Goal: Information Seeking & Learning: Check status

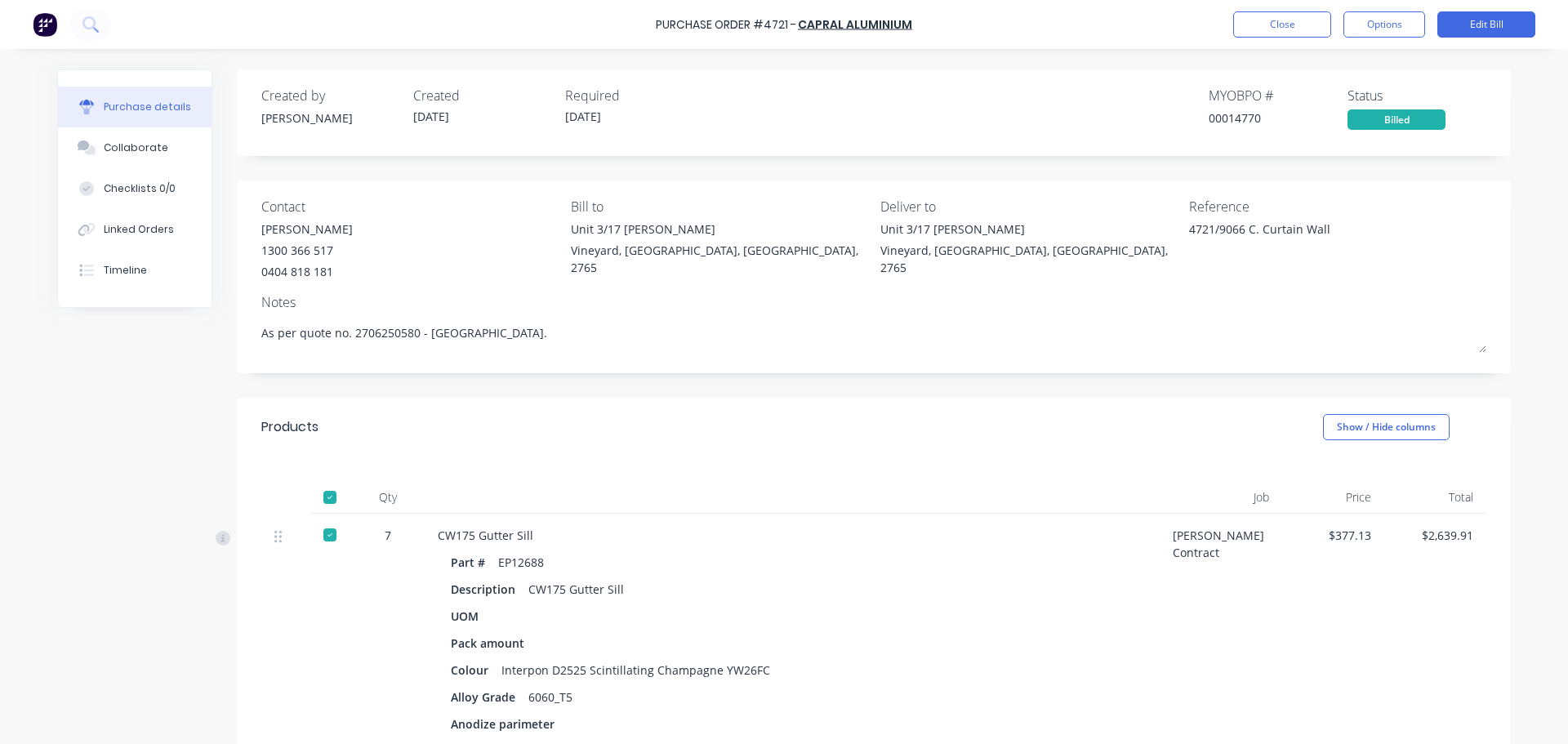
scroll to position [2205, 0]
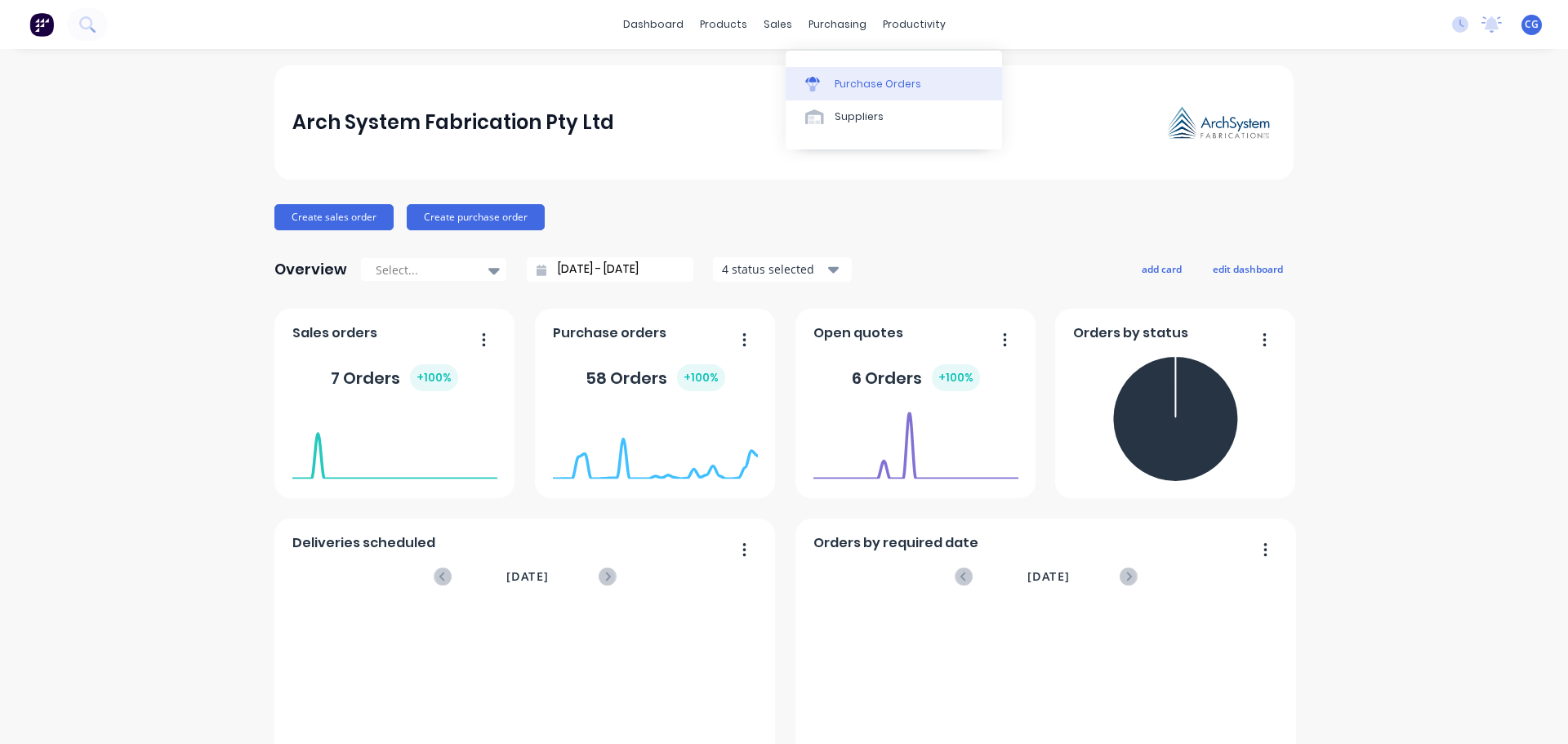
click at [875, 83] on div "Purchase Orders" at bounding box center [877, 84] width 86 height 15
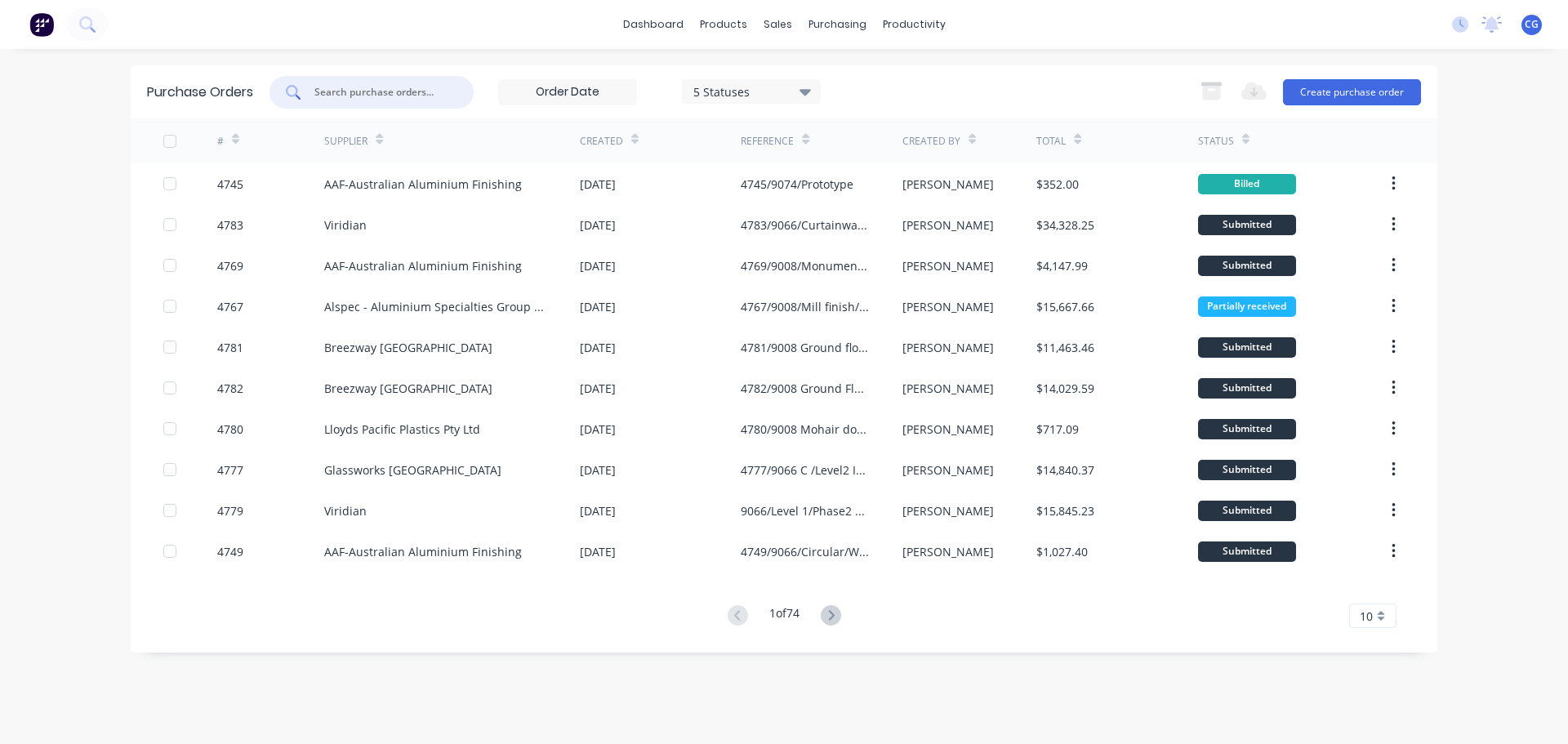
click at [373, 96] on input "text" at bounding box center [380, 92] width 136 height 16
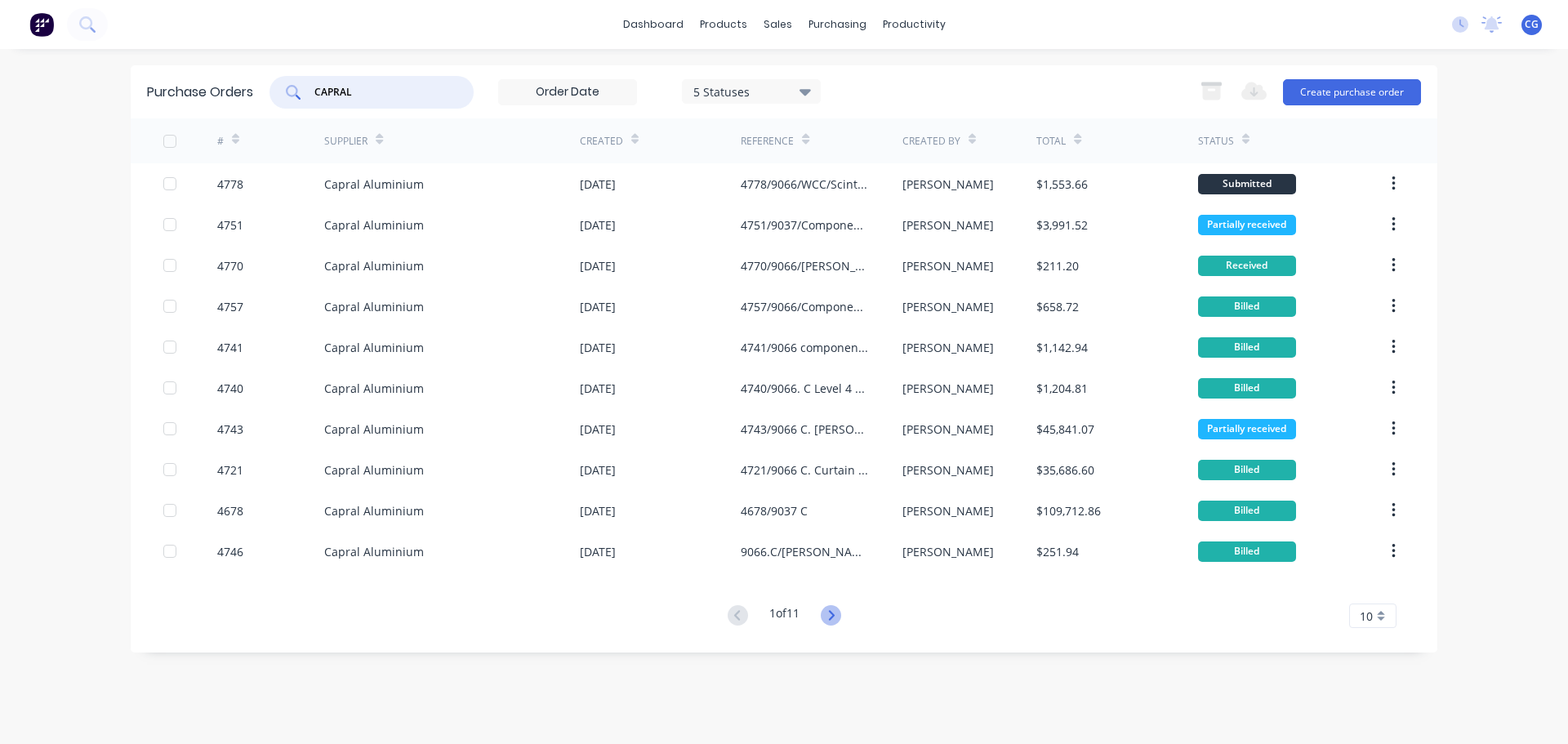
type input "CAPRAL"
click at [837, 619] on icon at bounding box center [831, 615] width 20 height 20
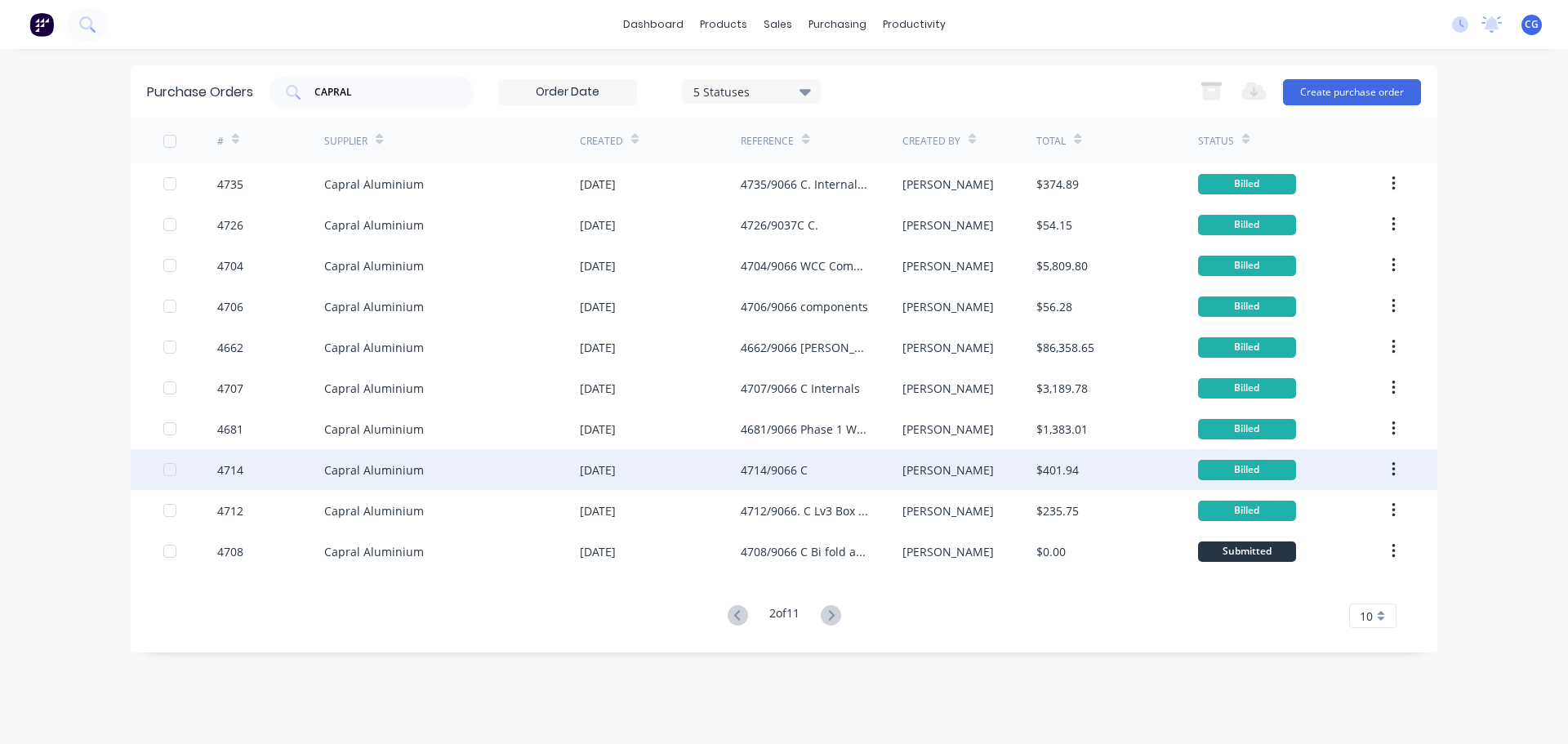
click at [590, 473] on div "[DATE]" at bounding box center [597, 469] width 36 height 17
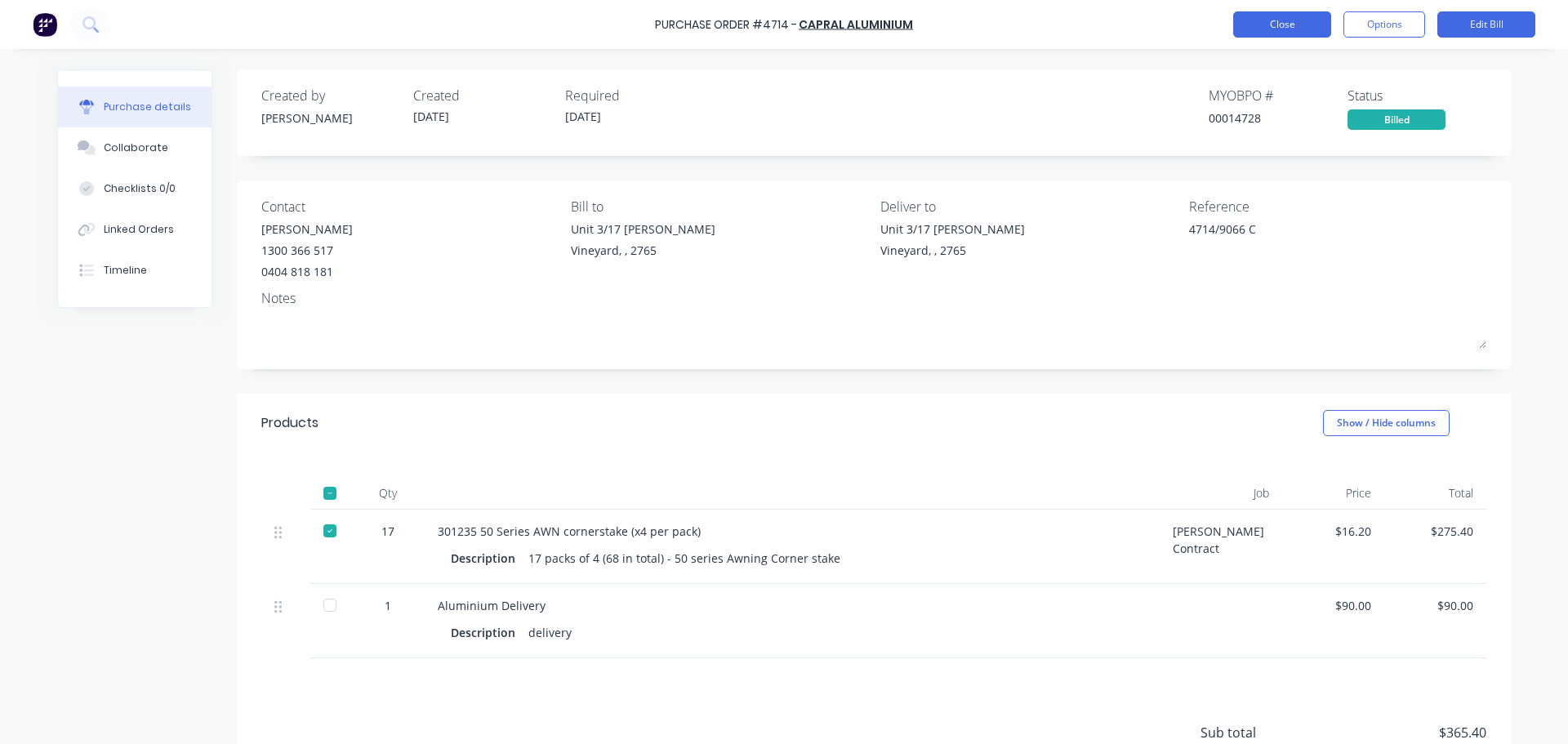
click at [1289, 28] on button "Close" at bounding box center [1283, 24] width 98 height 26
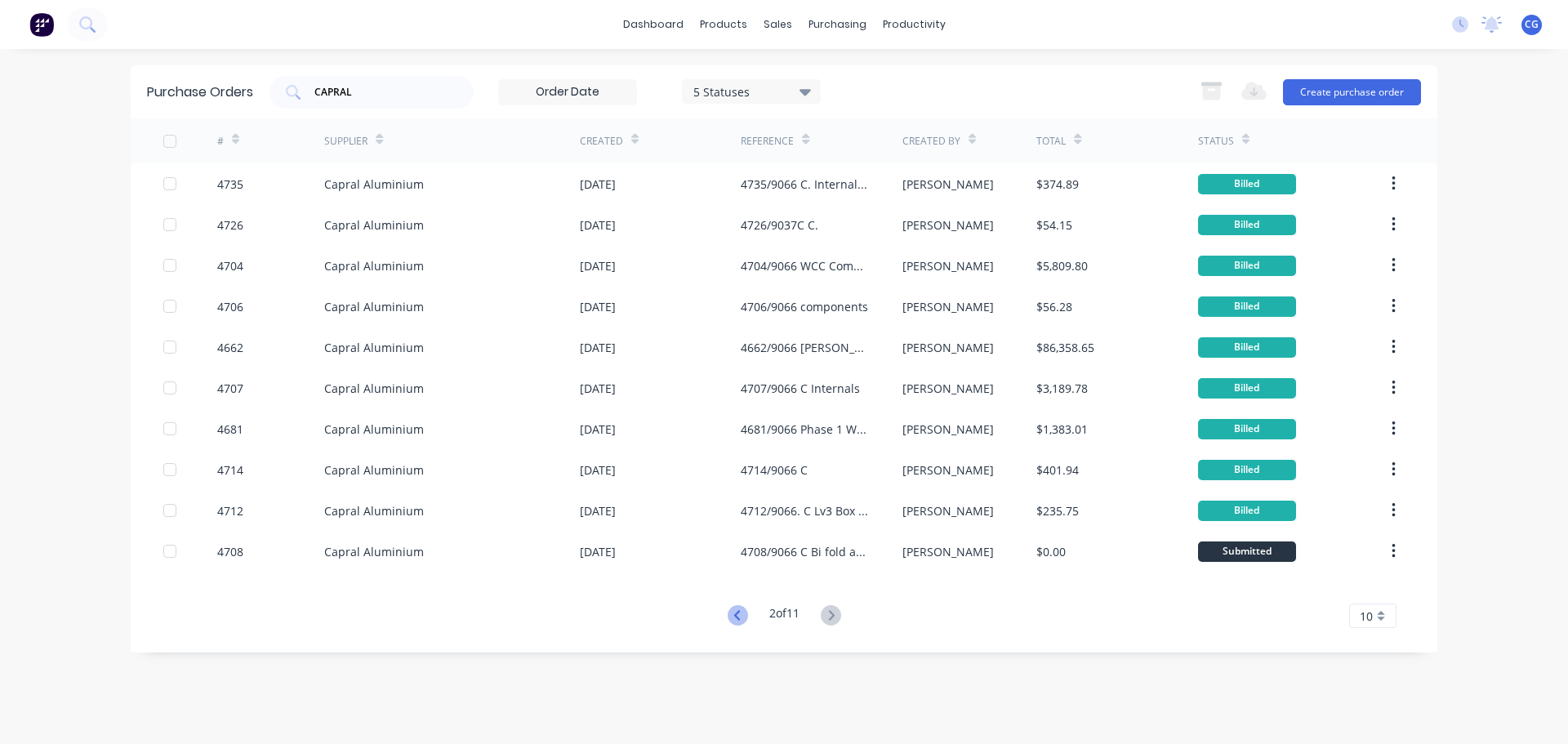
click at [733, 619] on icon at bounding box center [736, 614] width 5 height 10
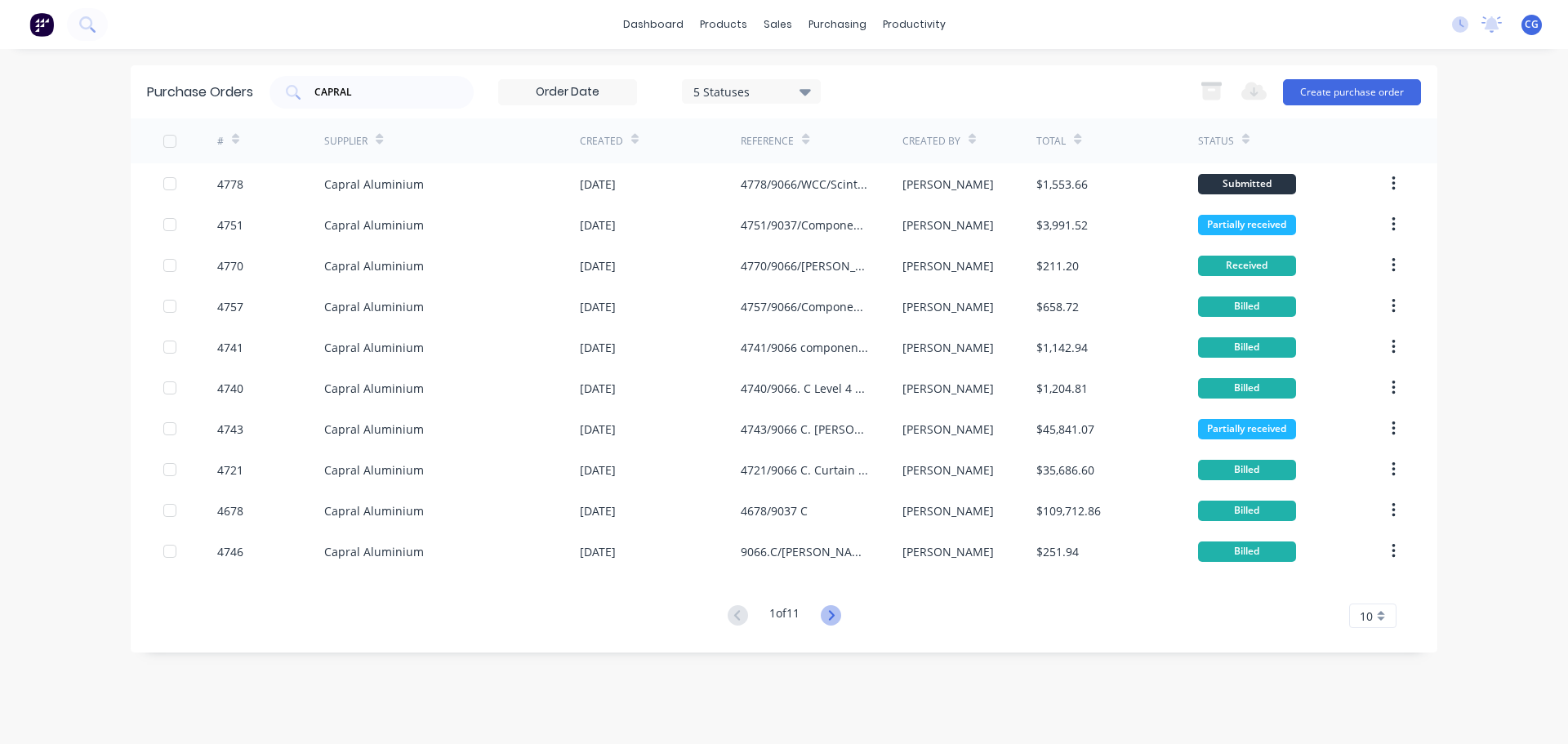
click at [842, 611] on icon at bounding box center [831, 615] width 20 height 20
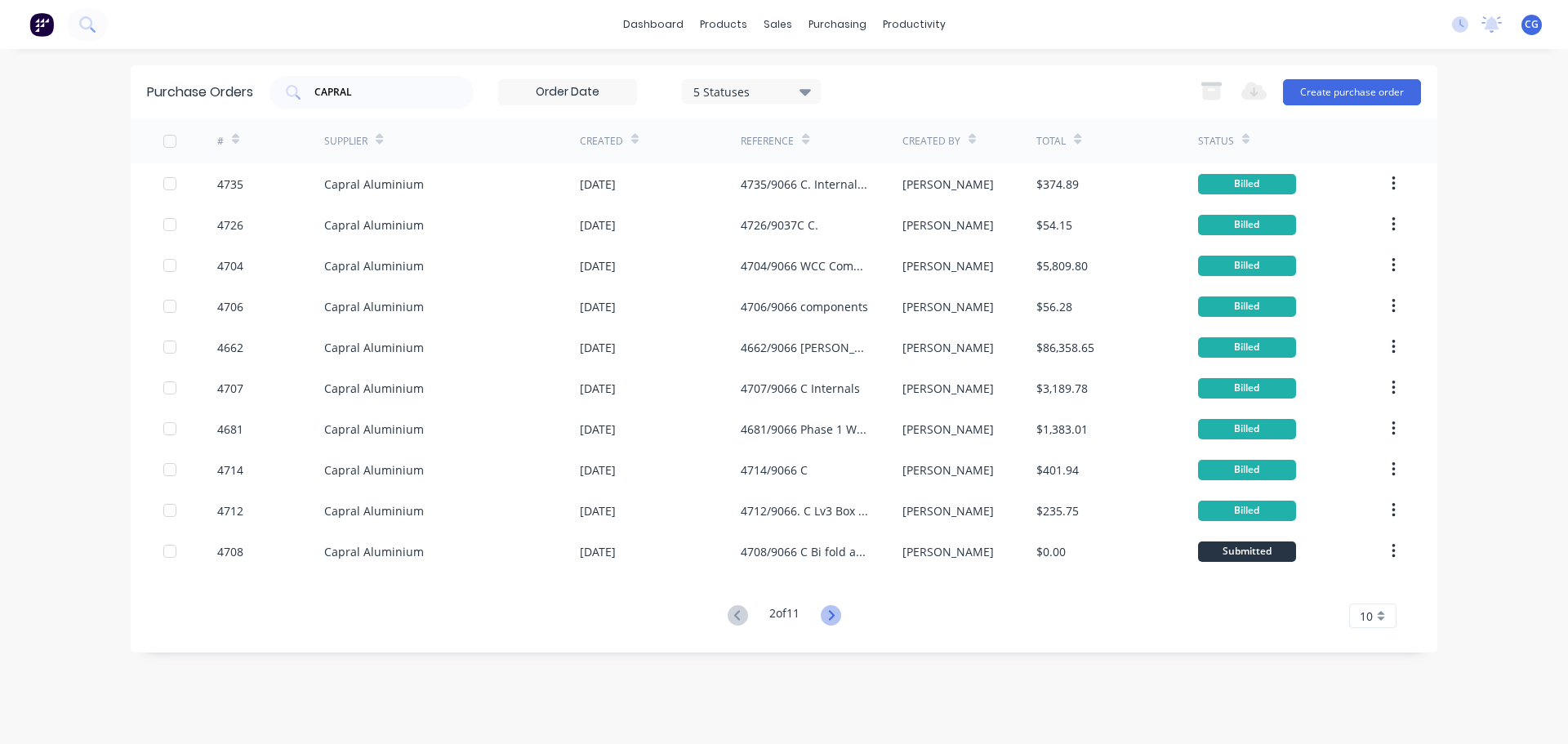
click at [834, 616] on icon at bounding box center [831, 614] width 5 height 10
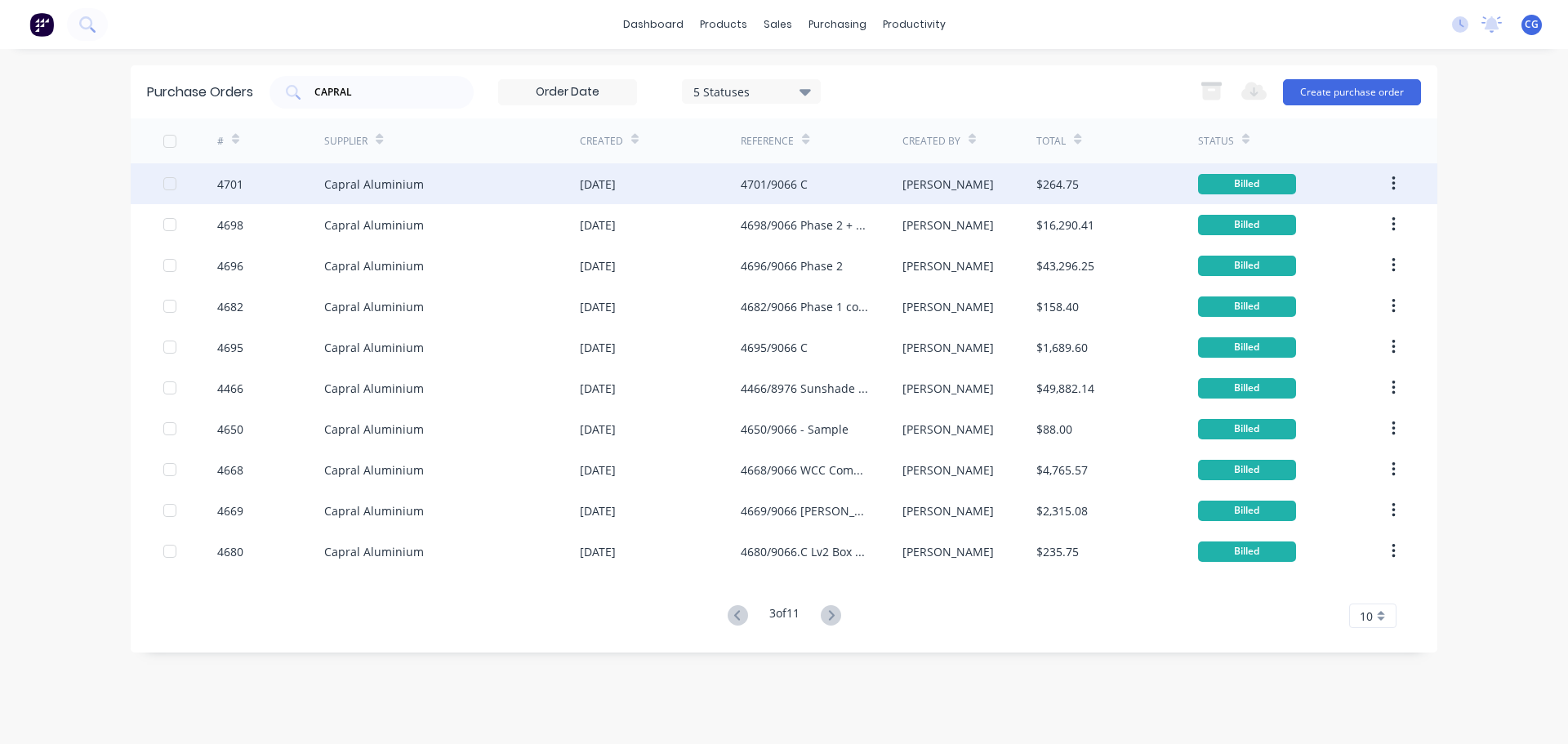
click at [810, 185] on div "4701/9066 C" at bounding box center [820, 184] width 161 height 41
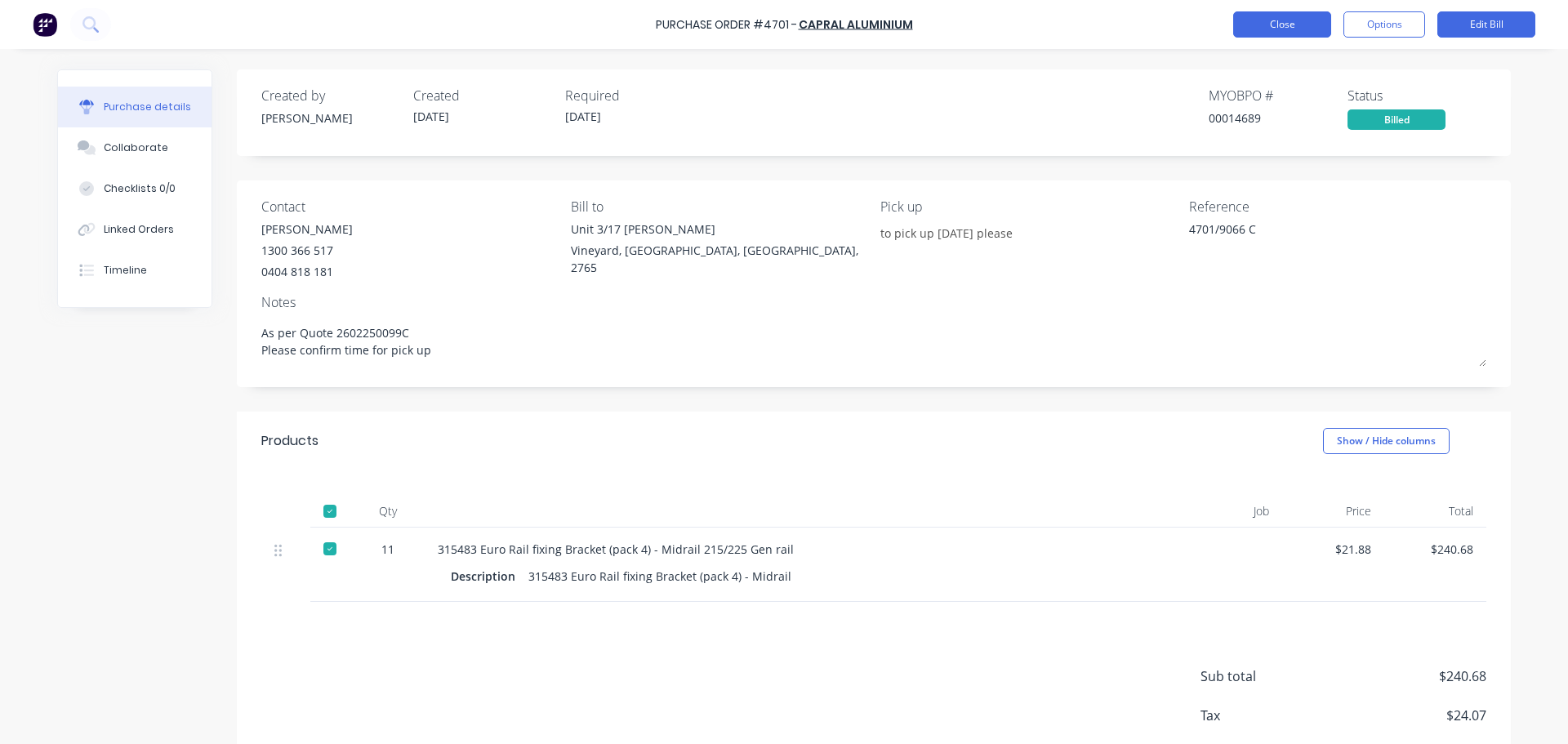
click at [1297, 28] on button "Close" at bounding box center [1283, 24] width 98 height 26
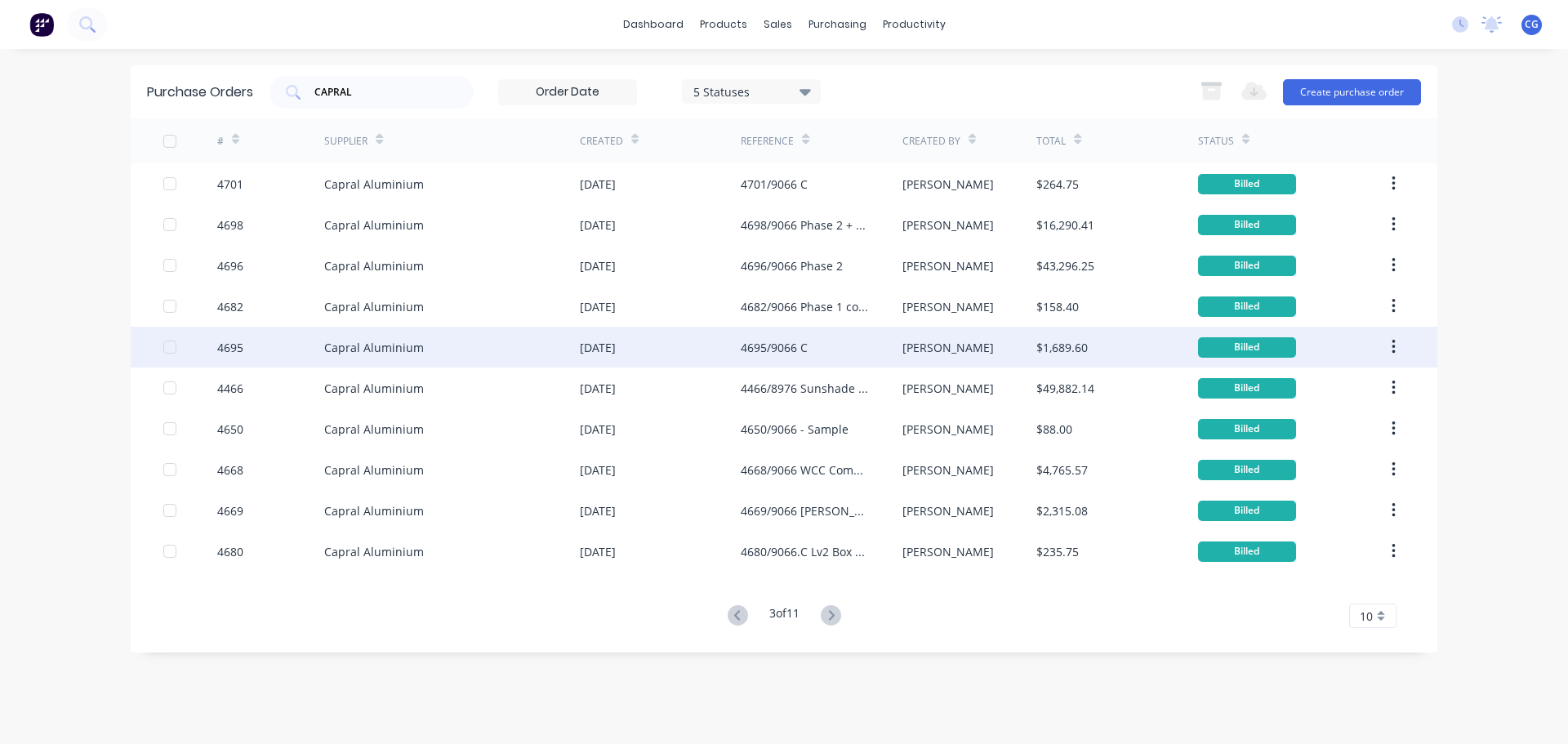
click at [761, 344] on div "4695/9066 C" at bounding box center [773, 347] width 67 height 17
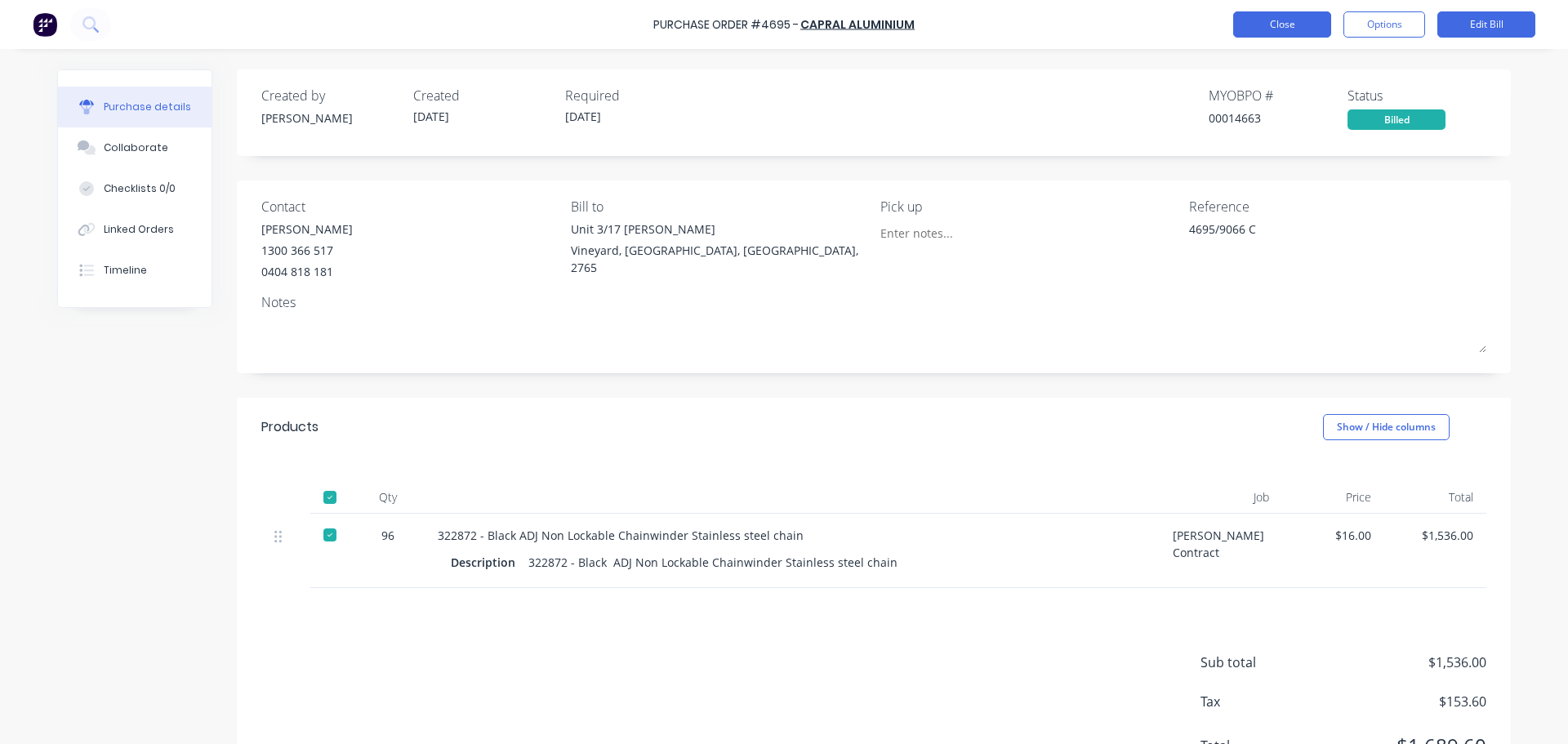
click at [1256, 27] on button "Close" at bounding box center [1283, 24] width 98 height 26
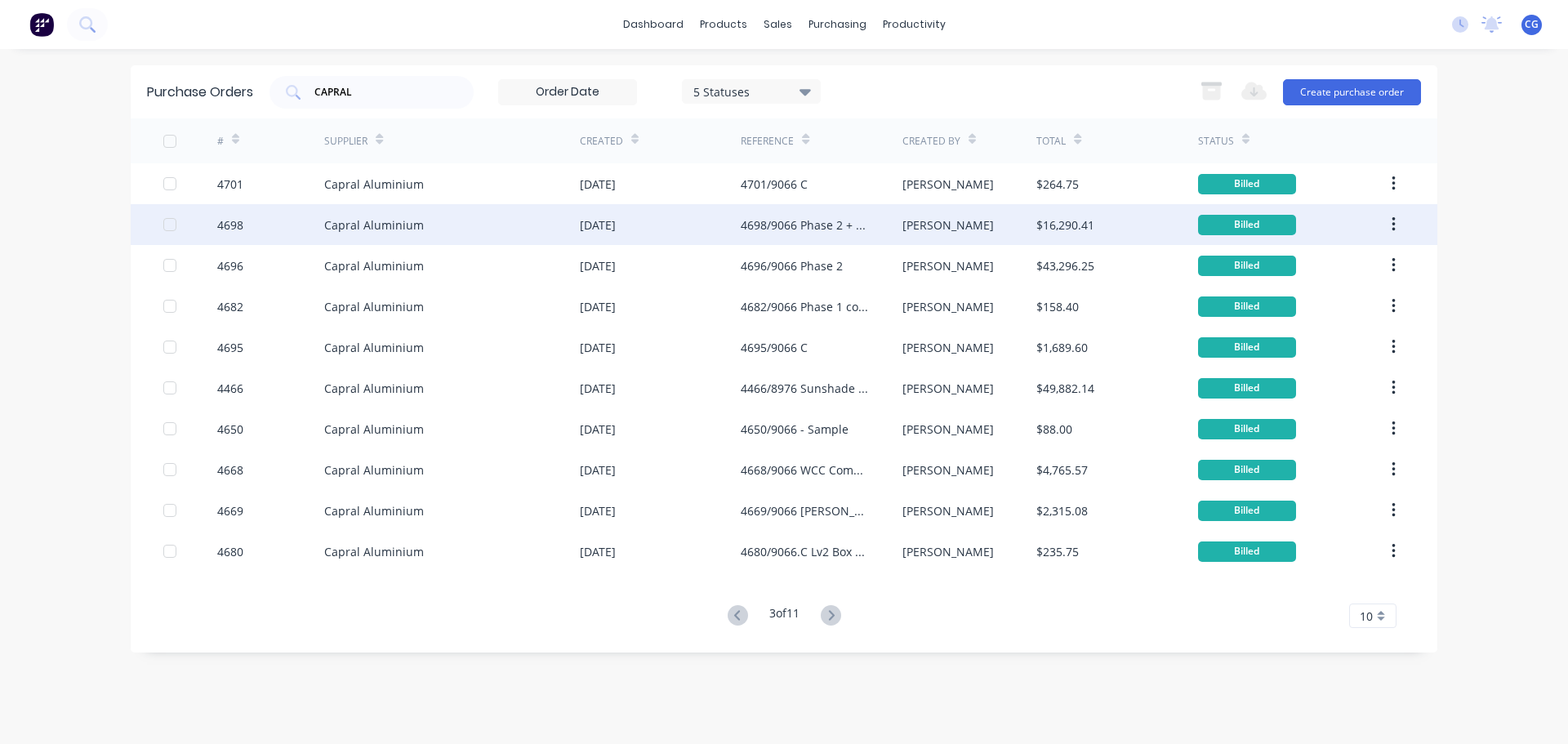
click at [616, 225] on div "[DATE]" at bounding box center [597, 225] width 36 height 17
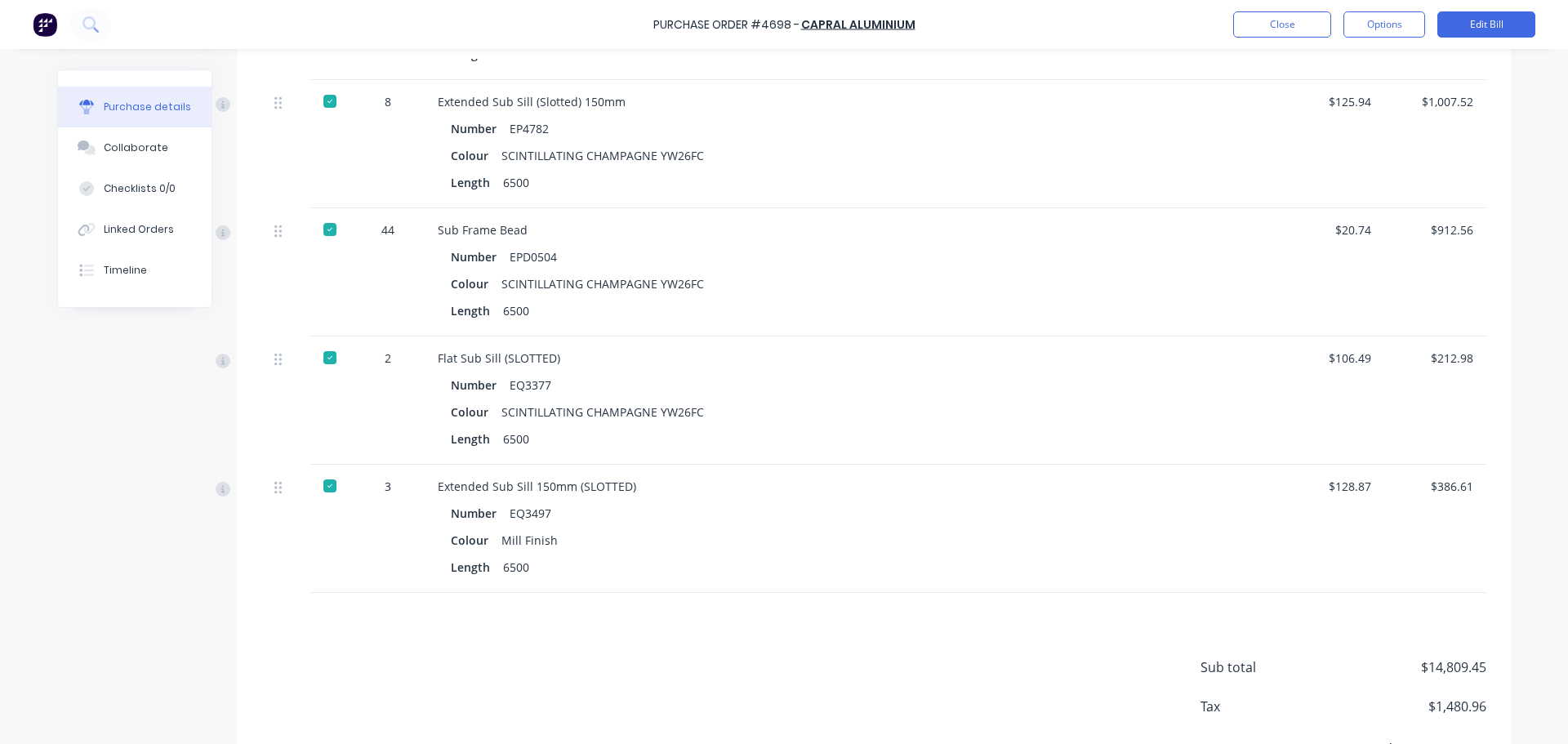
scroll to position [1692, 0]
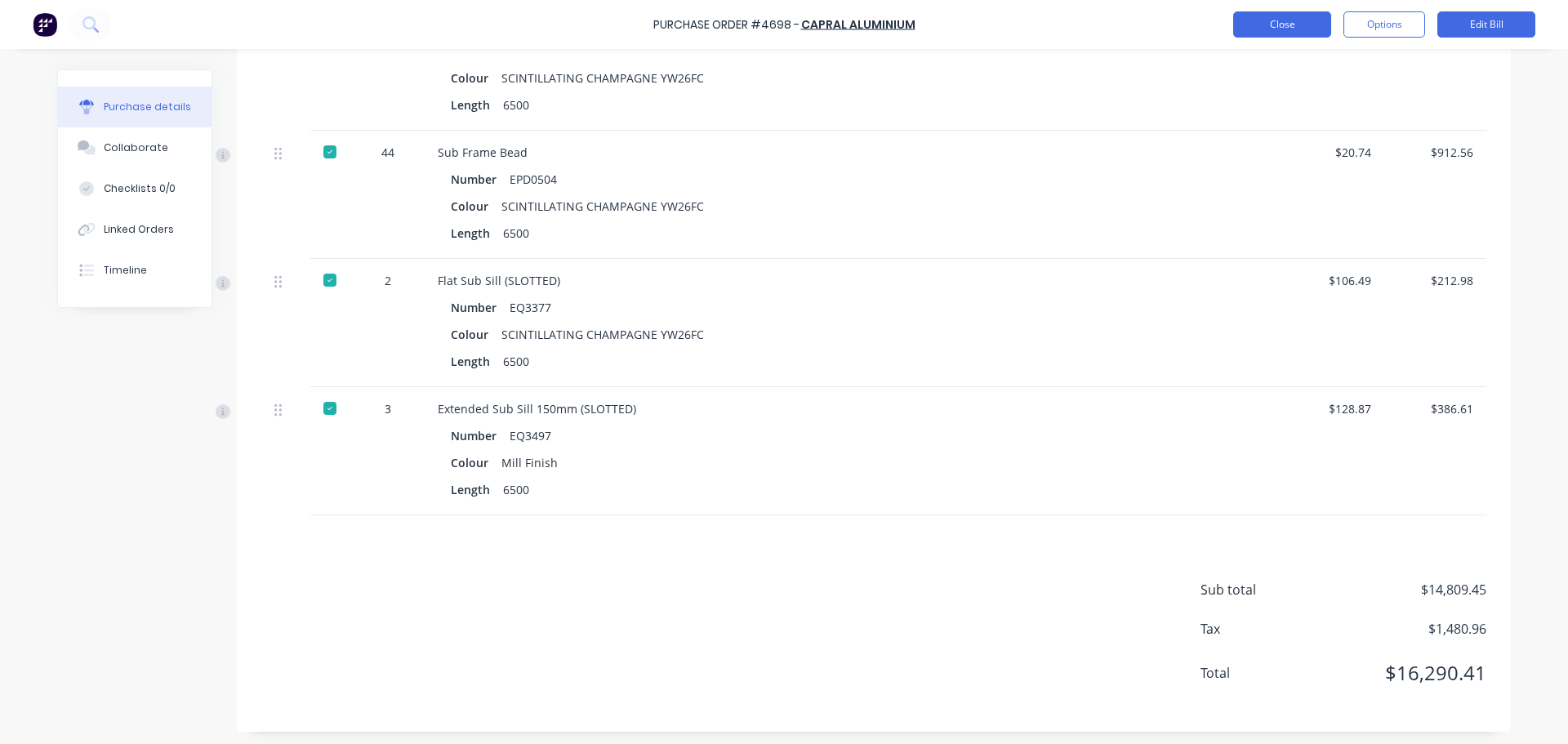
click at [1275, 16] on button "Close" at bounding box center [1283, 24] width 98 height 26
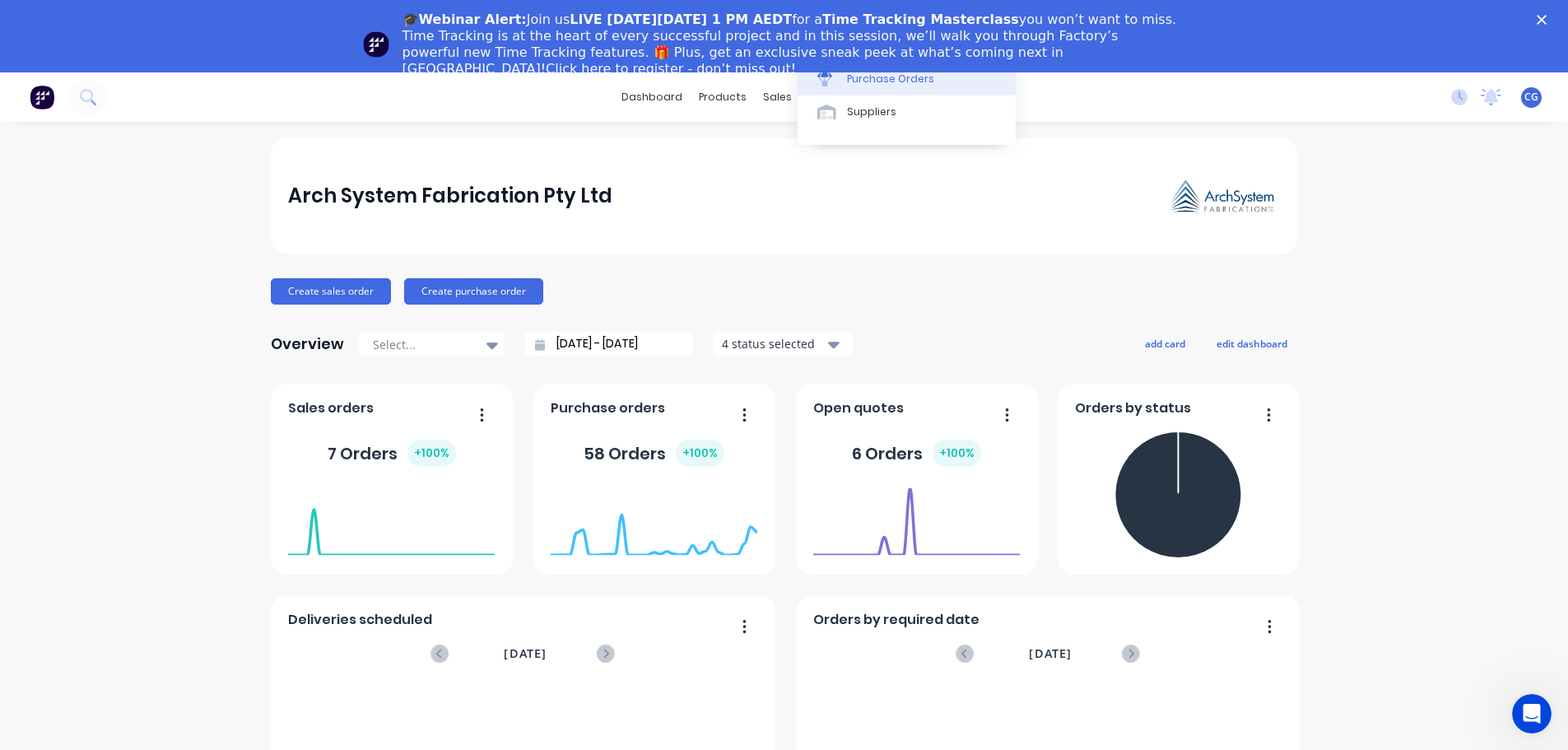
click at [873, 78] on div "Purchase Orders" at bounding box center [890, 79] width 87 height 15
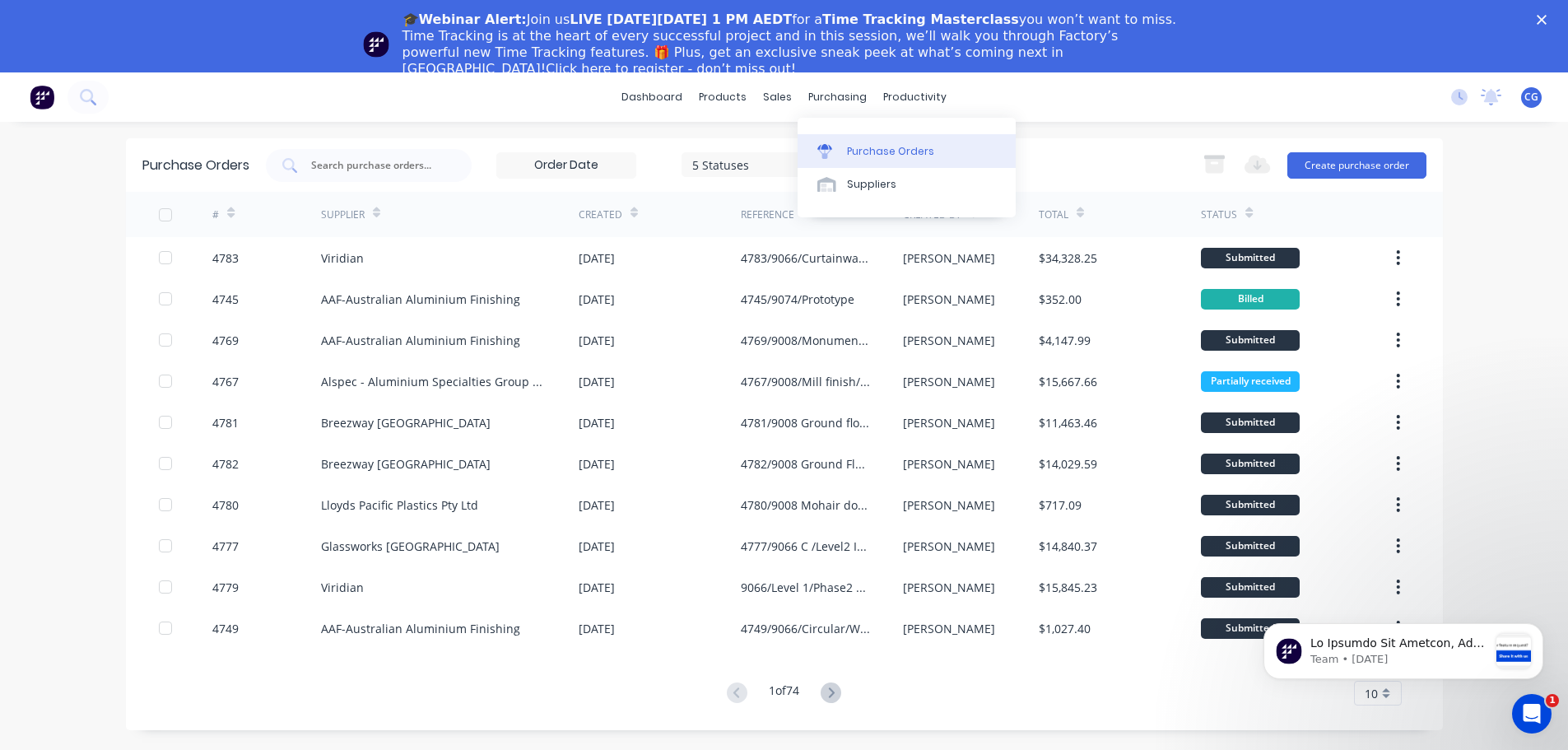
click at [877, 150] on div "Purchase Orders" at bounding box center [890, 151] width 87 height 15
click at [347, 164] on input "text" at bounding box center [378, 166] width 137 height 16
type input "8976"
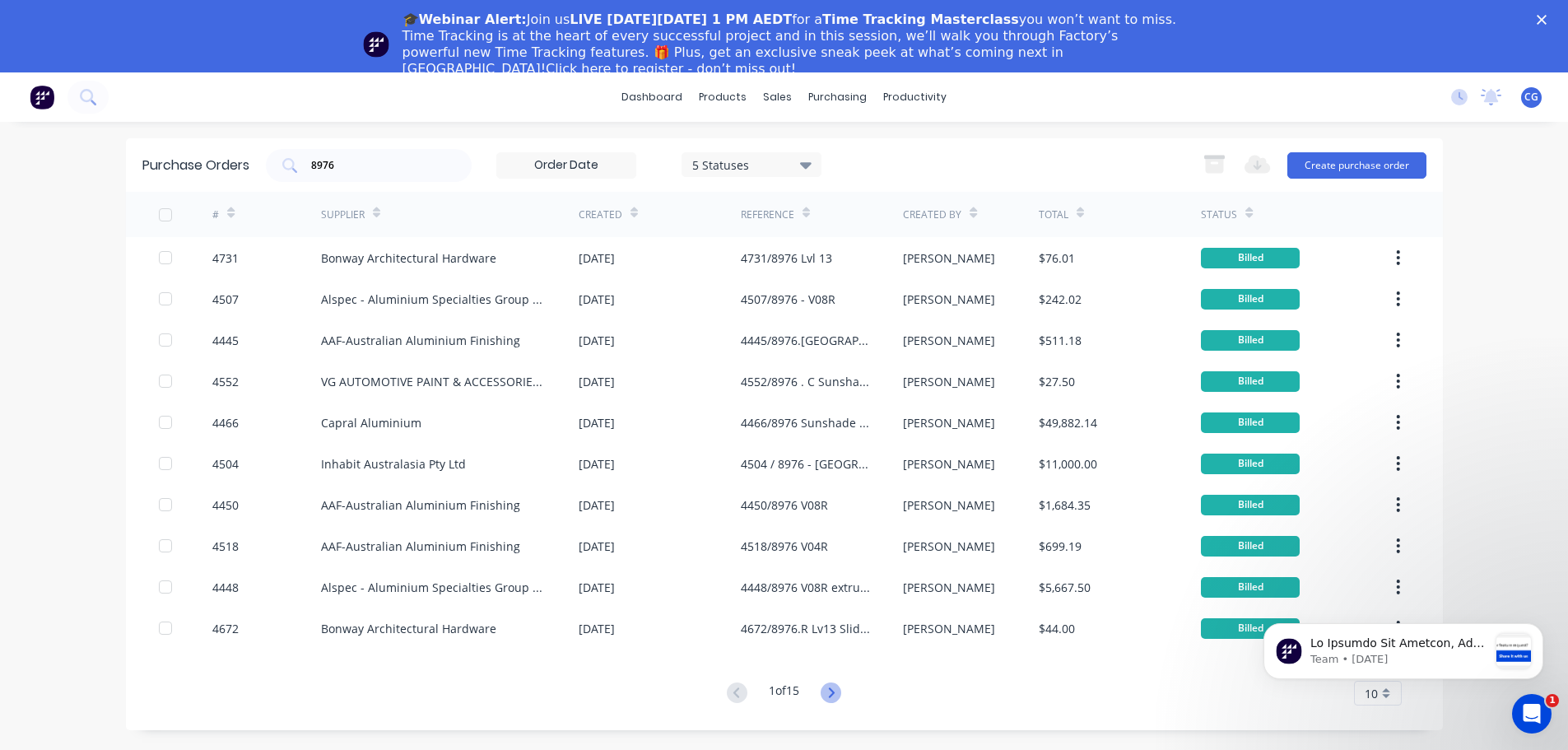
click at [830, 685] on icon at bounding box center [830, 693] width 21 height 21
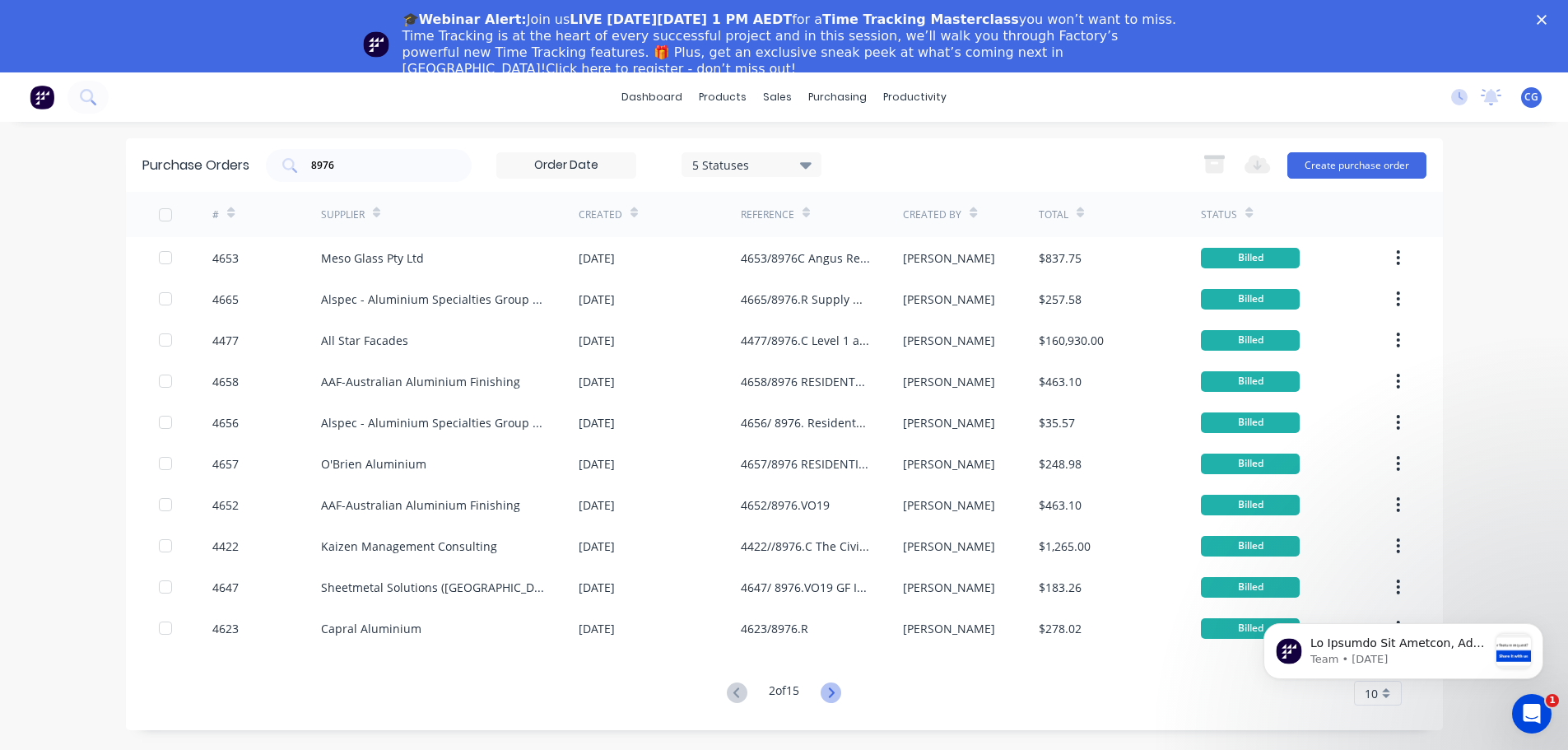
click at [837, 692] on icon at bounding box center [830, 693] width 21 height 21
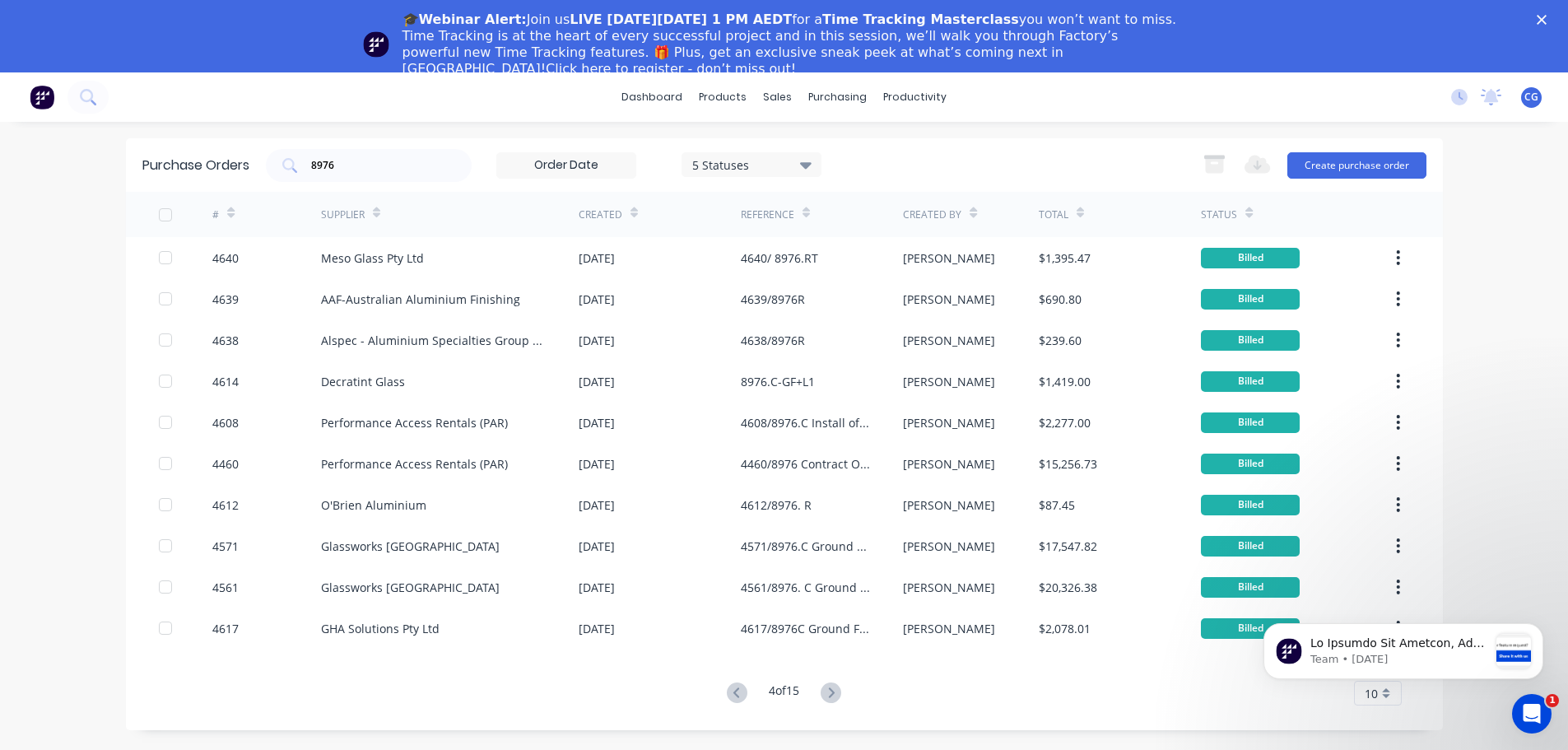
click at [837, 692] on icon at bounding box center [830, 693] width 21 height 21
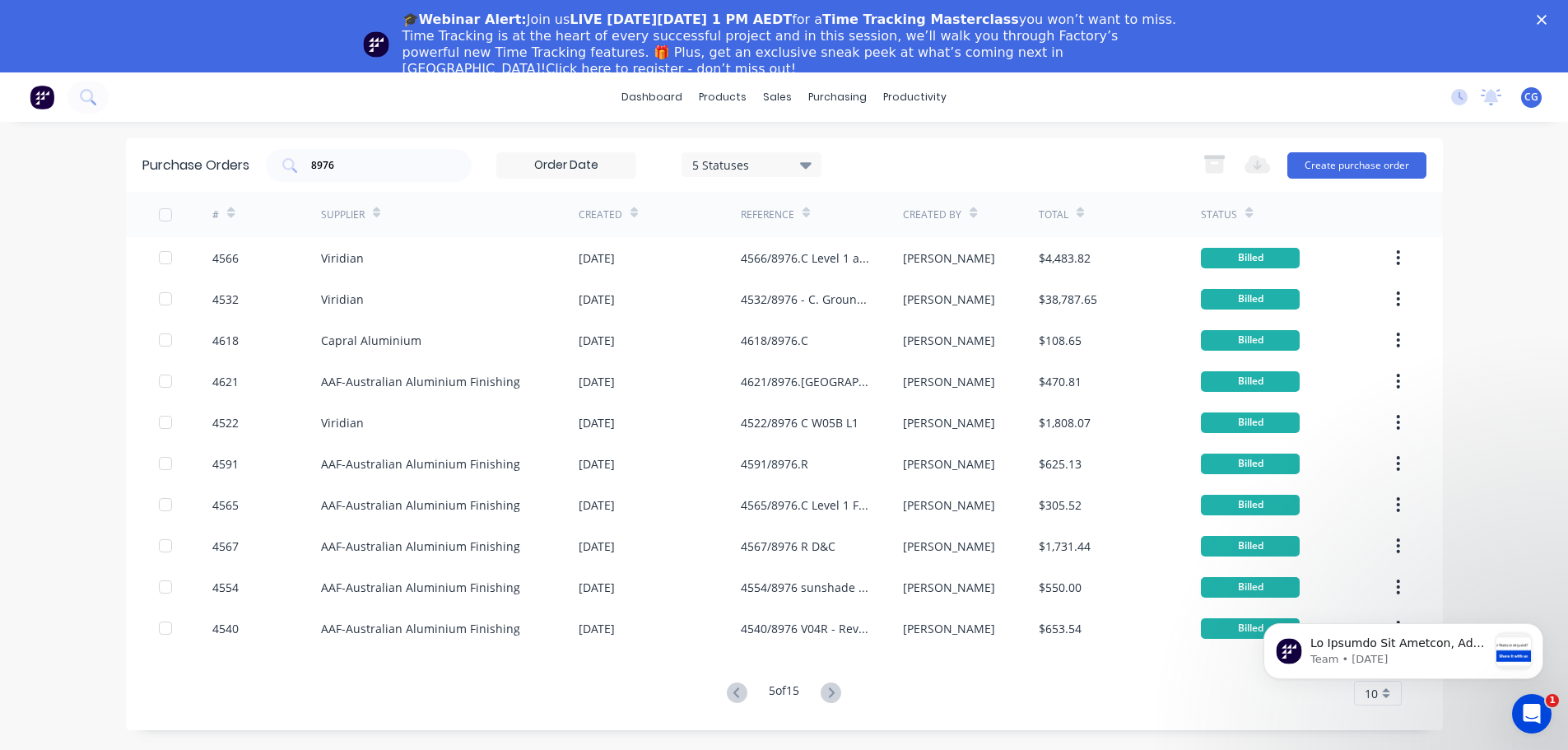
click at [837, 692] on icon at bounding box center [830, 693] width 21 height 21
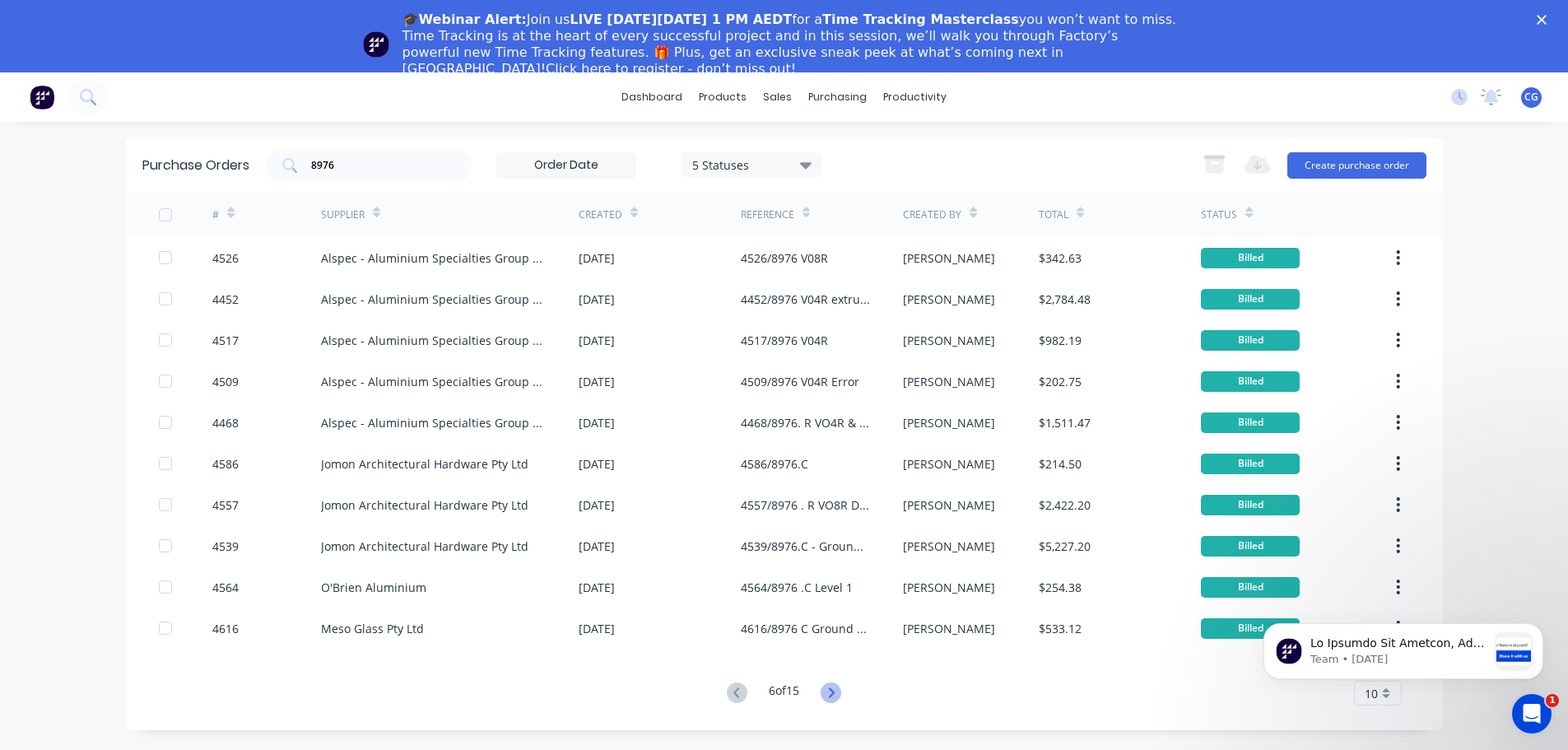
click at [835, 692] on icon at bounding box center [831, 692] width 5 height 10
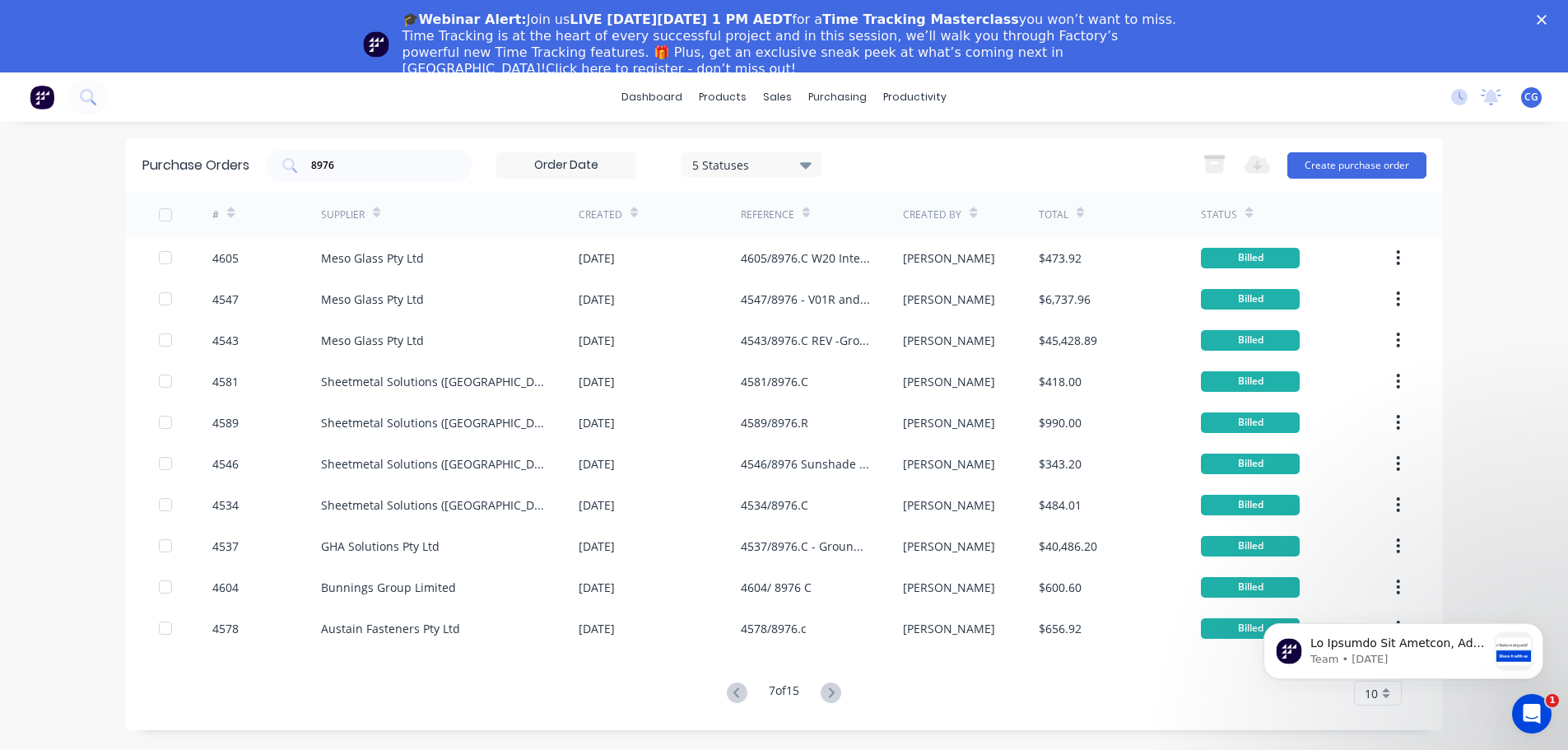
click at [835, 692] on icon at bounding box center [831, 692] width 5 height 10
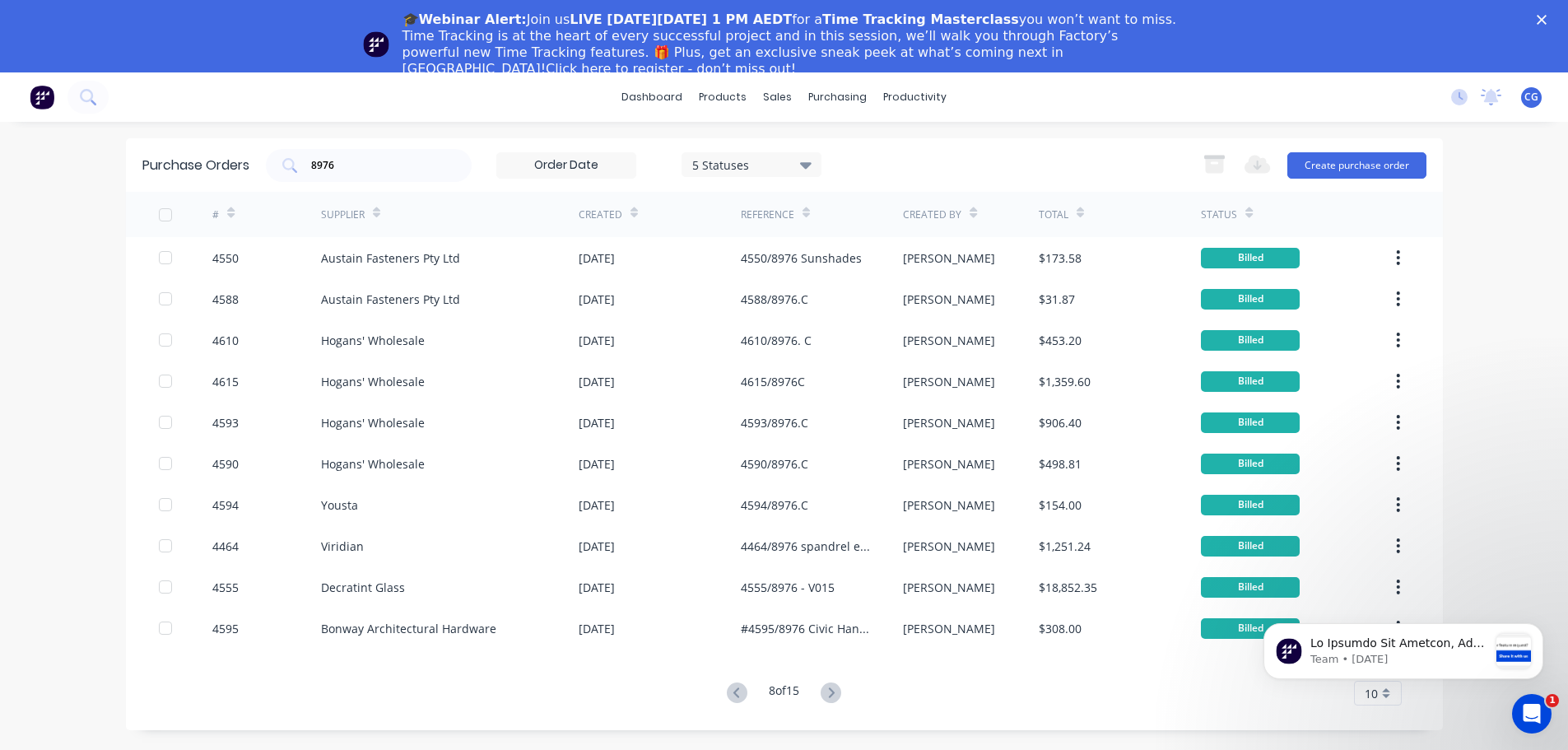
click at [835, 692] on icon at bounding box center [831, 692] width 5 height 10
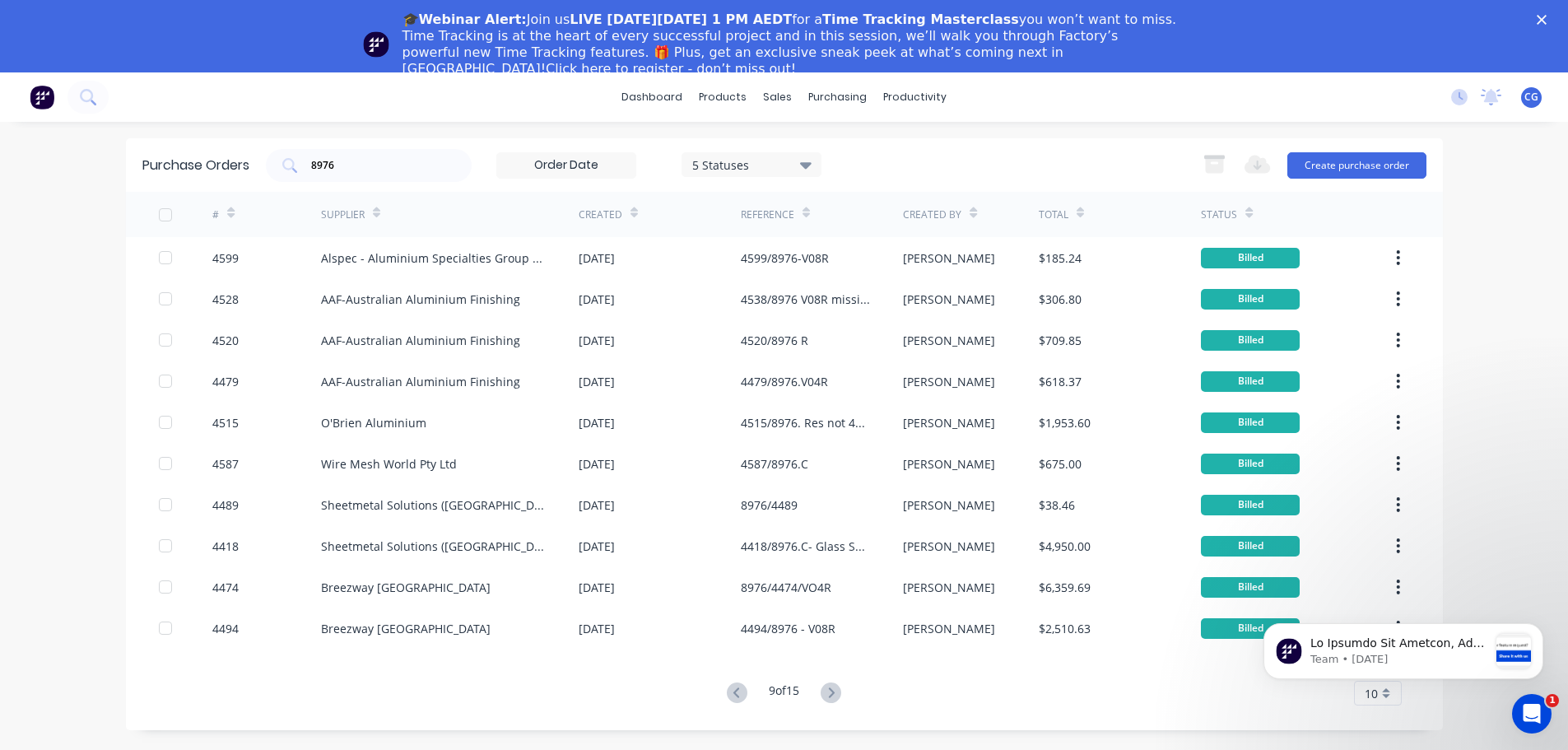
click at [835, 692] on icon at bounding box center [831, 692] width 5 height 10
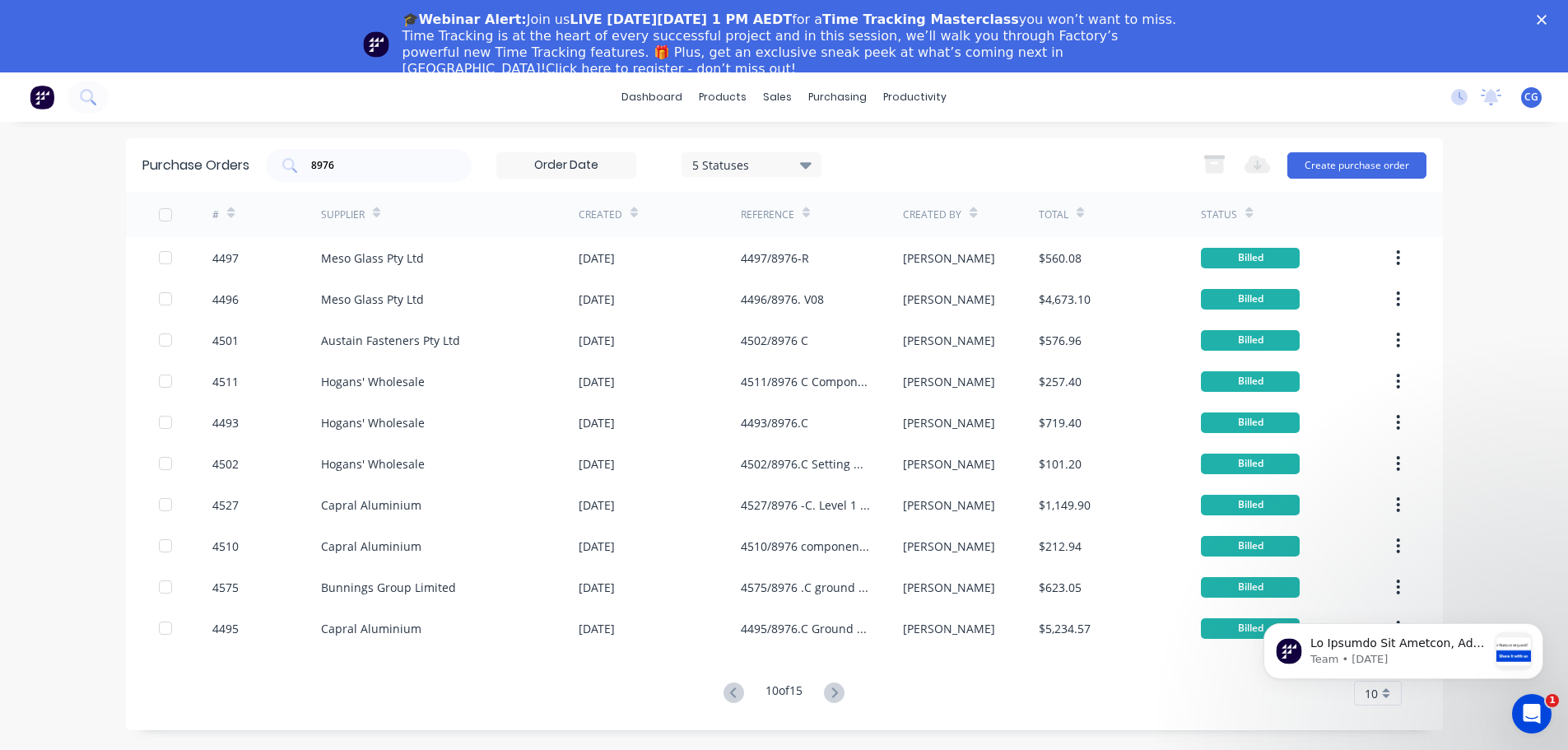
click at [835, 692] on icon at bounding box center [834, 693] width 21 height 21
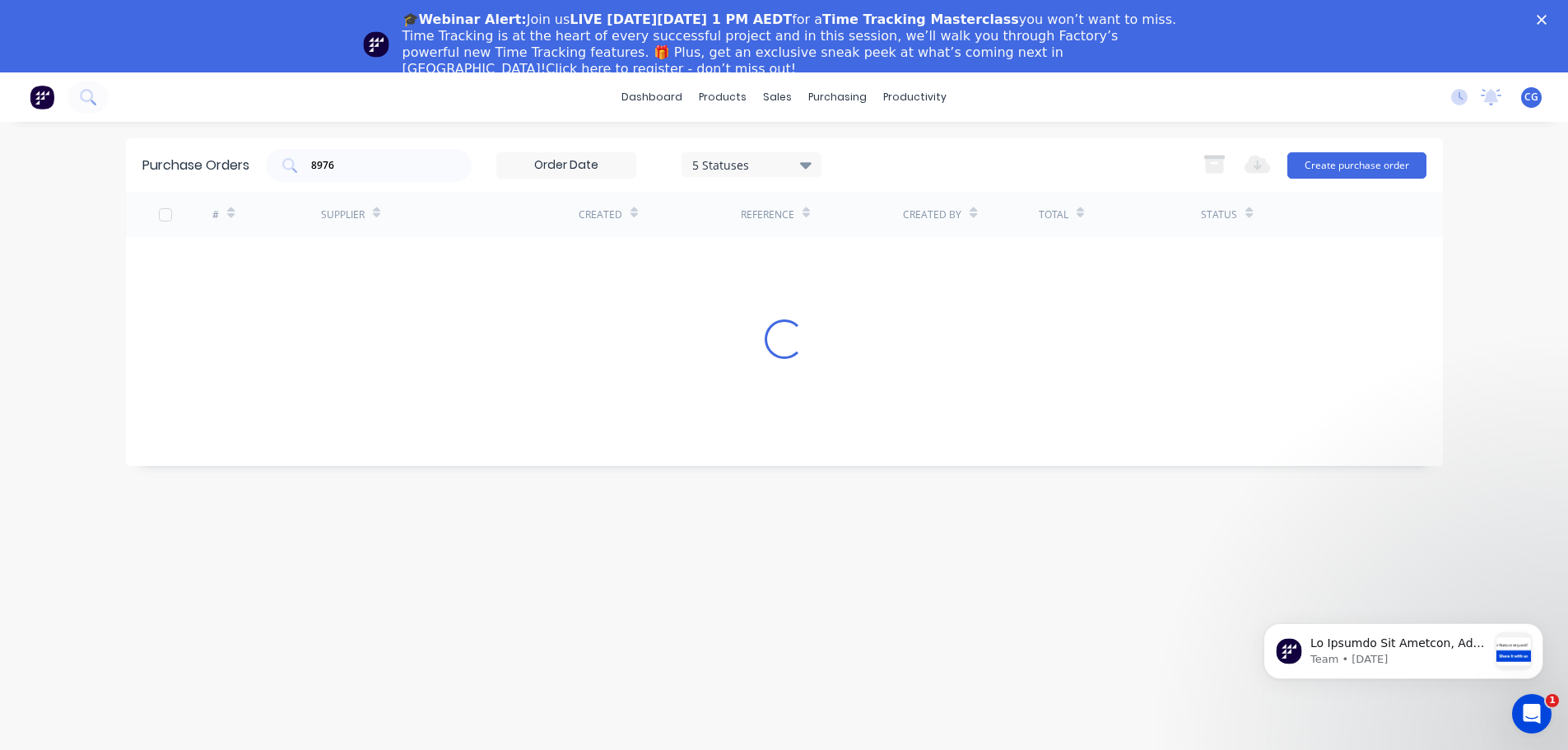
click at [835, 692] on div "Purchase Orders 8976 5 Statuses 5 Statuses Export to Excel (XLSX) Create purcha…" at bounding box center [784, 471] width 1316 height 668
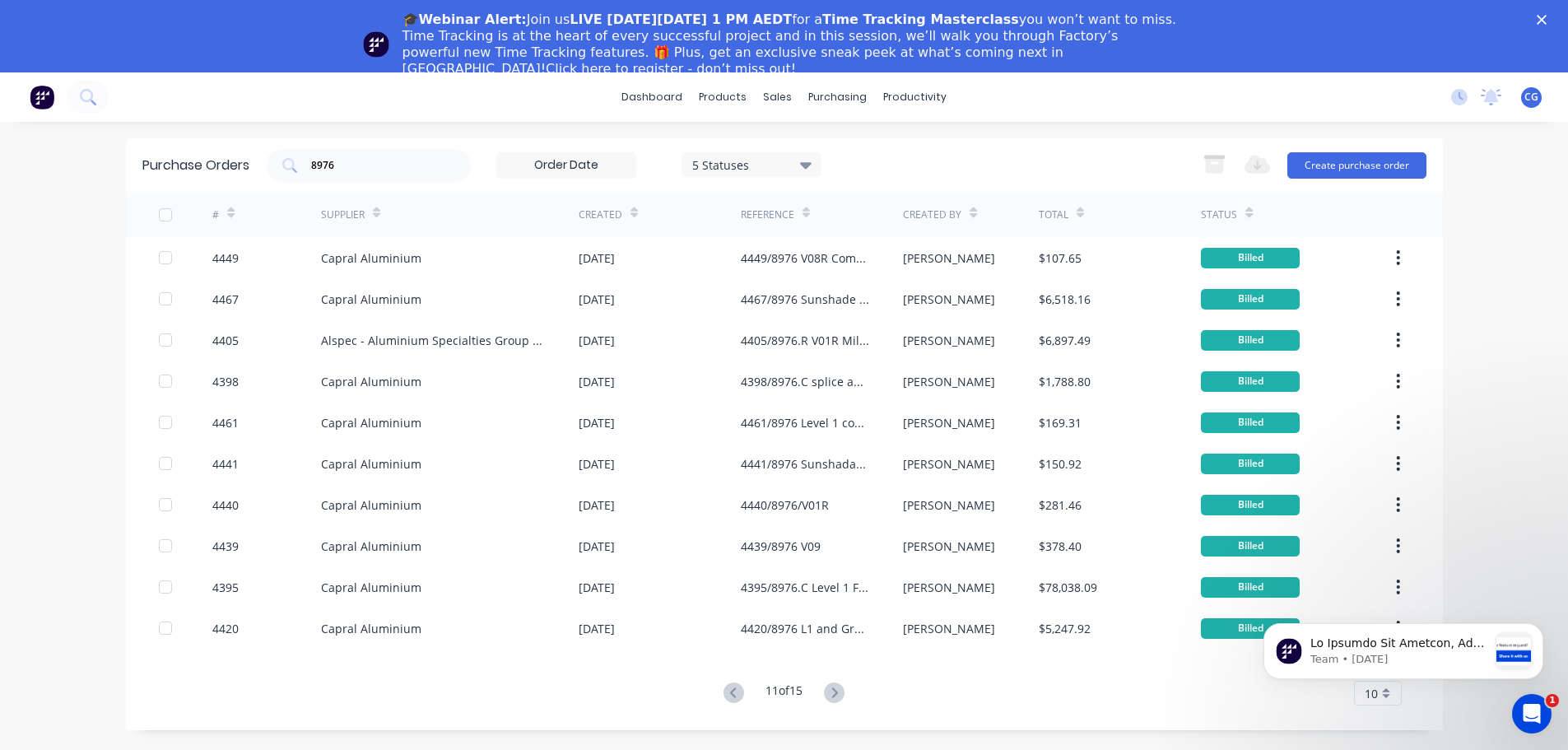
click at [835, 692] on icon at bounding box center [834, 693] width 21 height 21
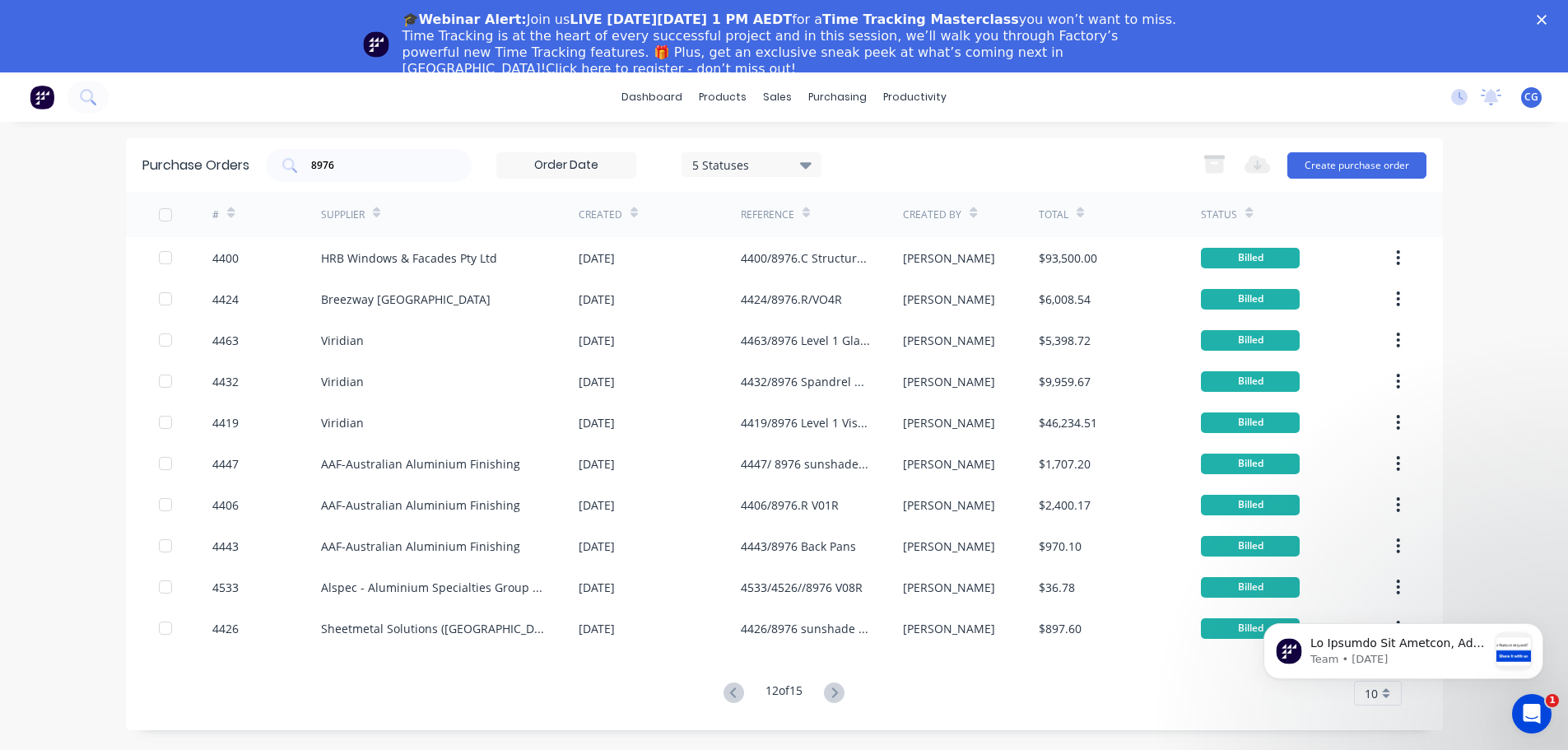
click at [835, 692] on icon at bounding box center [834, 693] width 21 height 21
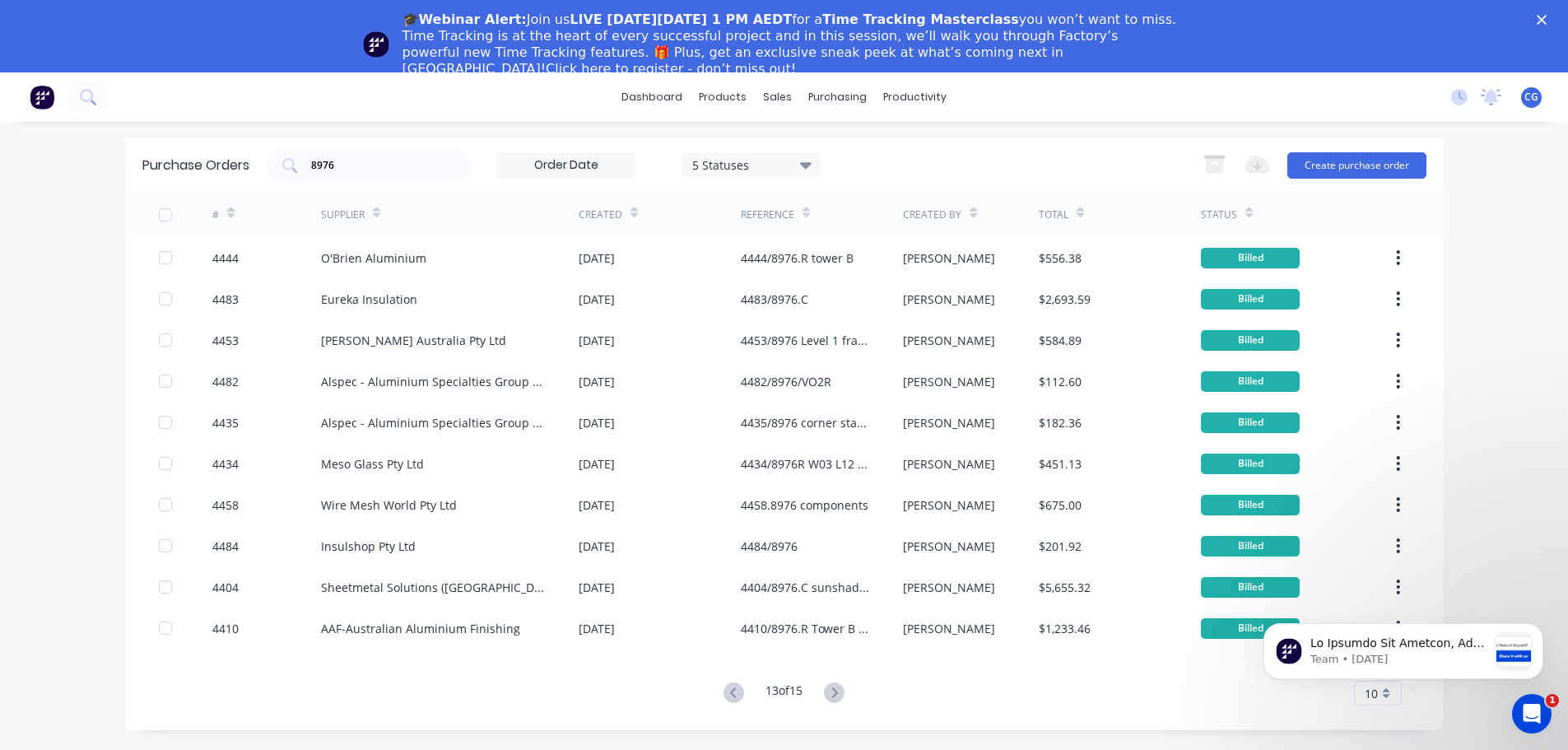
click at [835, 692] on icon at bounding box center [834, 693] width 21 height 21
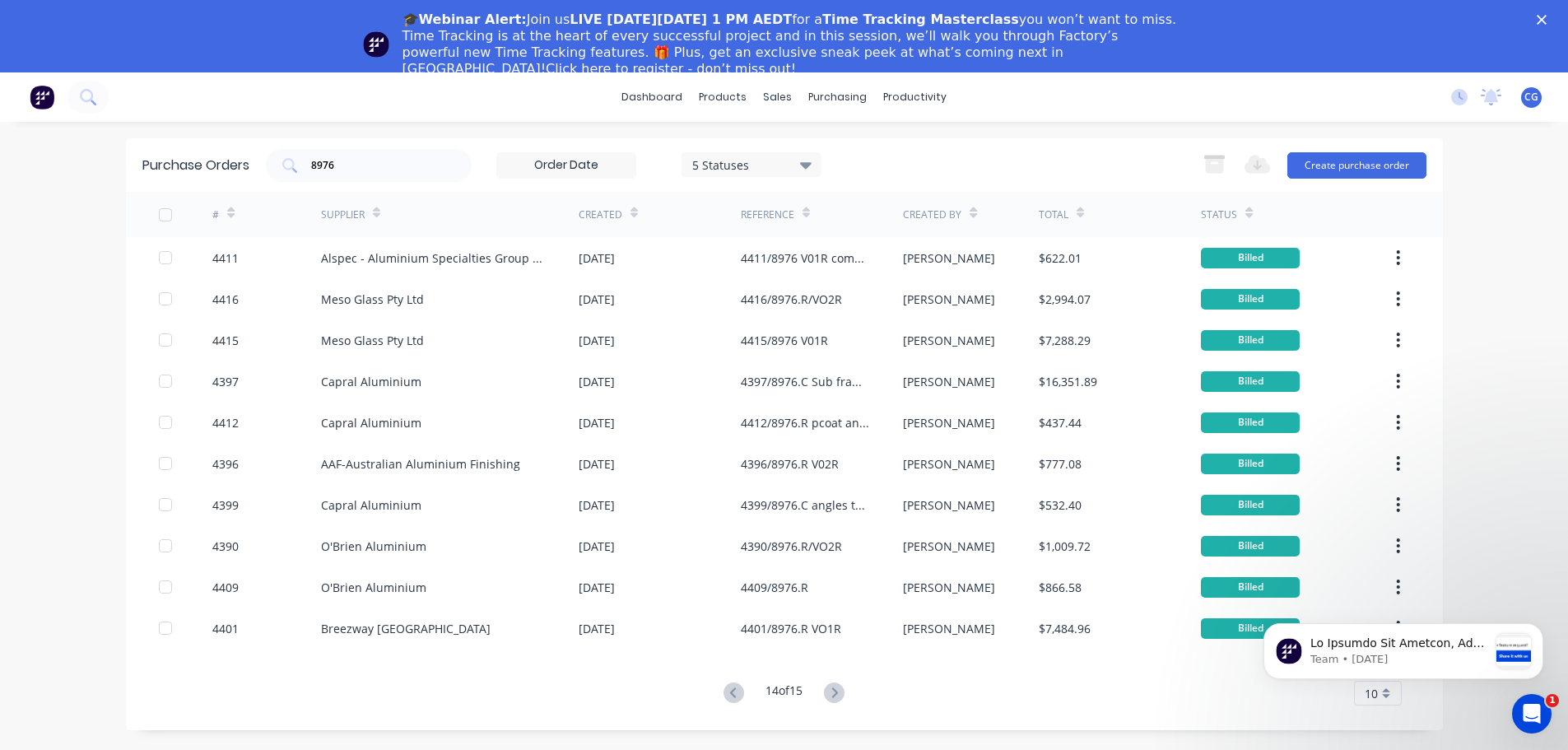
click at [835, 692] on icon at bounding box center [834, 693] width 21 height 21
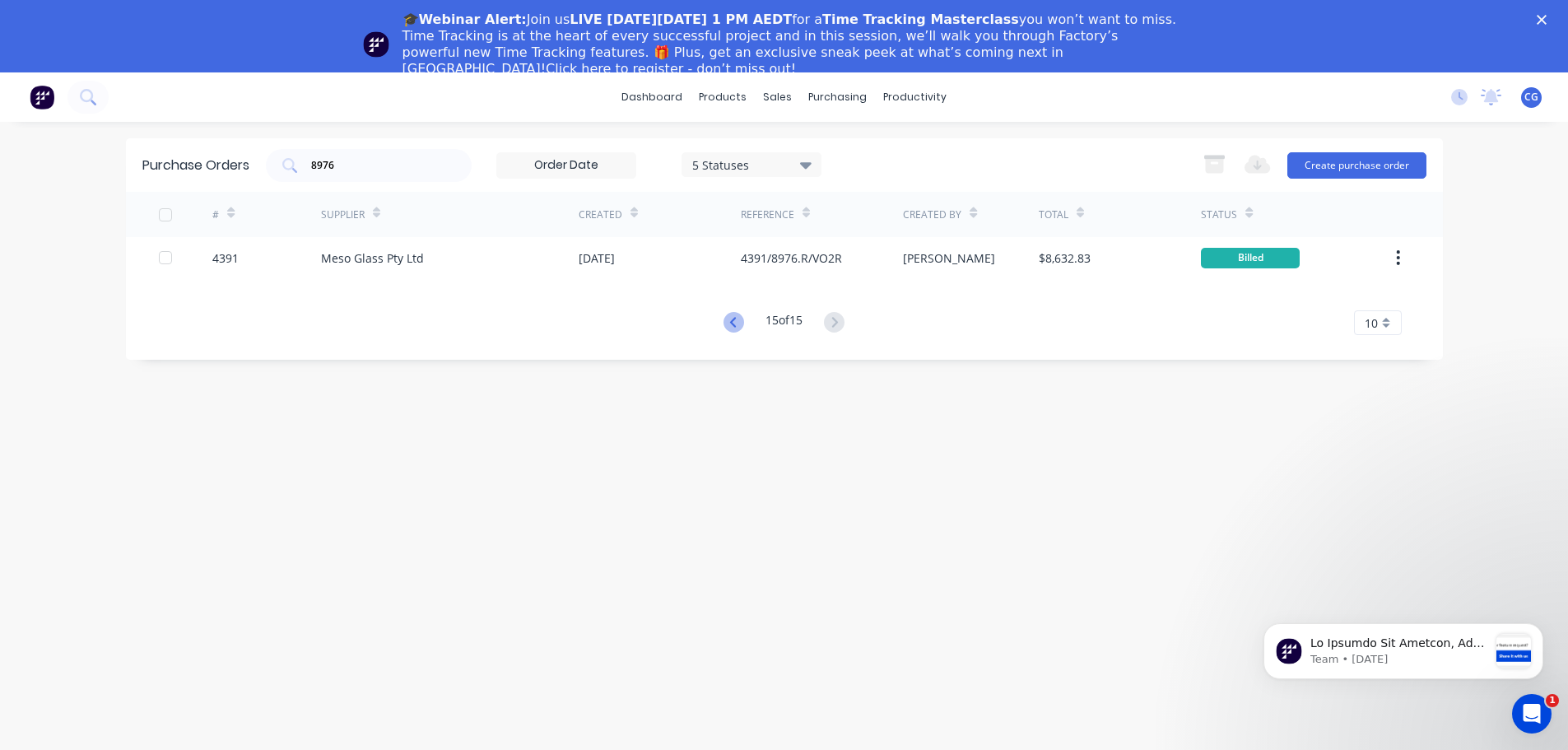
click at [730, 323] on icon at bounding box center [733, 322] width 5 height 10
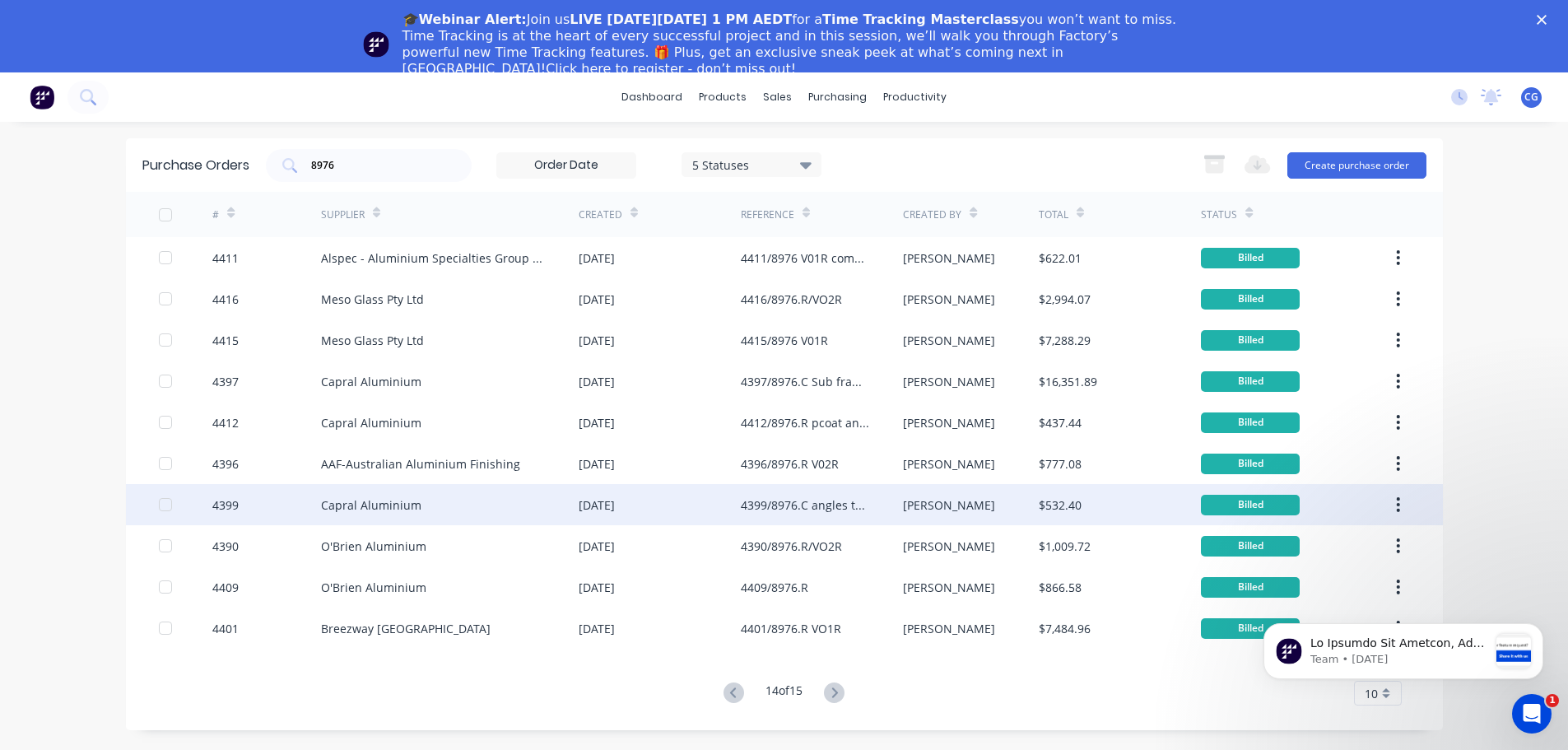
click at [470, 507] on div "Capral Aluminium" at bounding box center [450, 504] width 258 height 41
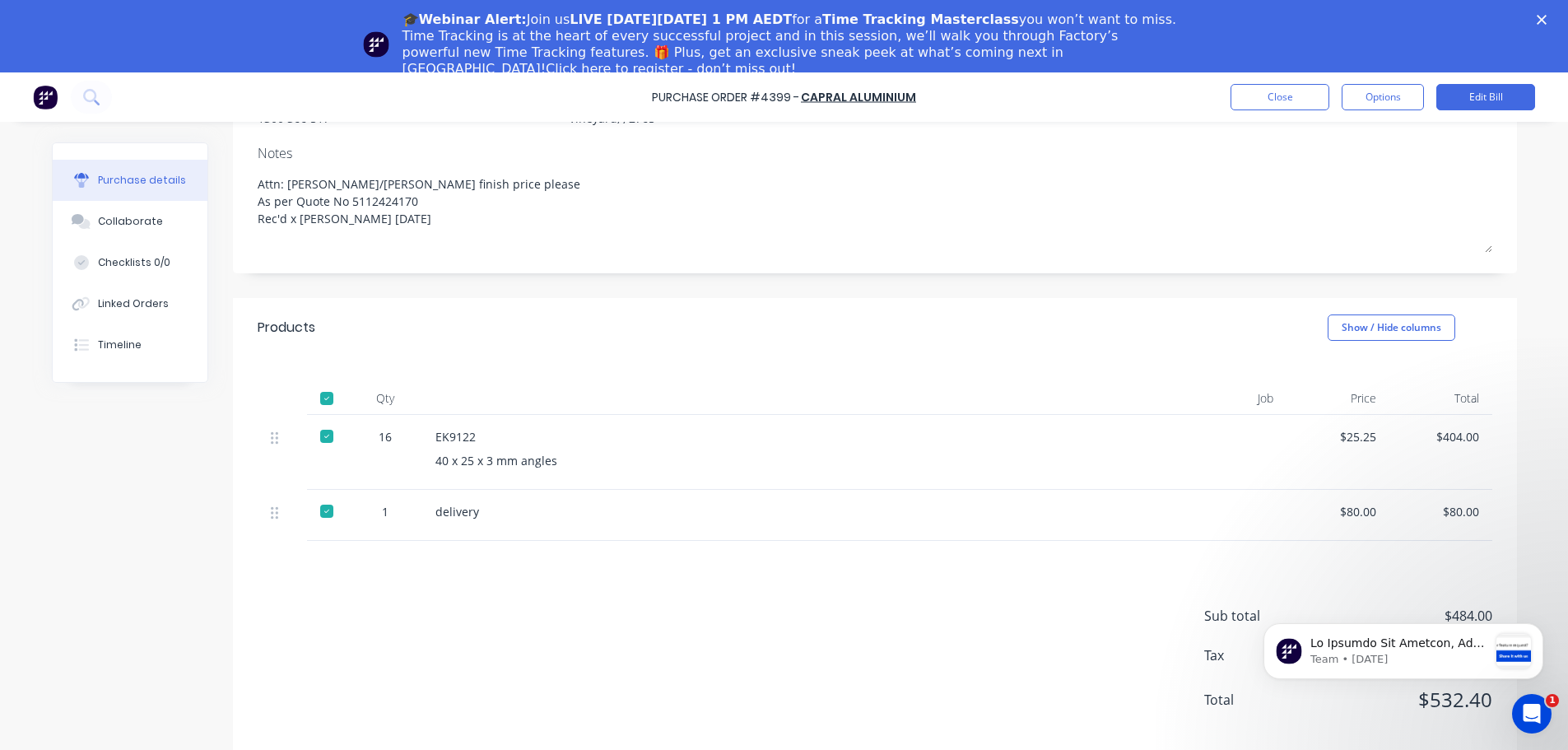
scroll to position [73, 0]
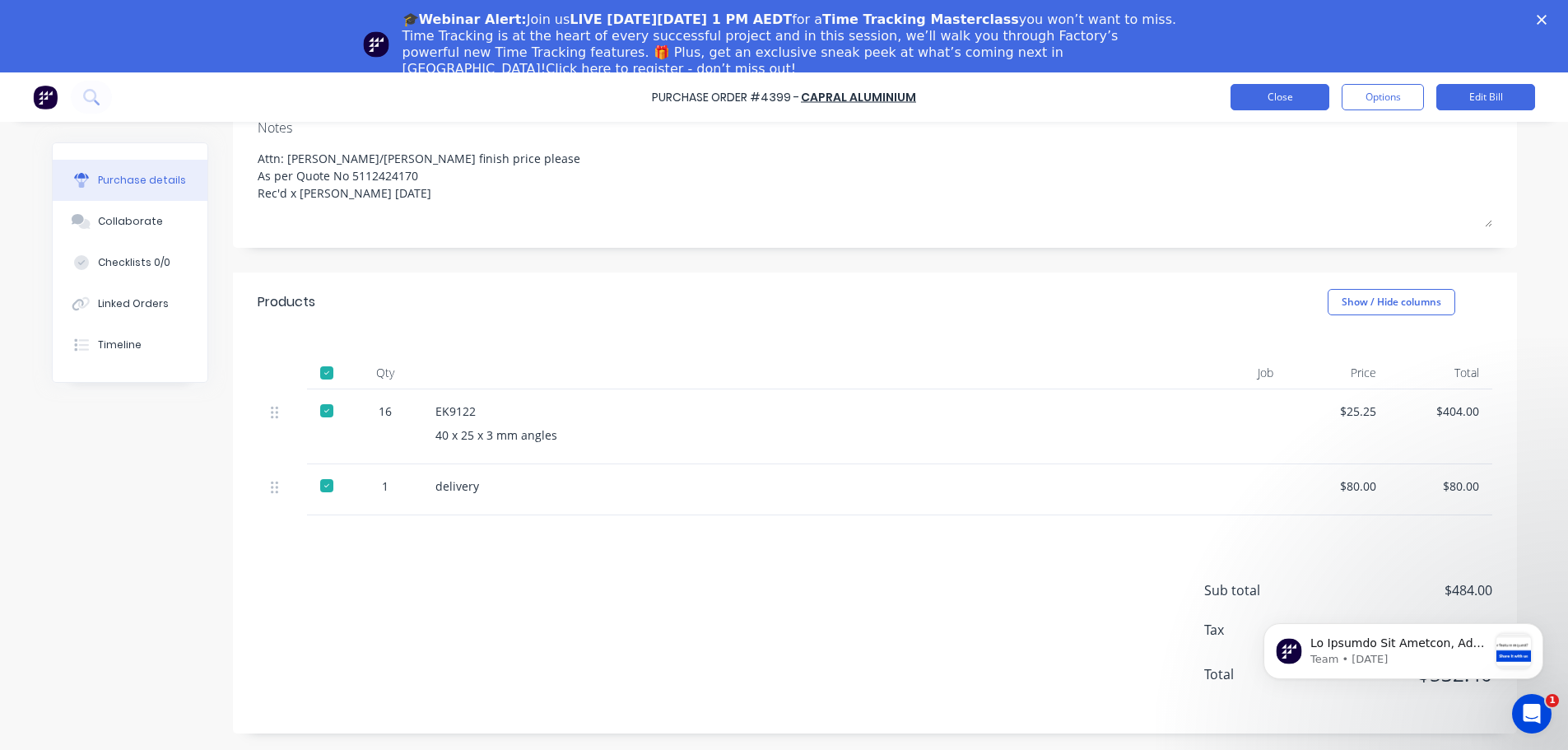
click at [1280, 94] on button "Close" at bounding box center [1280, 97] width 99 height 26
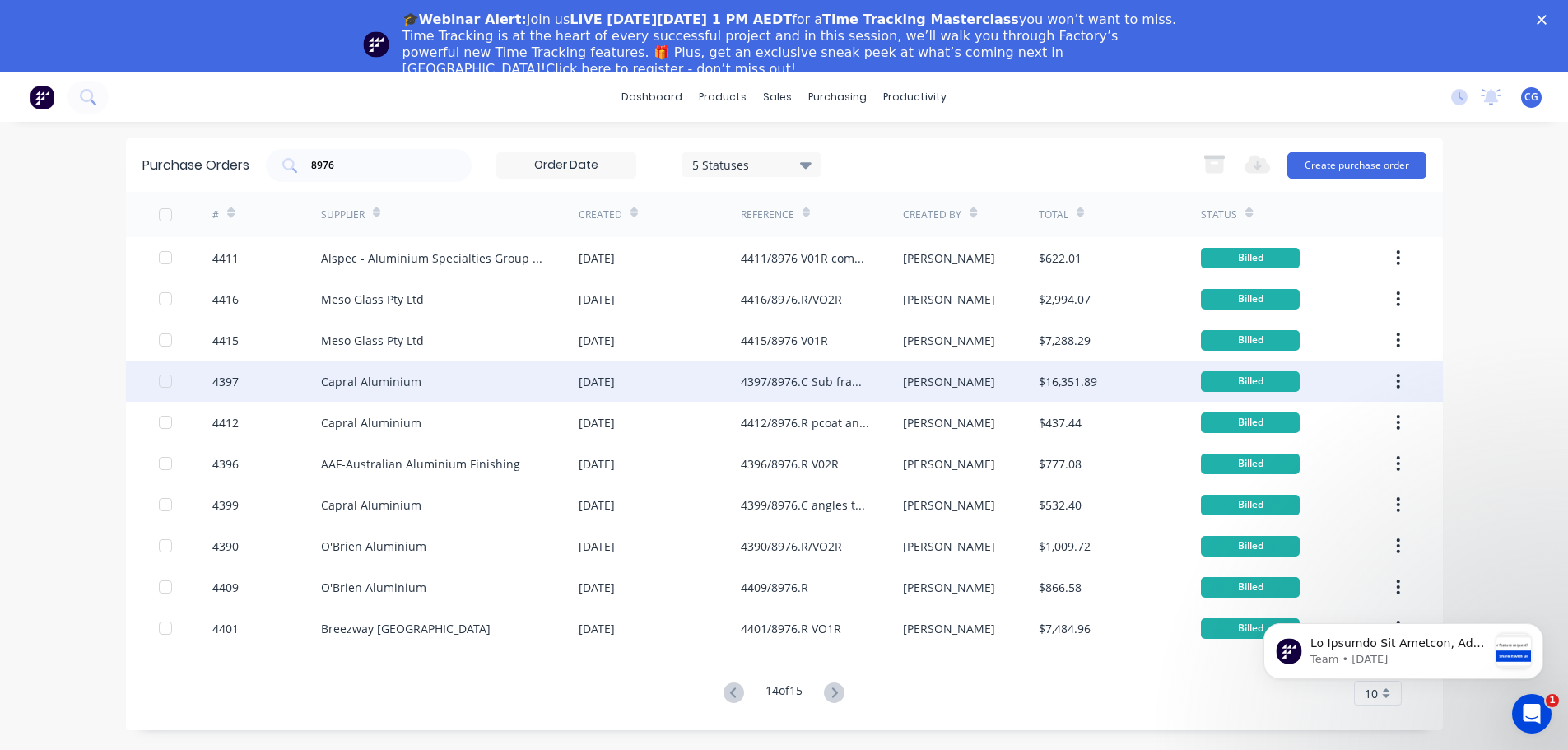
click at [799, 381] on div "4397/8976.C Sub frames Level 1 and Ground Louvres" at bounding box center [805, 381] width 129 height 17
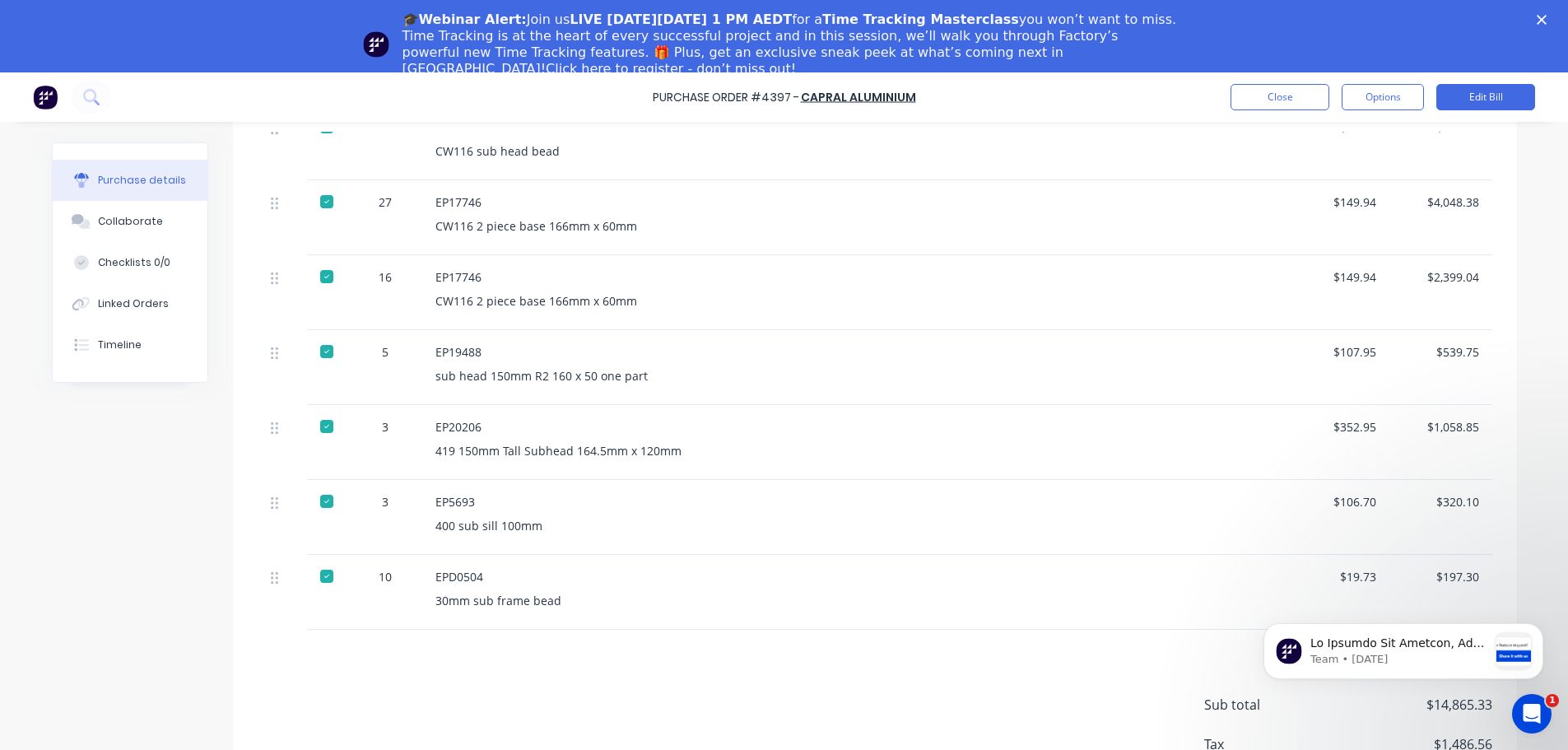
scroll to position [758, 0]
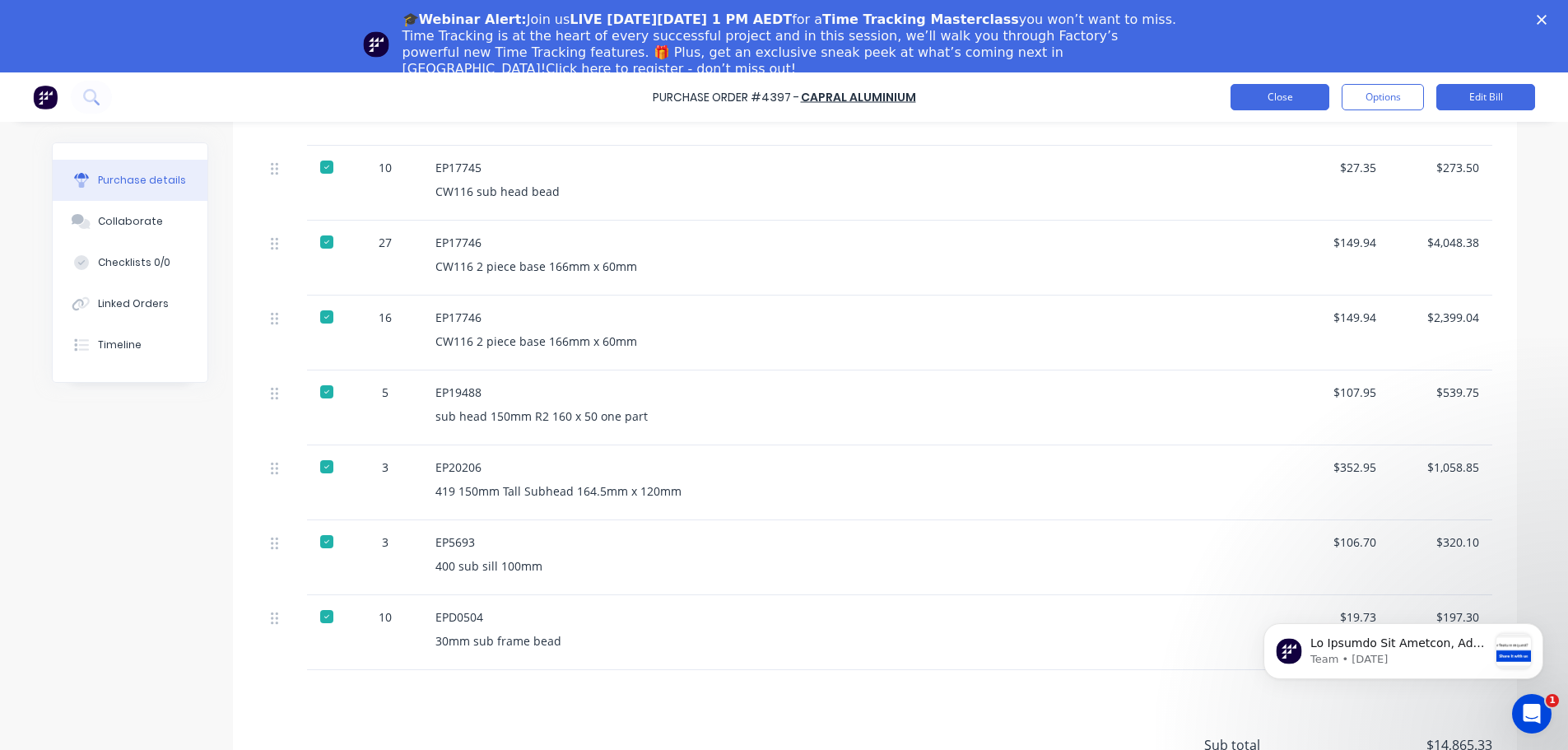
click at [1264, 98] on button "Close" at bounding box center [1280, 97] width 99 height 26
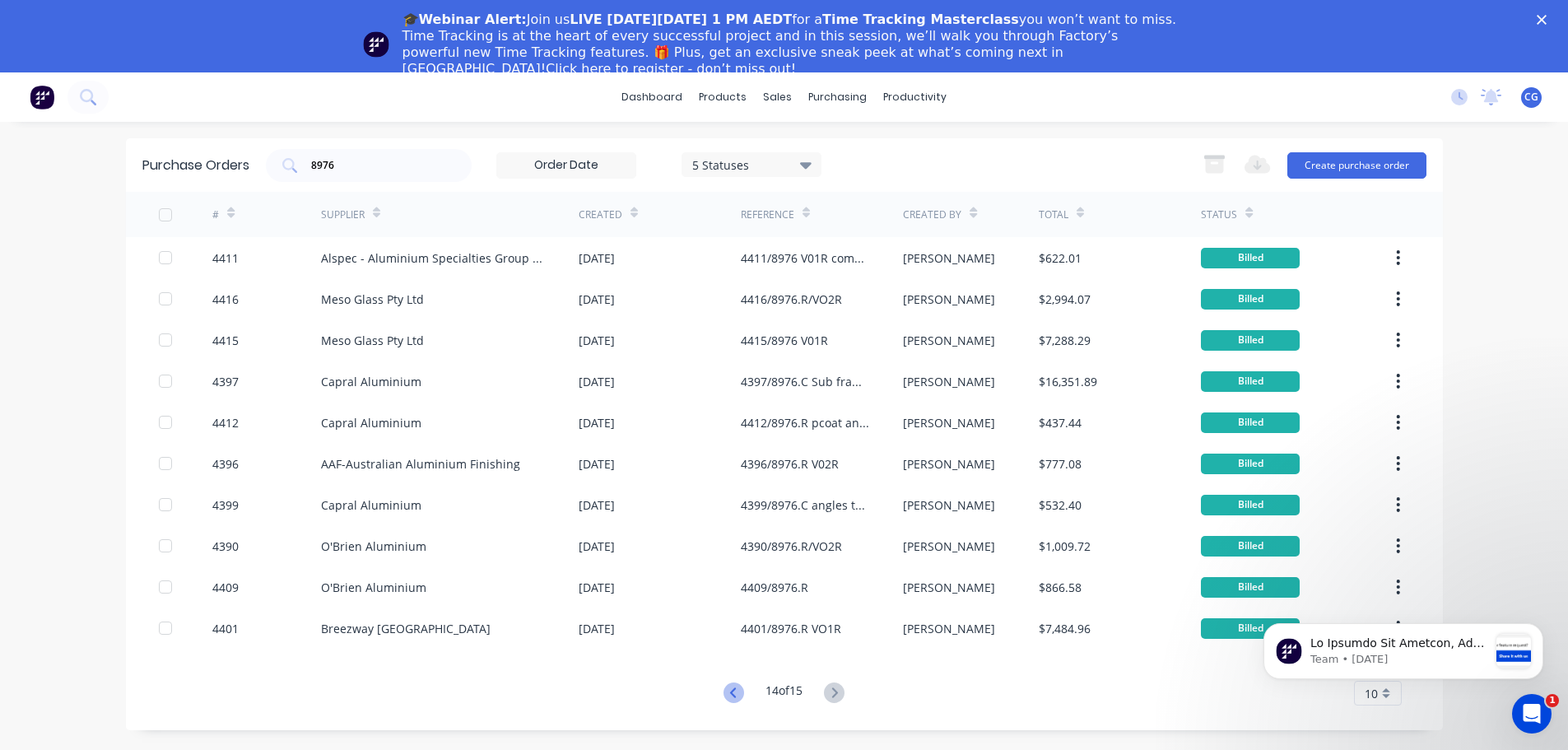
click at [731, 694] on icon at bounding box center [733, 693] width 21 height 21
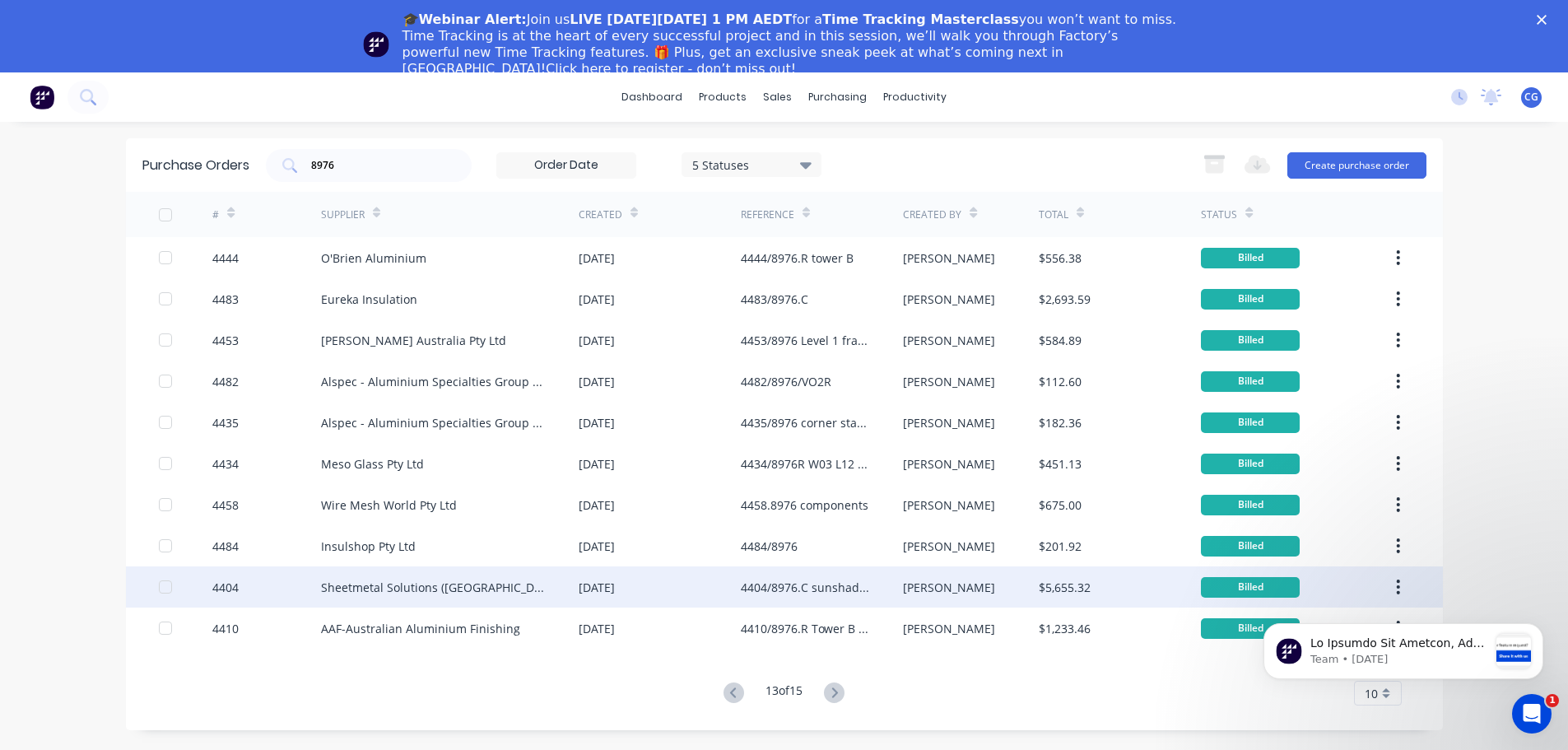
click at [787, 590] on div "4404/8976.C sunshade brackets" at bounding box center [805, 587] width 129 height 17
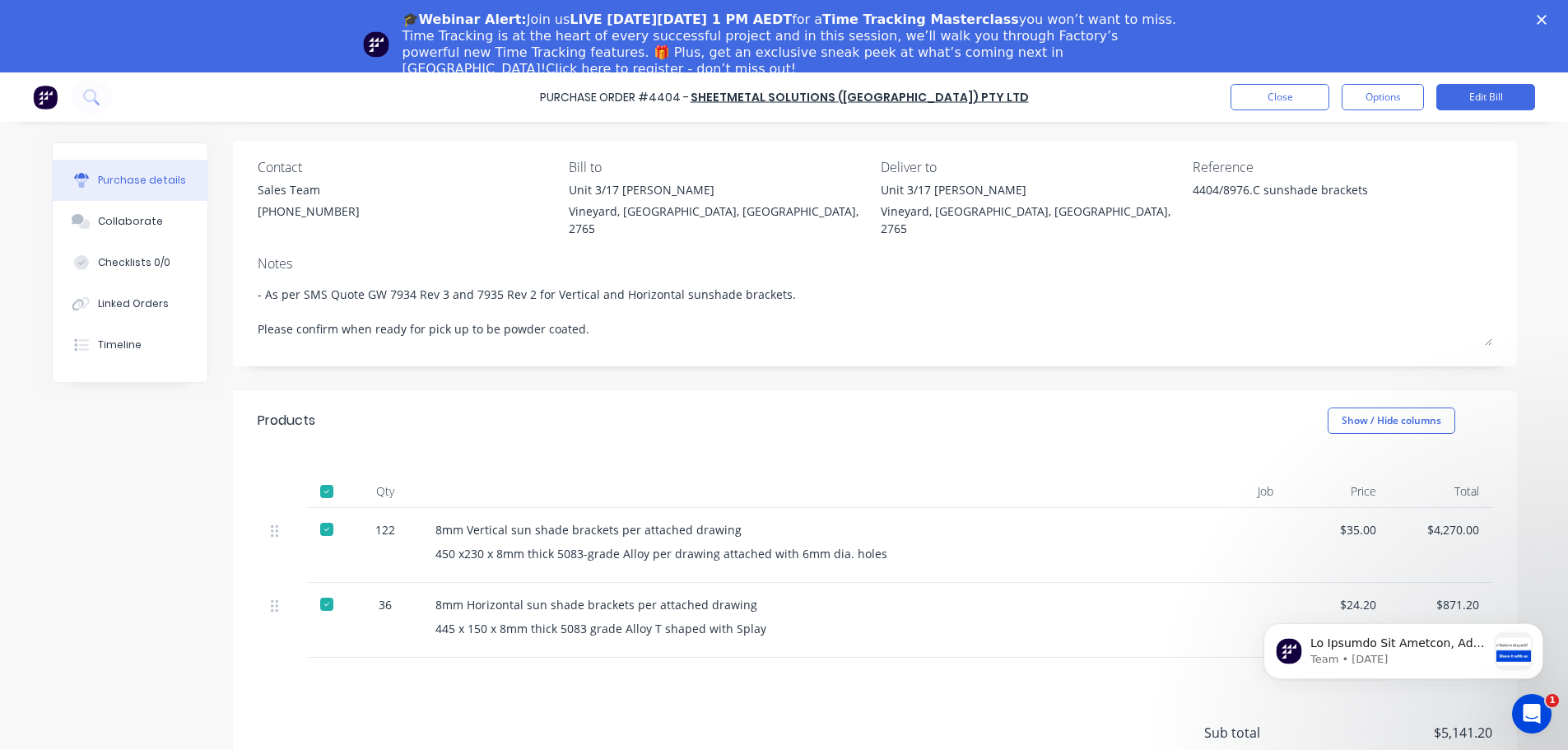
scroll to position [84, 0]
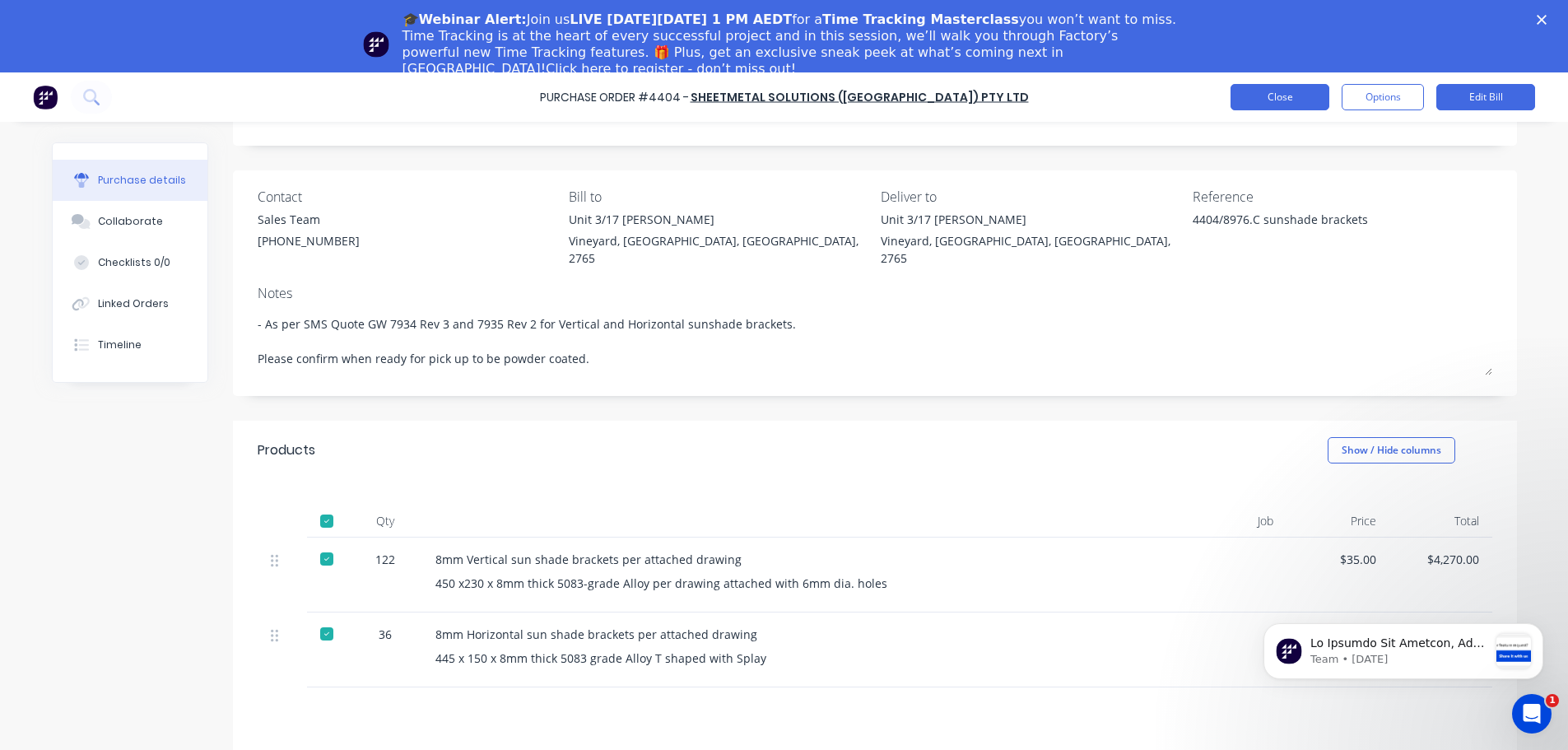
click at [1313, 100] on button "Close" at bounding box center [1280, 97] width 99 height 26
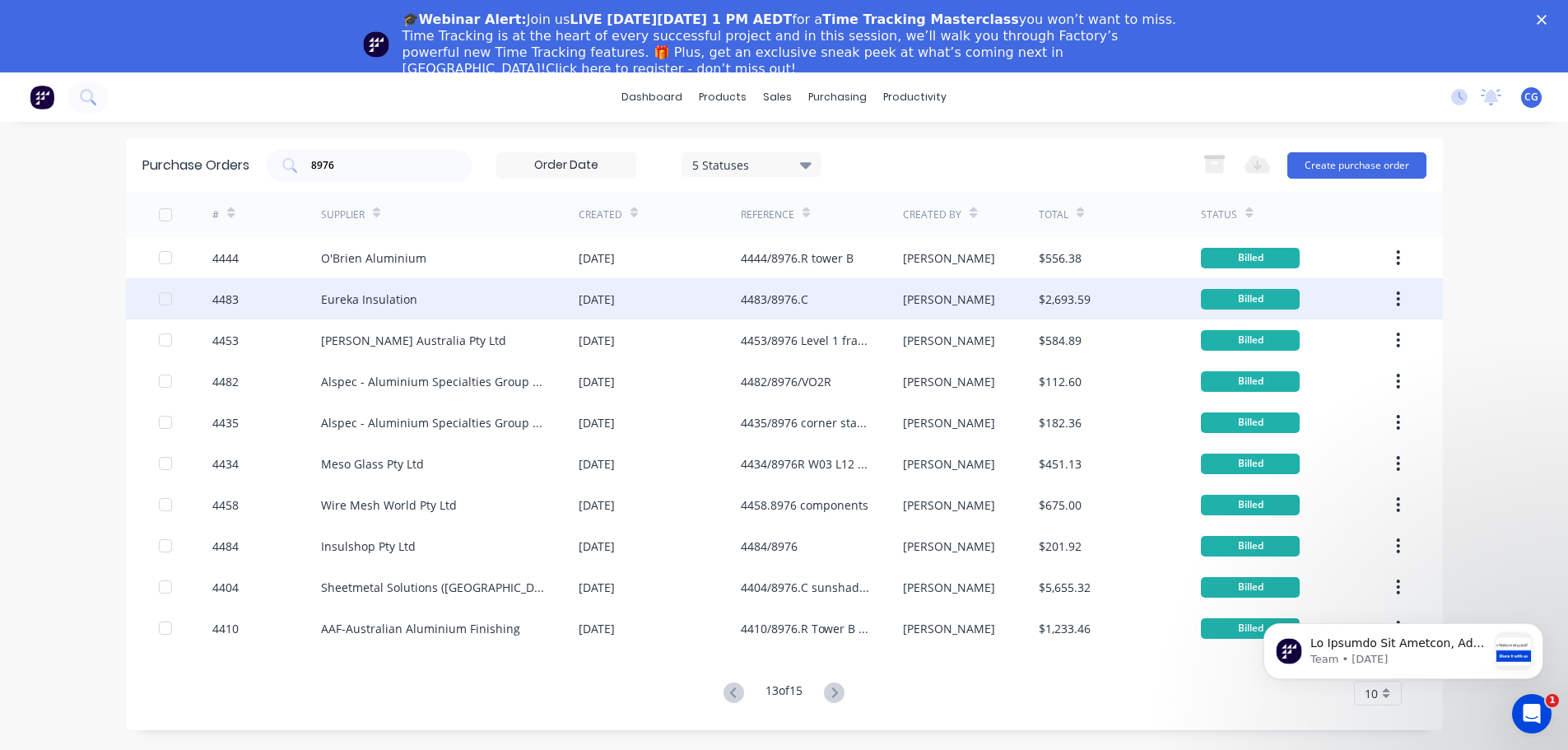
click at [827, 302] on div "4483/8976.C" at bounding box center [821, 299] width 162 height 41
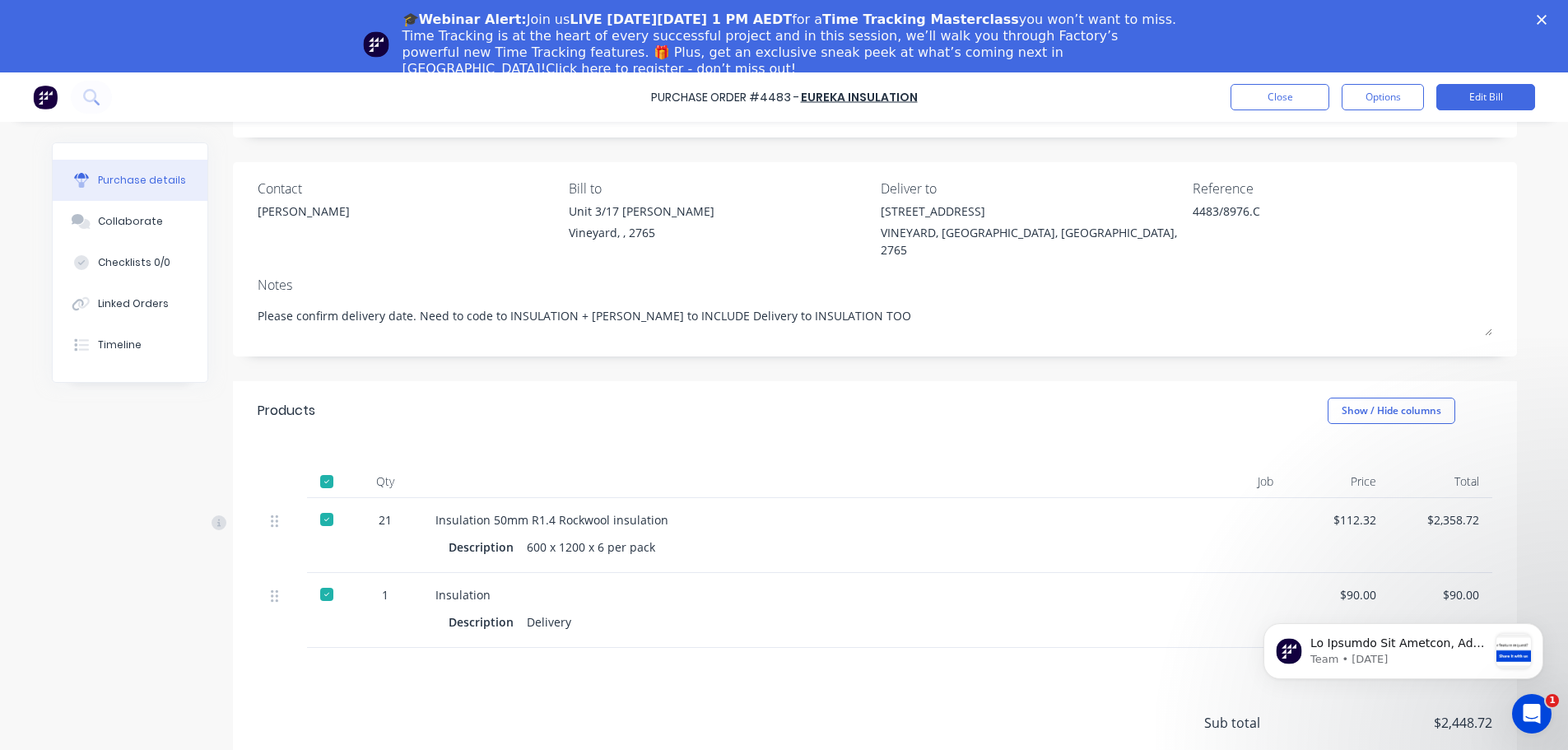
scroll to position [53, 0]
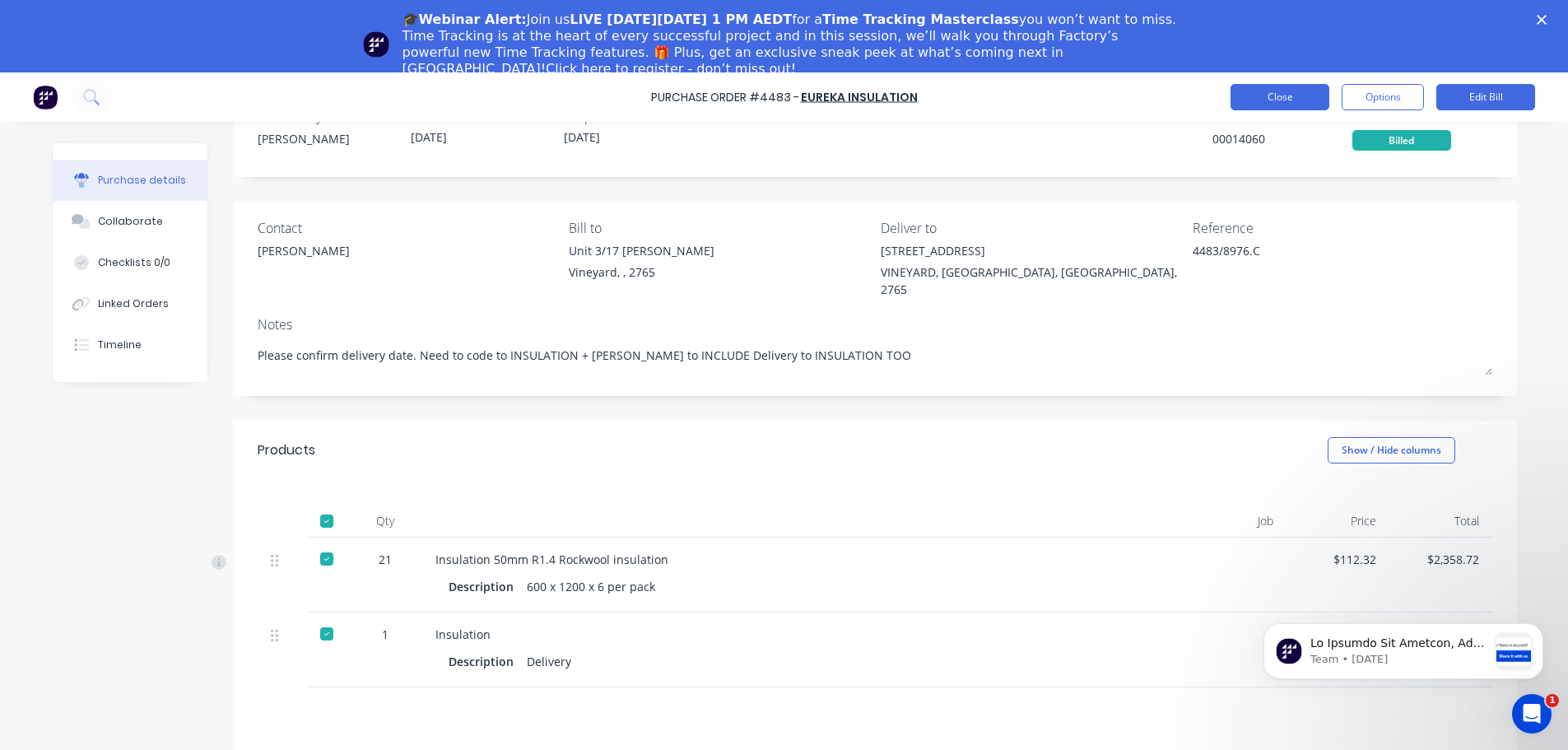
click at [1287, 108] on button "Close" at bounding box center [1280, 97] width 99 height 26
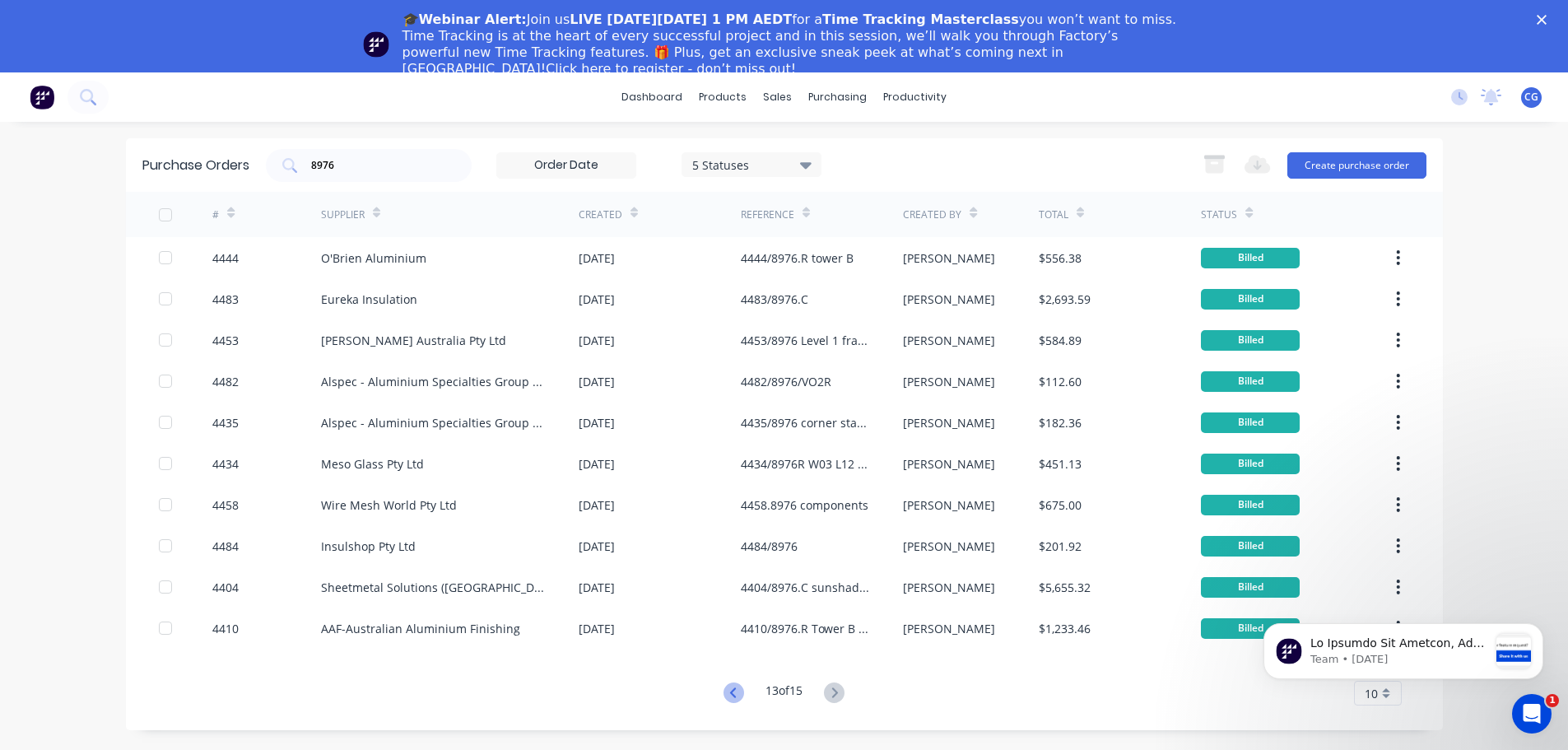
click at [724, 693] on icon at bounding box center [733, 693] width 21 height 21
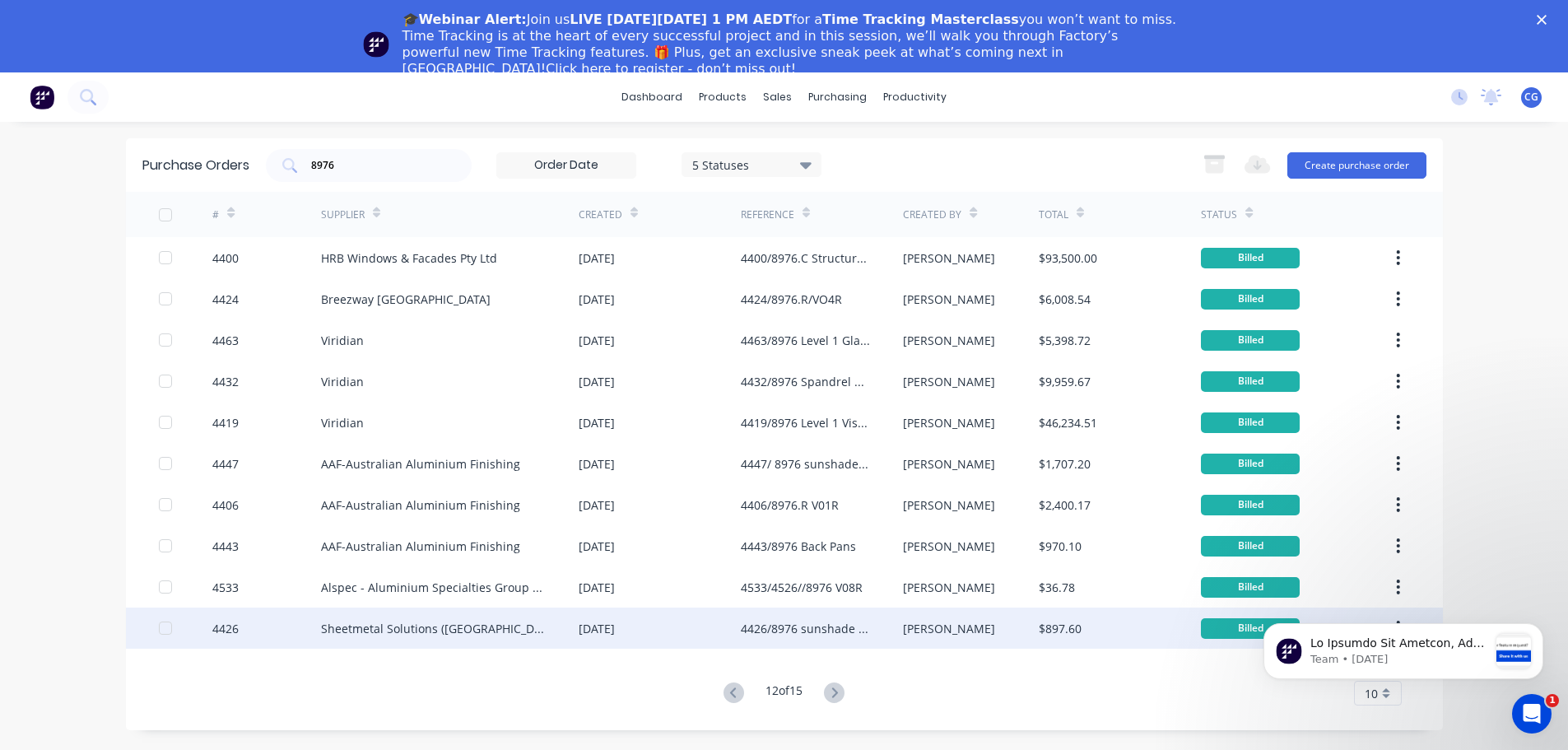
click at [797, 626] on div "4426/8976 sunshade end caps" at bounding box center [805, 628] width 129 height 17
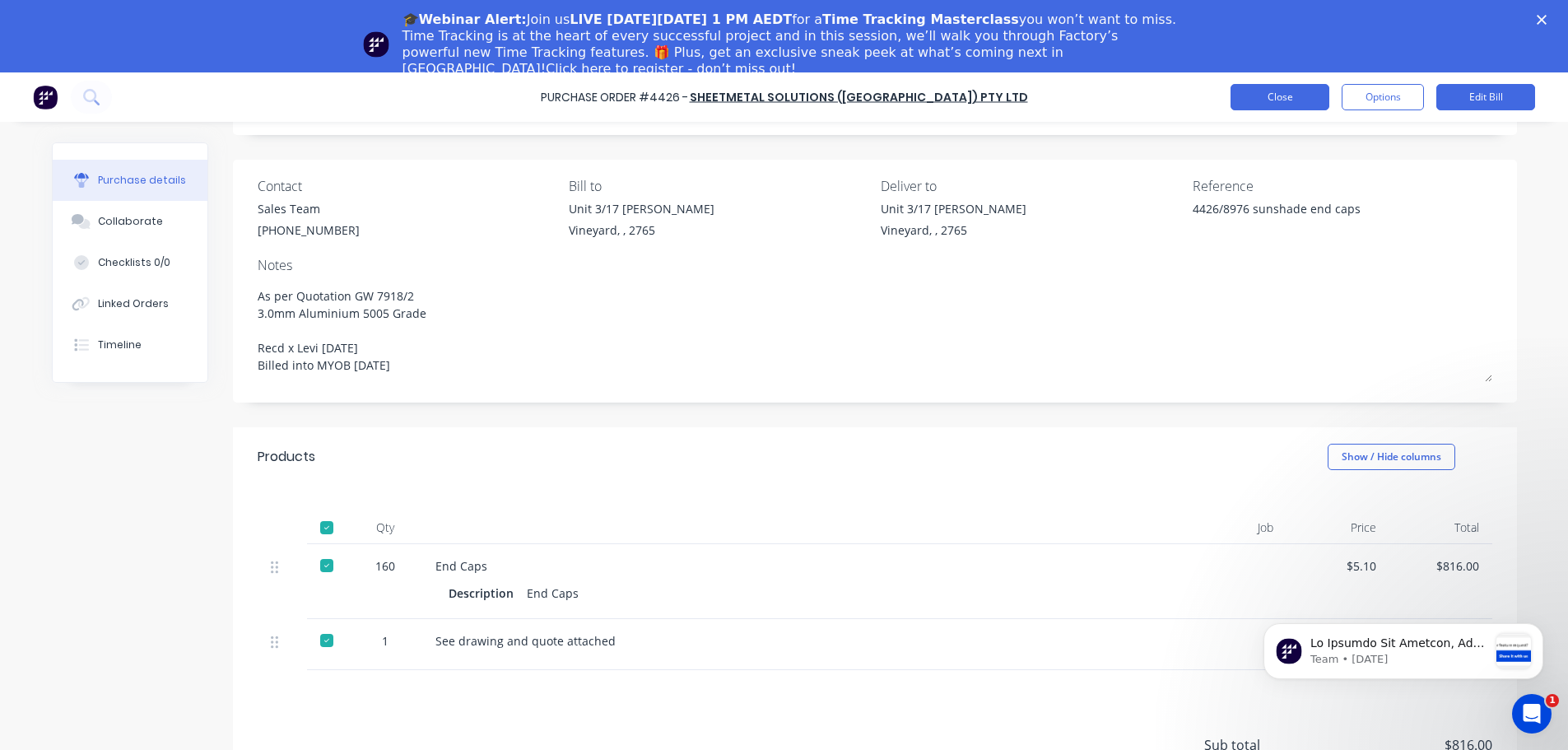
click at [1282, 102] on button "Close" at bounding box center [1280, 97] width 99 height 26
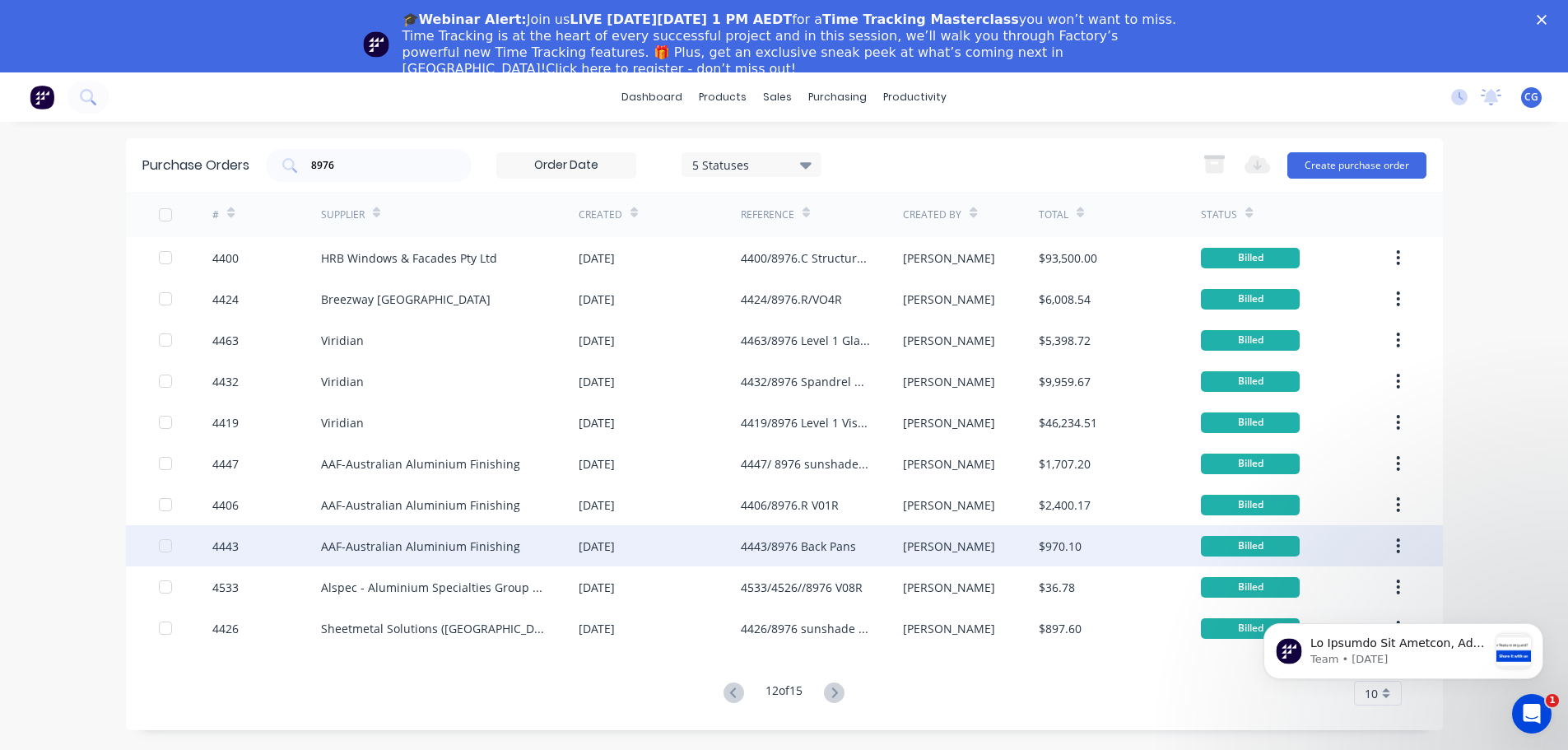
click at [468, 547] on div "AAF-Australian Aluminium Finishing" at bounding box center [420, 546] width 199 height 17
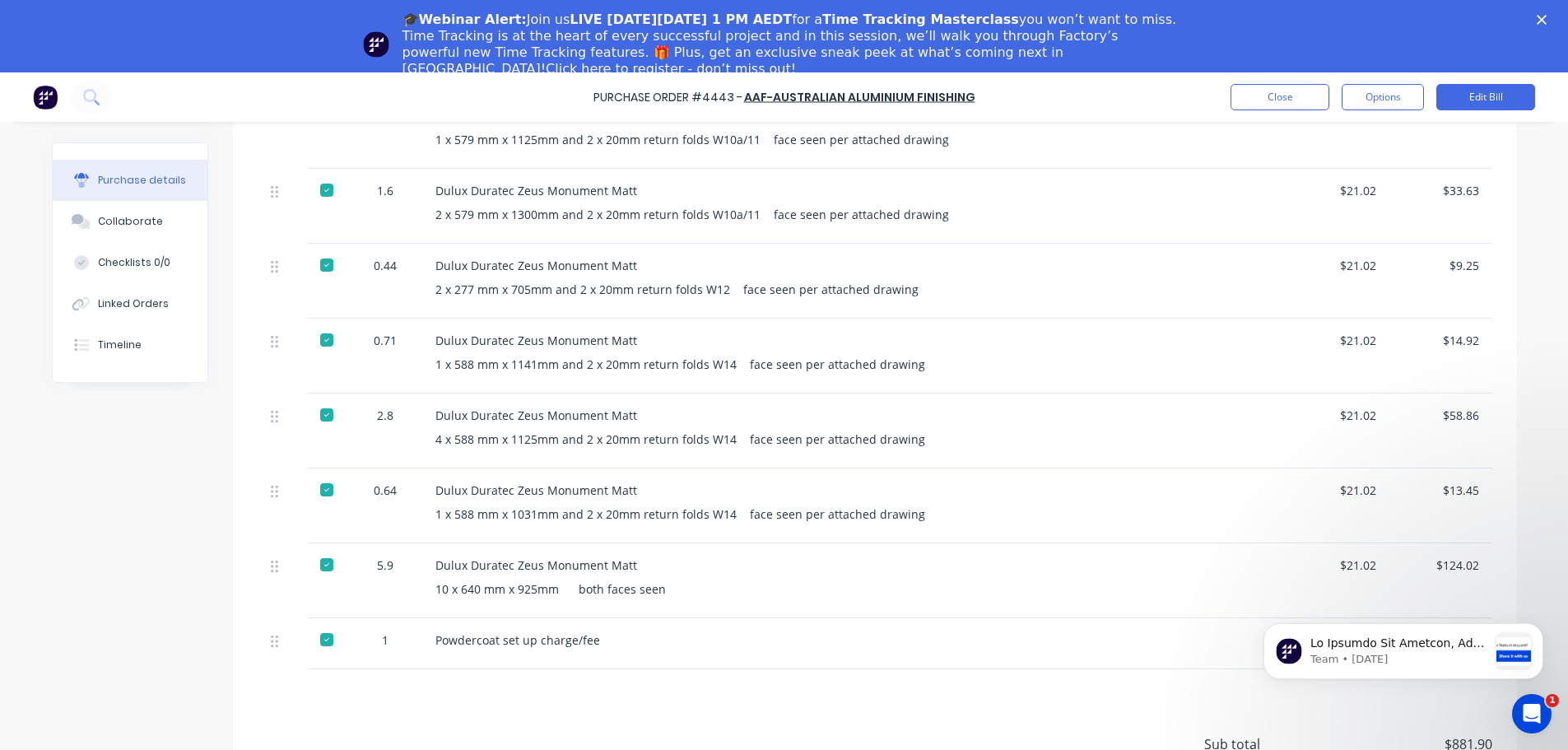
scroll to position [1303, 0]
click at [1296, 99] on button "Close" at bounding box center [1280, 97] width 99 height 26
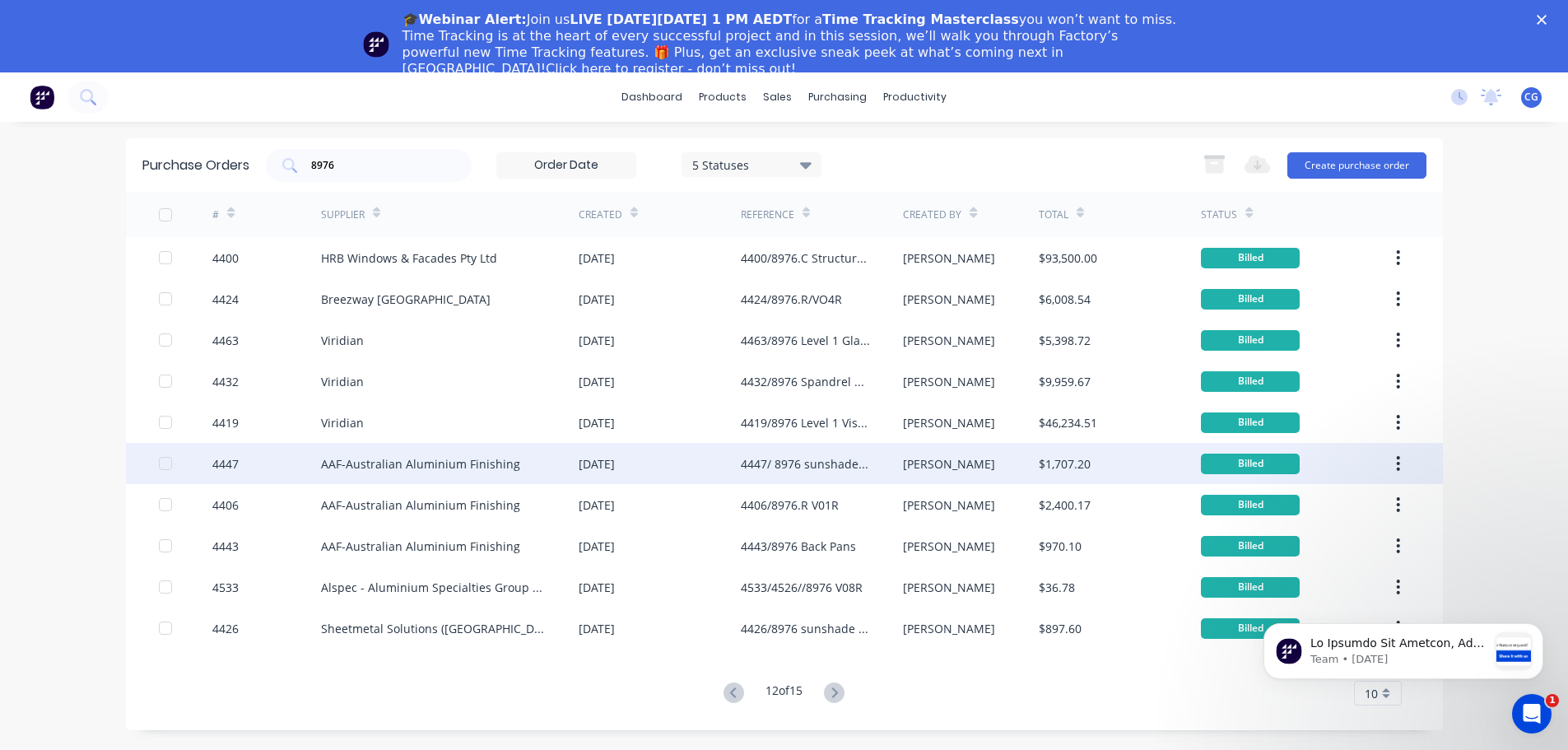
click at [768, 463] on div "4447/ 8976 sunshade brackets and caps." at bounding box center [805, 463] width 129 height 17
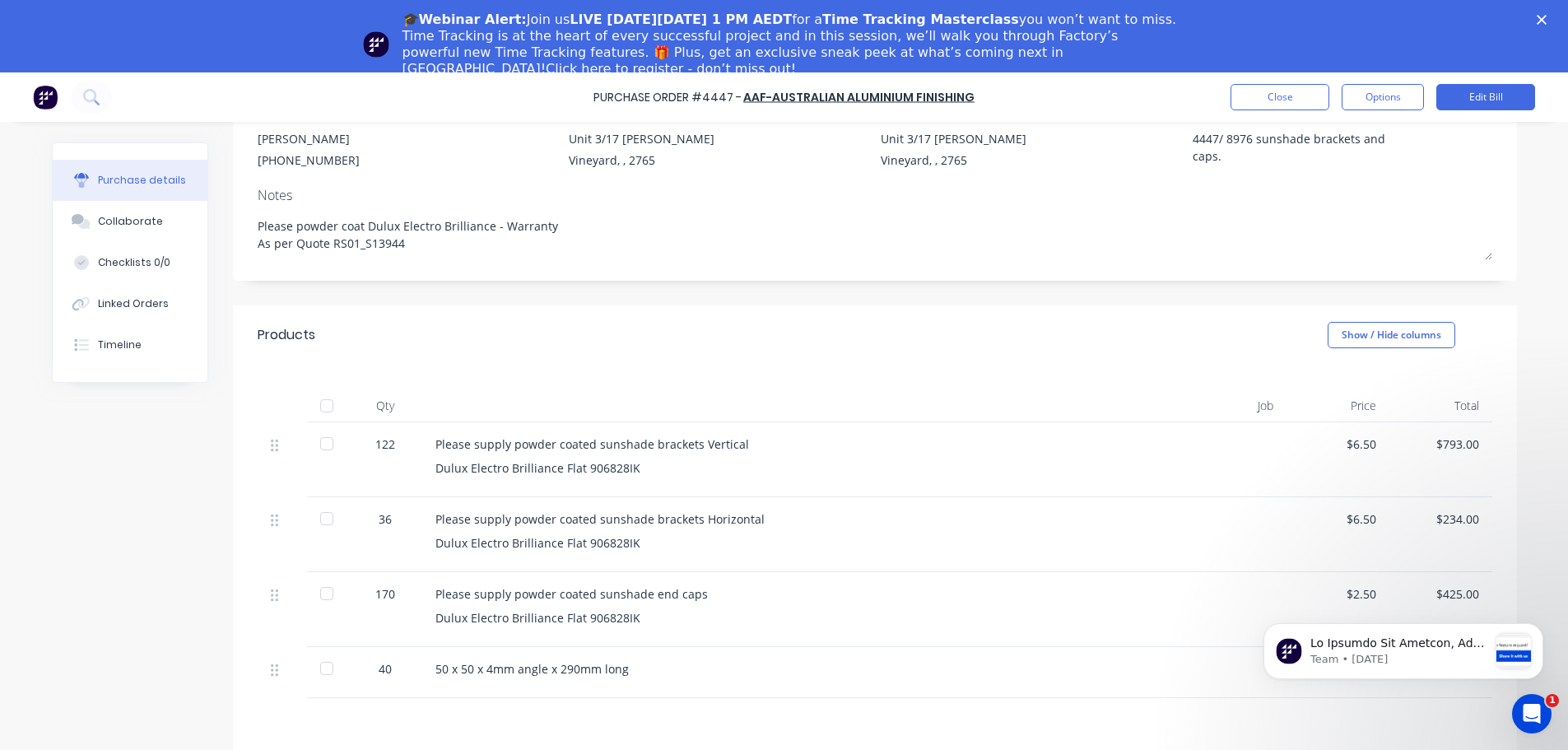
scroll to position [247, 0]
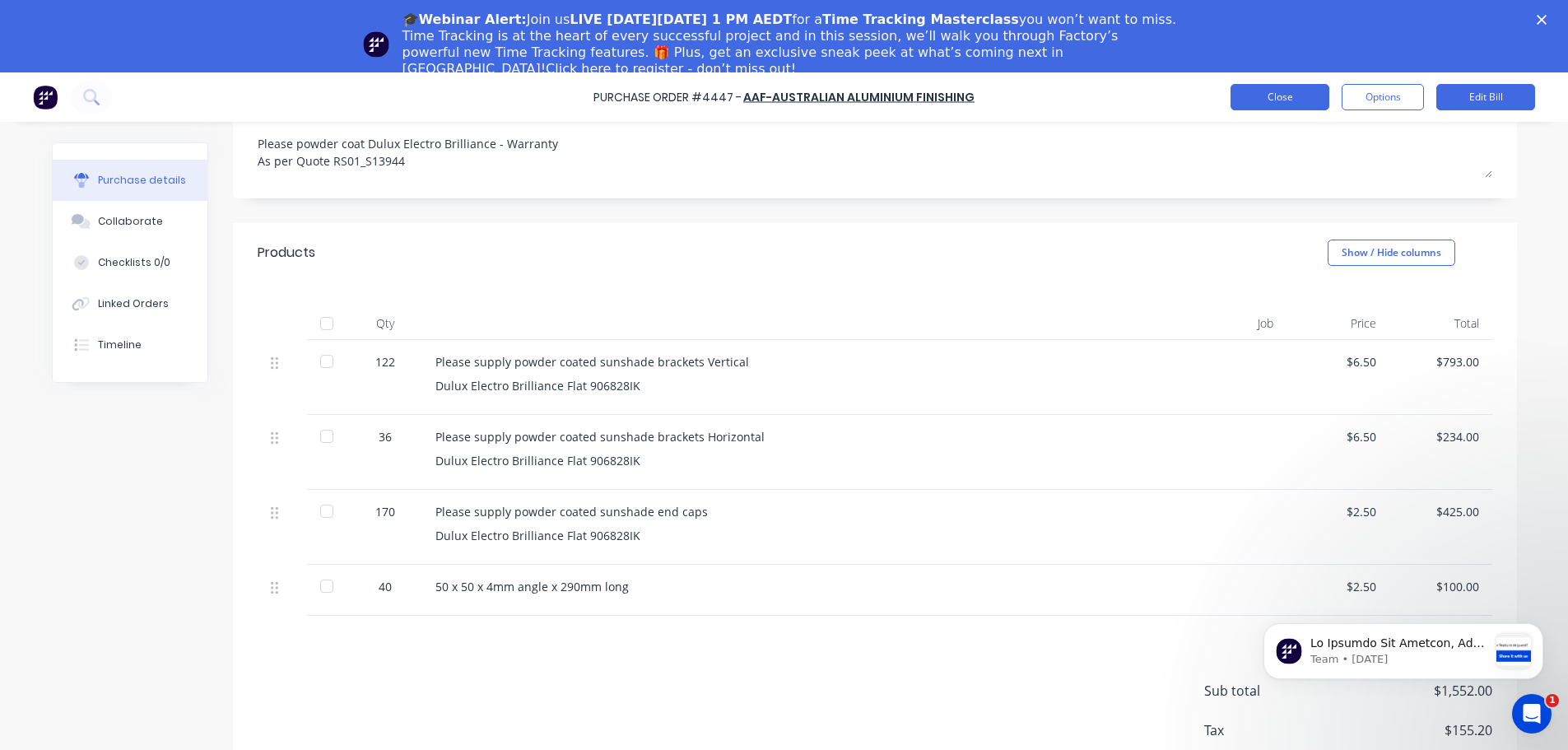
click at [1261, 103] on button "Close" at bounding box center [1280, 97] width 99 height 26
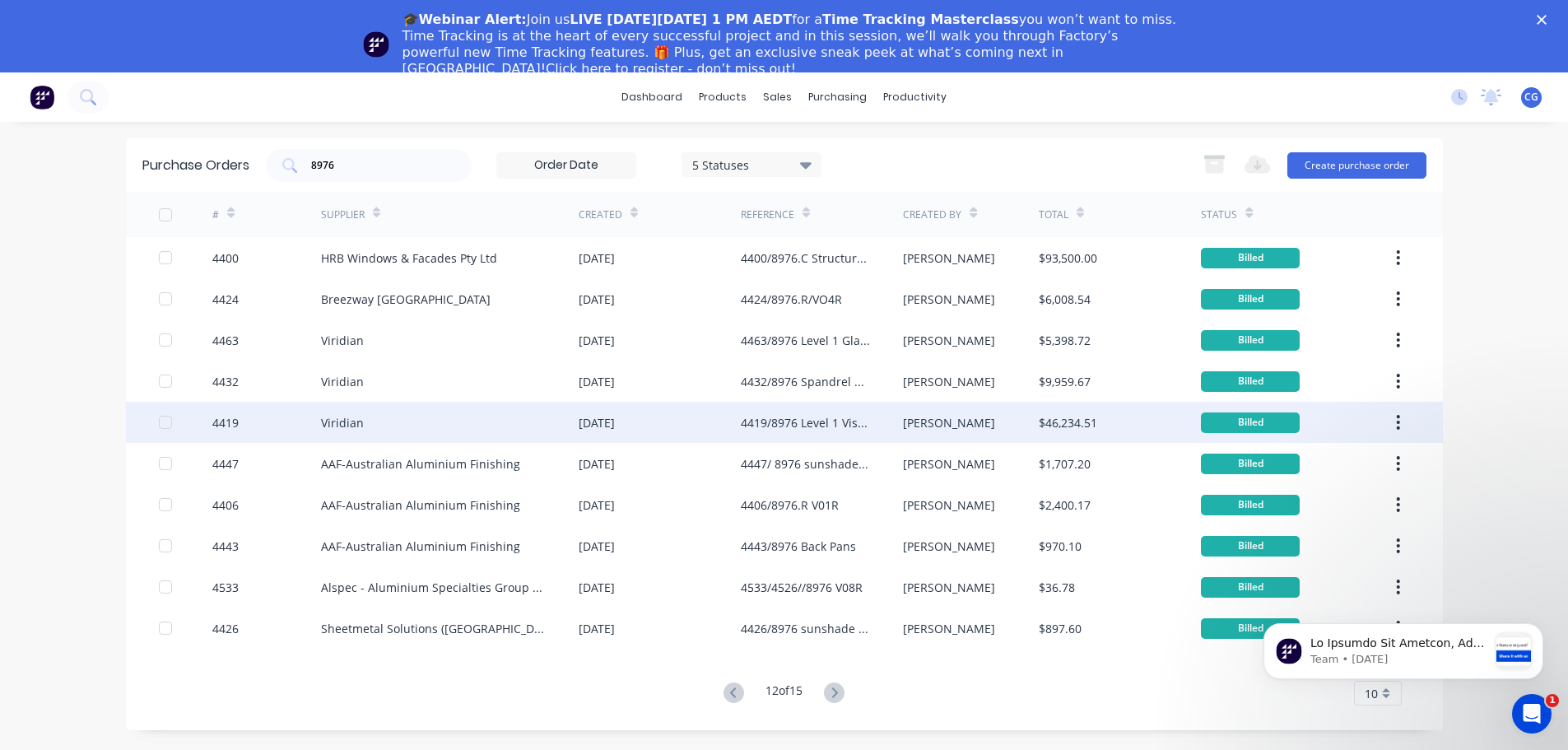
click at [825, 421] on div "4419/8976 Level 1 Vision Glass" at bounding box center [805, 422] width 129 height 17
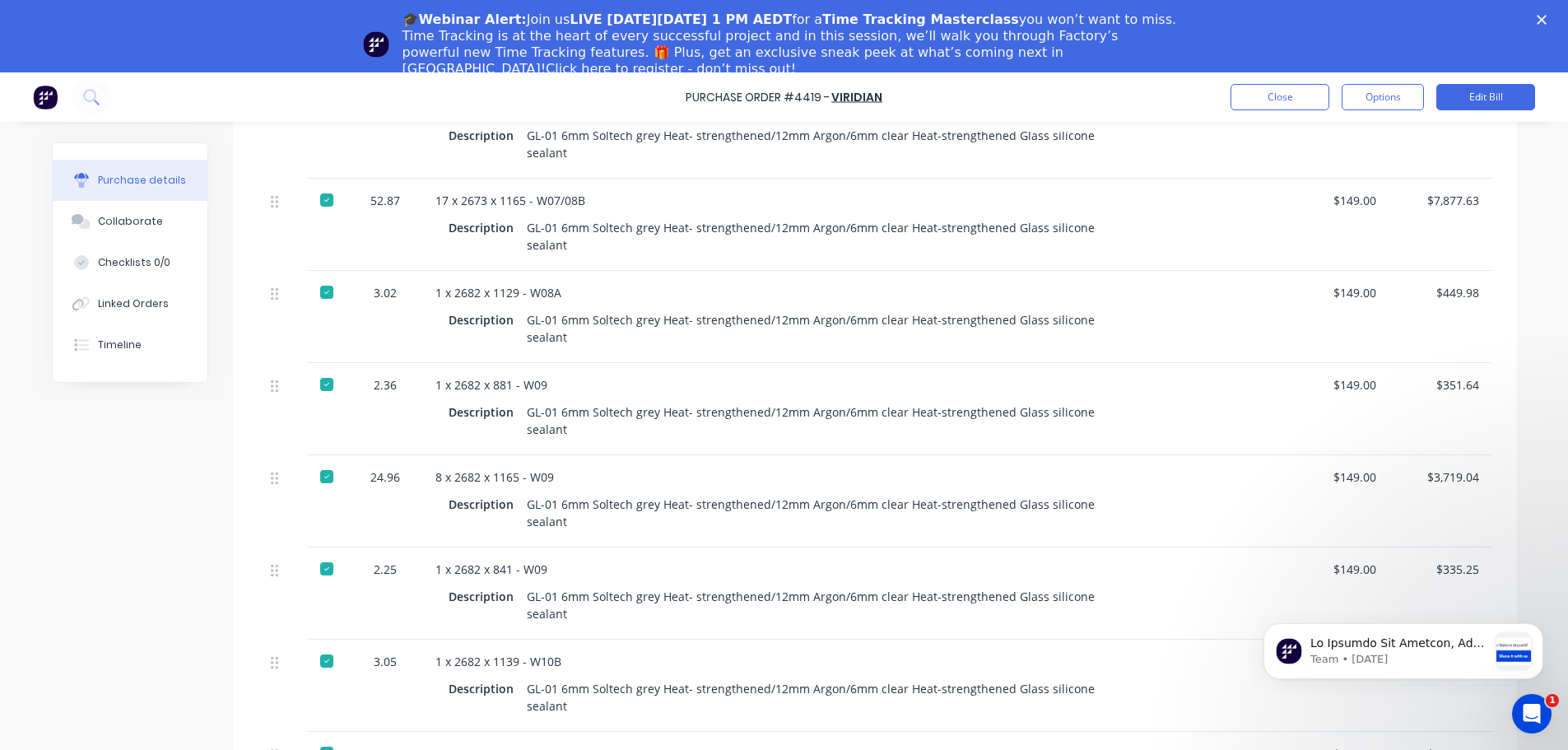
scroll to position [2485, 0]
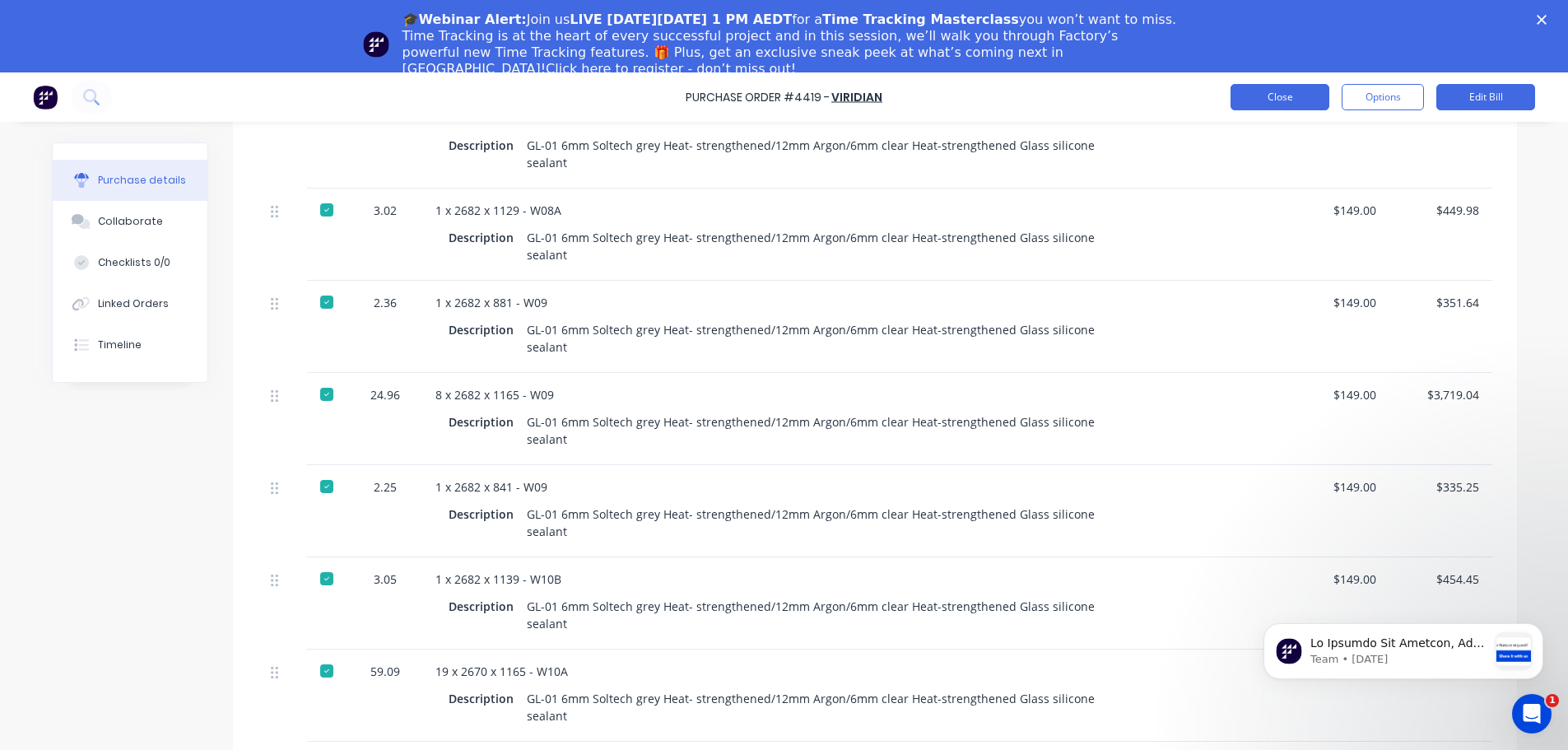
click at [1315, 87] on button "Close" at bounding box center [1280, 97] width 99 height 26
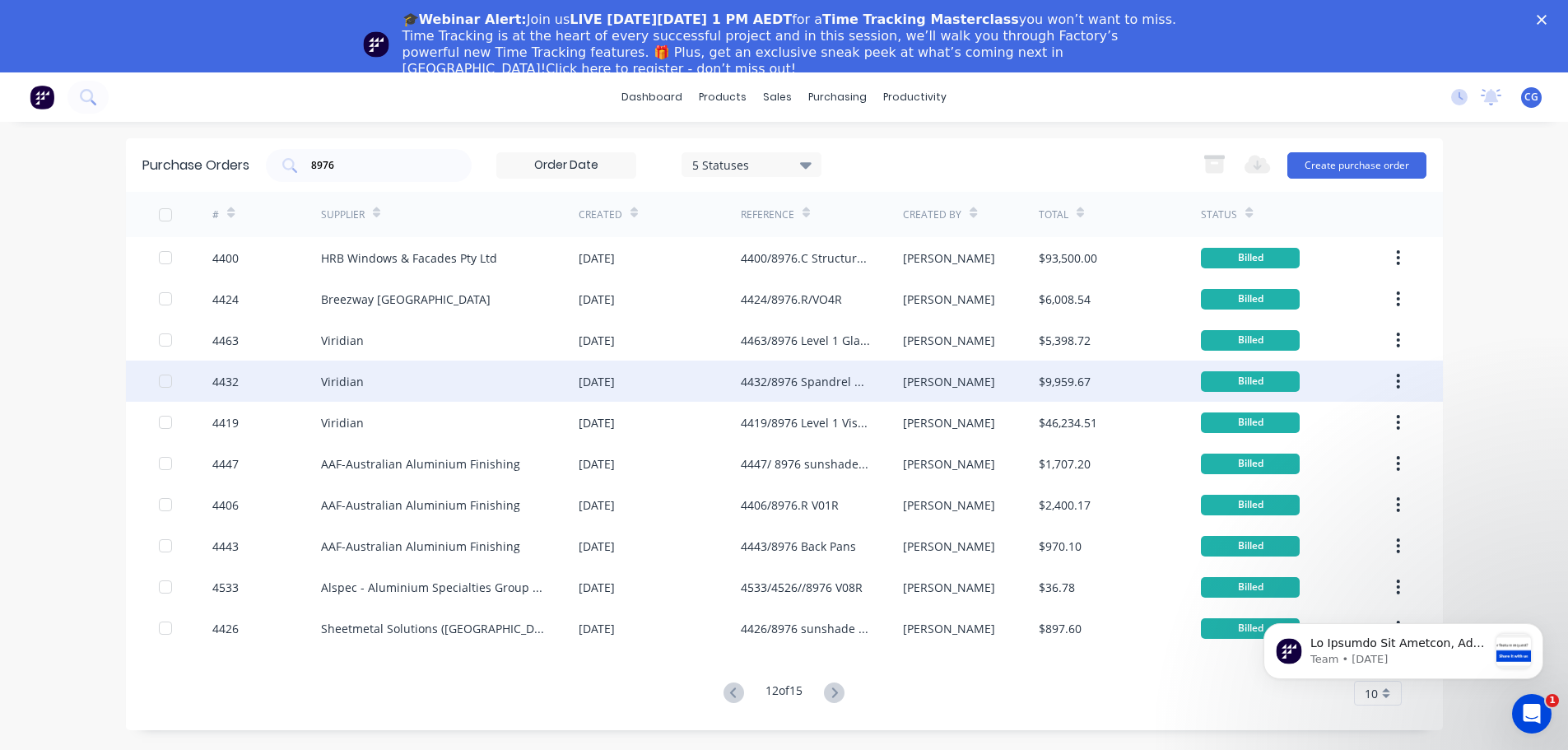
click at [614, 383] on div "[DATE]" at bounding box center [596, 381] width 36 height 17
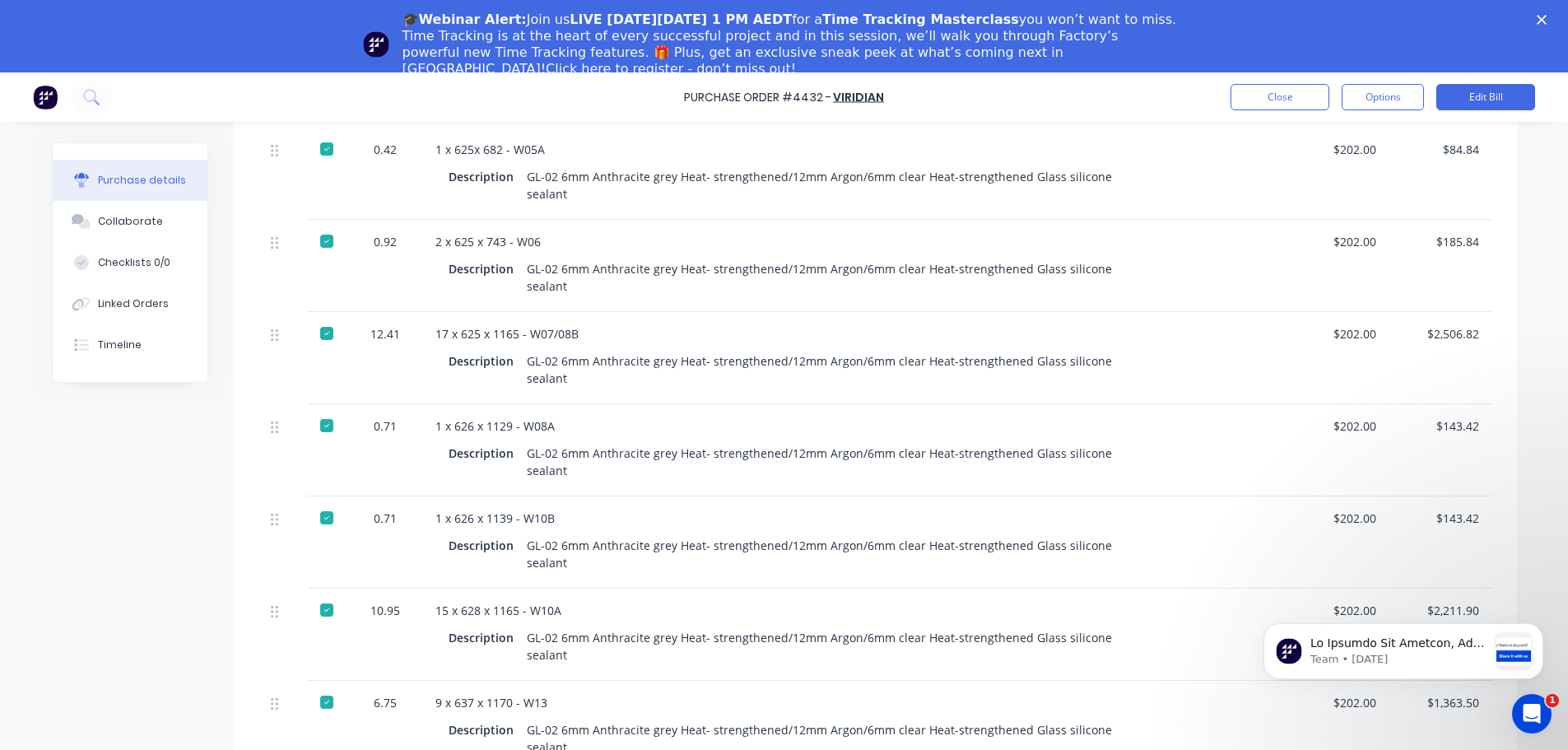
scroll to position [1310, 0]
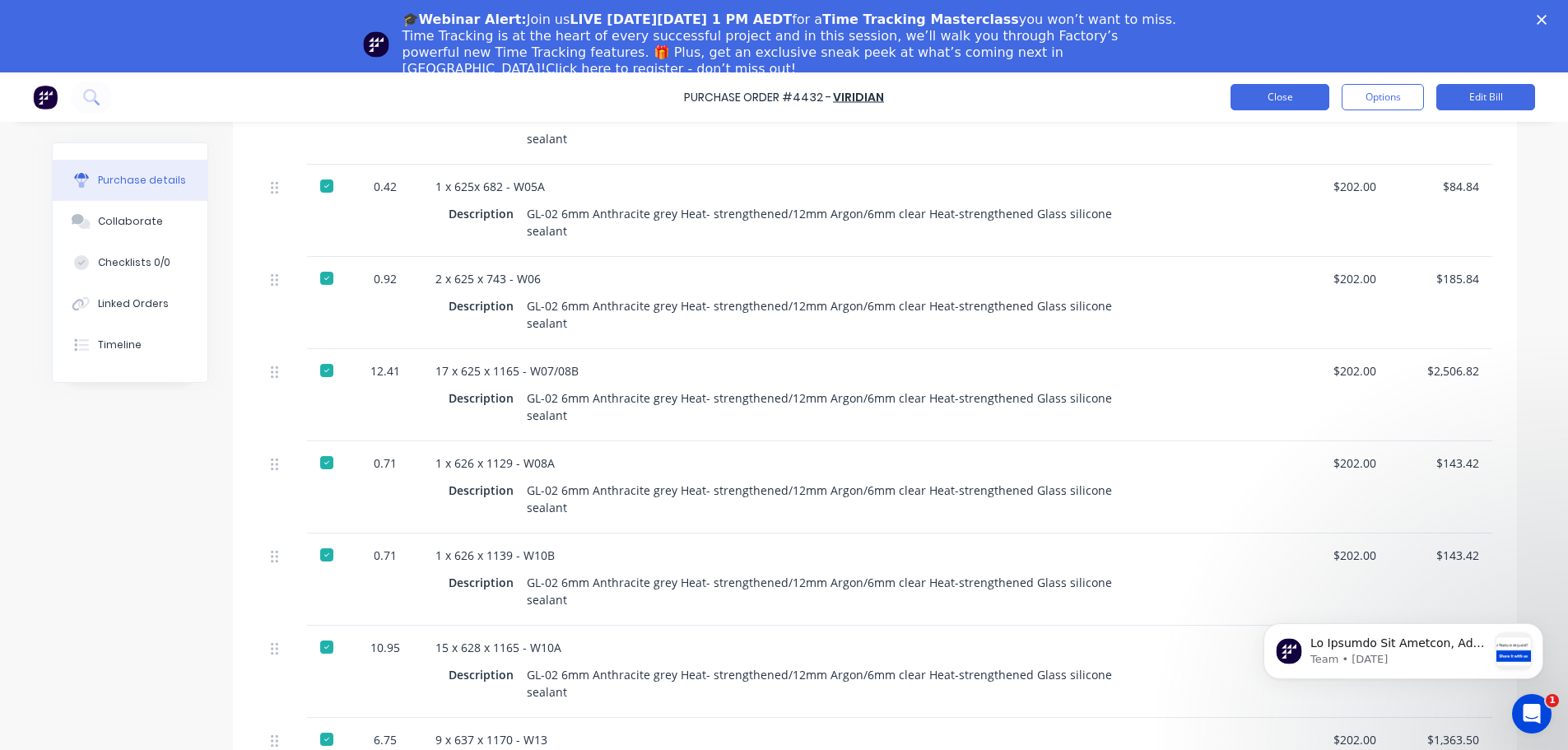
click at [1258, 91] on button "Close" at bounding box center [1280, 97] width 99 height 26
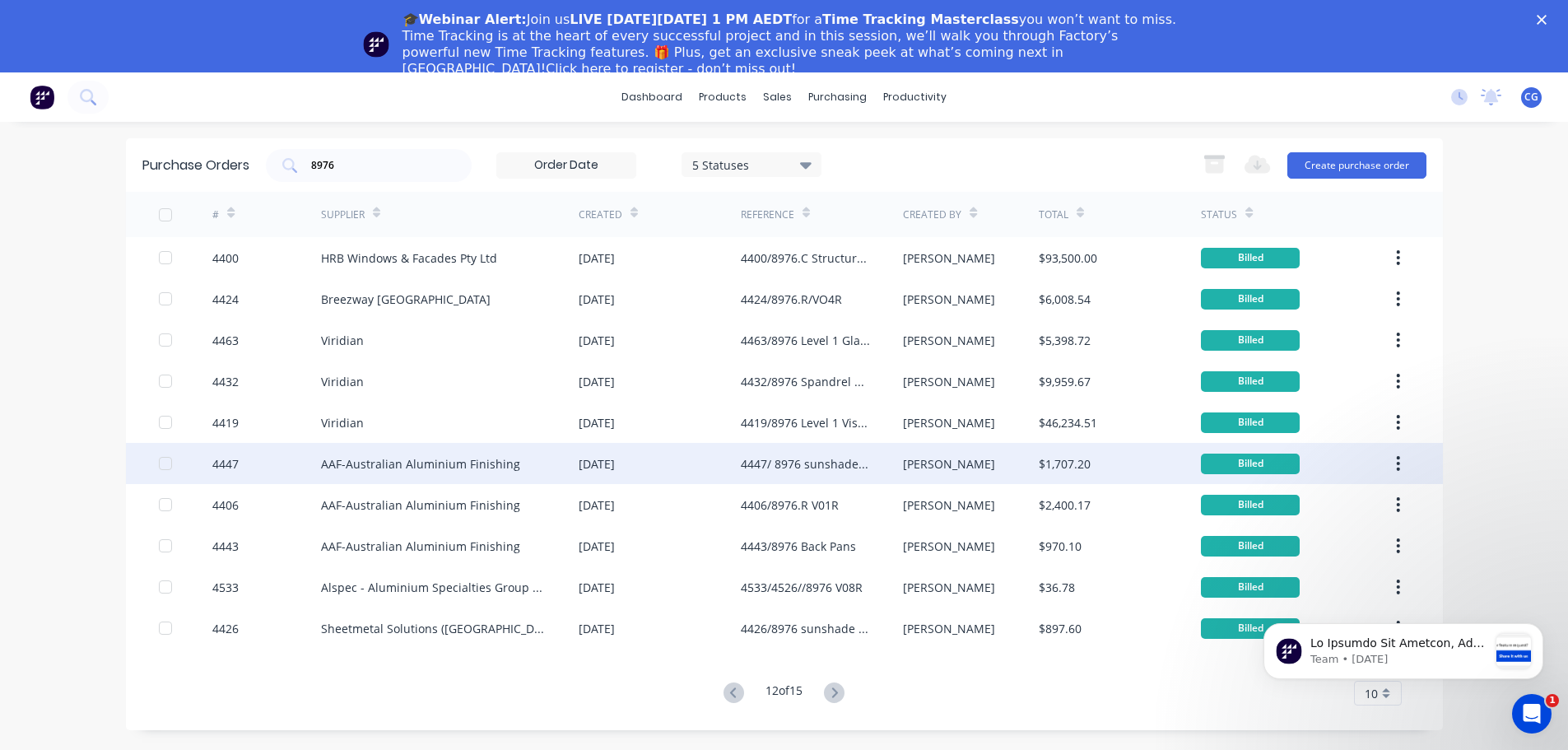
click at [476, 468] on div "AAF-Australian Aluminium Finishing" at bounding box center [420, 463] width 199 height 17
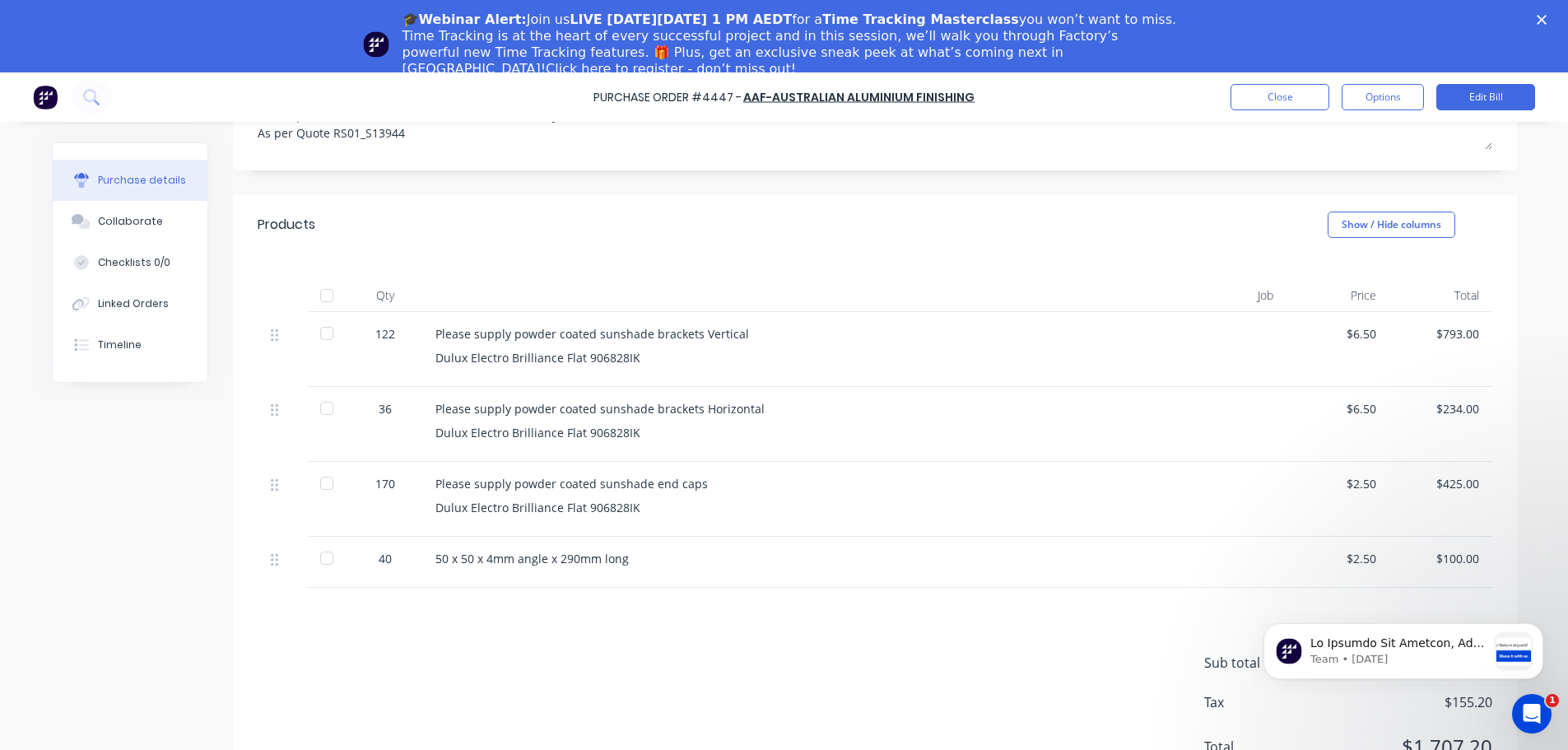
scroll to position [193, 0]
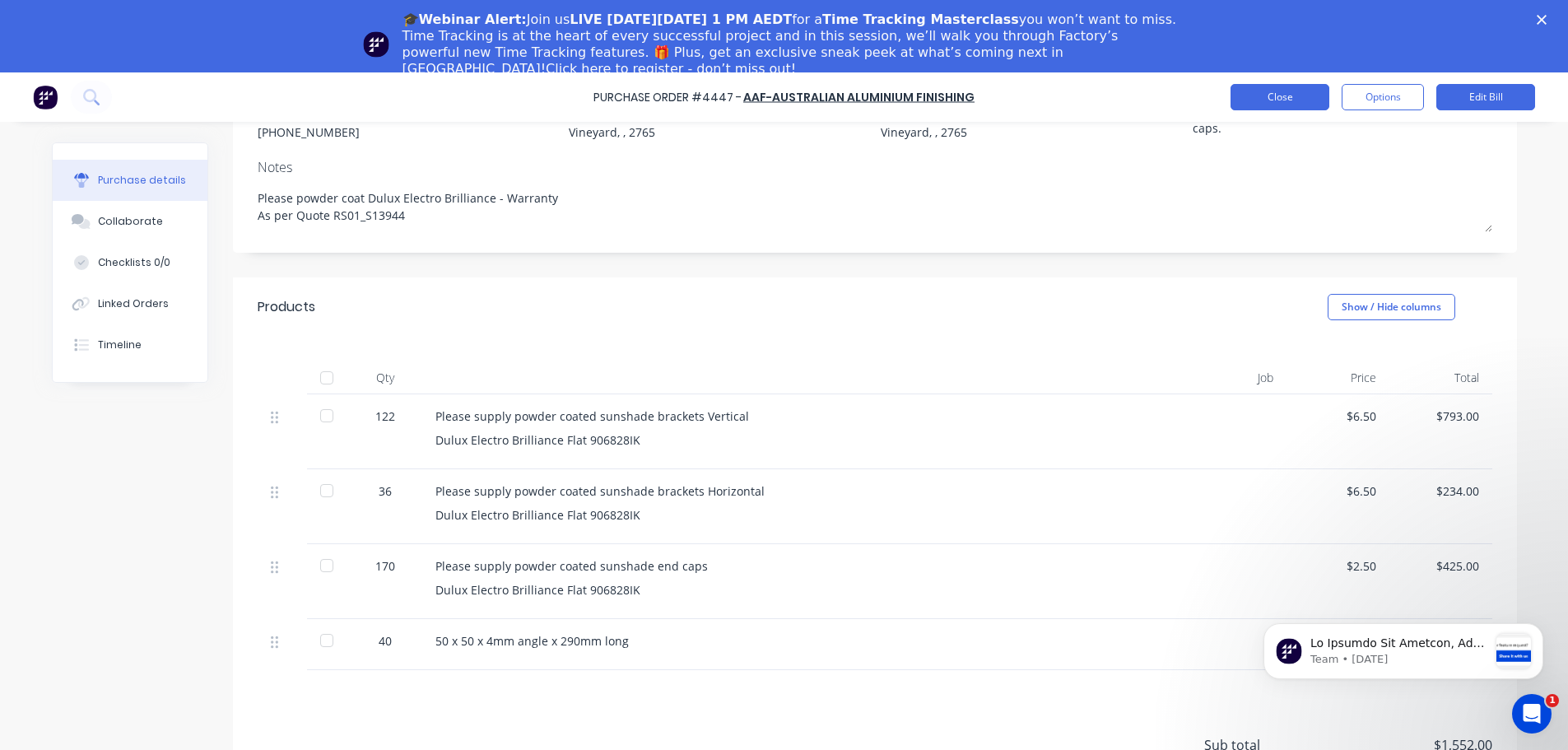
click at [1277, 97] on button "Close" at bounding box center [1280, 97] width 99 height 26
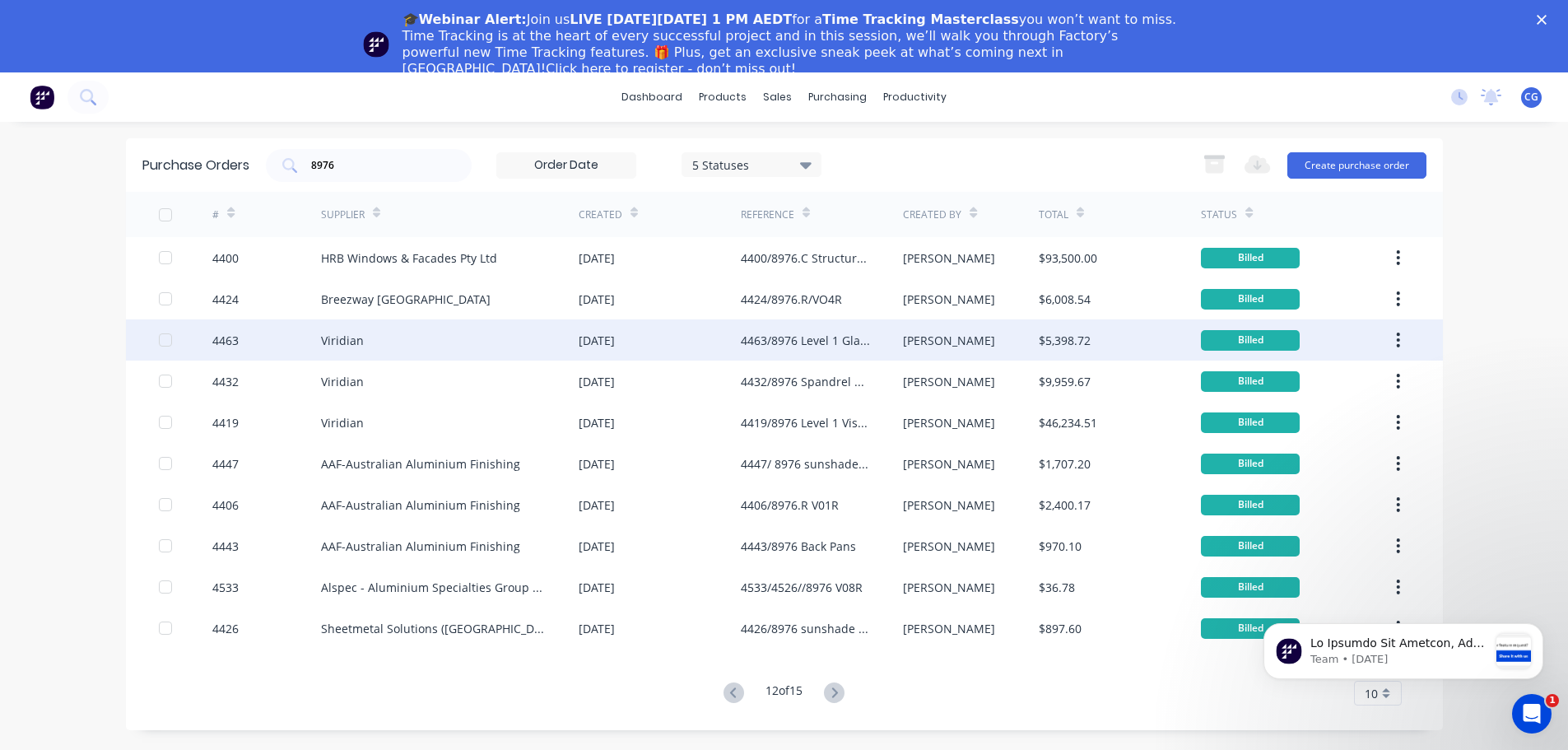
click at [774, 340] on div "4463/8976 Level 1 Glass ends and corners" at bounding box center [805, 340] width 129 height 17
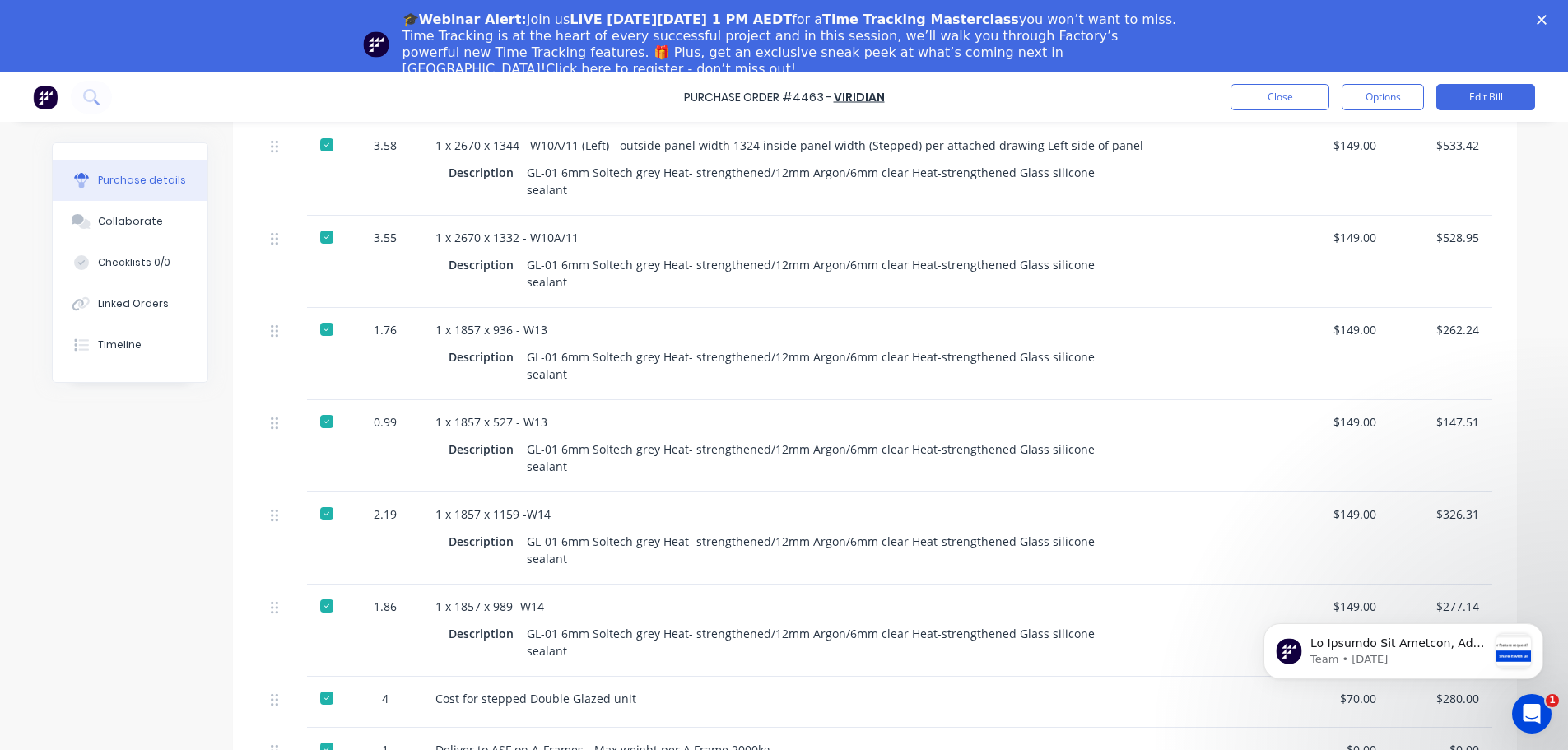
scroll to position [987, 0]
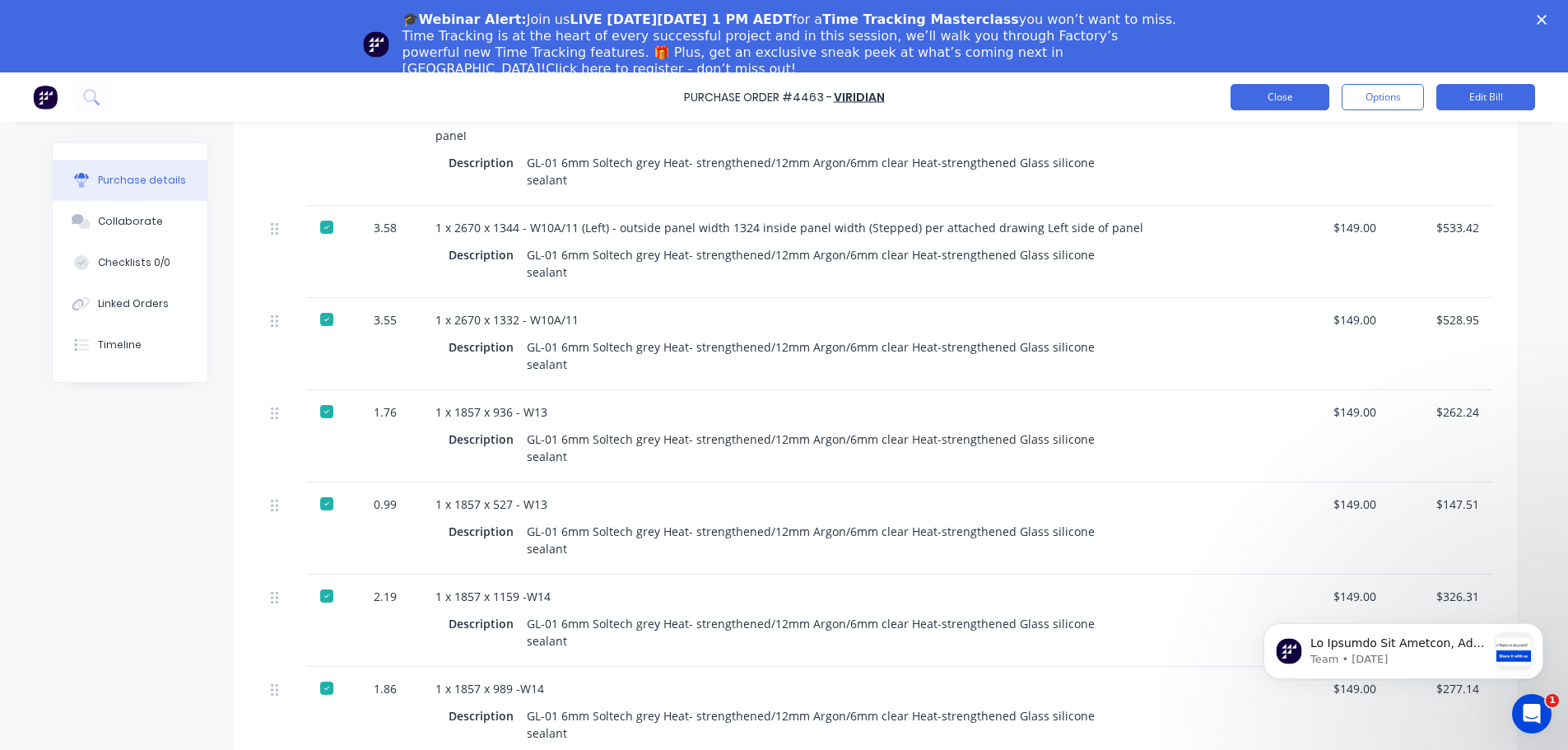
click at [1264, 107] on button "Close" at bounding box center [1280, 97] width 99 height 26
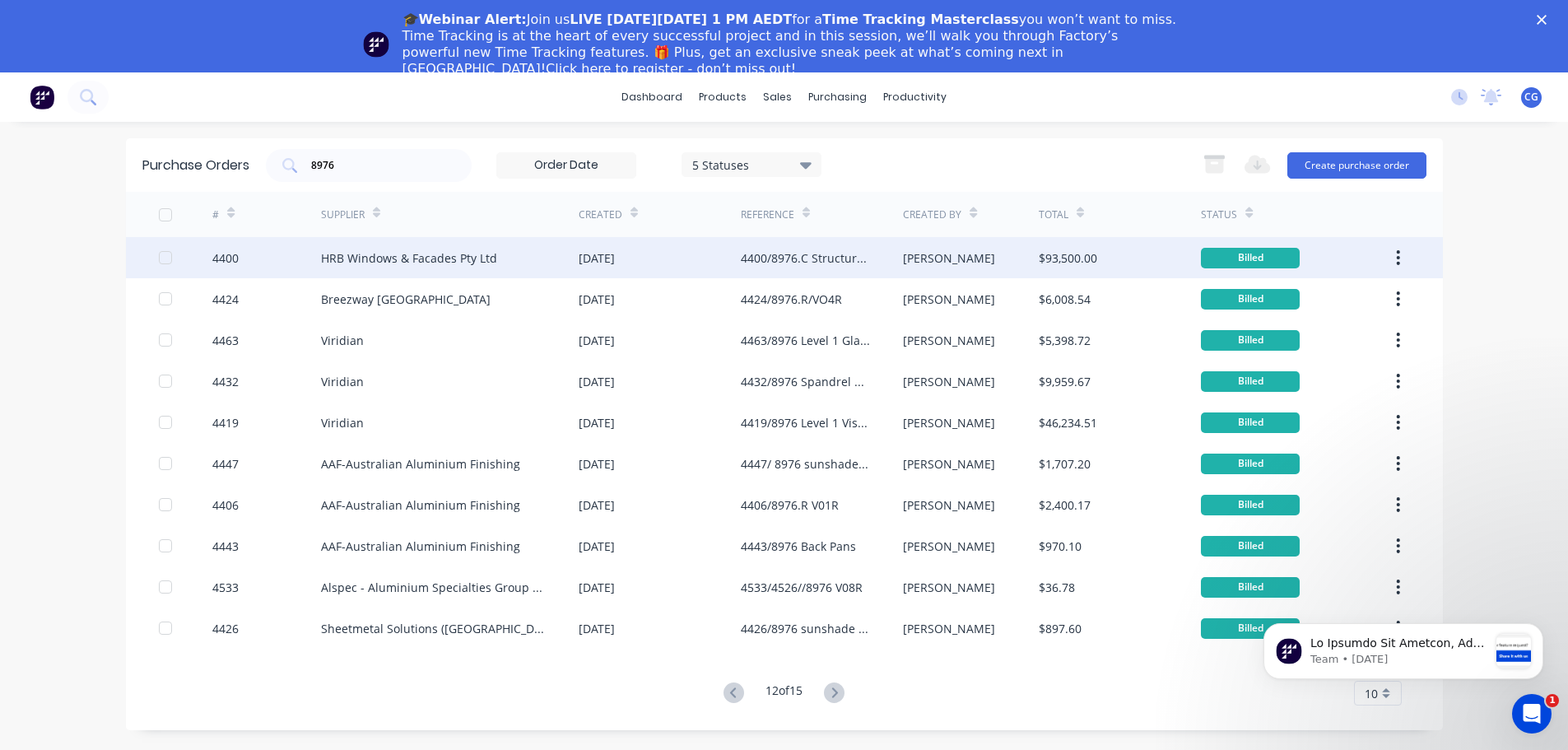
click at [790, 259] on div "4400/8976.C Structural Glazing" at bounding box center [805, 257] width 129 height 17
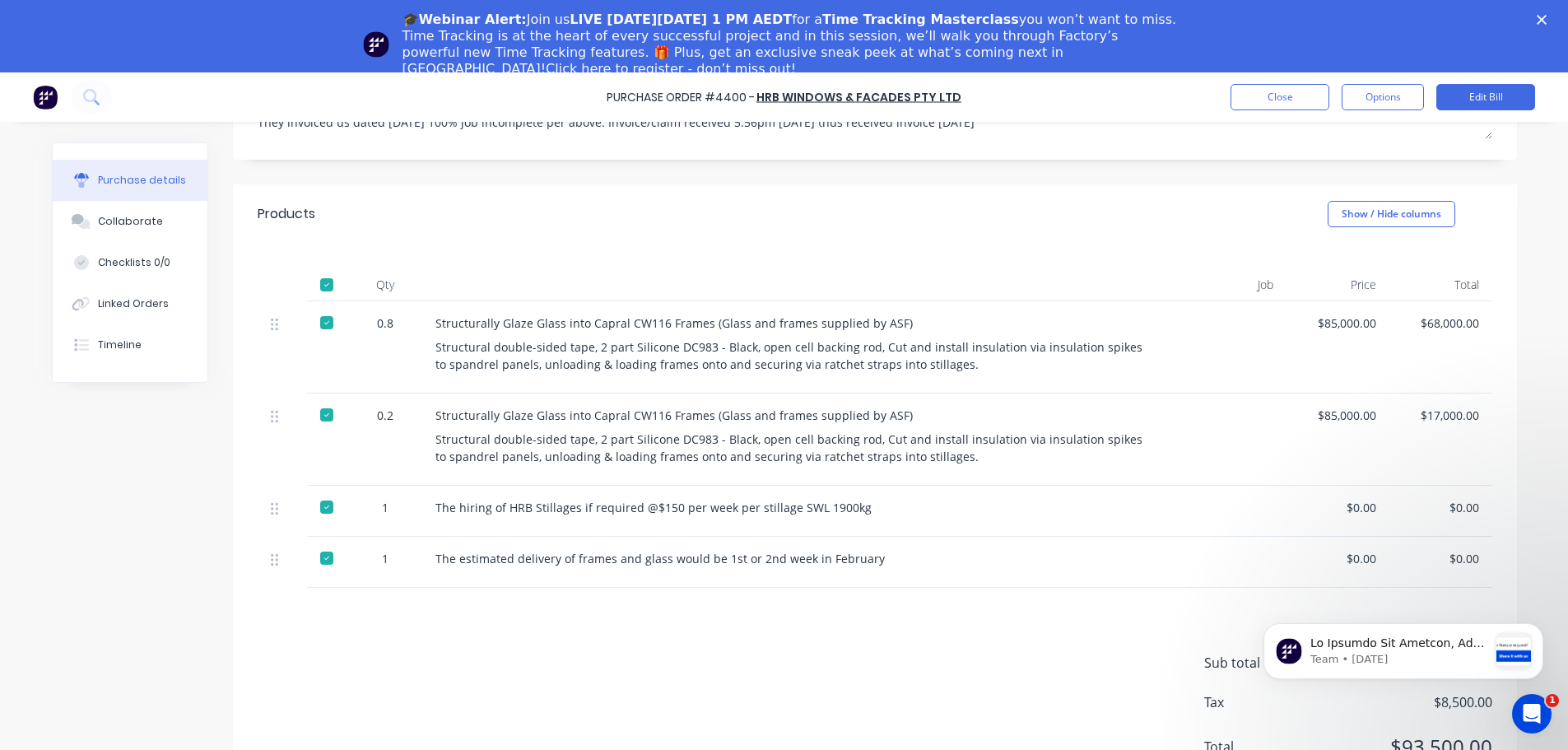
scroll to position [324, 0]
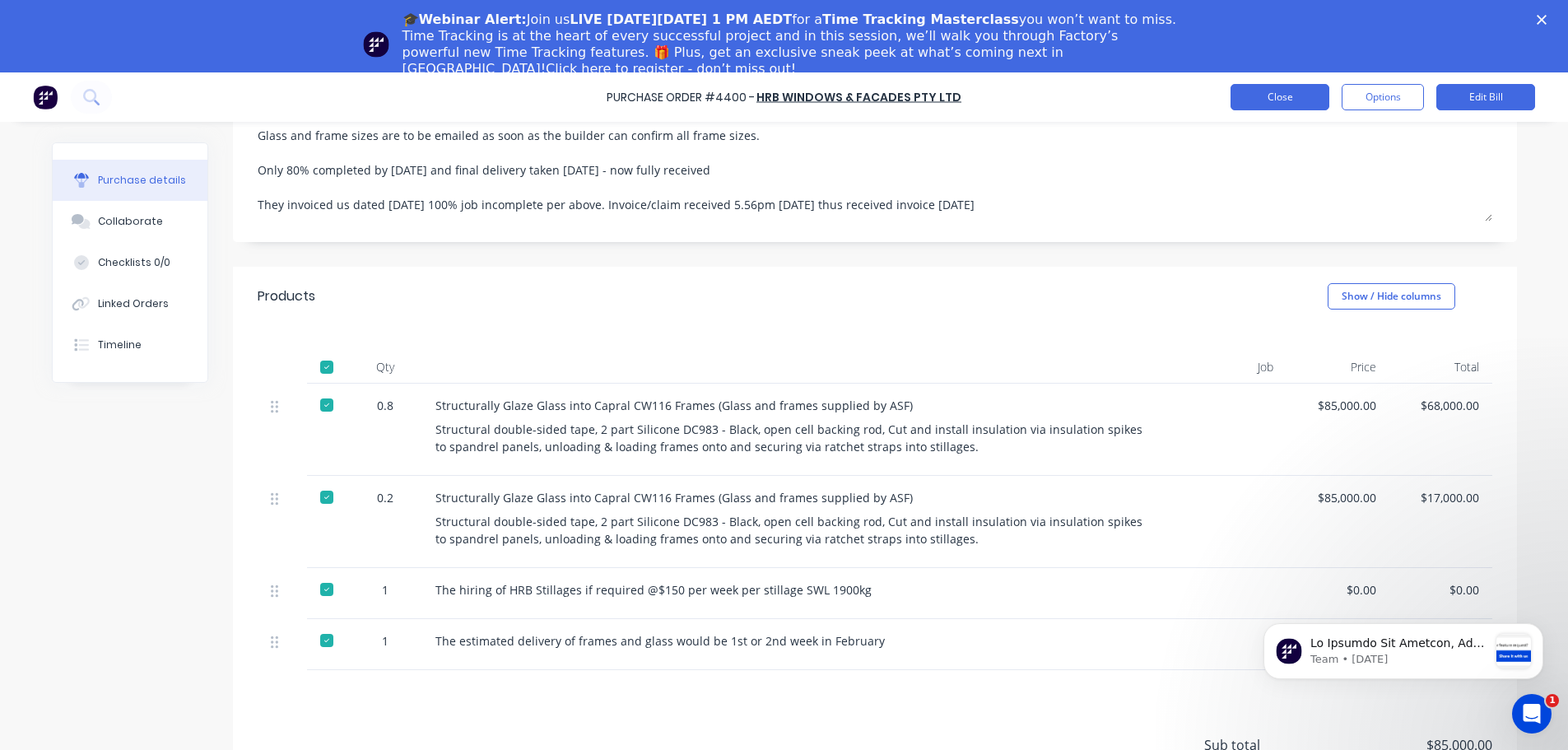
click at [1274, 97] on button "Close" at bounding box center [1280, 97] width 99 height 26
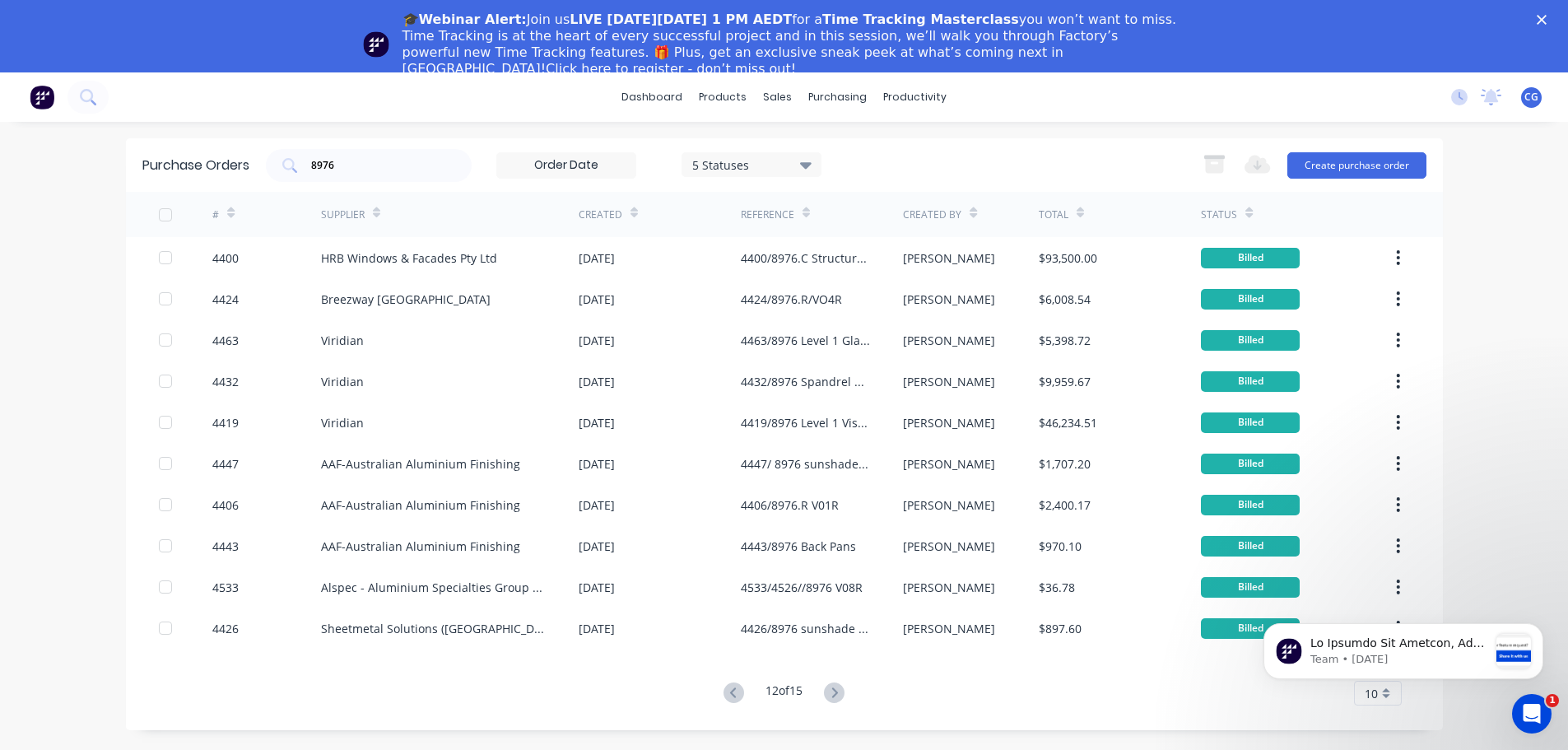
click at [735, 695] on icon at bounding box center [733, 693] width 21 height 21
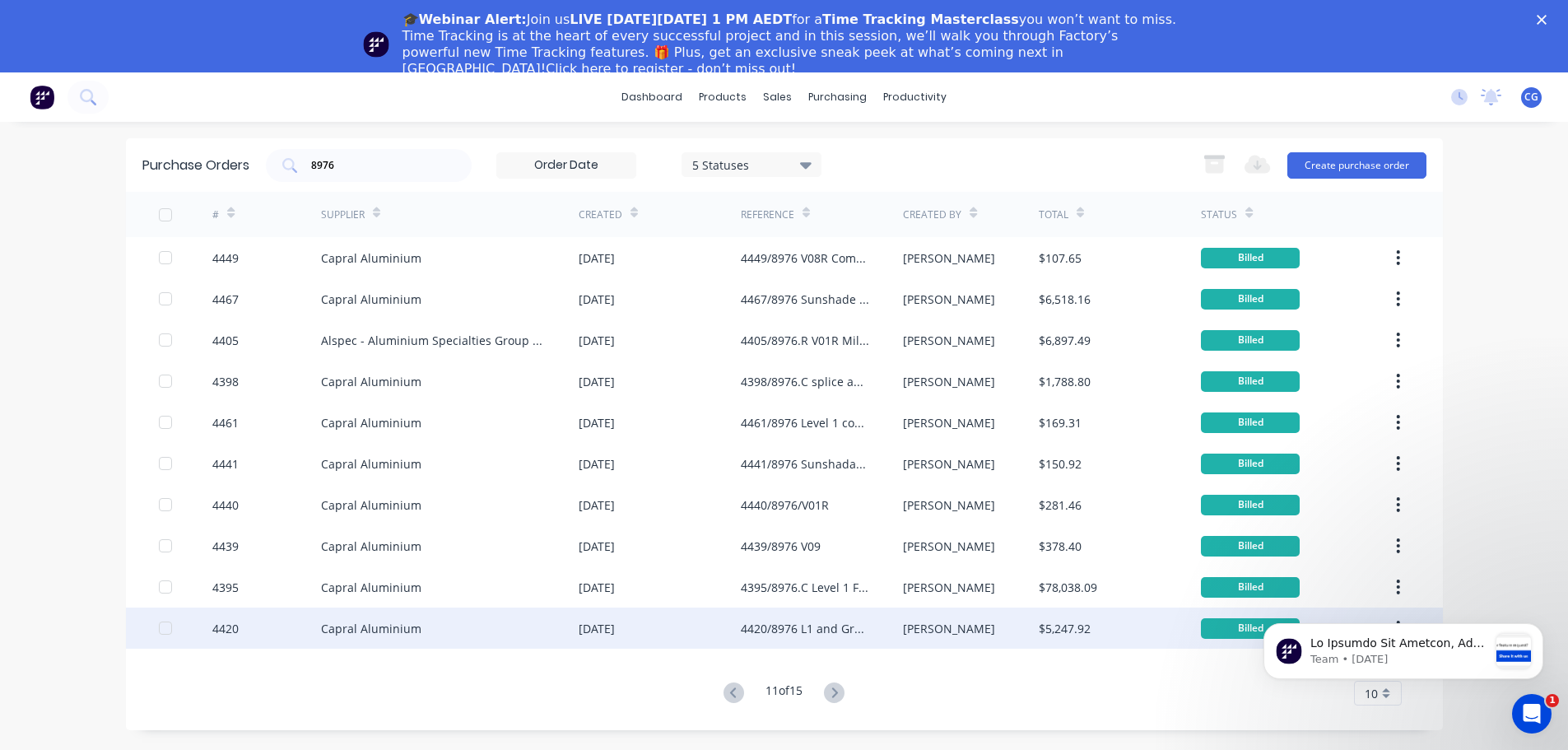
click at [836, 625] on div "4420/8976 L1 and Ground floor components" at bounding box center [805, 628] width 129 height 17
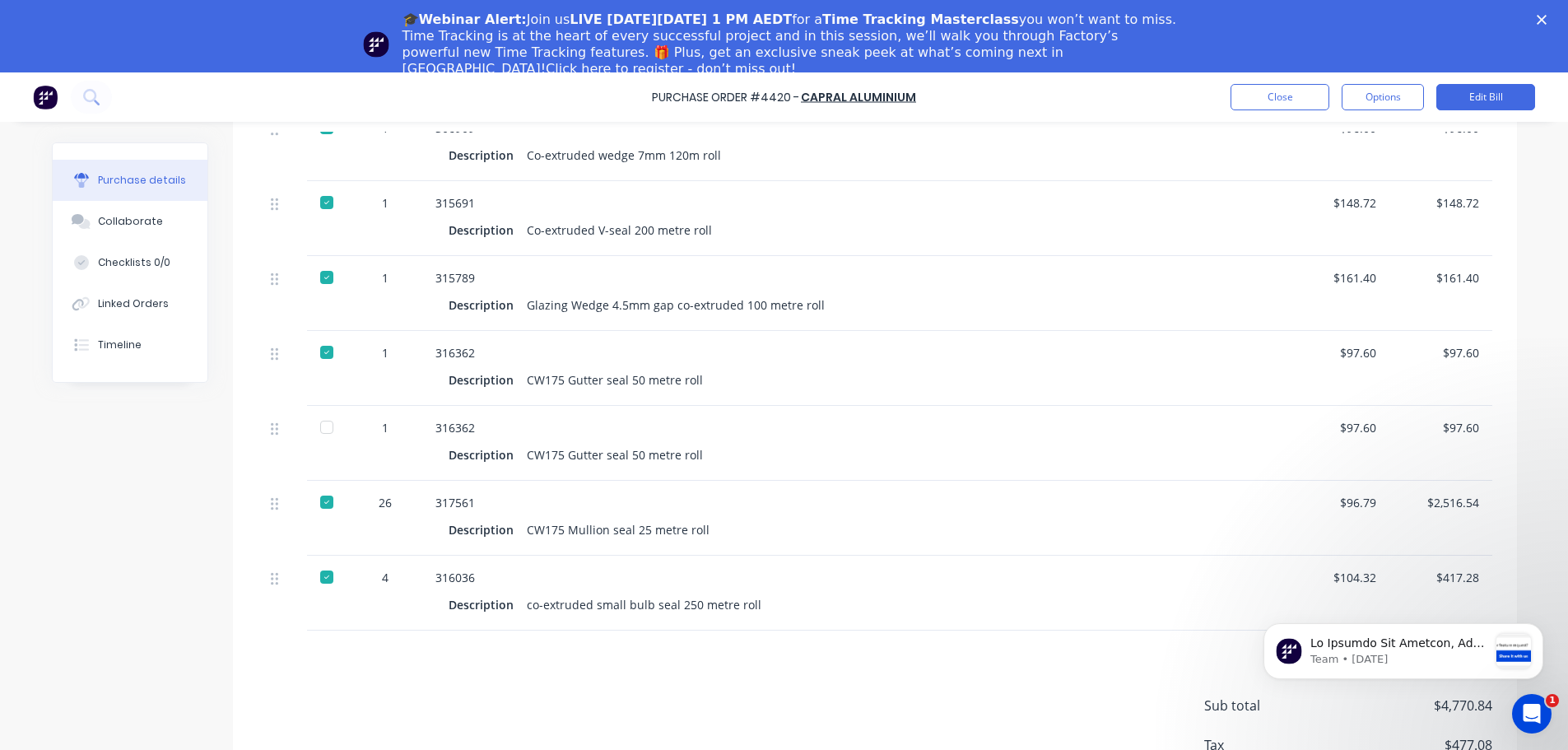
scroll to position [1058, 0]
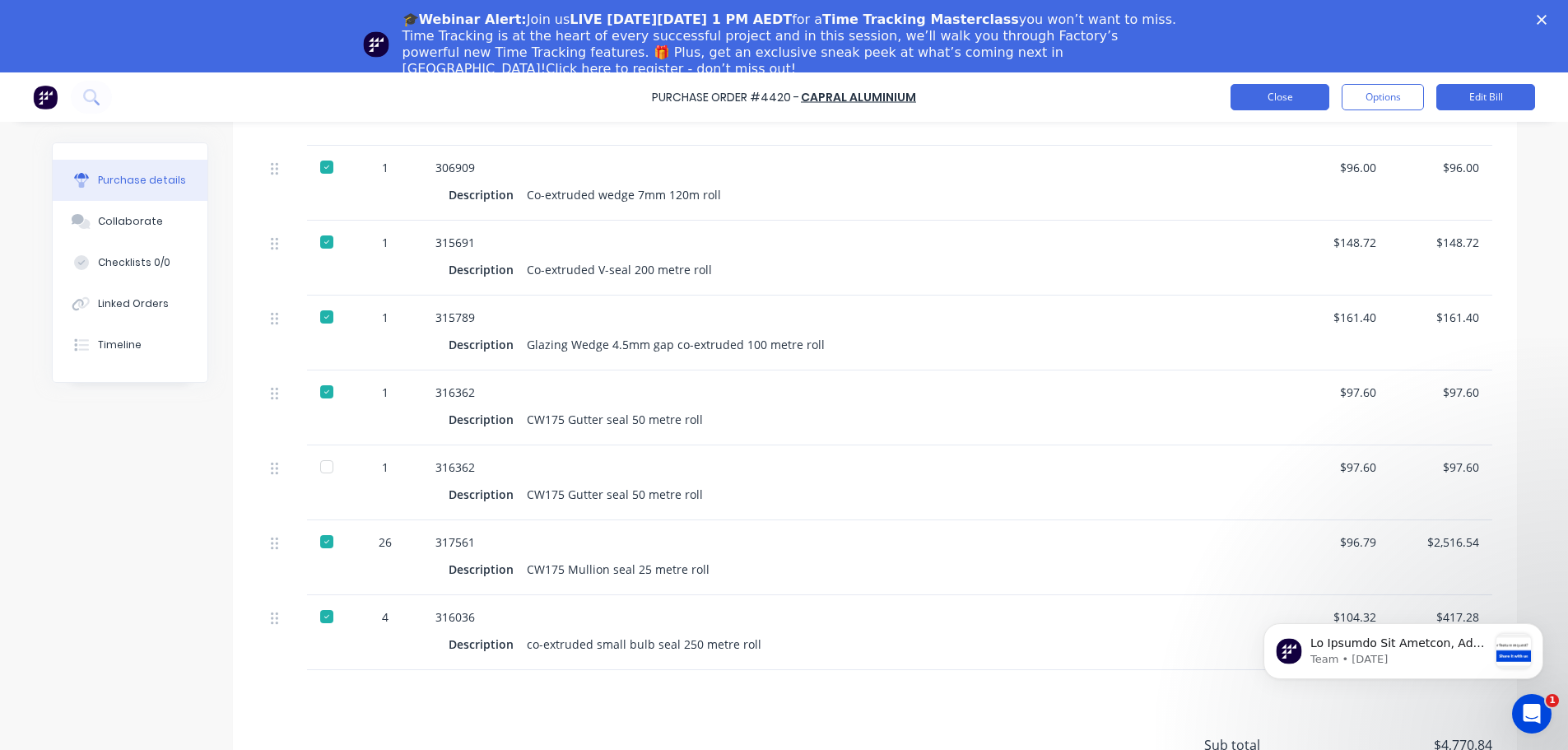
click at [1298, 99] on button "Close" at bounding box center [1280, 97] width 99 height 26
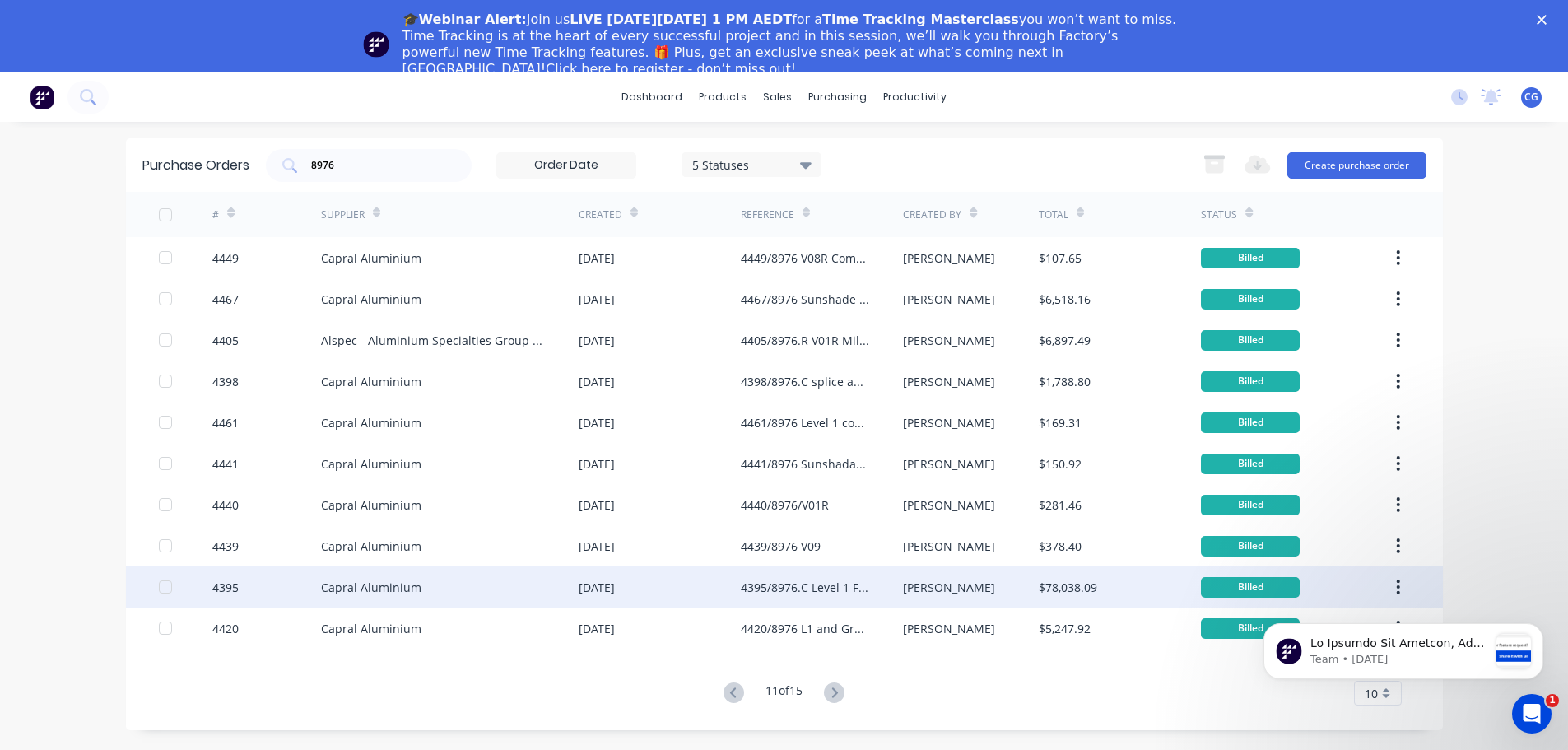
click at [790, 584] on div "4395/8976.C Level 1 Framing" at bounding box center [805, 587] width 129 height 17
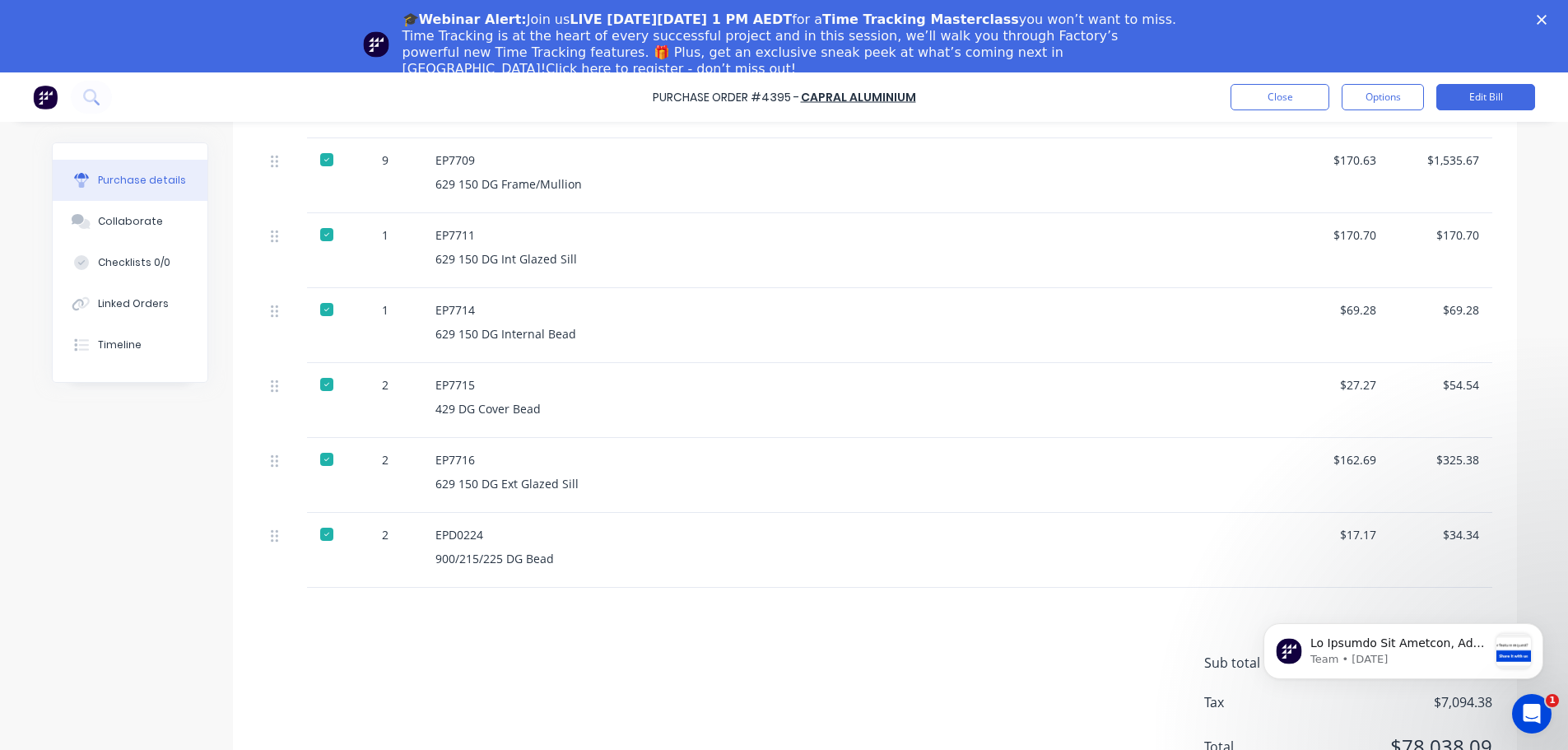
scroll to position [2781, 0]
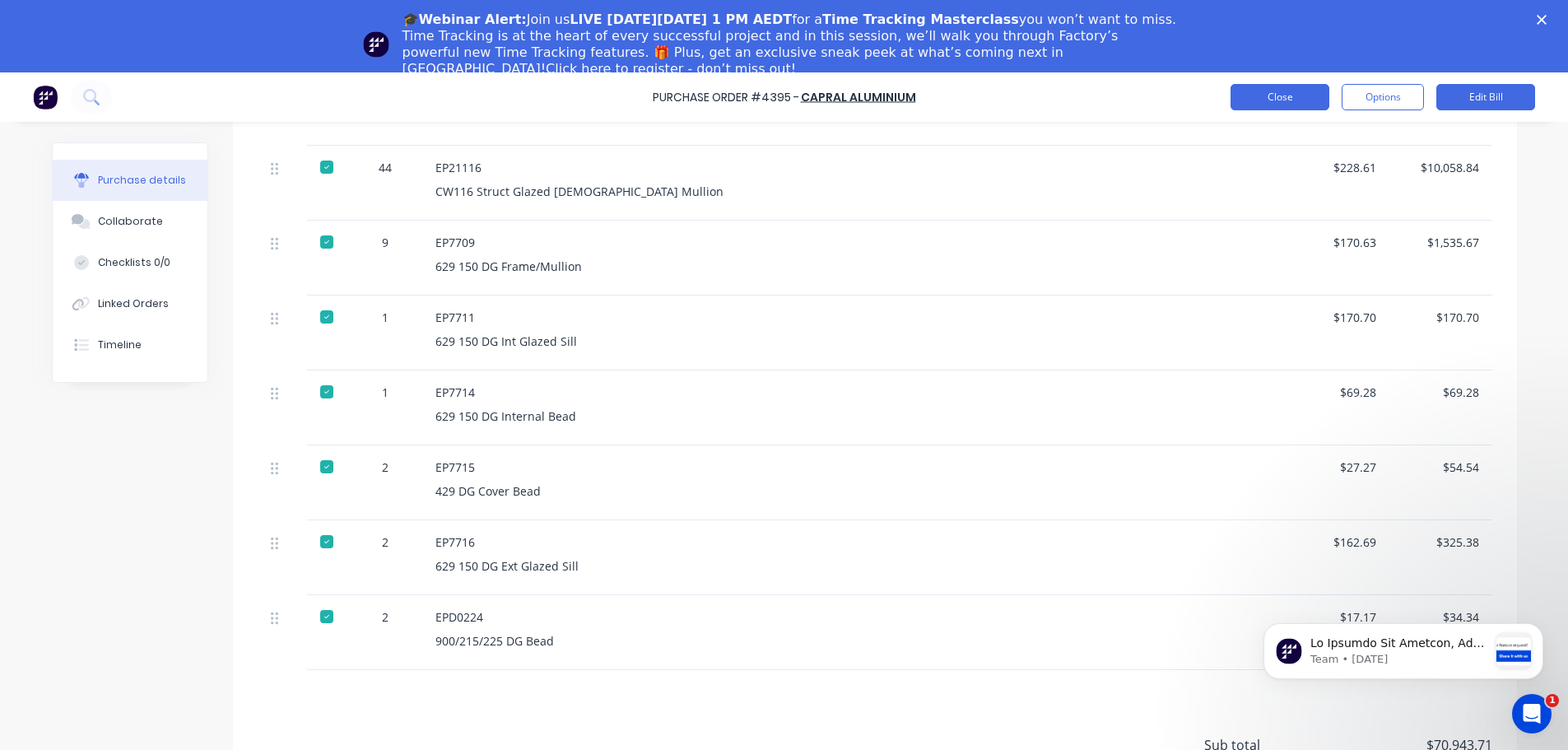
click at [1270, 103] on button "Close" at bounding box center [1280, 97] width 99 height 26
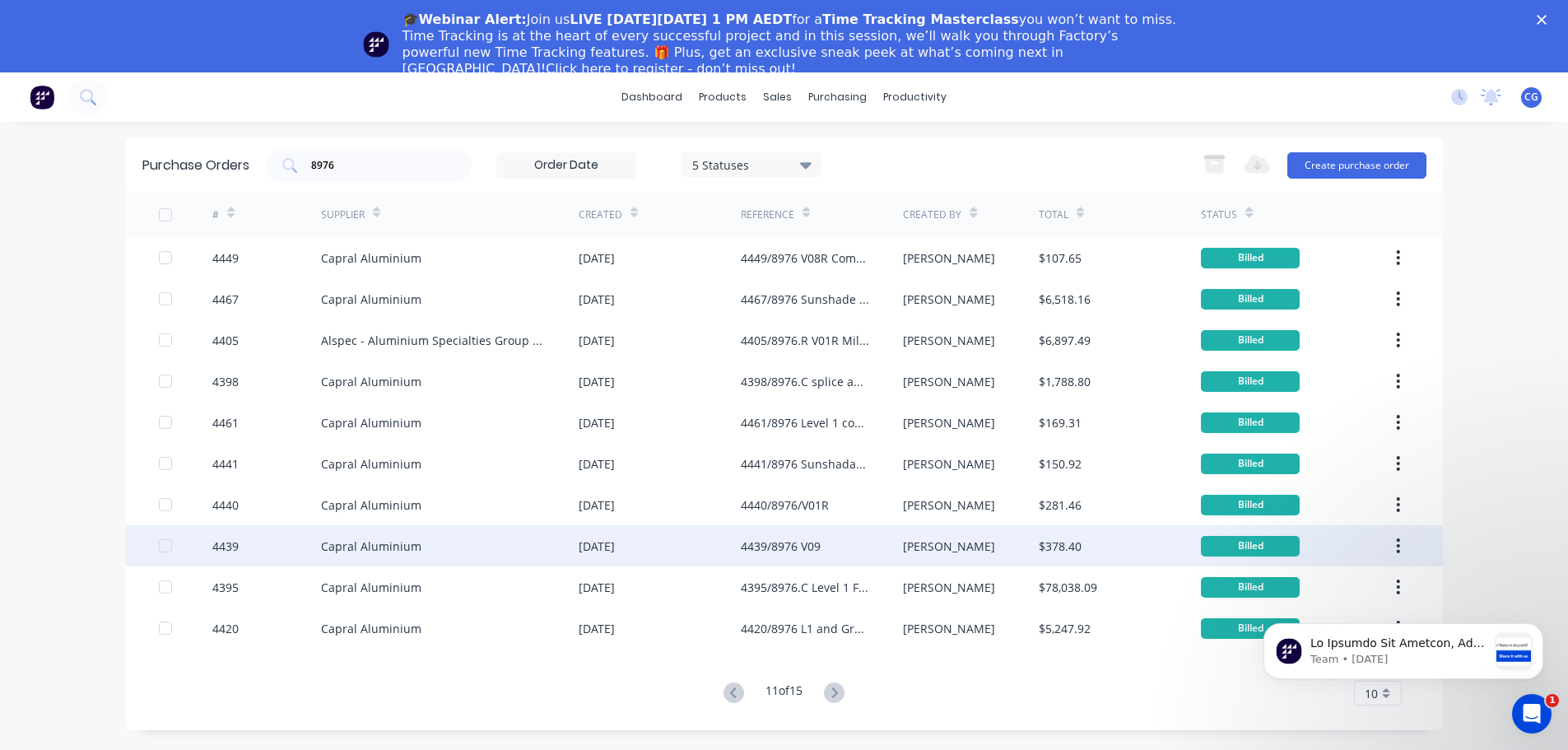
click at [767, 545] on div "4439/8976 V09" at bounding box center [780, 546] width 80 height 17
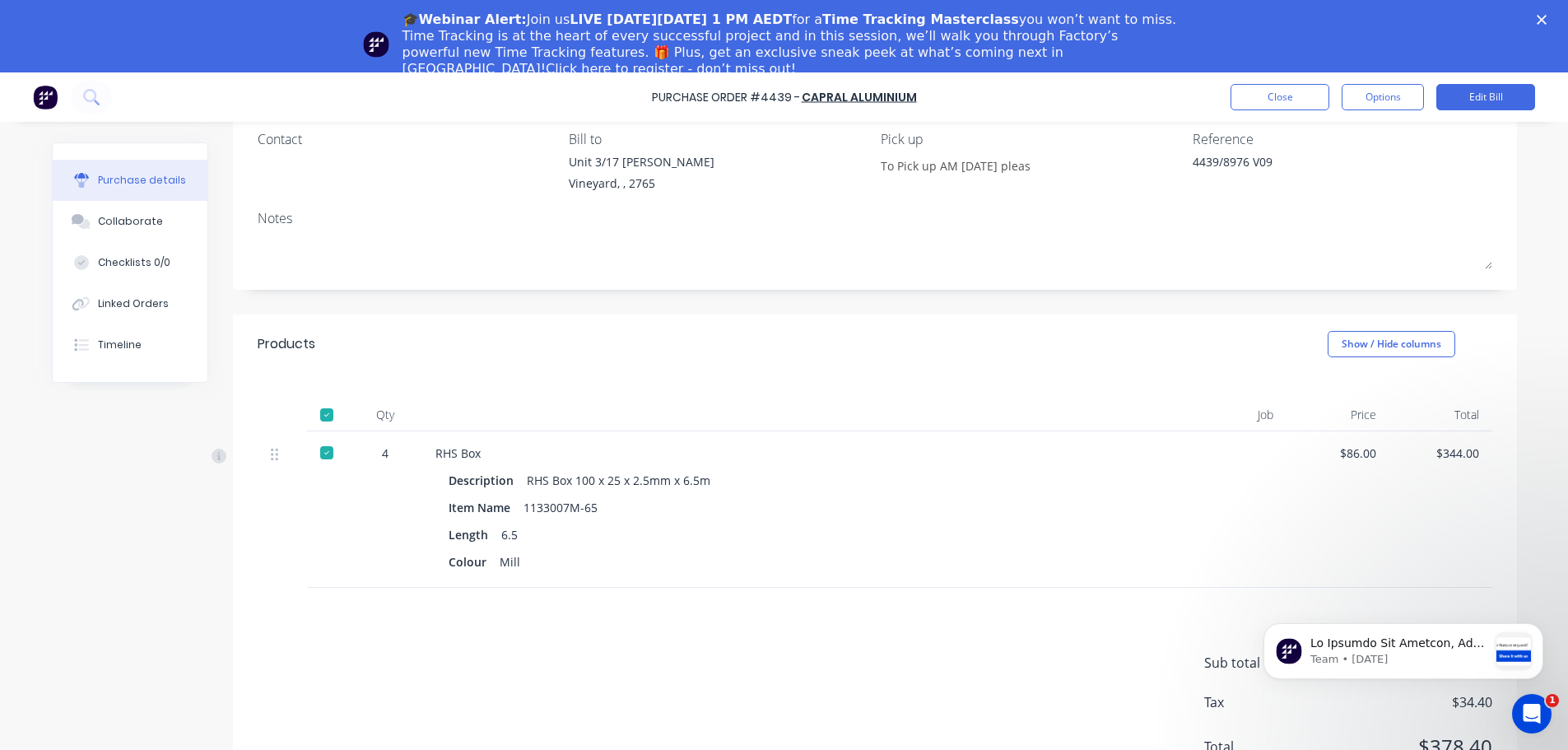
scroll to position [59, 0]
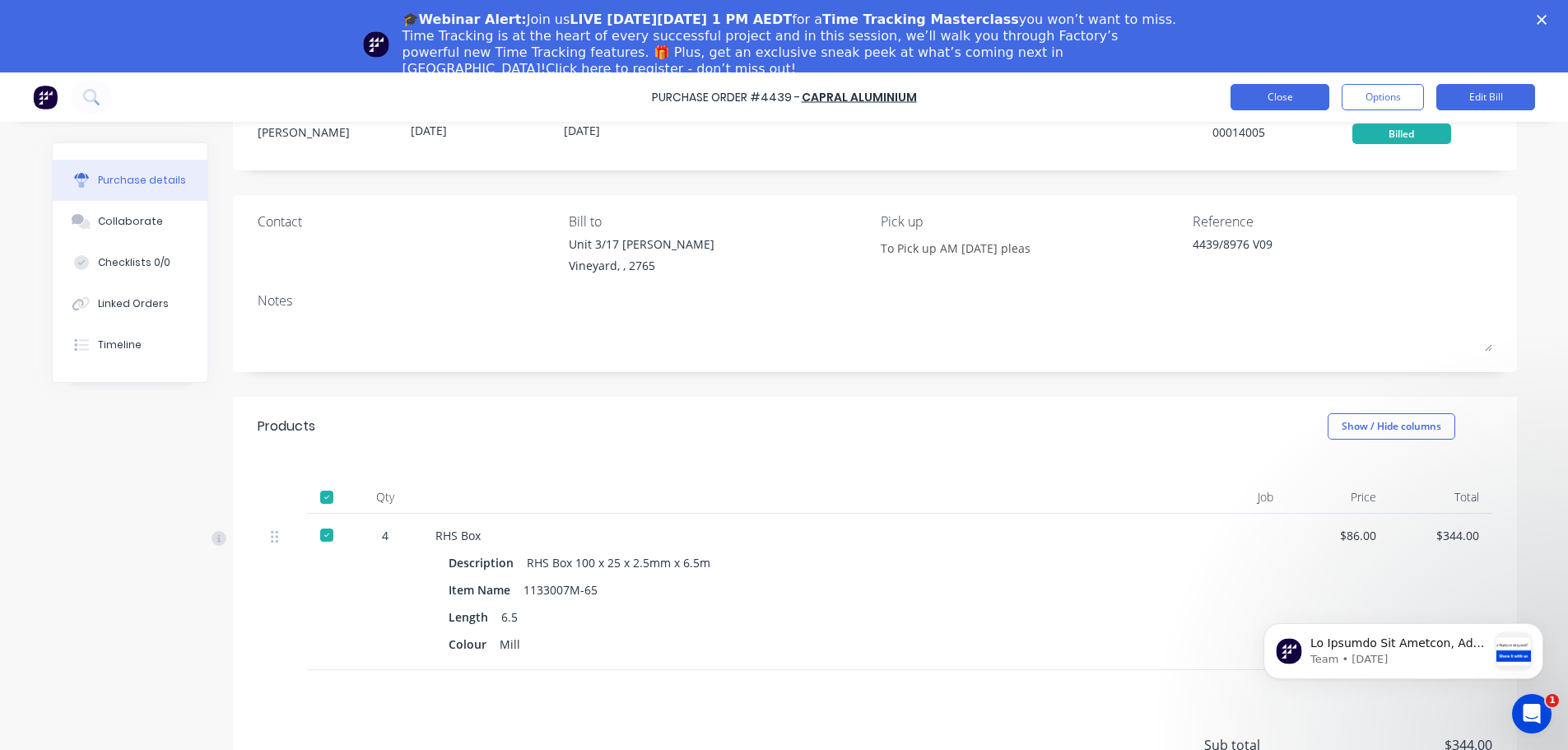
click at [1272, 88] on button "Close" at bounding box center [1280, 97] width 99 height 26
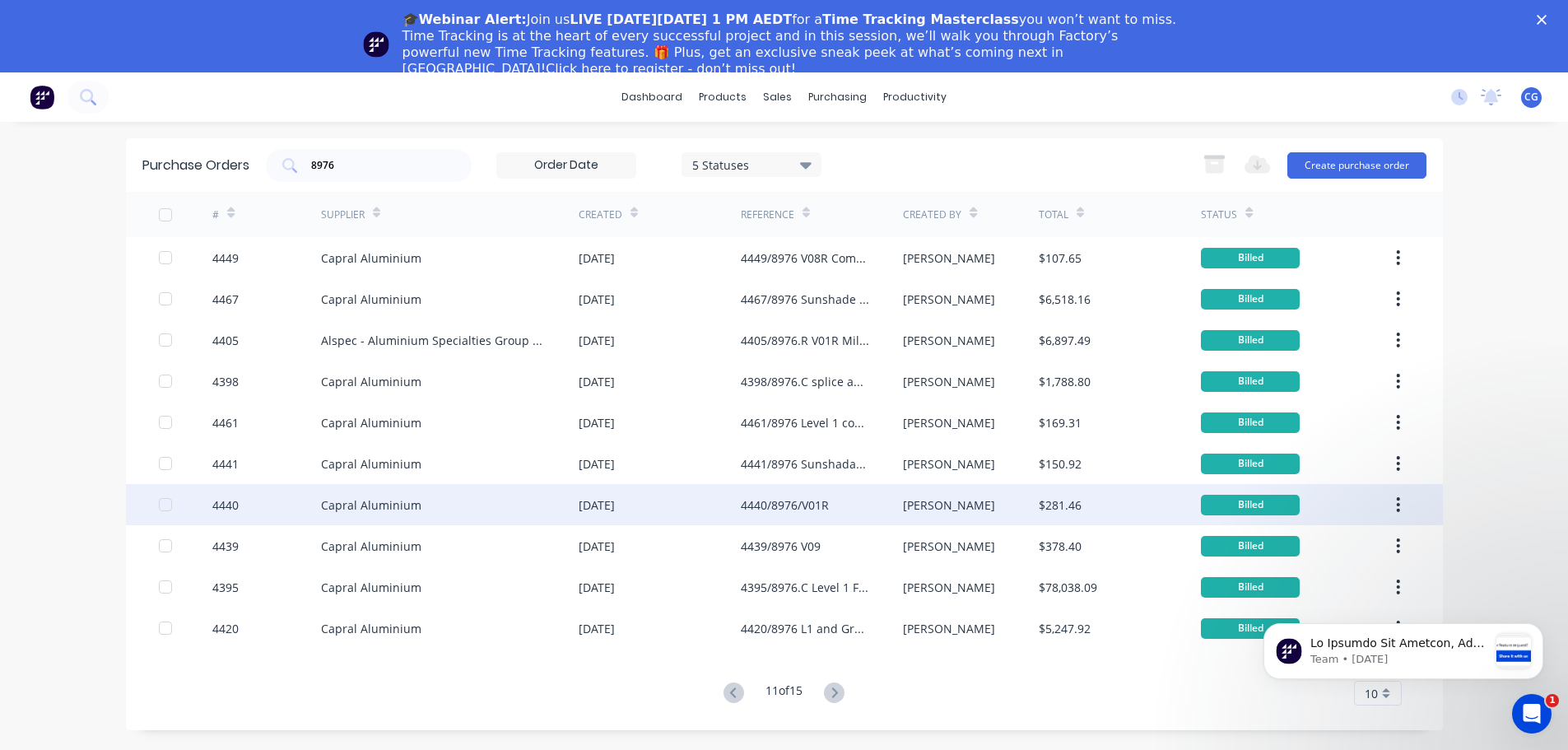
click at [800, 507] on div "4440/8976/V01R" at bounding box center [784, 504] width 88 height 17
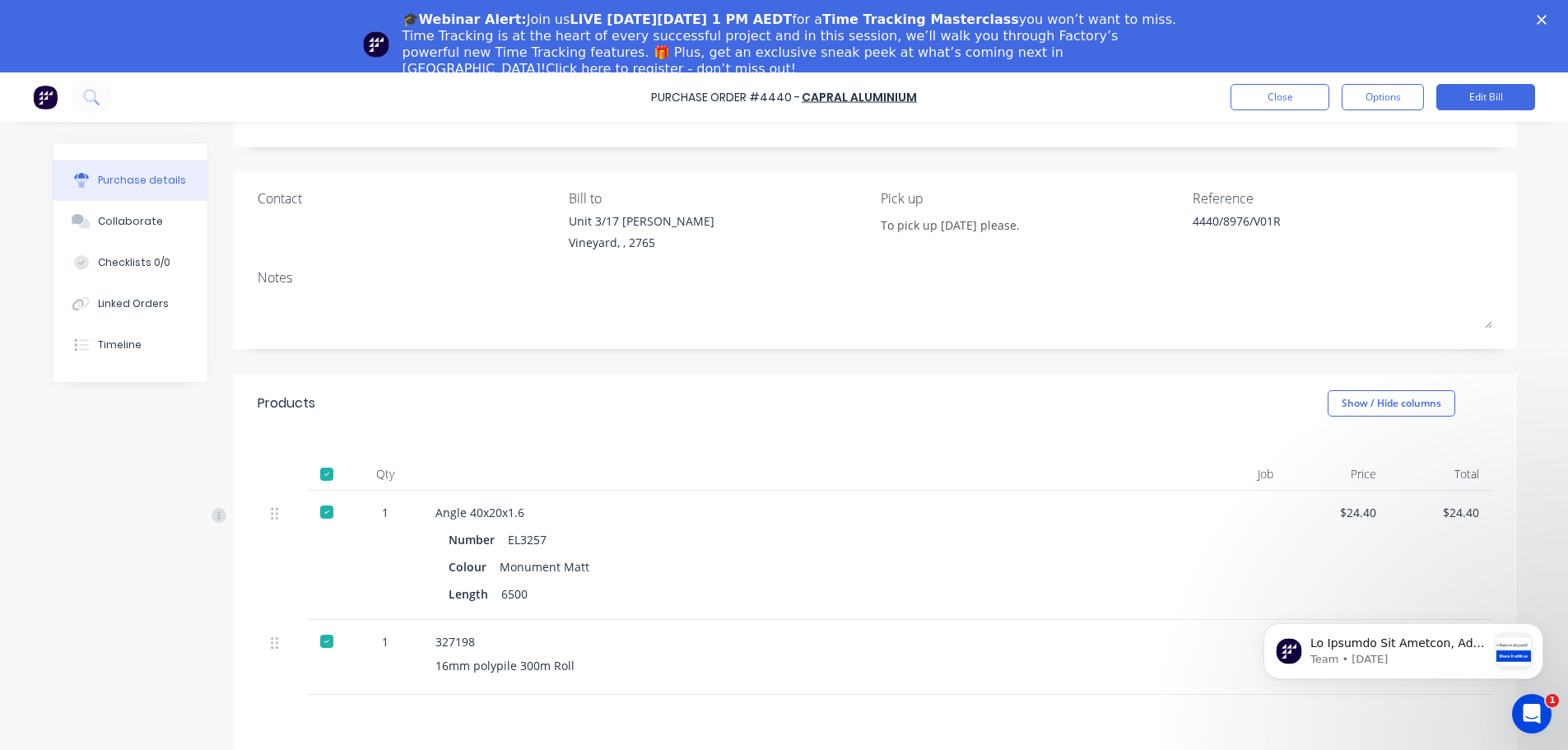
scroll to position [165, 0]
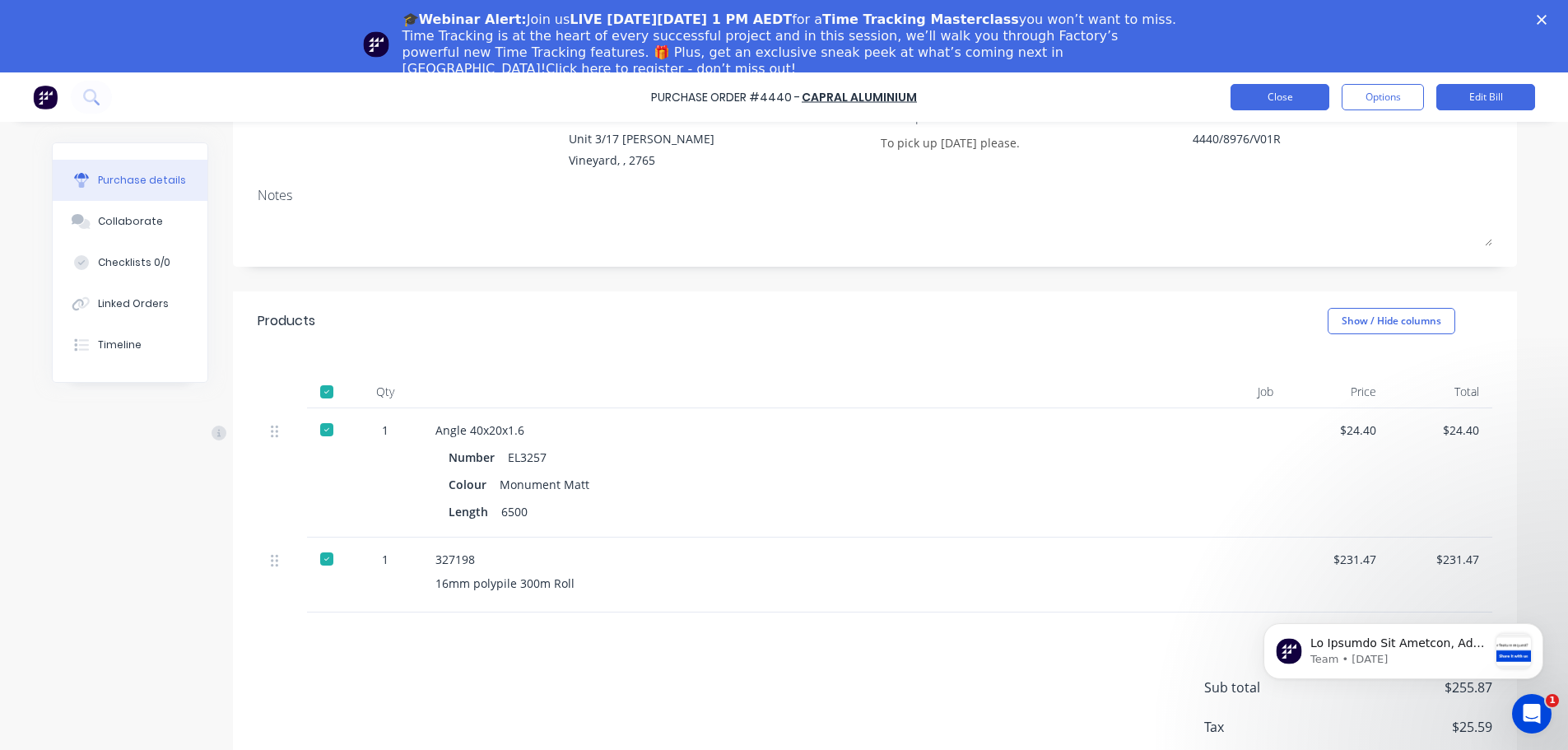
click at [1295, 94] on button "Close" at bounding box center [1280, 97] width 99 height 26
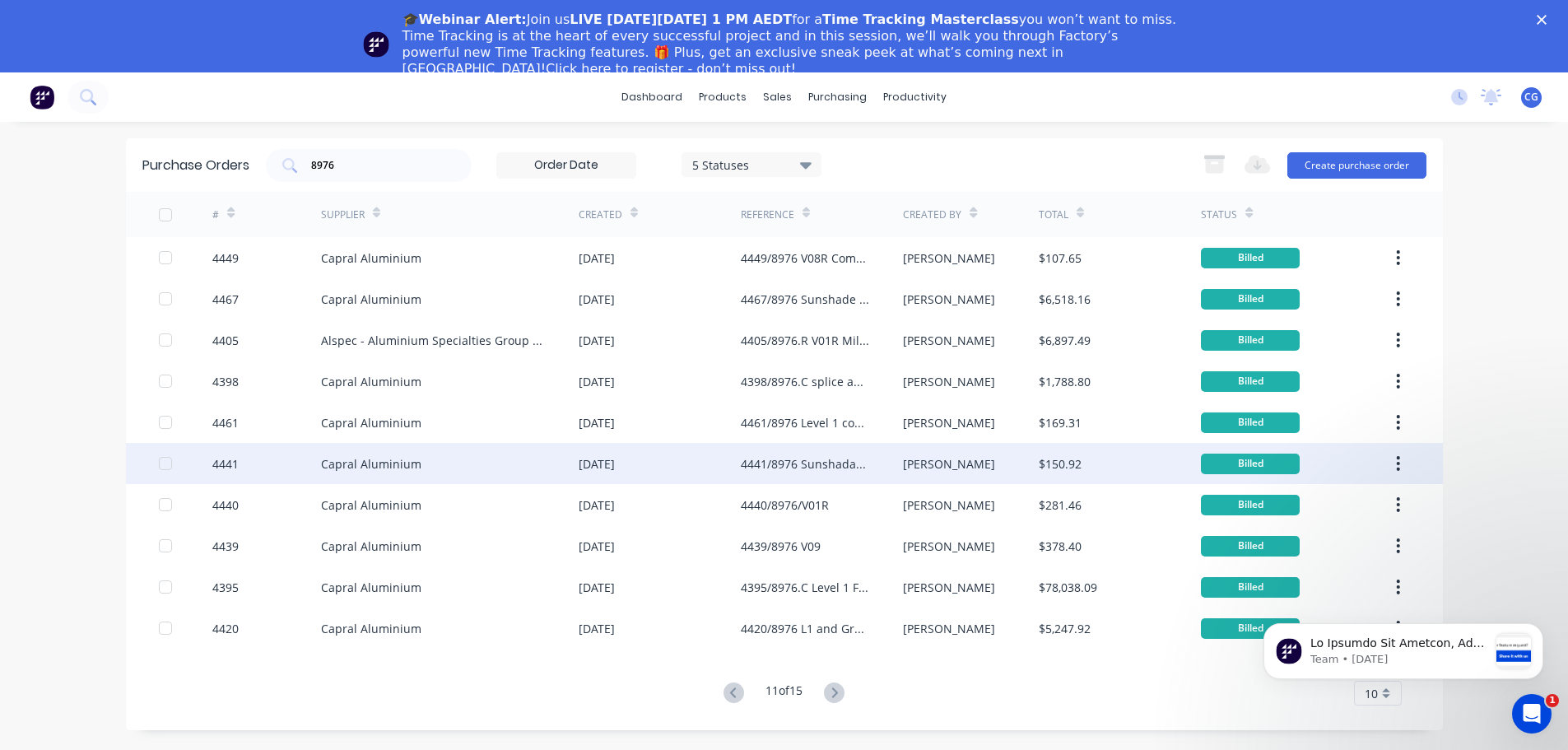
click at [793, 462] on div "4441/8976 Sunshadae support Angles" at bounding box center [805, 463] width 129 height 17
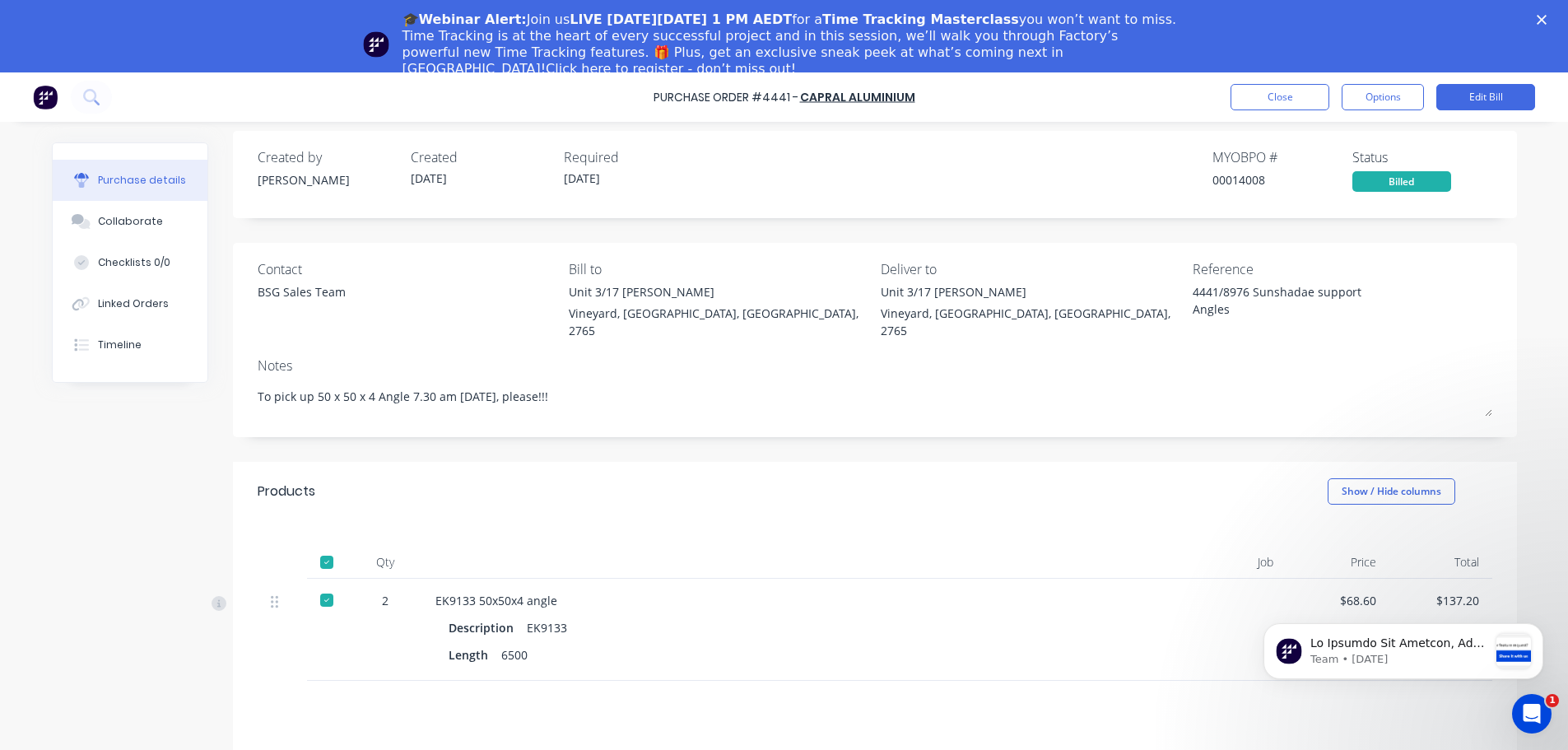
scroll to position [20, 0]
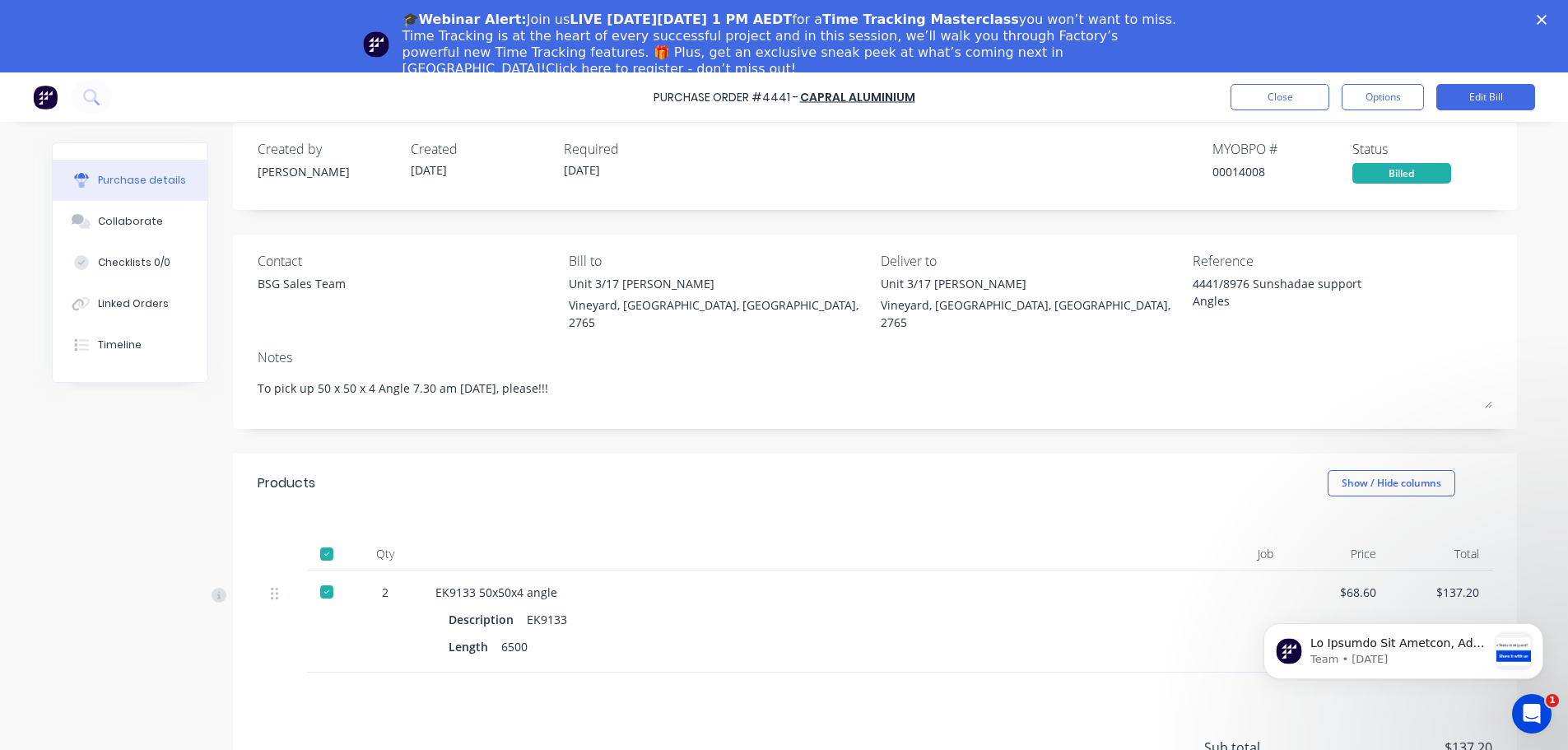
drag, startPoint x: 1573, startPoint y: 584, endPoint x: 277, endPoint y: 0, distance: 1421.5
click at [1306, 97] on button "Close" at bounding box center [1280, 97] width 99 height 26
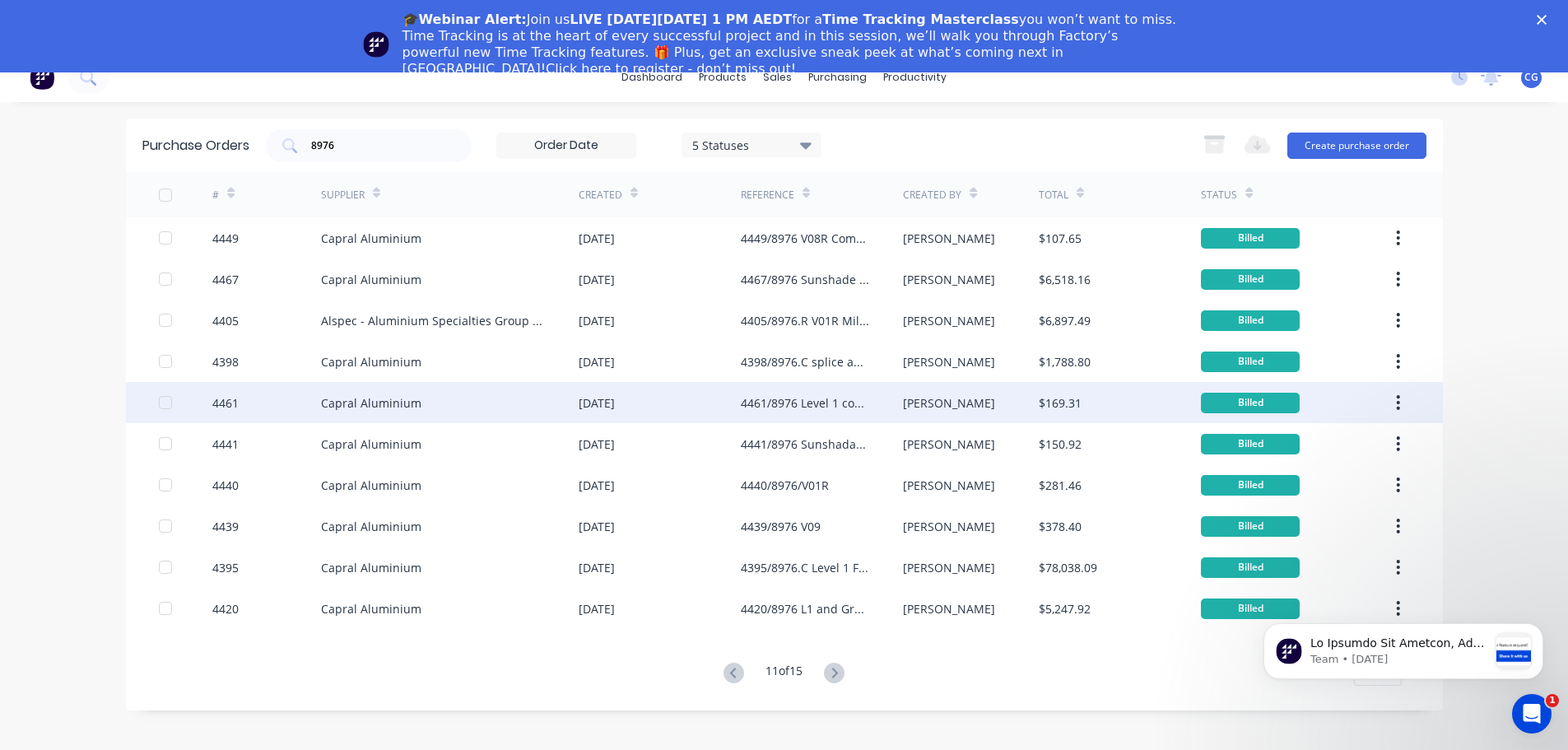
click at [614, 409] on div "[DATE]" at bounding box center [596, 402] width 36 height 17
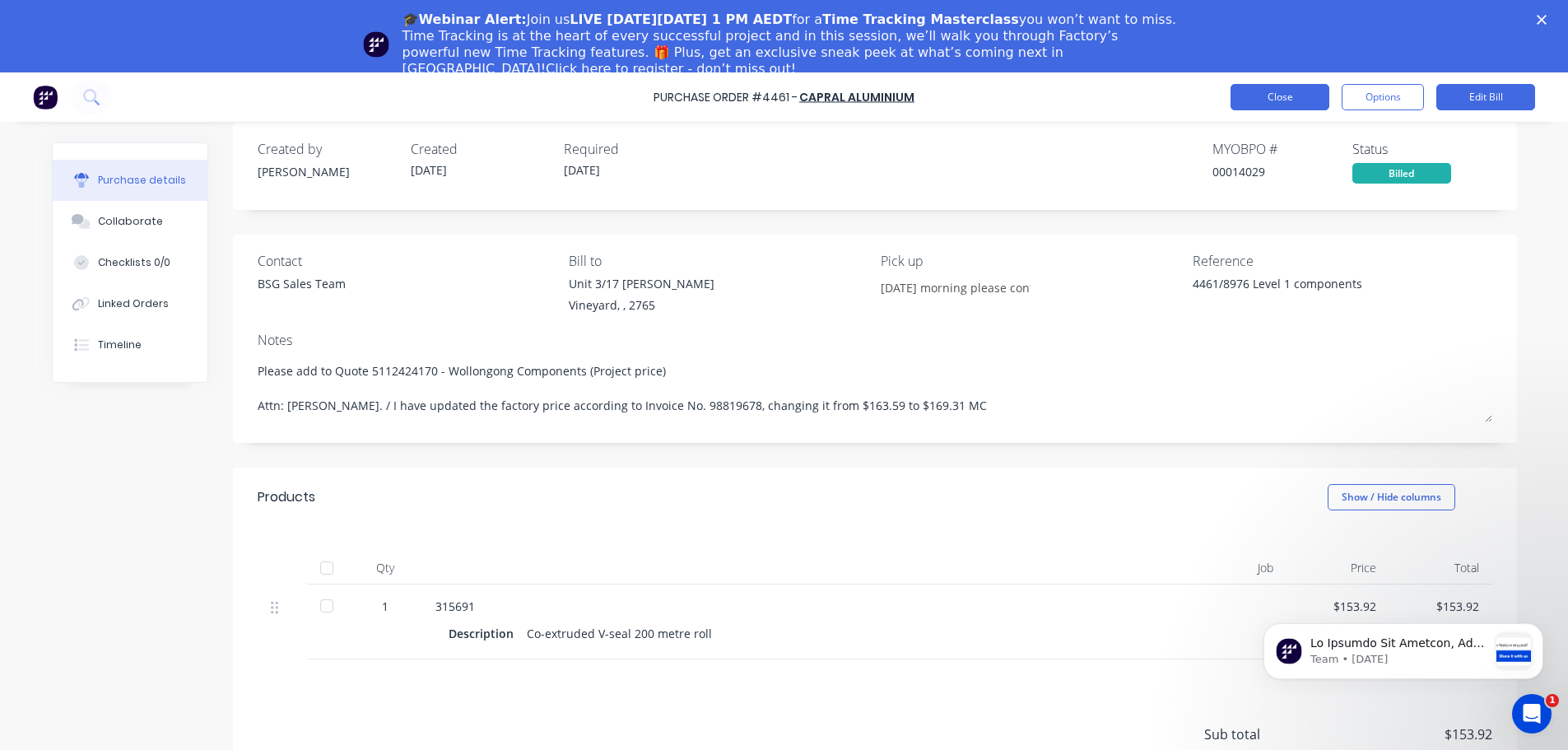
click at [1258, 97] on button "Close" at bounding box center [1280, 97] width 99 height 26
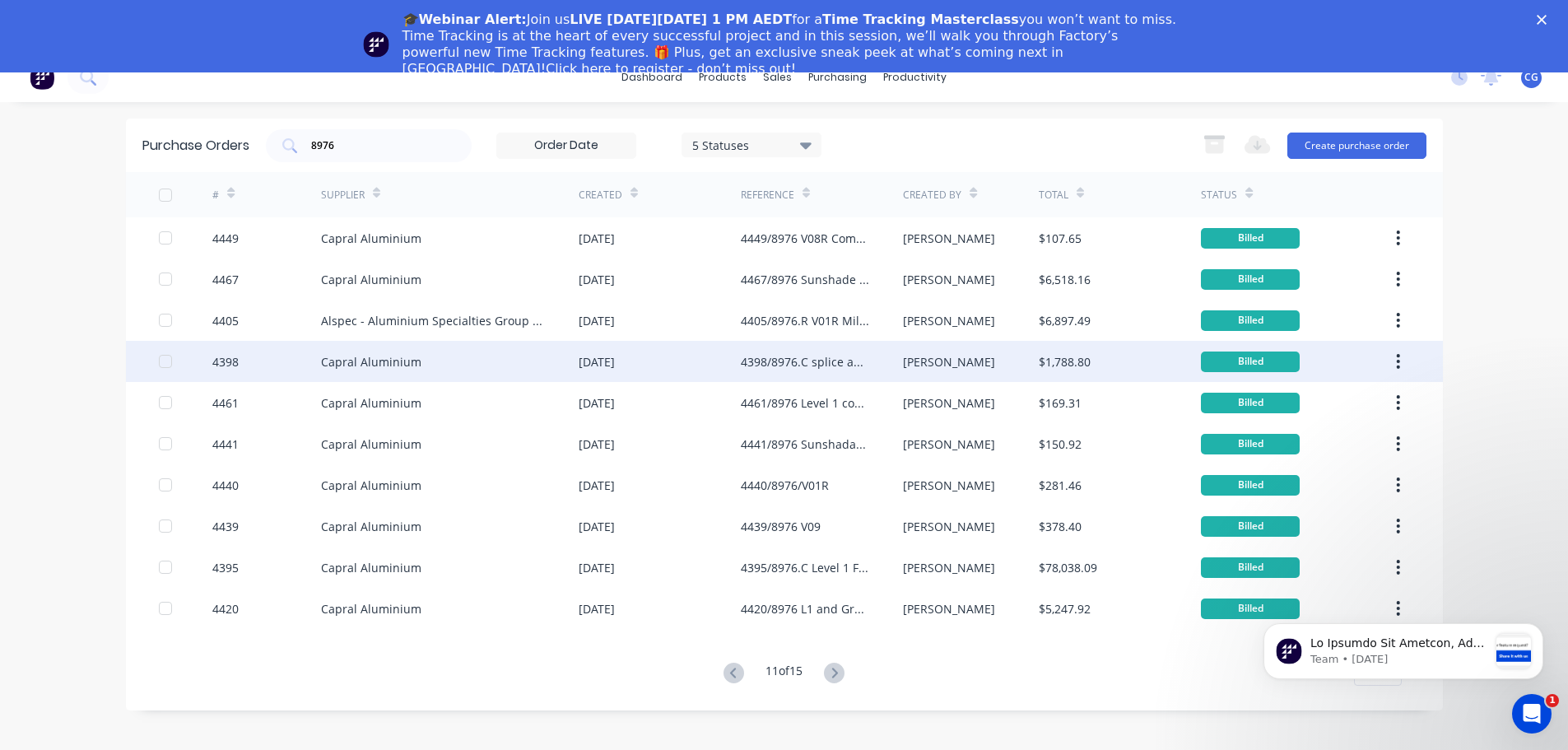
click at [775, 362] on div "4398/8976.C splice and flat filler Level 1" at bounding box center [805, 361] width 129 height 17
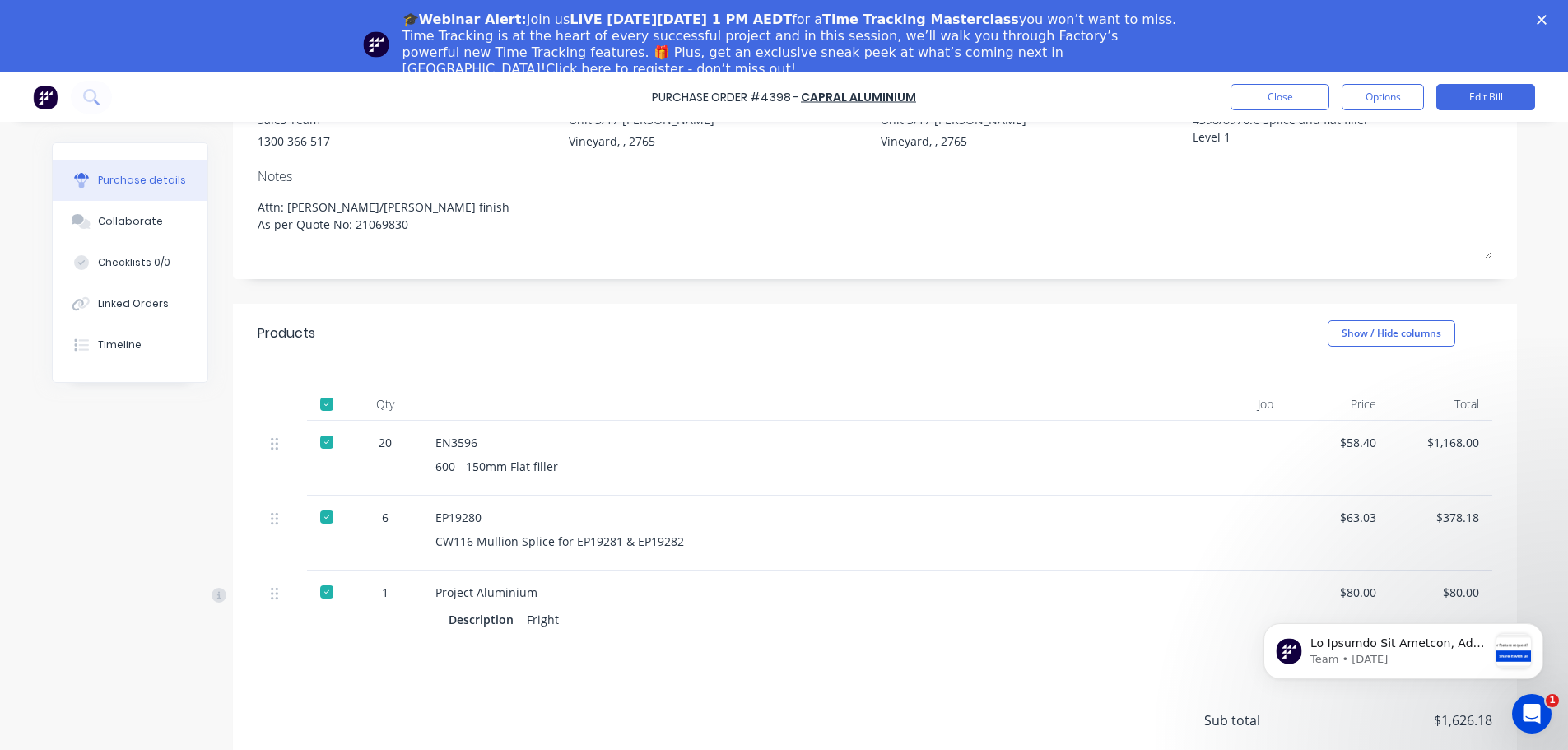
scroll to position [165, 0]
click at [1264, 103] on button "Close" at bounding box center [1280, 97] width 99 height 26
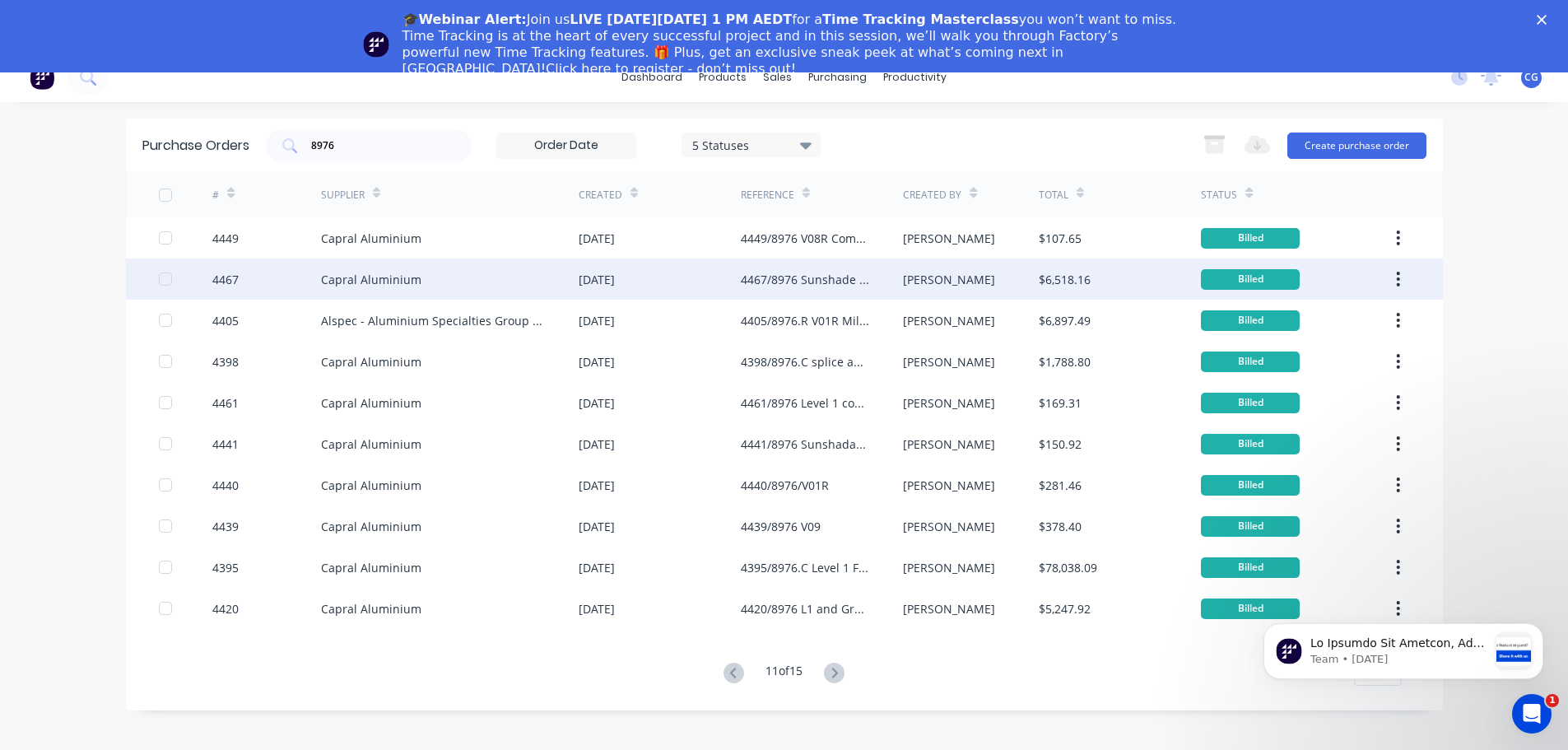
click at [798, 278] on div "4467/8976 Sunshade extrusion Mill finish" at bounding box center [805, 279] width 129 height 17
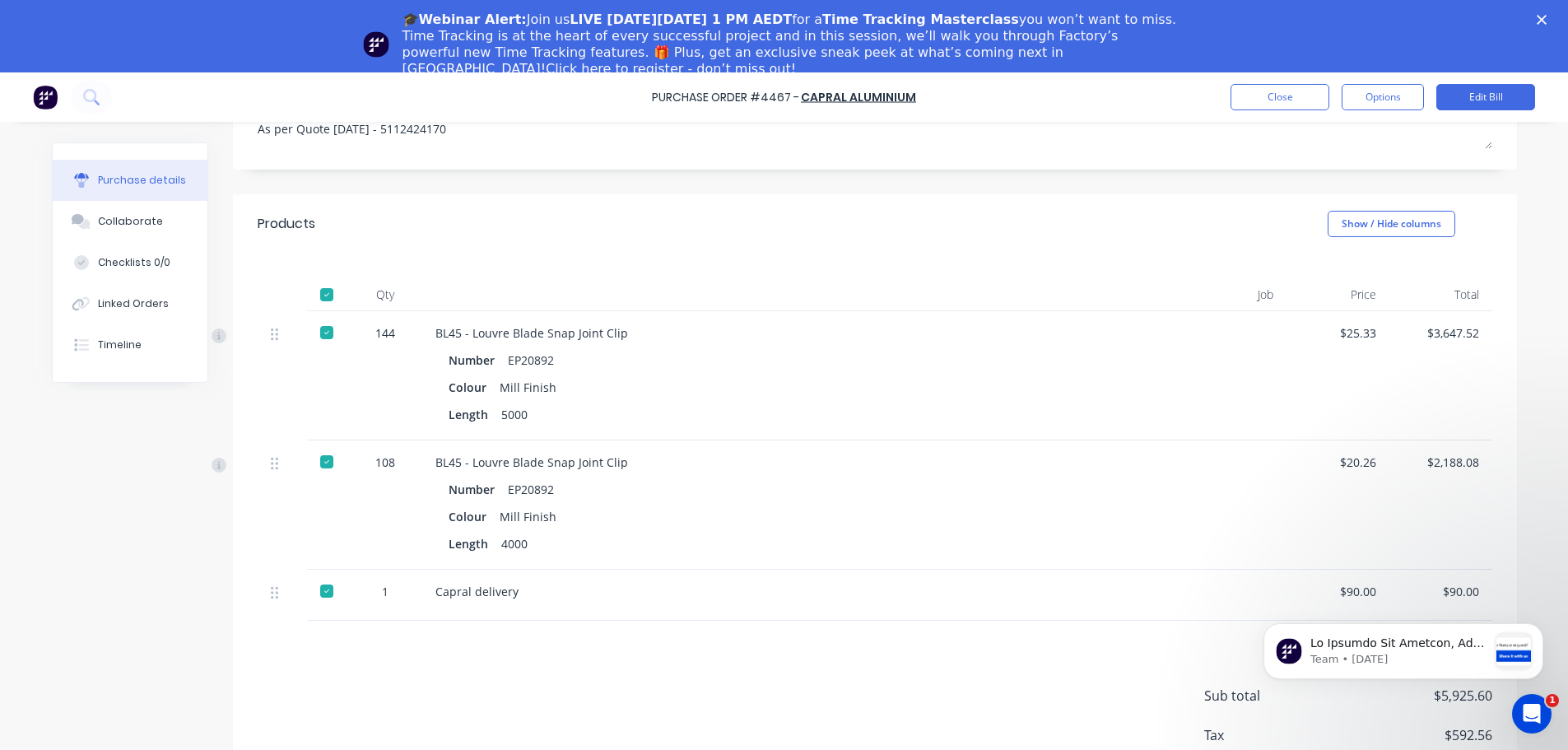
scroll to position [212, 0]
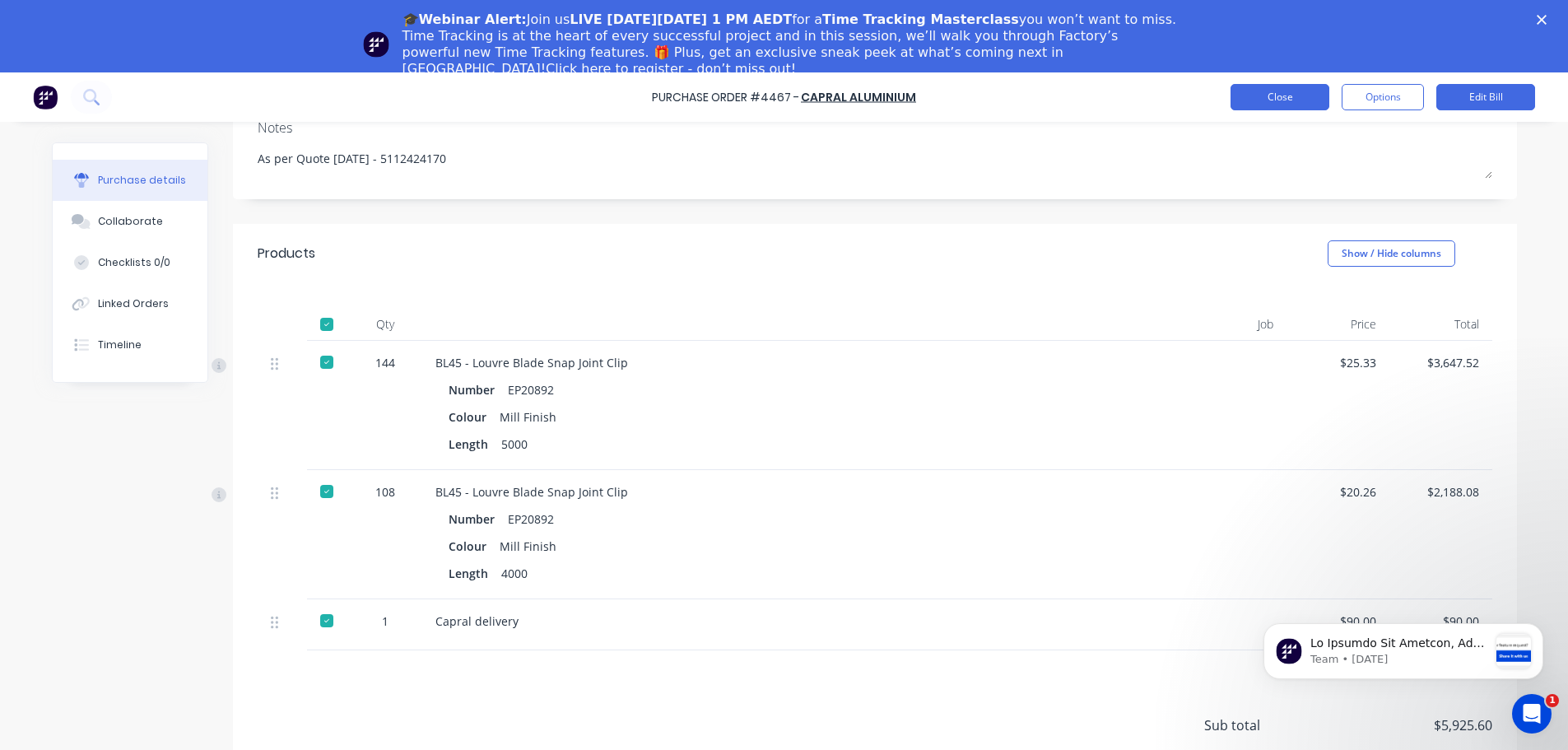
click at [1271, 105] on button "Close" at bounding box center [1280, 97] width 99 height 26
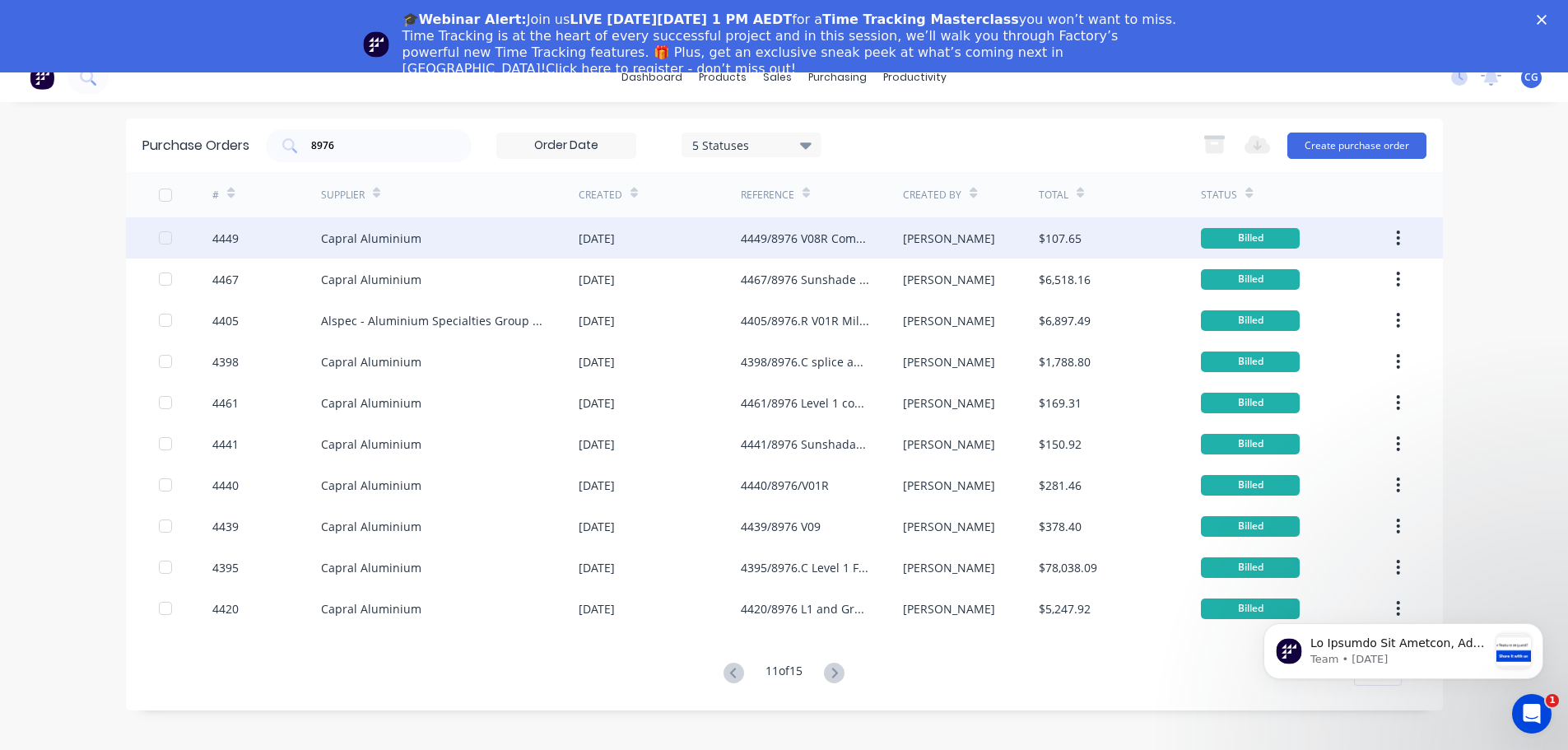
click at [797, 238] on div "4449/8976 V08R Components" at bounding box center [805, 237] width 129 height 17
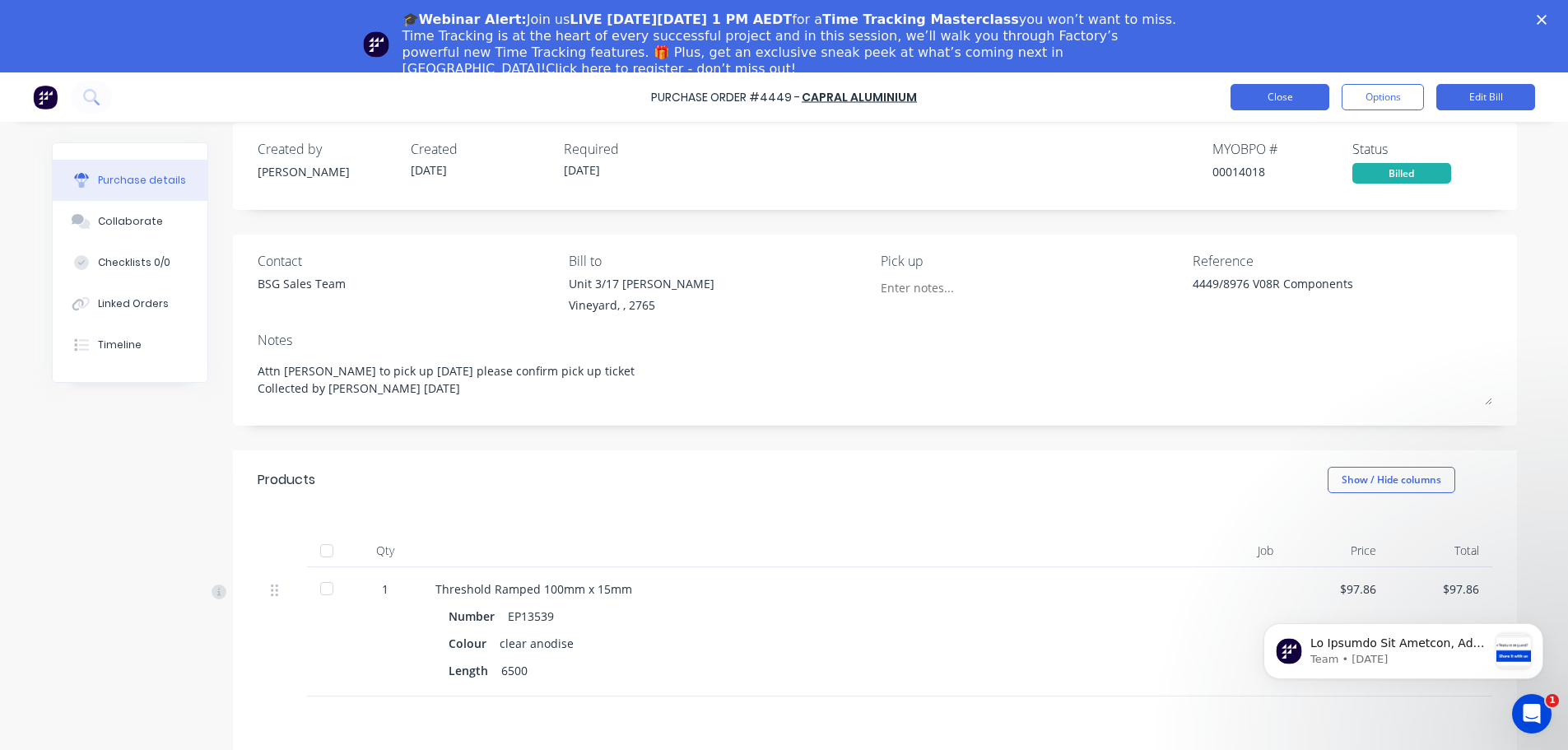
click at [1272, 103] on button "Close" at bounding box center [1280, 97] width 99 height 26
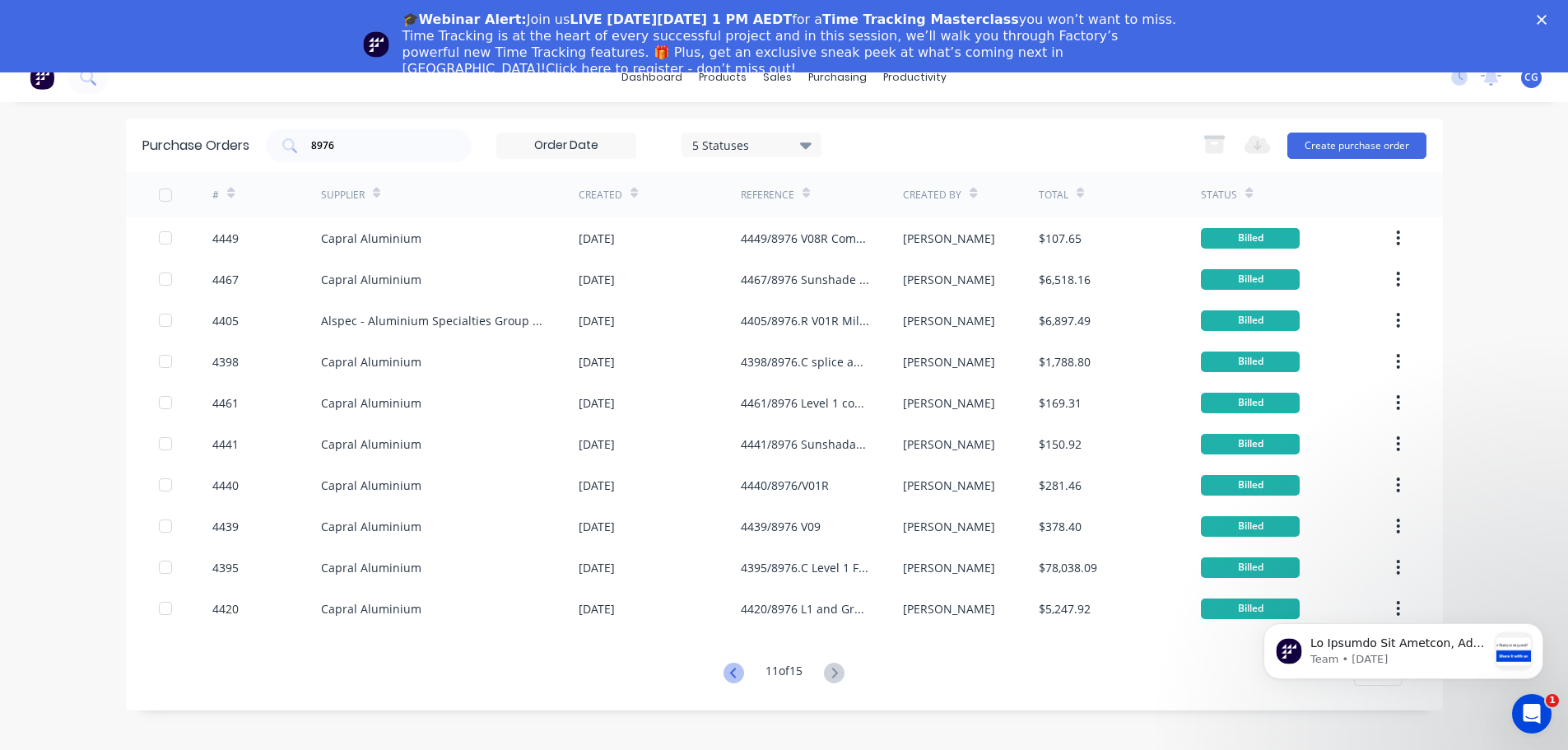
click at [731, 677] on icon at bounding box center [733, 672] width 5 height 10
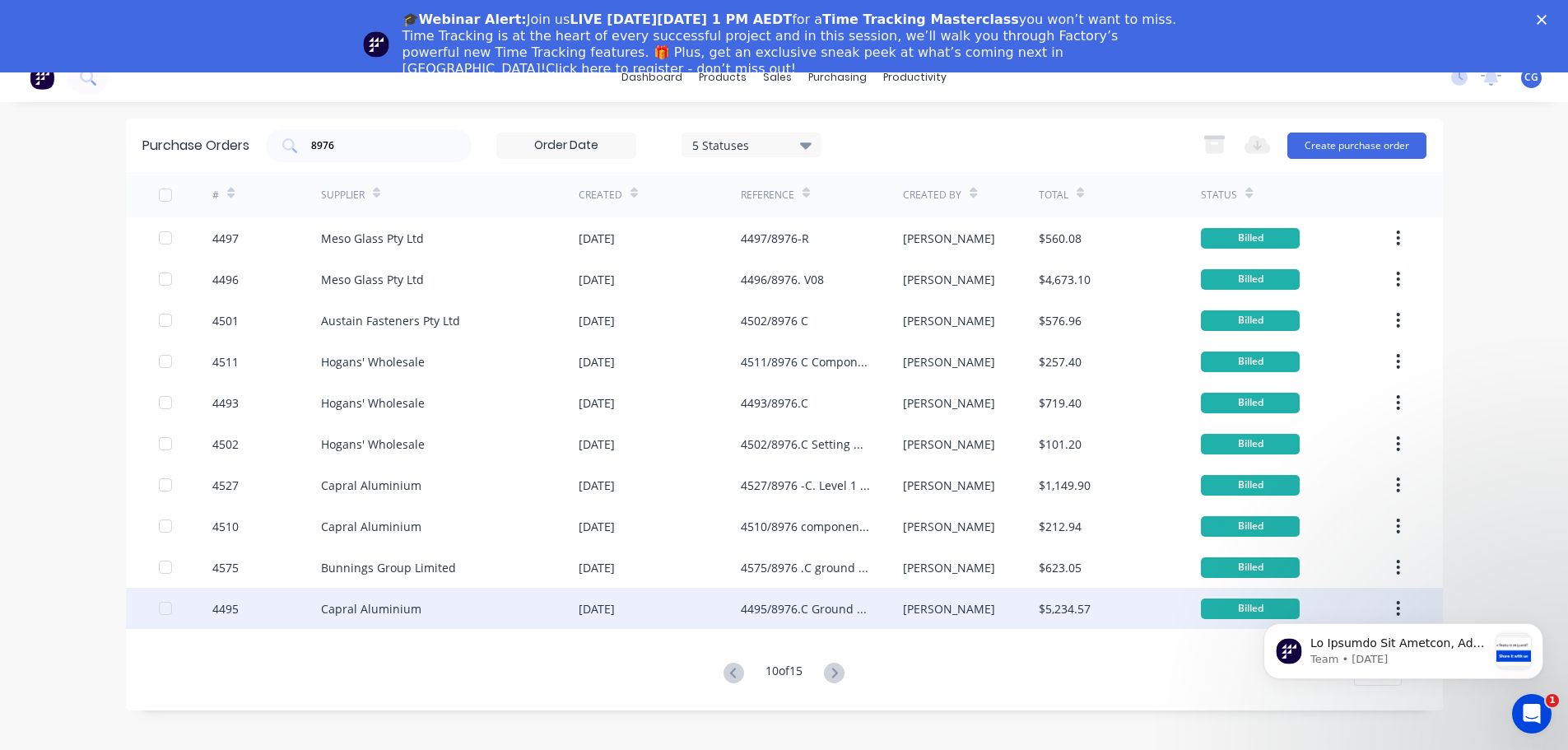
click at [499, 608] on div "Capral Aluminium" at bounding box center [450, 608] width 258 height 41
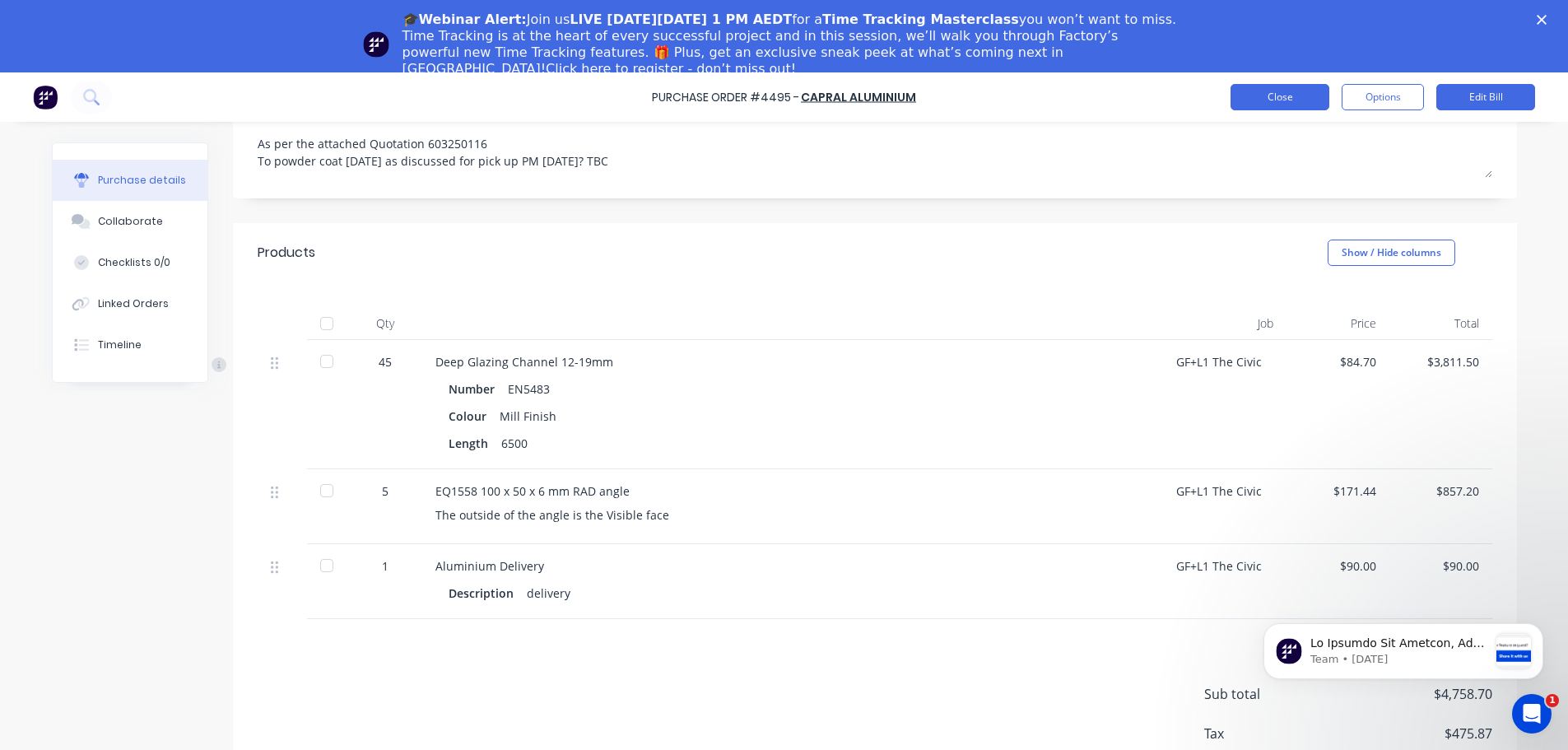
click at [1265, 99] on button "Close" at bounding box center [1280, 97] width 99 height 26
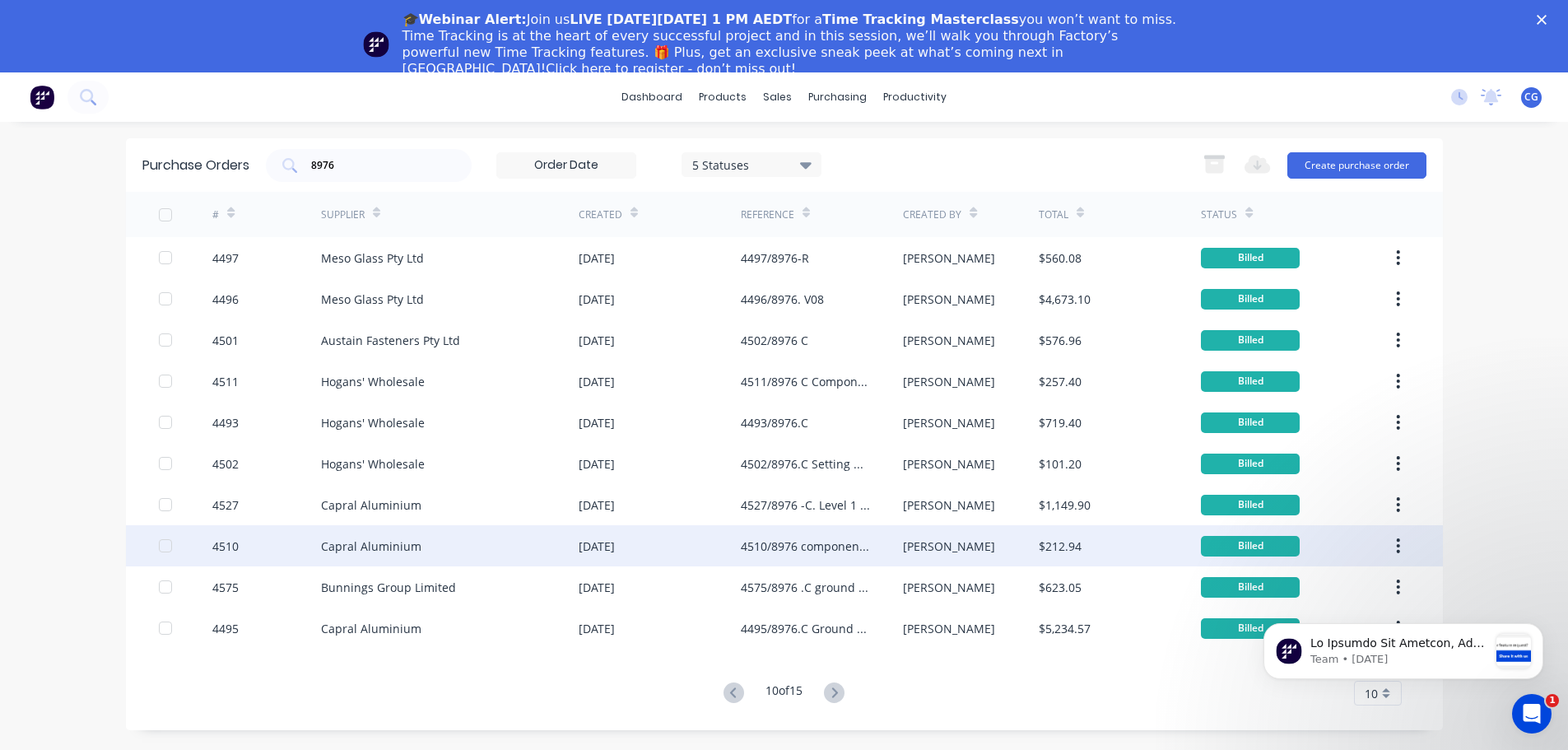
click at [840, 544] on div "4510/8976 components Level 1" at bounding box center [805, 546] width 129 height 17
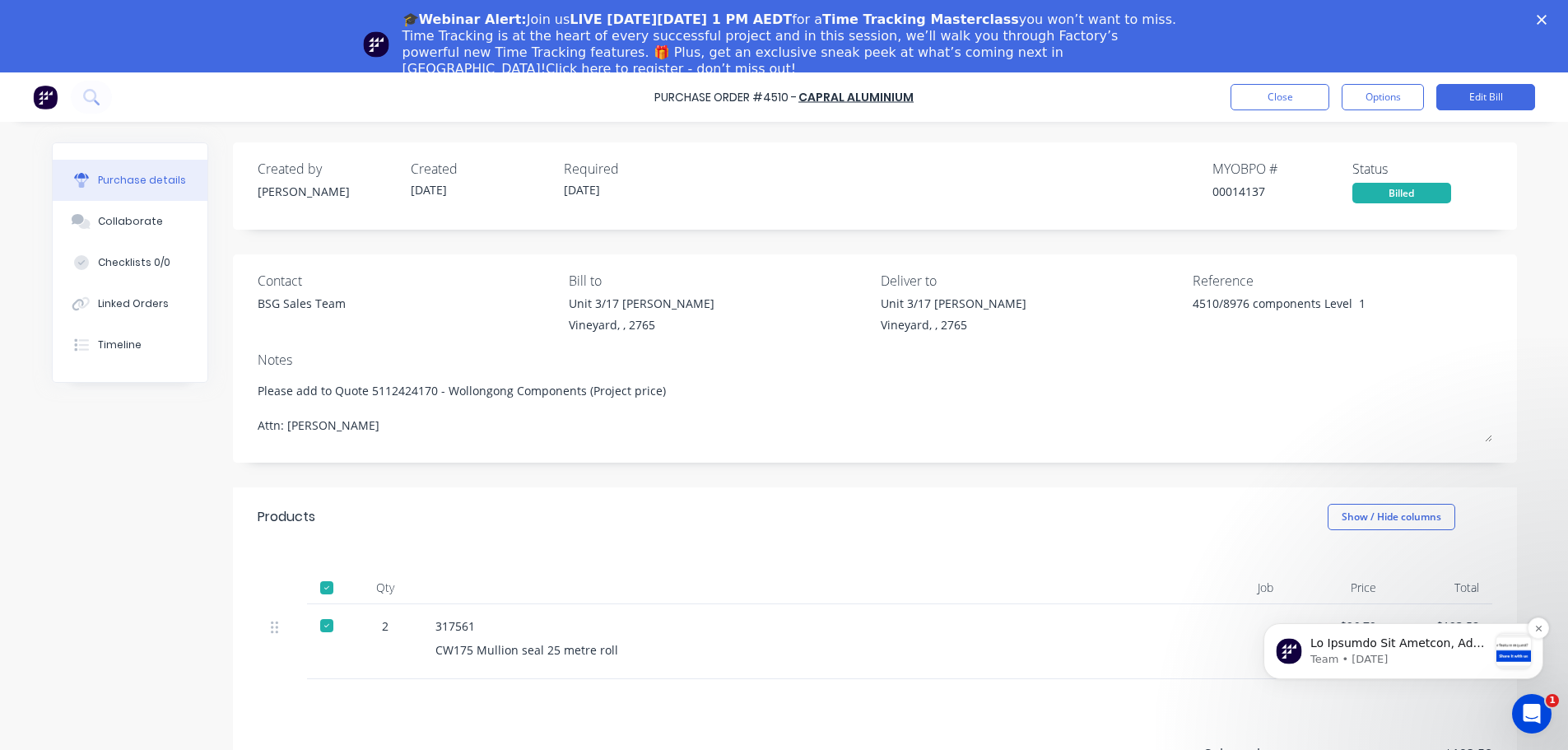
scroll to position [73, 0]
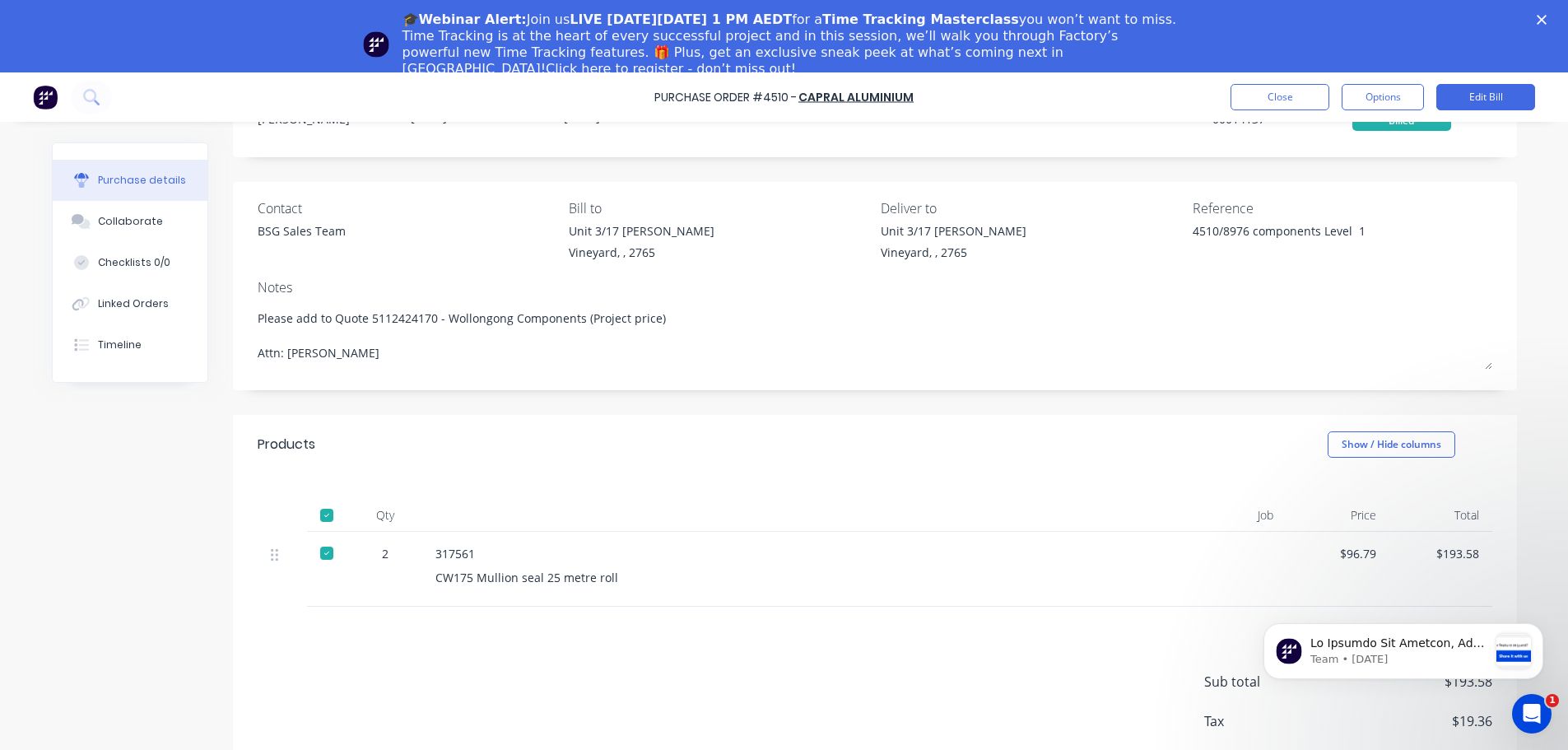
click at [1550, 623] on body "Team • [DATE]" at bounding box center [1402, 648] width 316 height 102
drag, startPoint x: 1551, startPoint y: 621, endPoint x: 1555, endPoint y: 605, distance: 16.5
click at [1555, 605] on body "Team • [DATE]" at bounding box center [1402, 648] width 316 height 102
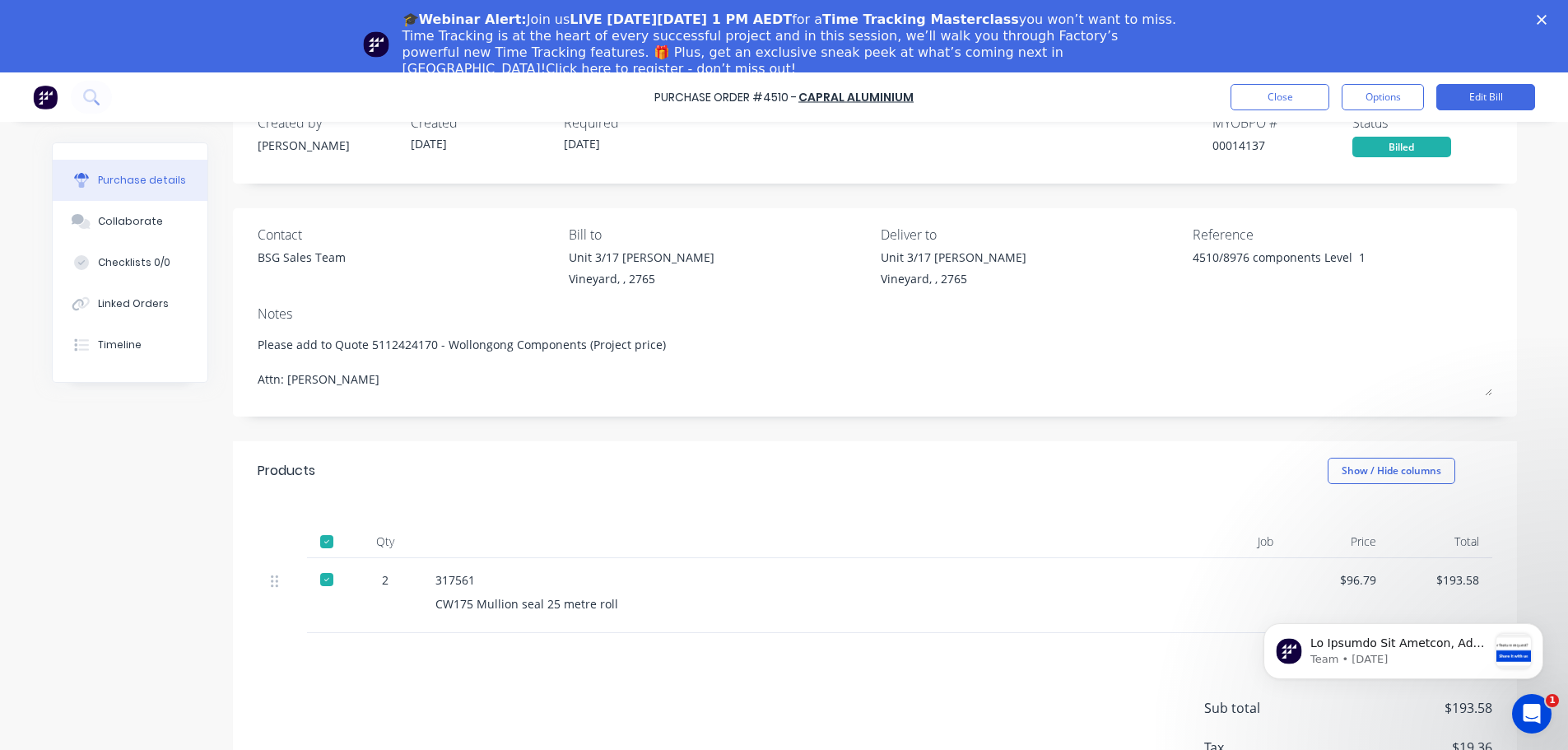
scroll to position [46, 0]
click at [1272, 100] on button "Close" at bounding box center [1280, 97] width 99 height 26
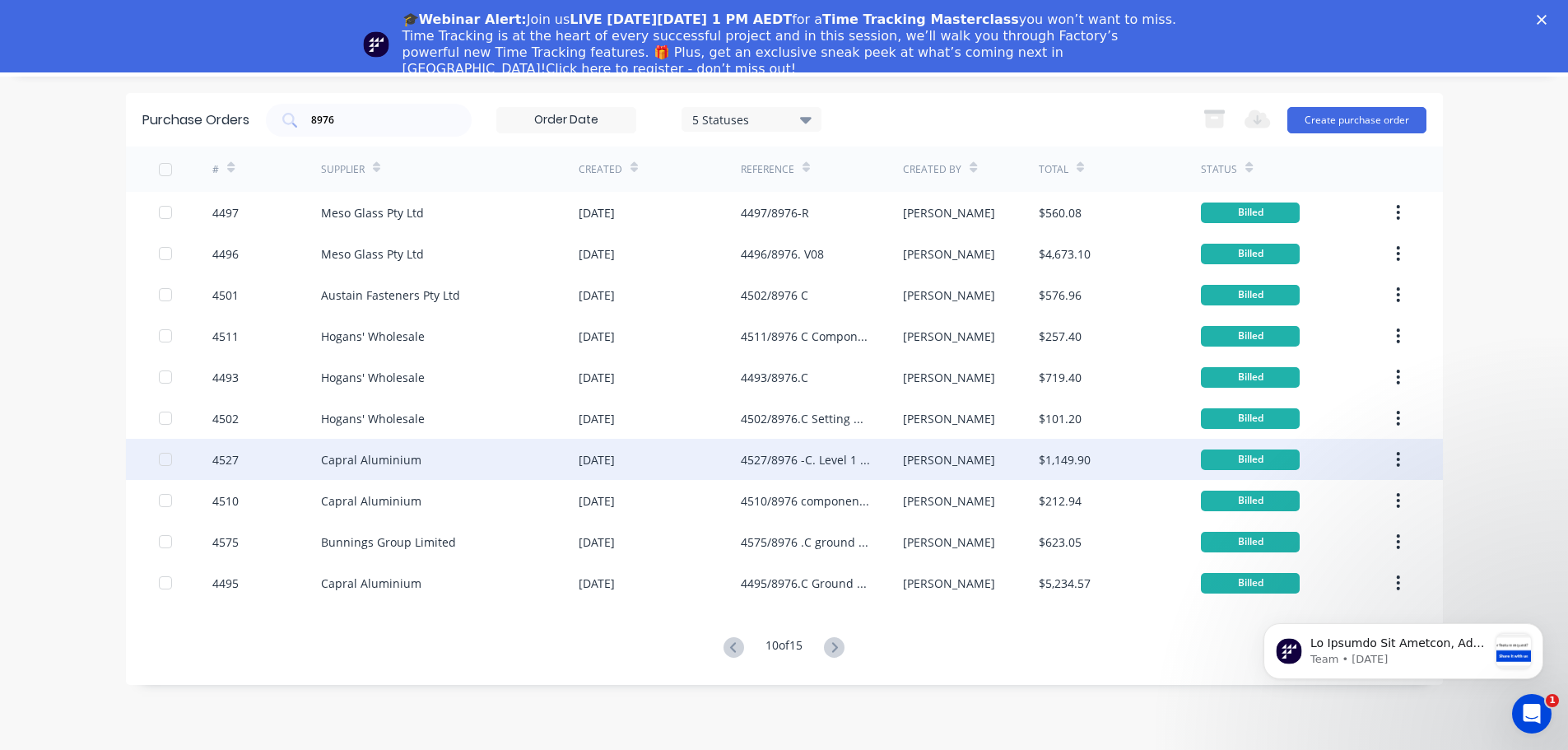
click at [796, 461] on div "4527/8976 -C. Level 1 extrusion short" at bounding box center [805, 460] width 129 height 17
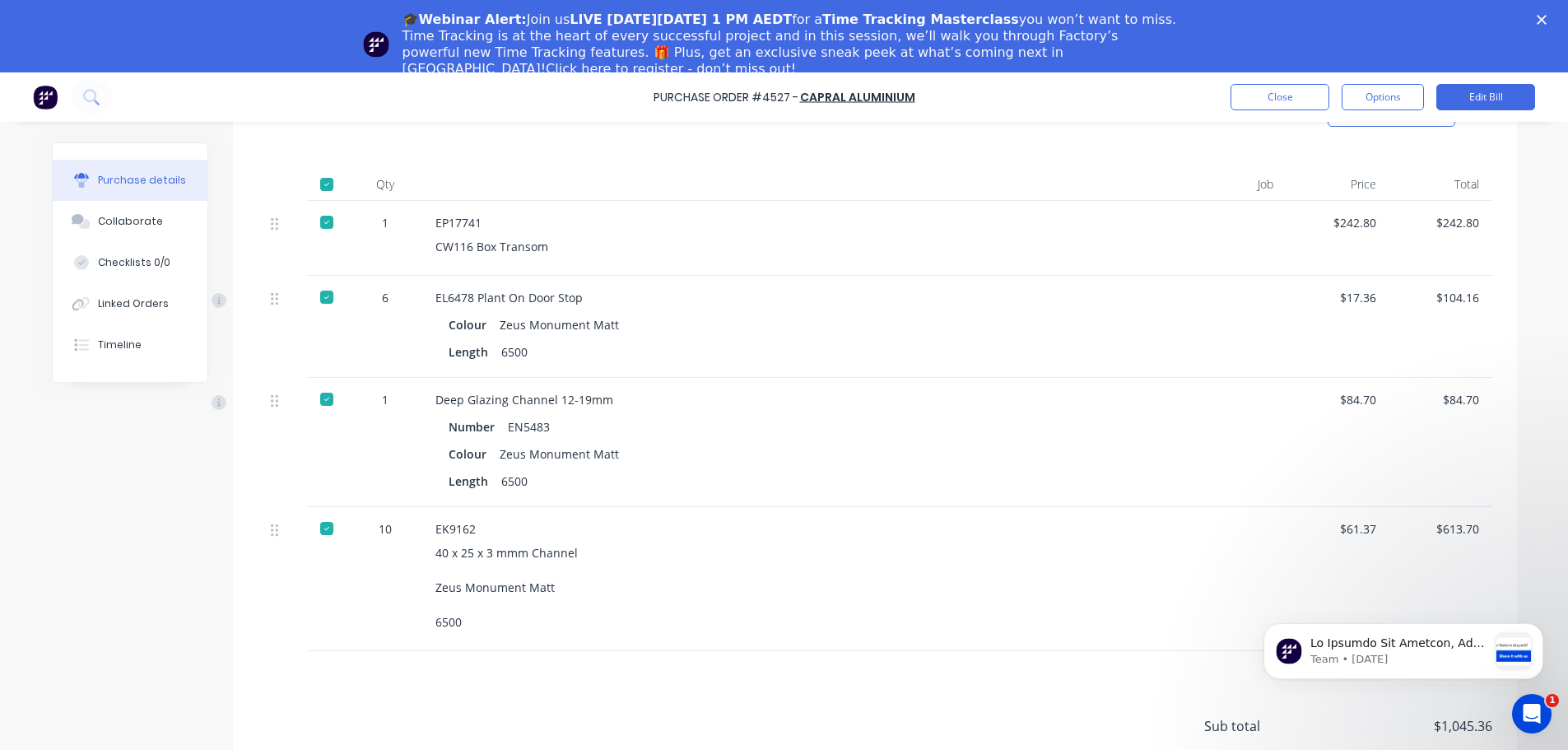
scroll to position [376, 0]
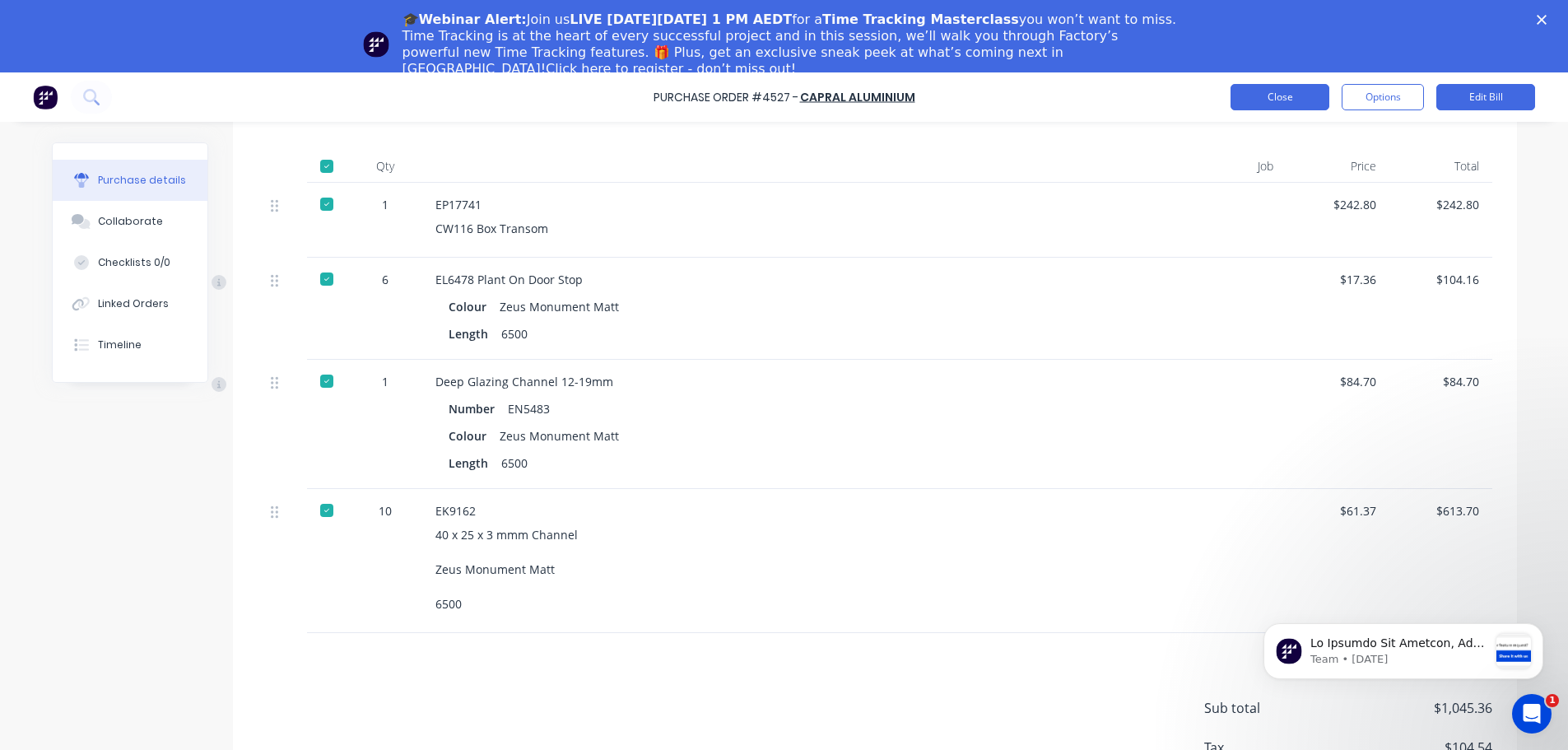
click at [1299, 95] on button "Close" at bounding box center [1280, 97] width 99 height 26
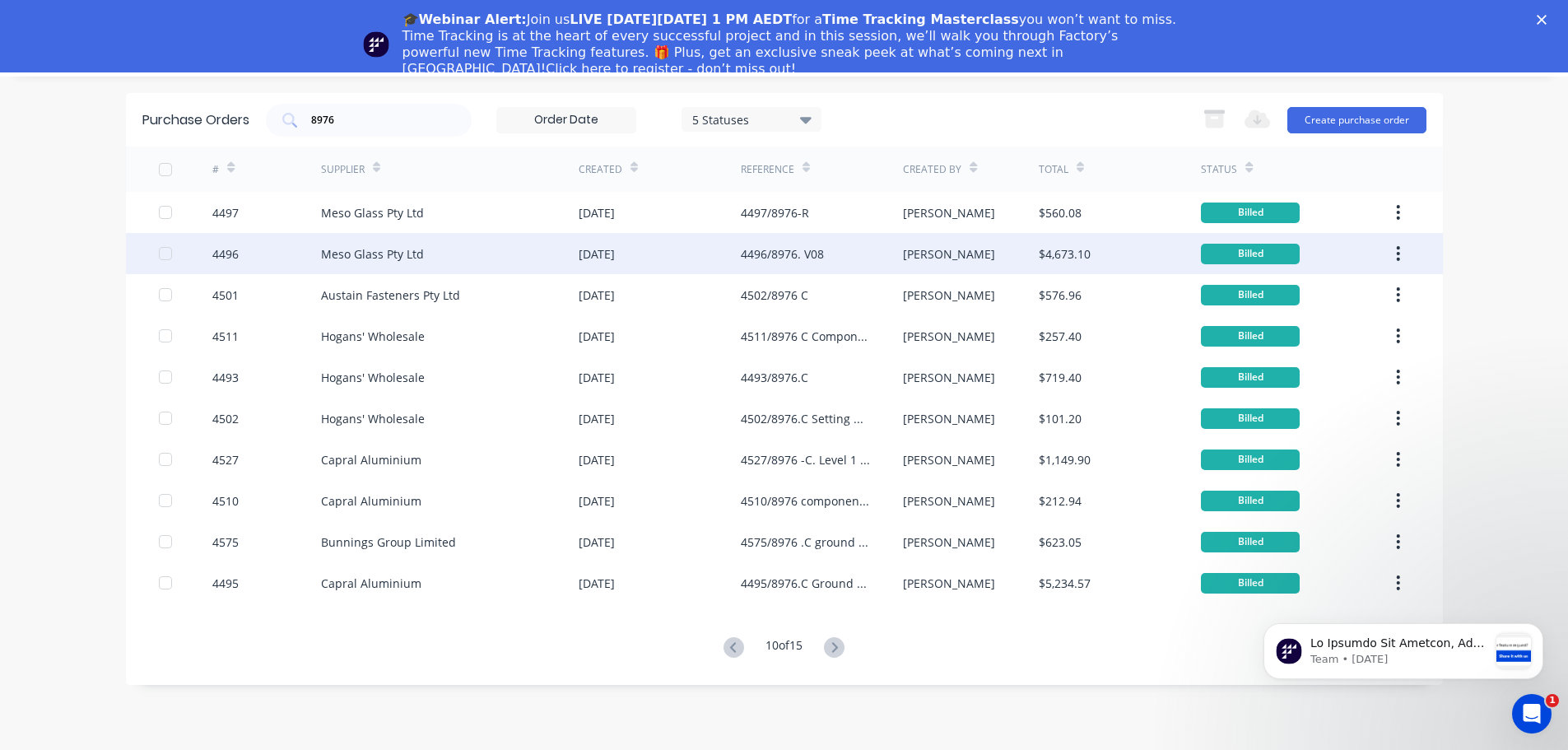
click at [765, 256] on div "4496/8976. V08" at bounding box center [782, 254] width 83 height 17
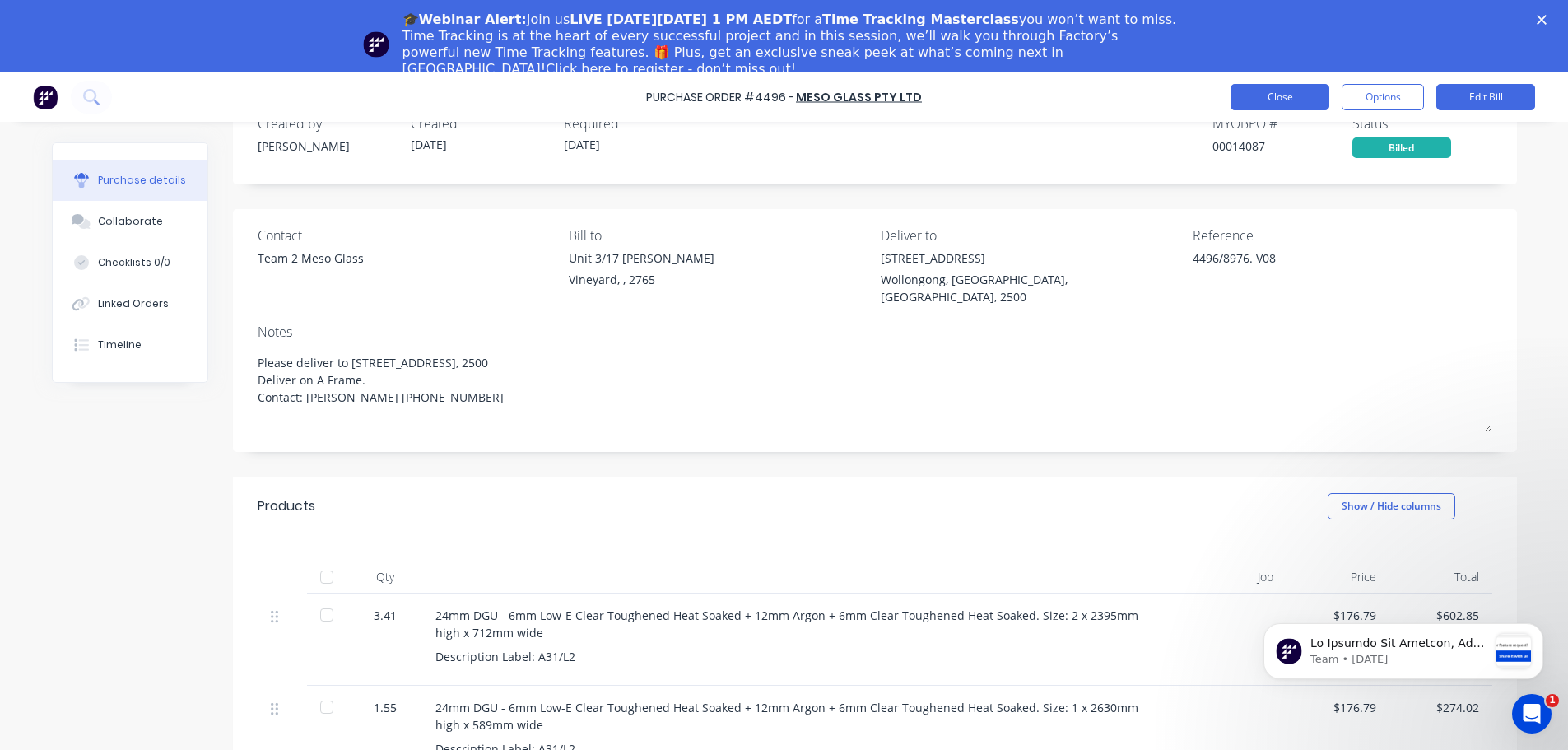
click at [1295, 86] on button "Close" at bounding box center [1280, 97] width 99 height 26
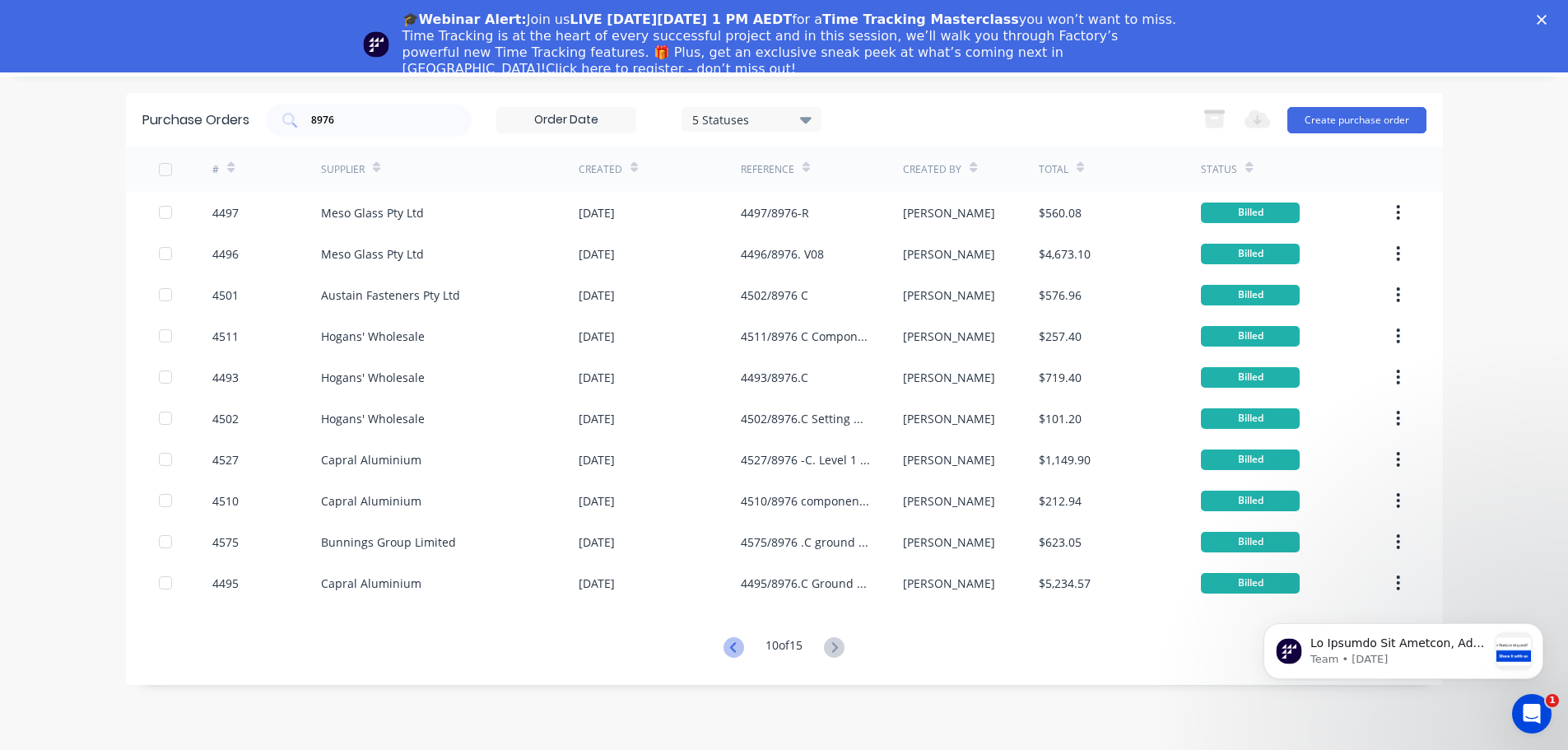
click at [724, 651] on icon at bounding box center [733, 647] width 21 height 21
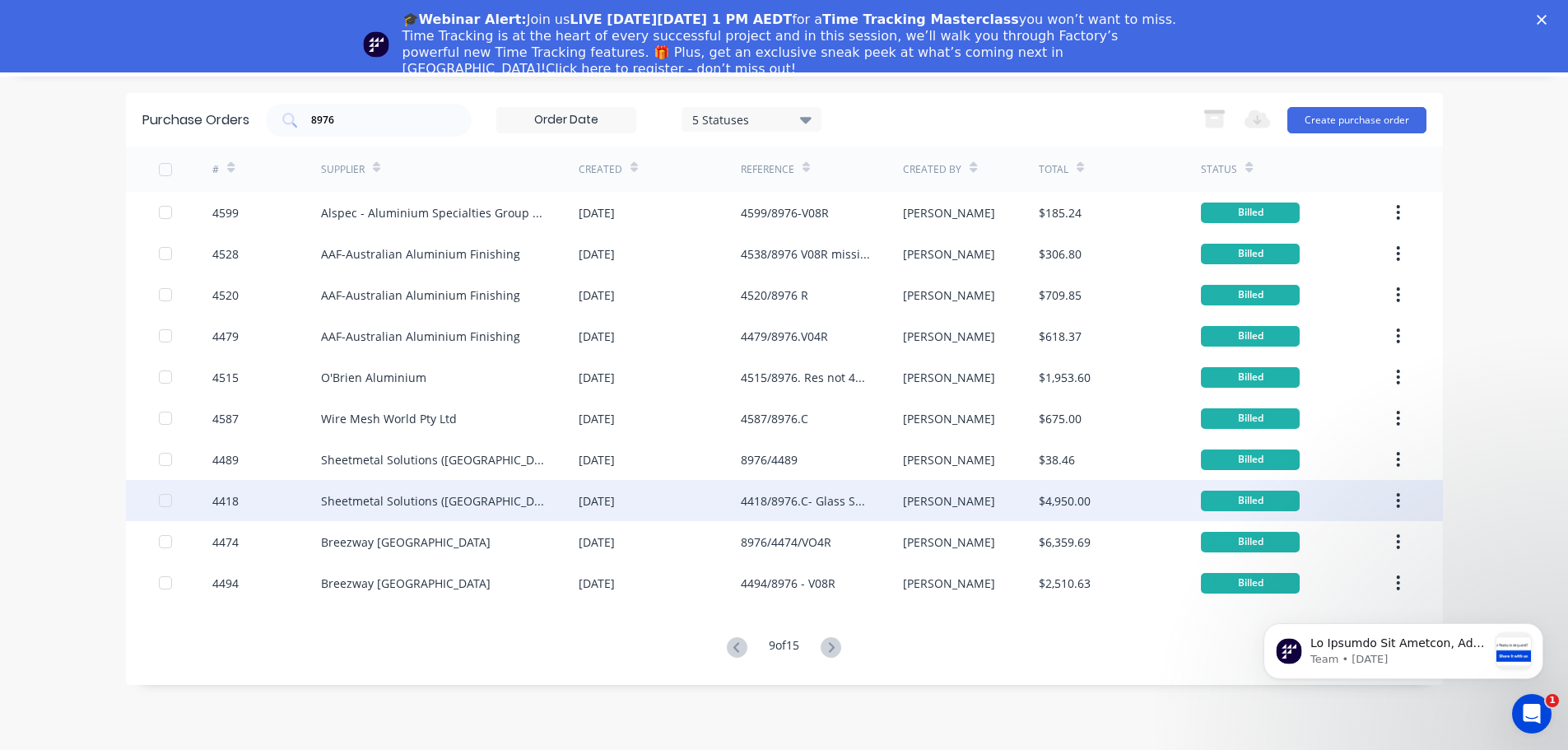
click at [788, 500] on div "4418/8976.C- Glass Spandrel Back Pans revised" at bounding box center [805, 501] width 129 height 17
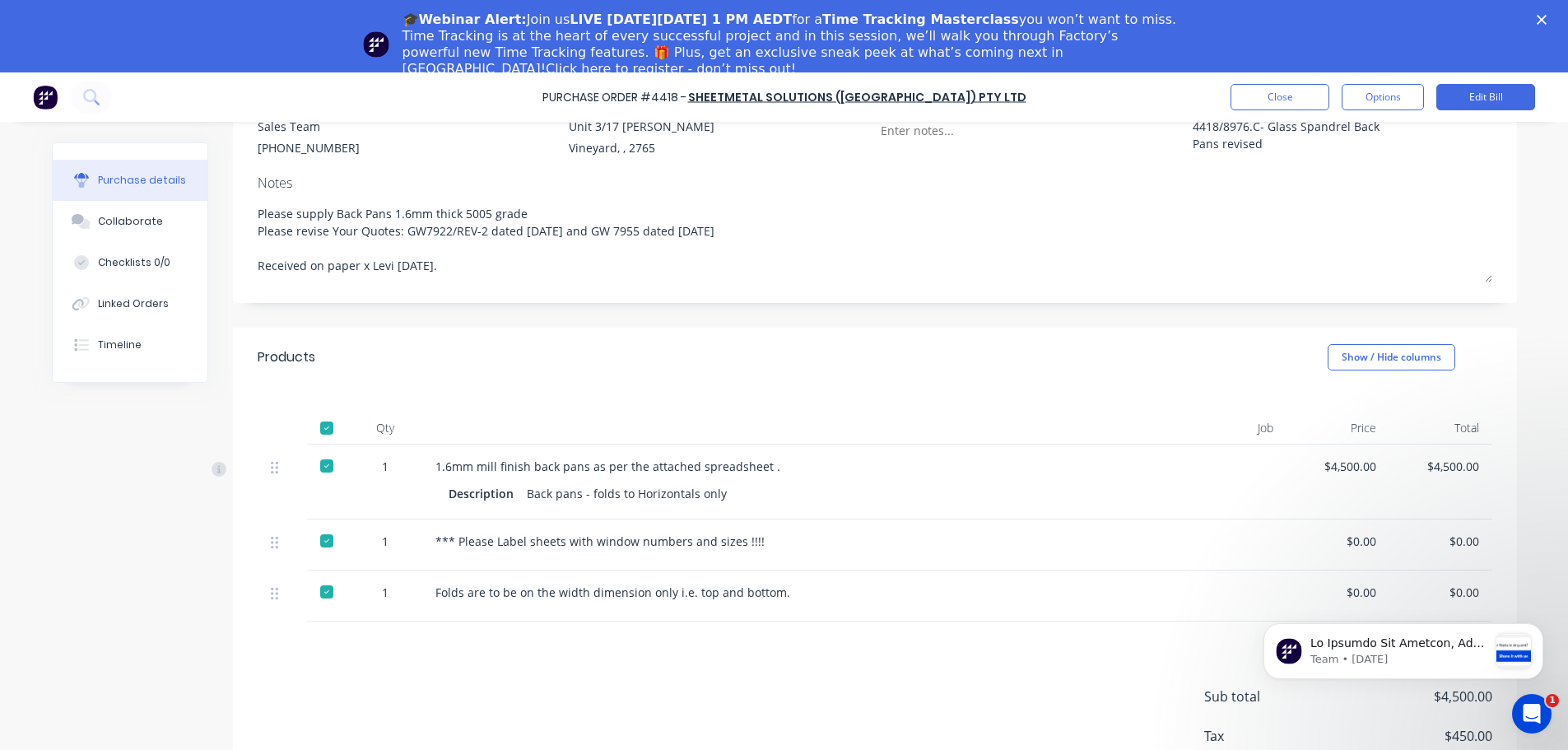
scroll to position [129, 0]
click at [1291, 97] on button "Close" at bounding box center [1280, 97] width 99 height 26
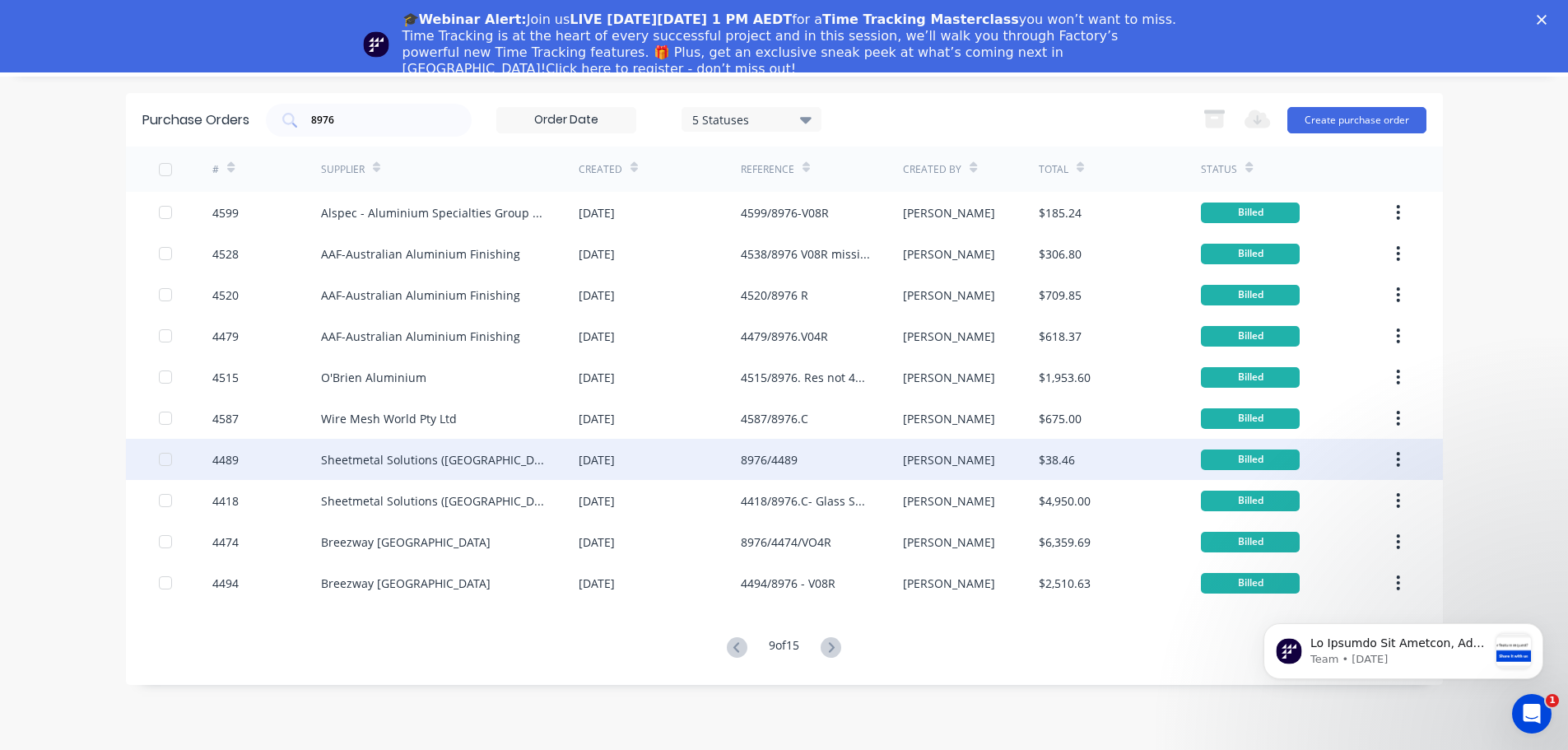
click at [774, 460] on div "8976/4489" at bounding box center [768, 460] width 56 height 17
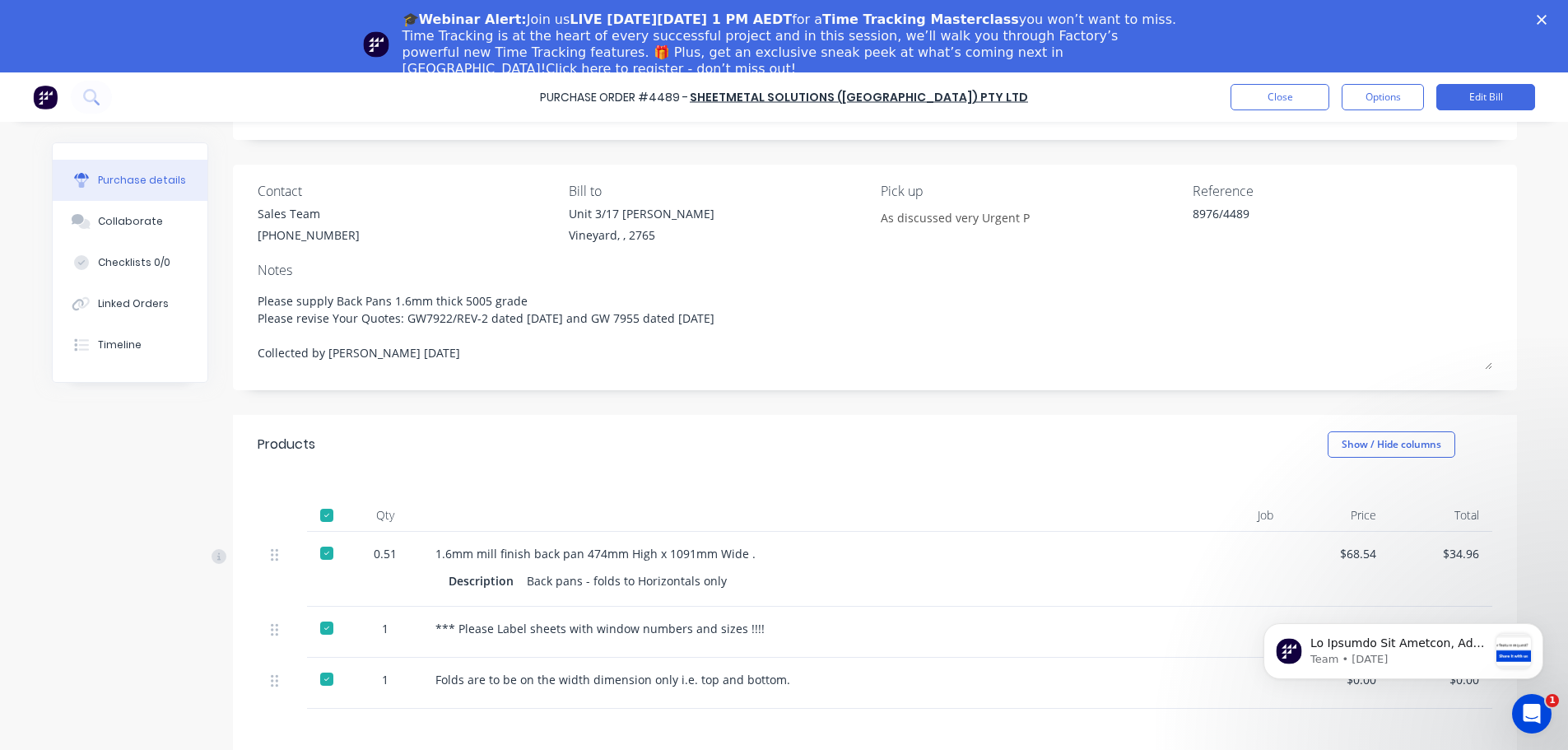
scroll to position [82, 0]
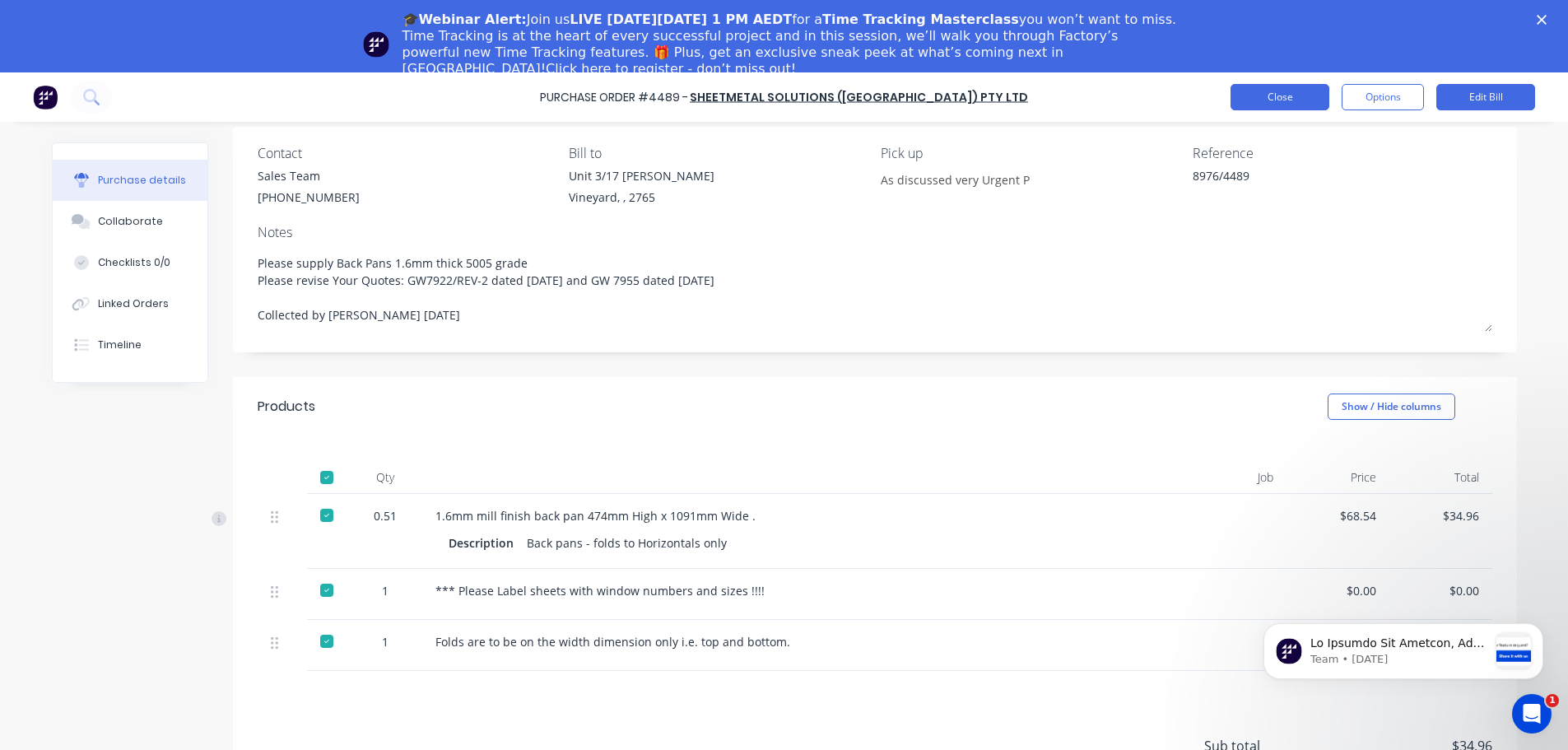
click at [1295, 91] on button "Close" at bounding box center [1280, 97] width 99 height 26
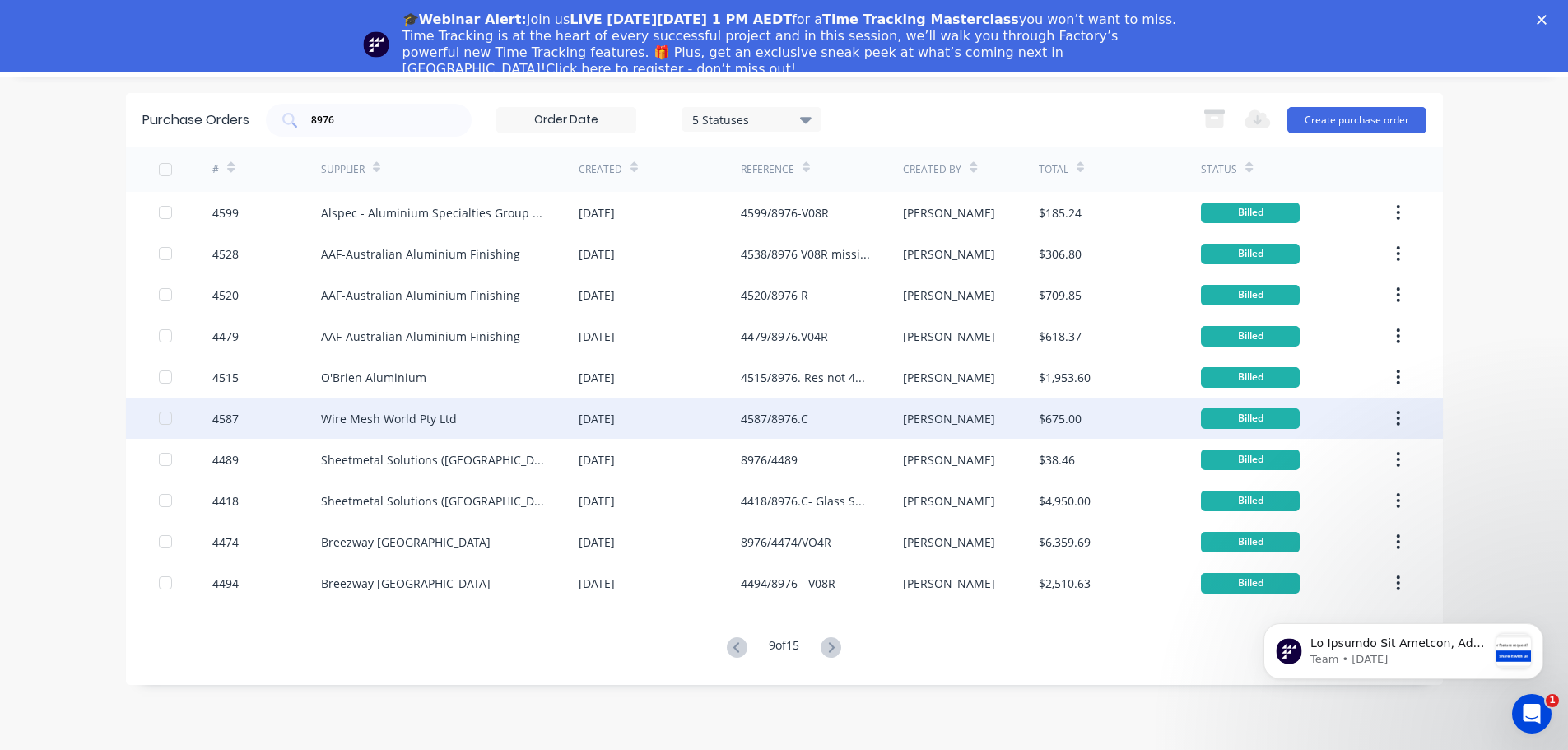
click at [787, 416] on div "4587/8976.C" at bounding box center [774, 418] width 67 height 17
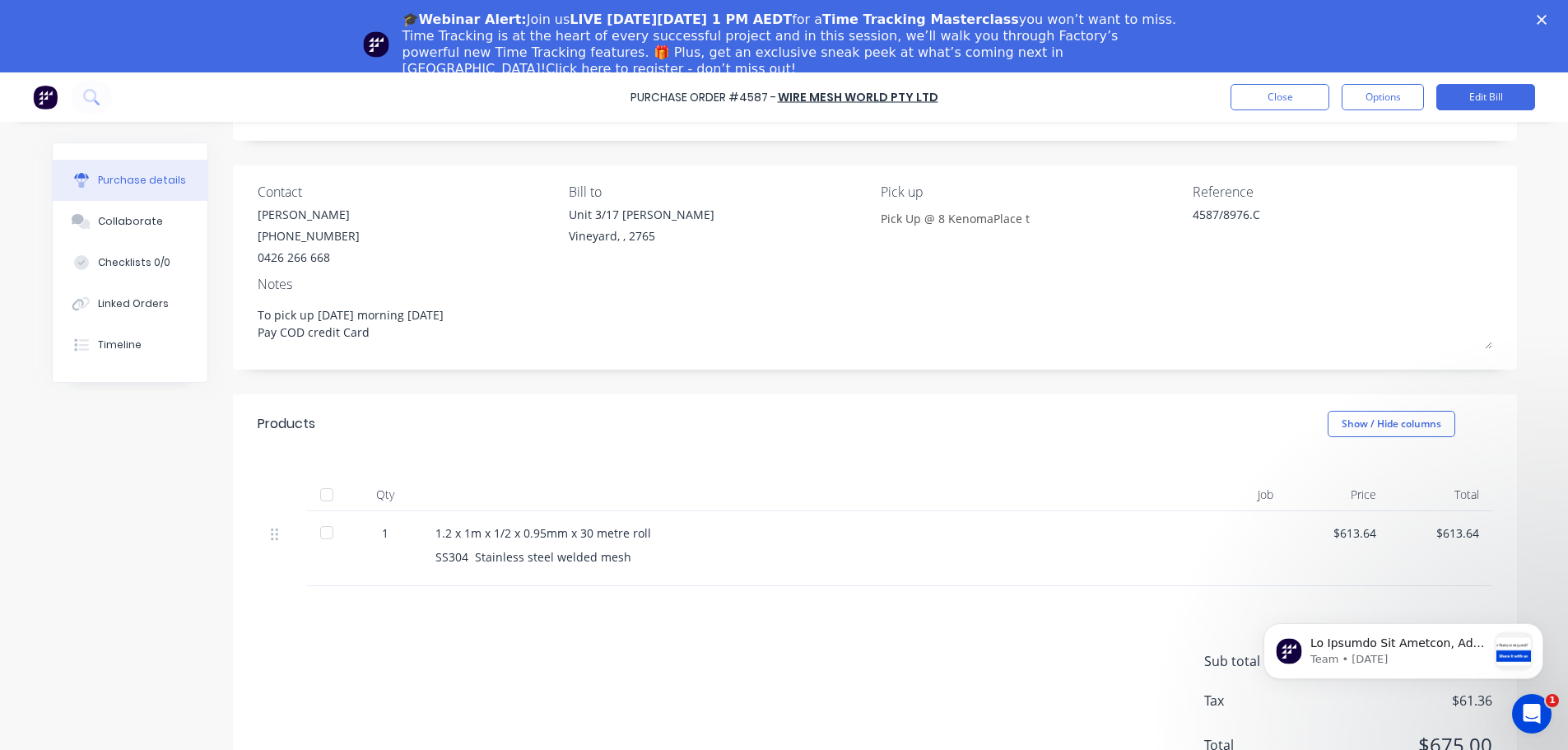
scroll to position [5, 0]
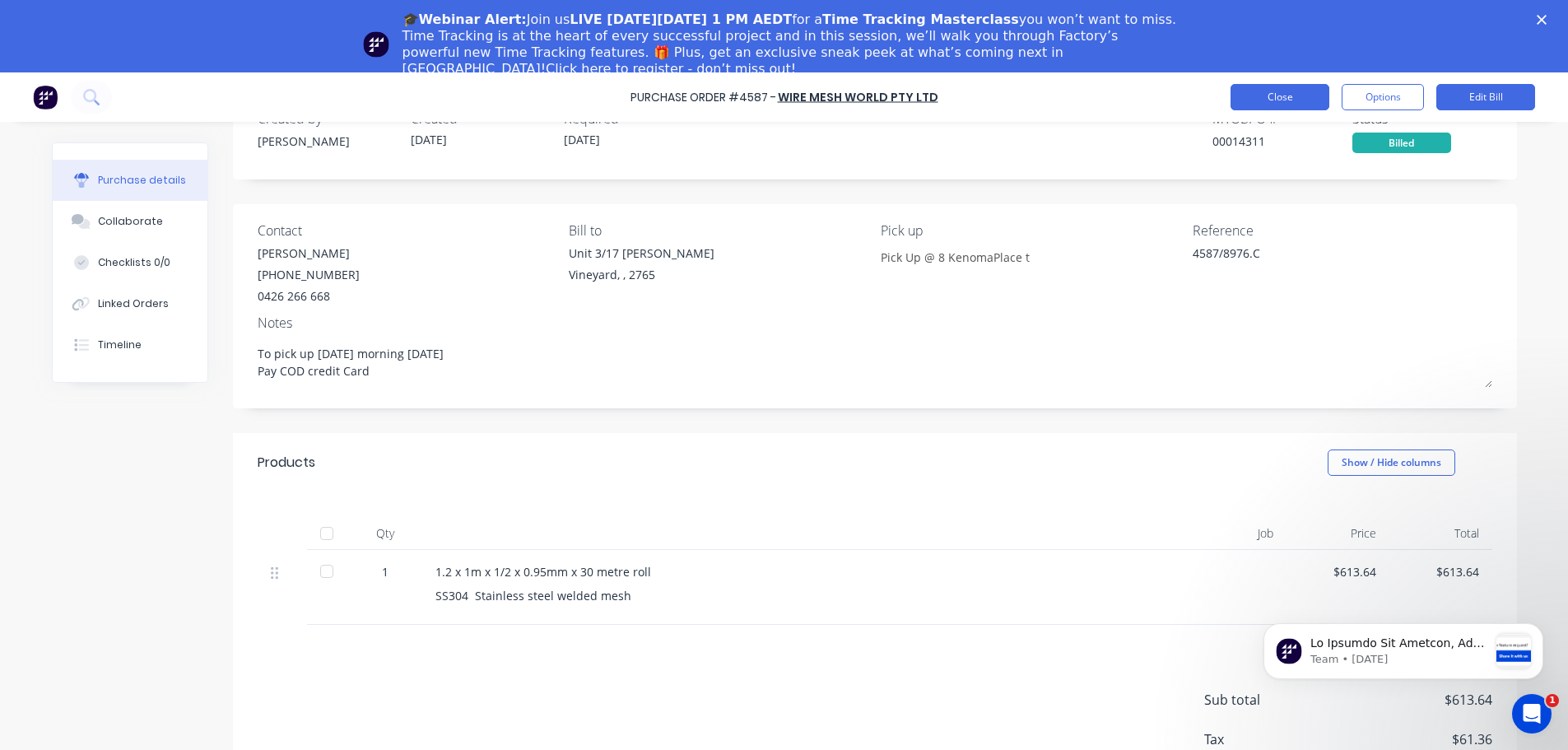
click at [1272, 99] on button "Close" at bounding box center [1280, 97] width 99 height 26
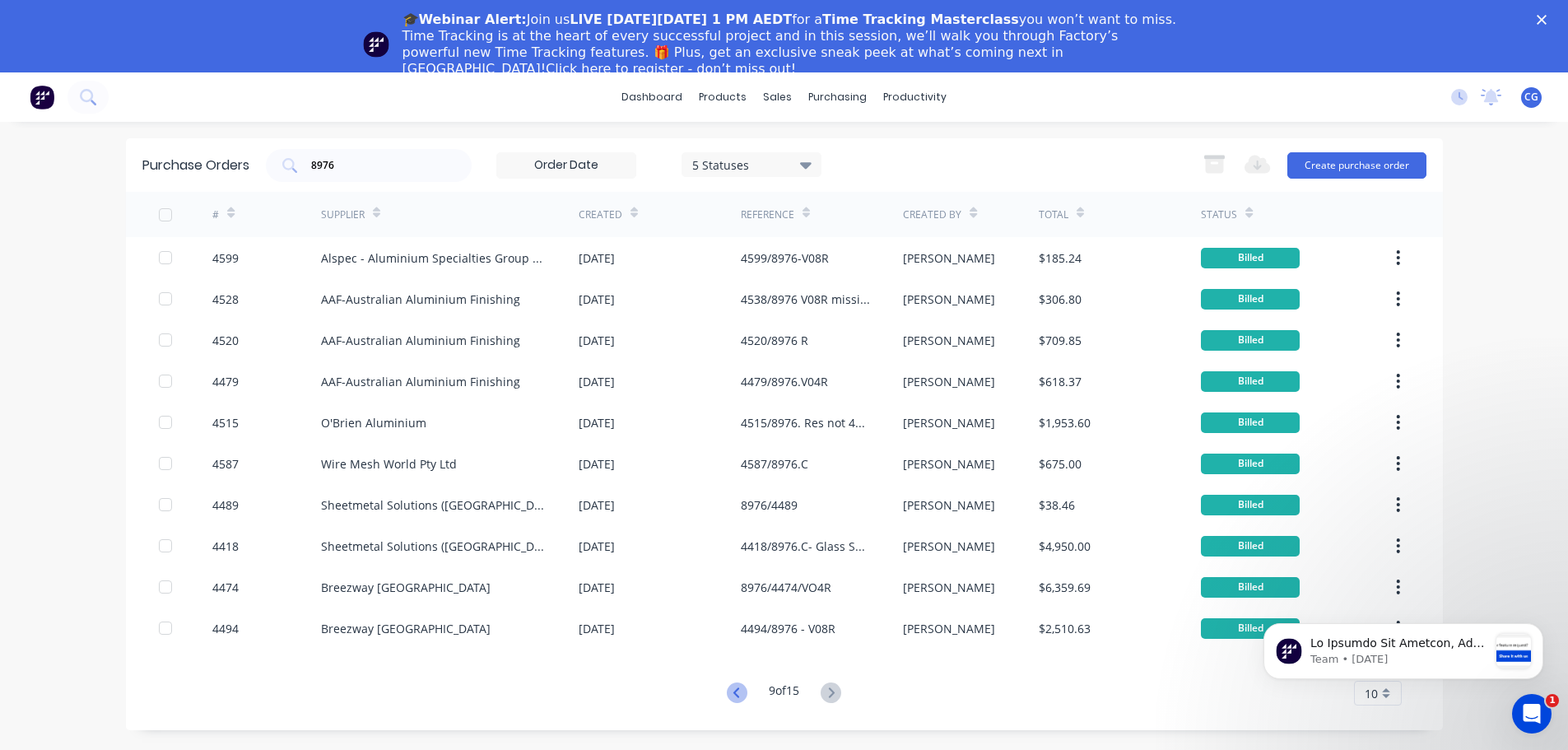
click at [727, 692] on icon at bounding box center [736, 693] width 21 height 21
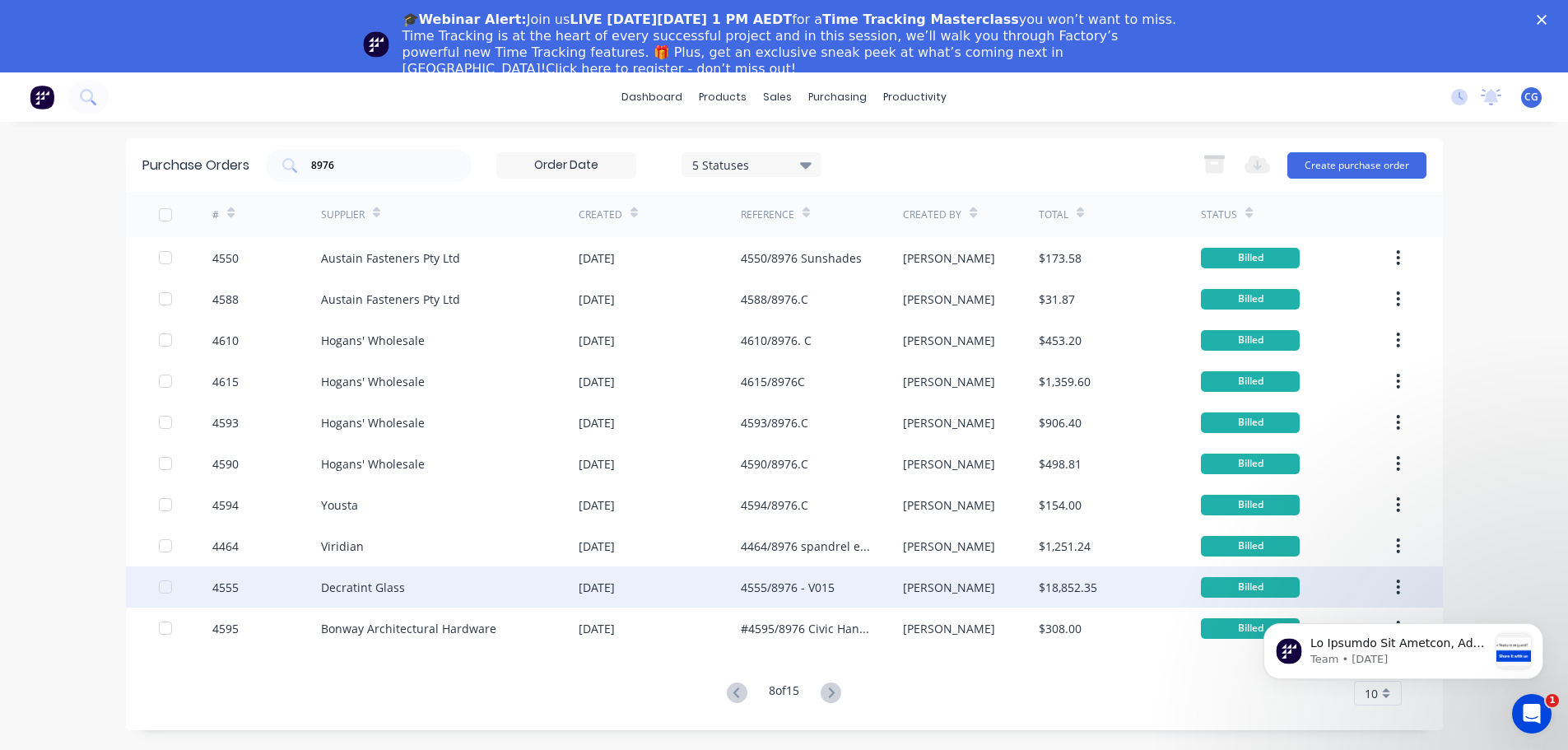
click at [795, 586] on div "4555/8976 - V015" at bounding box center [787, 587] width 94 height 17
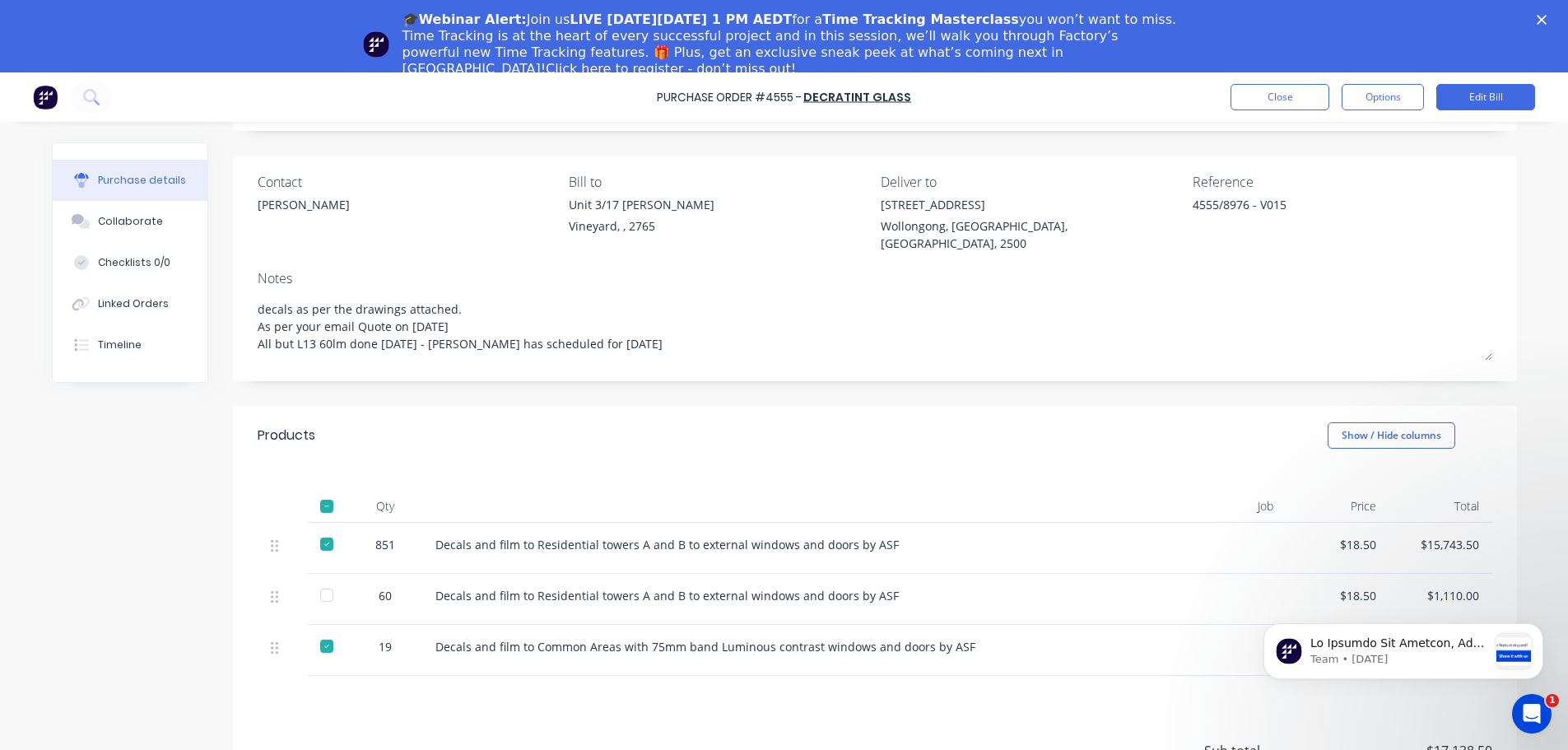
scroll to position [165, 0]
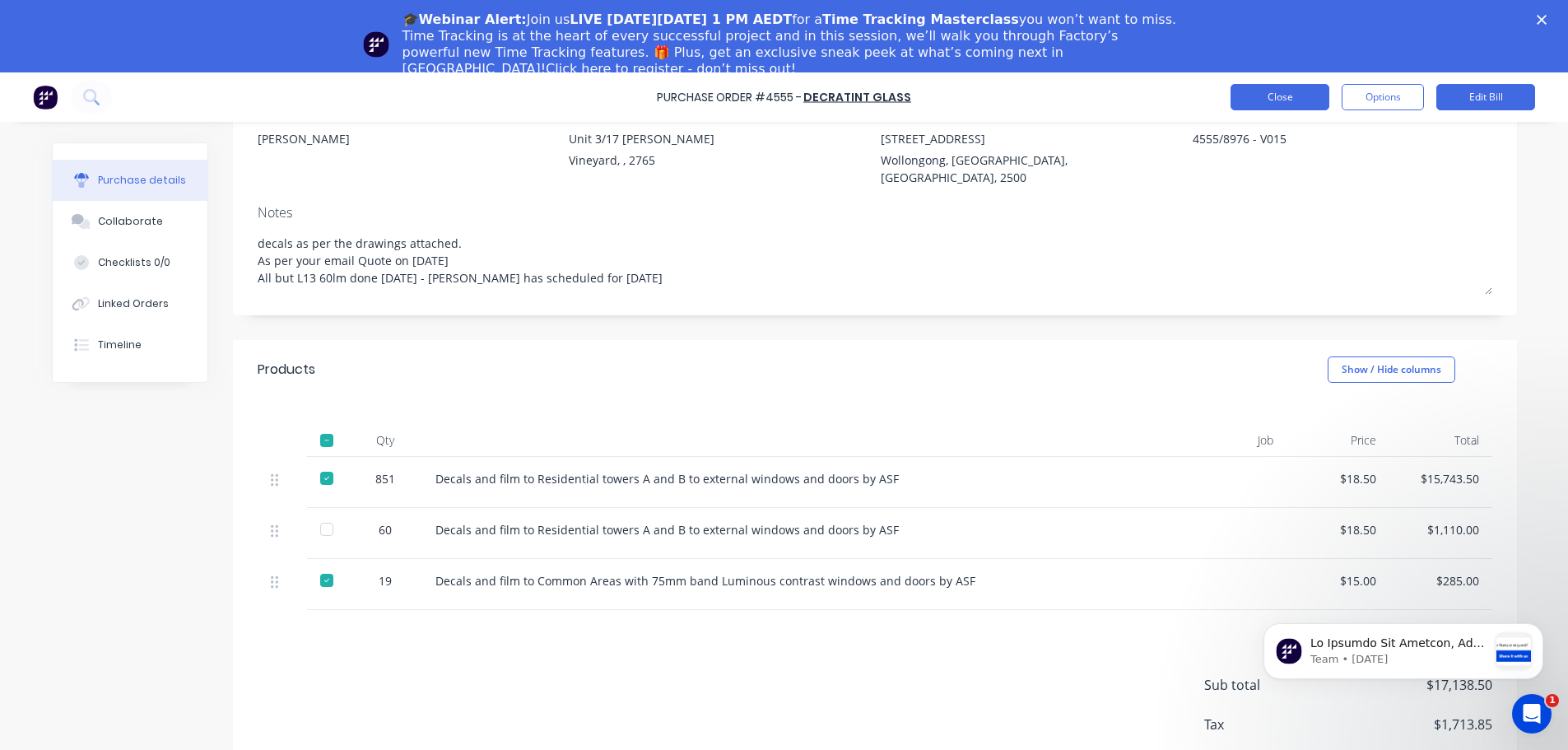
click at [1298, 99] on button "Close" at bounding box center [1280, 97] width 99 height 26
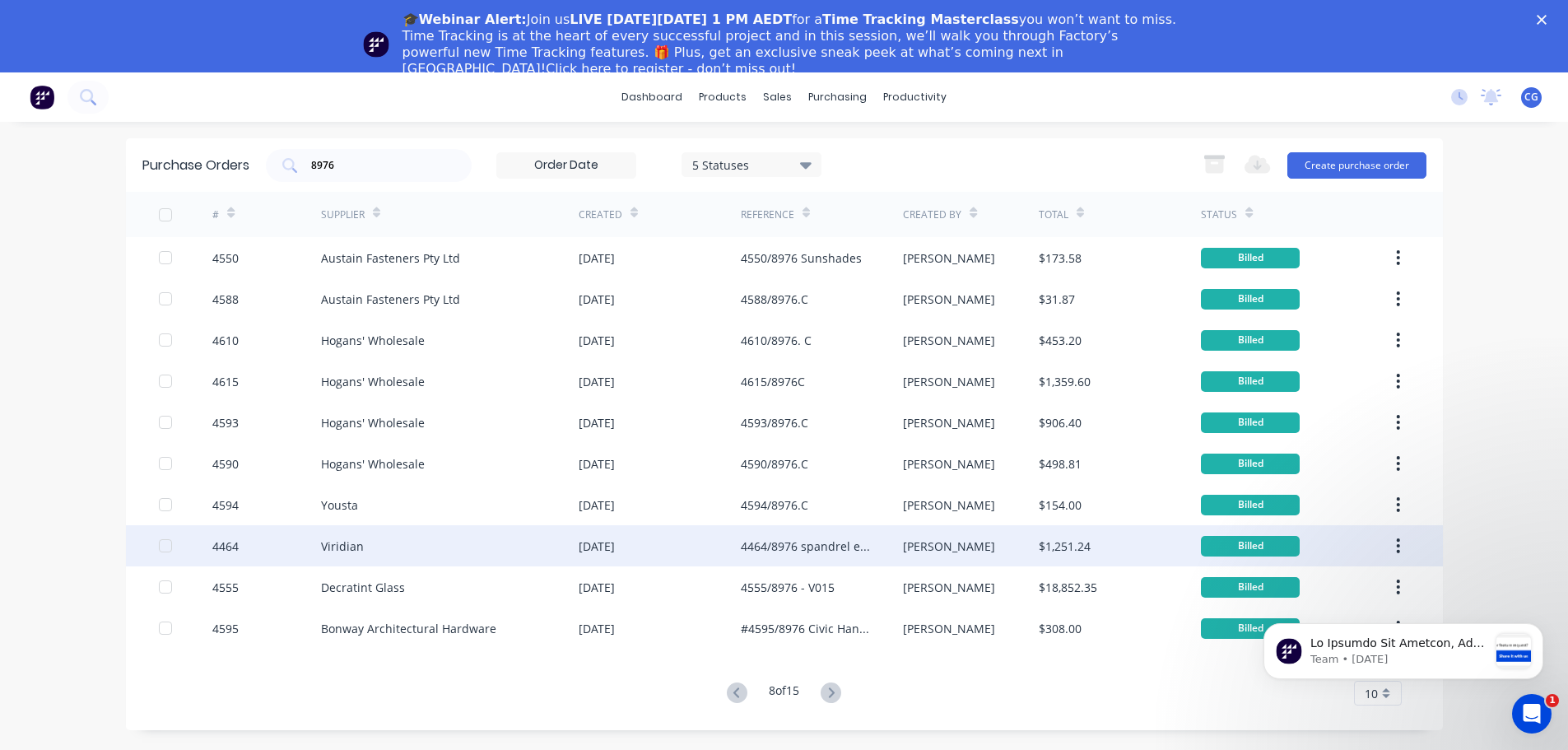
click at [793, 548] on div "4464/8976 spandrel ends and mitres" at bounding box center [805, 546] width 129 height 17
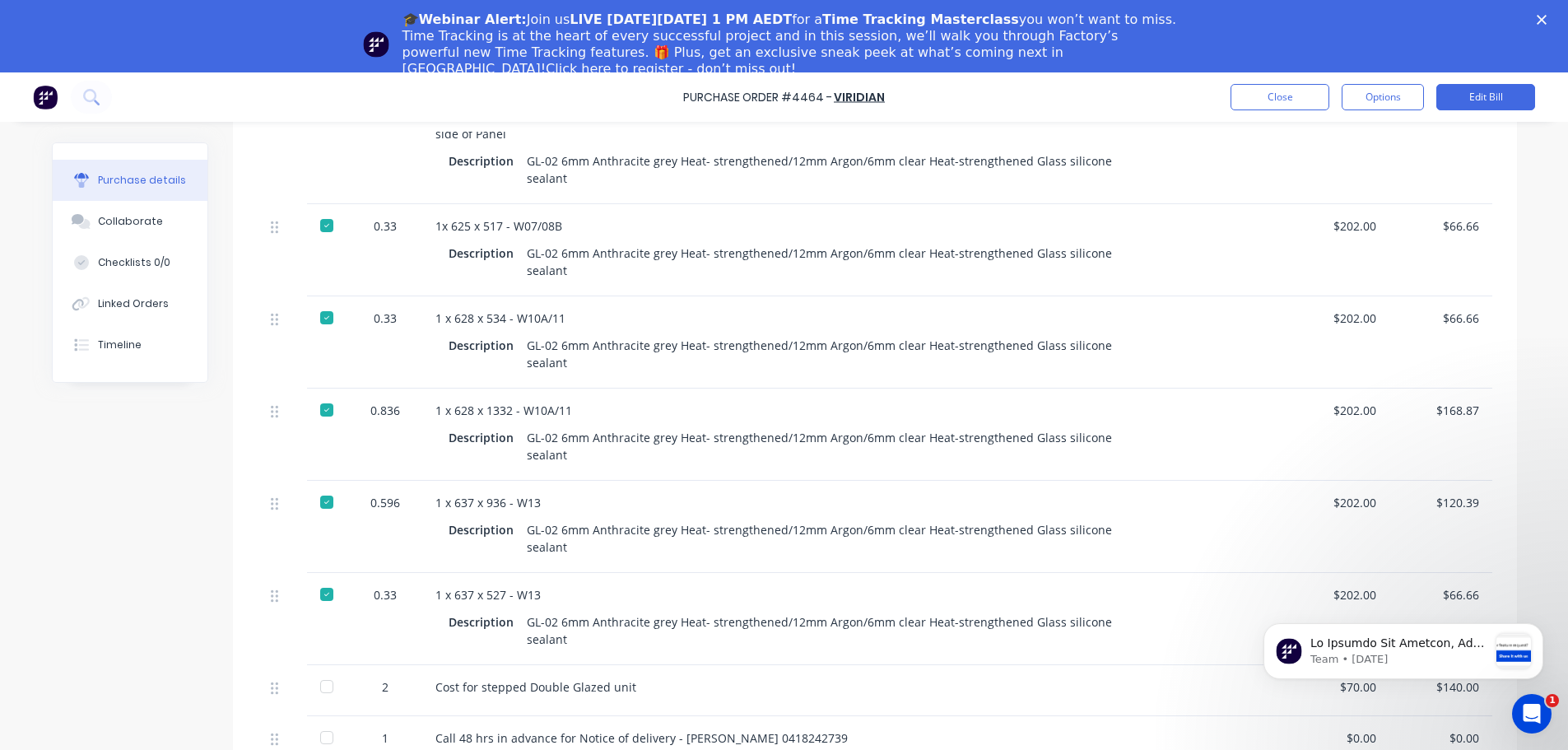
scroll to position [722, 0]
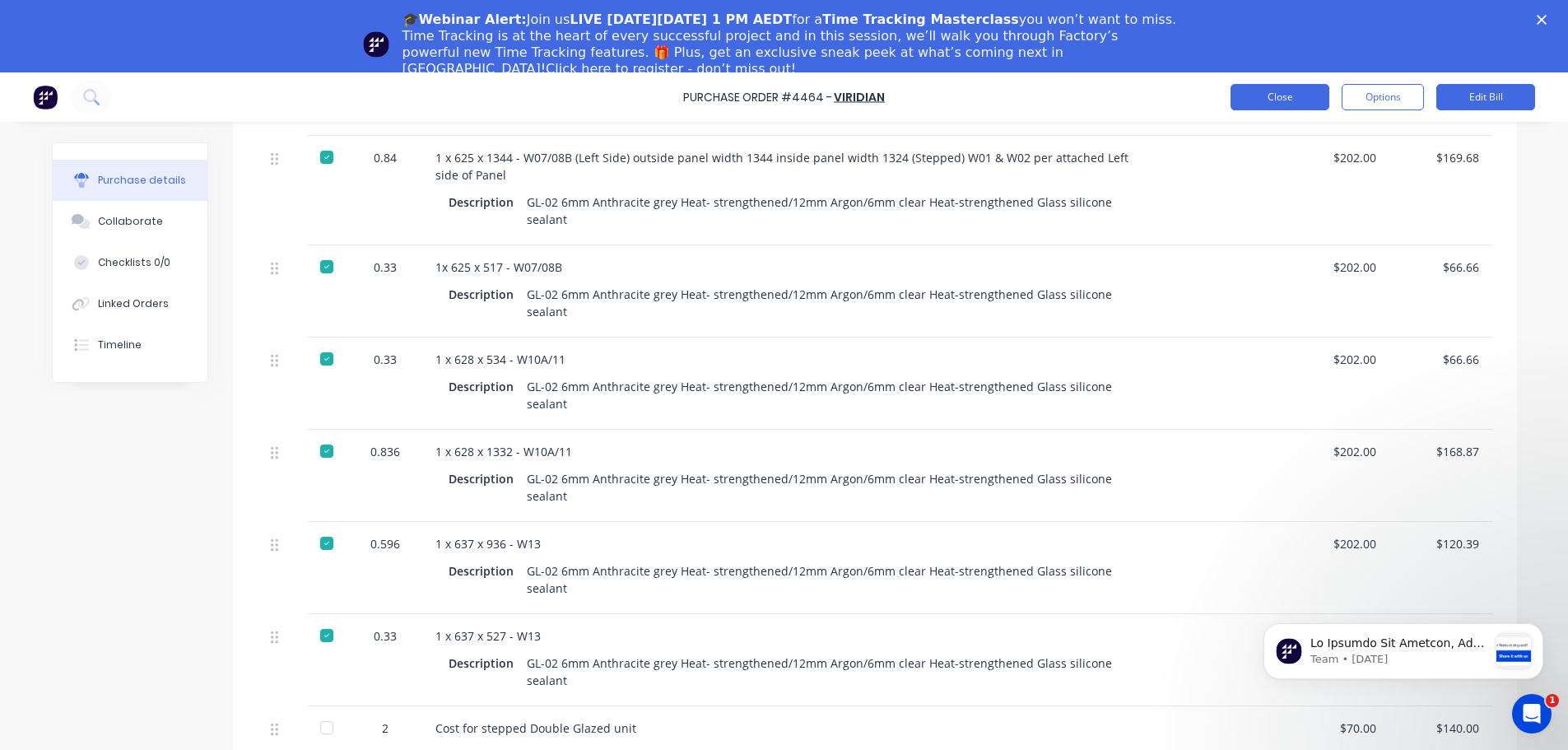
click at [1298, 85] on button "Close" at bounding box center [1280, 97] width 99 height 26
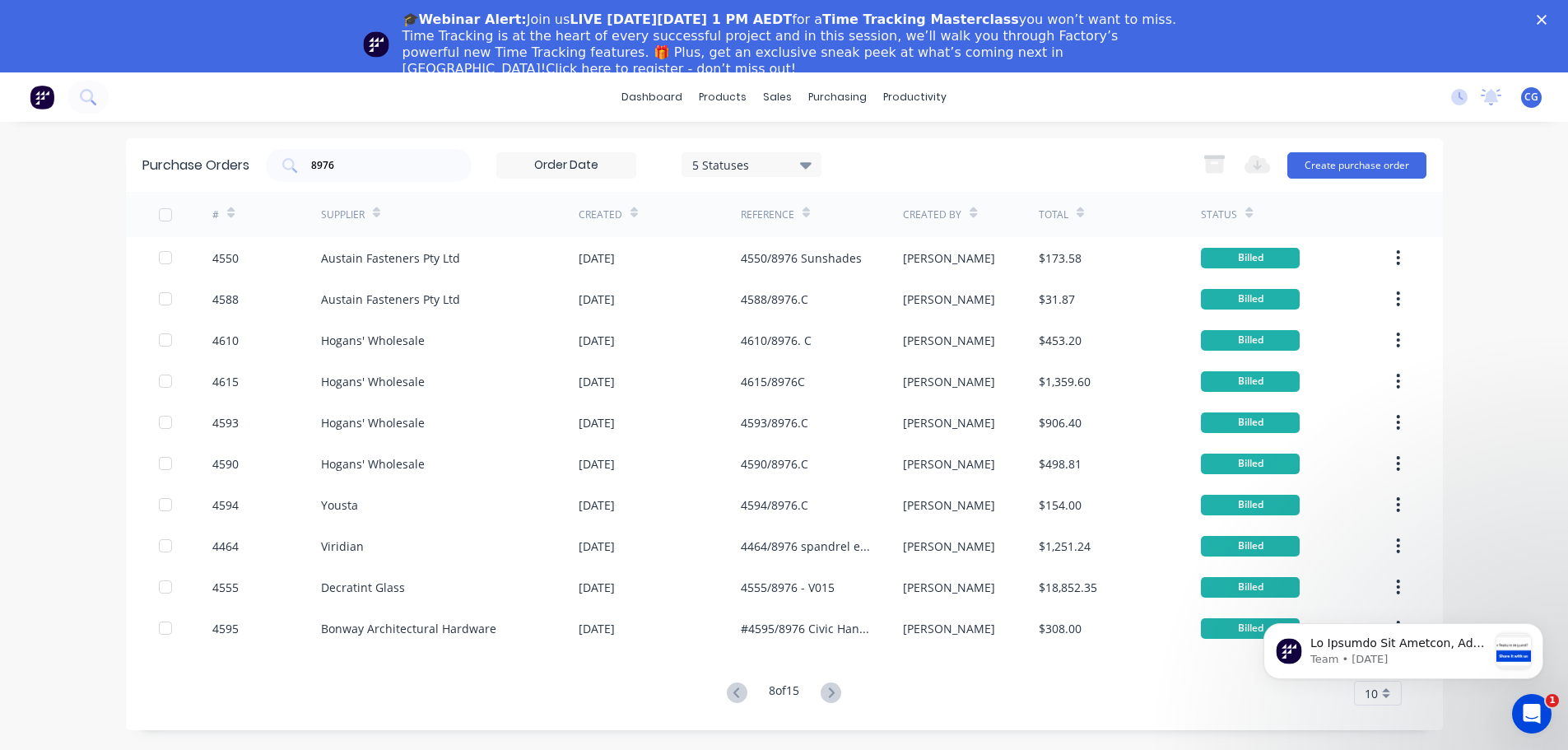
click at [730, 693] on icon at bounding box center [736, 693] width 21 height 21
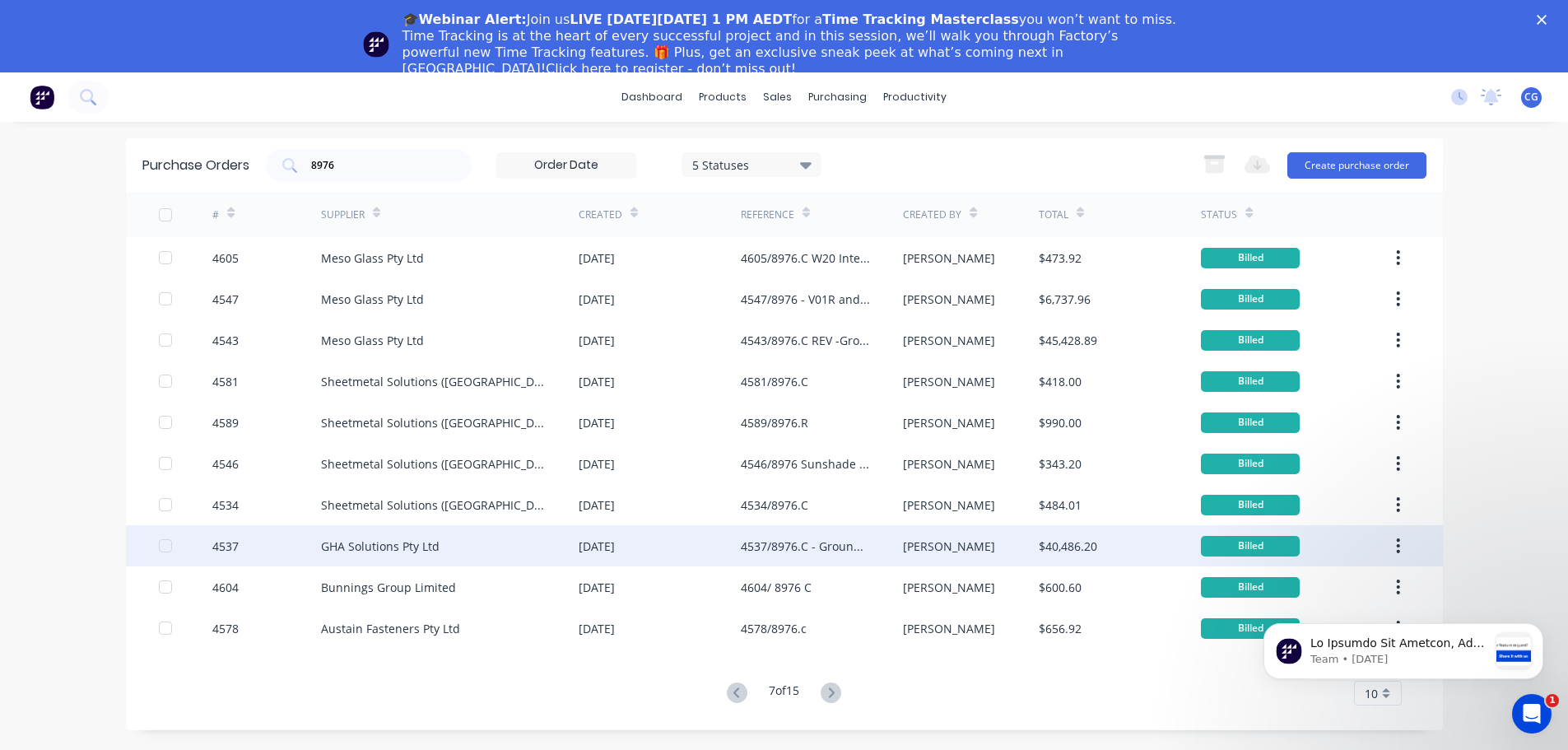
click at [807, 547] on div "4537/8976.C - Ground Floor Frameless door hardware" at bounding box center [805, 546] width 129 height 17
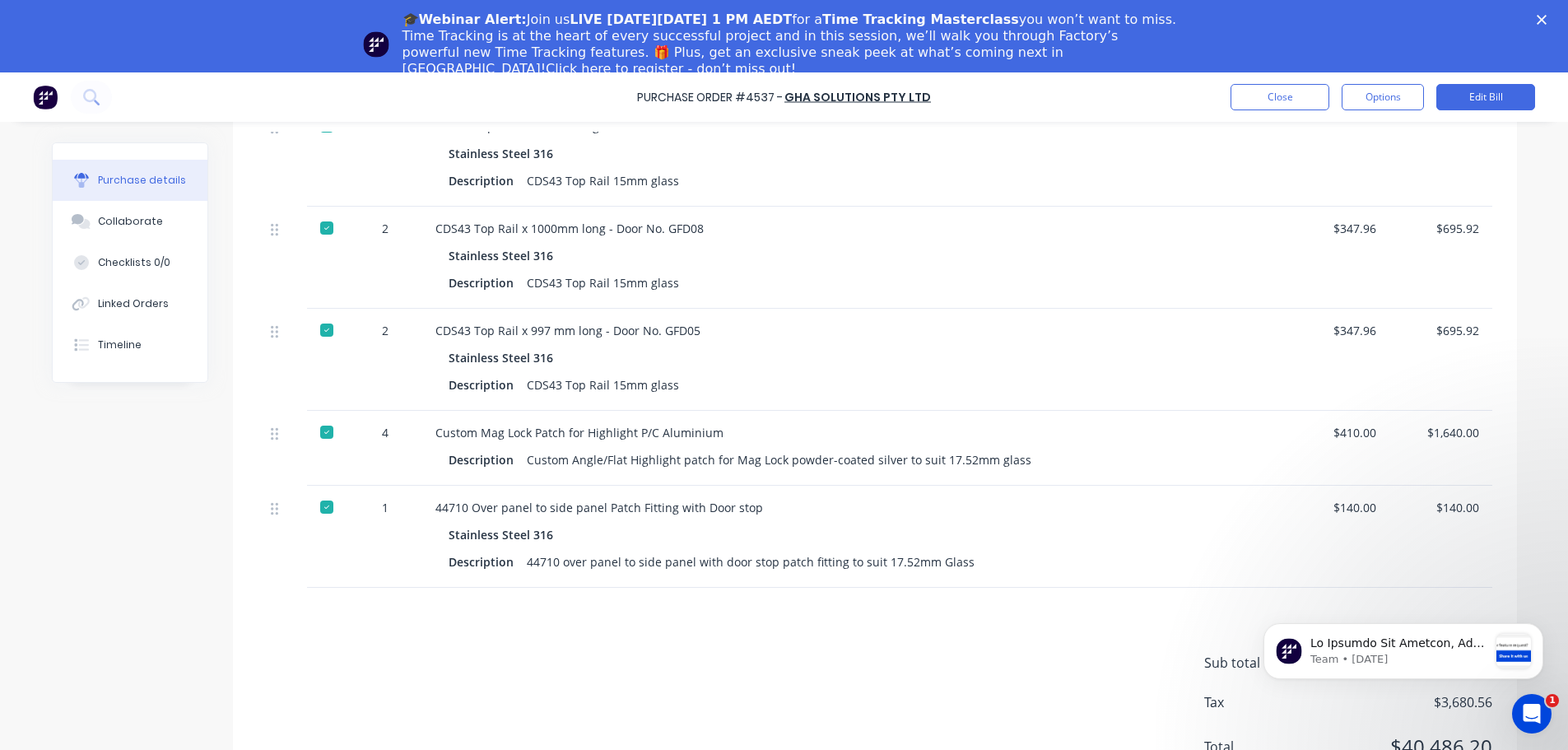
scroll to position [2027, 0]
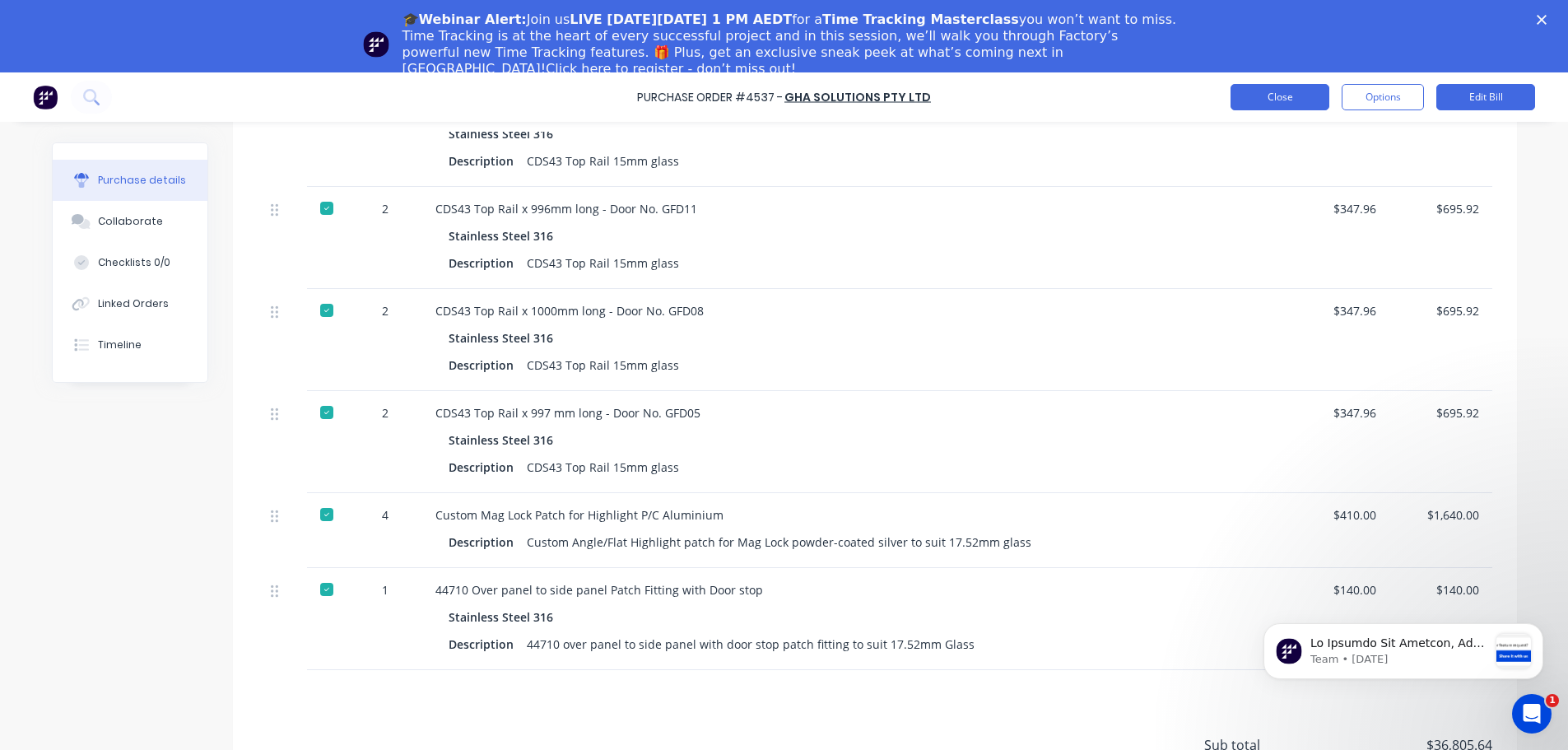
click at [1261, 103] on button "Close" at bounding box center [1280, 97] width 99 height 26
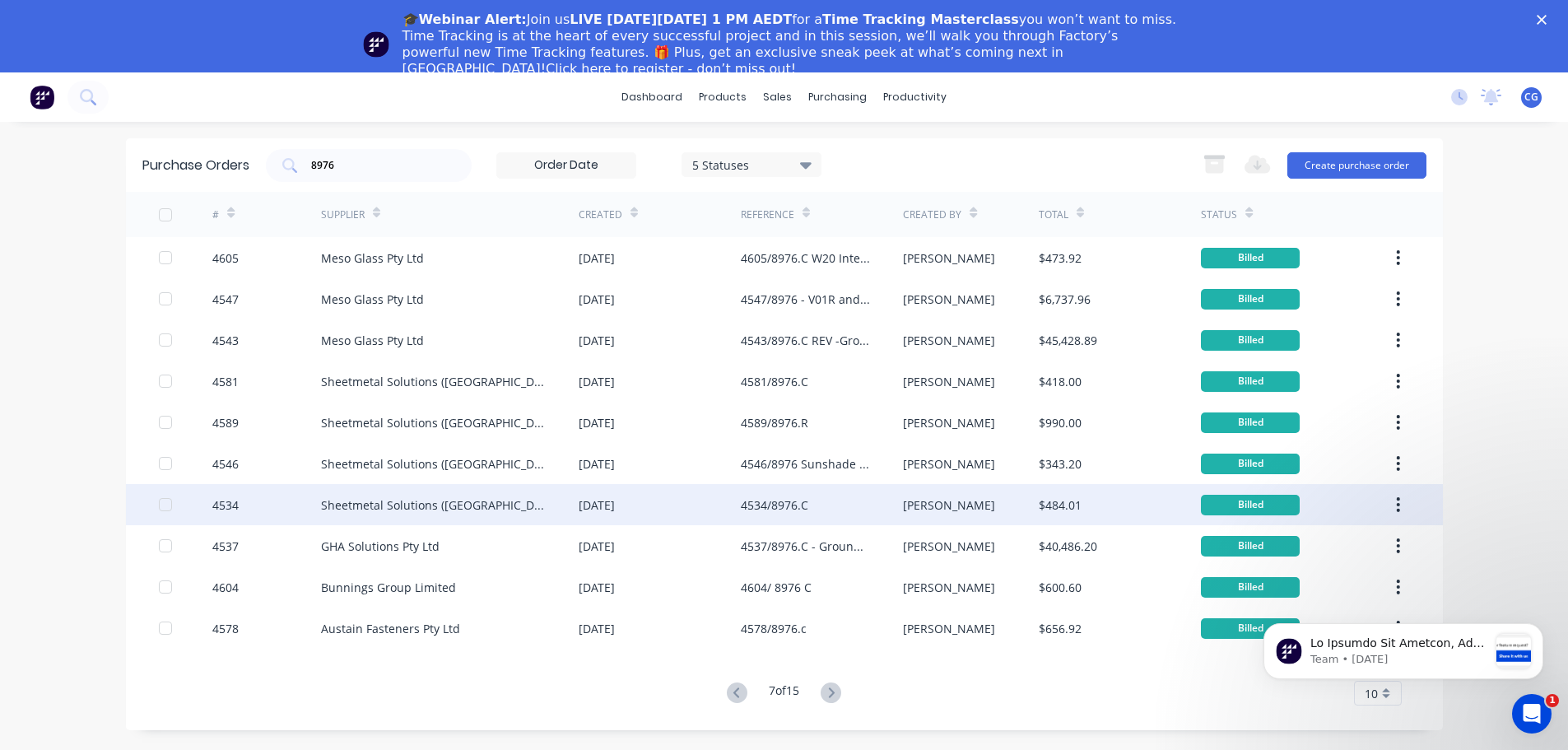
click at [467, 505] on div "Sheetmetal Solutions ([GEOGRAPHIC_DATA]) Pty Ltd" at bounding box center [433, 504] width 225 height 17
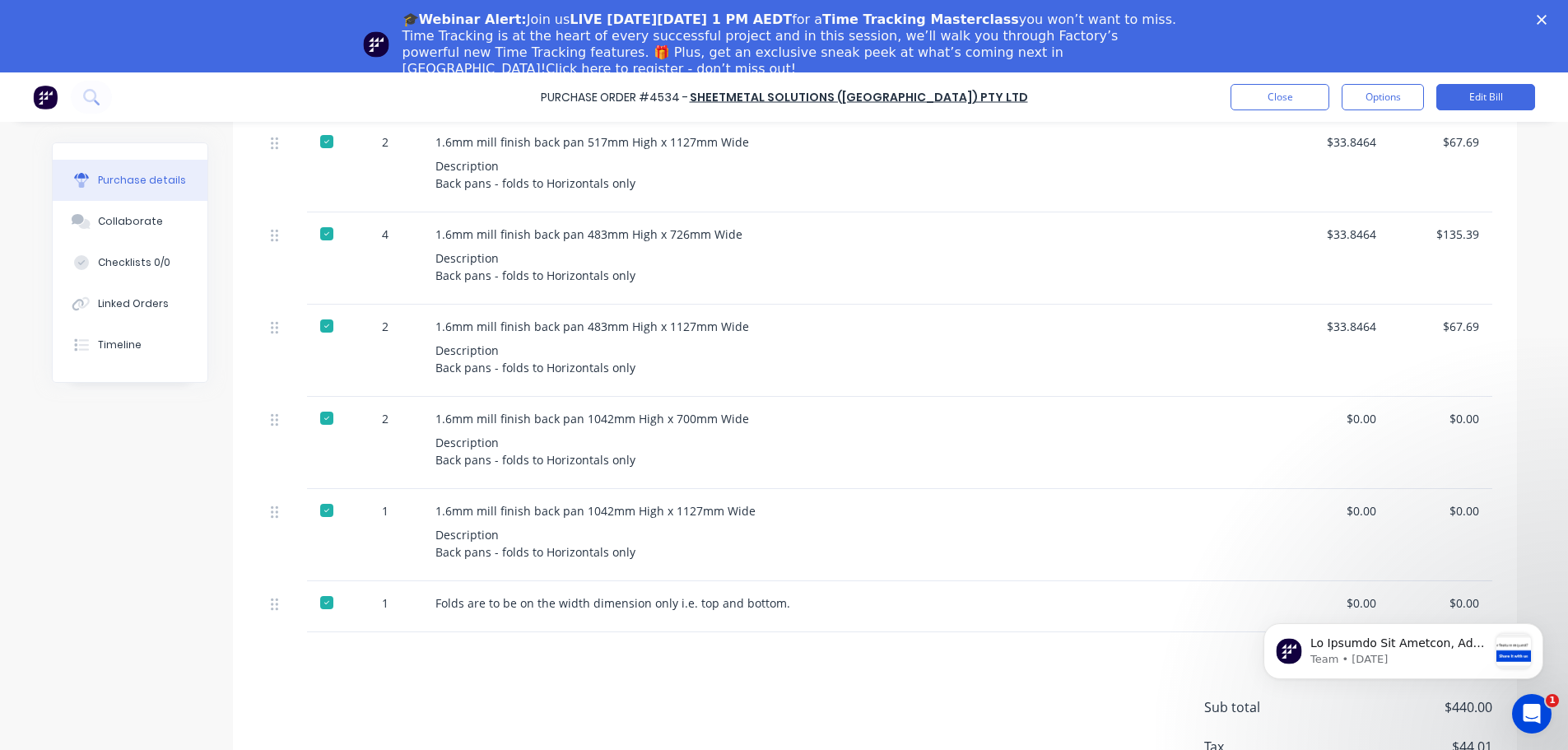
scroll to position [723, 0]
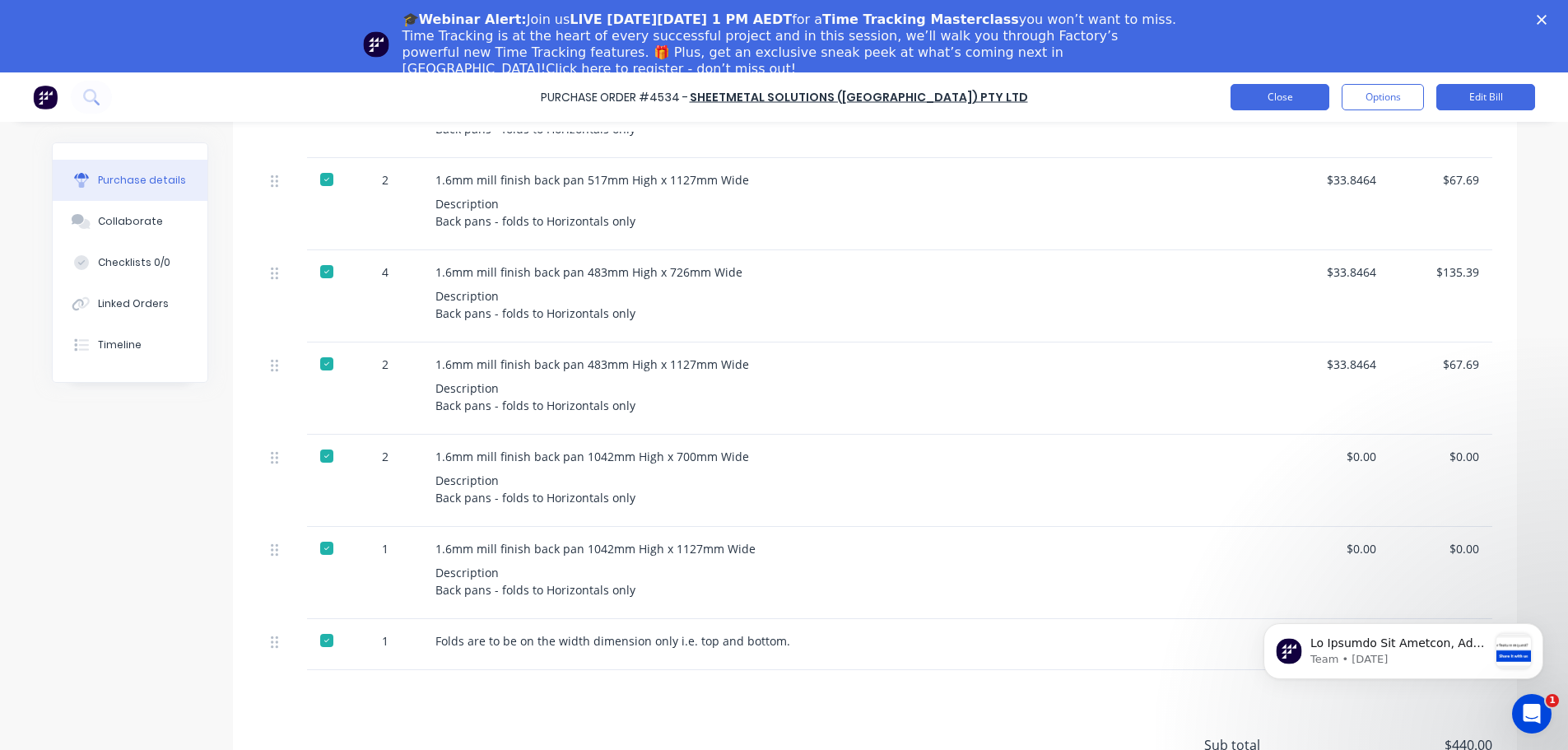
click at [1259, 98] on button "Close" at bounding box center [1280, 97] width 99 height 26
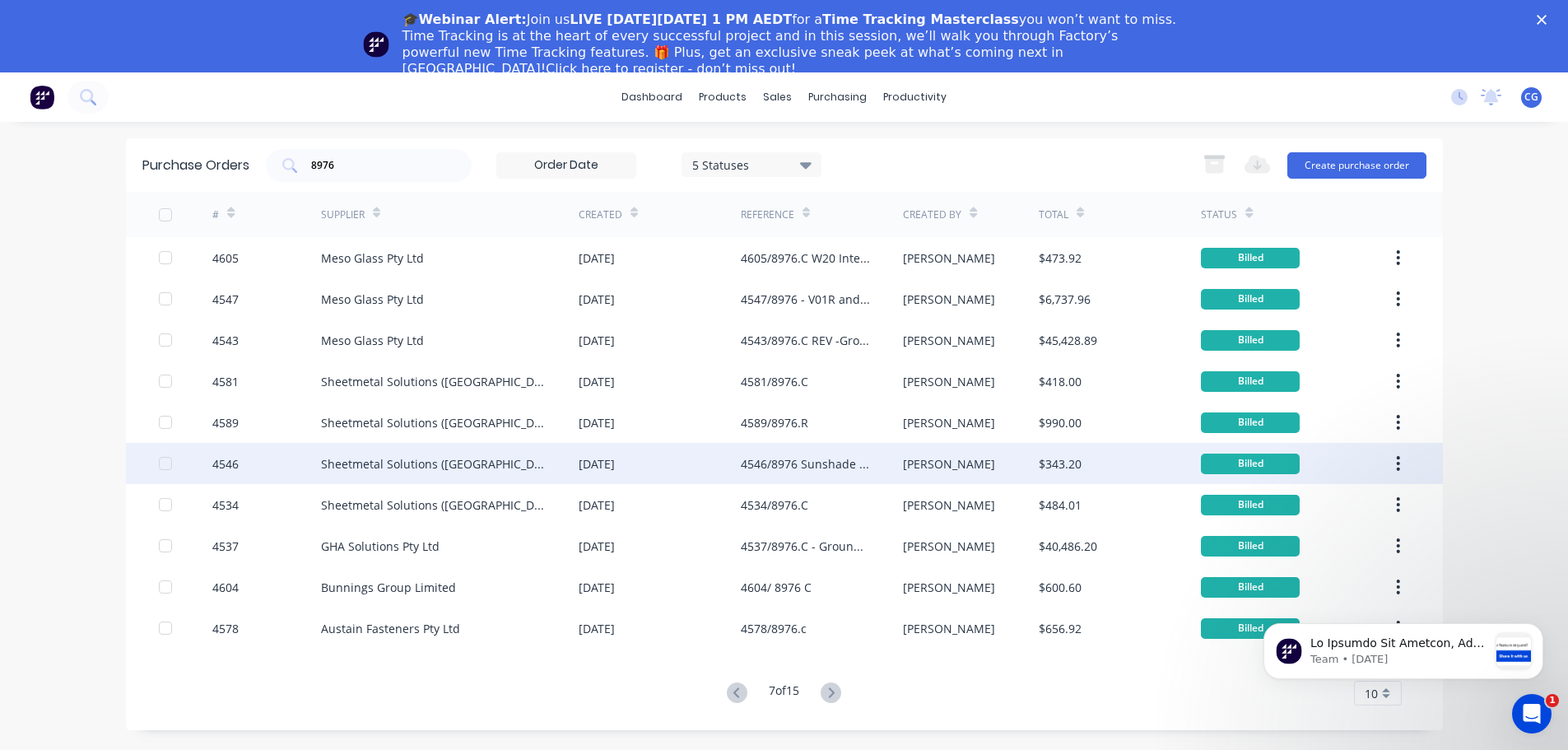
click at [463, 463] on div "Sheetmetal Solutions ([GEOGRAPHIC_DATA]) Pty Ltd" at bounding box center [433, 463] width 225 height 17
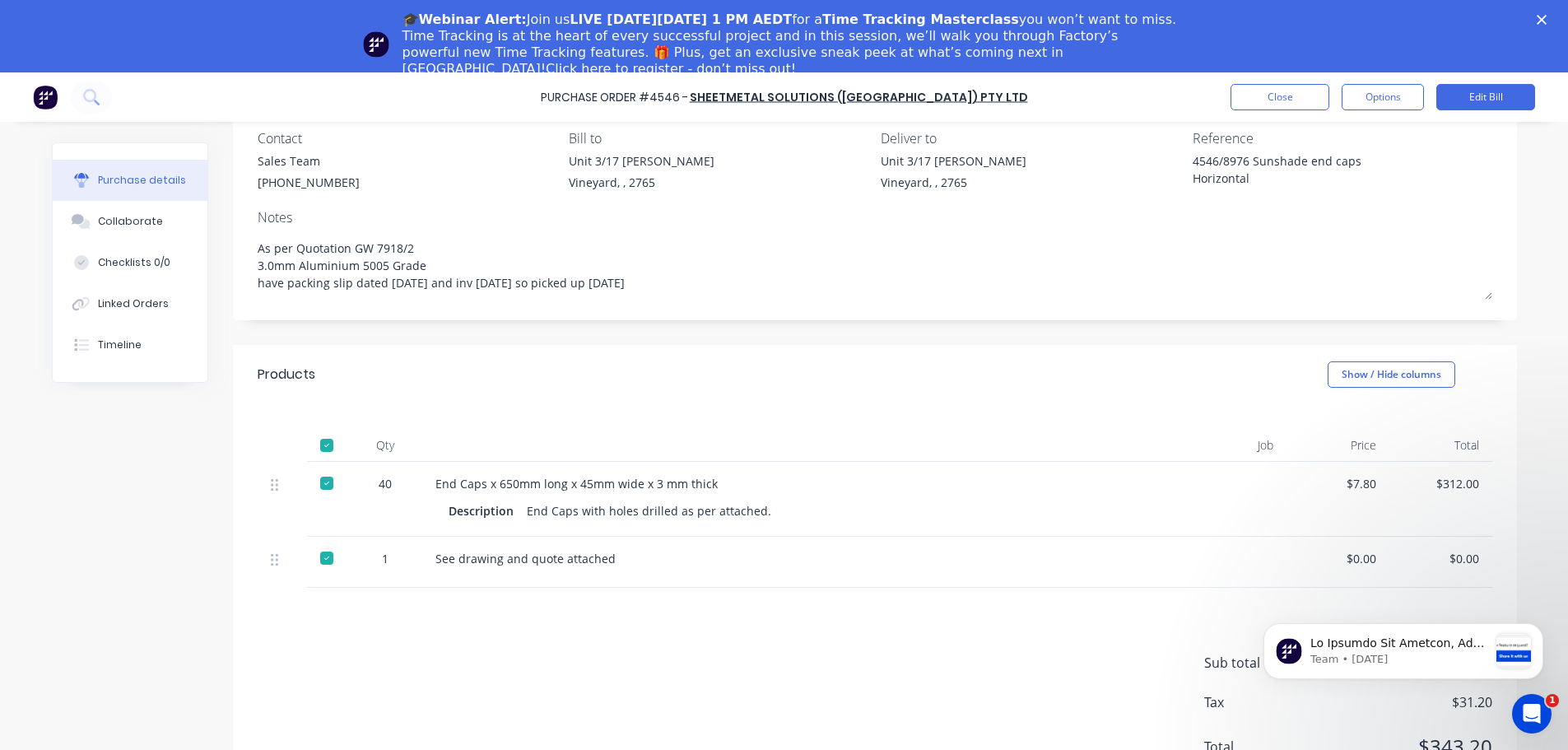
scroll to position [60, 0]
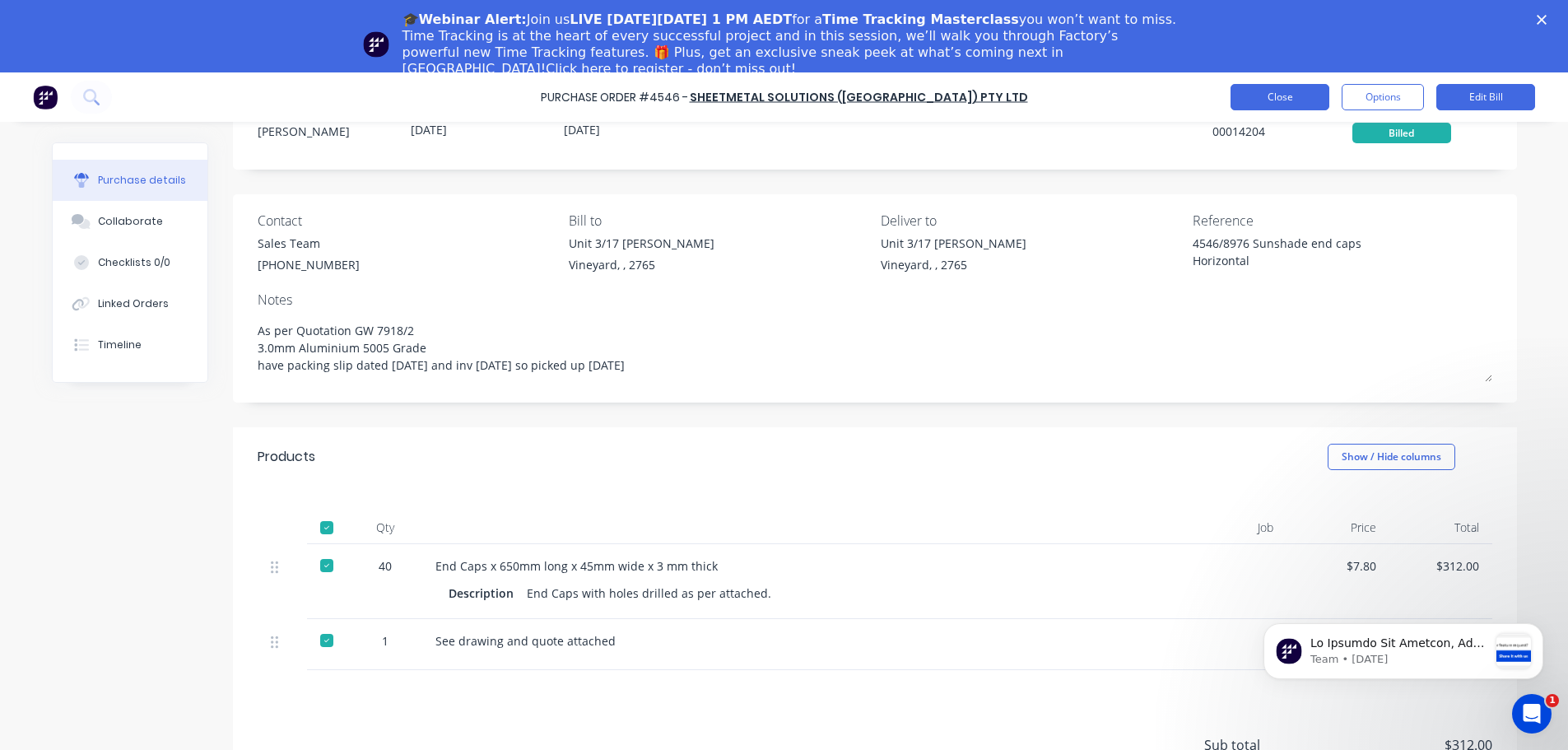
click at [1279, 91] on button "Close" at bounding box center [1280, 97] width 99 height 26
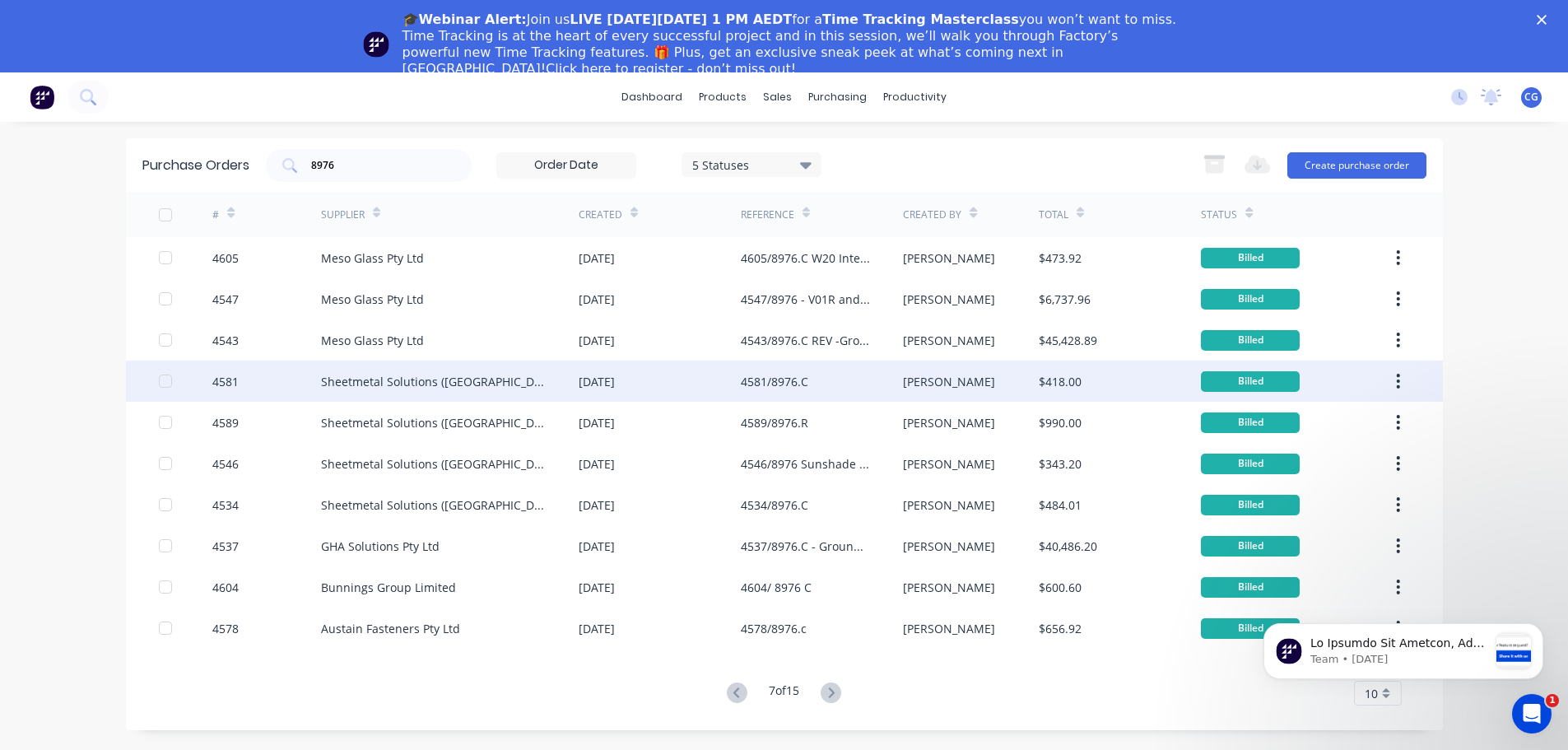
click at [421, 380] on div "Sheetmetal Solutions ([GEOGRAPHIC_DATA]) Pty Ltd" at bounding box center [433, 381] width 225 height 17
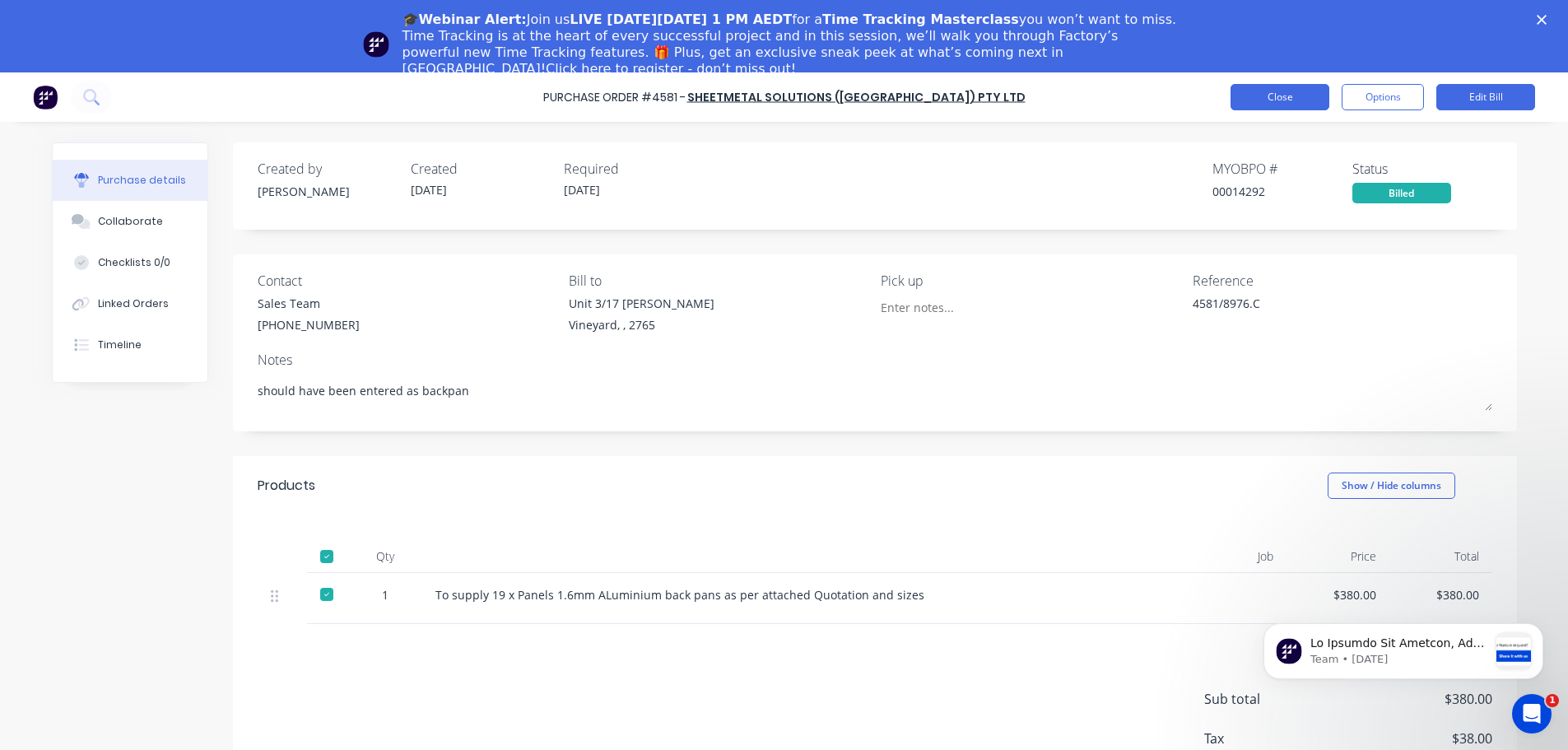
click at [1297, 94] on button "Close" at bounding box center [1280, 97] width 99 height 26
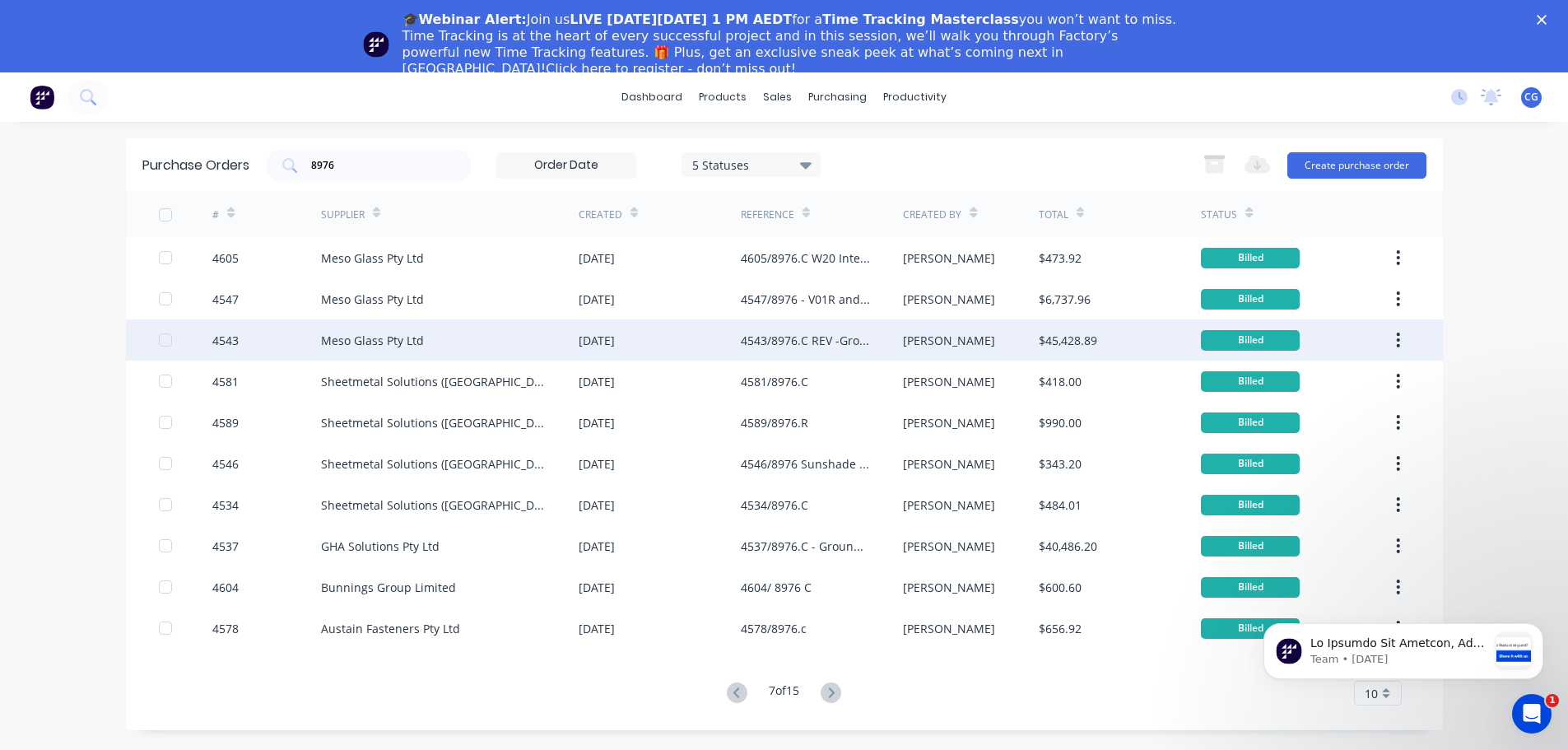
click at [805, 341] on div "4543/8976.C REV -Ground Floor Glass part 2" at bounding box center [805, 340] width 129 height 17
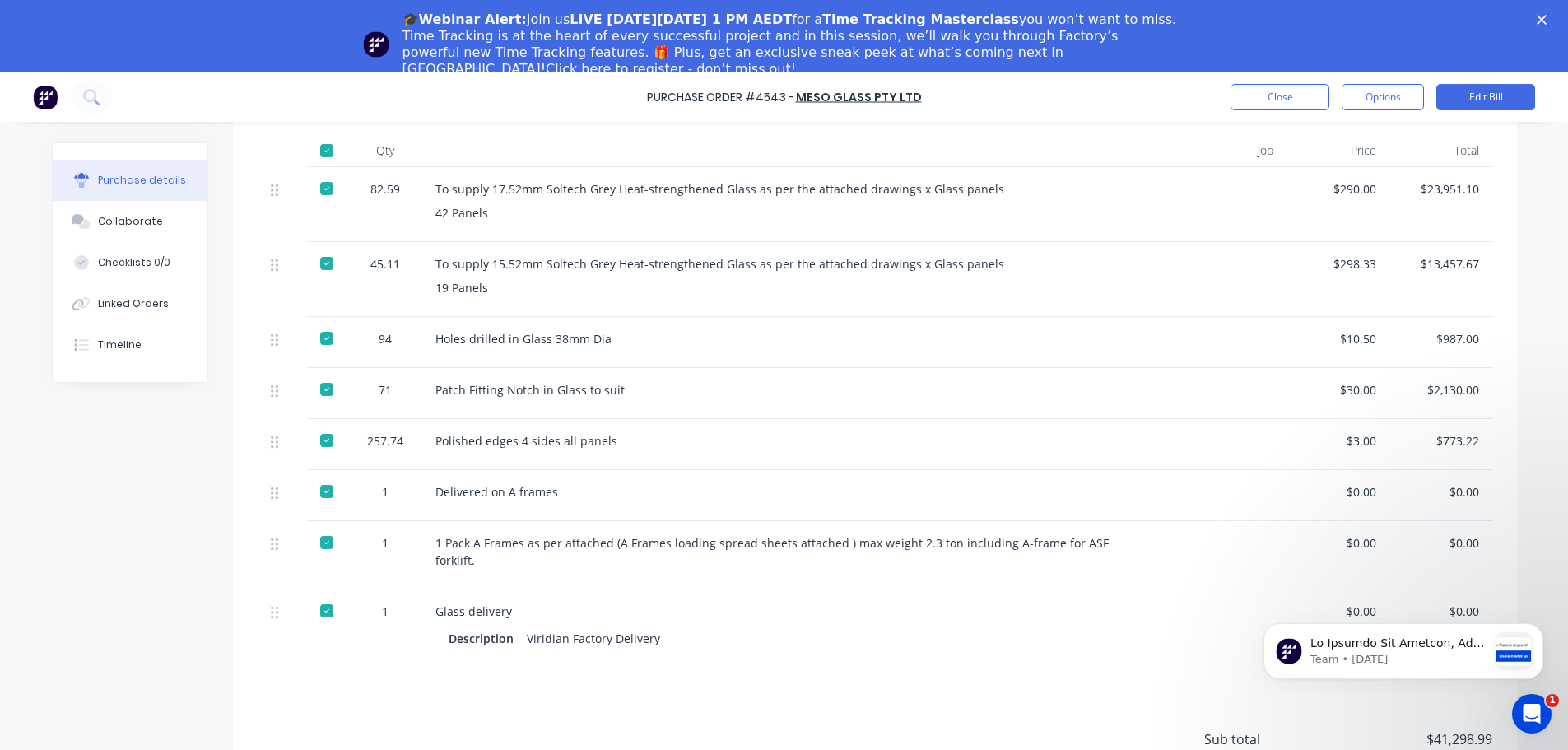
scroll to position [397, 0]
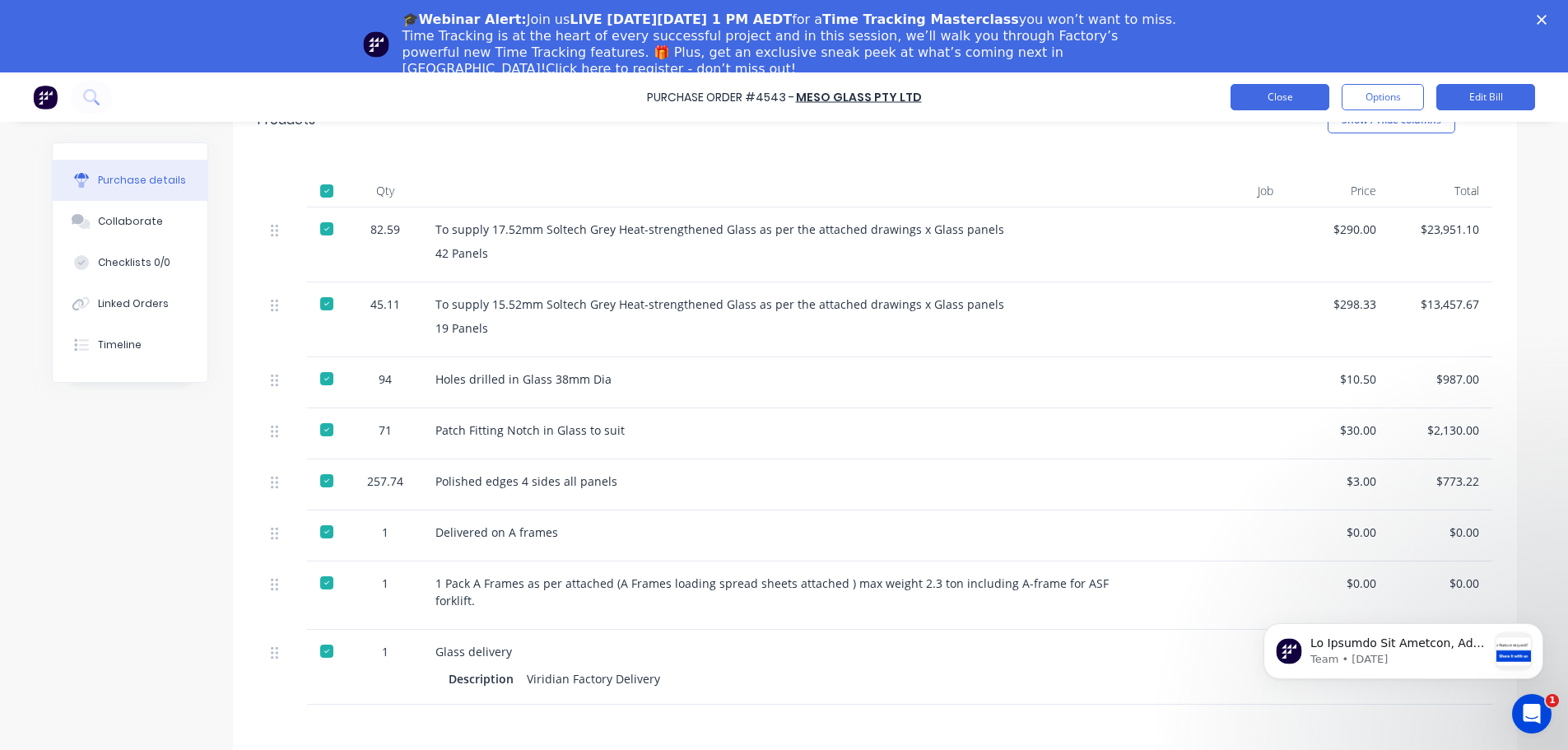
click at [1284, 99] on button "Close" at bounding box center [1280, 97] width 99 height 26
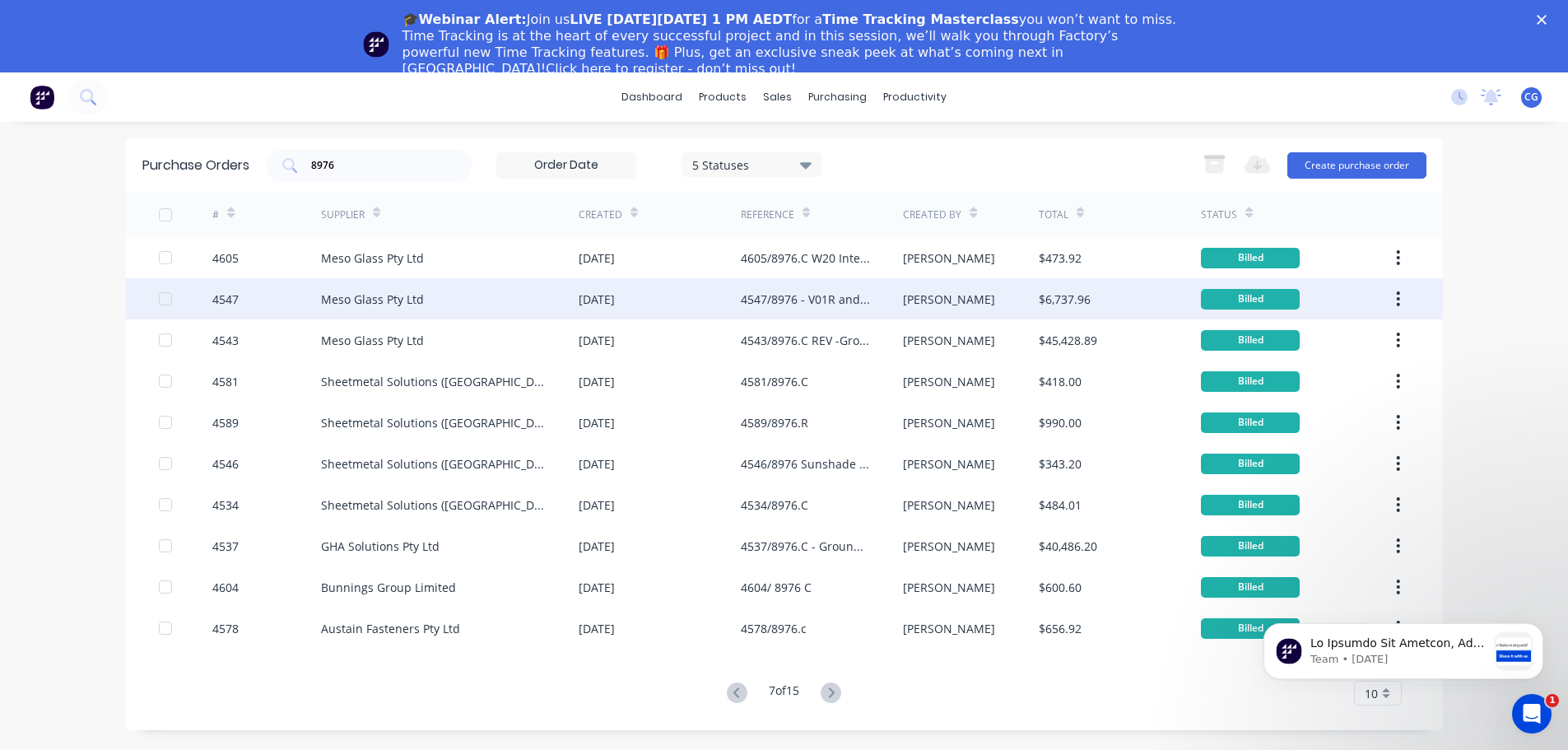
click at [777, 299] on div "4547/8976 - V01R and 4R" at bounding box center [805, 298] width 129 height 17
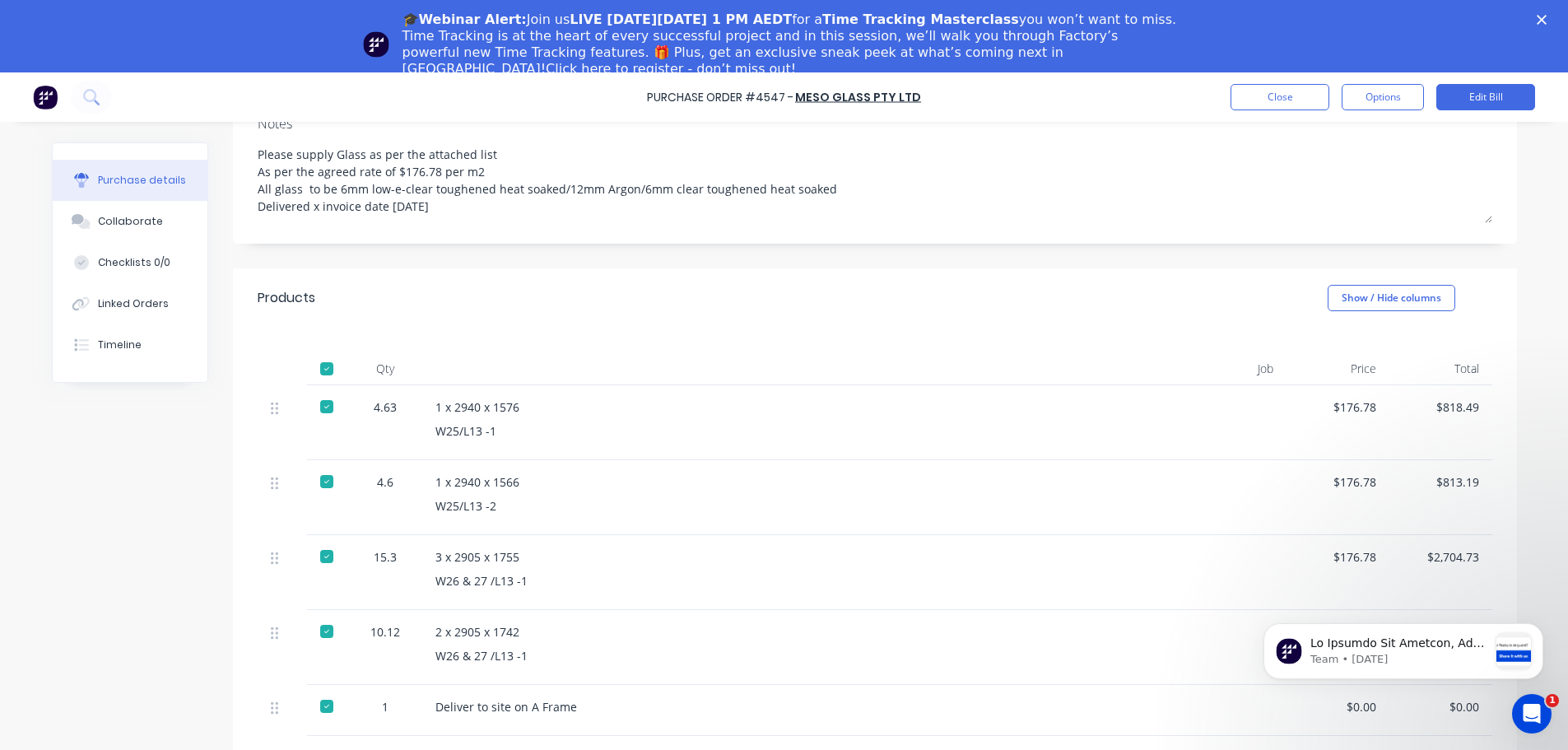
scroll to position [330, 0]
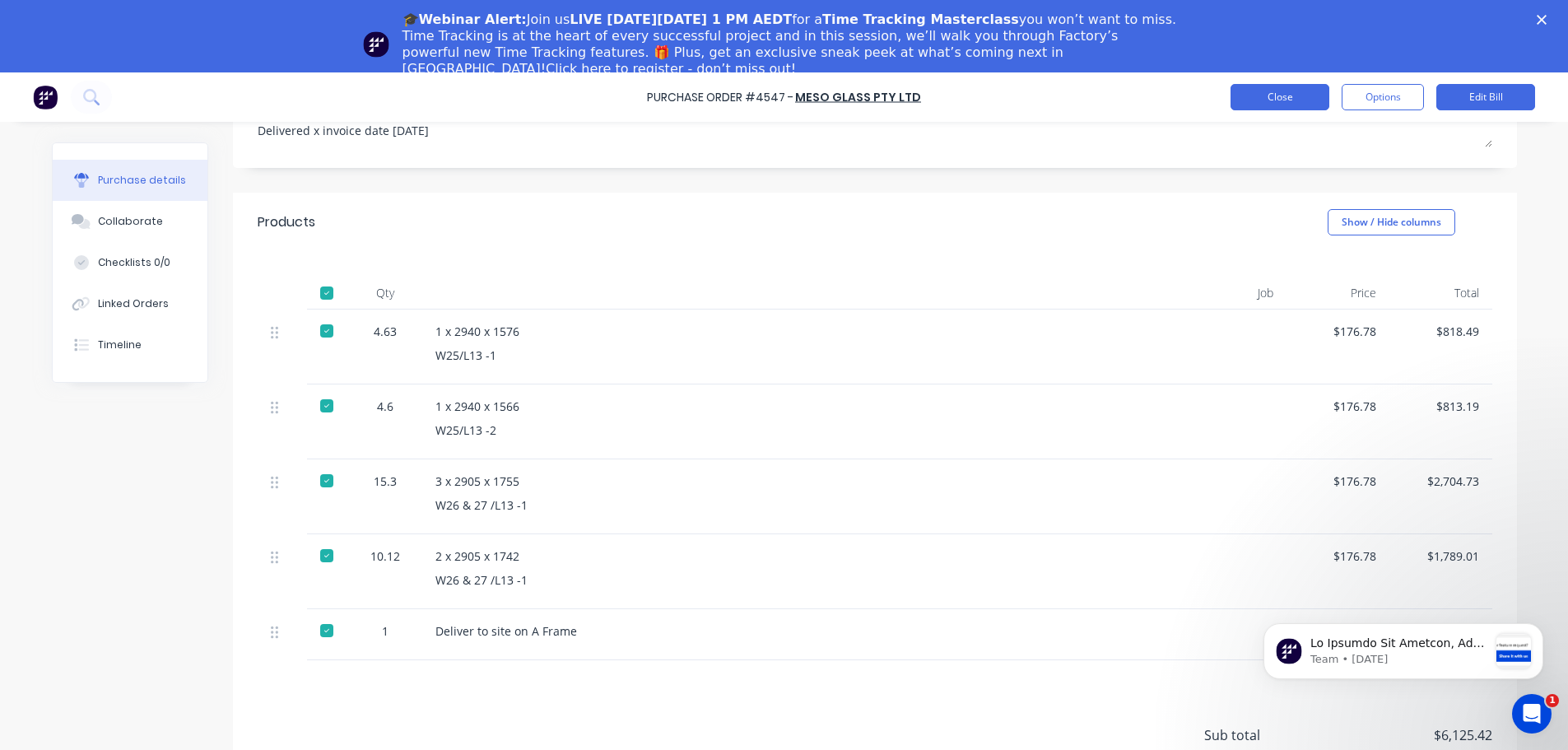
click at [1281, 97] on button "Close" at bounding box center [1280, 97] width 99 height 26
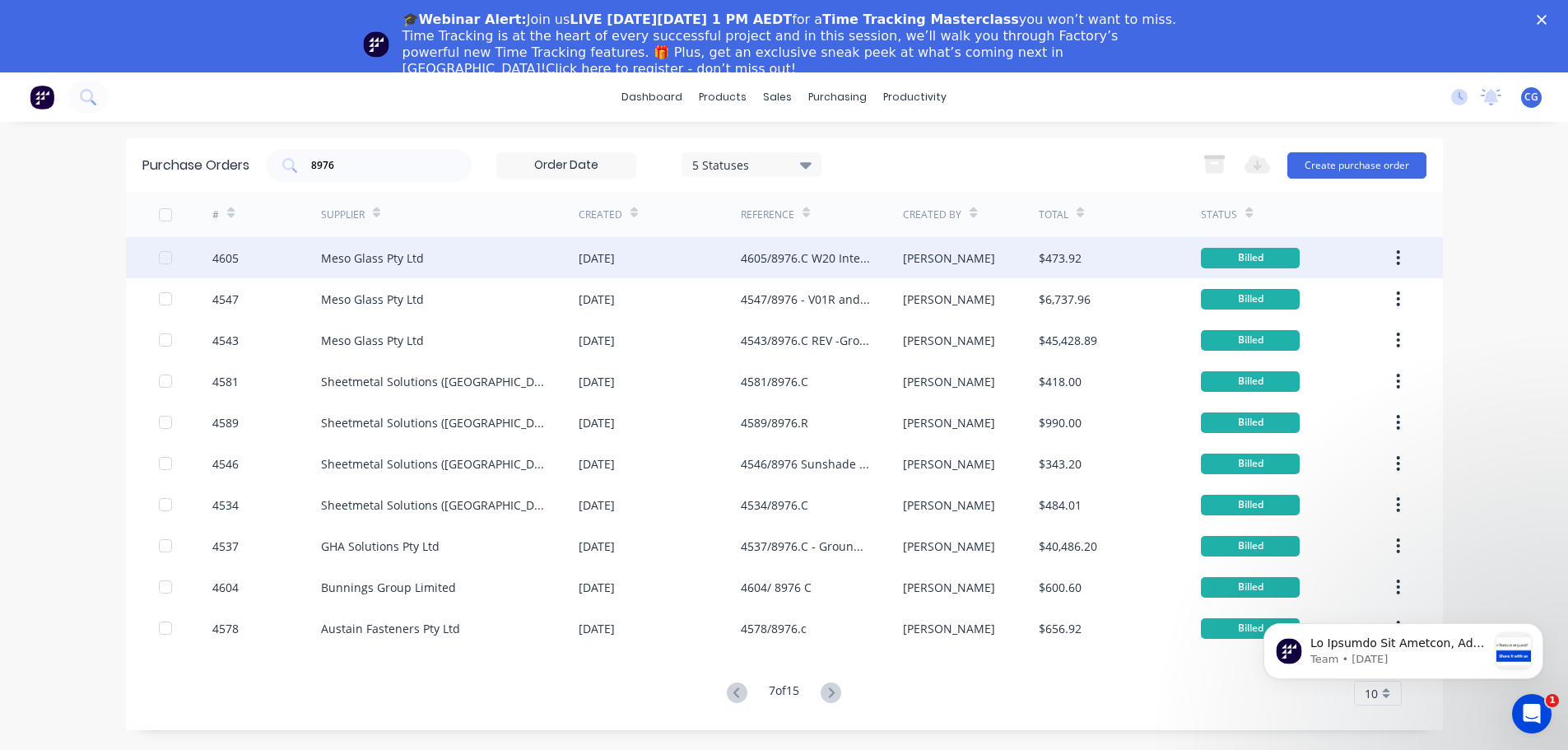
click at [776, 259] on div "4605/8976.C W20 Internal side lights" at bounding box center [805, 257] width 129 height 17
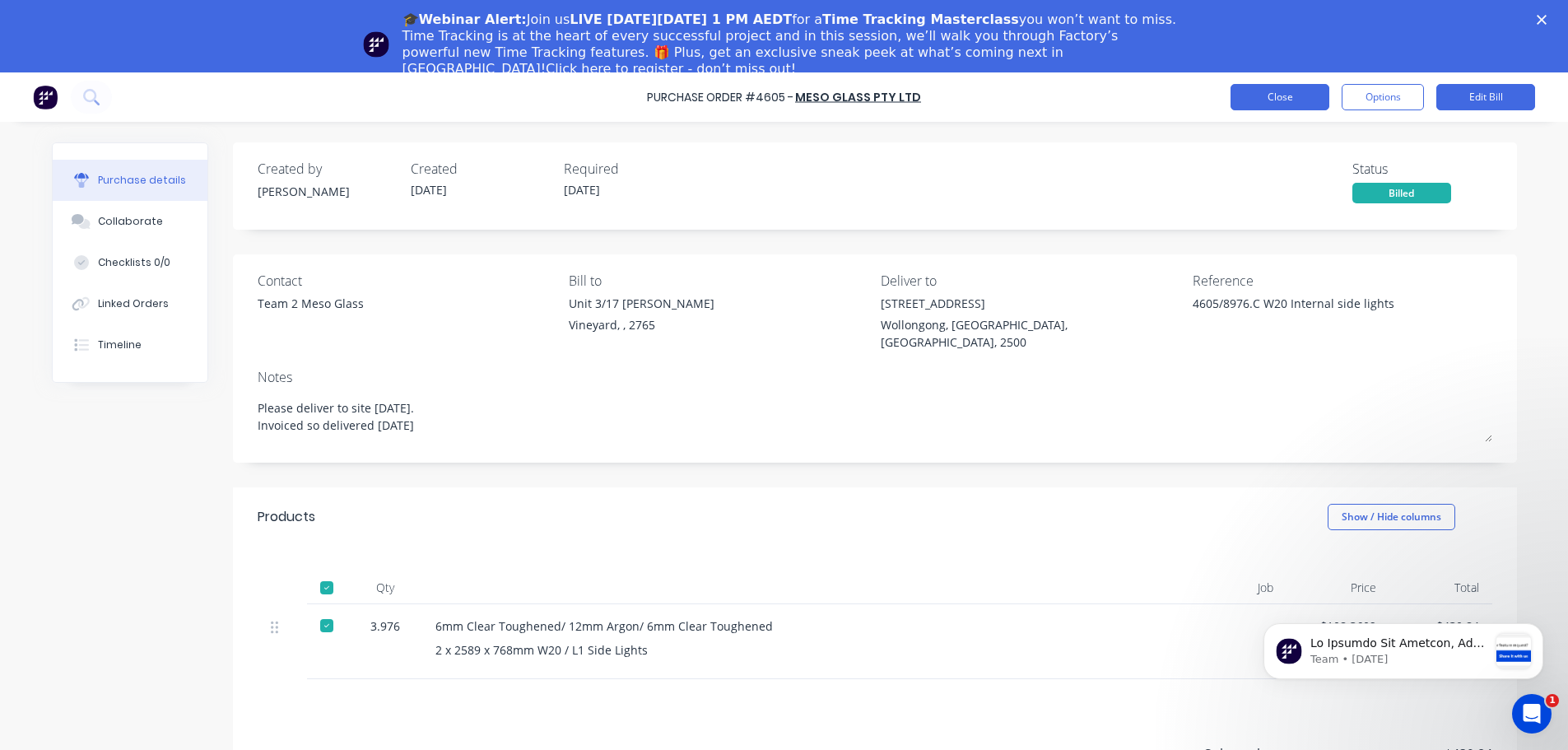
click at [1299, 99] on button "Close" at bounding box center [1280, 97] width 99 height 26
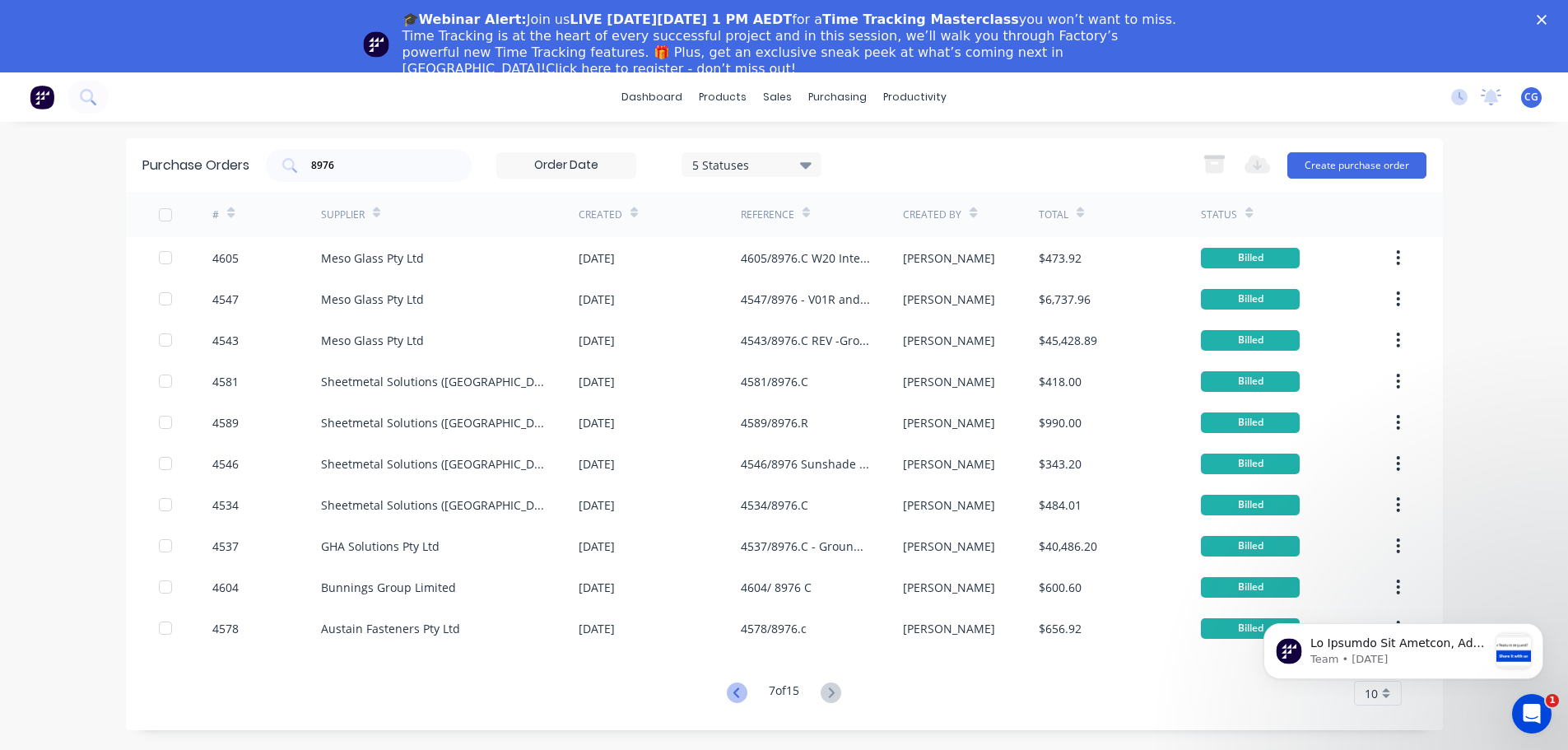
click at [732, 695] on icon at bounding box center [736, 693] width 21 height 21
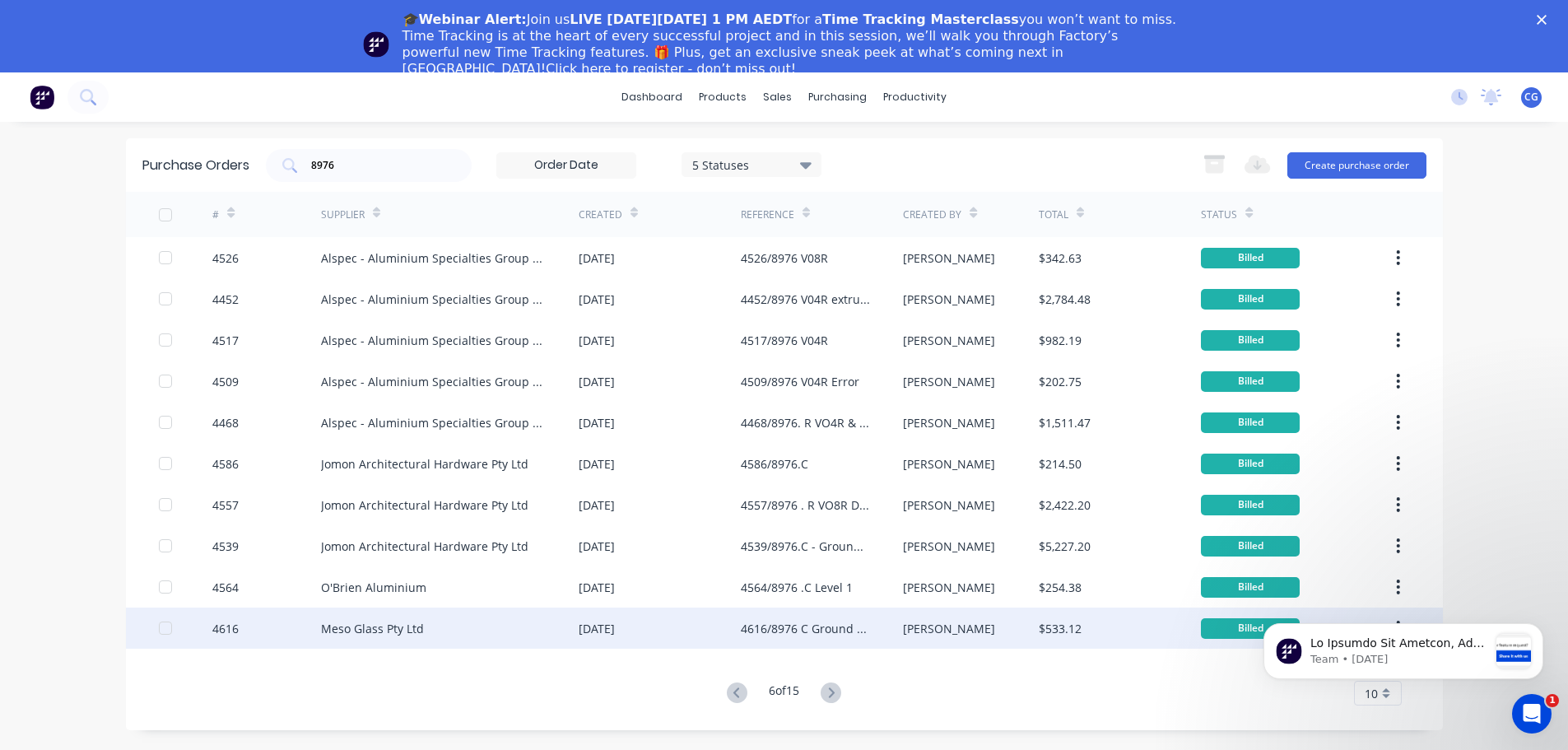
click at [817, 624] on div "4616/8976 C Ground Floor" at bounding box center [805, 628] width 129 height 17
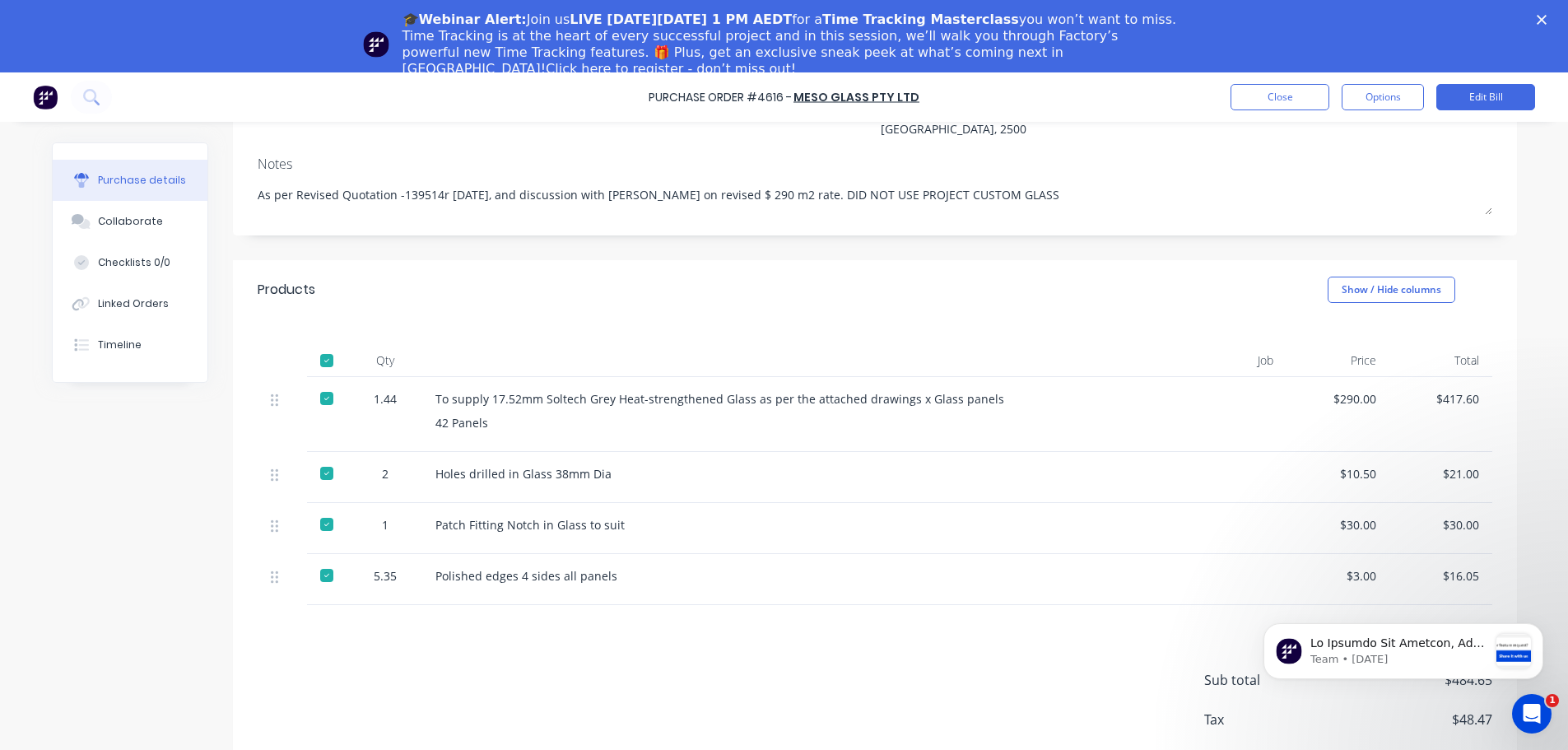
scroll to position [131, 0]
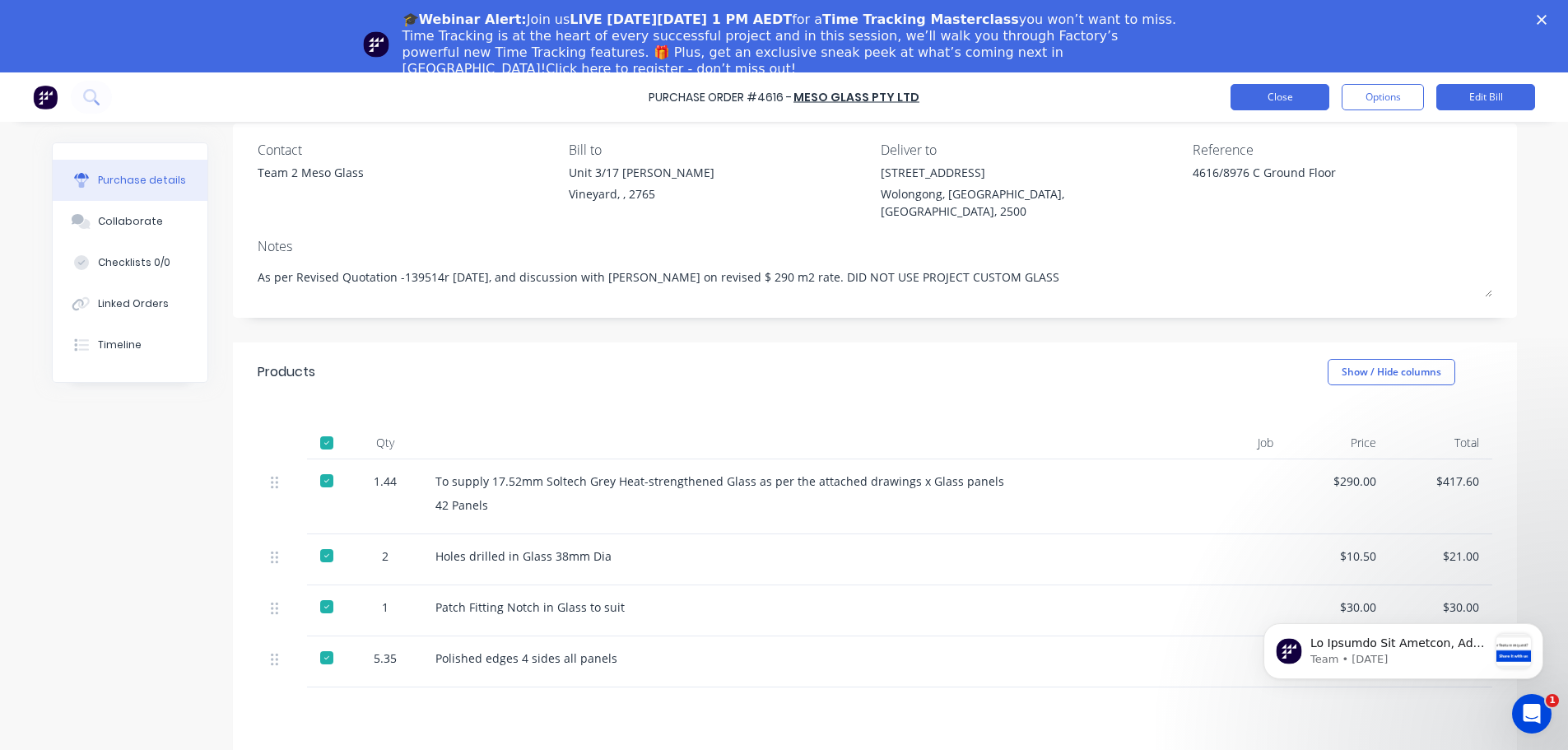
click at [1288, 93] on button "Close" at bounding box center [1280, 97] width 99 height 26
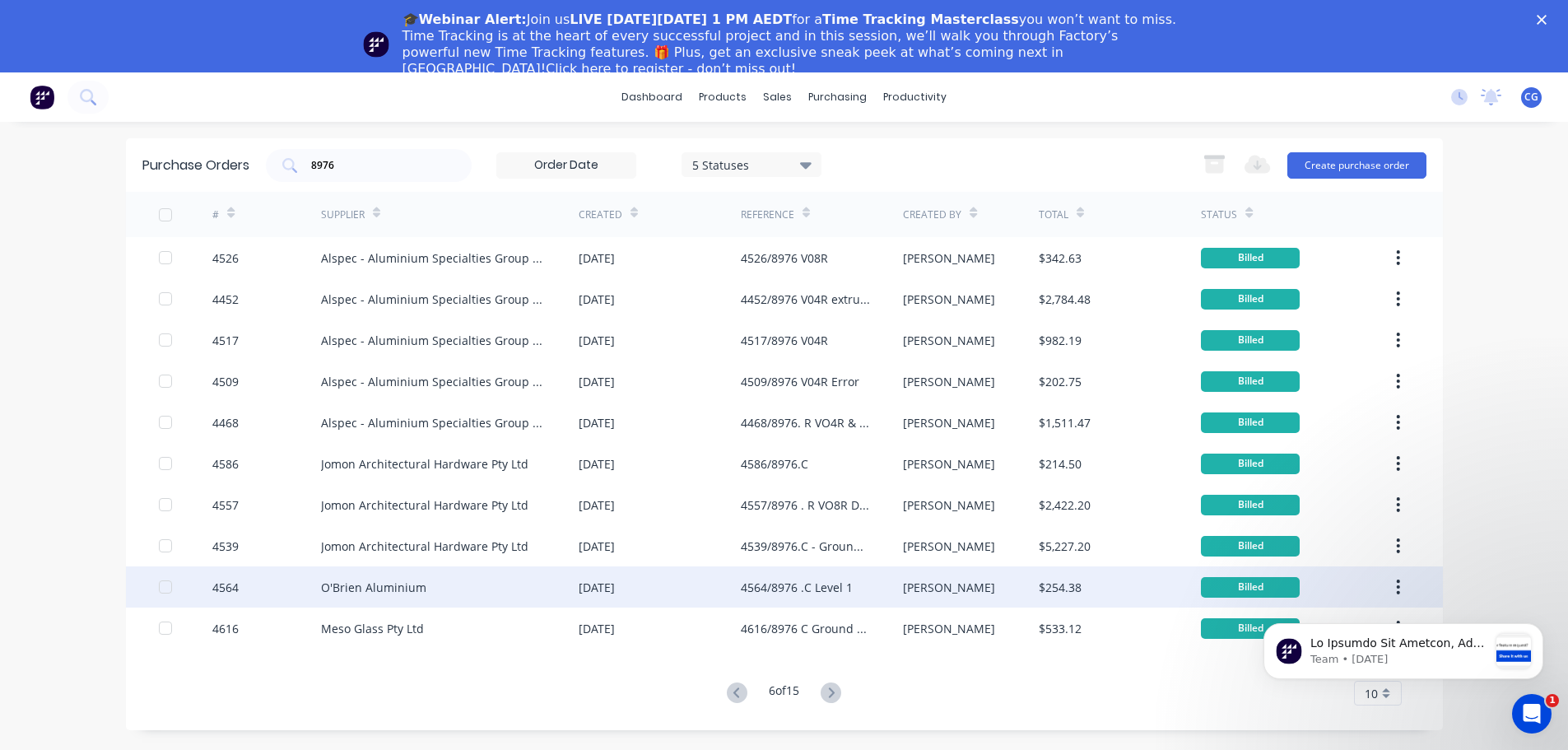
click at [818, 586] on div "4564/8976 .C Level 1" at bounding box center [796, 587] width 112 height 17
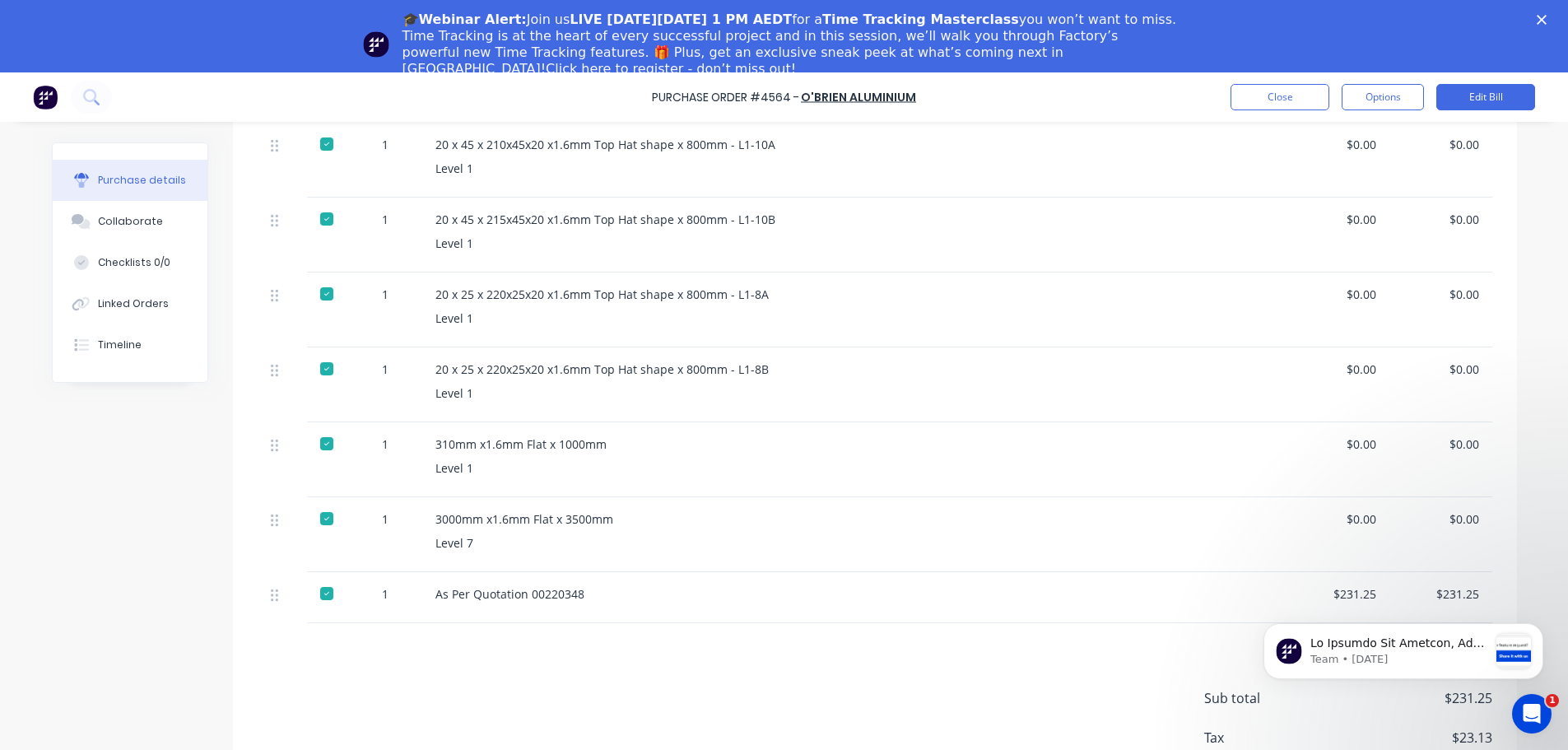
scroll to position [502, 0]
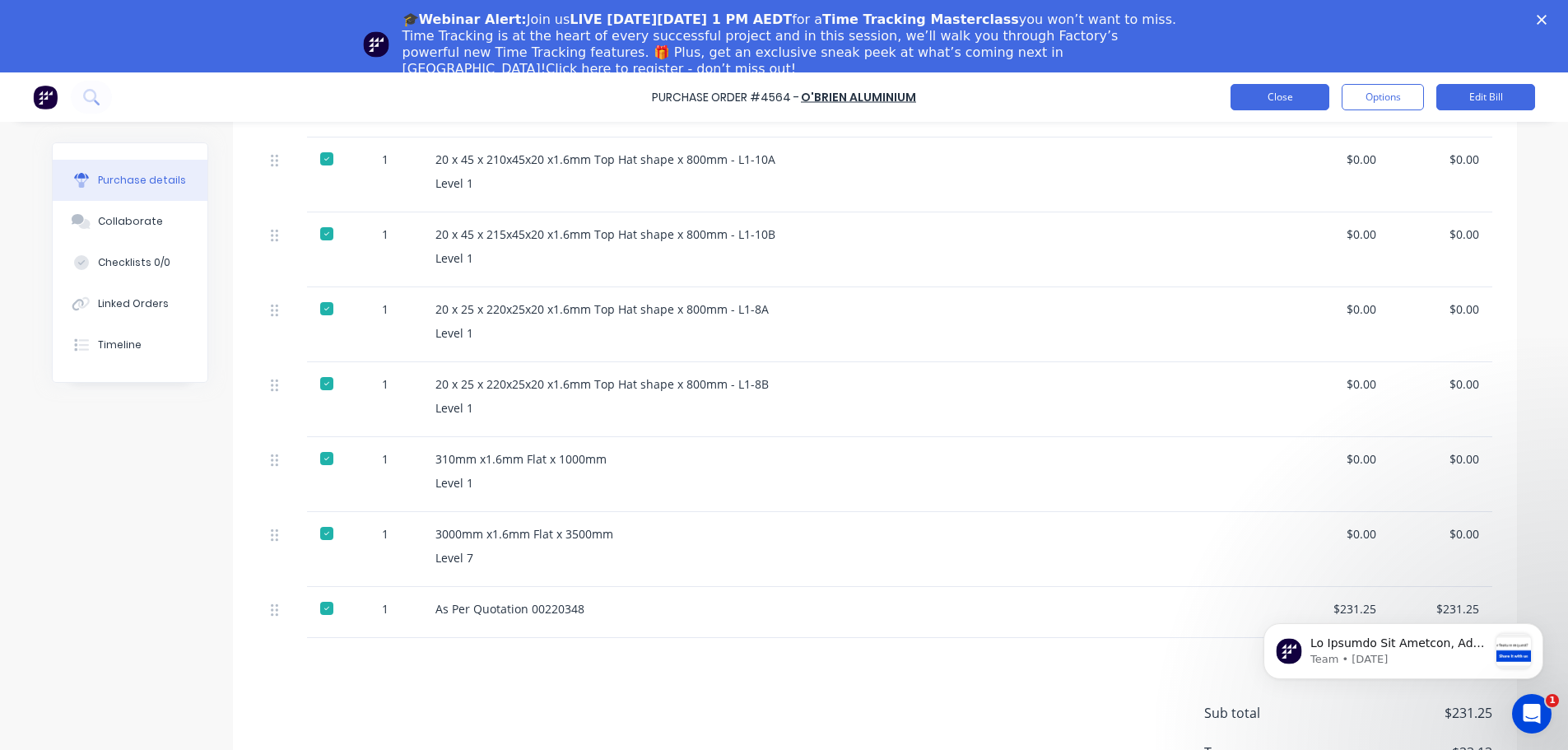
click at [1284, 99] on button "Close" at bounding box center [1280, 97] width 99 height 26
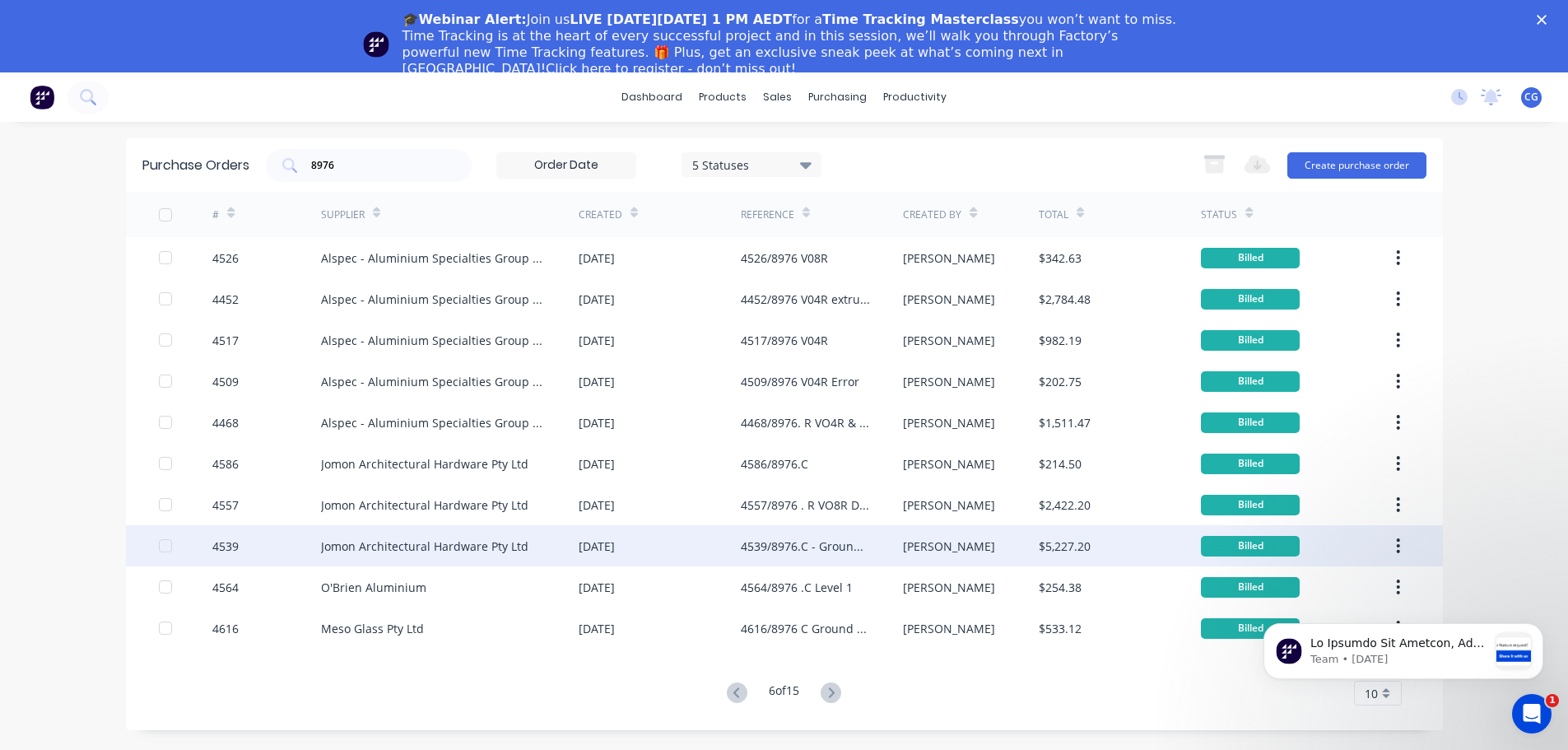
click at [828, 549] on div "4539/8976.C - Ground Floor + 1st Floor Door Hardware & seals" at bounding box center [805, 546] width 129 height 17
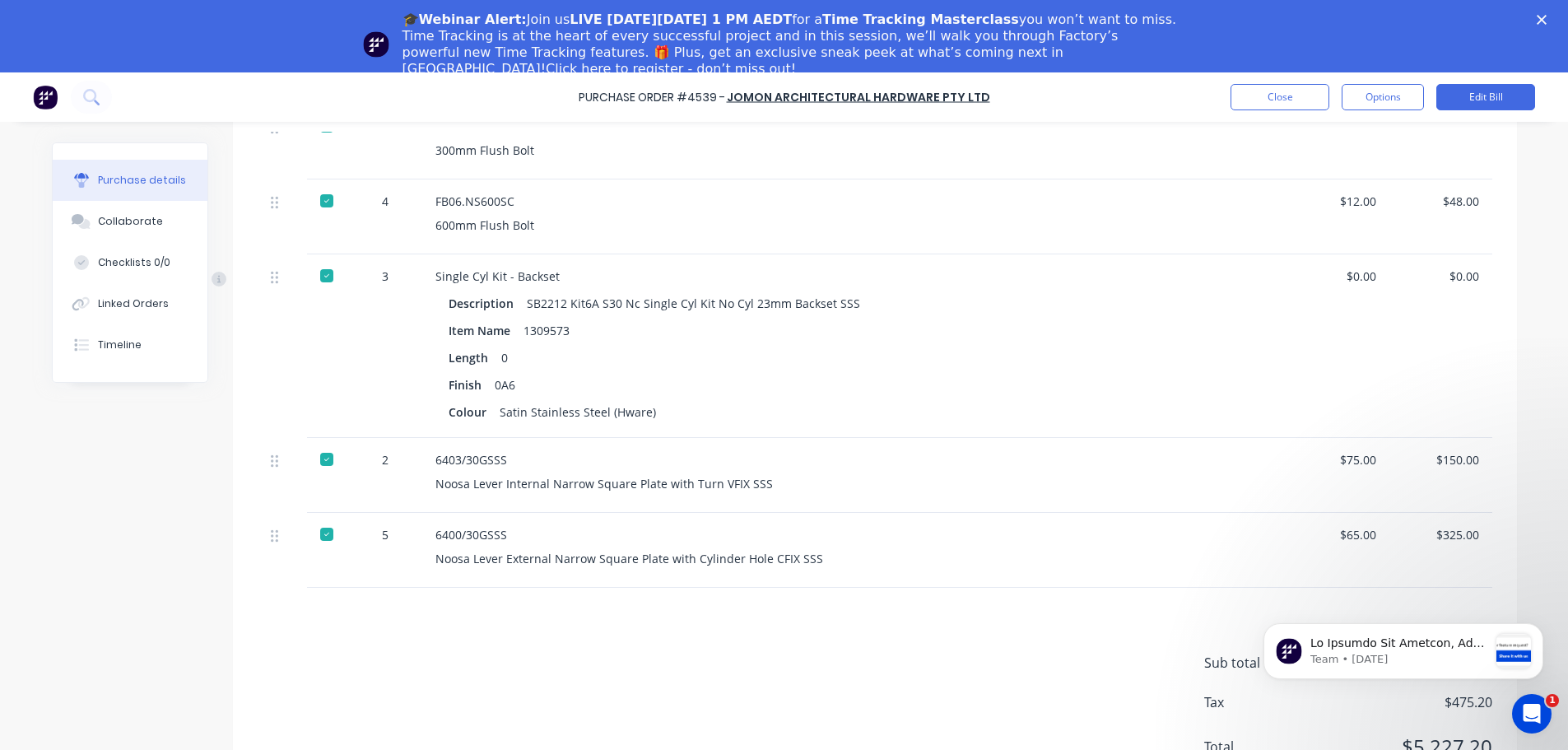
scroll to position [740, 0]
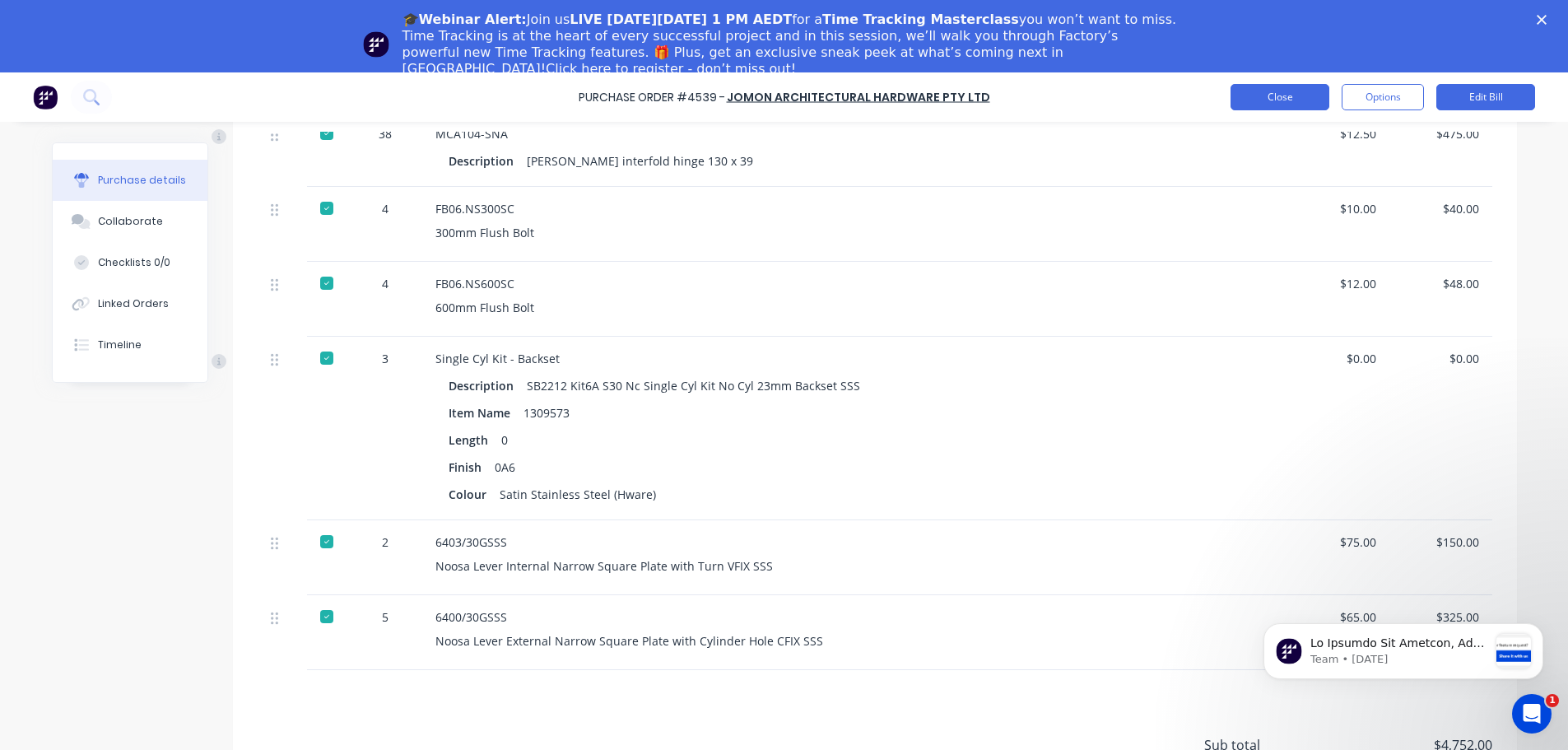
click at [1253, 91] on button "Close" at bounding box center [1280, 97] width 99 height 26
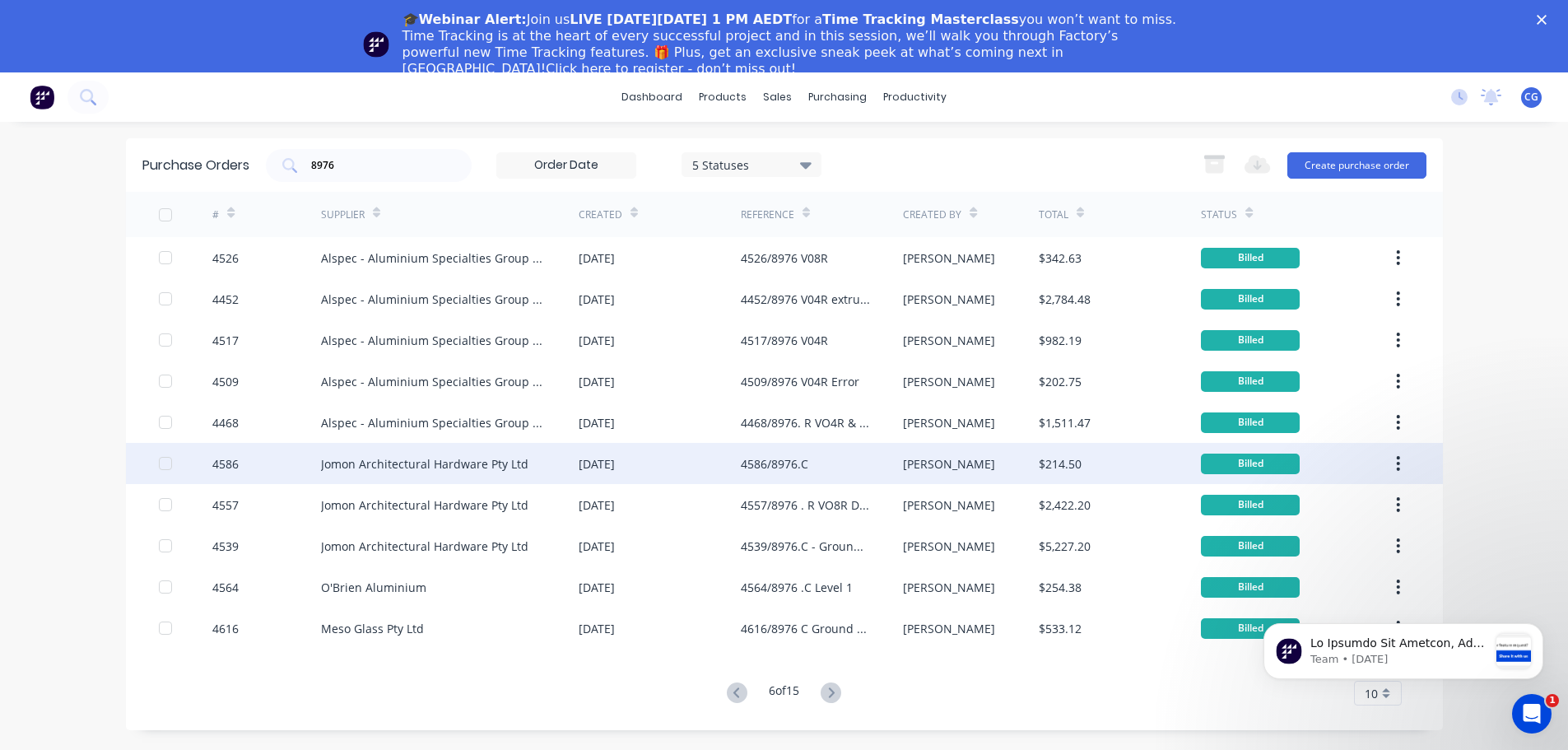
click at [784, 463] on div "4586/8976.C" at bounding box center [774, 463] width 67 height 17
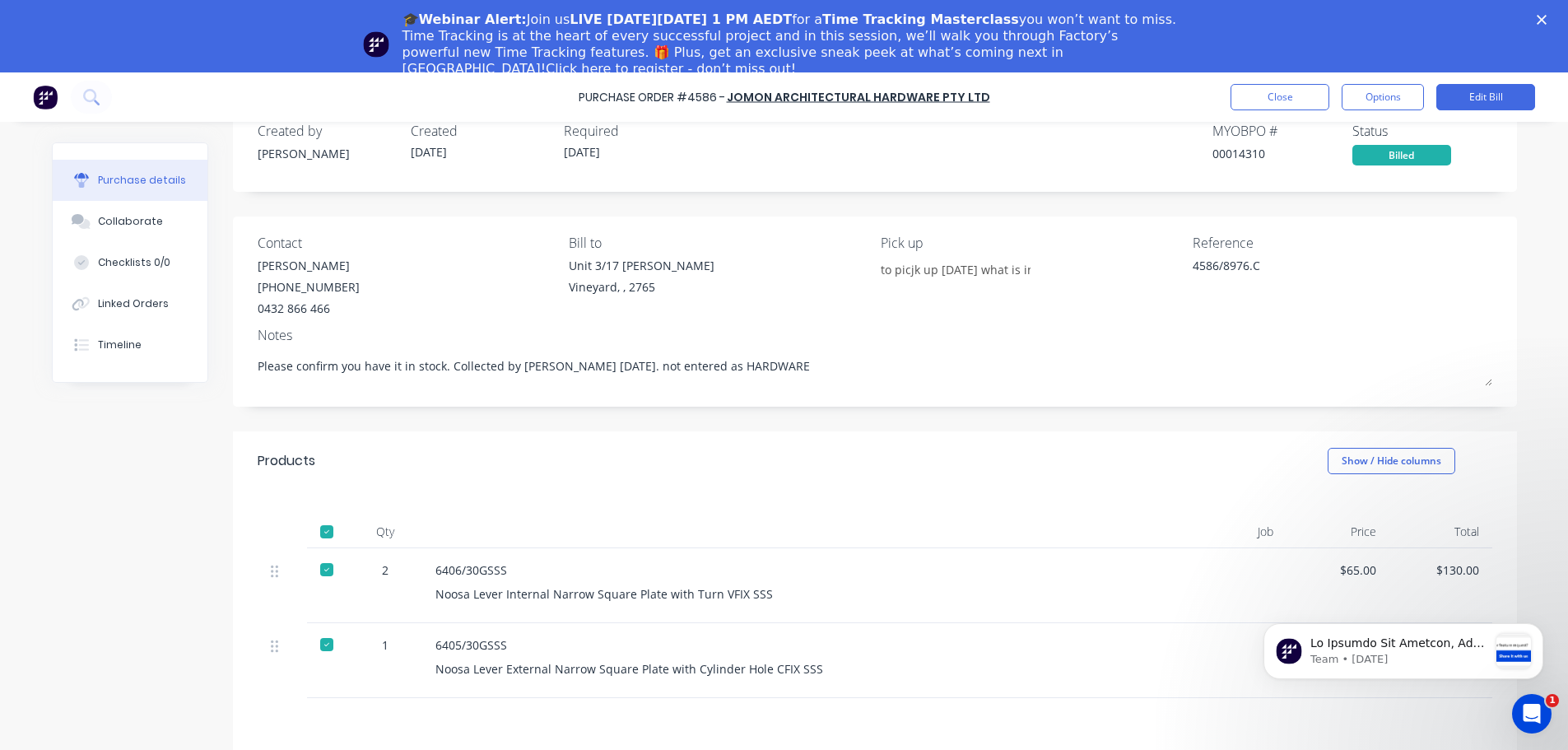
scroll to position [73, 0]
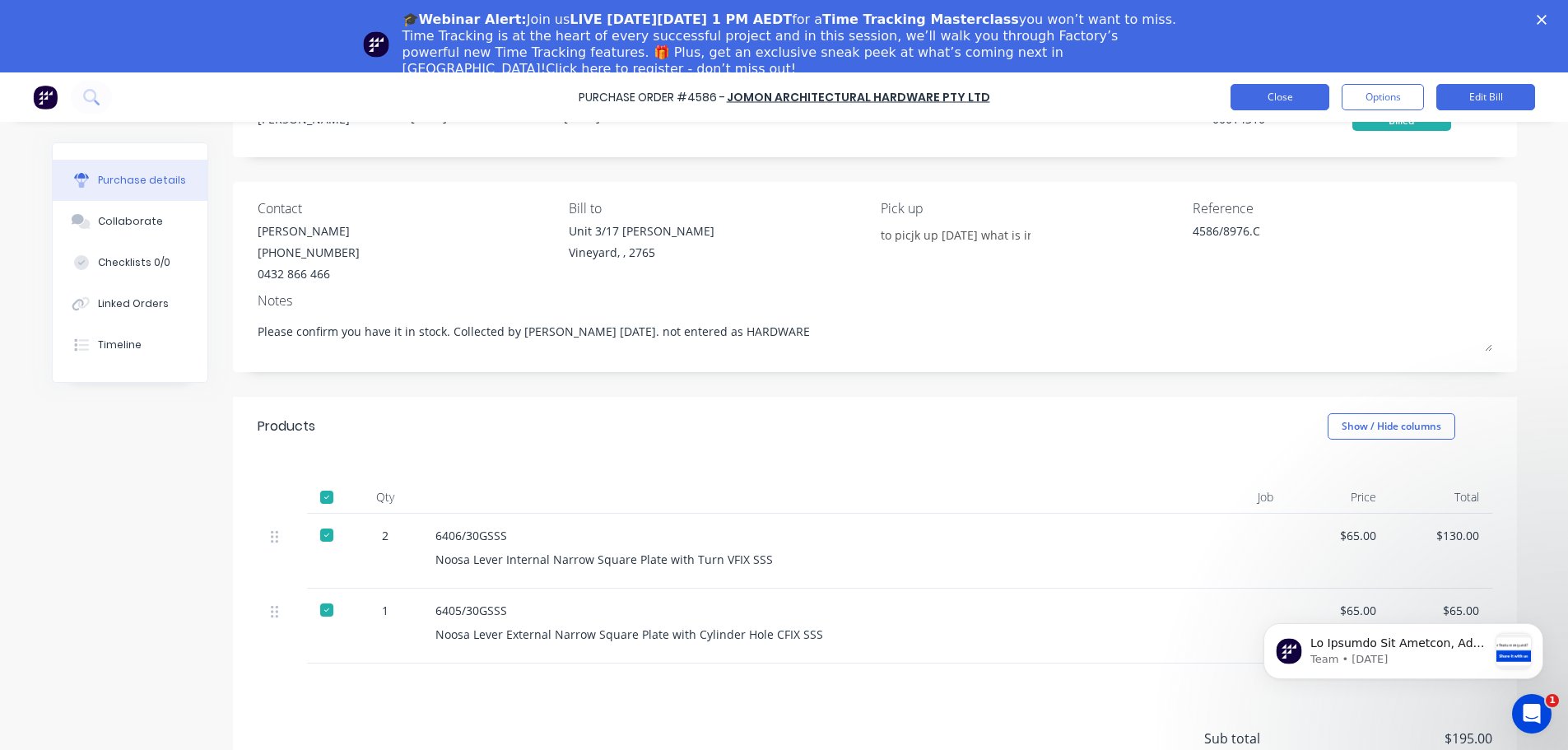
click at [1282, 91] on button "Close" at bounding box center [1280, 97] width 99 height 26
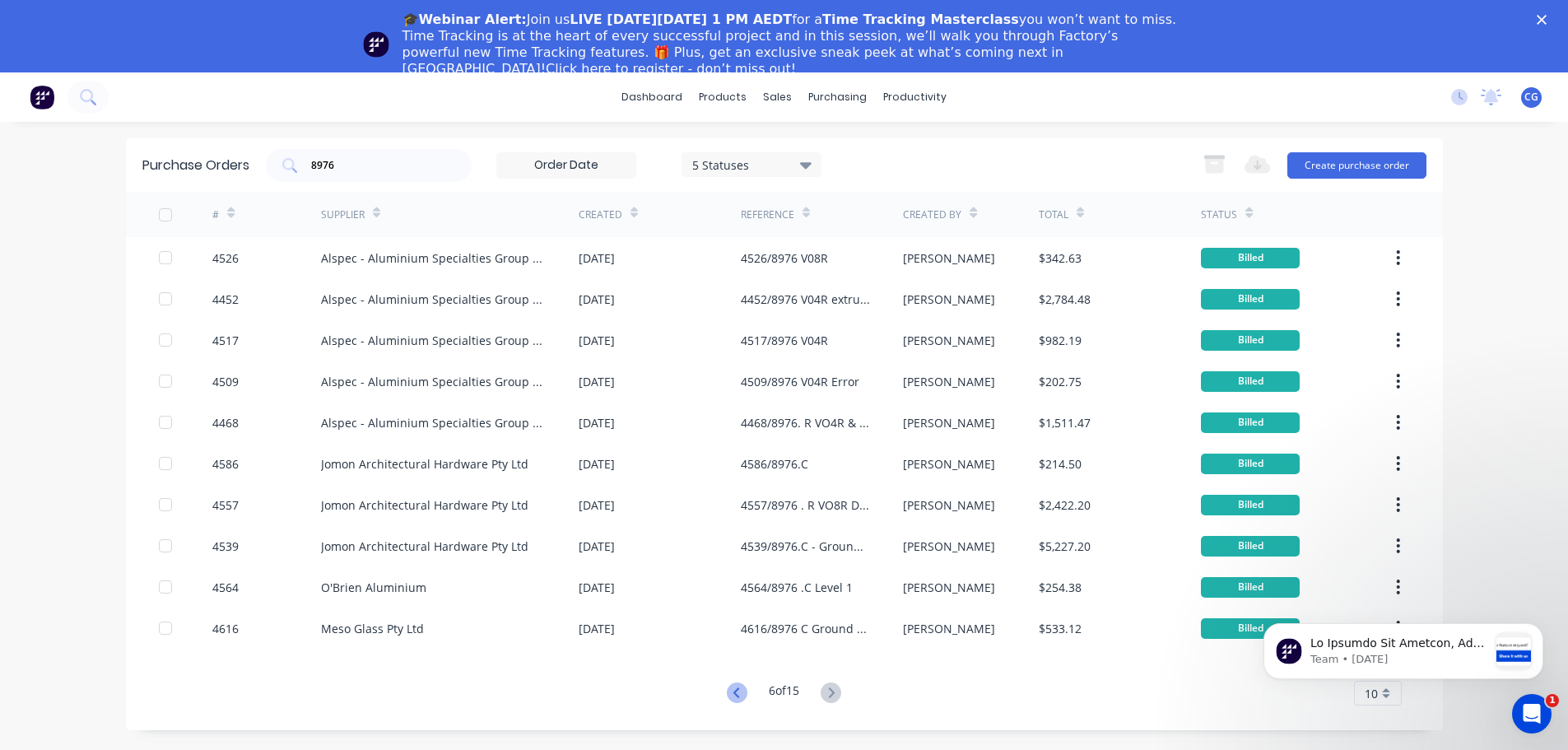
click at [736, 694] on icon at bounding box center [736, 693] width 21 height 21
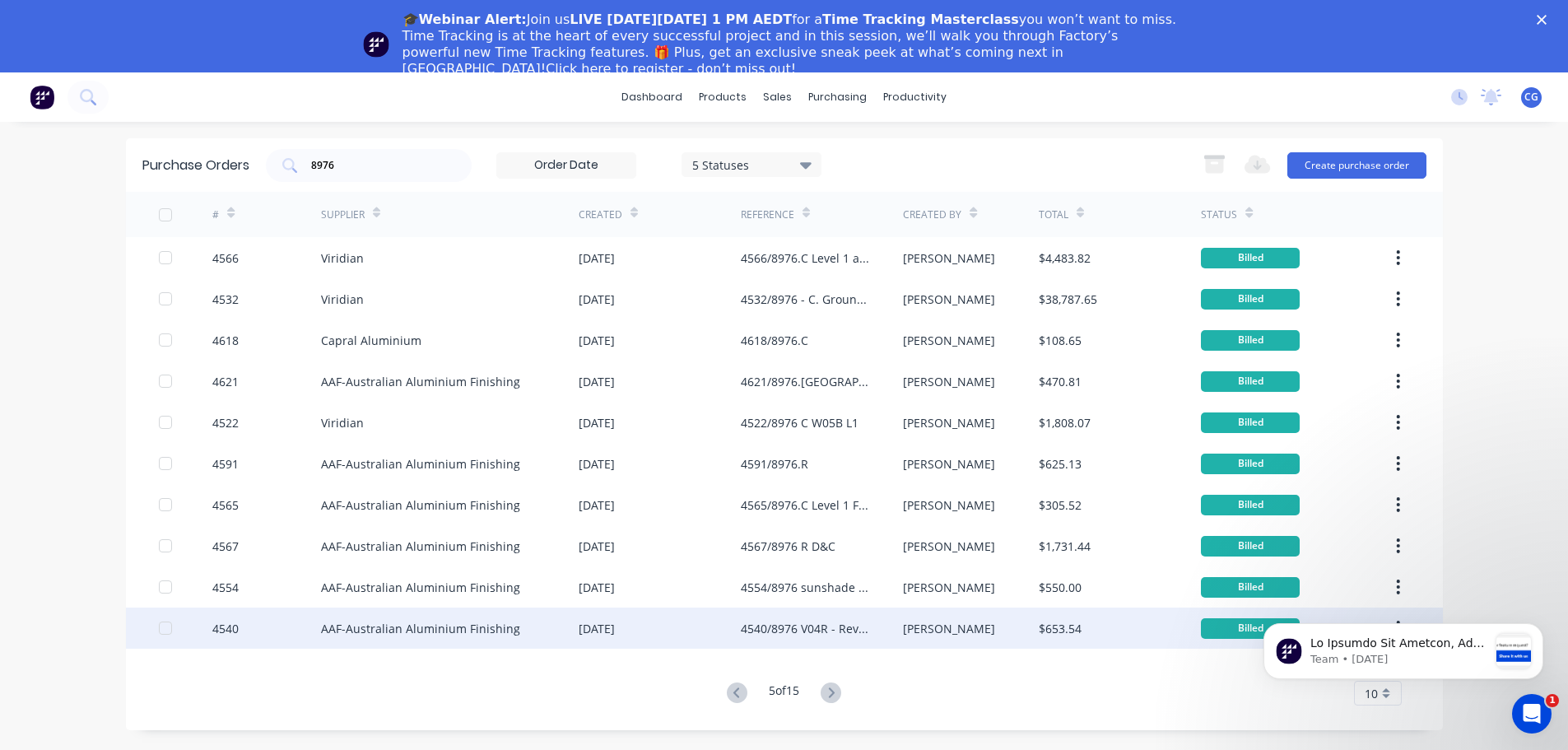
click at [818, 631] on div "4540/8976 V04R - Revision 01" at bounding box center [805, 628] width 129 height 17
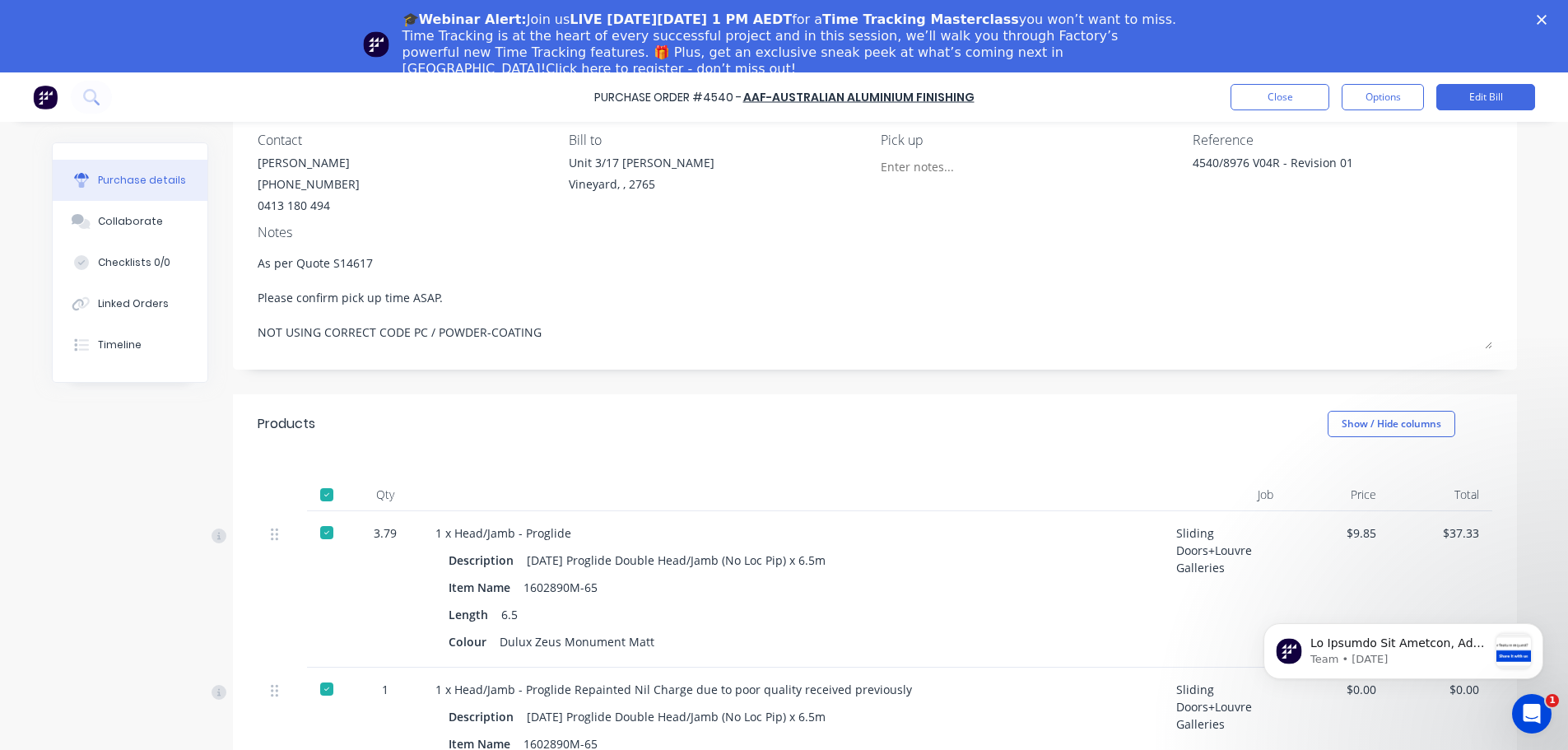
scroll to position [165, 0]
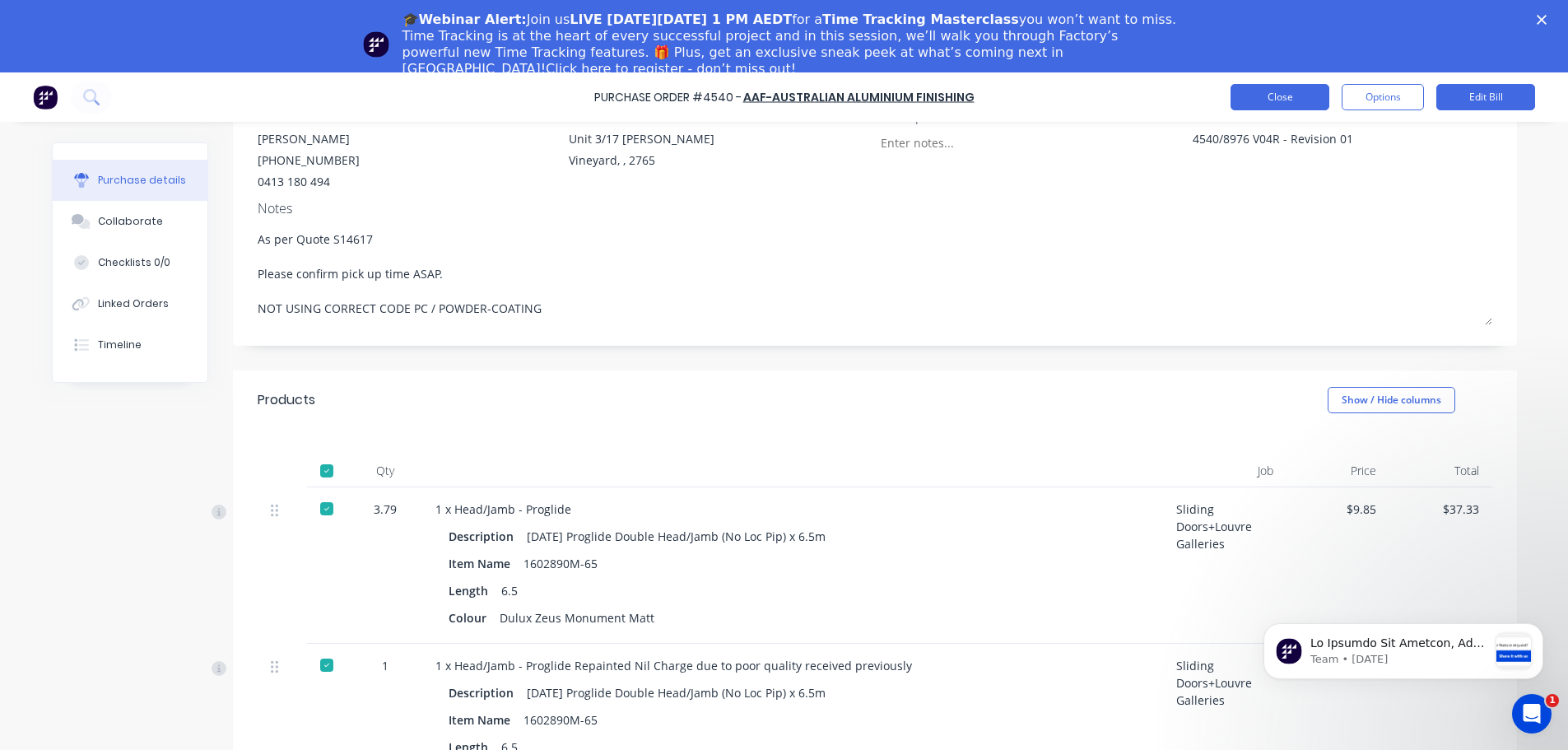
click at [1256, 90] on button "Close" at bounding box center [1280, 97] width 99 height 26
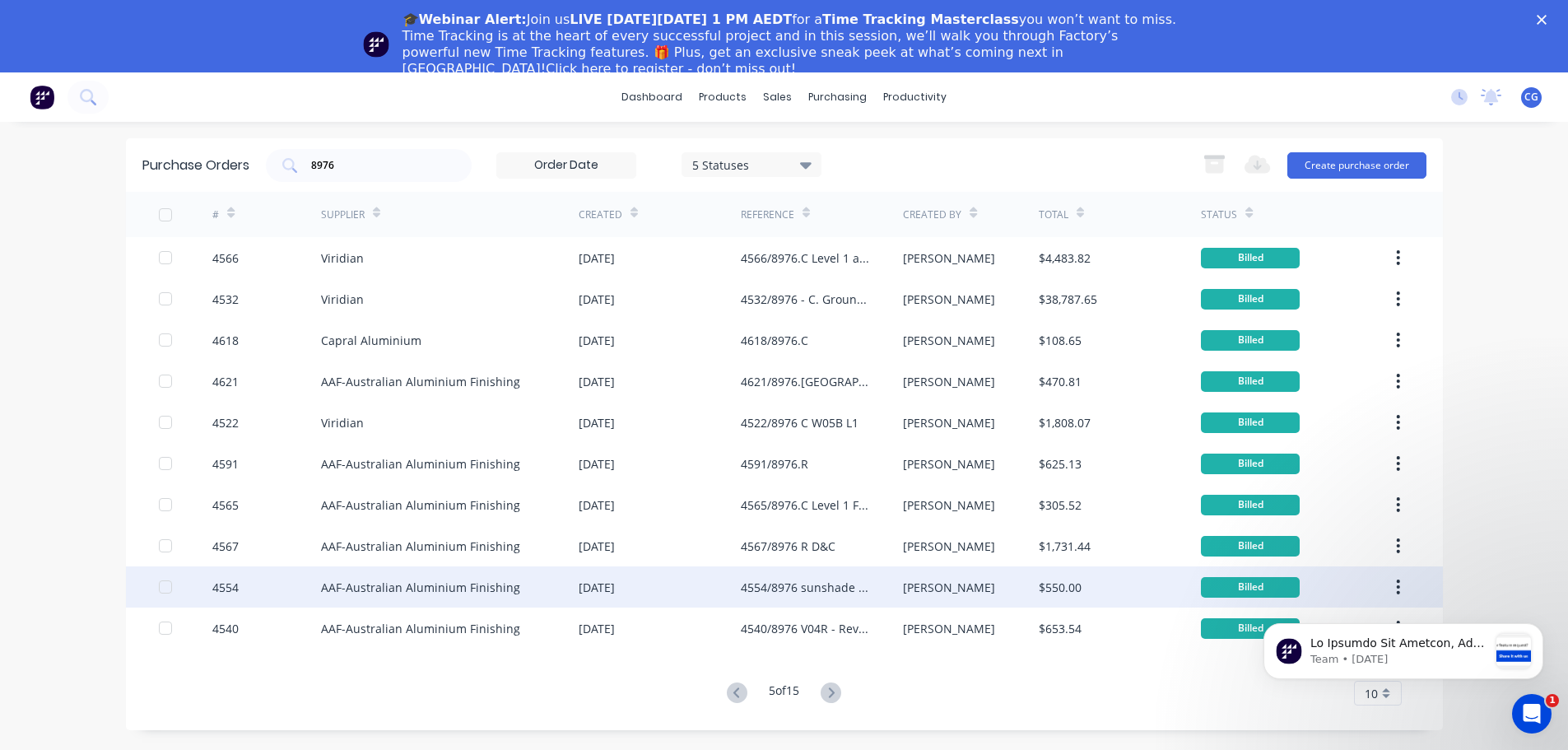
click at [817, 584] on div "4554/8976 sunshade end caps Horizontal" at bounding box center [805, 587] width 129 height 17
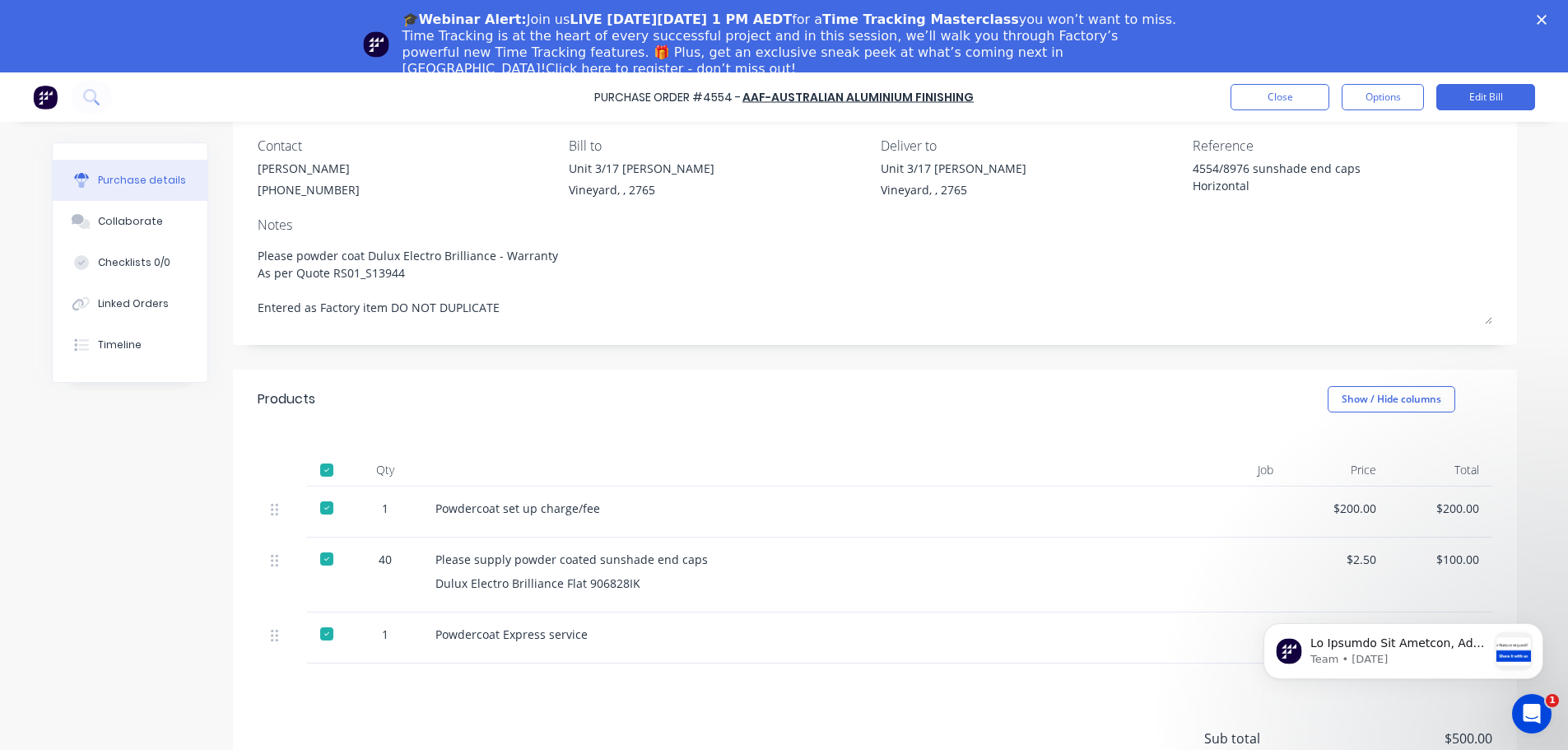
scroll to position [165, 0]
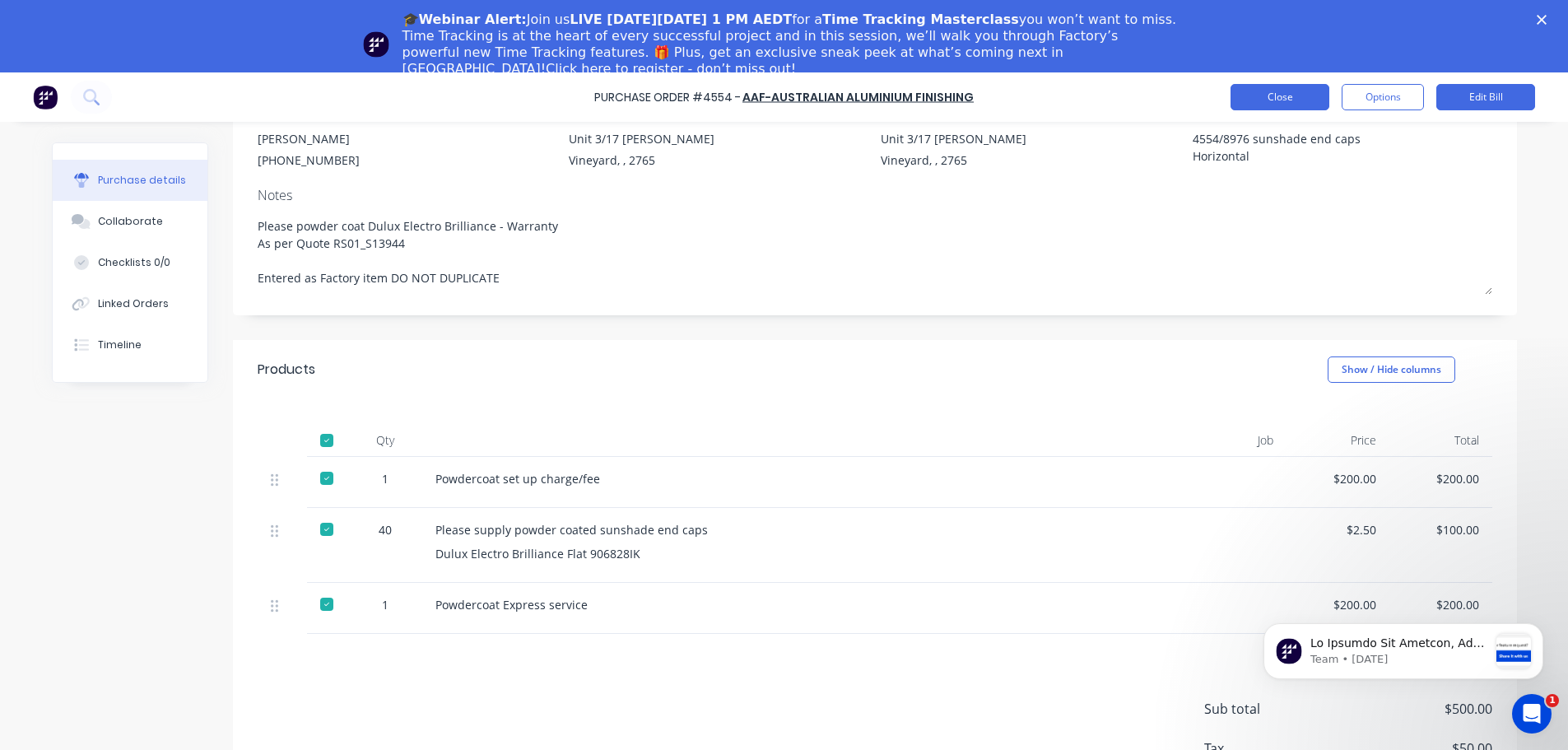
click at [1280, 91] on button "Close" at bounding box center [1280, 97] width 99 height 26
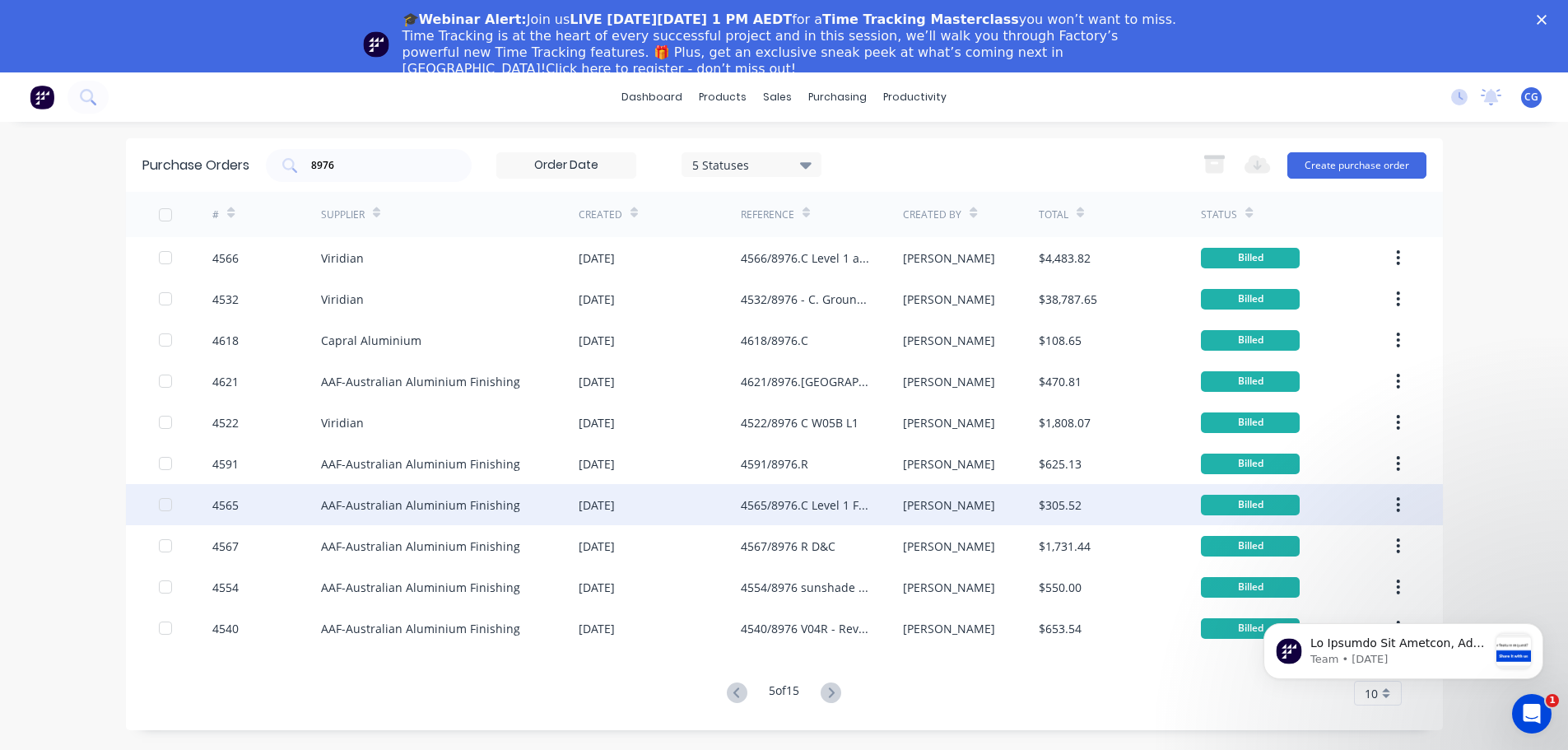
click at [784, 503] on div "4565/8976.C Level 1 Folds" at bounding box center [805, 504] width 129 height 17
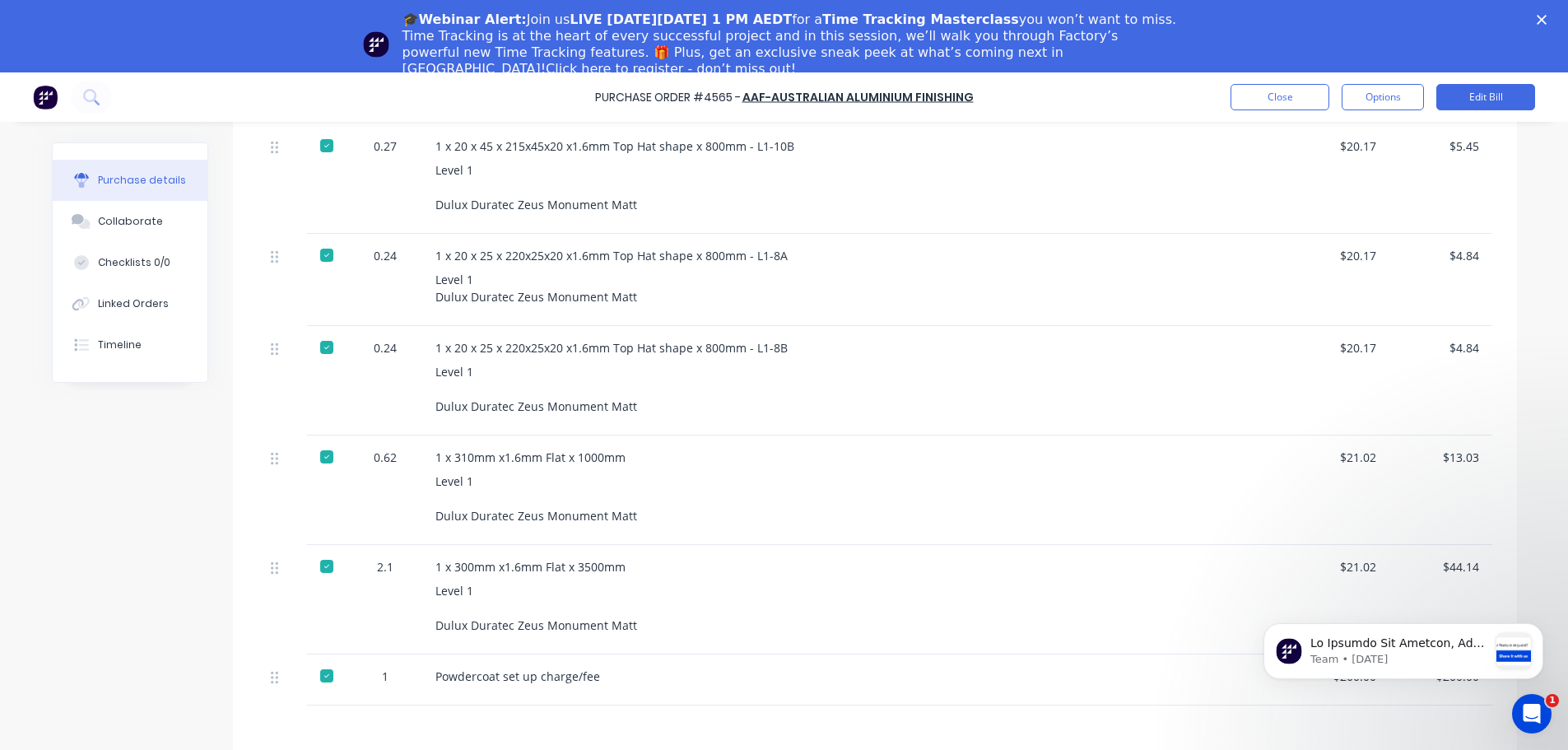
scroll to position [741, 0]
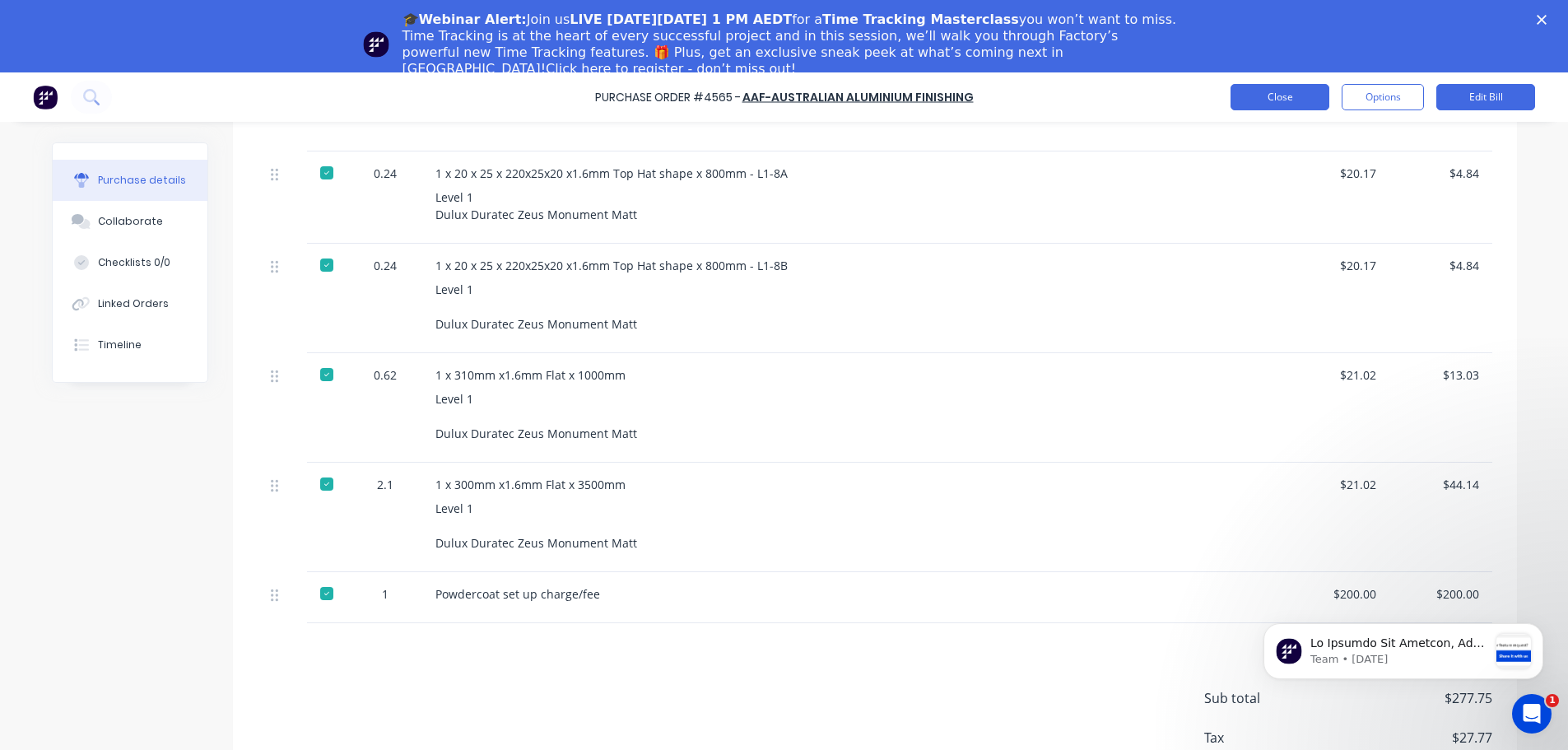
click at [1283, 92] on button "Close" at bounding box center [1280, 97] width 99 height 26
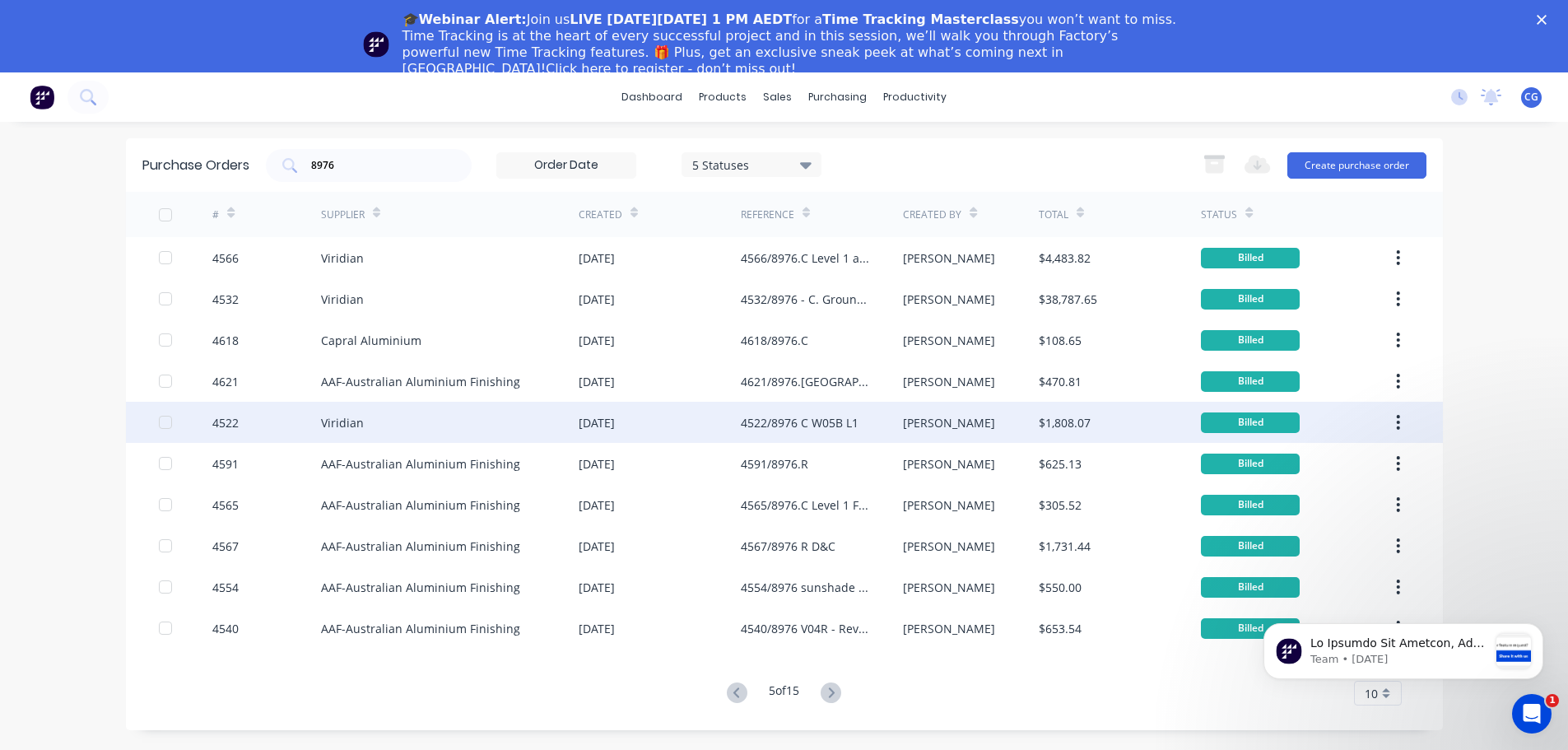
click at [767, 418] on div "4522/8976 C W05B L1" at bounding box center [799, 422] width 117 height 17
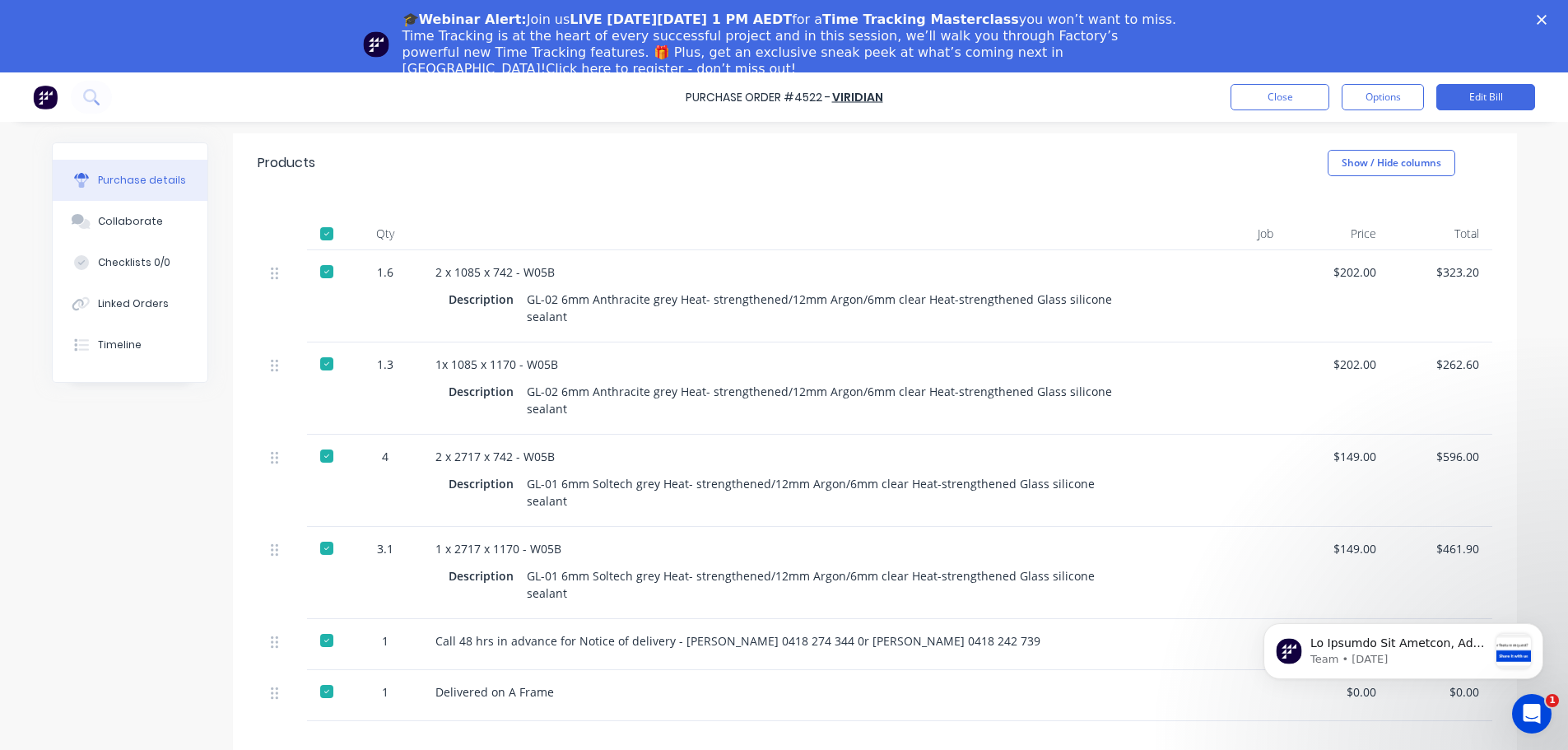
scroll to position [27, 0]
click at [1303, 96] on button "Close" at bounding box center [1280, 97] width 99 height 26
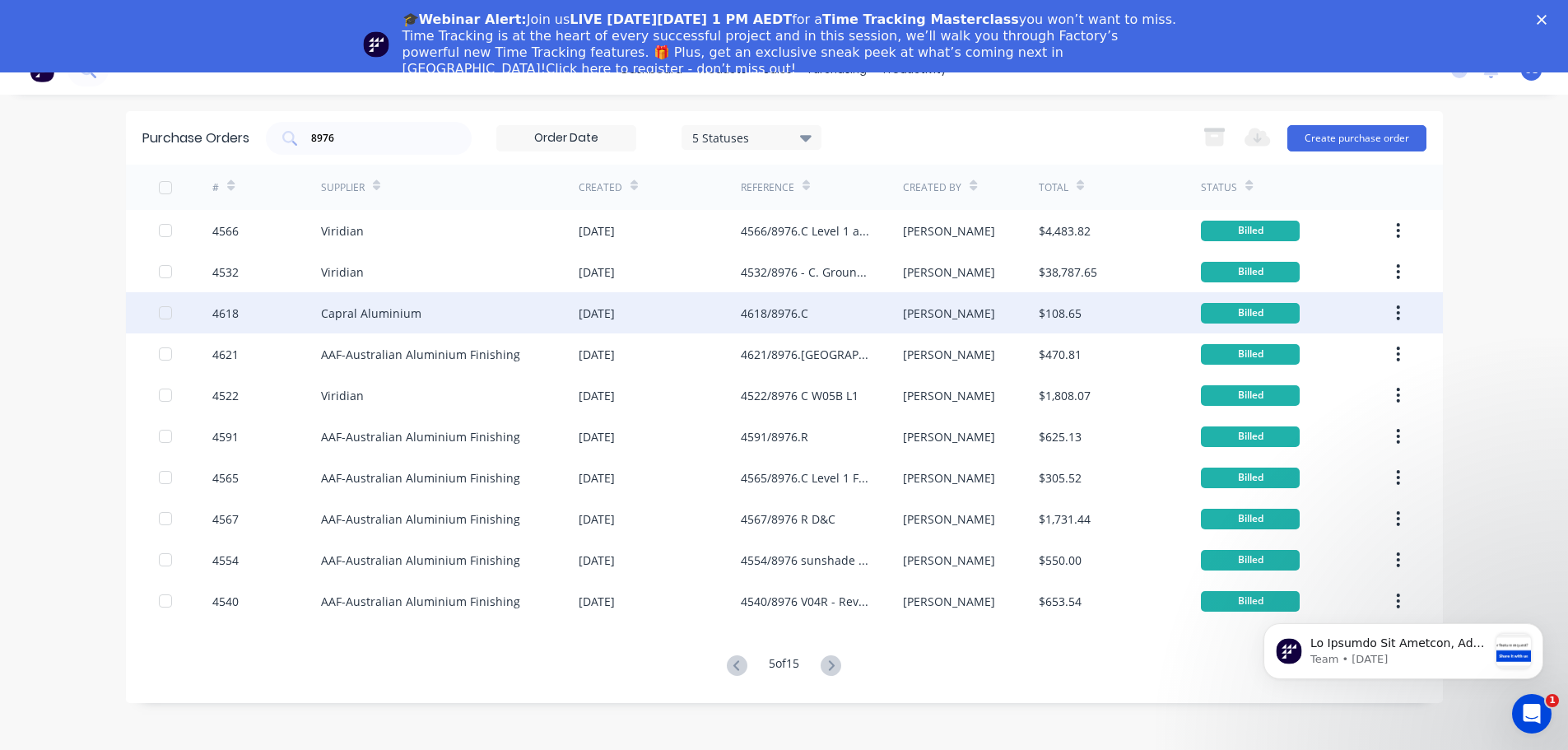
click at [775, 310] on div "4618/8976.C" at bounding box center [774, 313] width 67 height 17
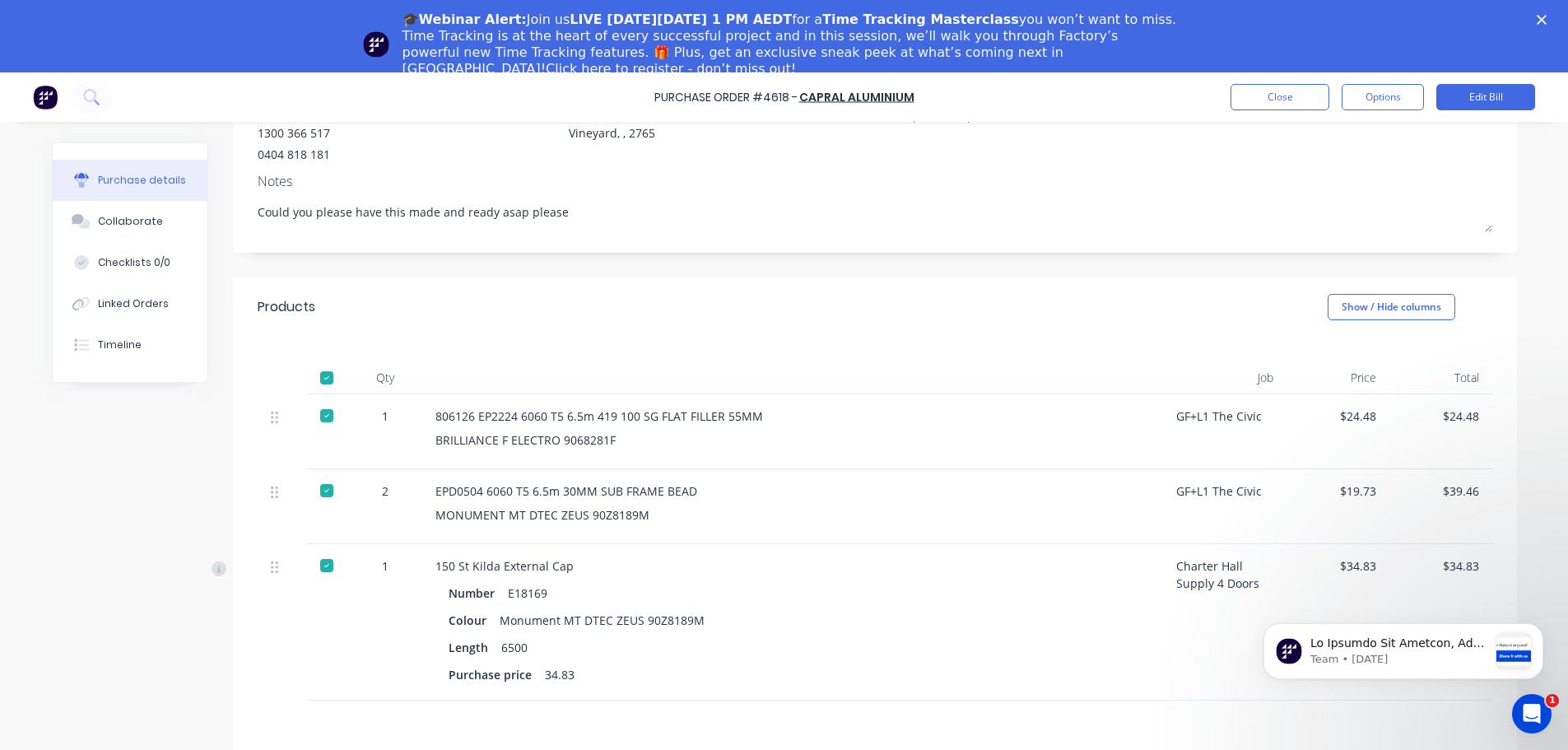
scroll to position [247, 0]
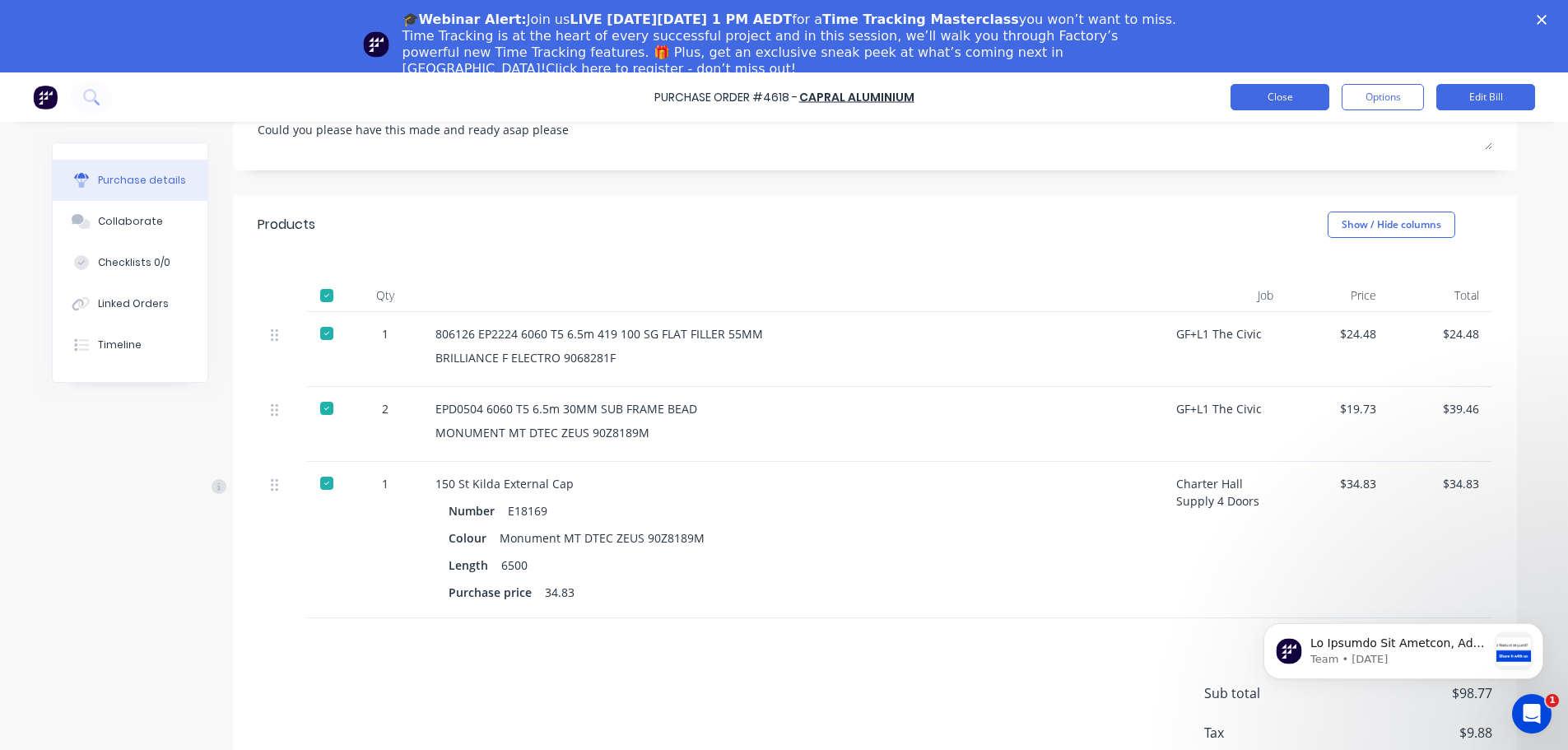
click at [1272, 103] on button "Close" at bounding box center [1280, 97] width 99 height 26
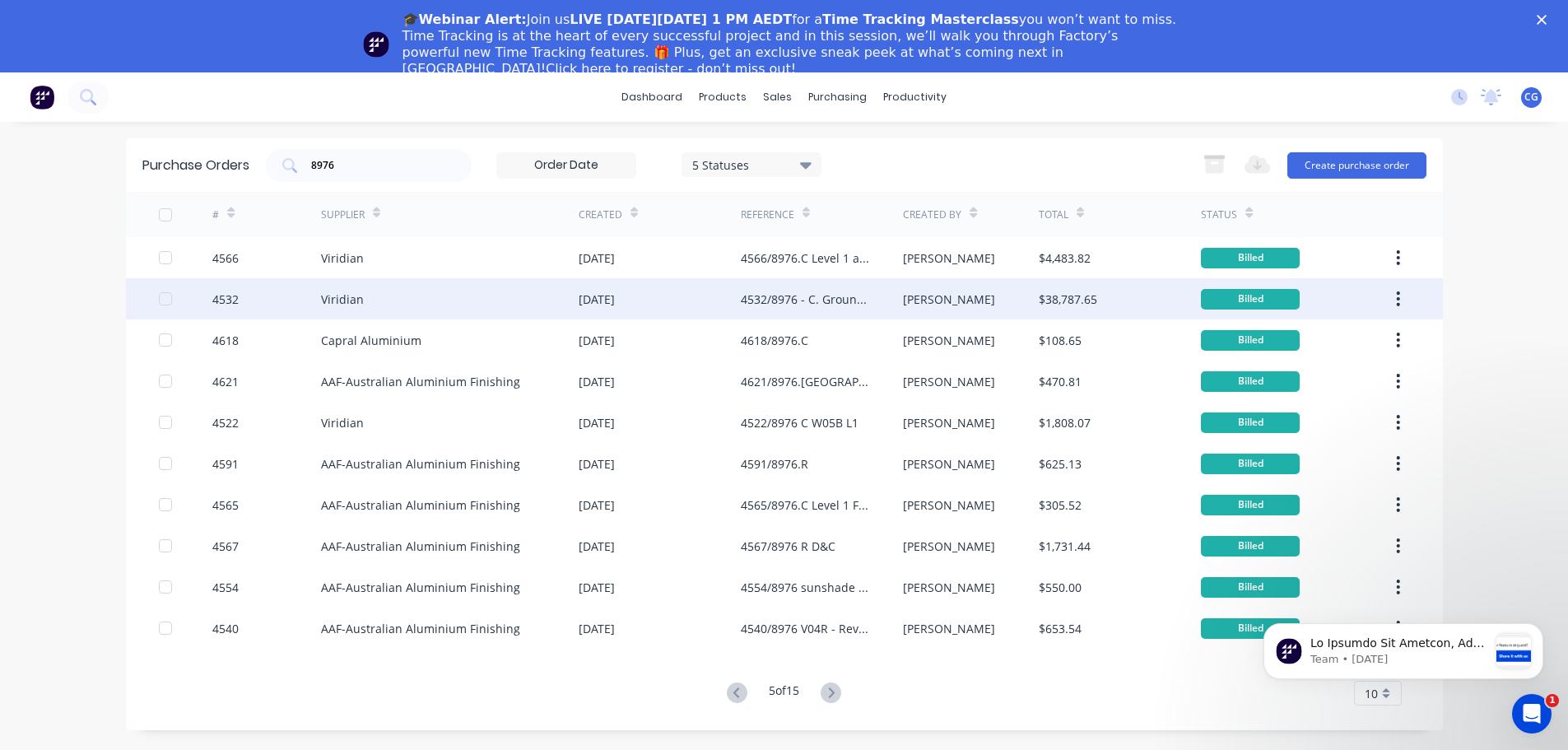
click at [831, 297] on div "4532/8976 - C. Ground Floor" at bounding box center [805, 298] width 129 height 17
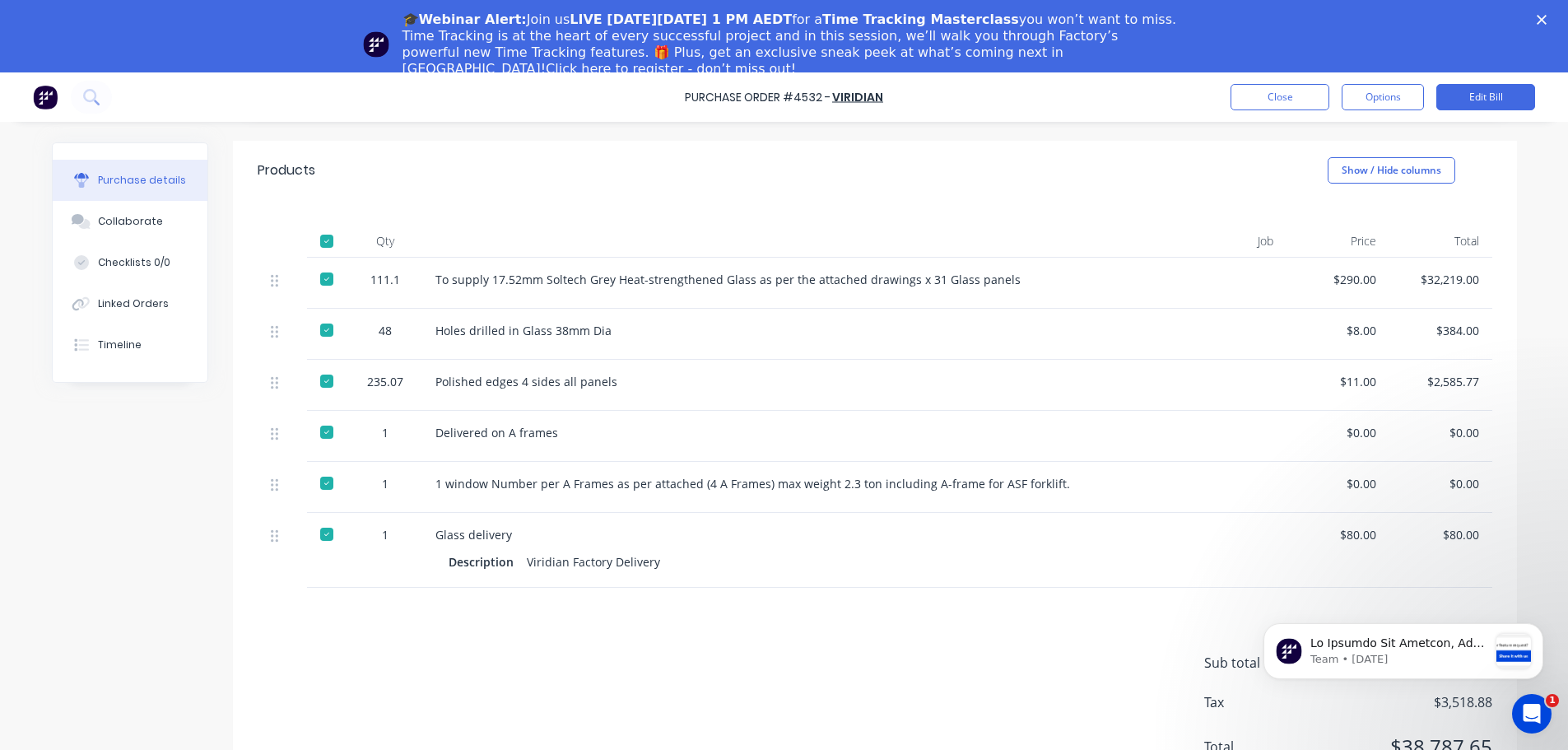
scroll to position [281, 0]
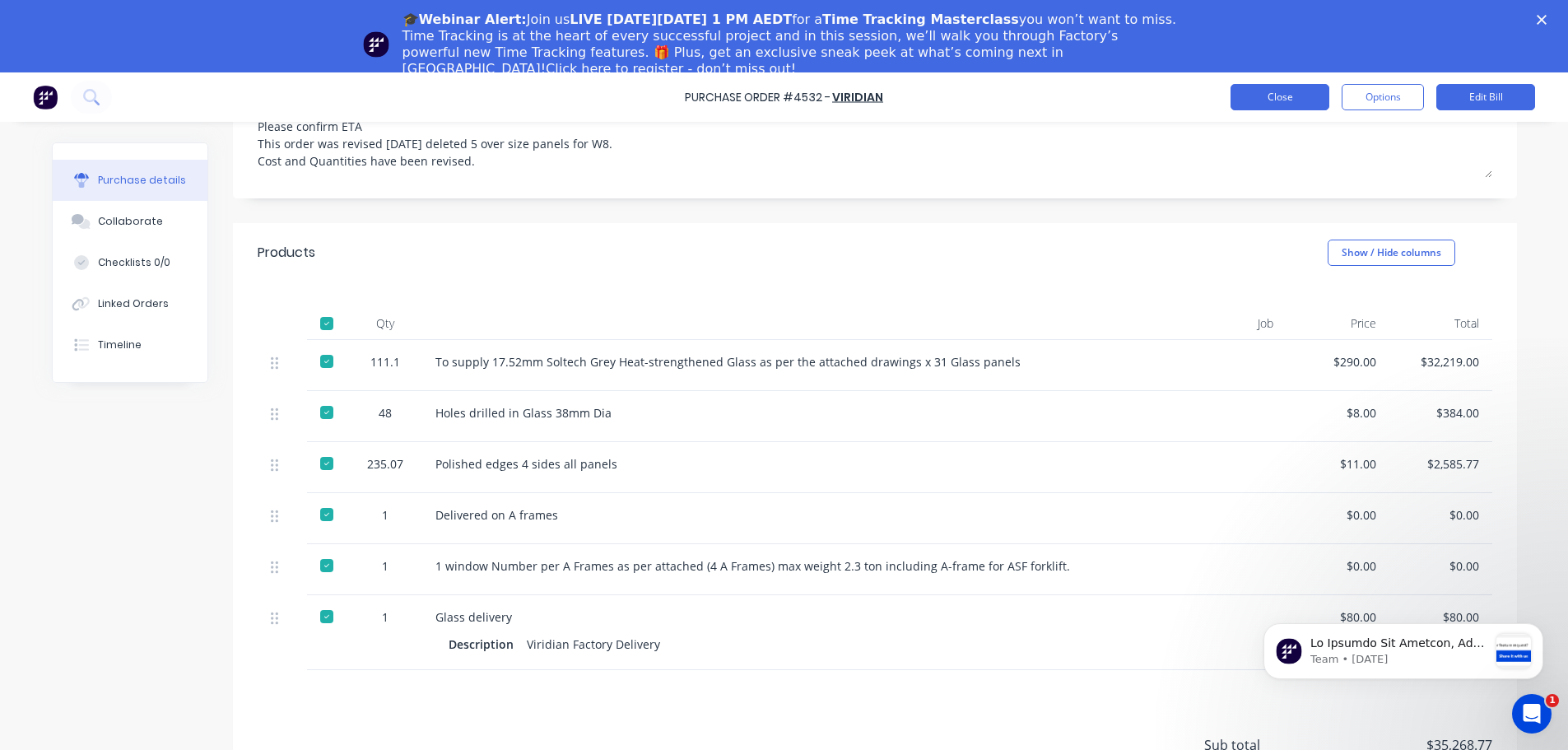
click at [1270, 96] on button "Close" at bounding box center [1280, 97] width 99 height 26
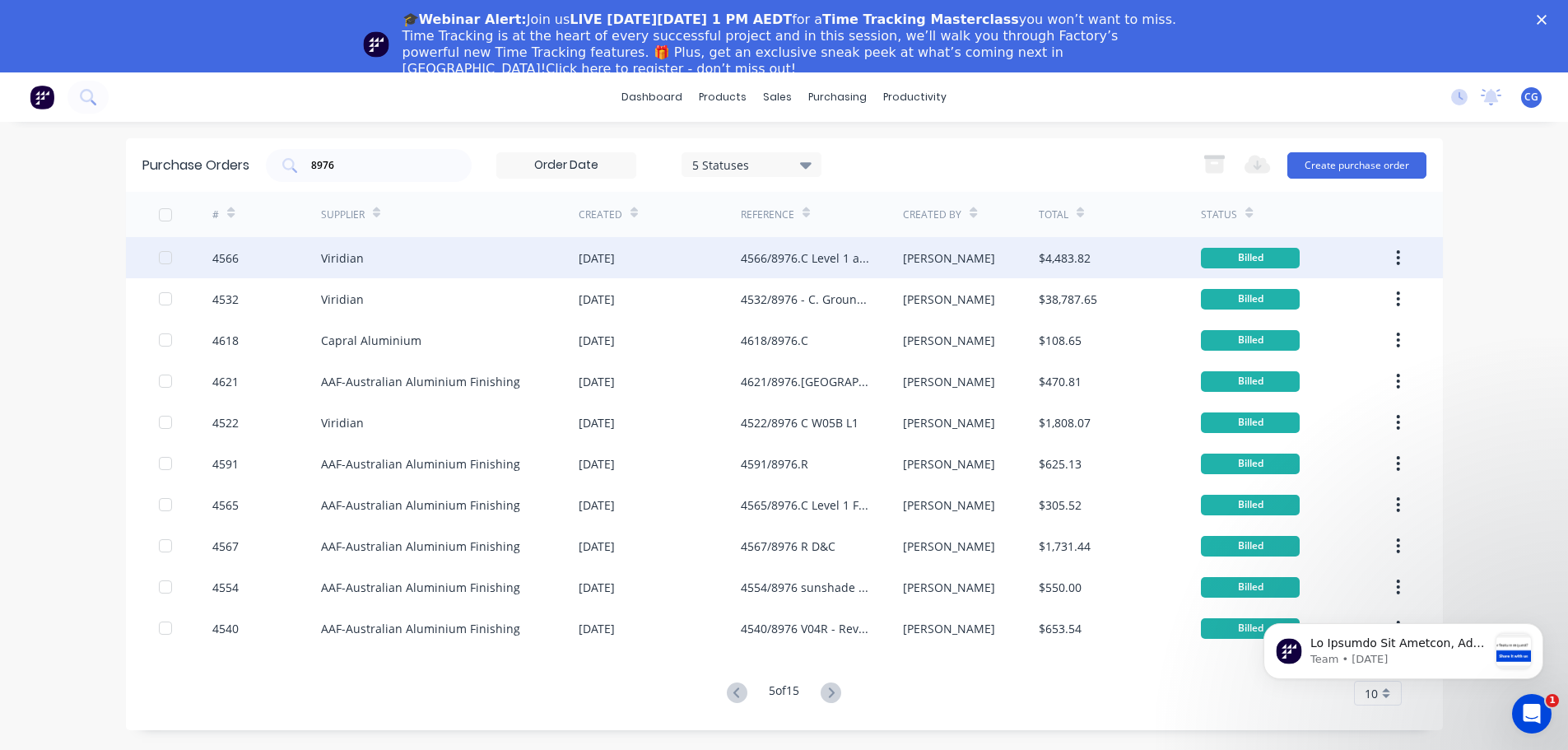
click at [1050, 250] on div "$4,483.82" at bounding box center [1065, 257] width 52 height 17
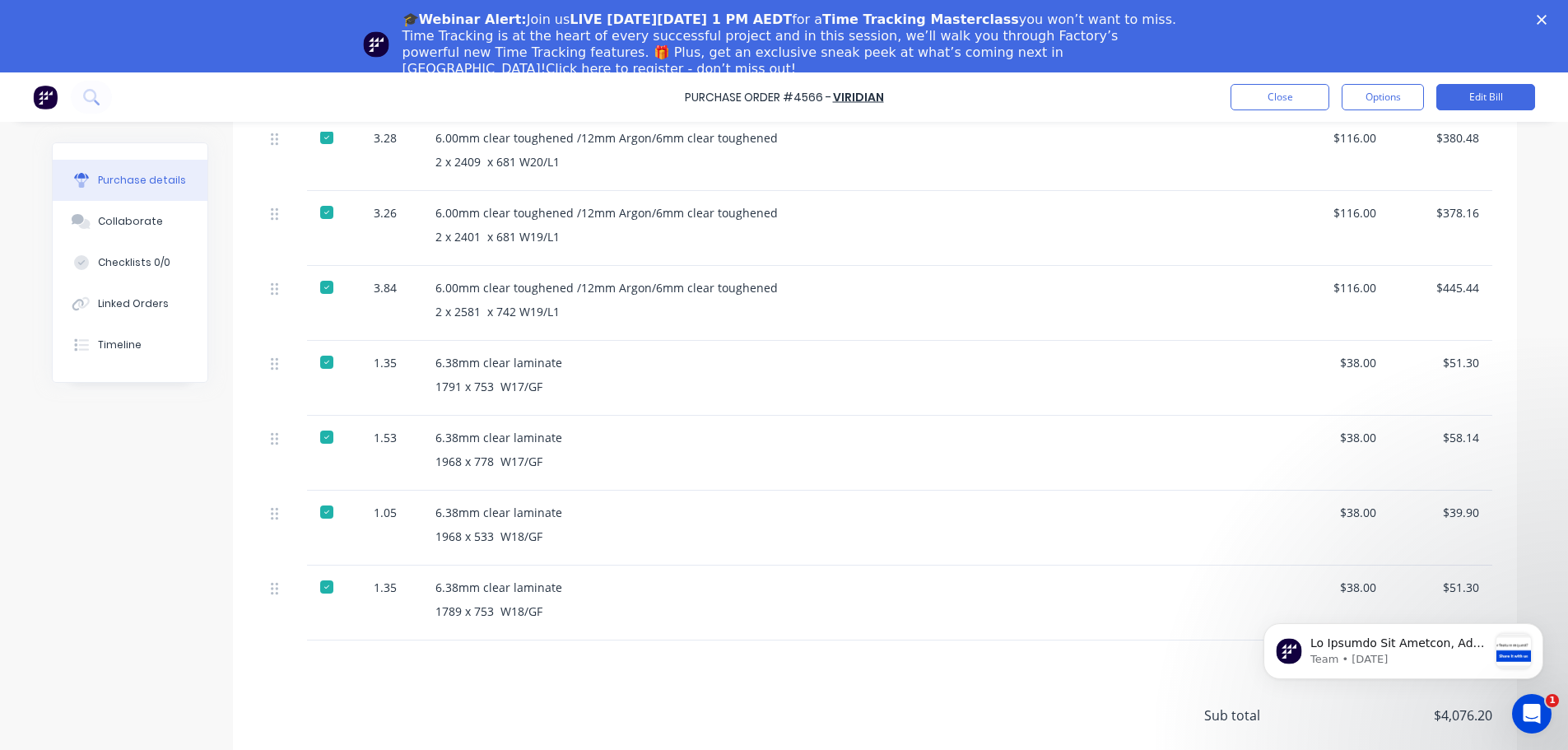
scroll to position [952, 0]
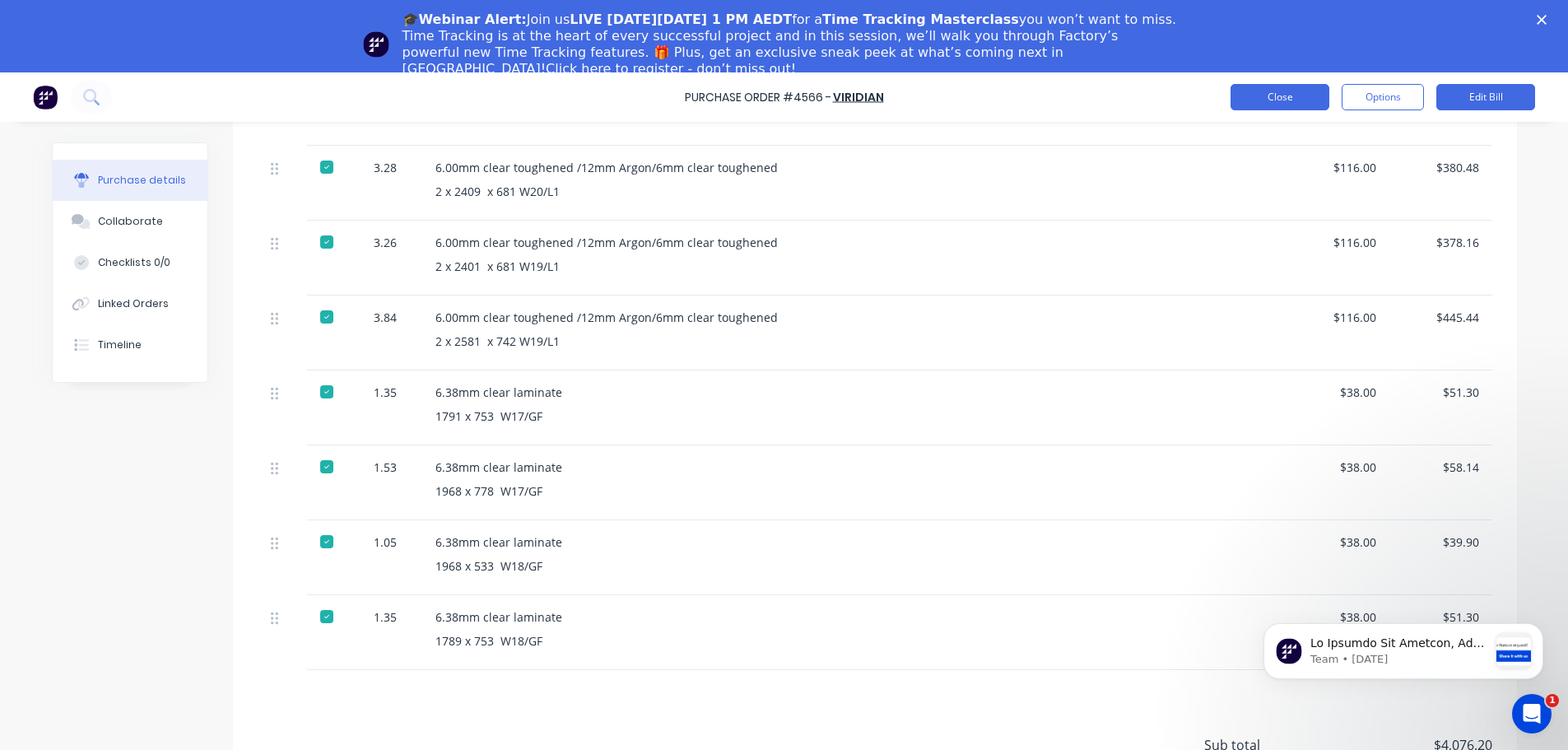
click at [1302, 105] on button "Close" at bounding box center [1280, 97] width 99 height 26
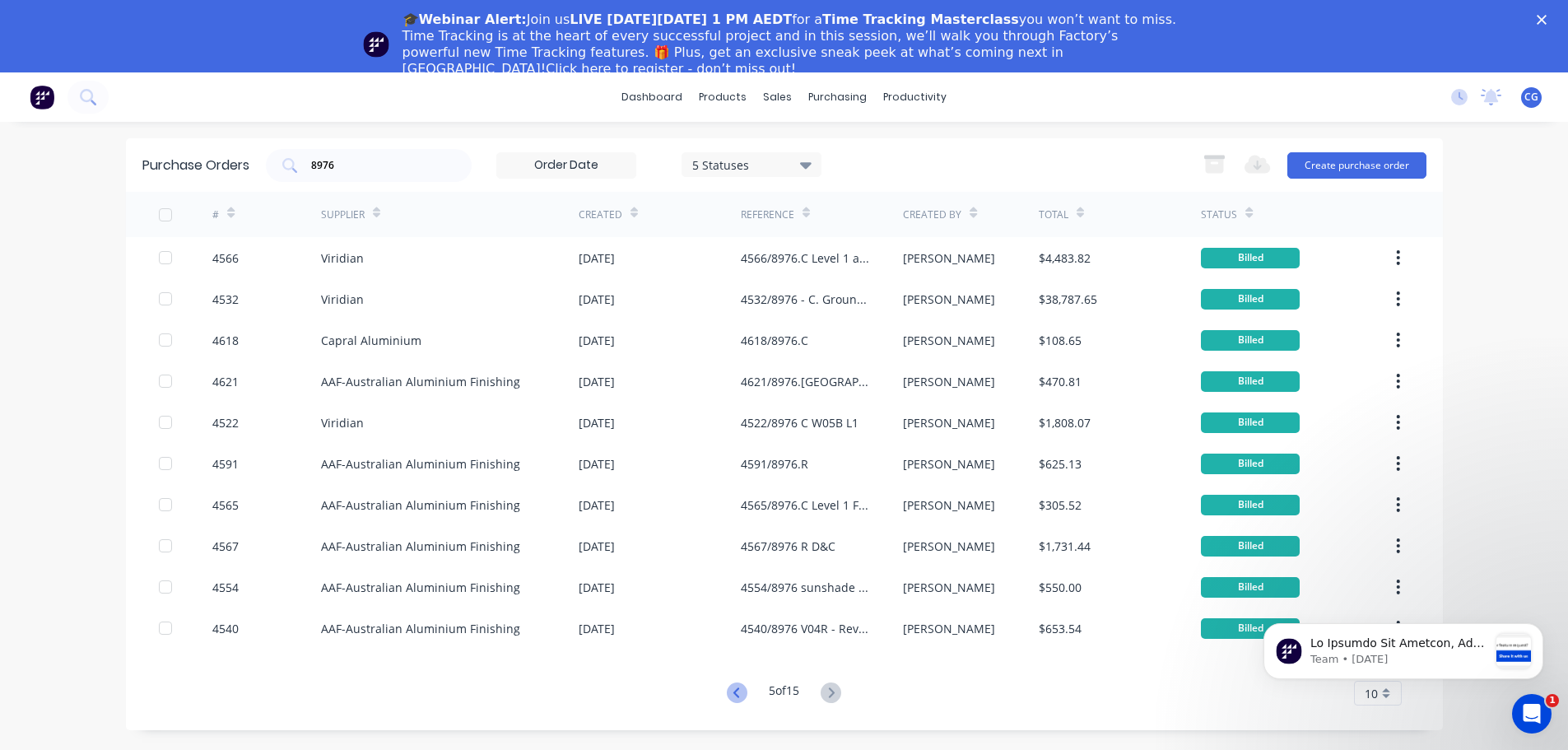
click at [736, 695] on icon at bounding box center [736, 693] width 21 height 21
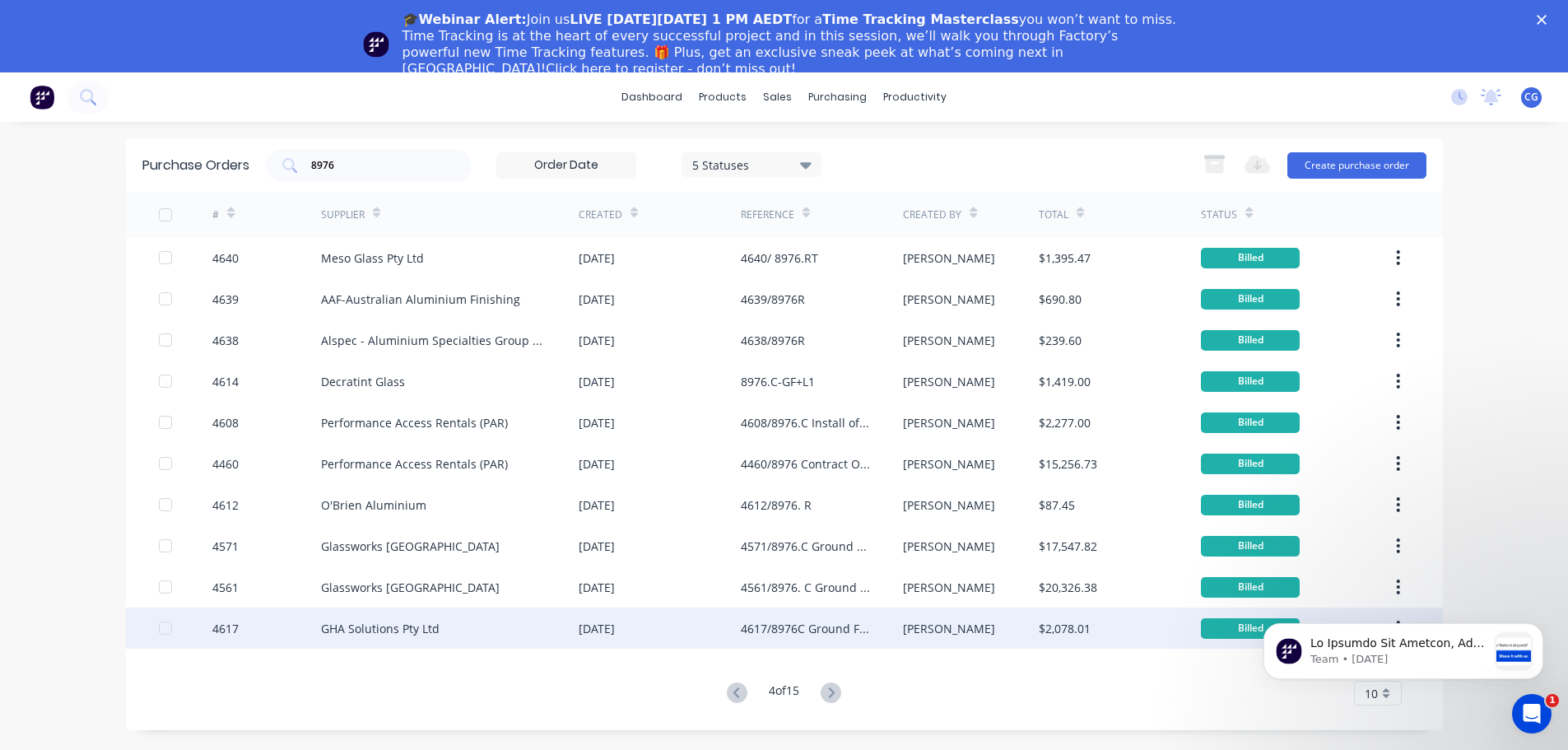
click at [799, 627] on div "4617/8976C Ground Floor Frameless hardware" at bounding box center [805, 628] width 129 height 17
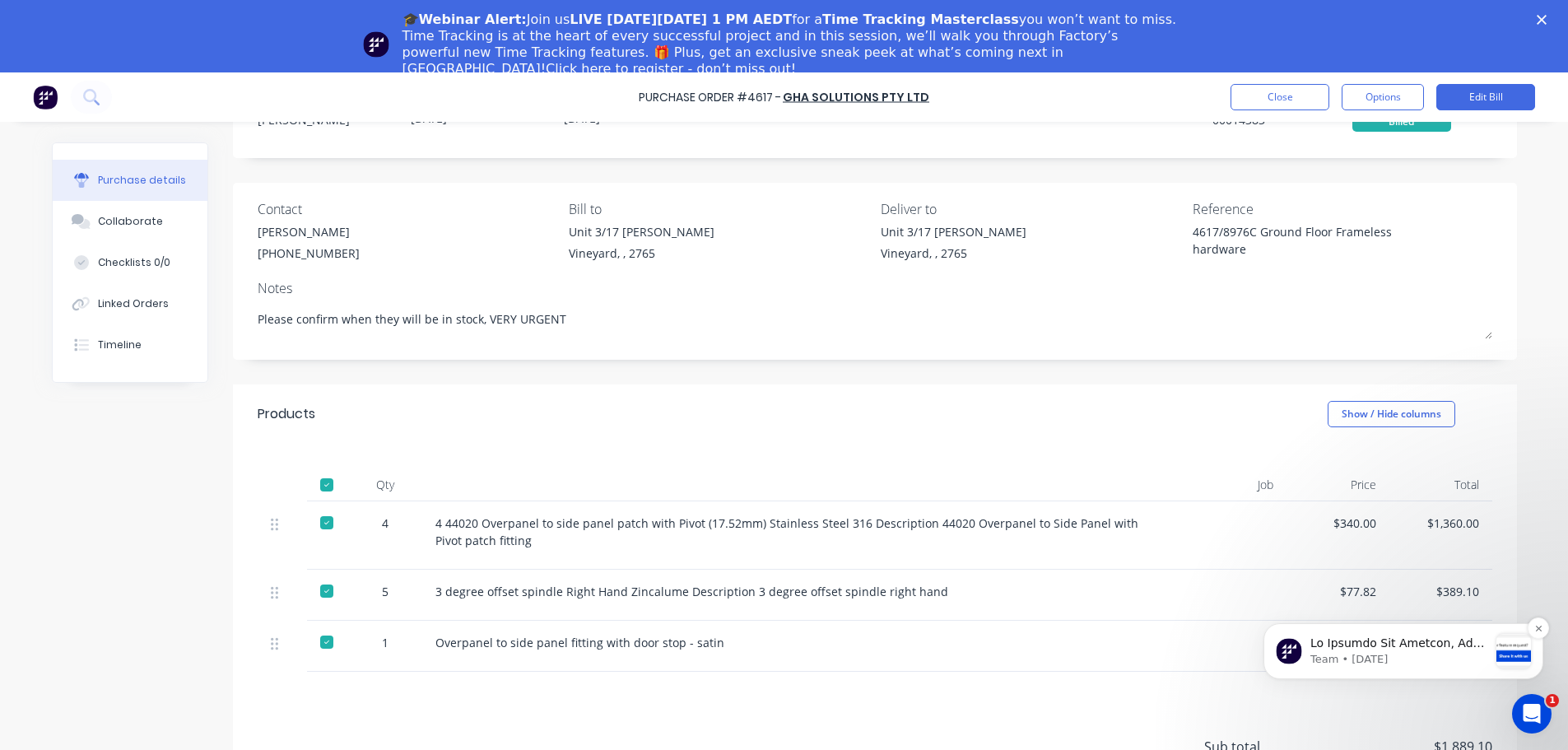
scroll to position [73, 0]
click at [1267, 97] on button "Close" at bounding box center [1280, 97] width 99 height 26
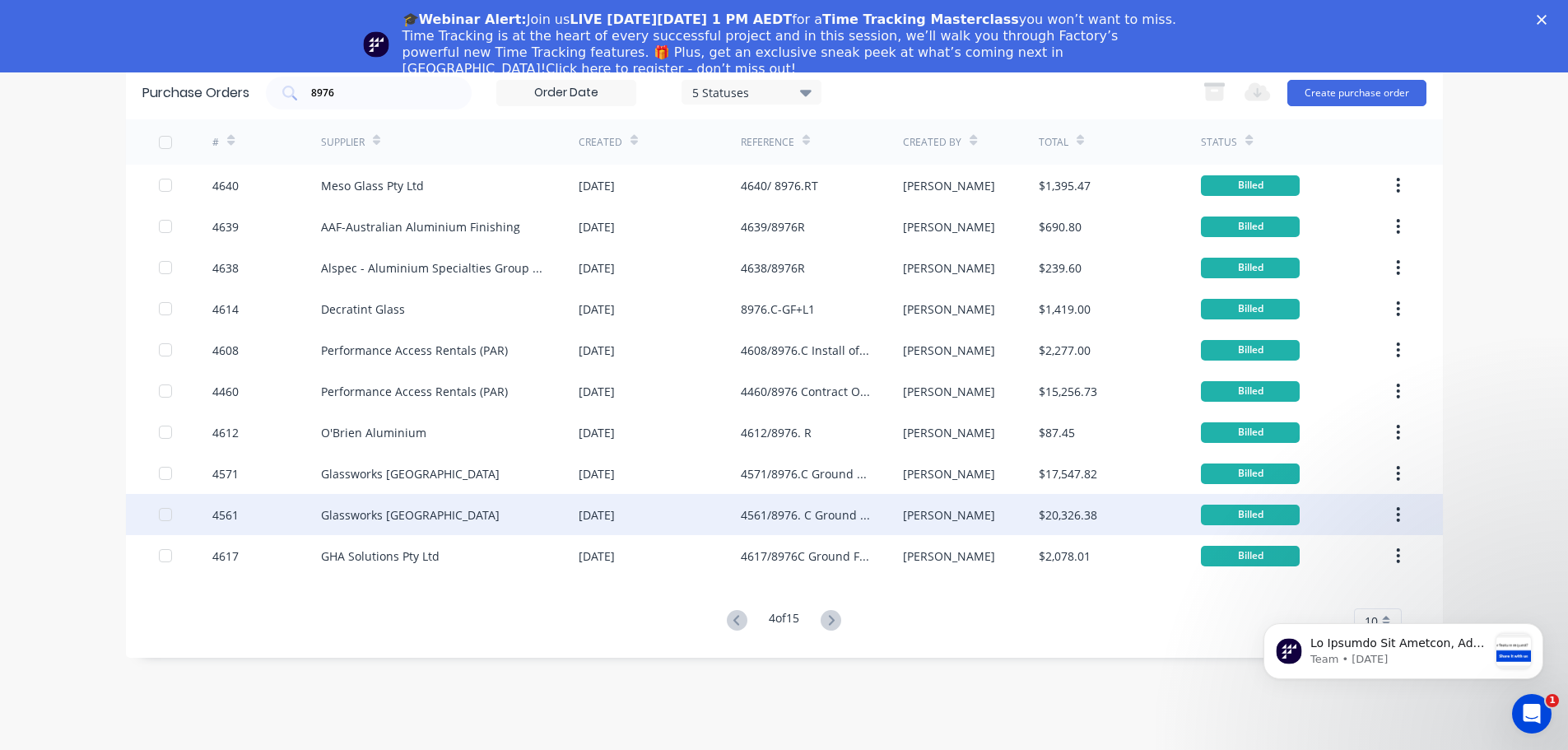
click at [763, 515] on div "4561/8976. C Ground Floor oversize panels" at bounding box center [805, 514] width 129 height 17
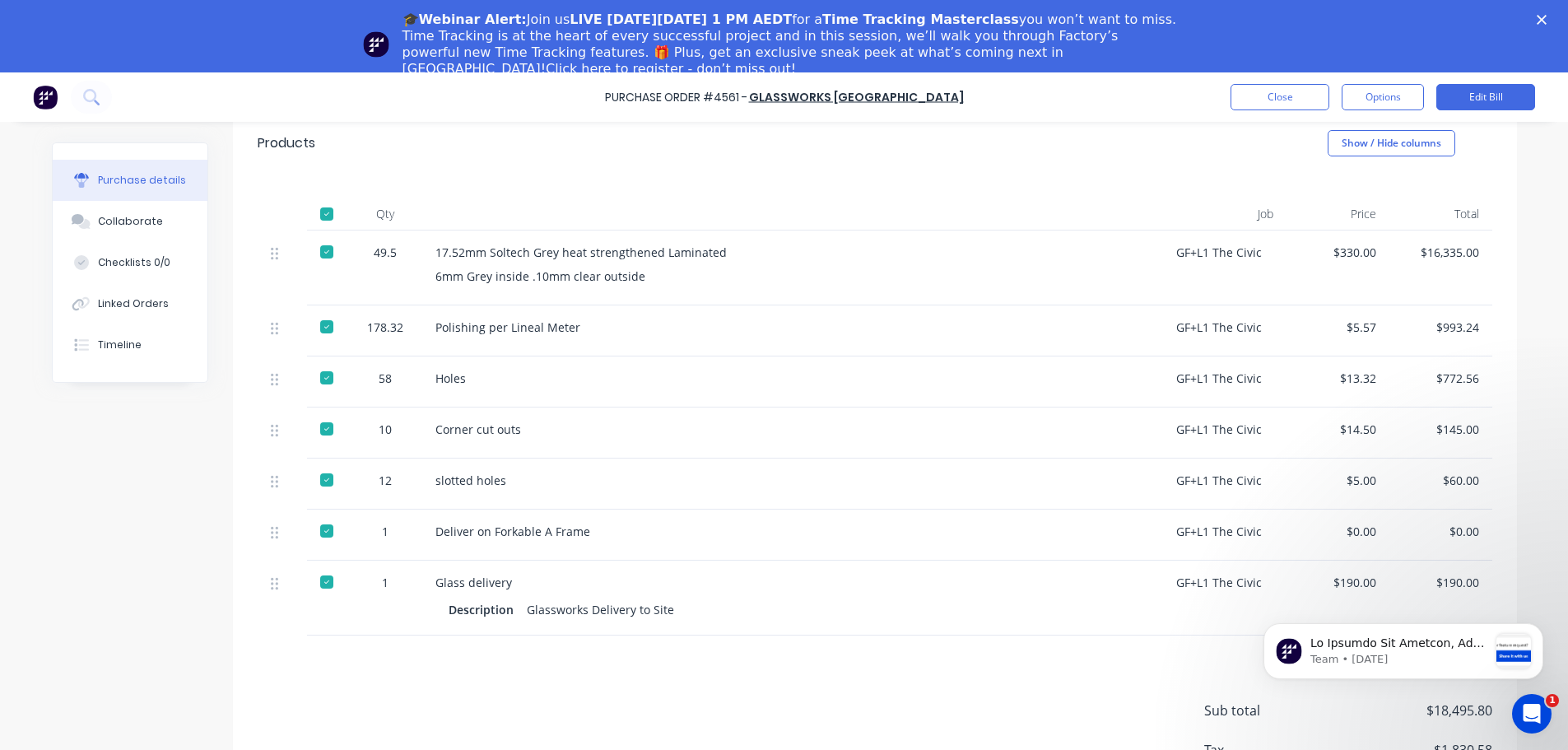
scroll to position [313, 0]
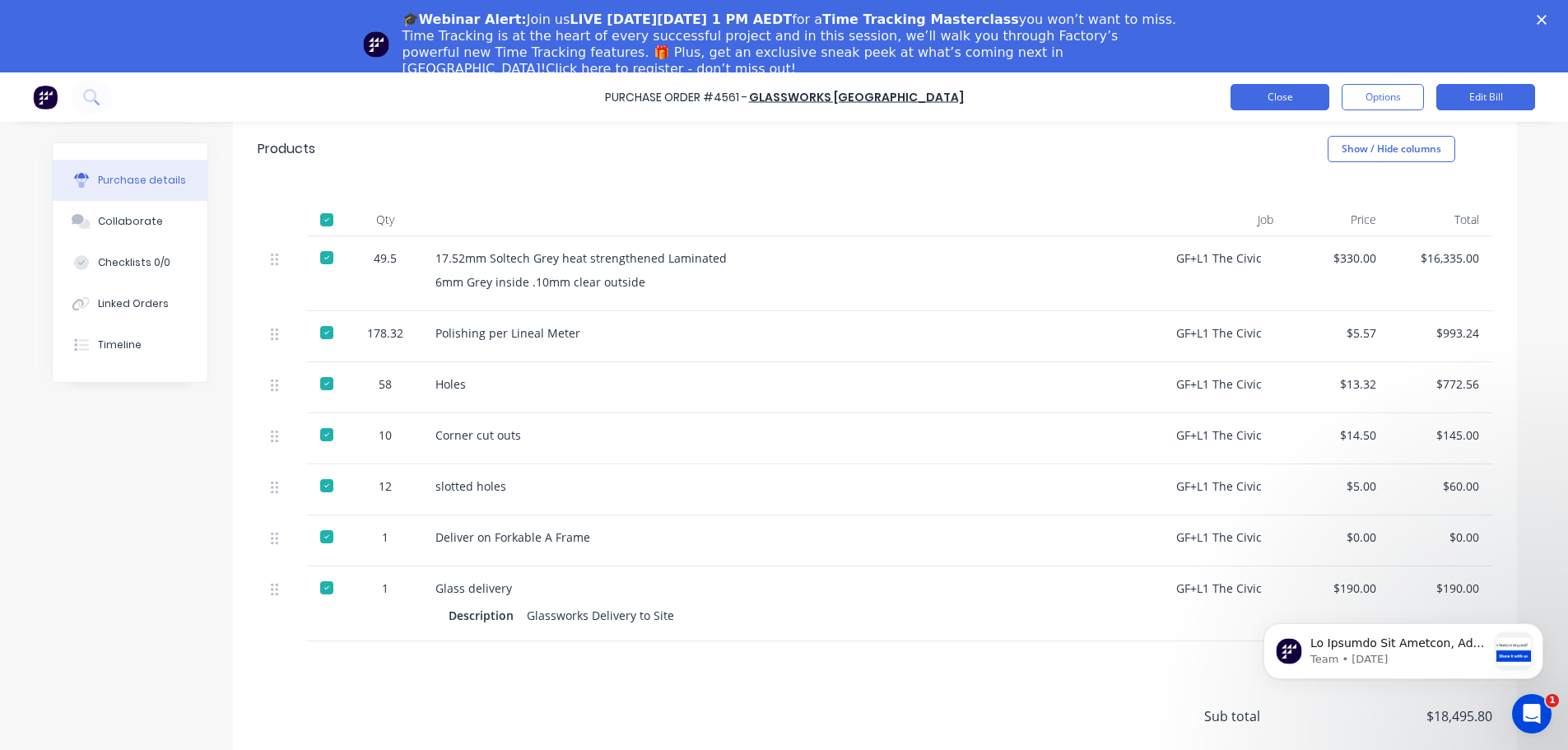
click at [1264, 103] on button "Close" at bounding box center [1280, 97] width 99 height 26
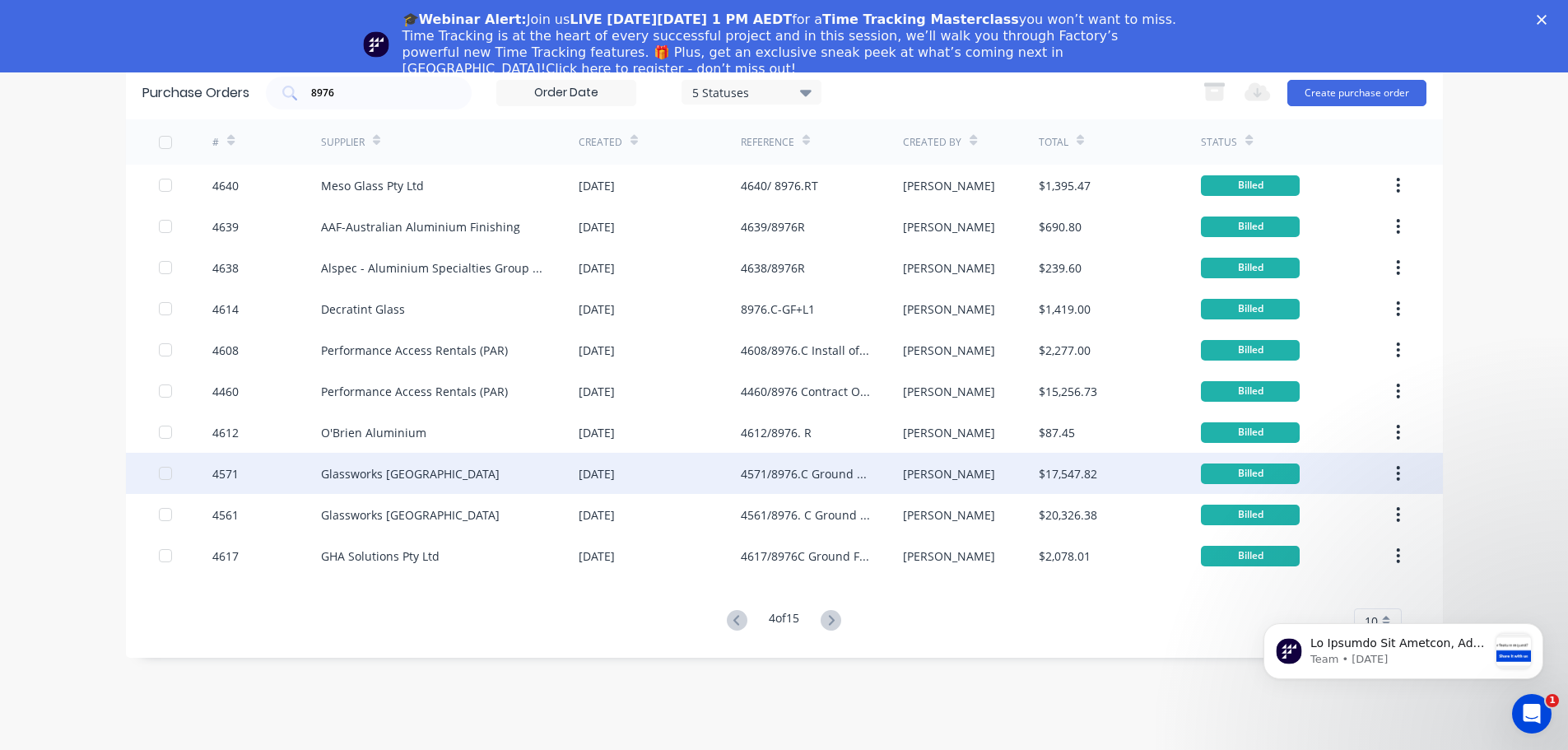
click at [425, 477] on div "Glassworks [GEOGRAPHIC_DATA]" at bounding box center [409, 473] width 178 height 17
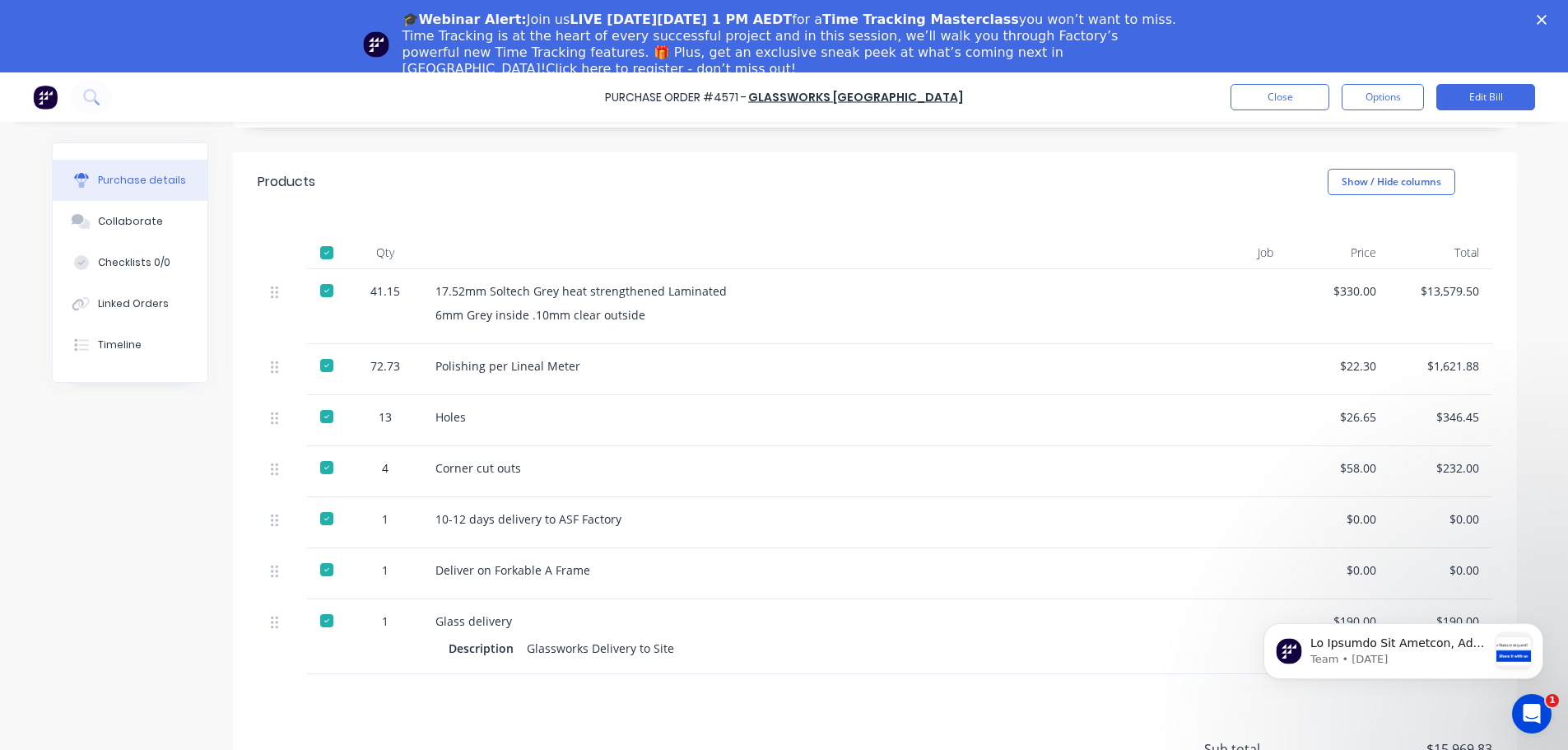
scroll to position [352, 0]
click at [1305, 96] on button "Close" at bounding box center [1280, 97] width 99 height 26
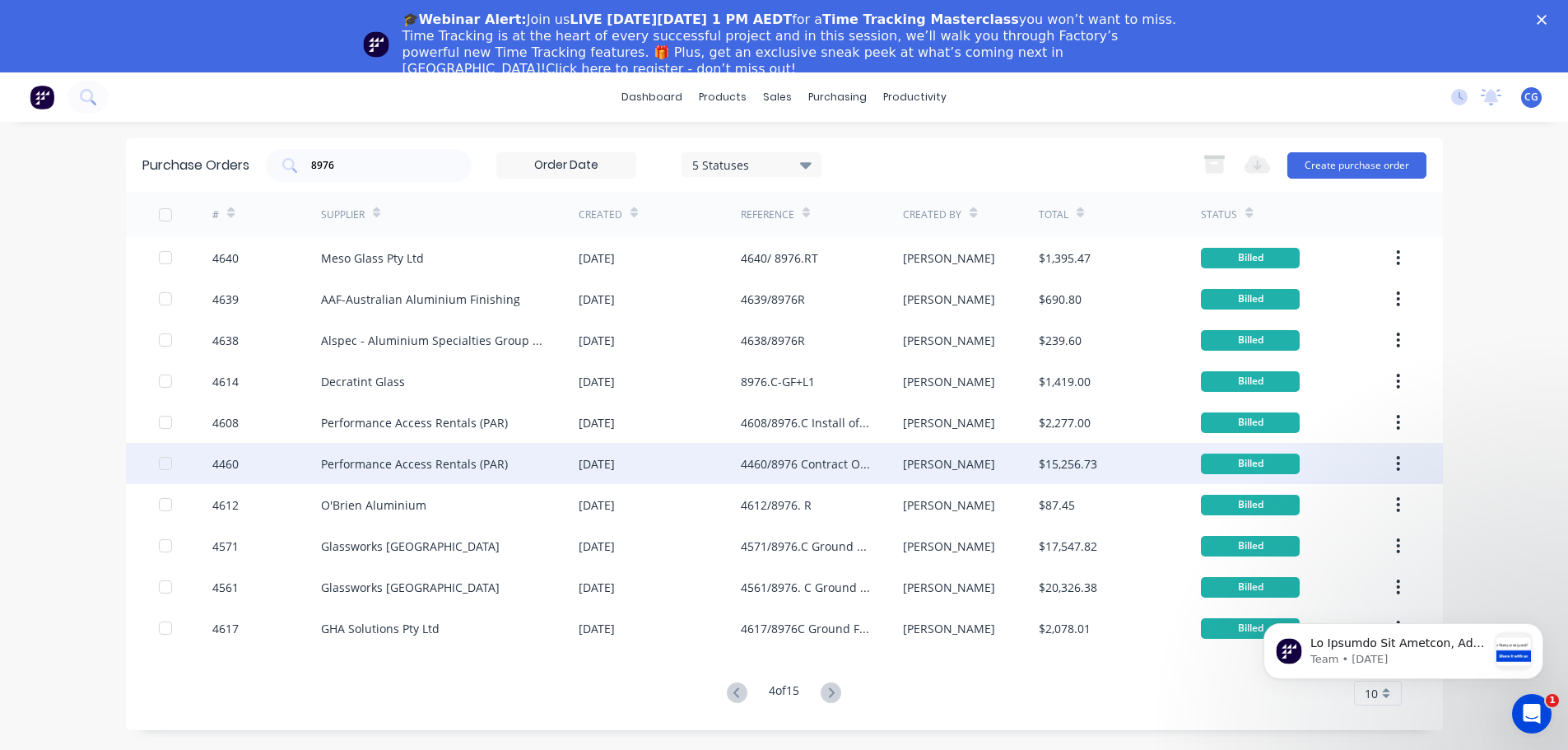
click at [786, 462] on div "4460/8976 Contract Opt 1 (not VO)" at bounding box center [805, 463] width 129 height 17
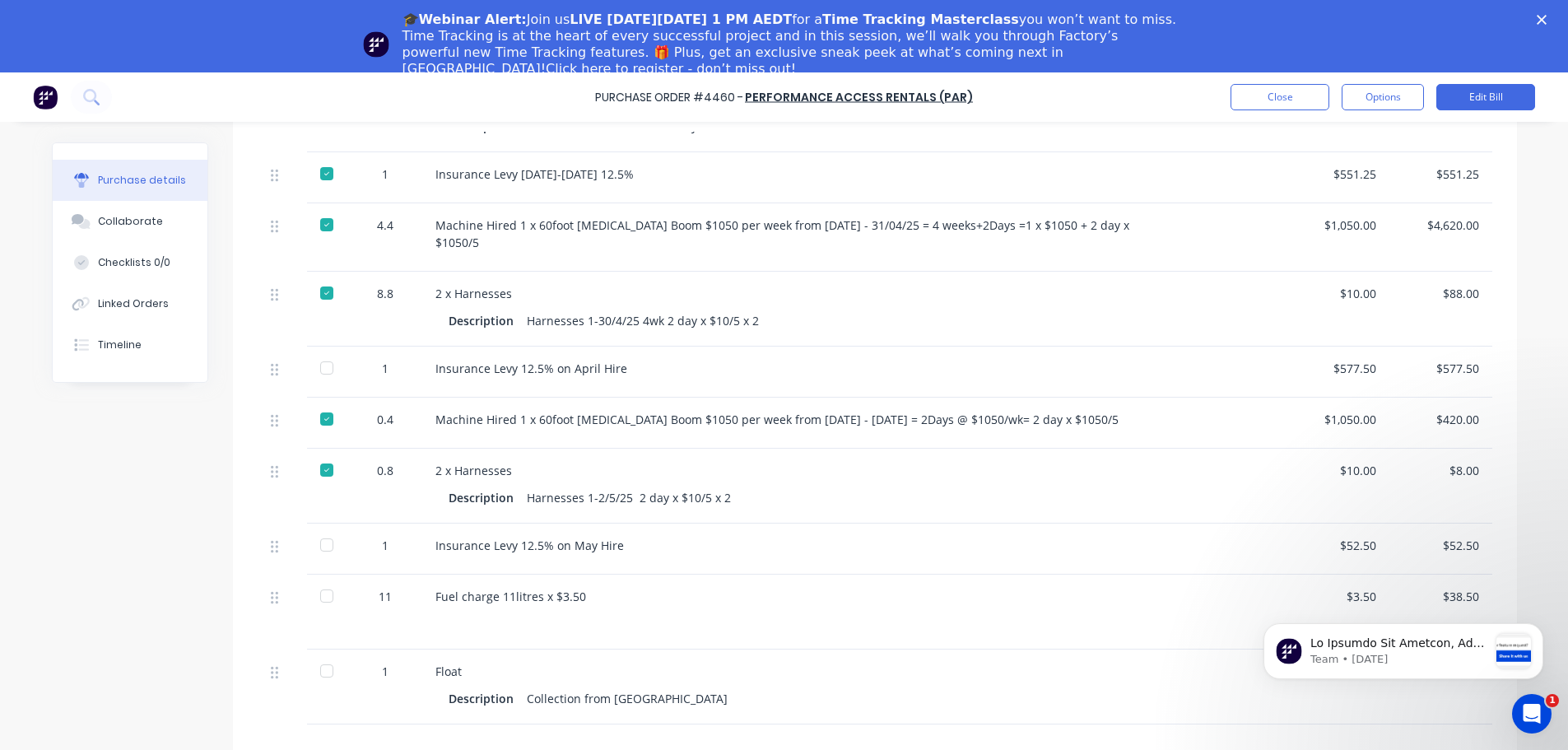
scroll to position [906, 0]
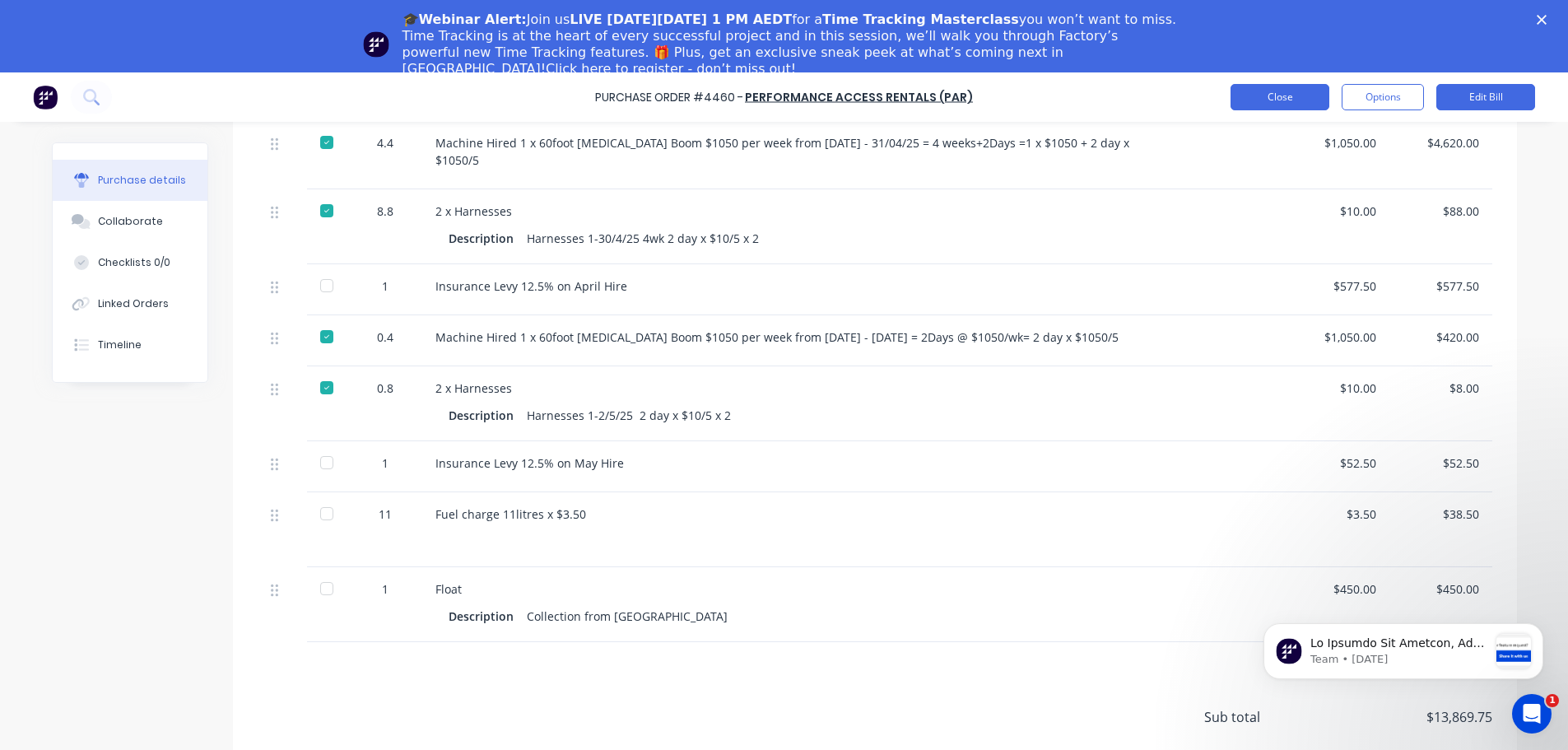
click at [1250, 91] on button "Close" at bounding box center [1280, 97] width 99 height 26
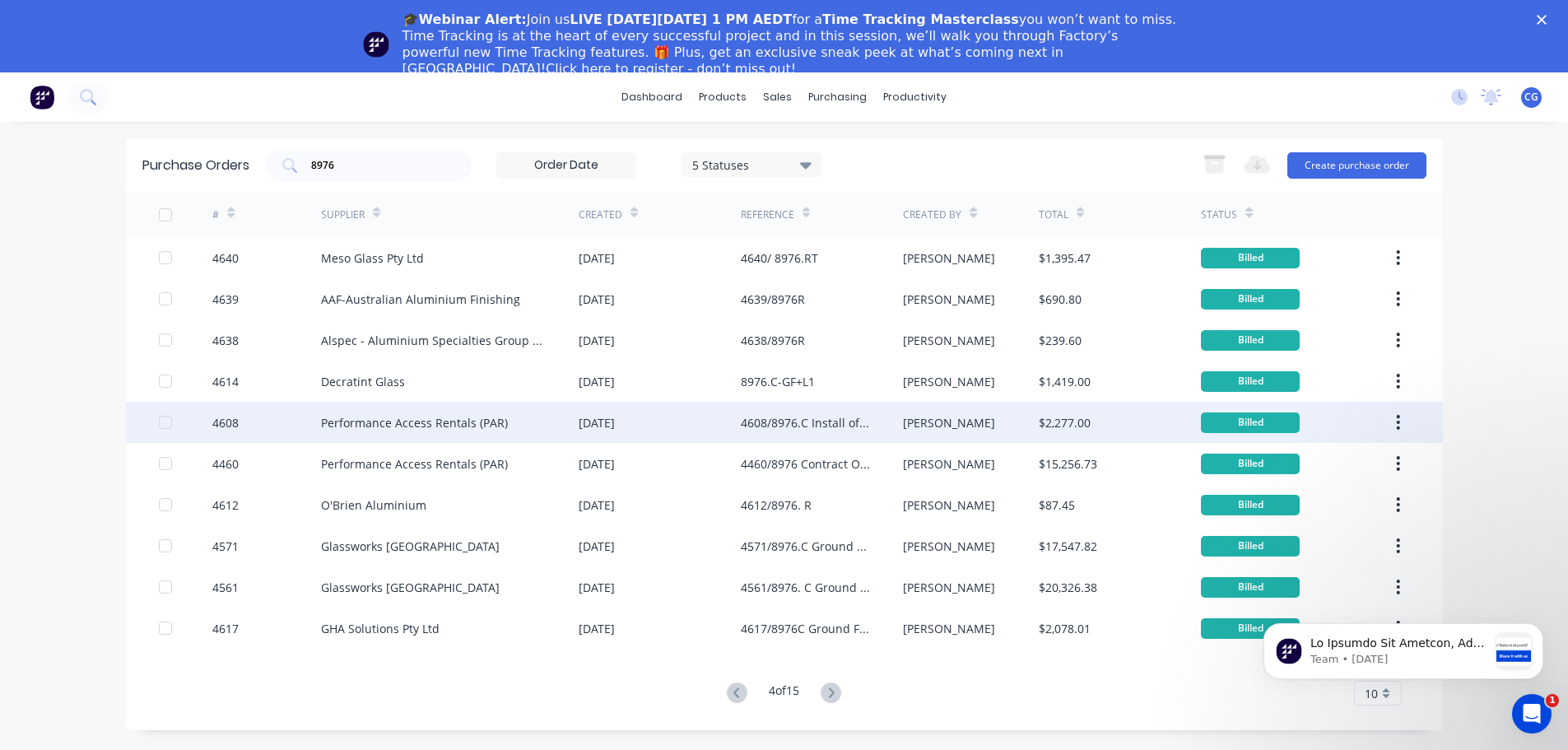
click at [767, 422] on div "4608/8976.C Install of GF Glass panels" at bounding box center [805, 422] width 129 height 17
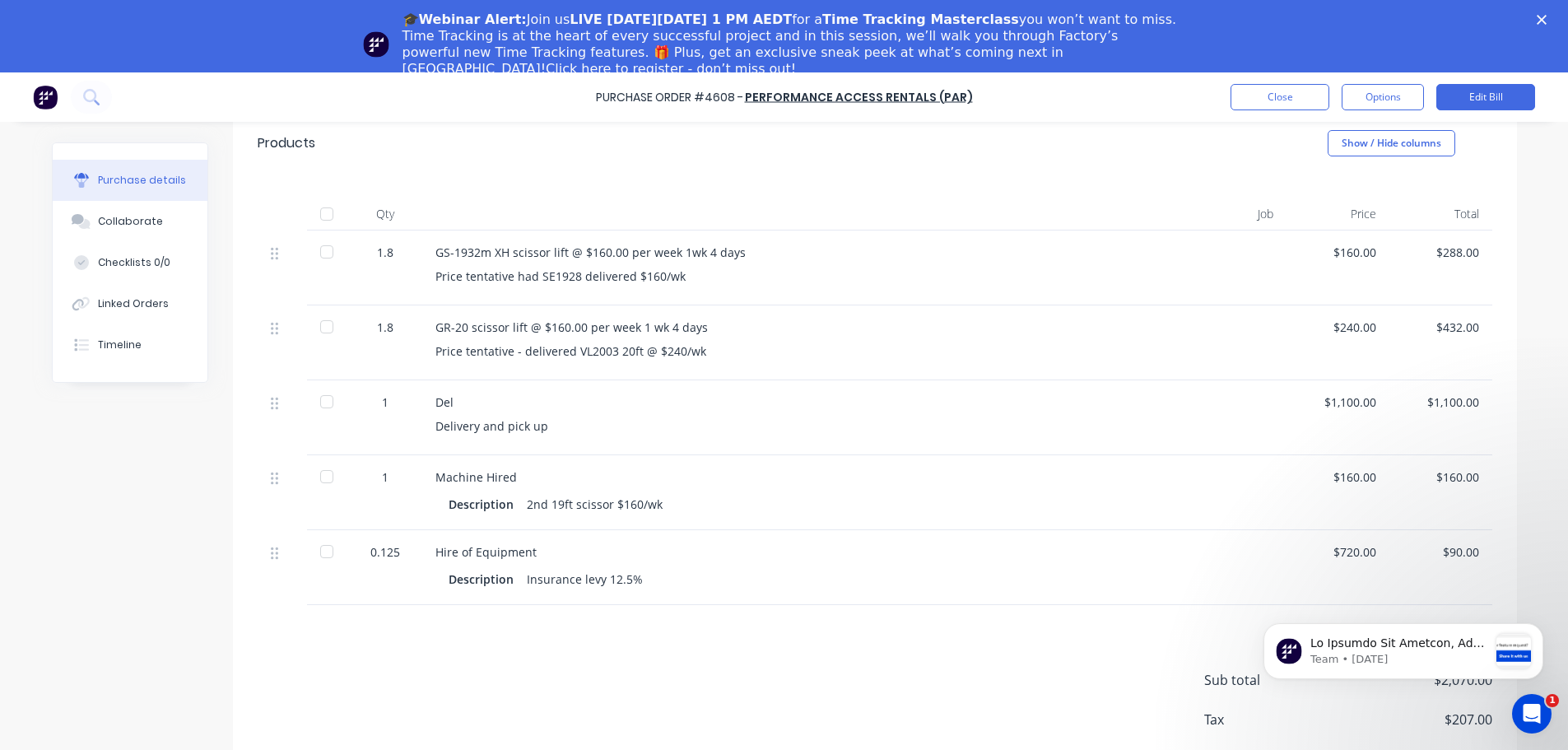
scroll to position [278, 0]
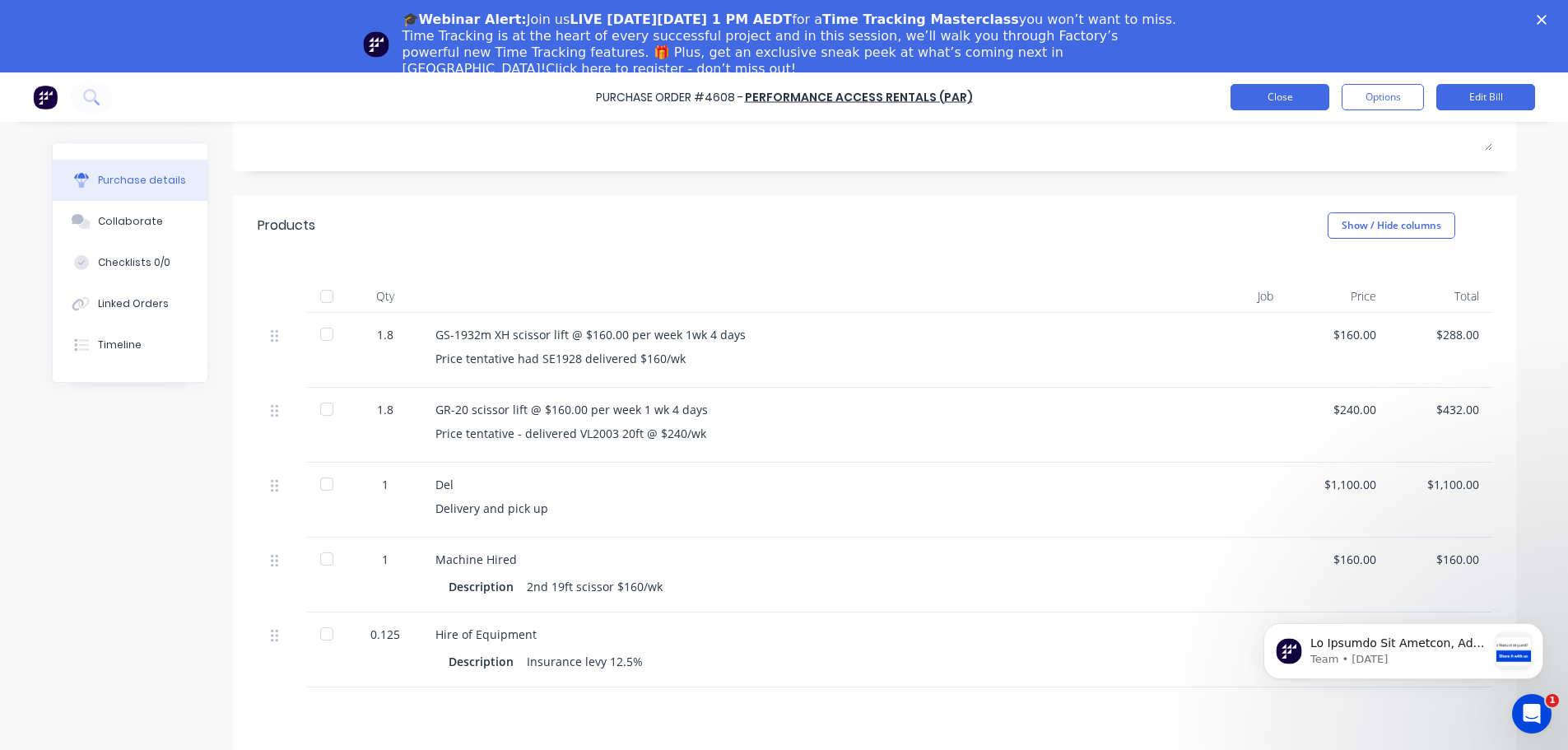
click at [1290, 86] on button "Close" at bounding box center [1280, 97] width 99 height 26
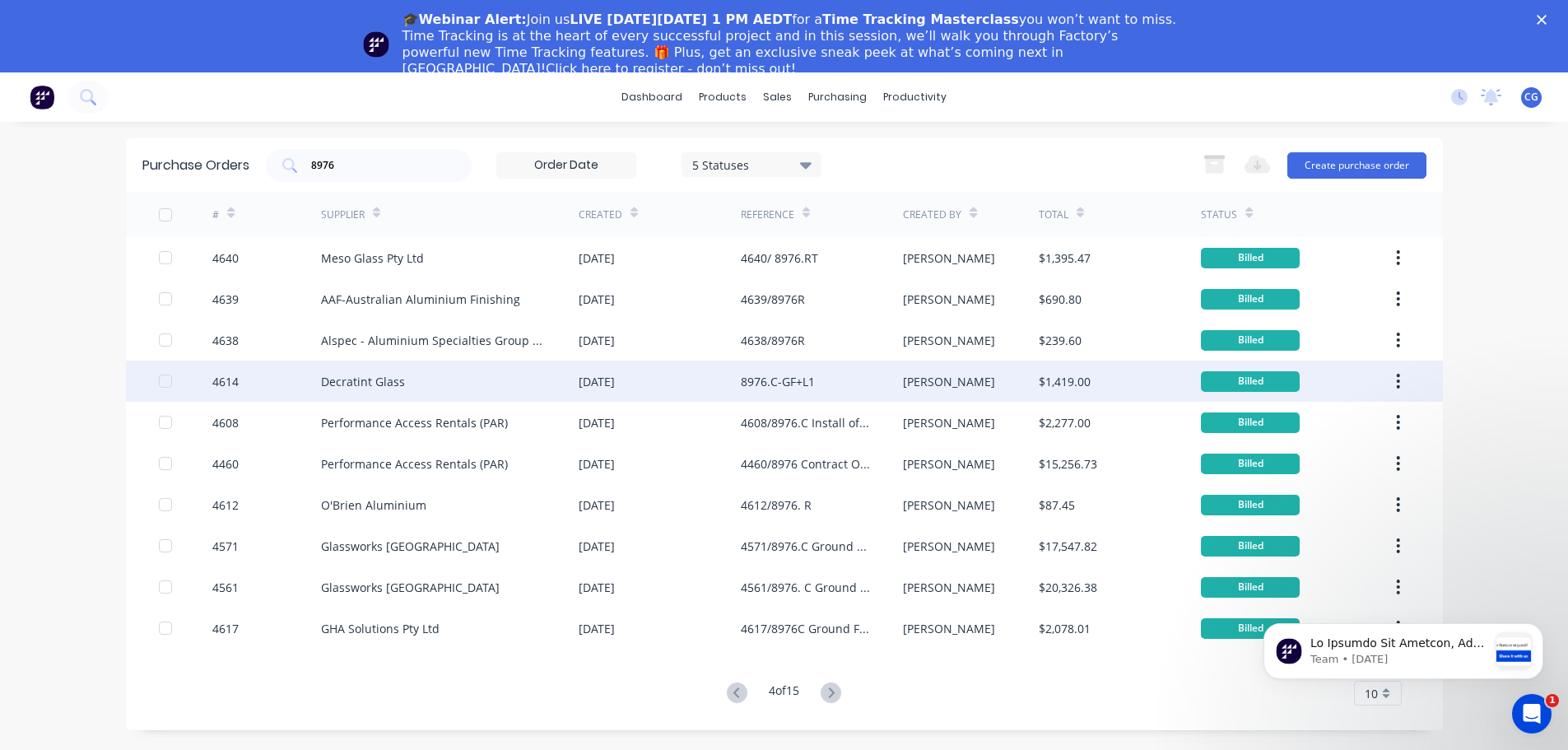
click at [762, 384] on div "8976.C-GF+L1" at bounding box center [777, 381] width 74 height 17
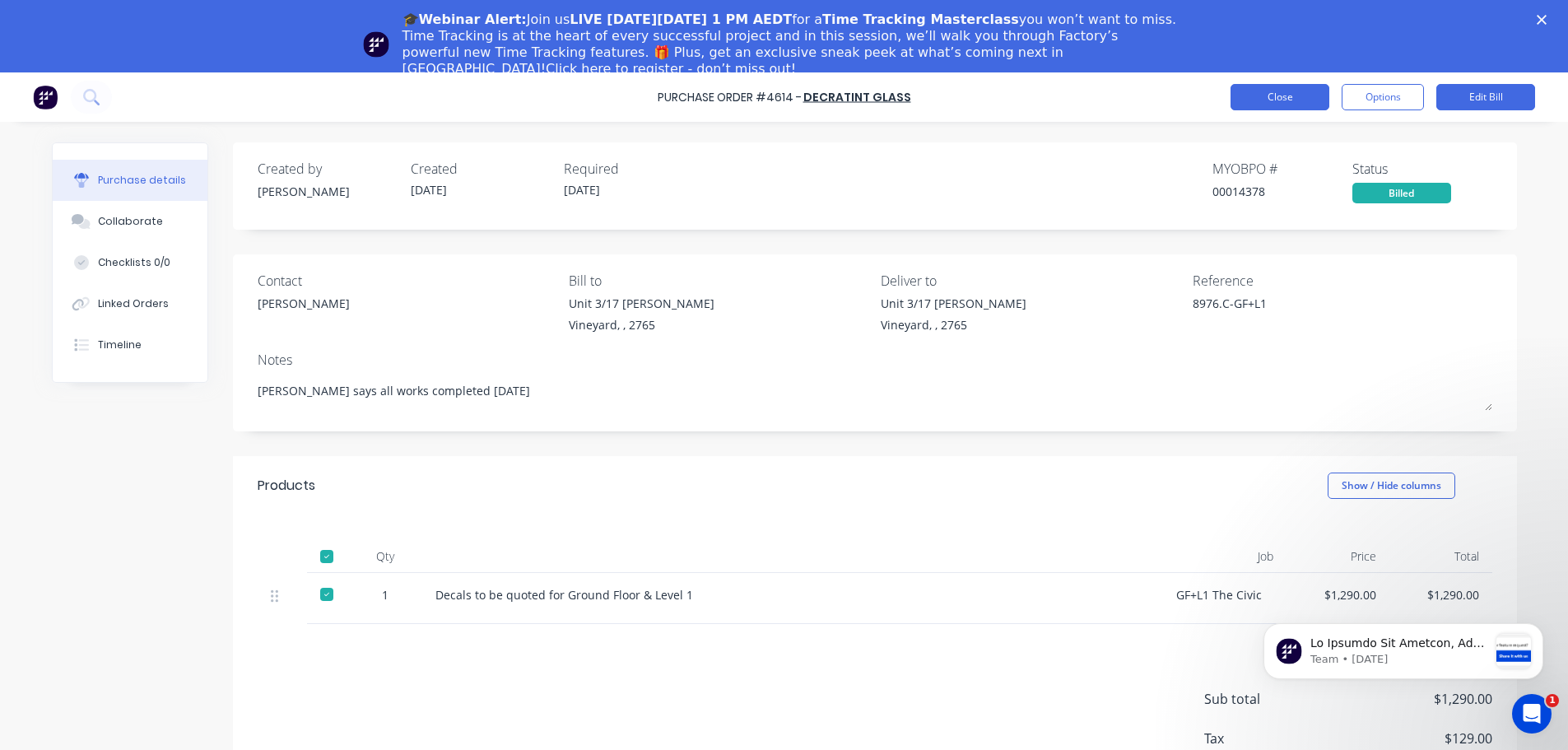
click at [1281, 91] on button "Close" at bounding box center [1280, 97] width 99 height 26
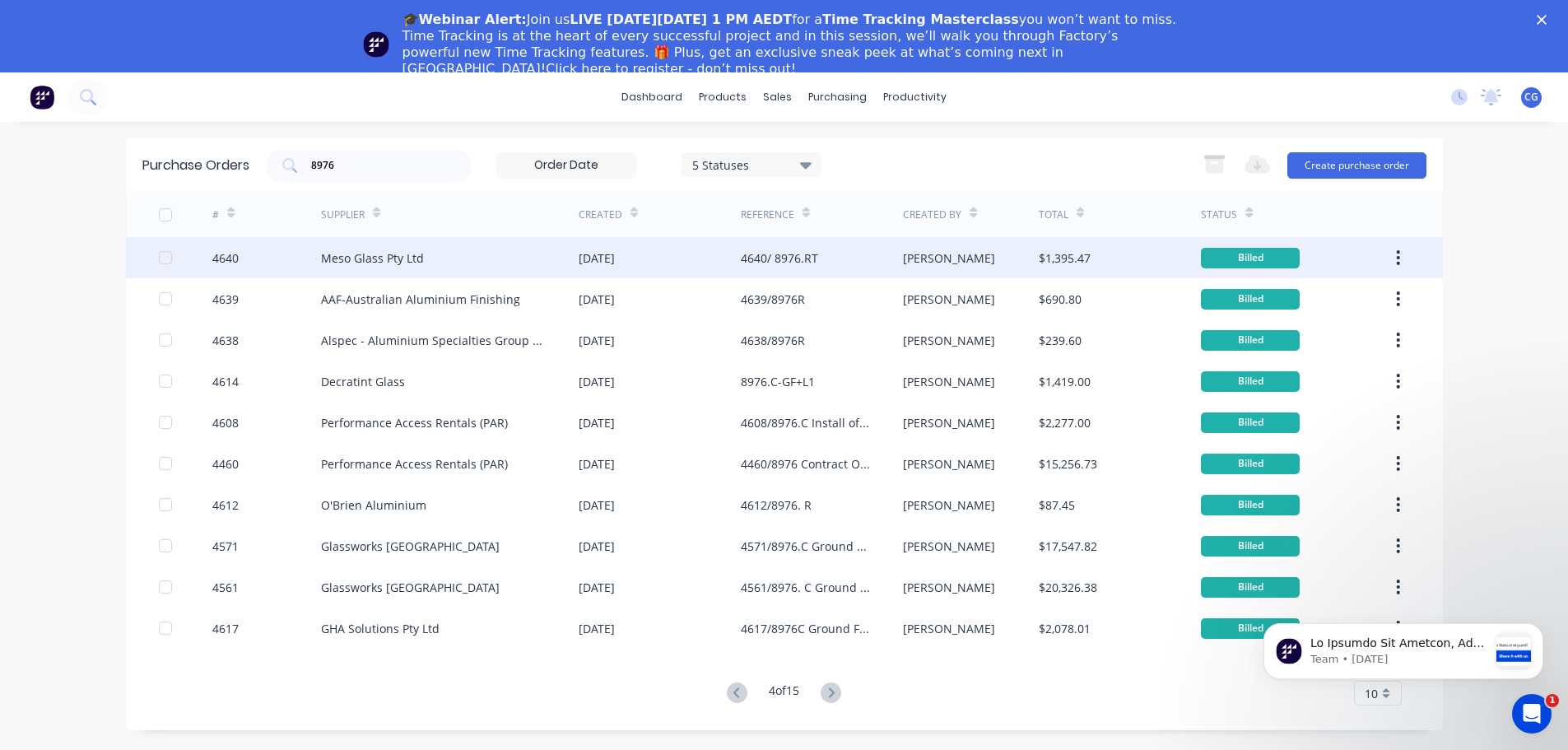
click at [812, 261] on div "4640/ 8976.RT" at bounding box center [779, 257] width 77 height 17
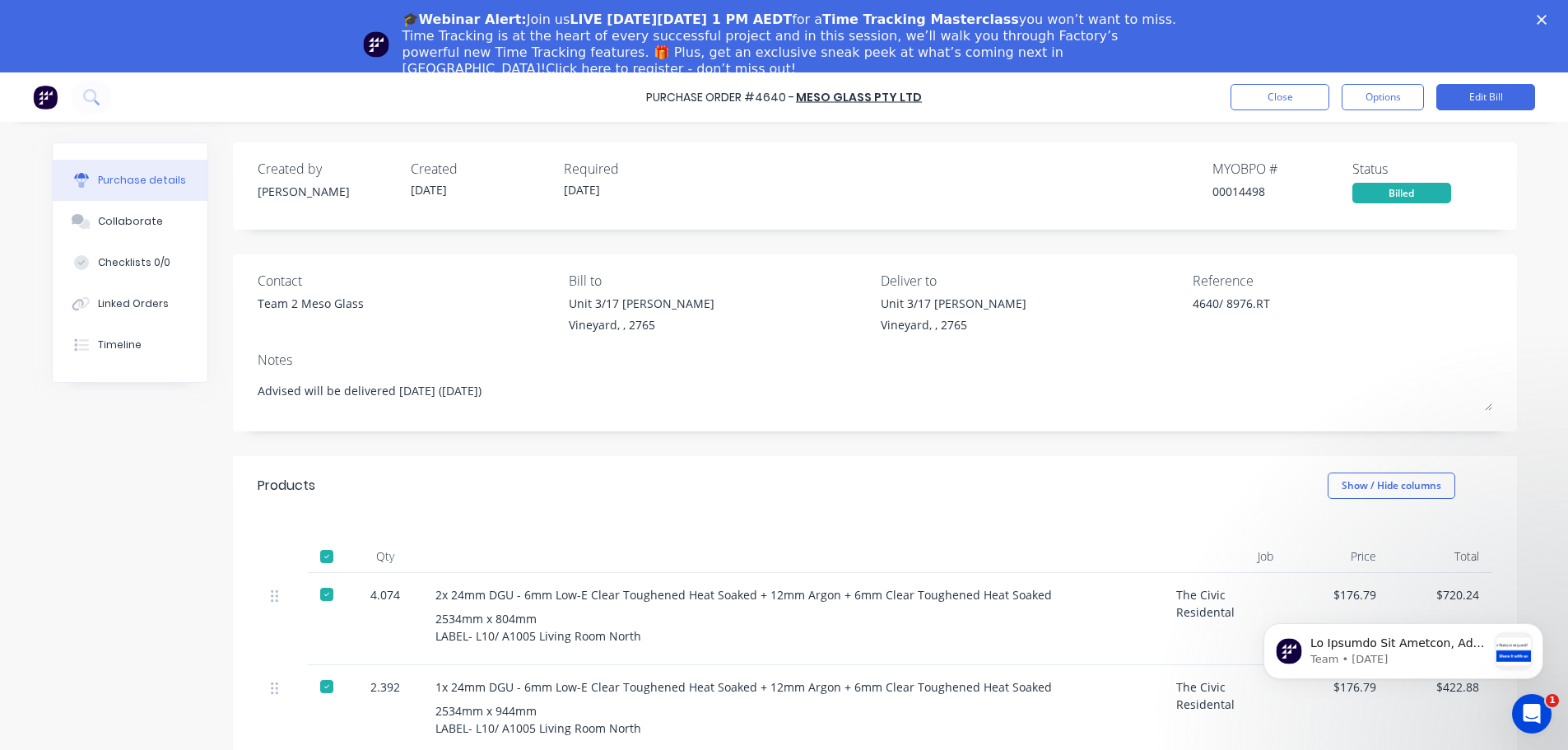
scroll to position [165, 0]
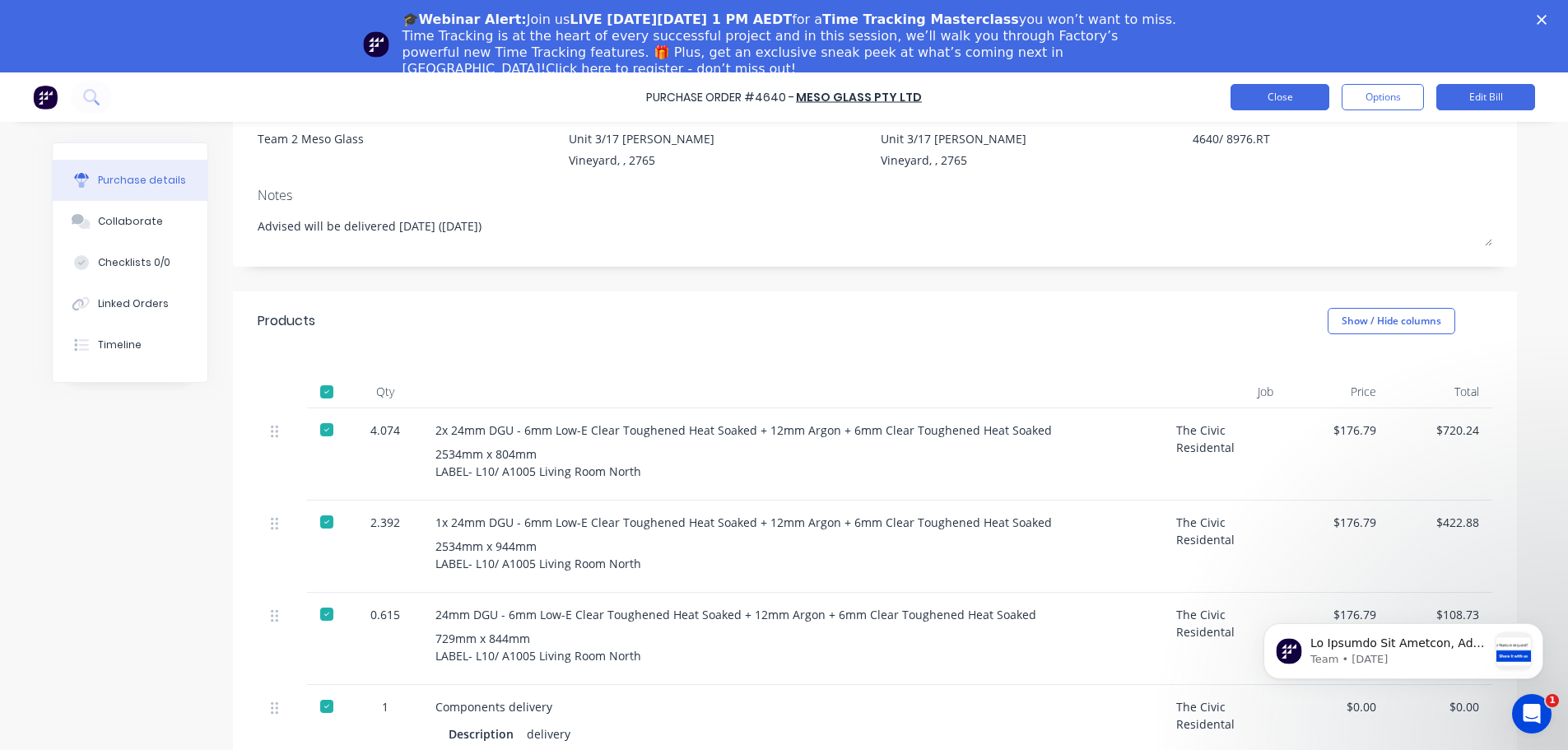
click at [1294, 99] on button "Close" at bounding box center [1280, 97] width 99 height 26
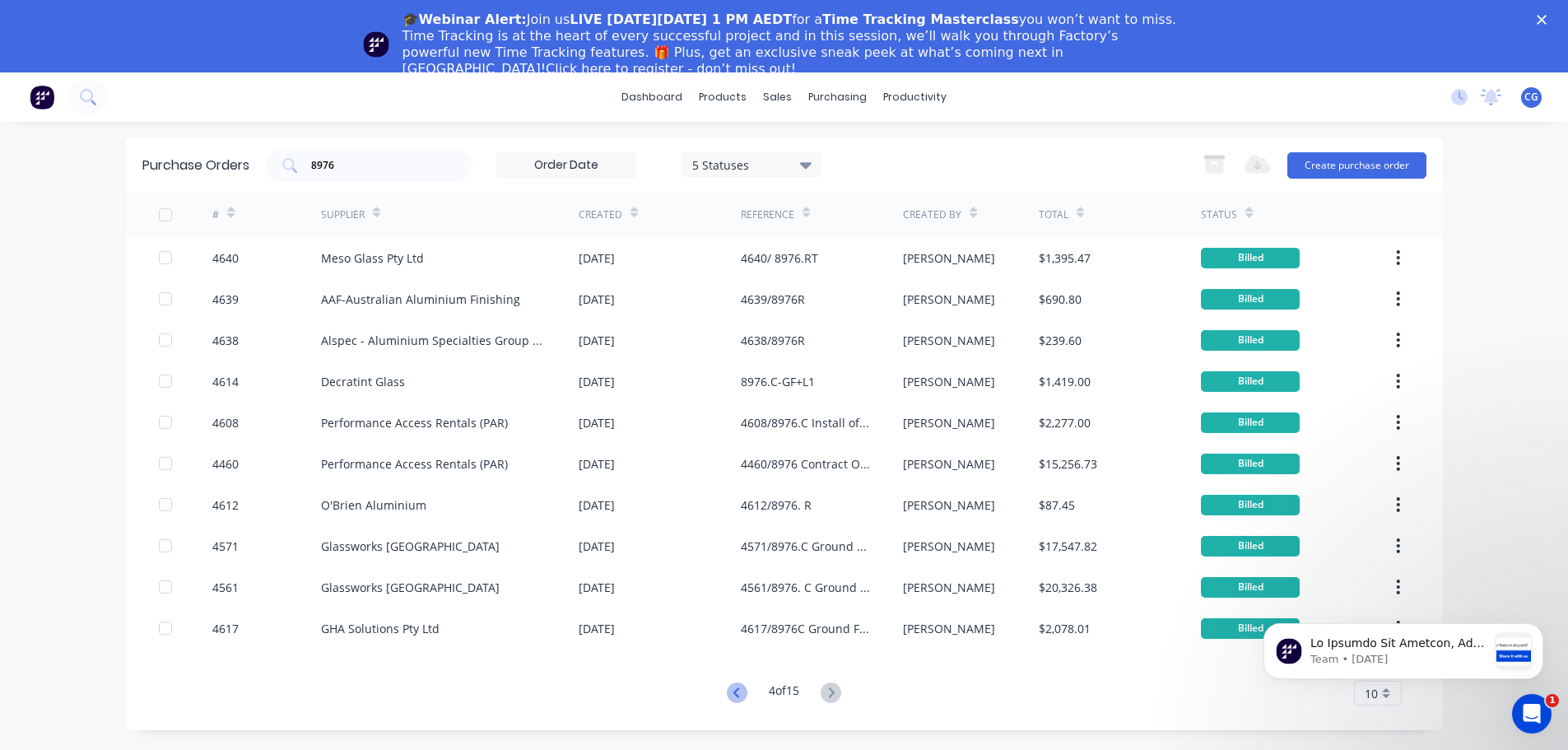
click at [730, 688] on icon at bounding box center [736, 693] width 21 height 21
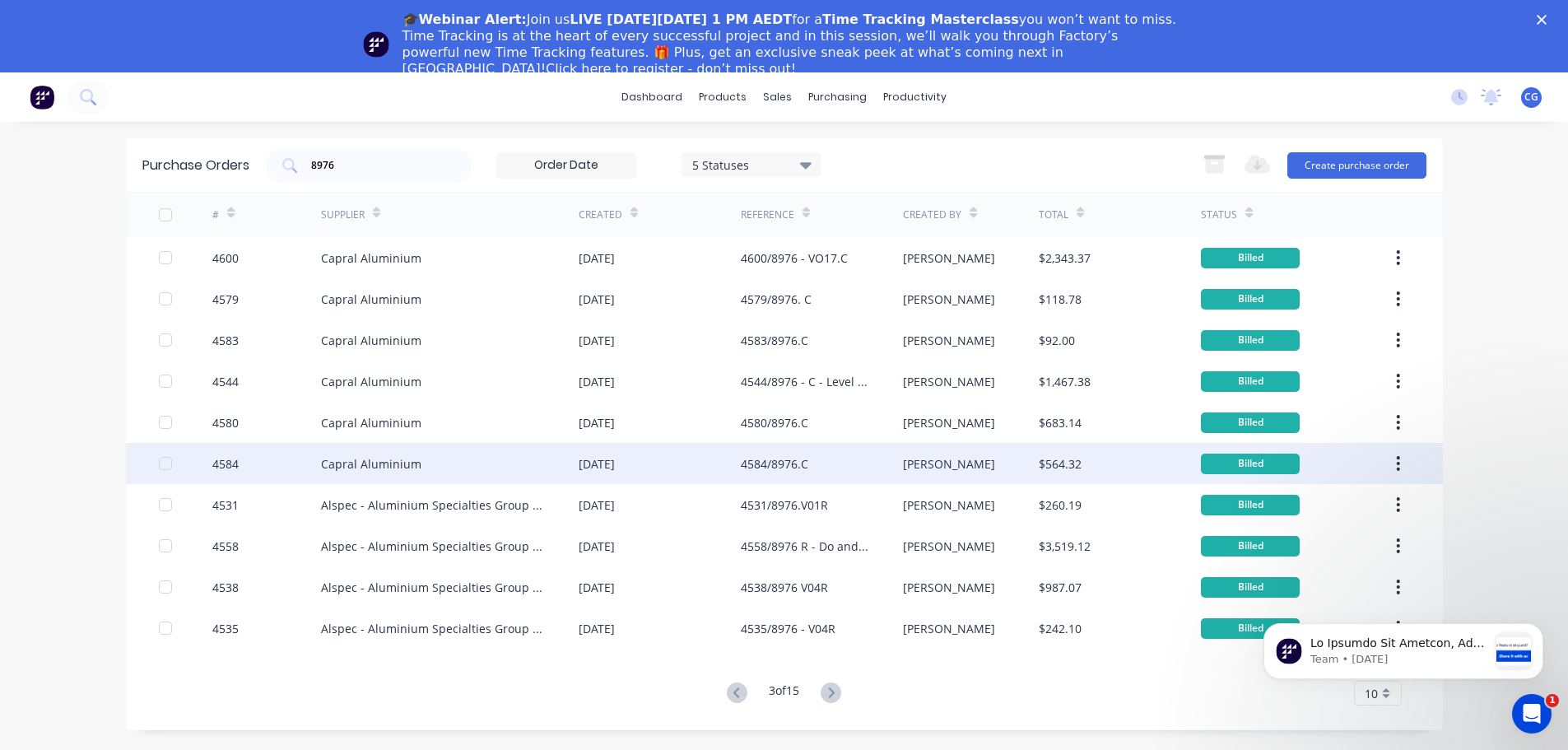
click at [789, 462] on div "4584/8976.C" at bounding box center [774, 463] width 67 height 17
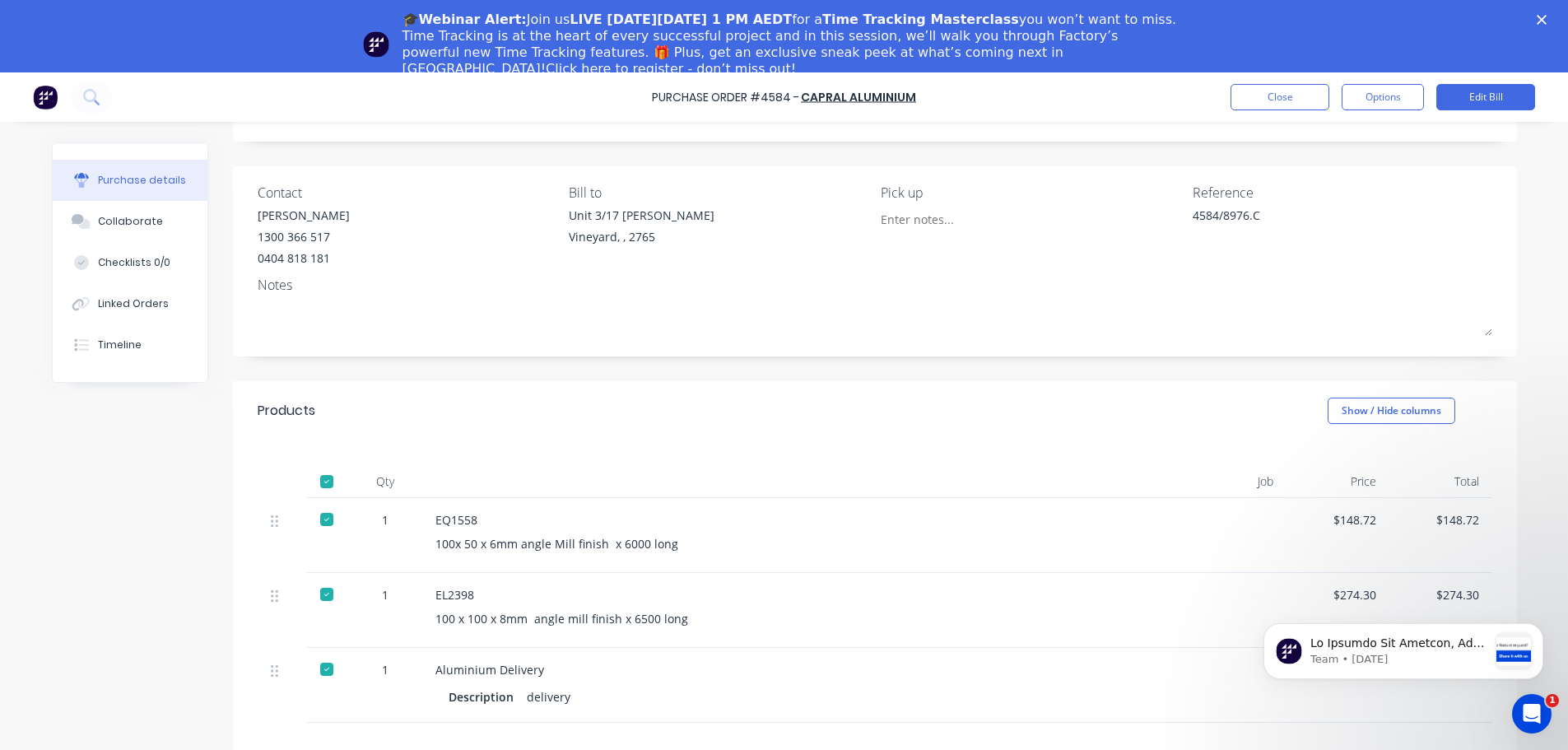
scroll to position [165, 0]
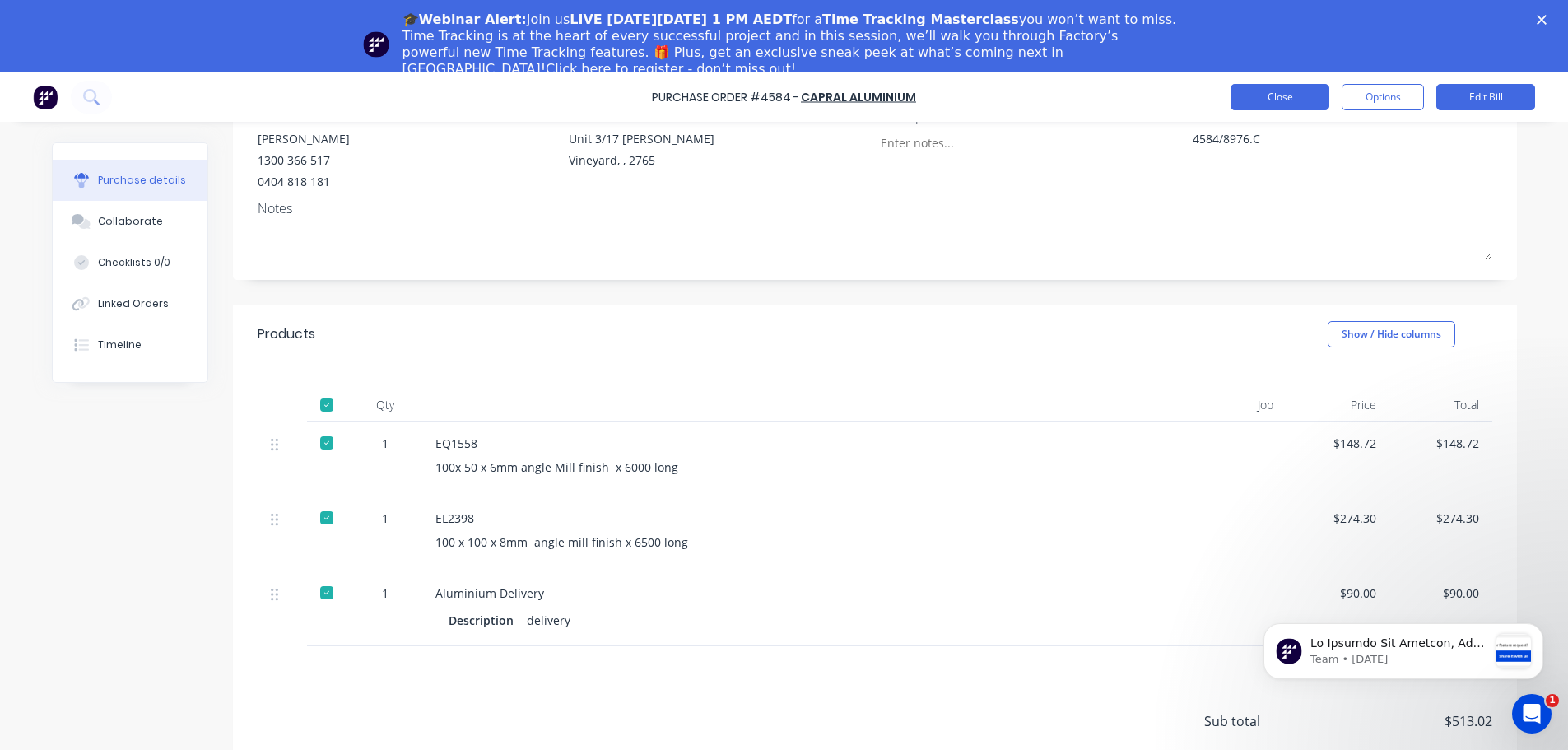
click at [1280, 95] on button "Close" at bounding box center [1280, 97] width 99 height 26
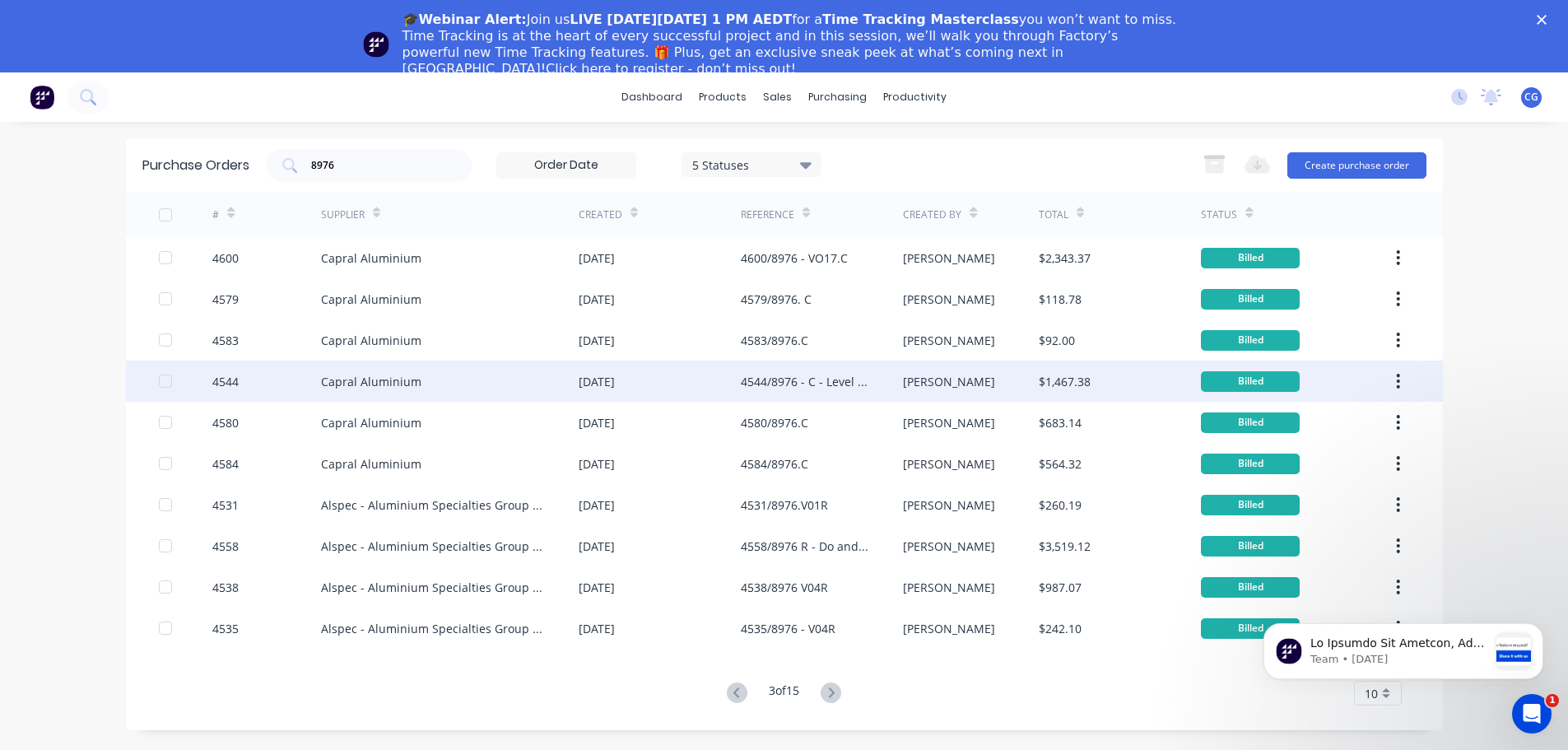
click at [787, 382] on div "4544/8976 - C - Level 1 Plus Ground Floor." at bounding box center [805, 381] width 129 height 17
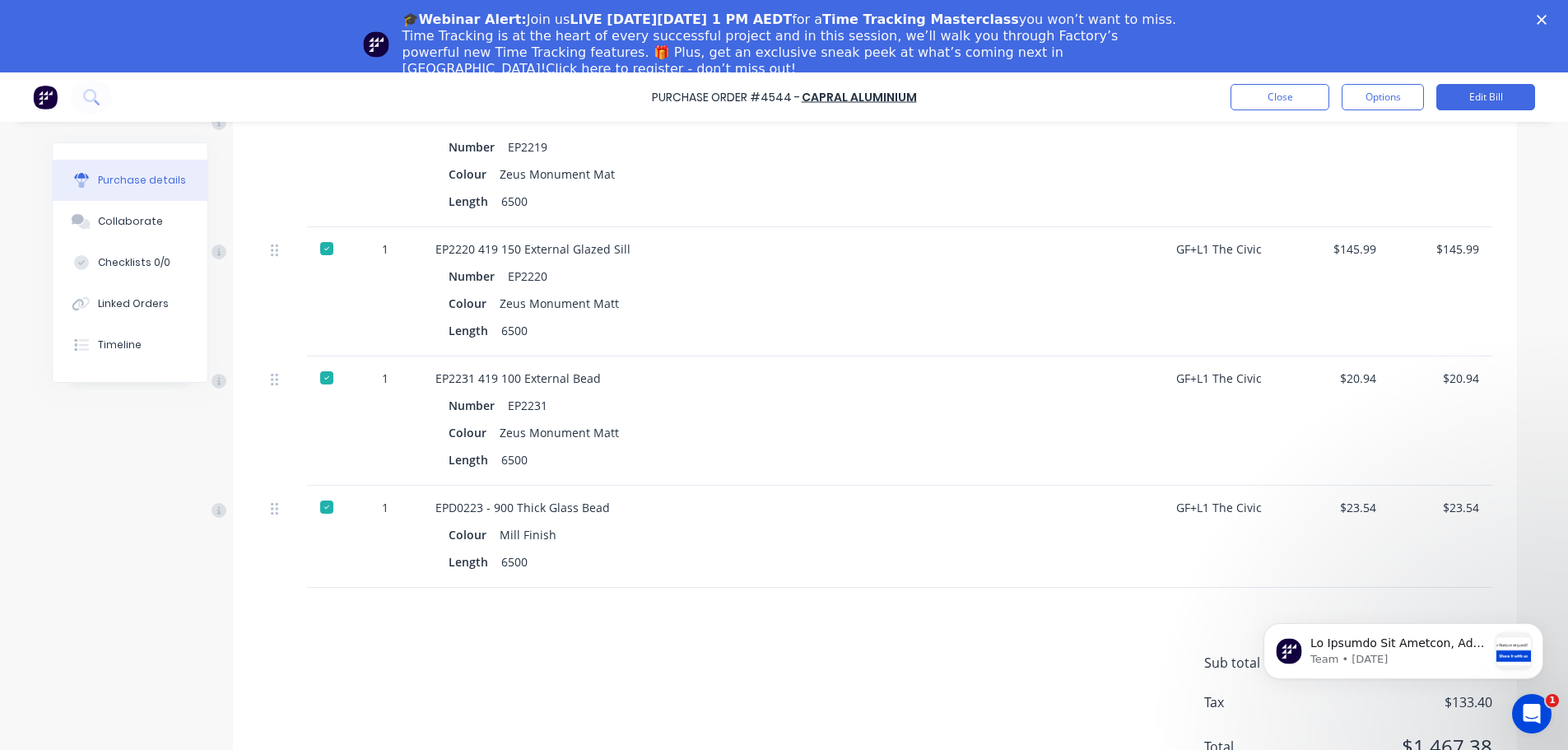
scroll to position [1431, 0]
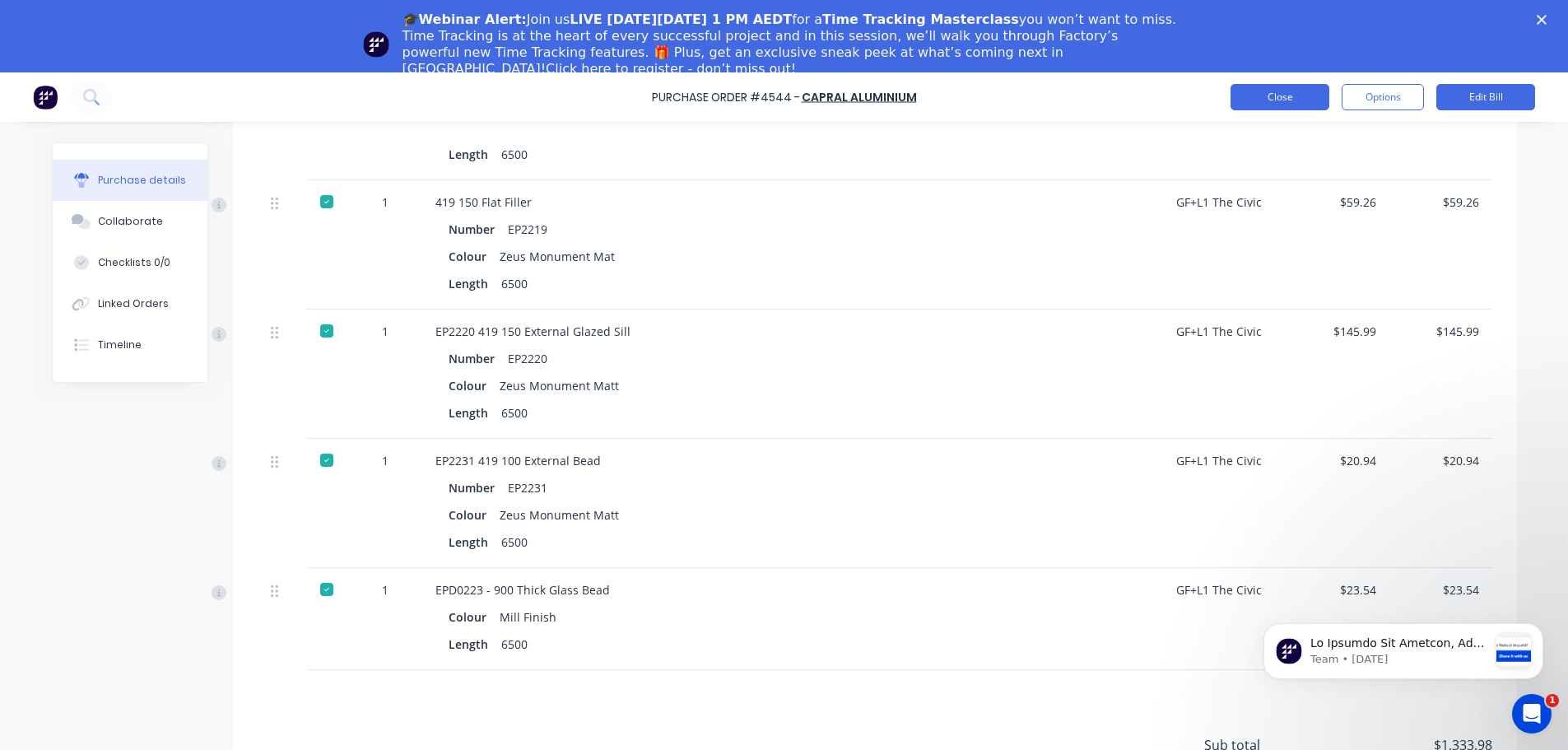
click at [1255, 88] on button "Close" at bounding box center [1280, 97] width 99 height 26
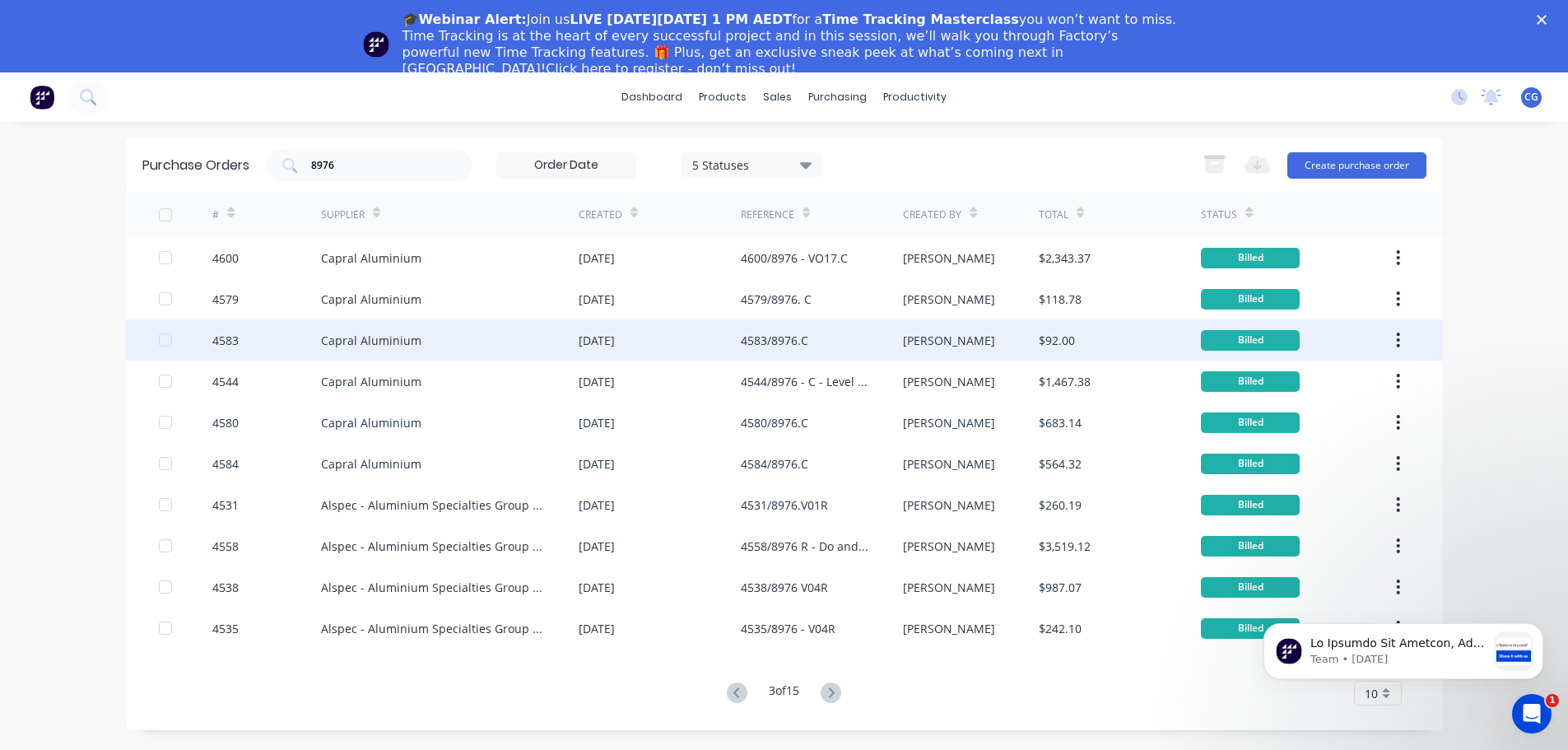
click at [833, 339] on div "4583/8976.C" at bounding box center [821, 341] width 162 height 41
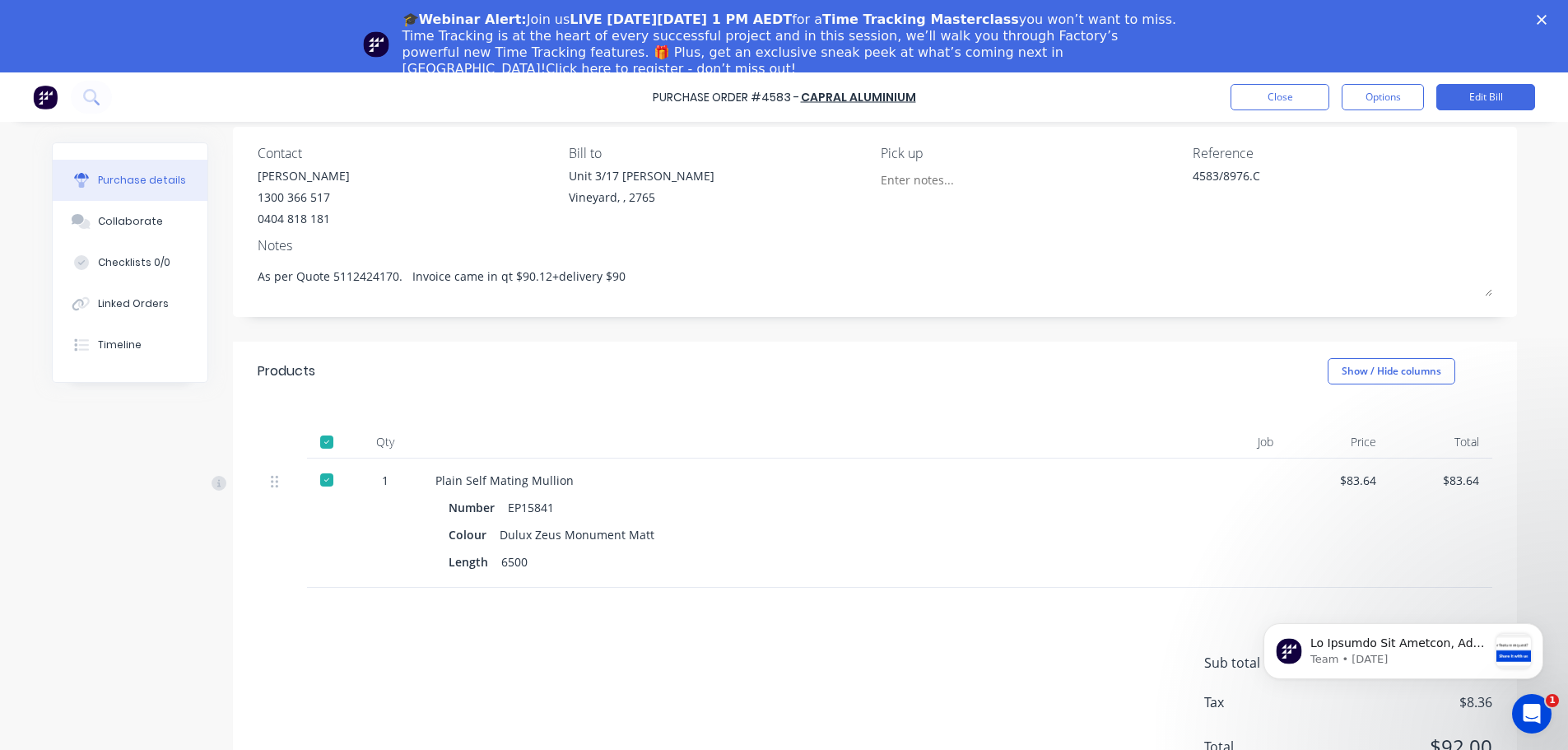
scroll to position [46, 0]
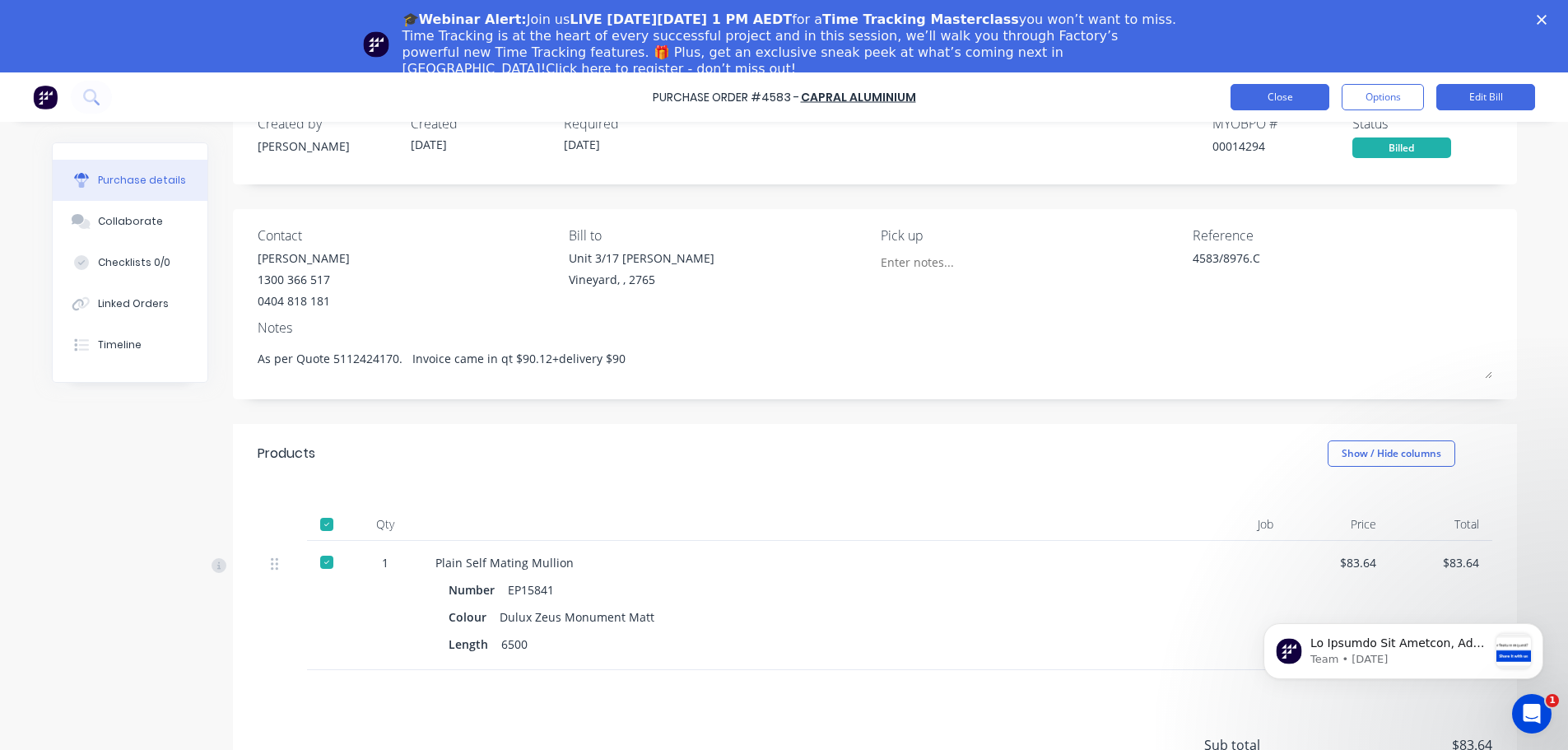
click at [1305, 90] on button "Close" at bounding box center [1280, 97] width 99 height 26
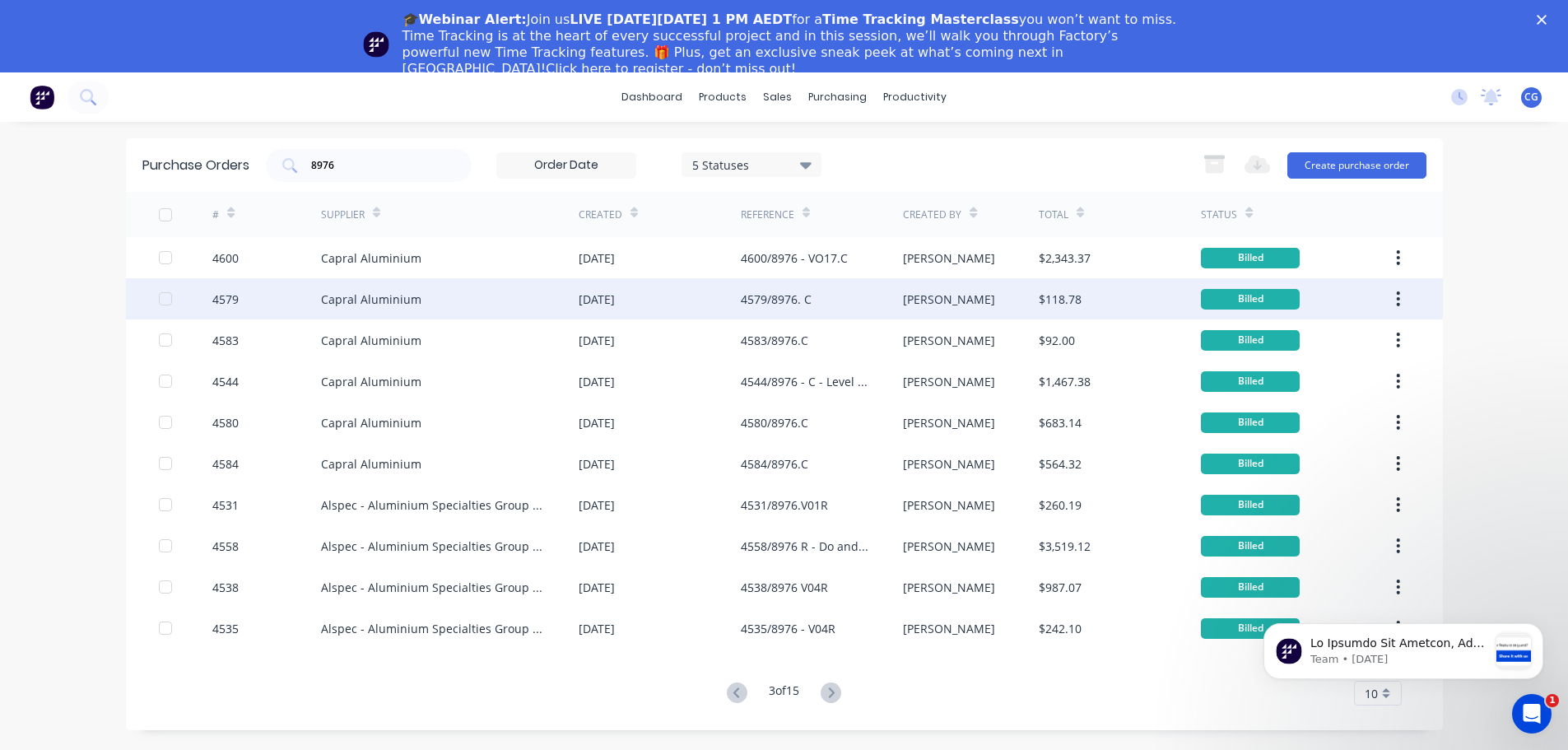
click at [802, 297] on div "4579/8976. C" at bounding box center [775, 298] width 71 height 17
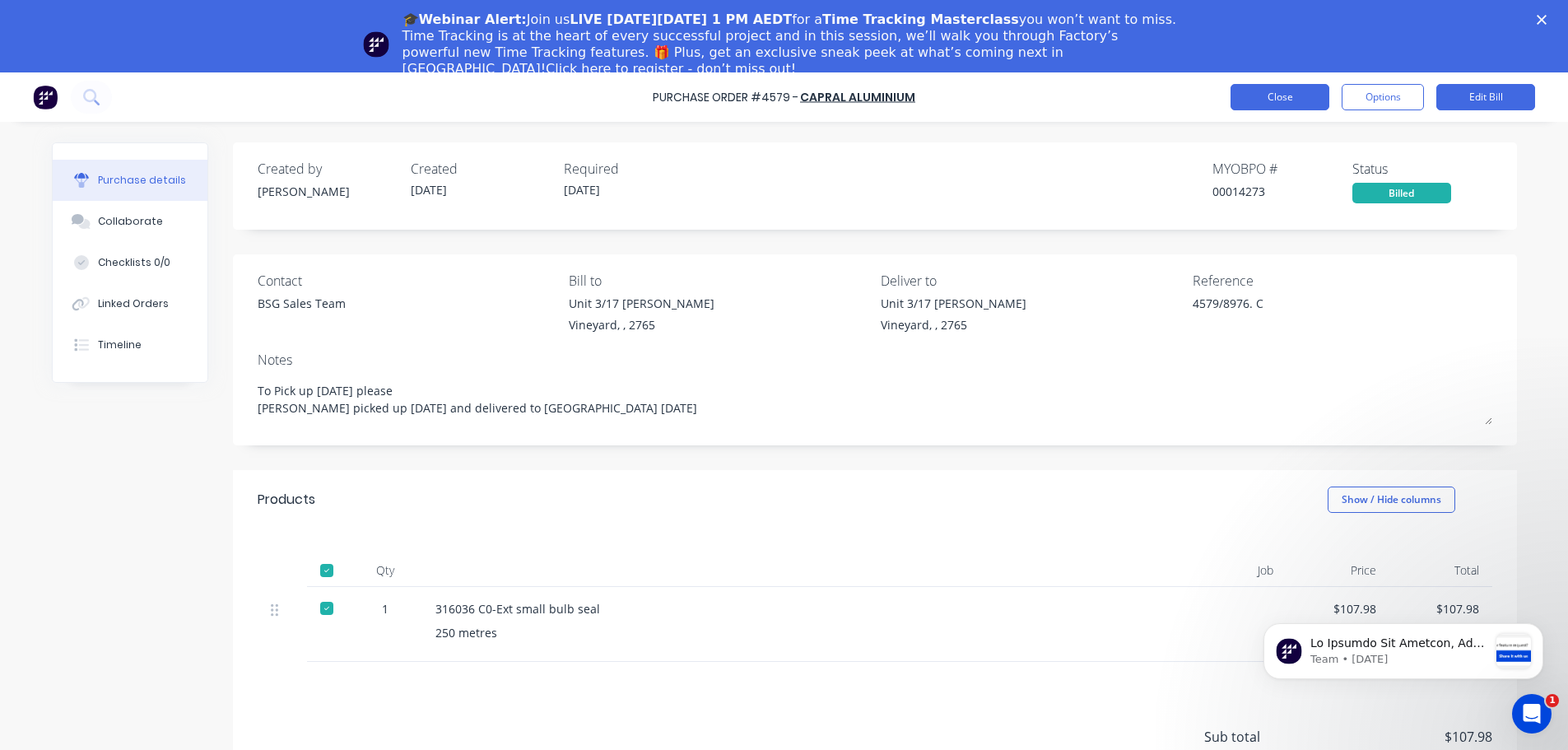
click at [1259, 97] on button "Close" at bounding box center [1280, 97] width 99 height 26
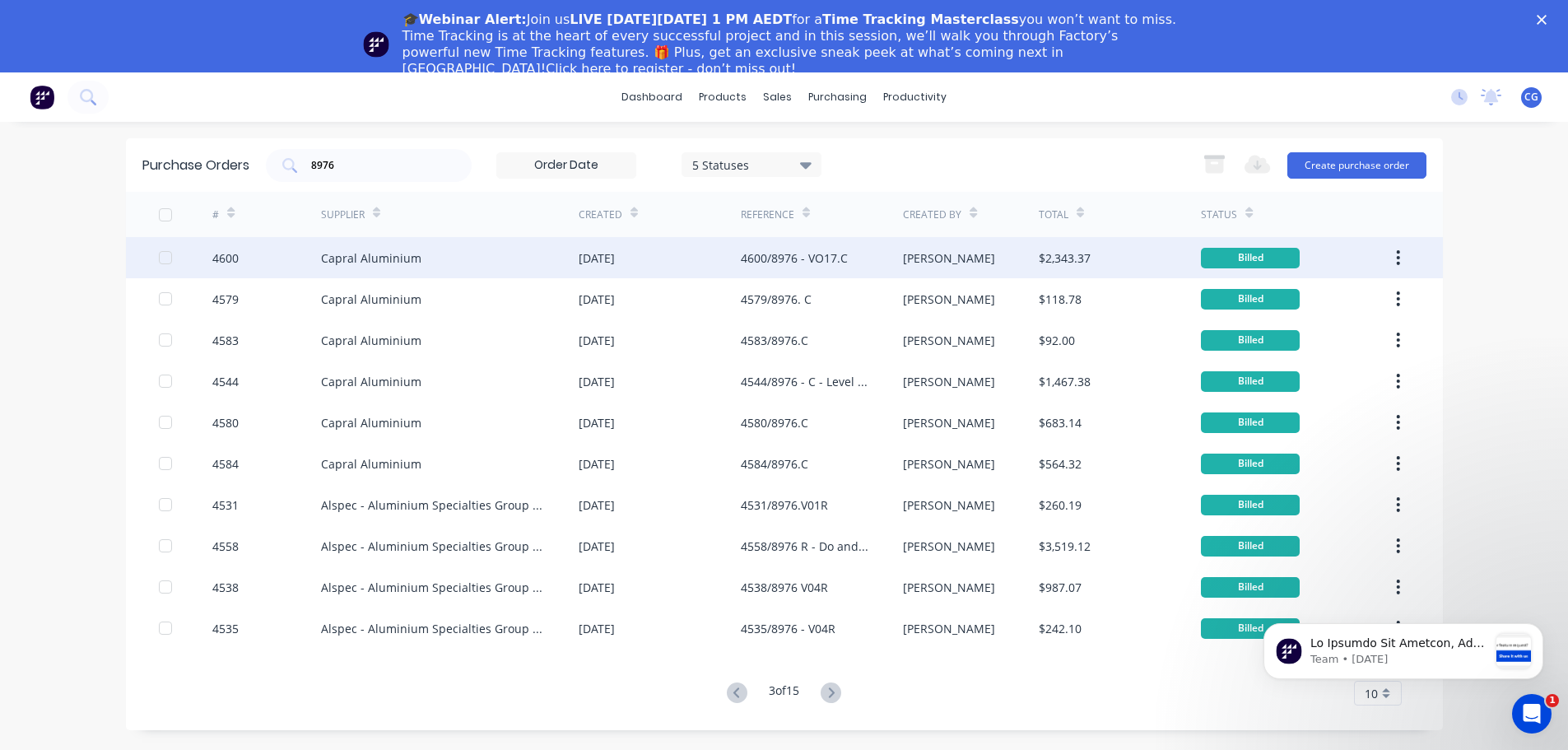
click at [835, 256] on div "4600/8976 - VO17.C" at bounding box center [793, 257] width 107 height 17
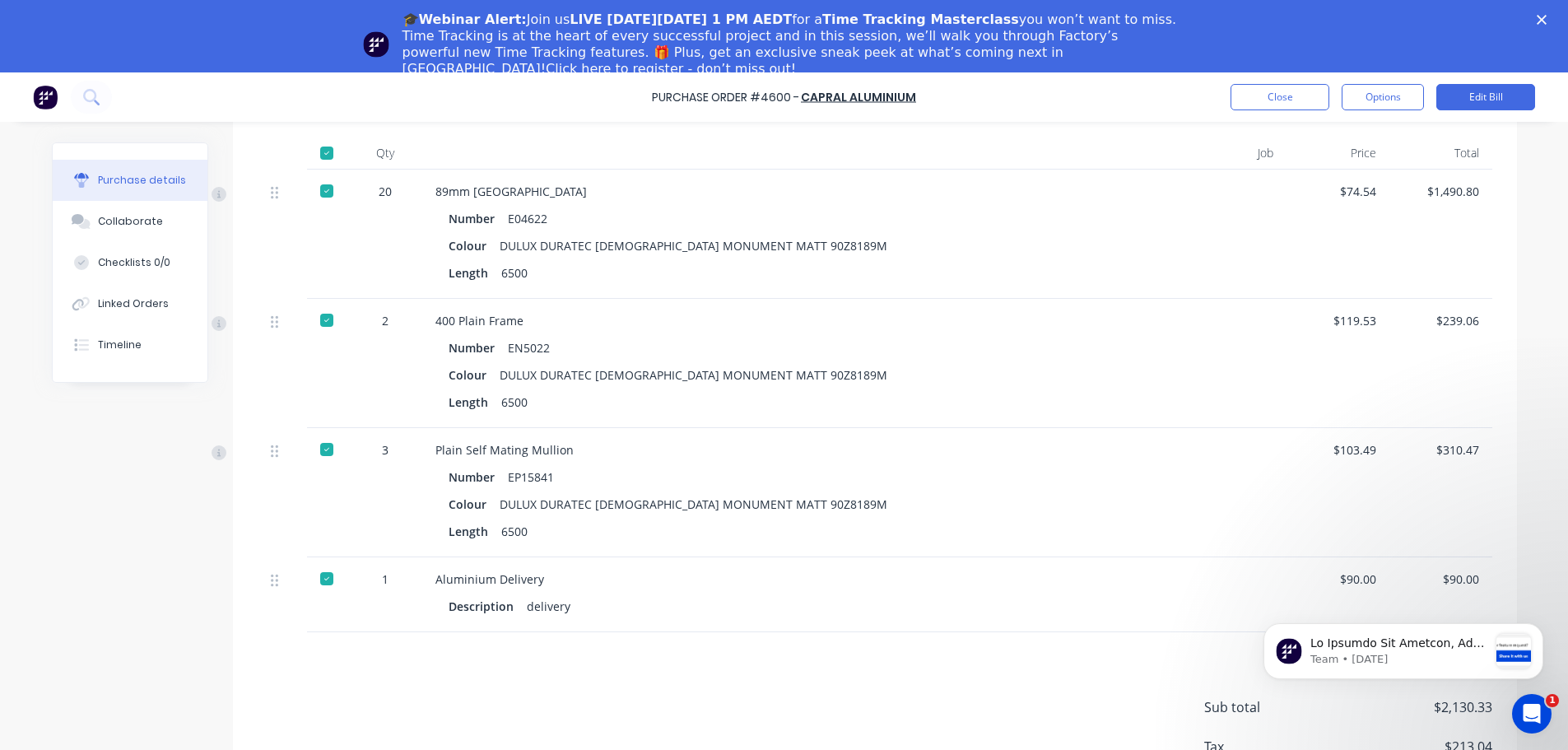
scroll to position [379, 0]
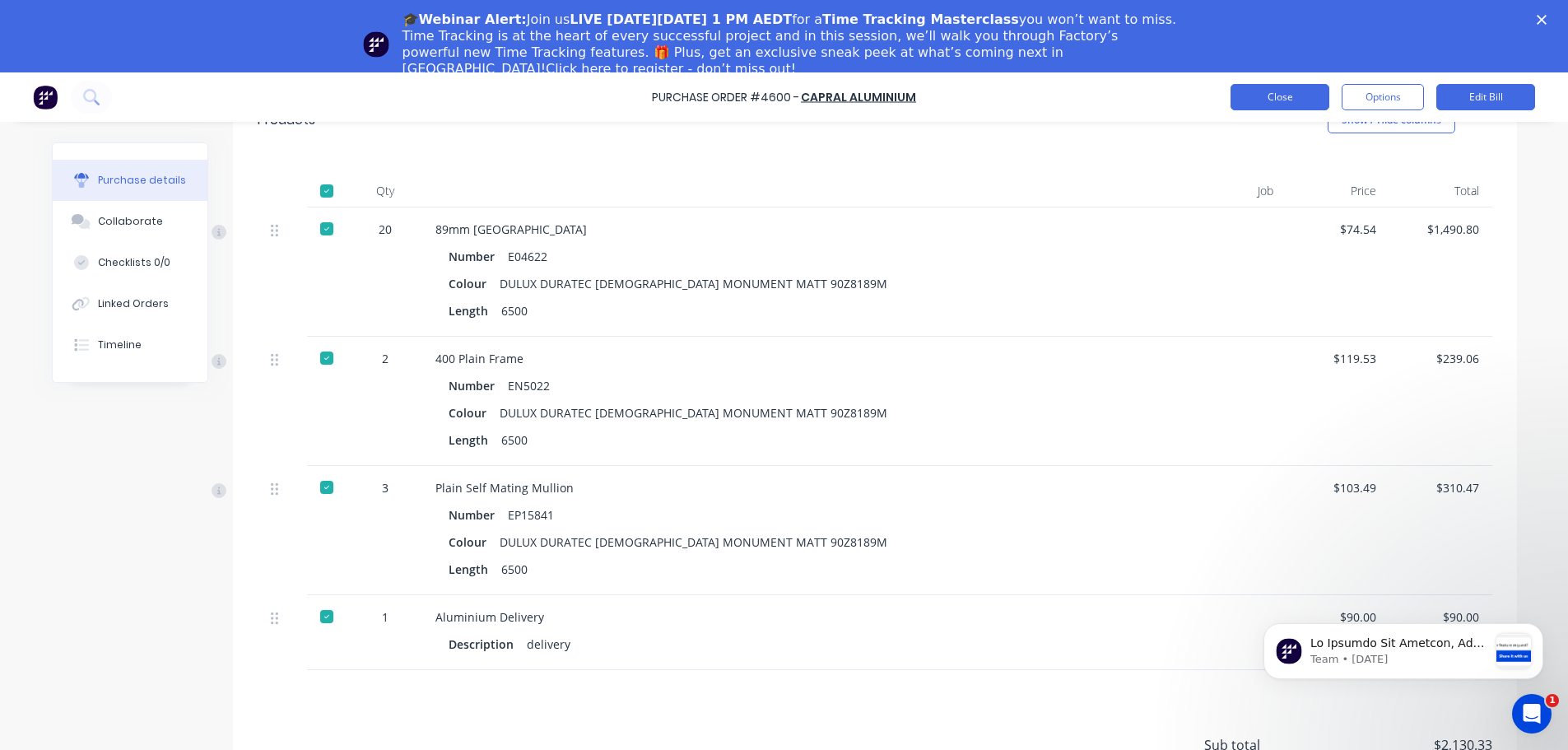
click at [1265, 92] on button "Close" at bounding box center [1280, 97] width 99 height 26
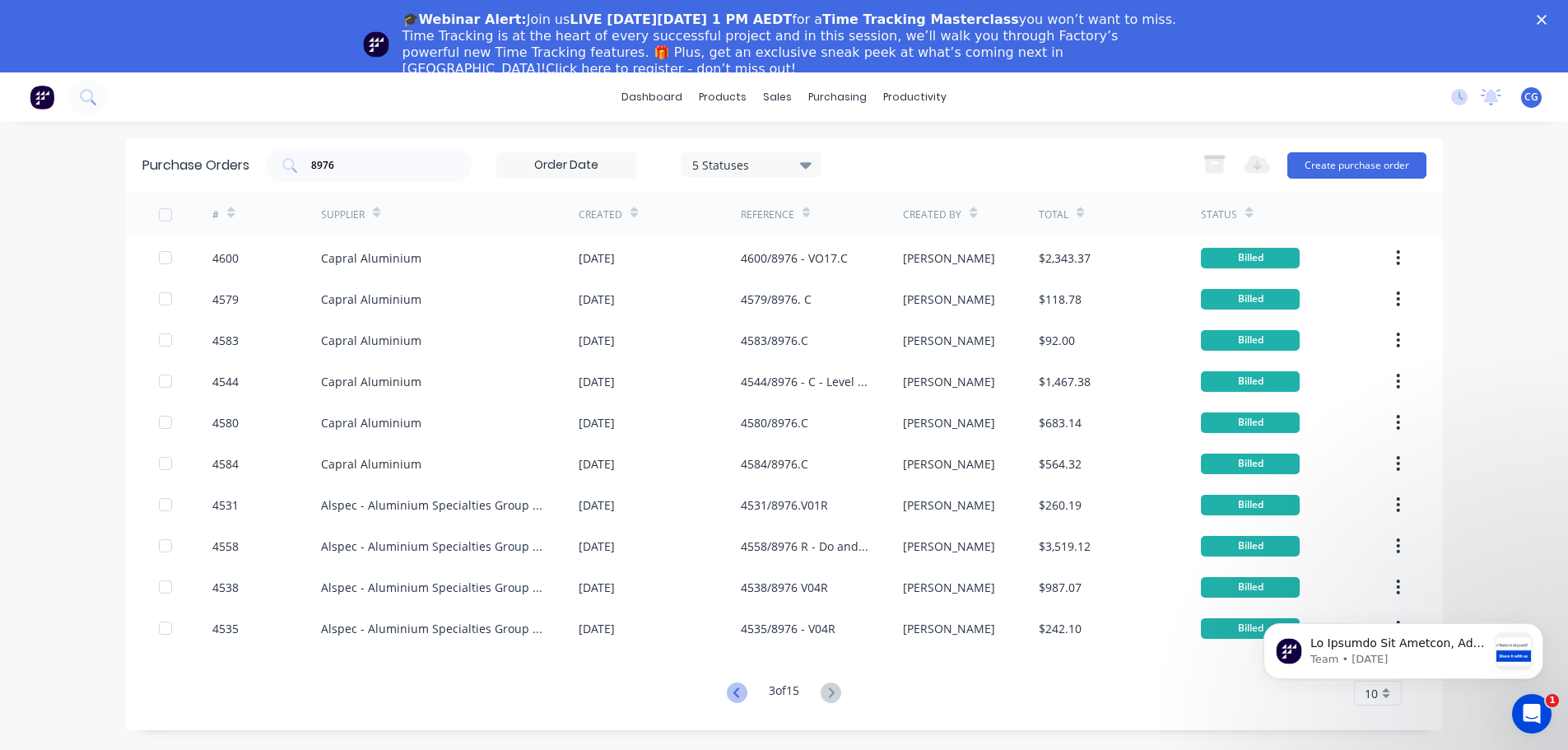
click at [740, 694] on icon at bounding box center [736, 693] width 21 height 21
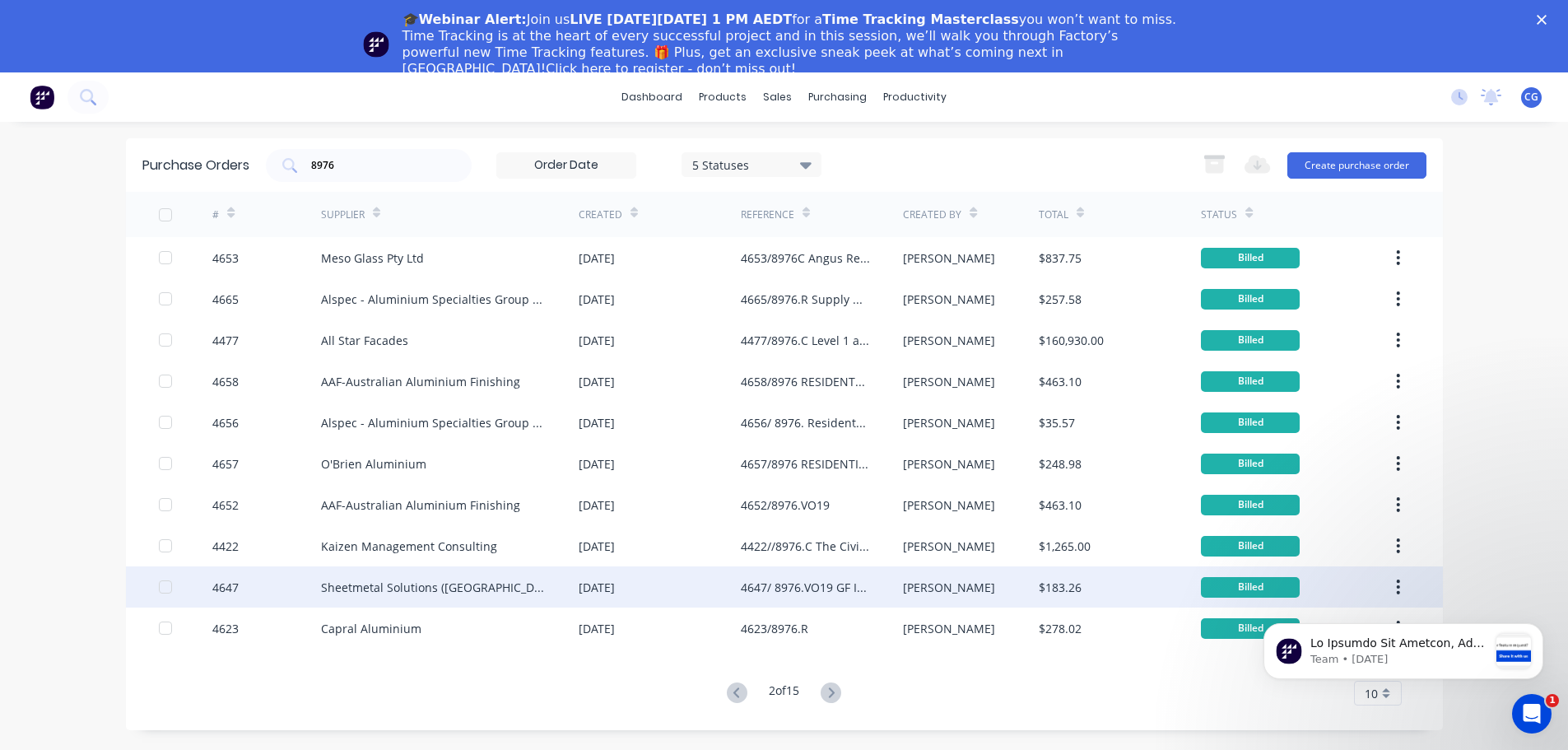
click at [466, 588] on div "Sheetmetal Solutions ([GEOGRAPHIC_DATA]) Pty Ltd" at bounding box center [433, 587] width 225 height 17
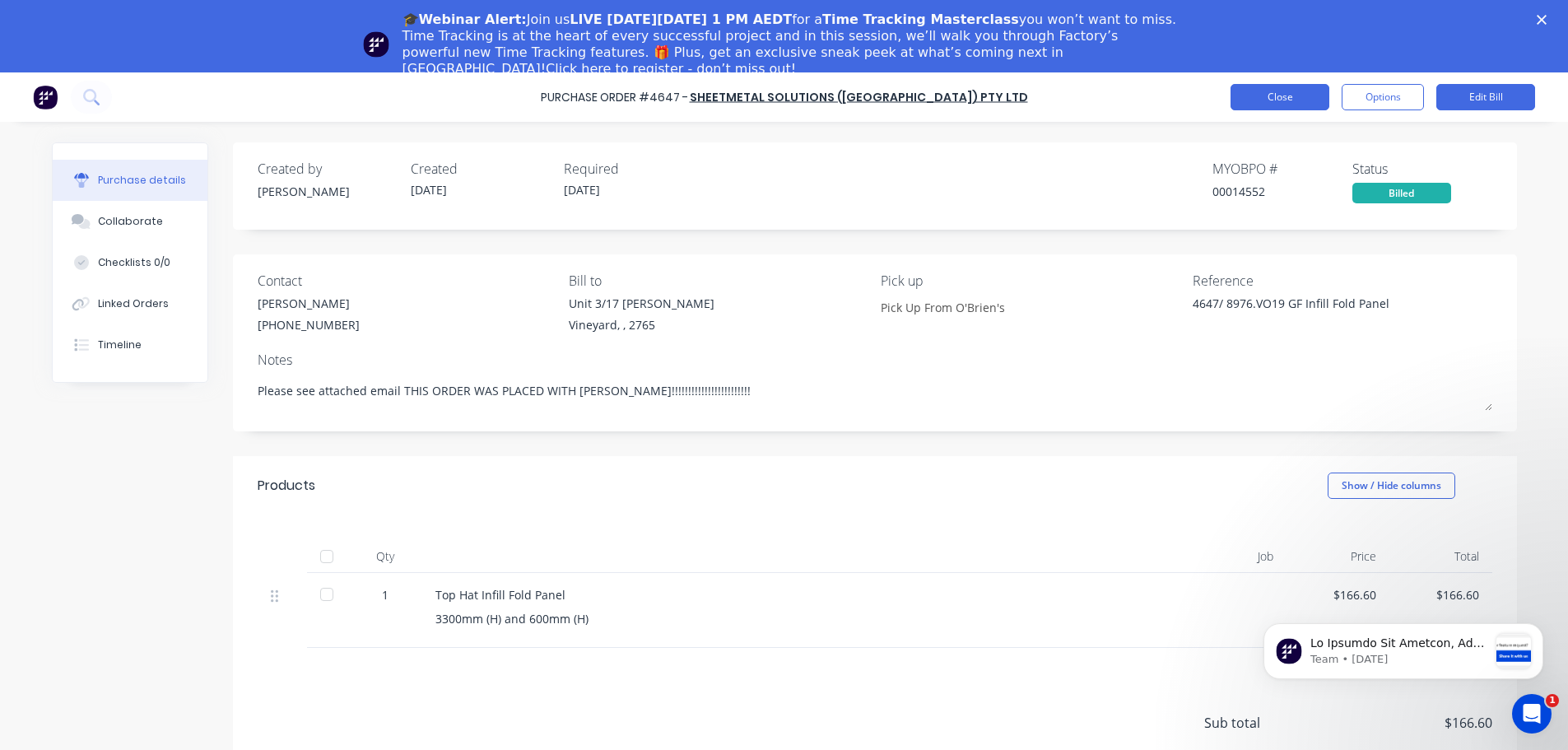
click at [1289, 86] on button "Close" at bounding box center [1280, 97] width 99 height 26
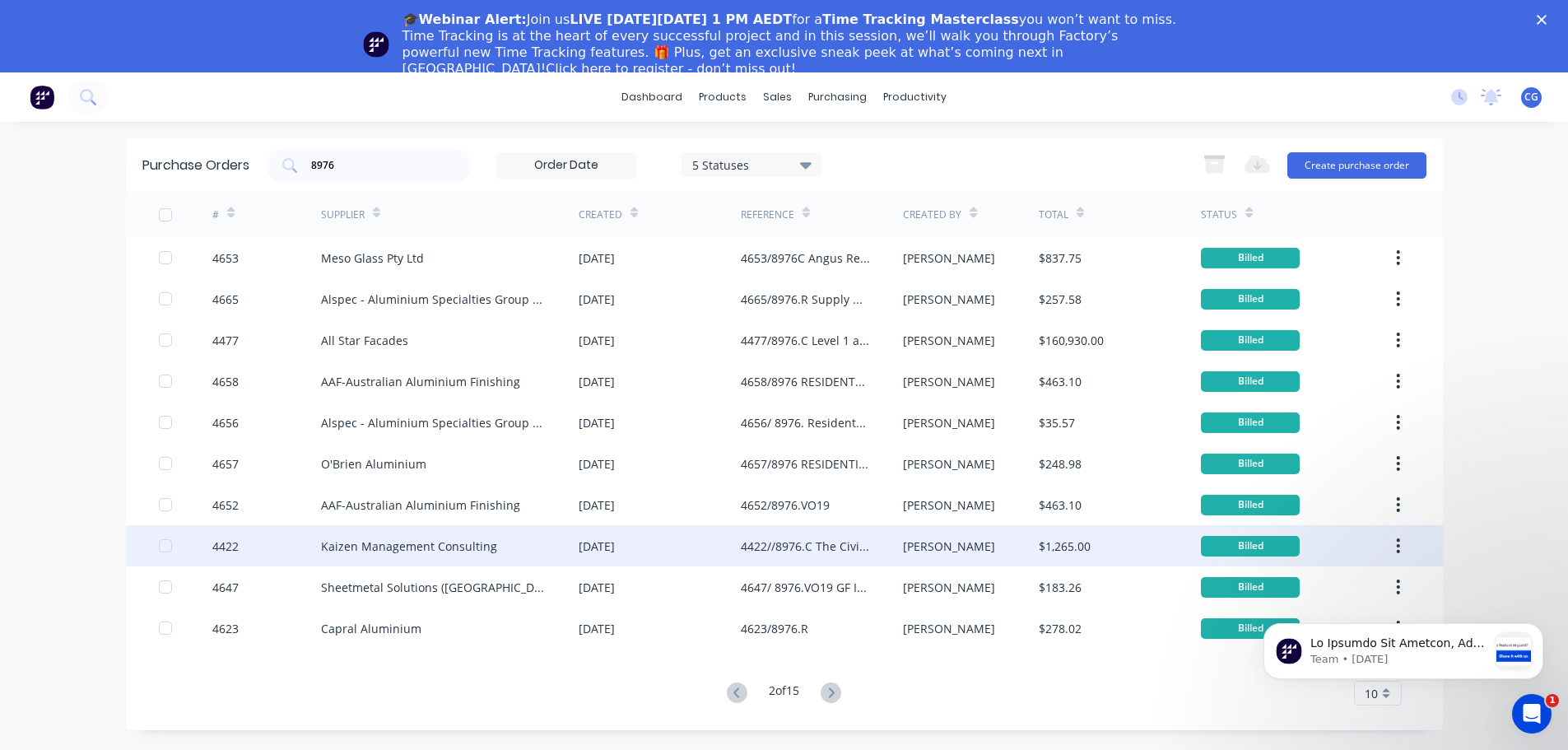
click at [826, 550] on div "4422//8976.C The Civic Wollongong L1 shop drawing" at bounding box center [805, 546] width 129 height 17
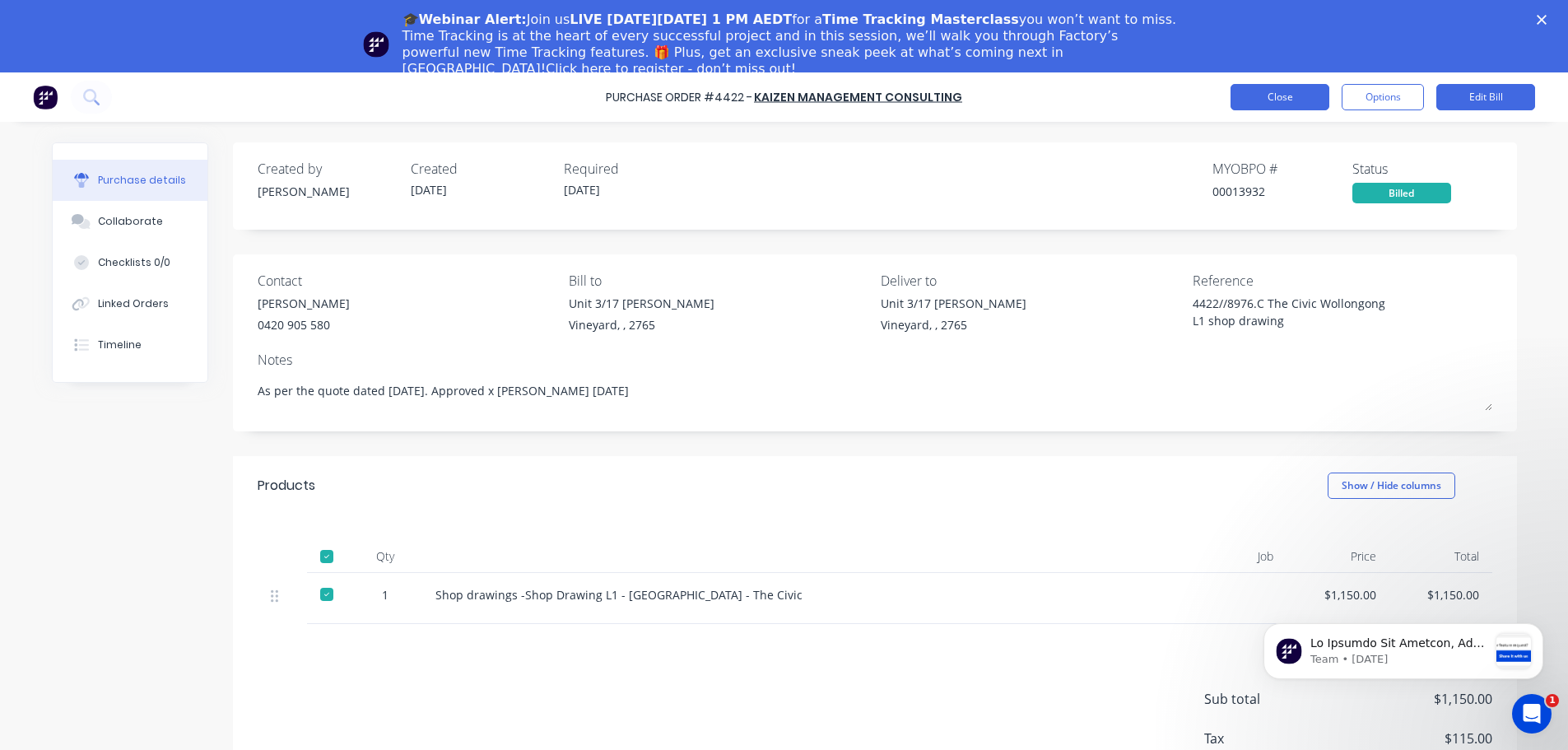
click at [1294, 97] on button "Close" at bounding box center [1280, 97] width 99 height 26
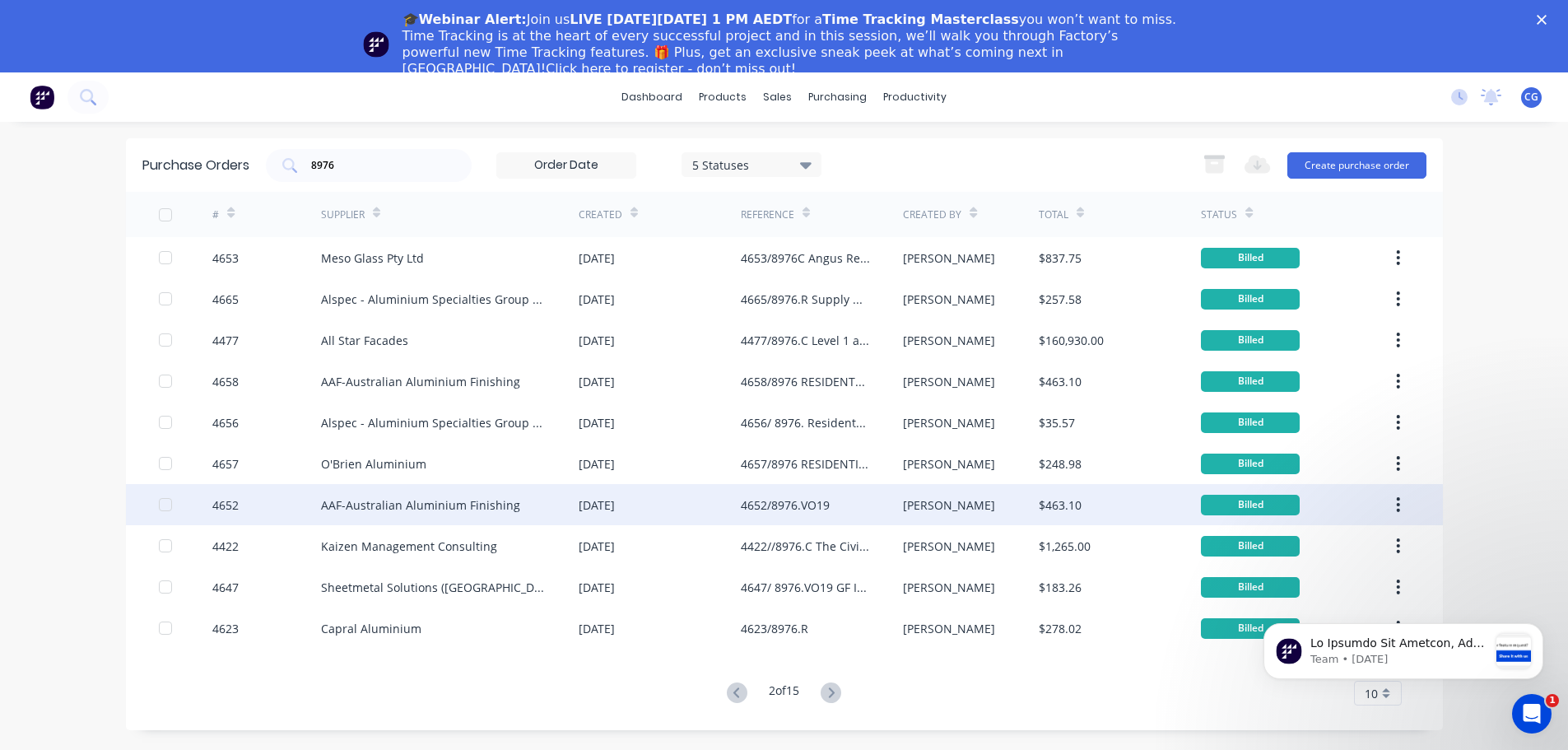
click at [857, 511] on div "4652/8976.VO19" at bounding box center [821, 504] width 162 height 41
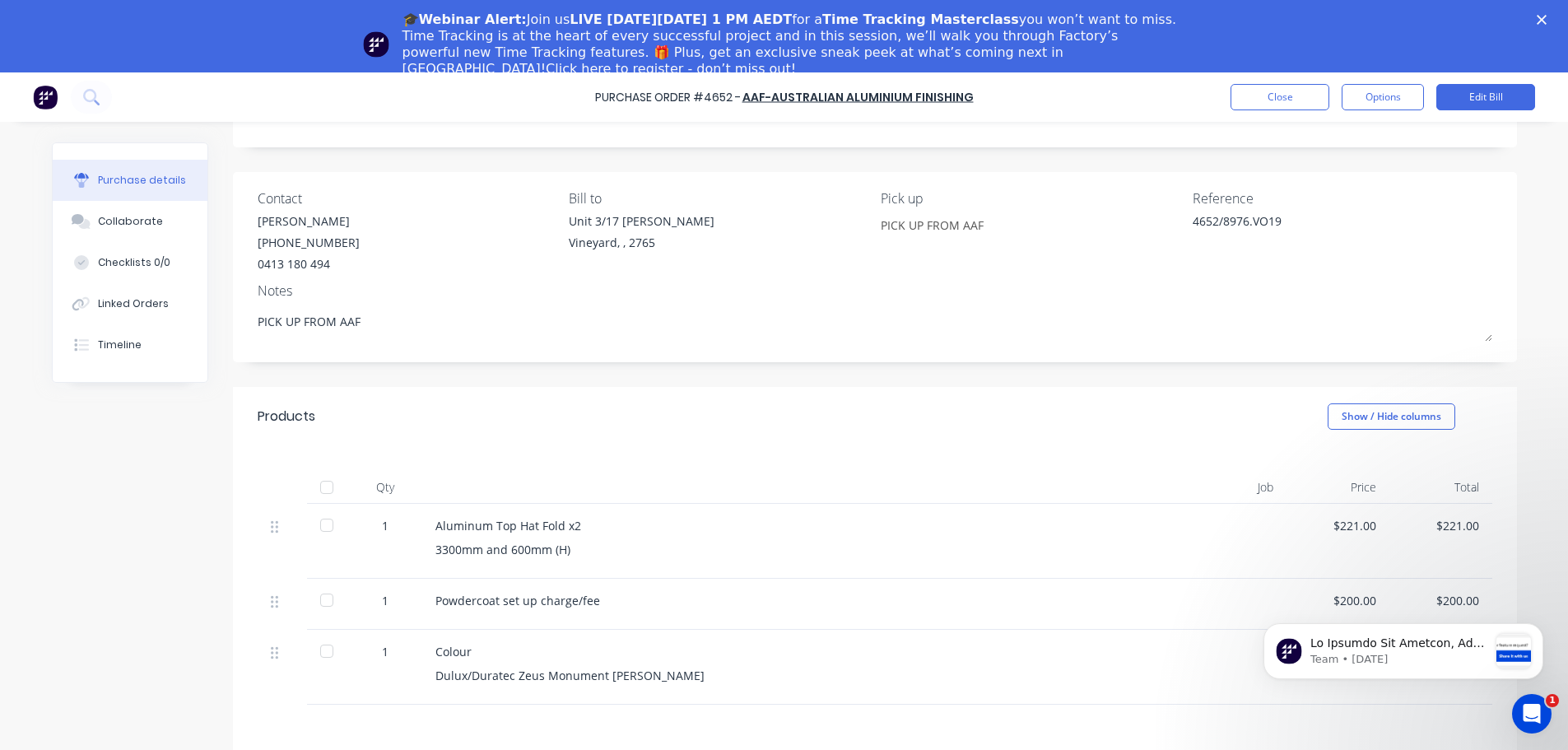
scroll to position [165, 0]
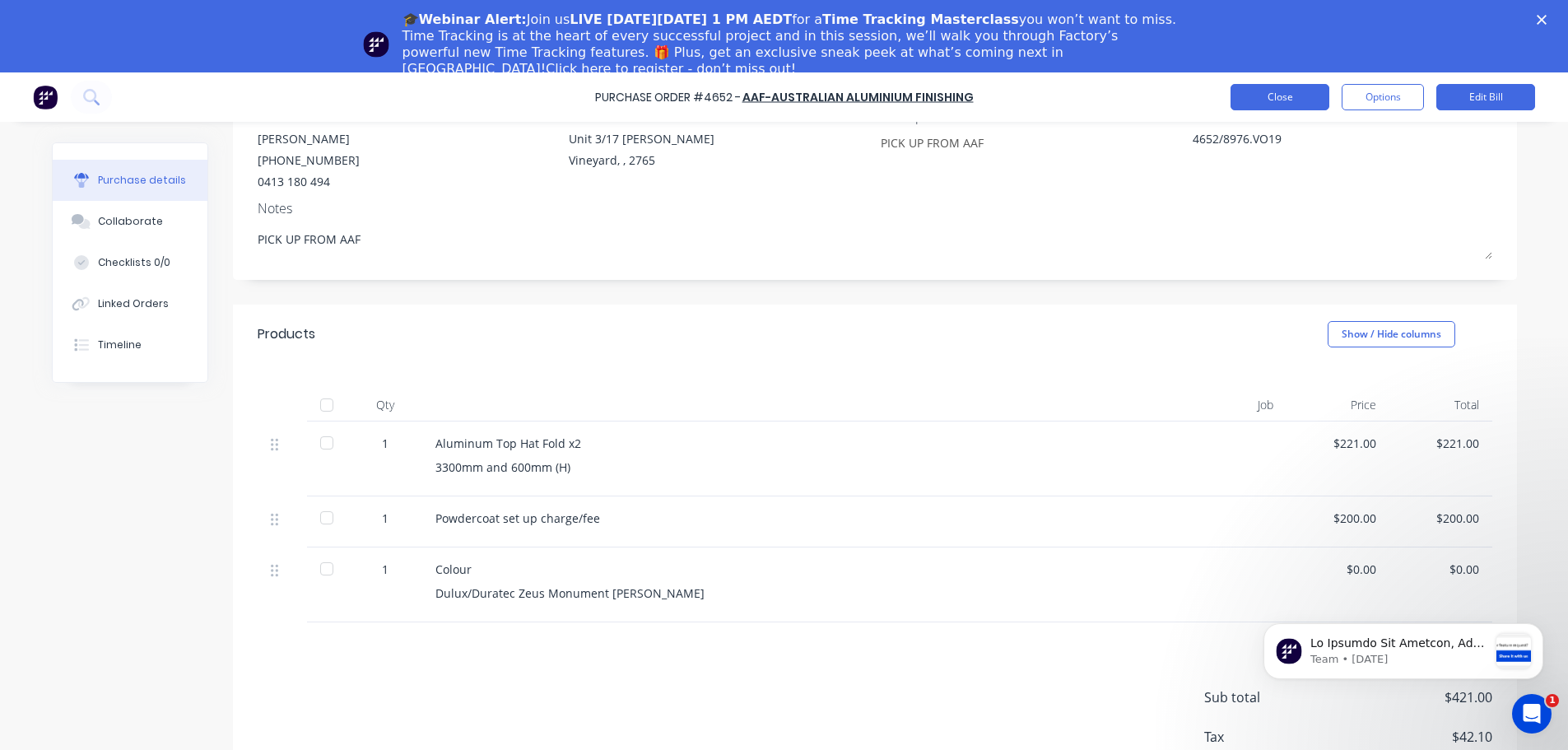
click at [1294, 97] on button "Close" at bounding box center [1280, 97] width 99 height 26
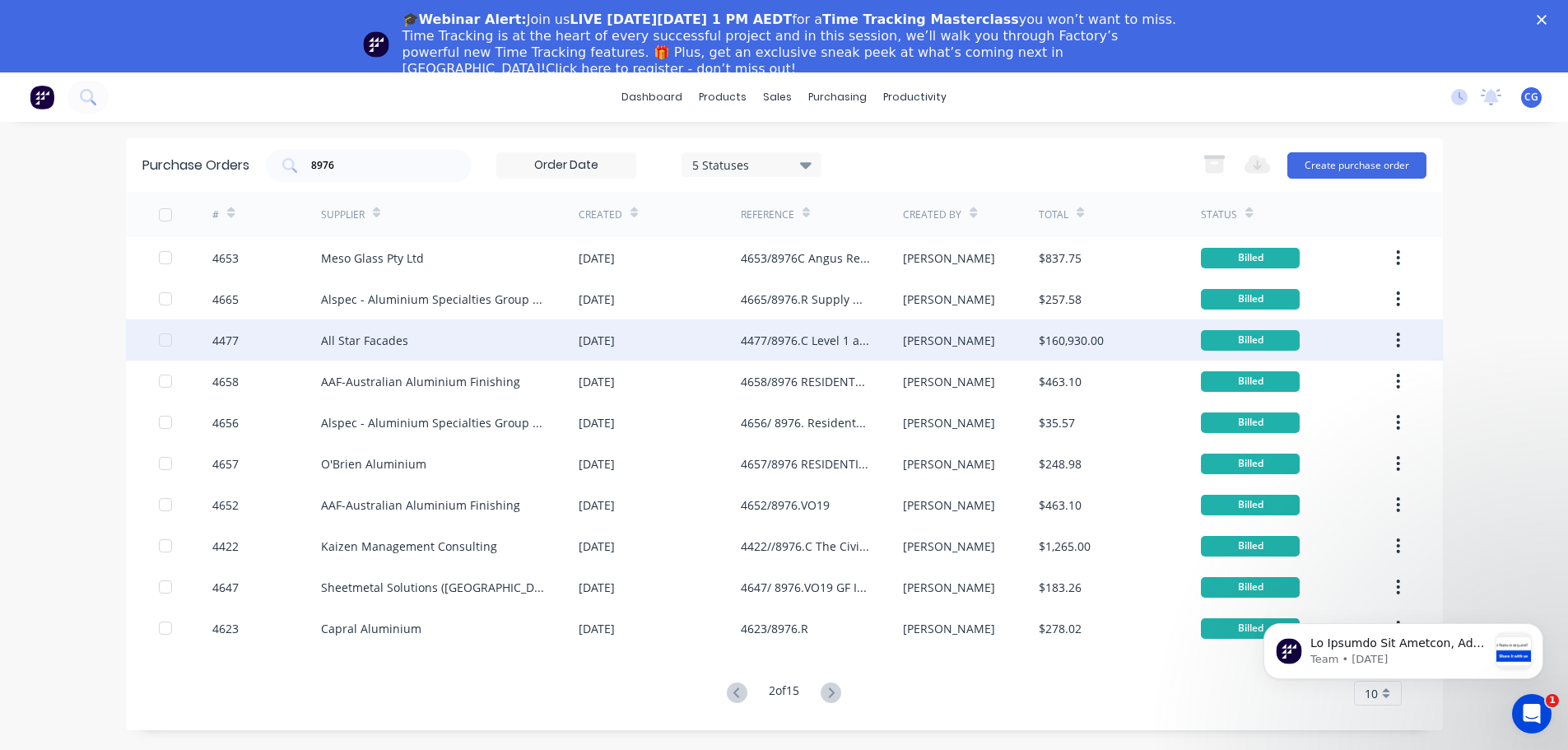
click at [789, 340] on div "4477/8976.C Level 1 and Ground Floor" at bounding box center [805, 340] width 129 height 17
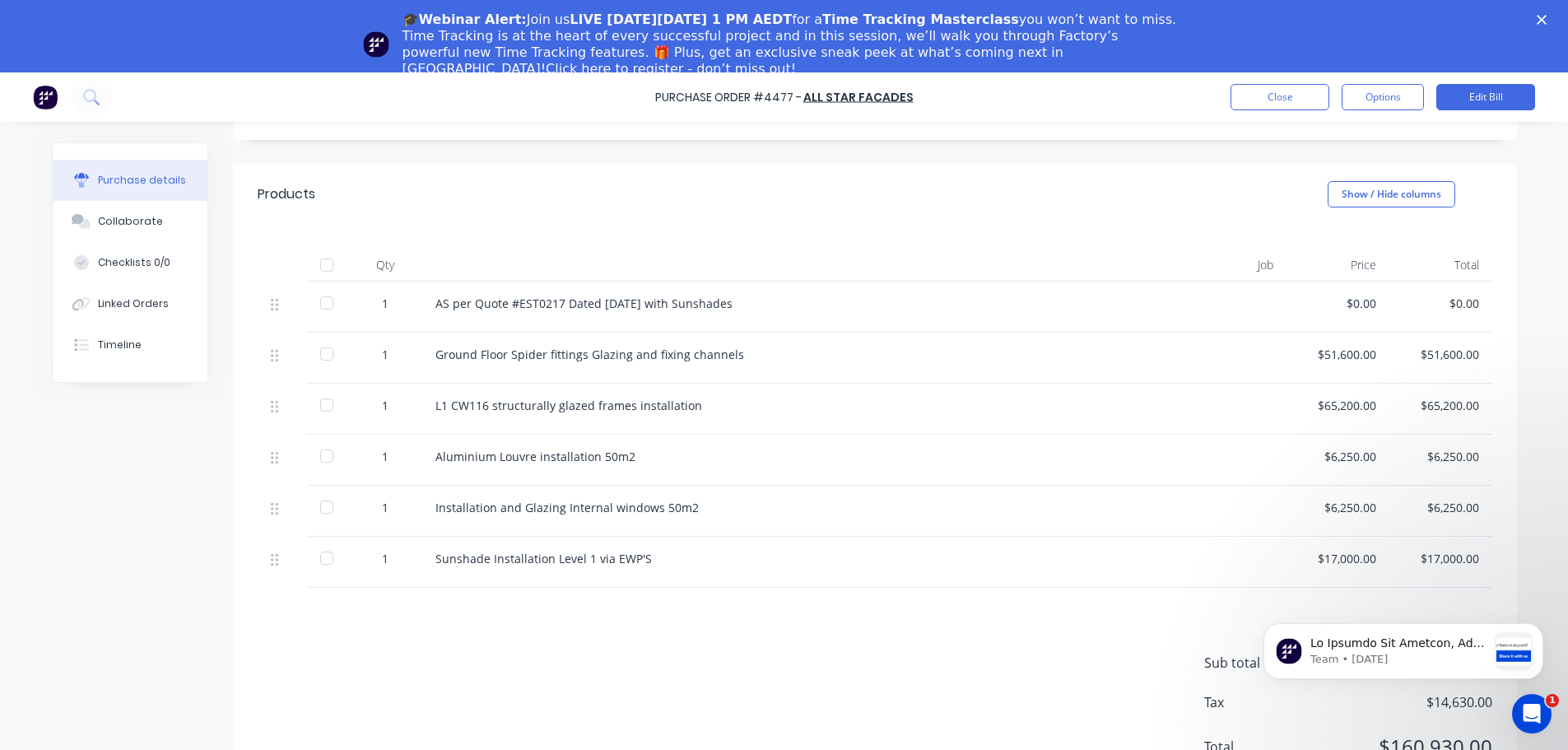
scroll to position [73, 0]
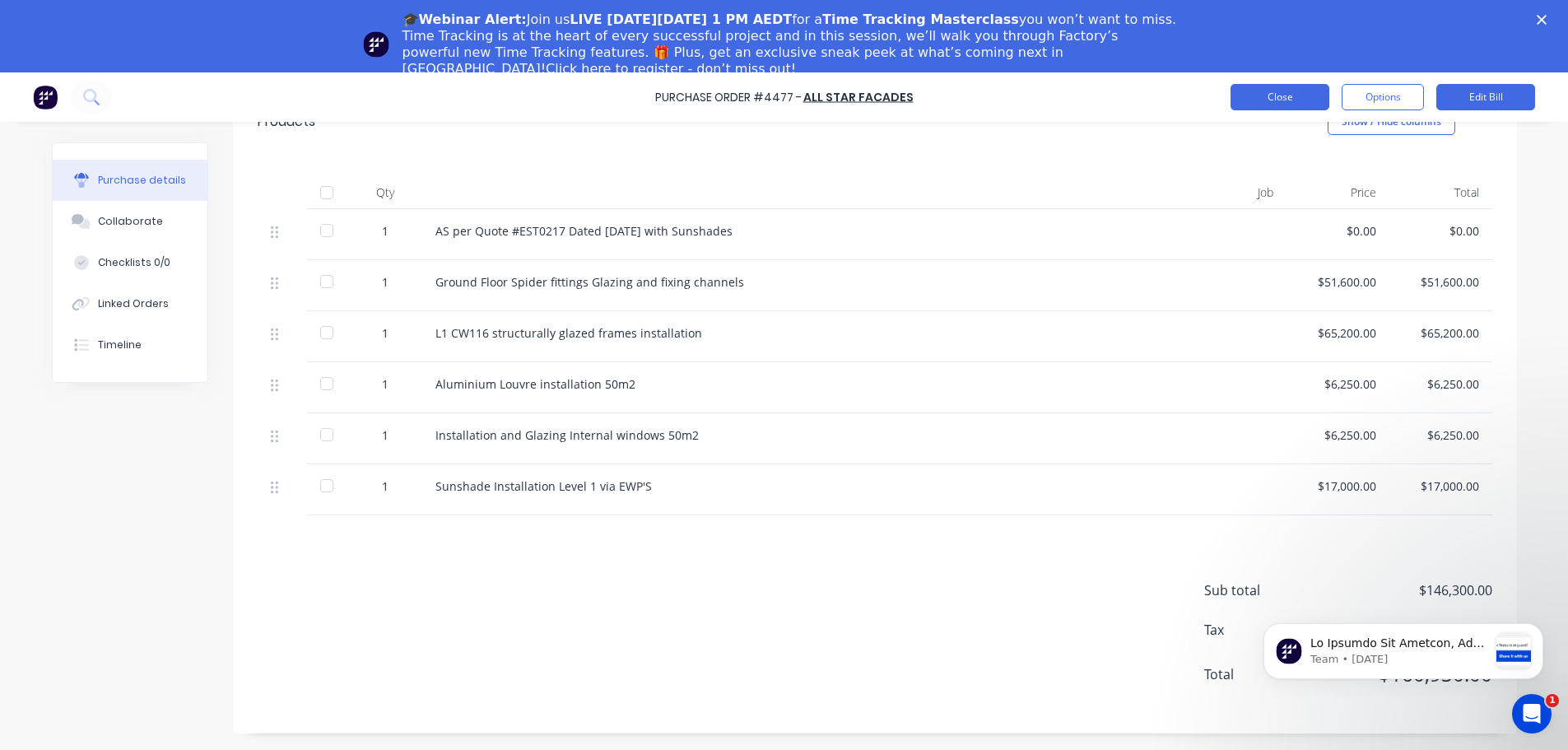
click at [1293, 96] on button "Close" at bounding box center [1280, 97] width 99 height 26
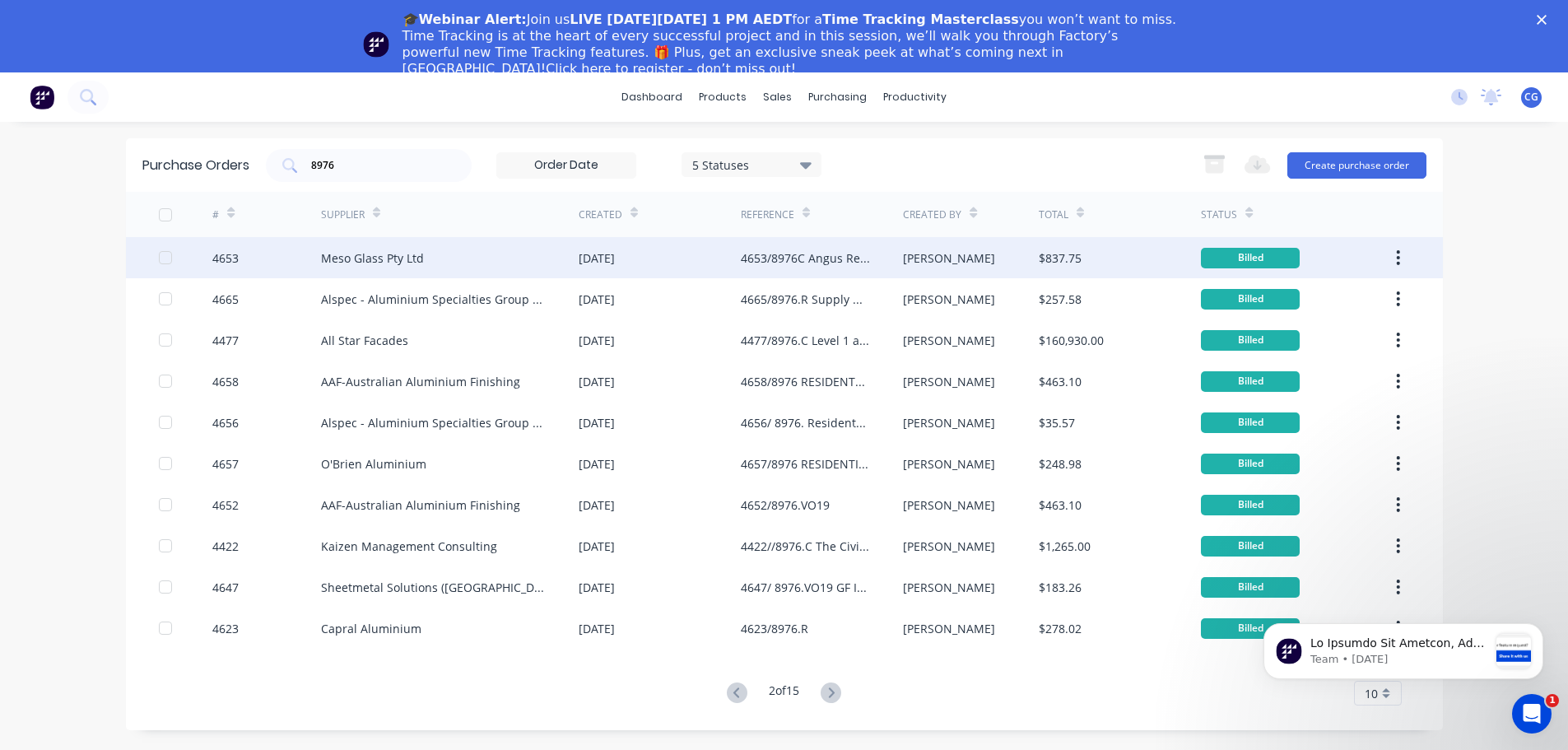
click at [801, 258] on div "4653/8976C Angus Requested 8976R.VO20.1" at bounding box center [805, 257] width 129 height 17
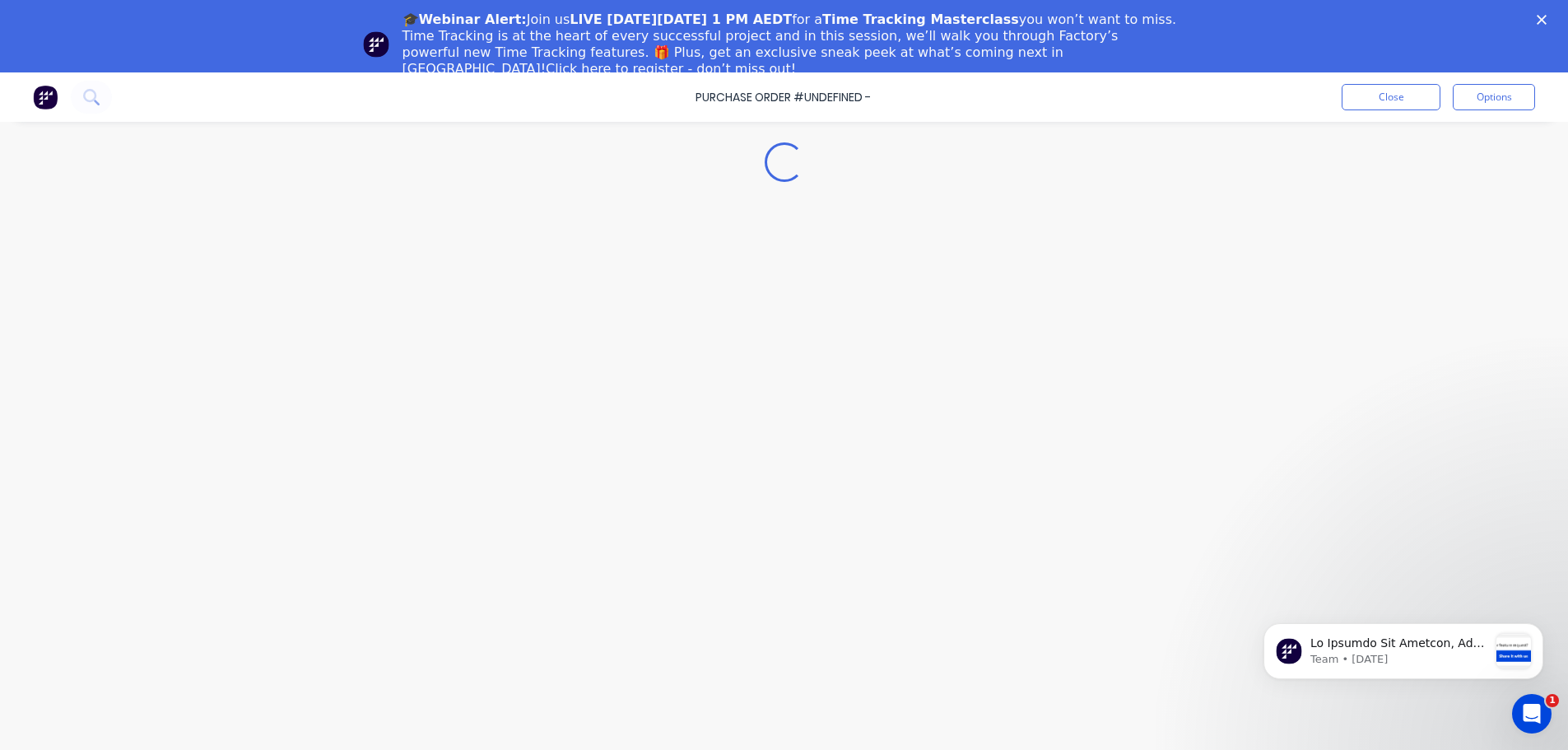
type textarea "x"
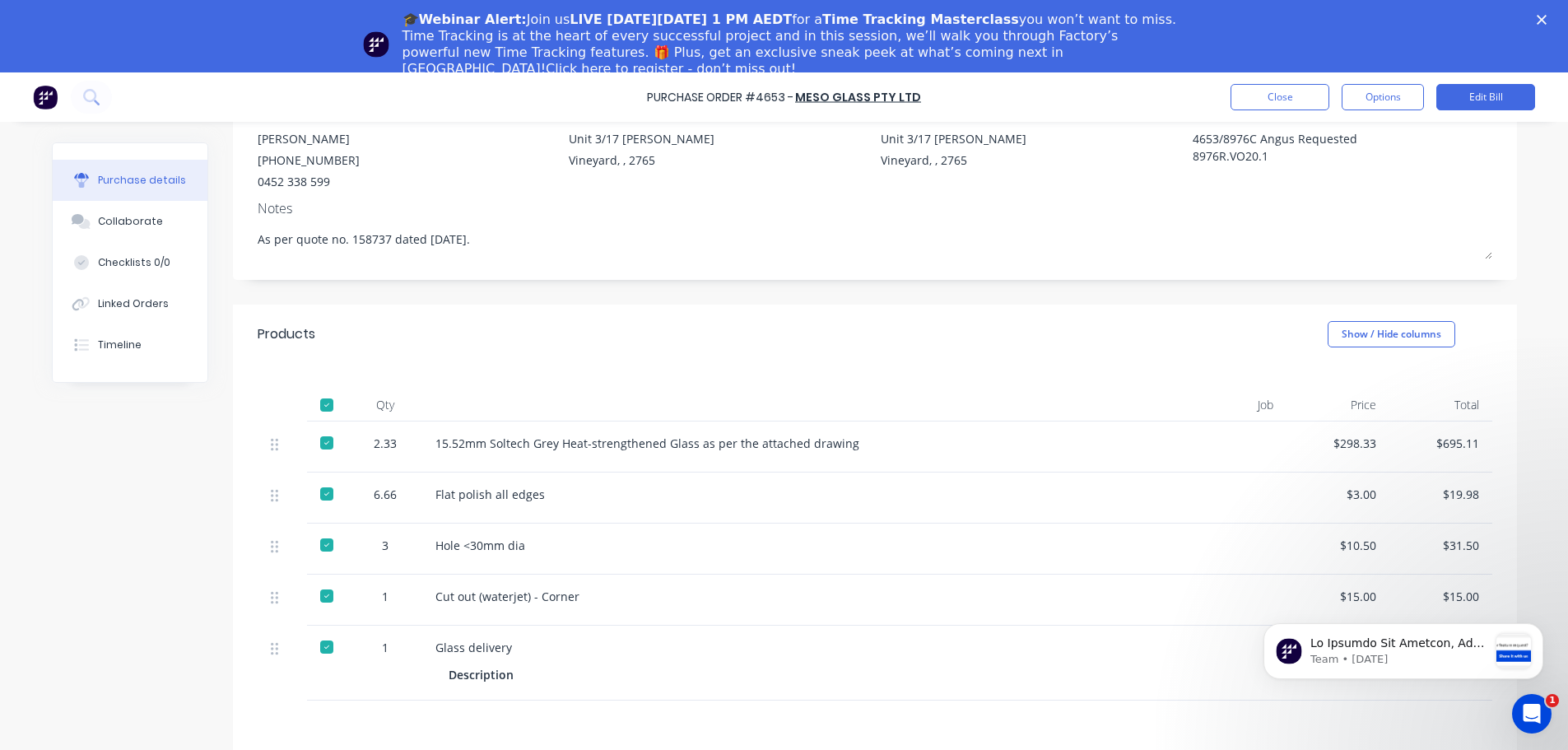
scroll to position [247, 0]
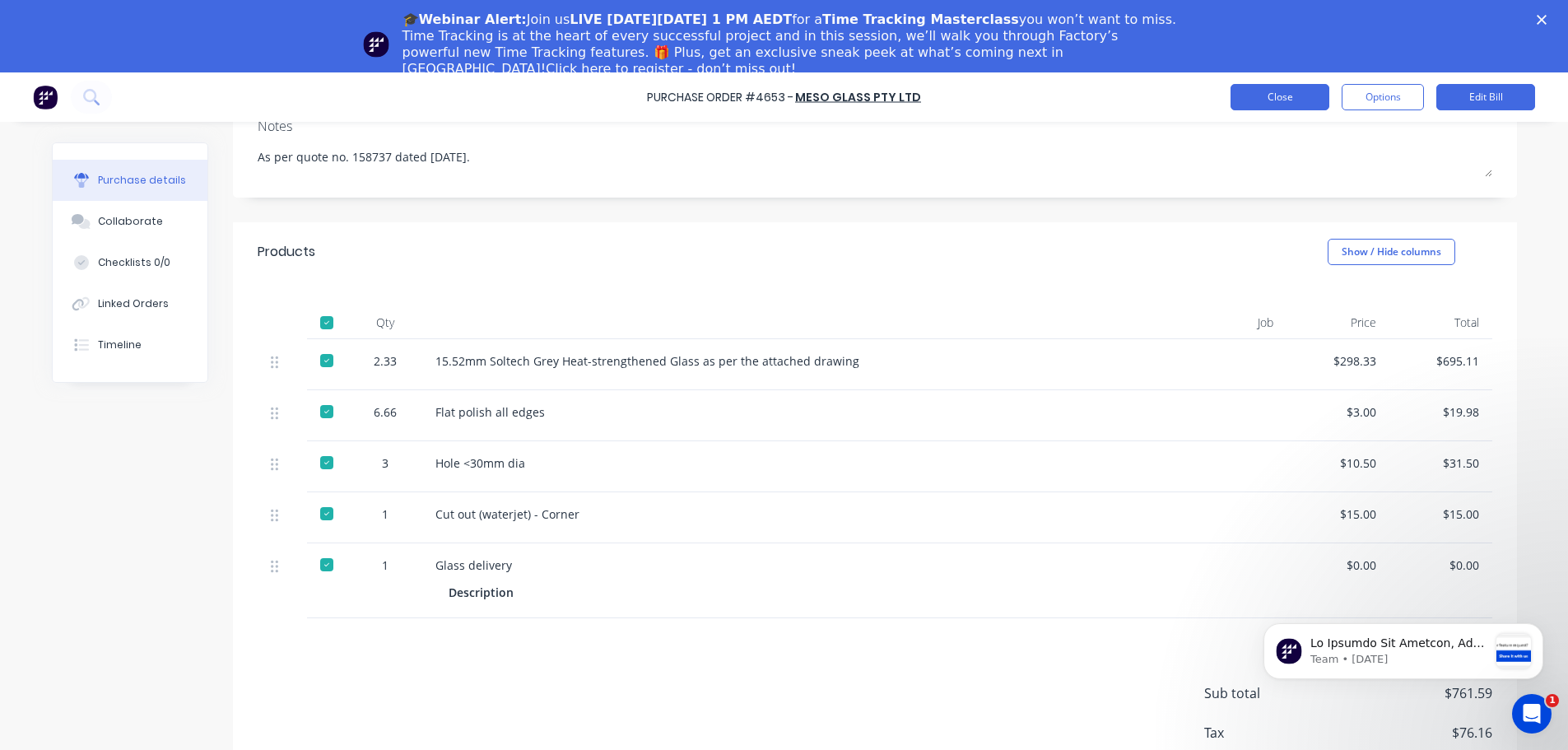
click at [1265, 98] on button "Close" at bounding box center [1280, 97] width 99 height 26
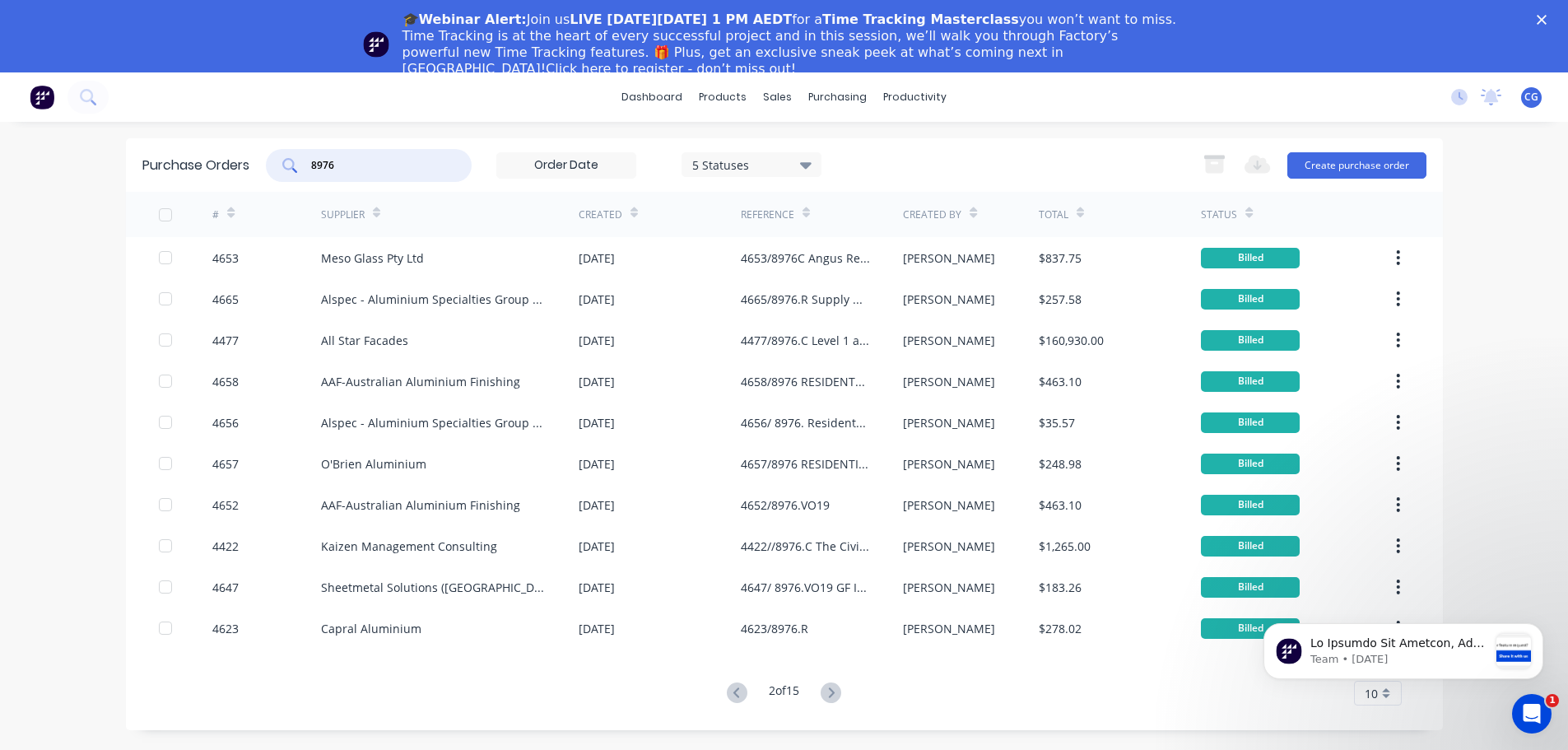
drag, startPoint x: 375, startPoint y: 169, endPoint x: 269, endPoint y: 166, distance: 106.0
click at [269, 166] on div "8976" at bounding box center [369, 165] width 206 height 33
type input "9066"
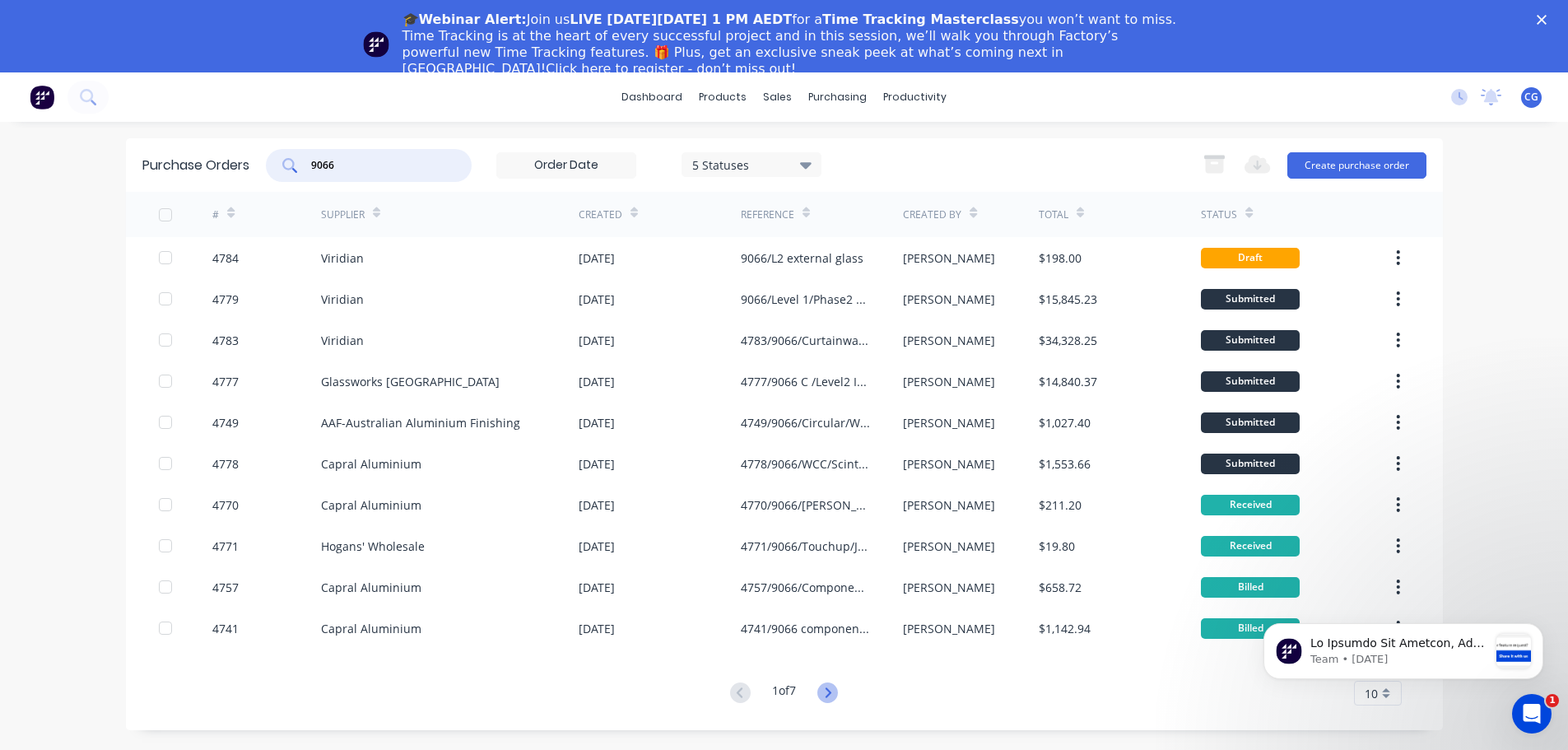
click at [834, 695] on icon at bounding box center [827, 693] width 21 height 21
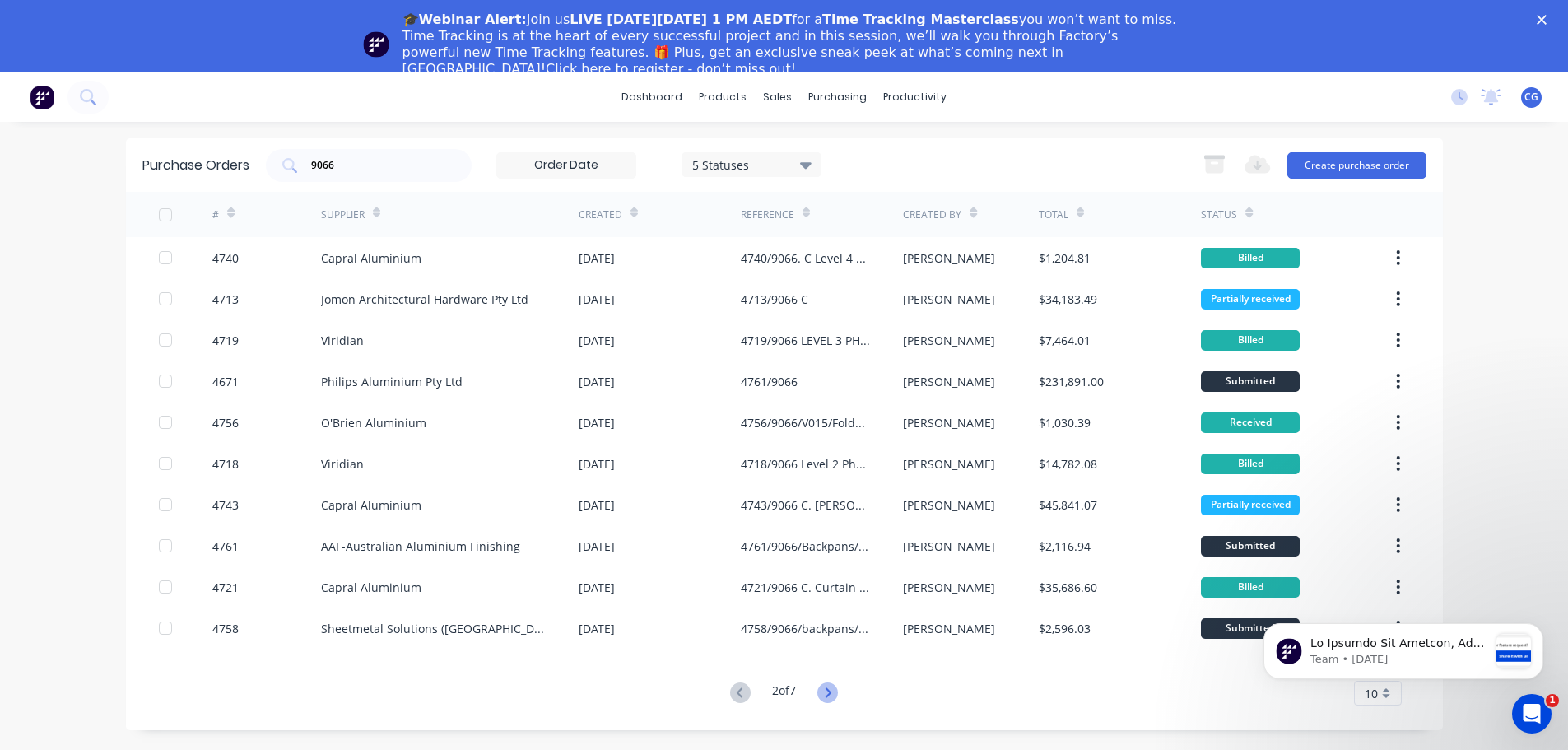
click at [832, 696] on icon at bounding box center [827, 693] width 21 height 21
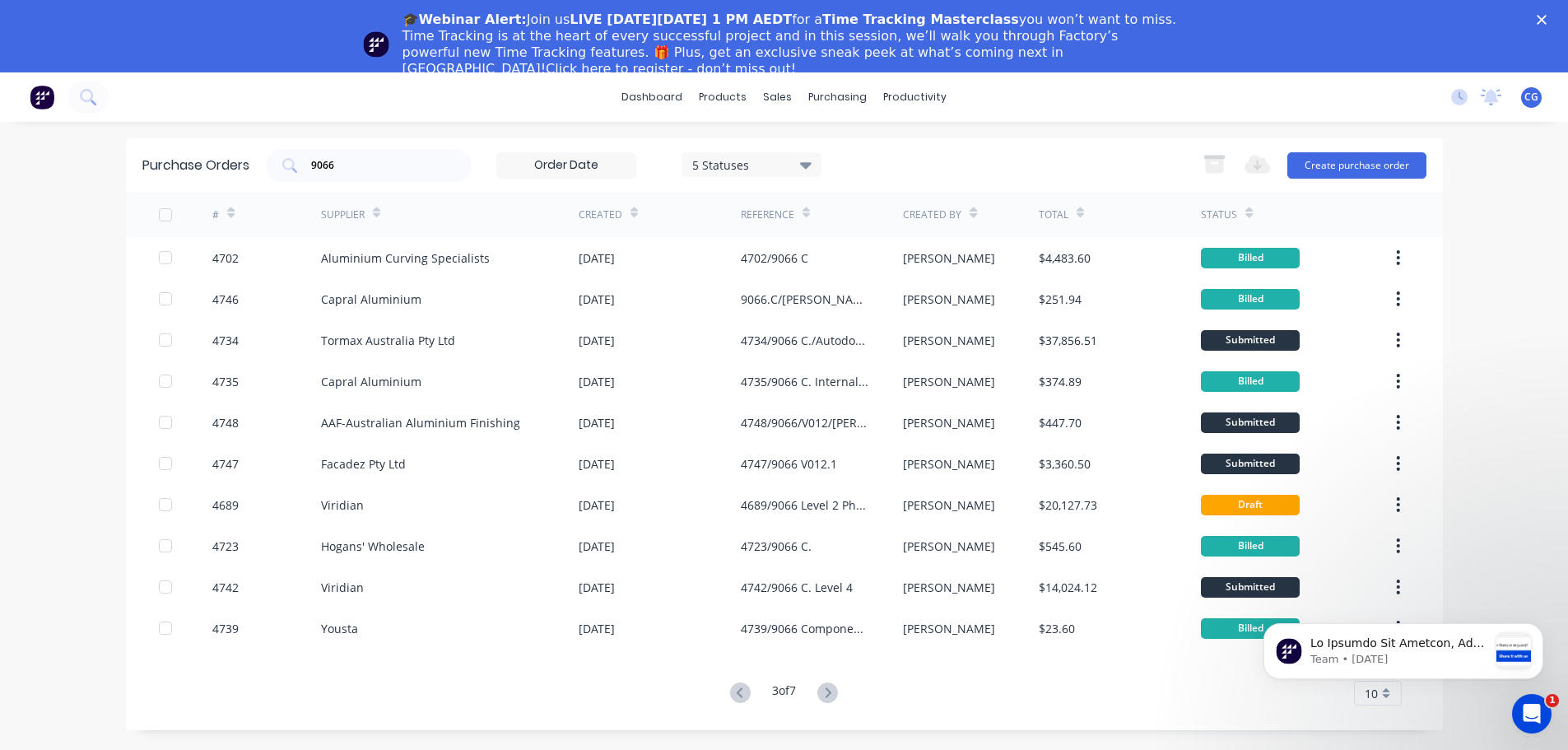
click at [832, 696] on icon at bounding box center [827, 693] width 21 height 21
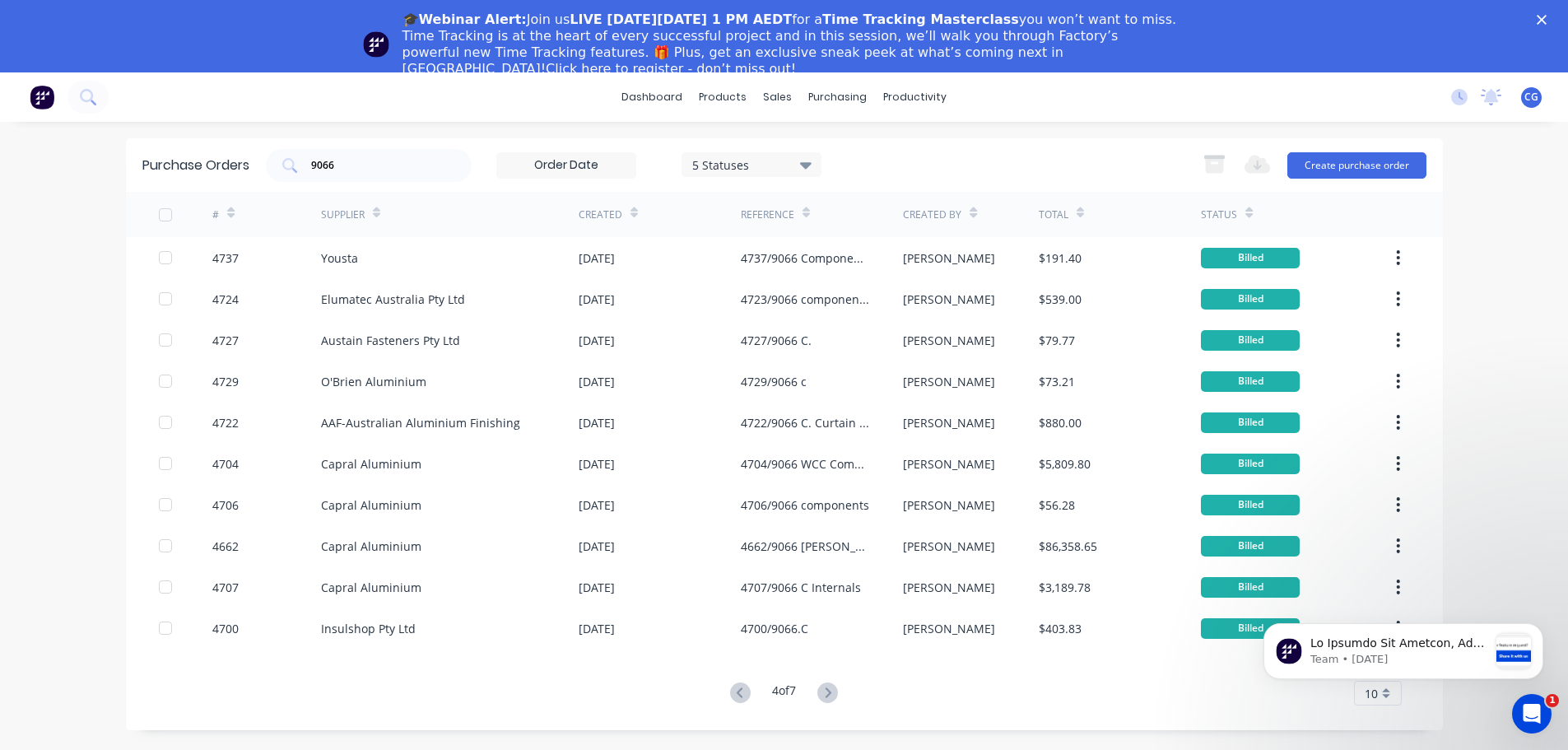
click at [831, 695] on icon at bounding box center [828, 692] width 5 height 10
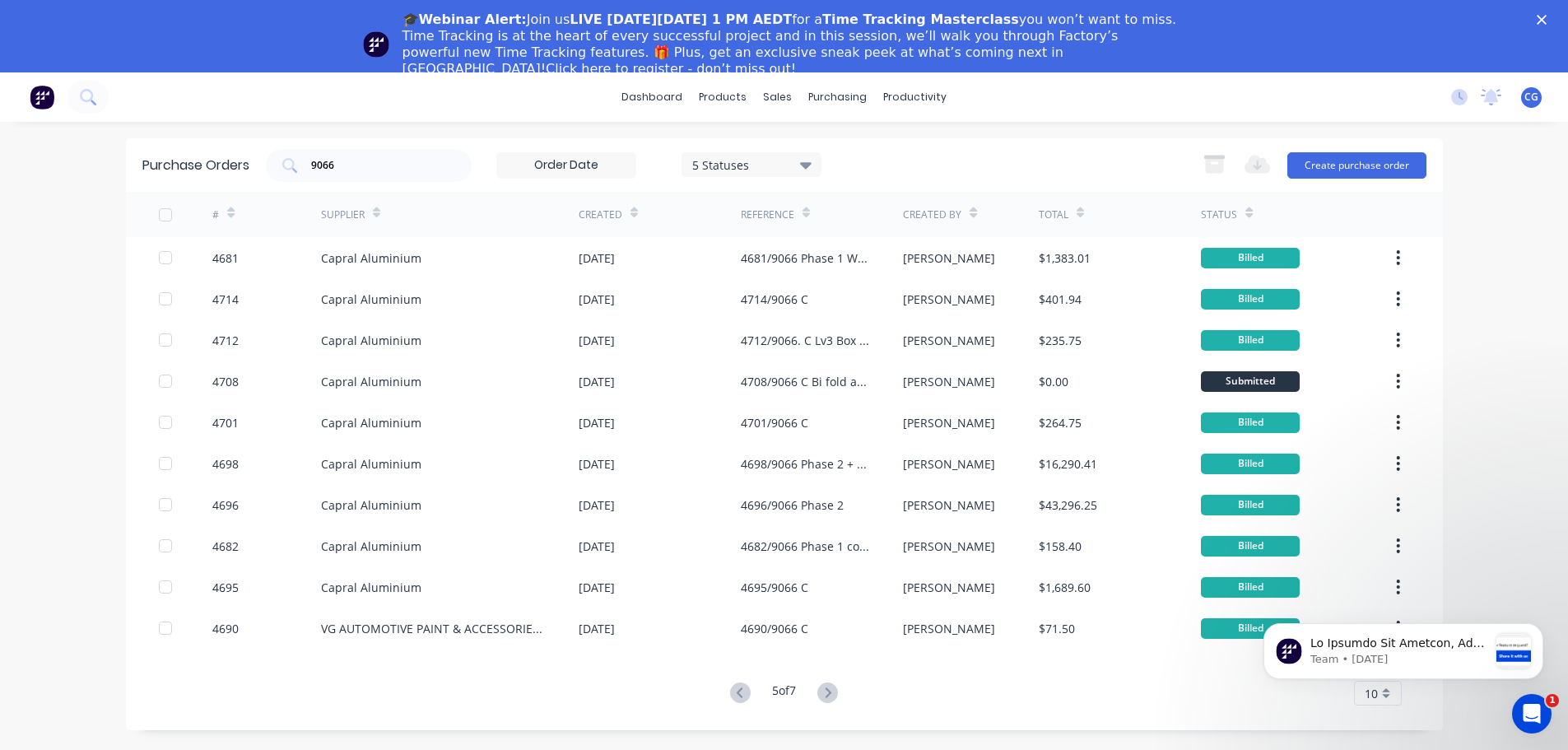
click at [831, 694] on icon at bounding box center [828, 692] width 5 height 10
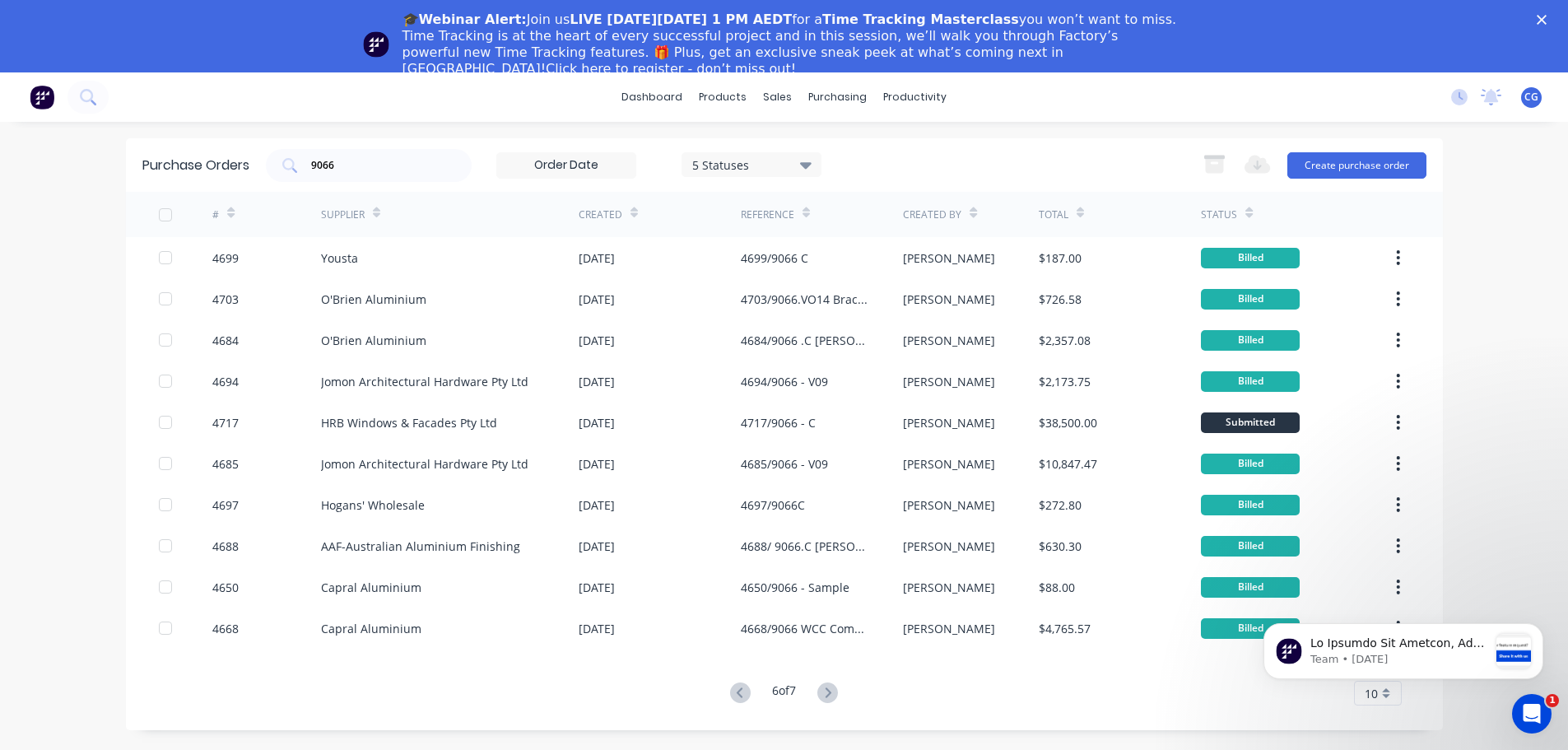
click at [831, 692] on icon at bounding box center [828, 692] width 5 height 10
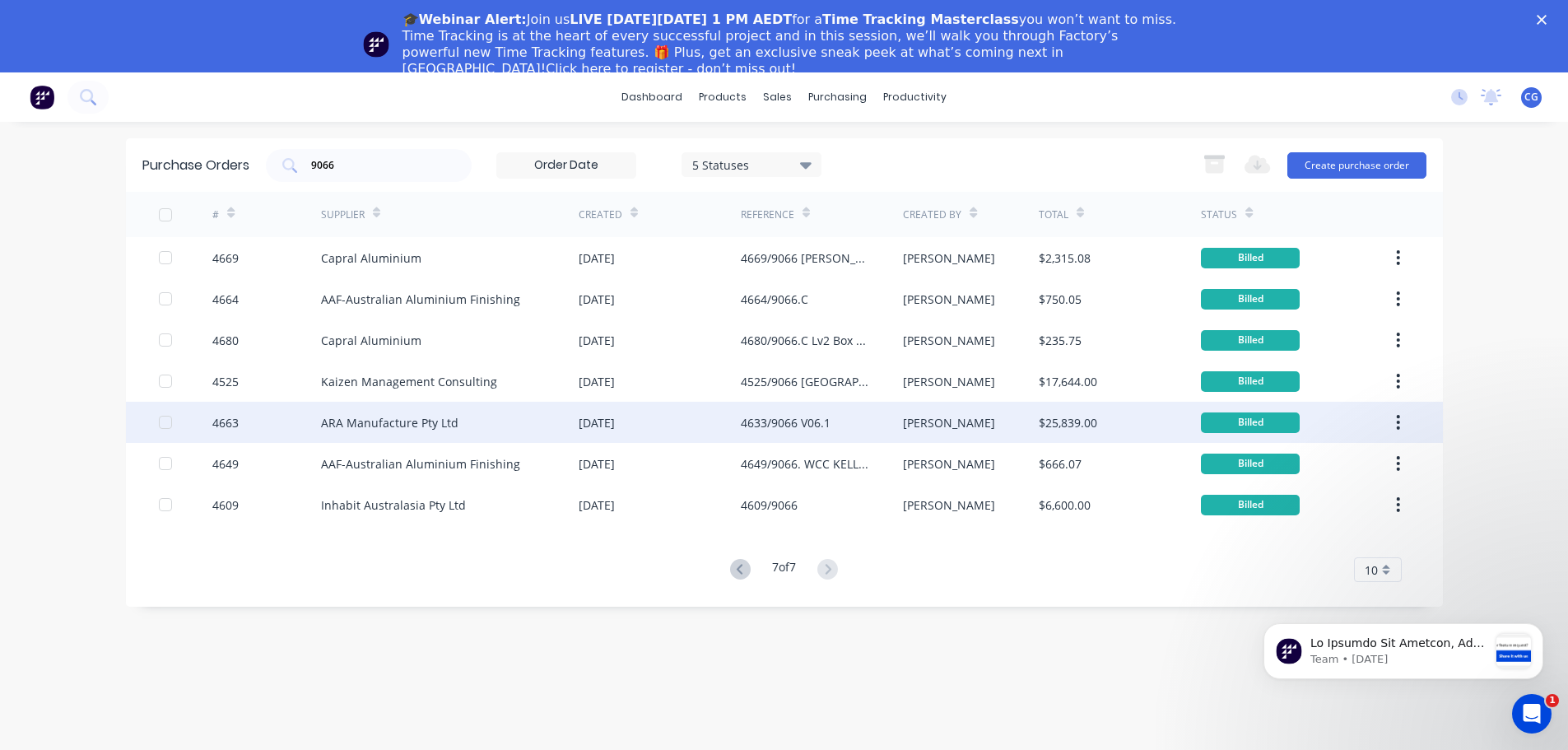
click at [399, 420] on div "ARA Manufacture Pty Ltd" at bounding box center [389, 422] width 137 height 17
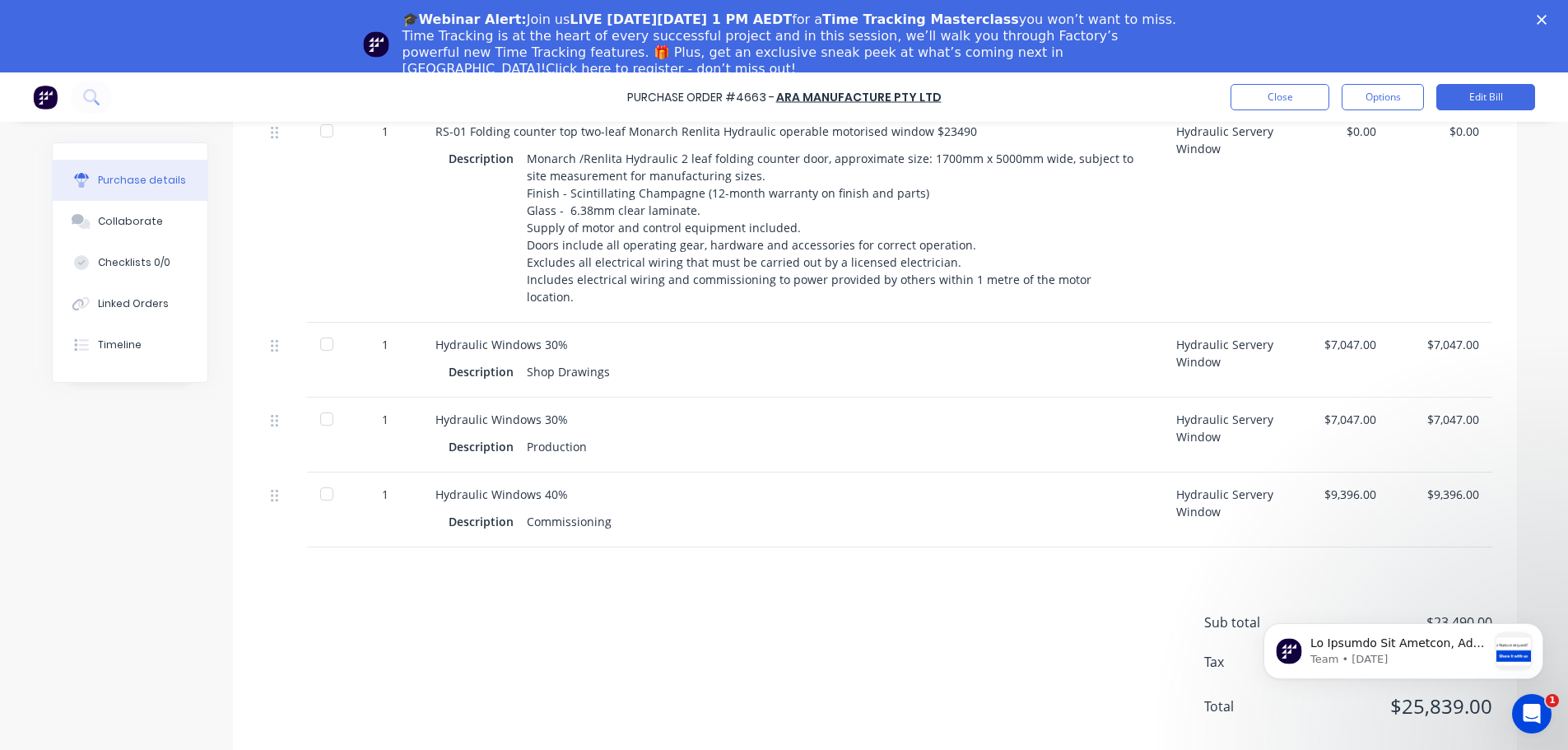
scroll to position [73, 0]
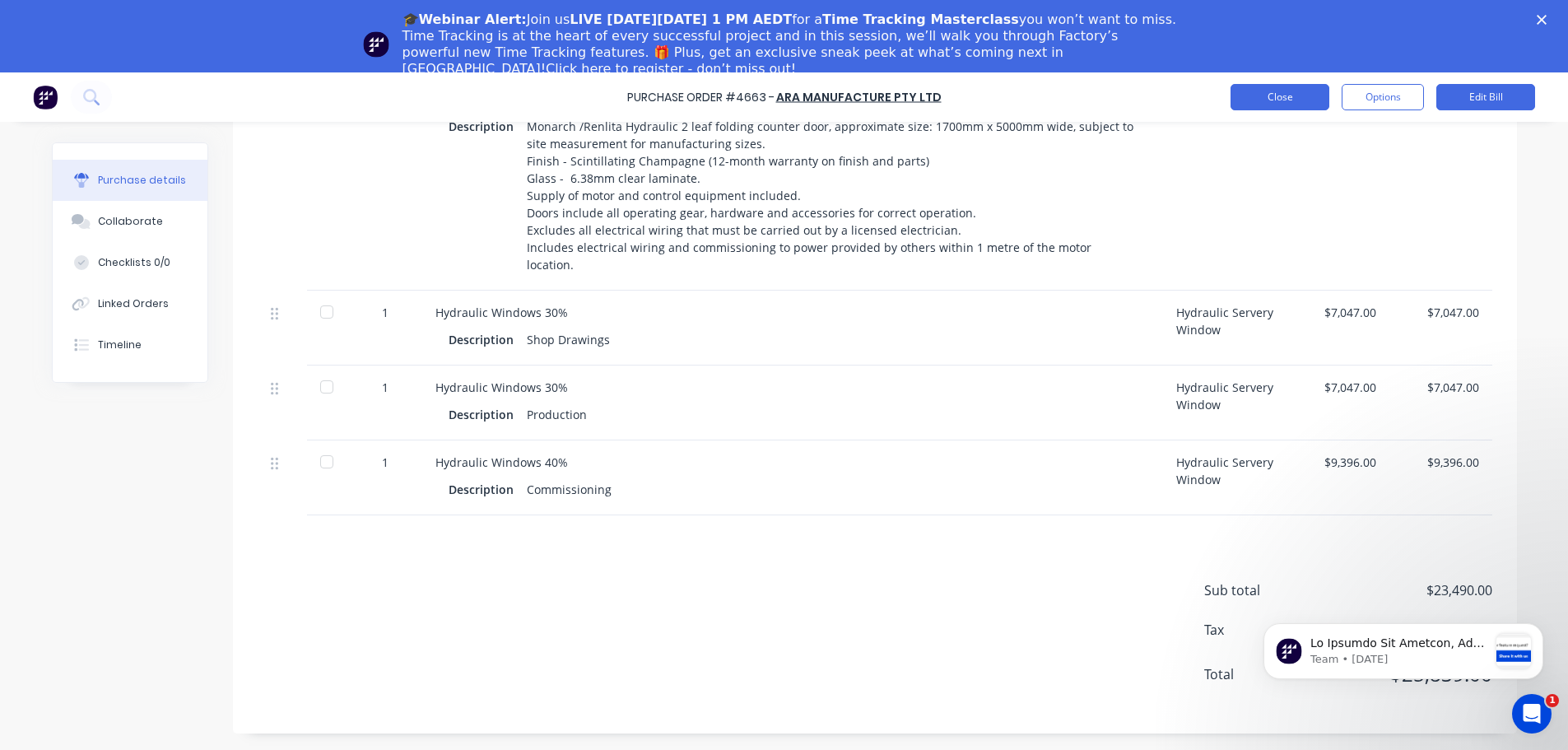
click at [1293, 86] on button "Close" at bounding box center [1280, 97] width 99 height 26
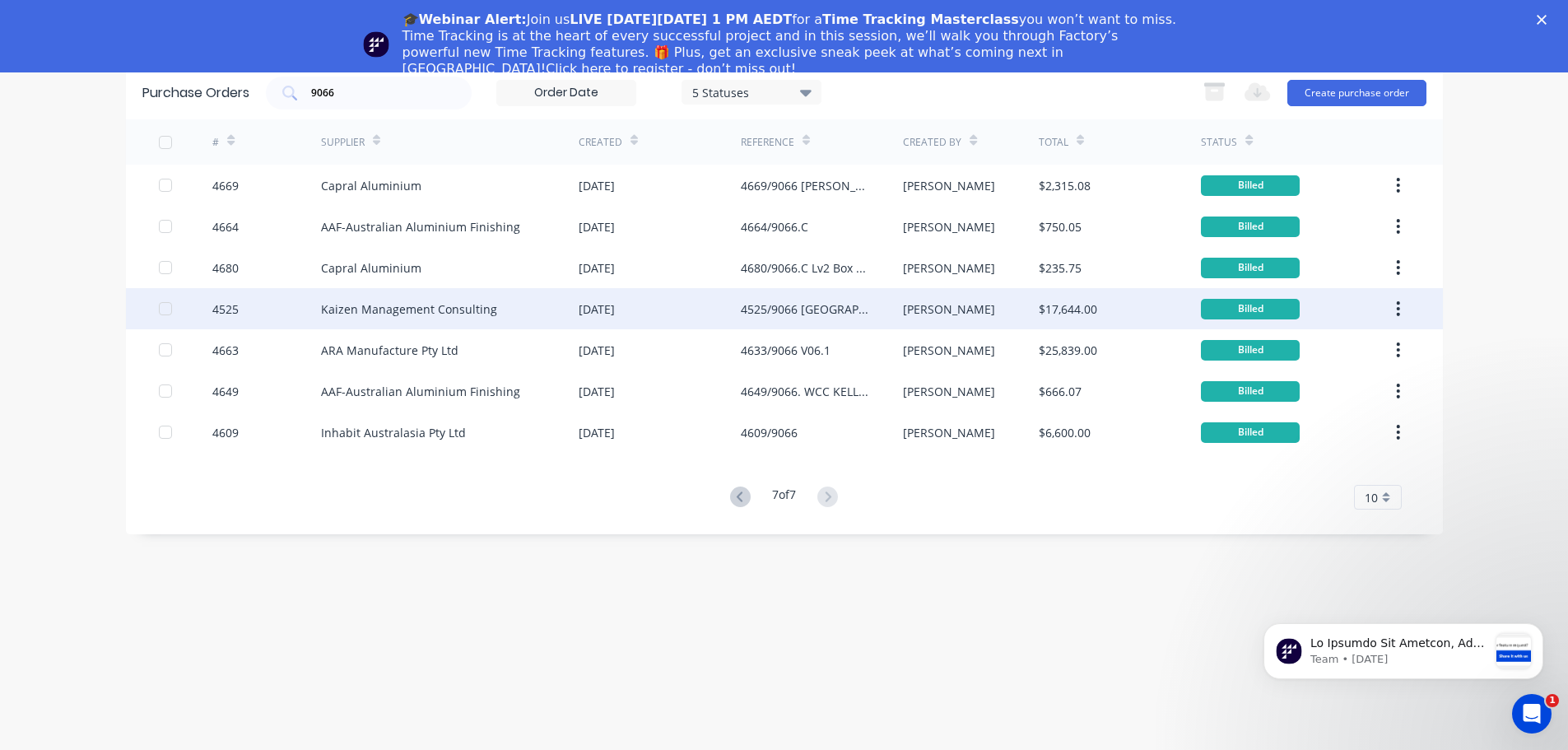
click at [455, 308] on div "Kaizen Management Consulting" at bounding box center [408, 308] width 176 height 17
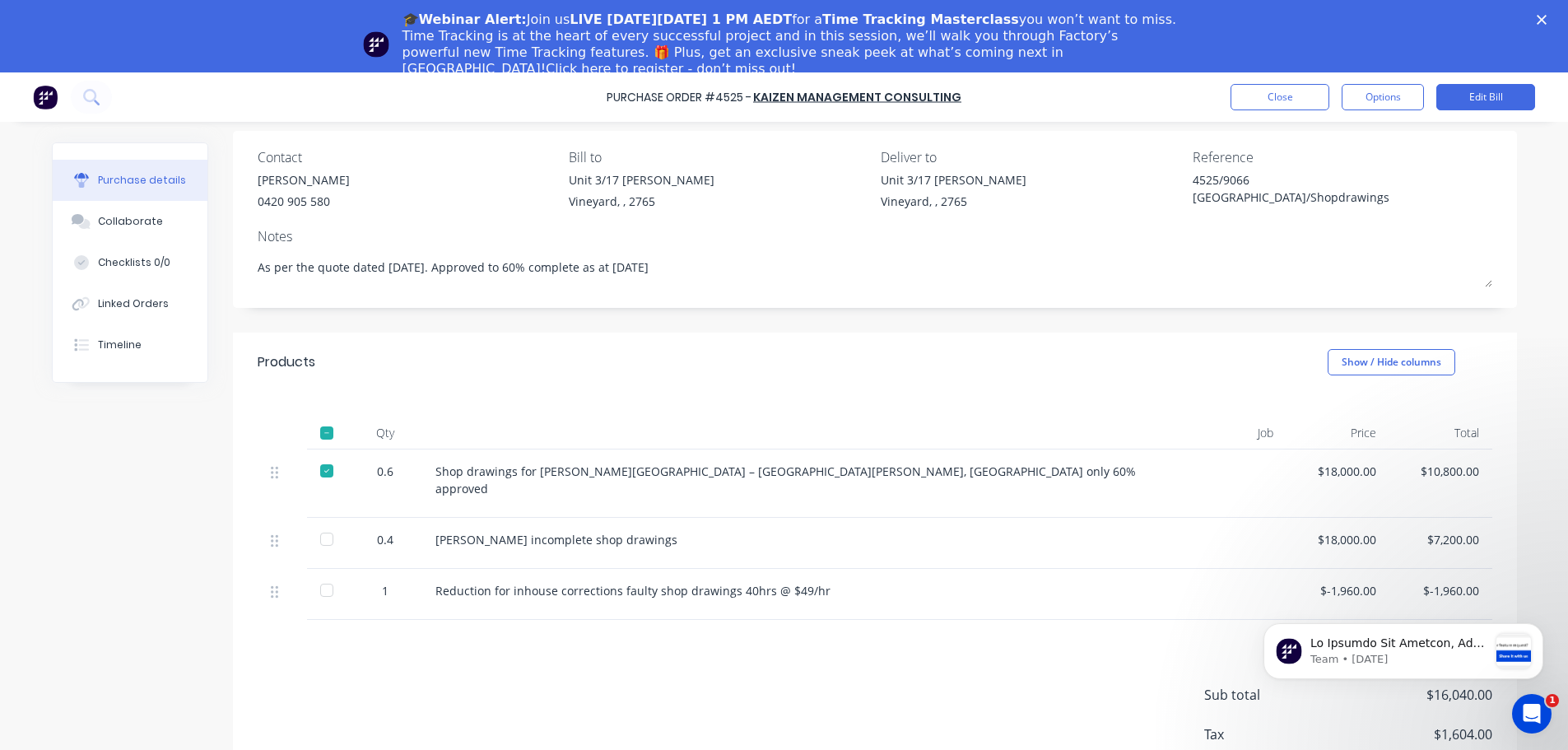
scroll to position [138, 0]
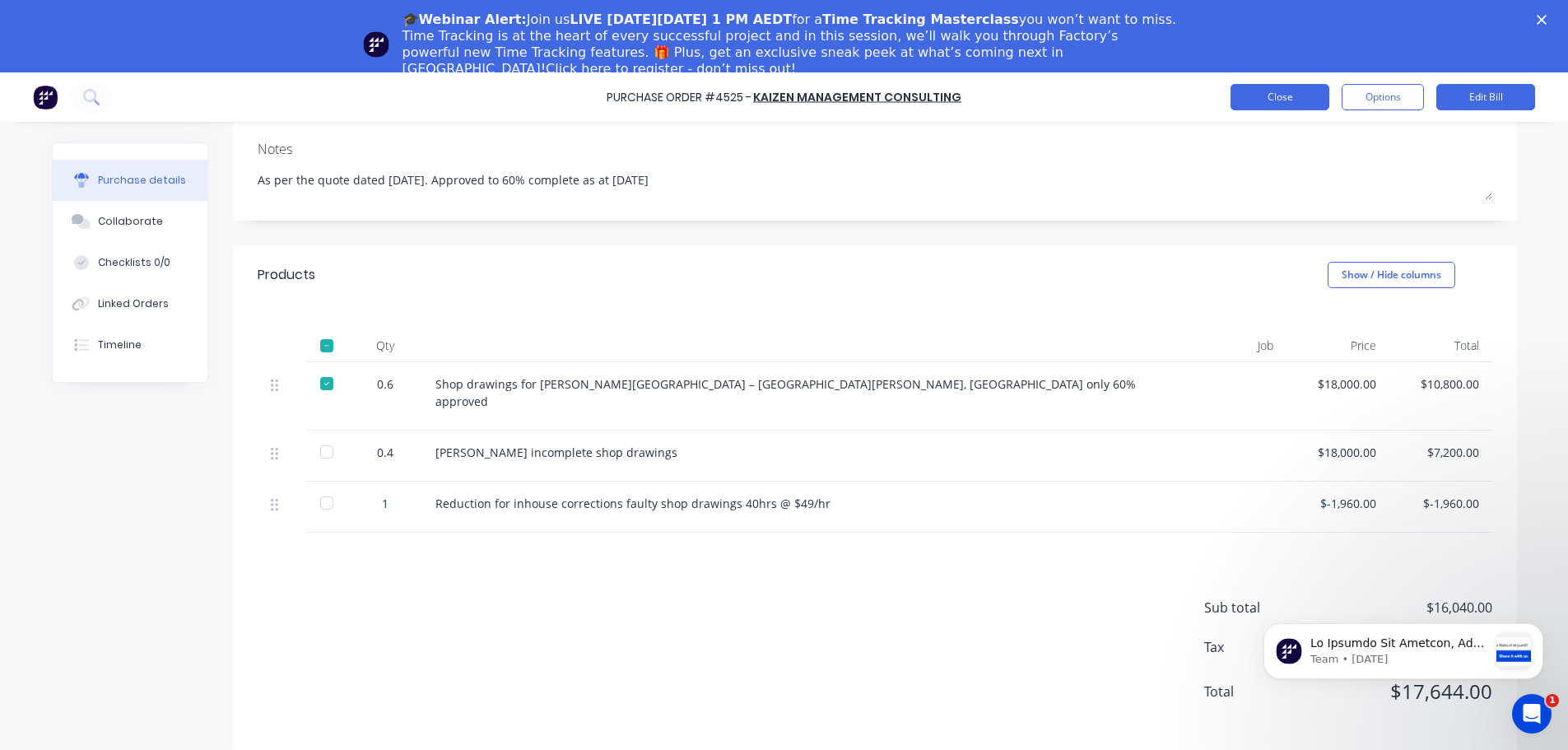
click at [1276, 93] on button "Close" at bounding box center [1280, 97] width 99 height 26
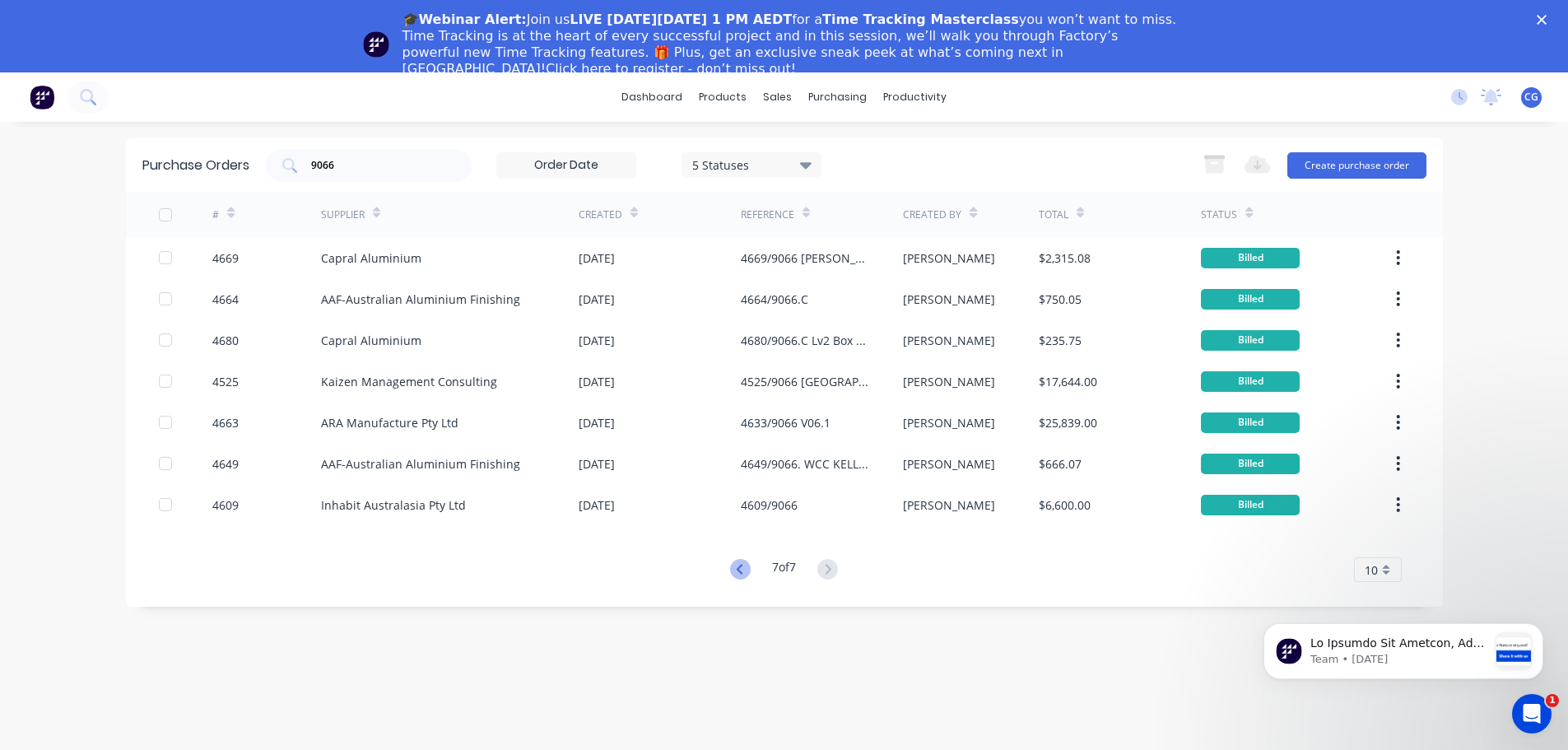
click at [735, 574] on icon at bounding box center [740, 569] width 21 height 21
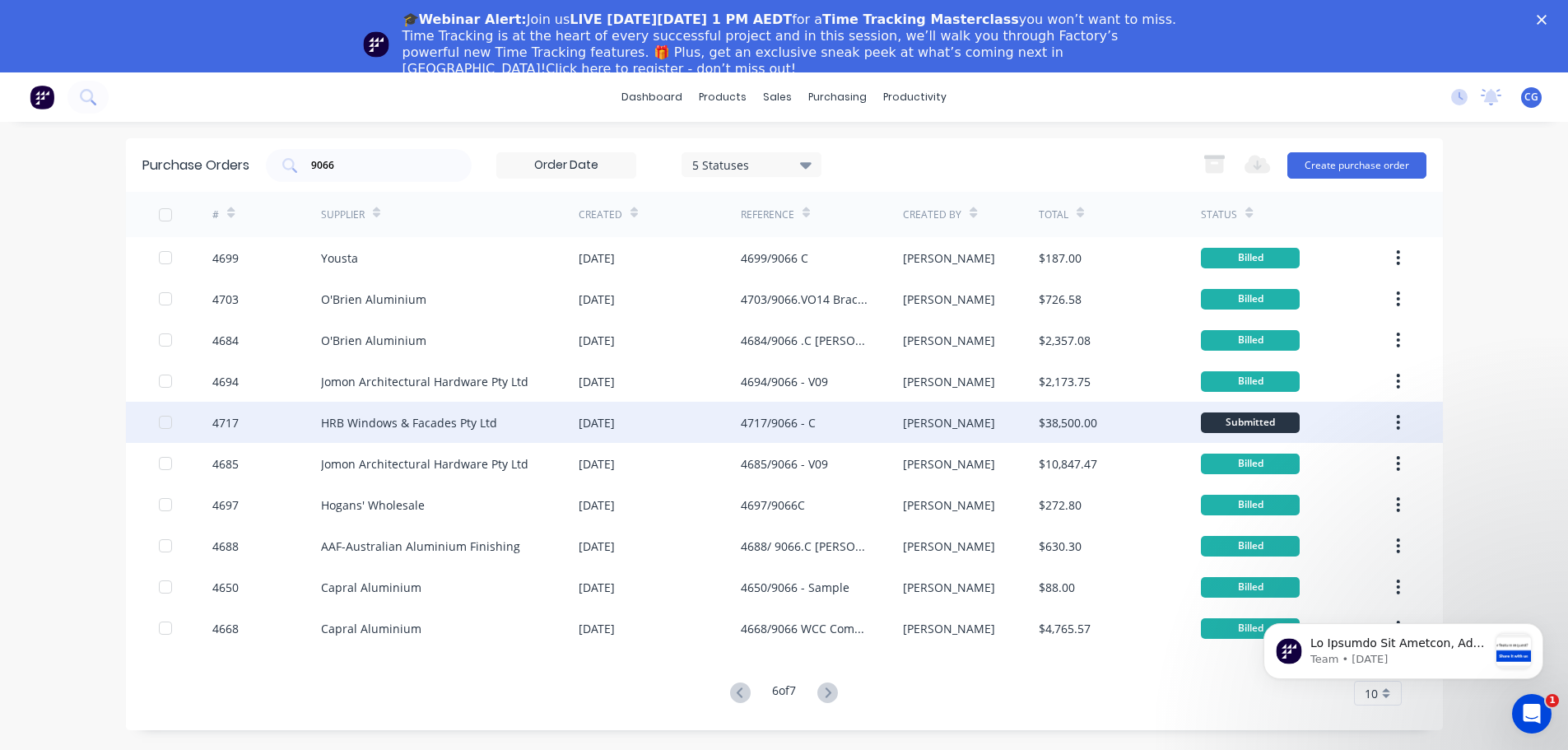
click at [453, 427] on div "HRB Windows & Facades Pty Ltd" at bounding box center [408, 422] width 176 height 17
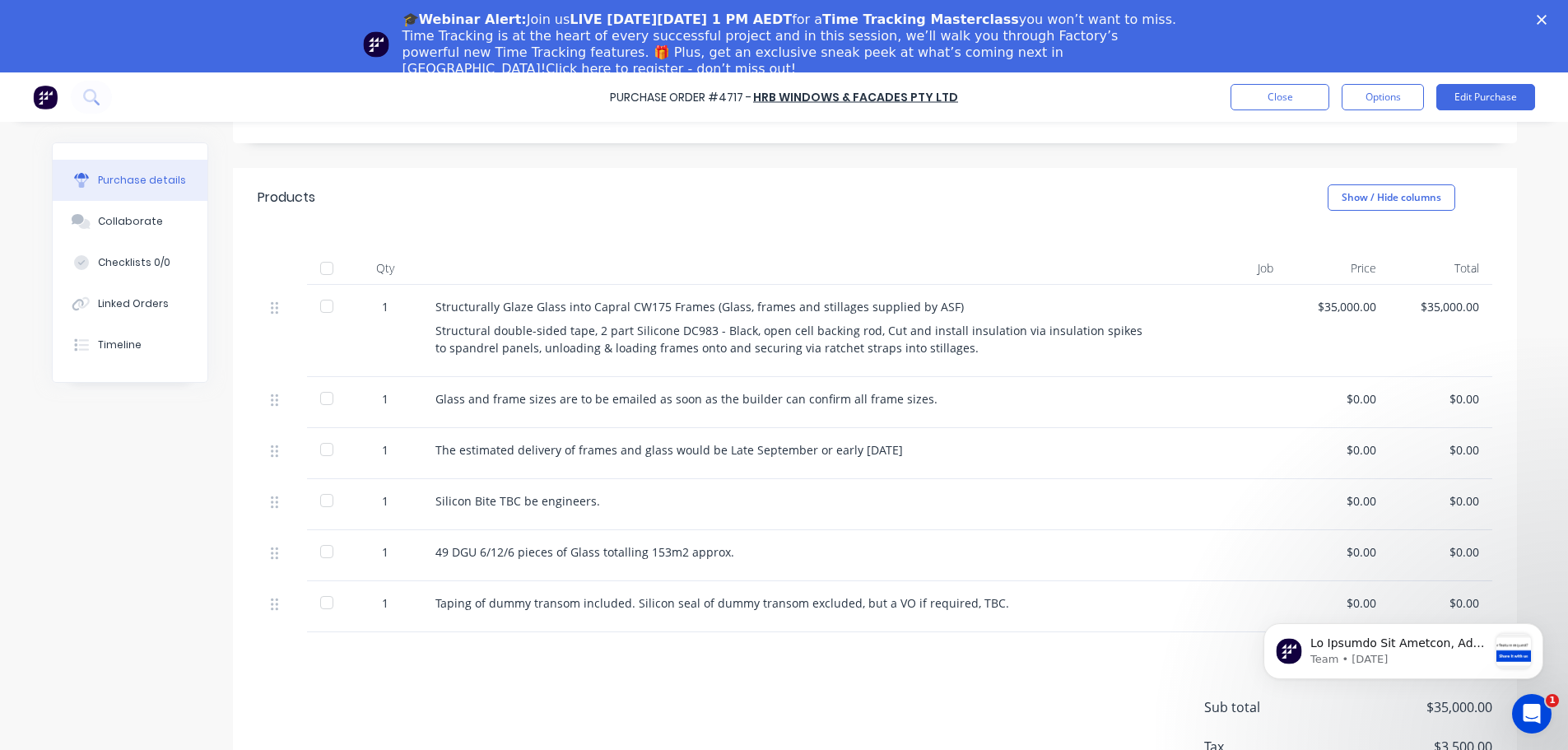
scroll to position [250, 0]
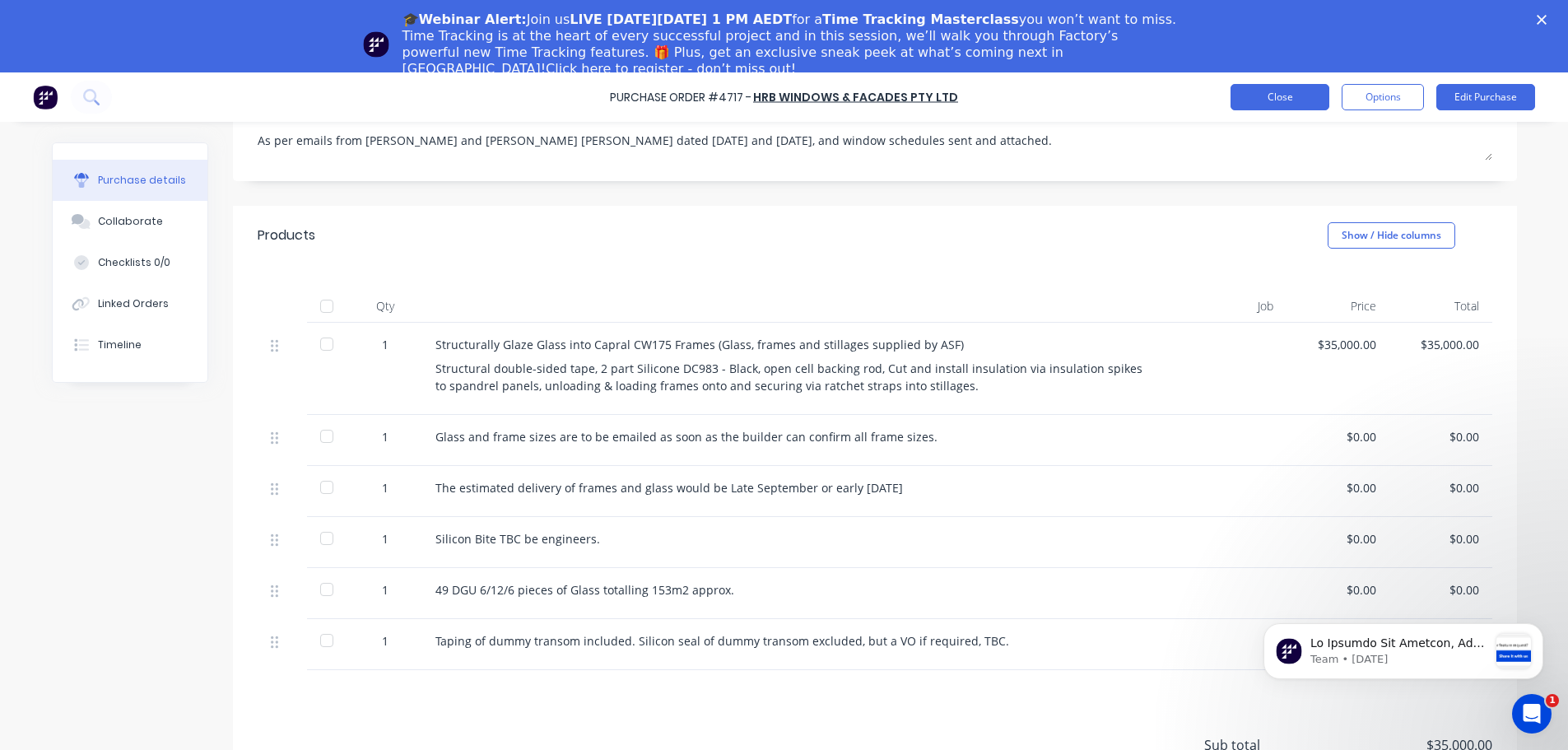
click at [1290, 97] on button "Close" at bounding box center [1280, 97] width 99 height 26
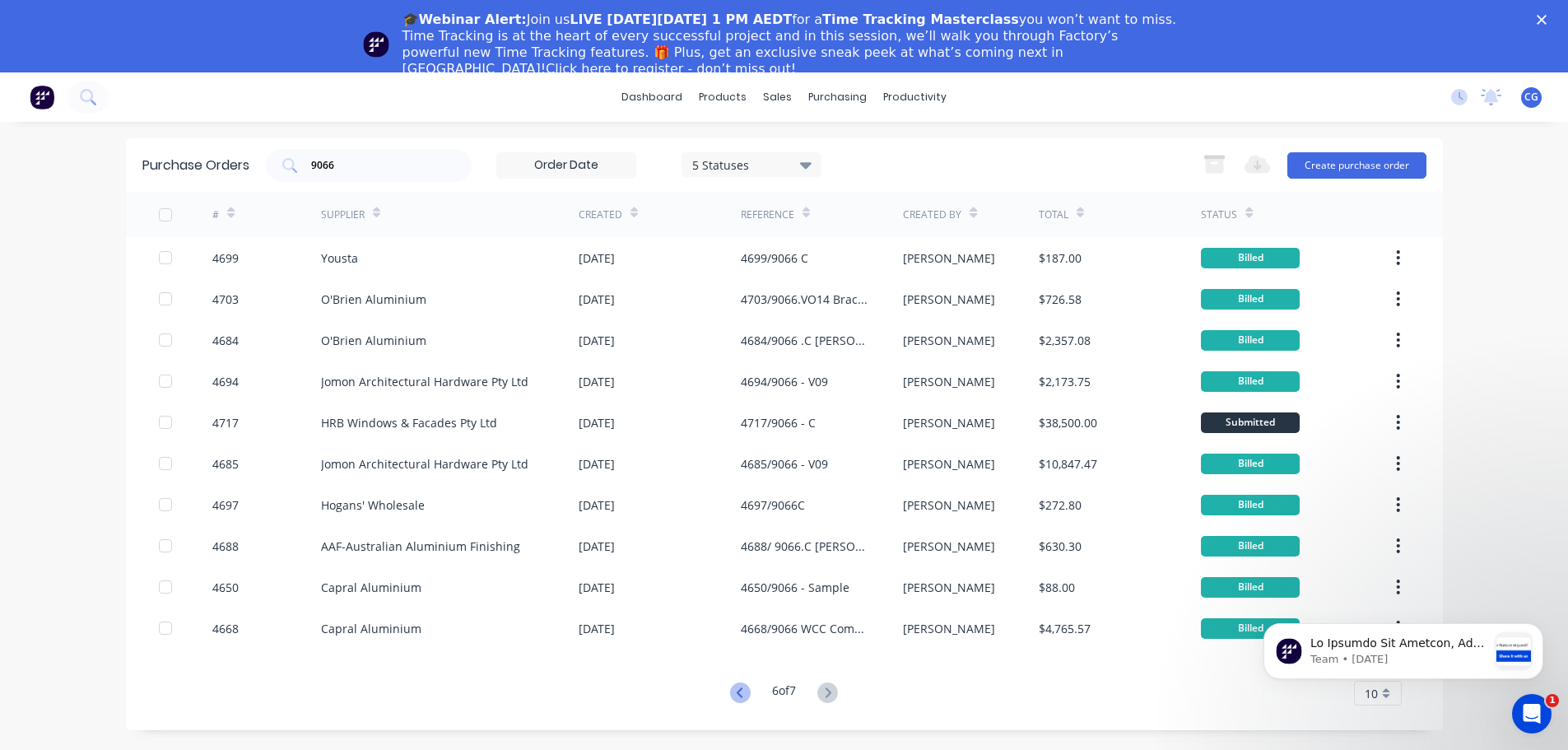
click at [746, 689] on icon at bounding box center [740, 693] width 21 height 21
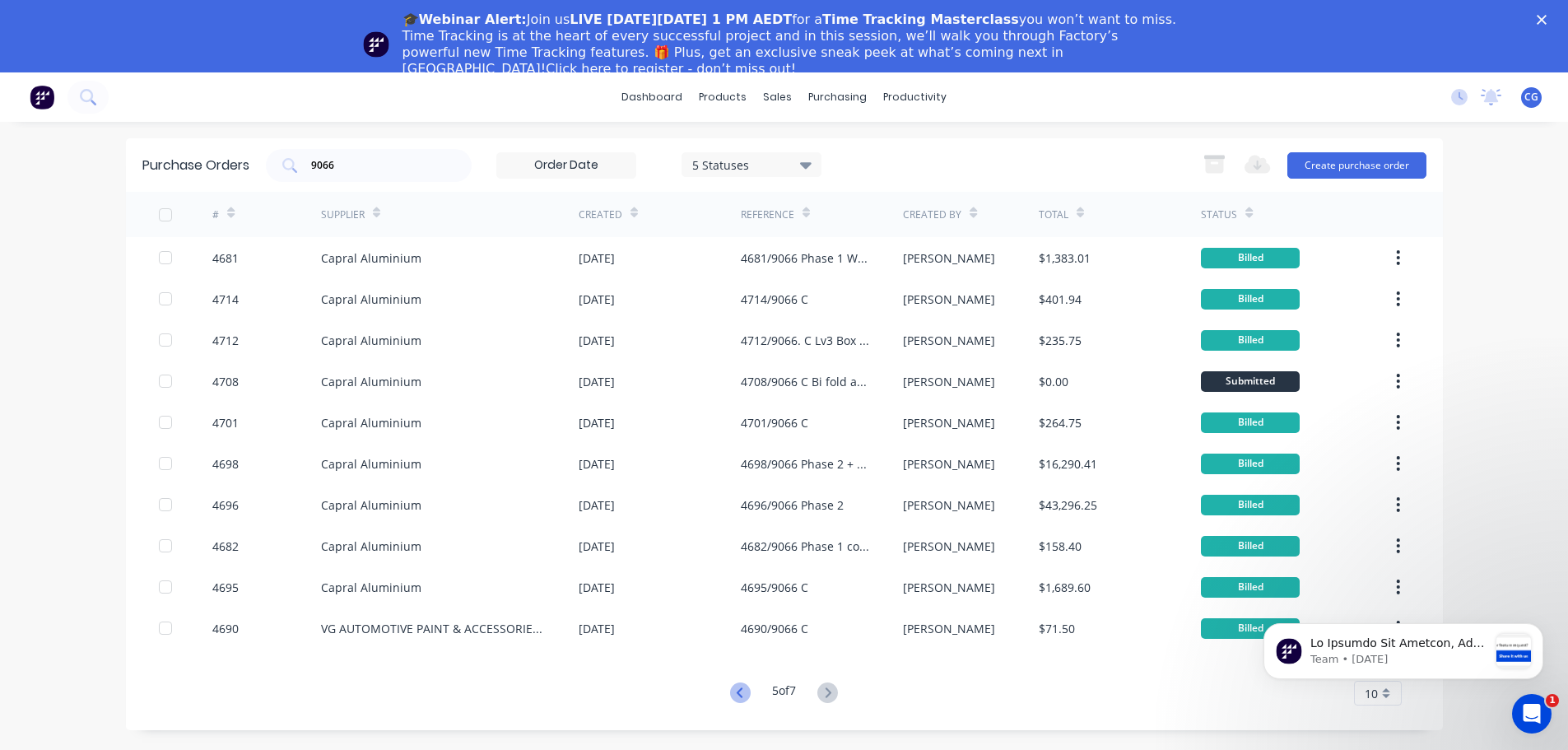
click at [736, 693] on icon at bounding box center [739, 692] width 5 height 10
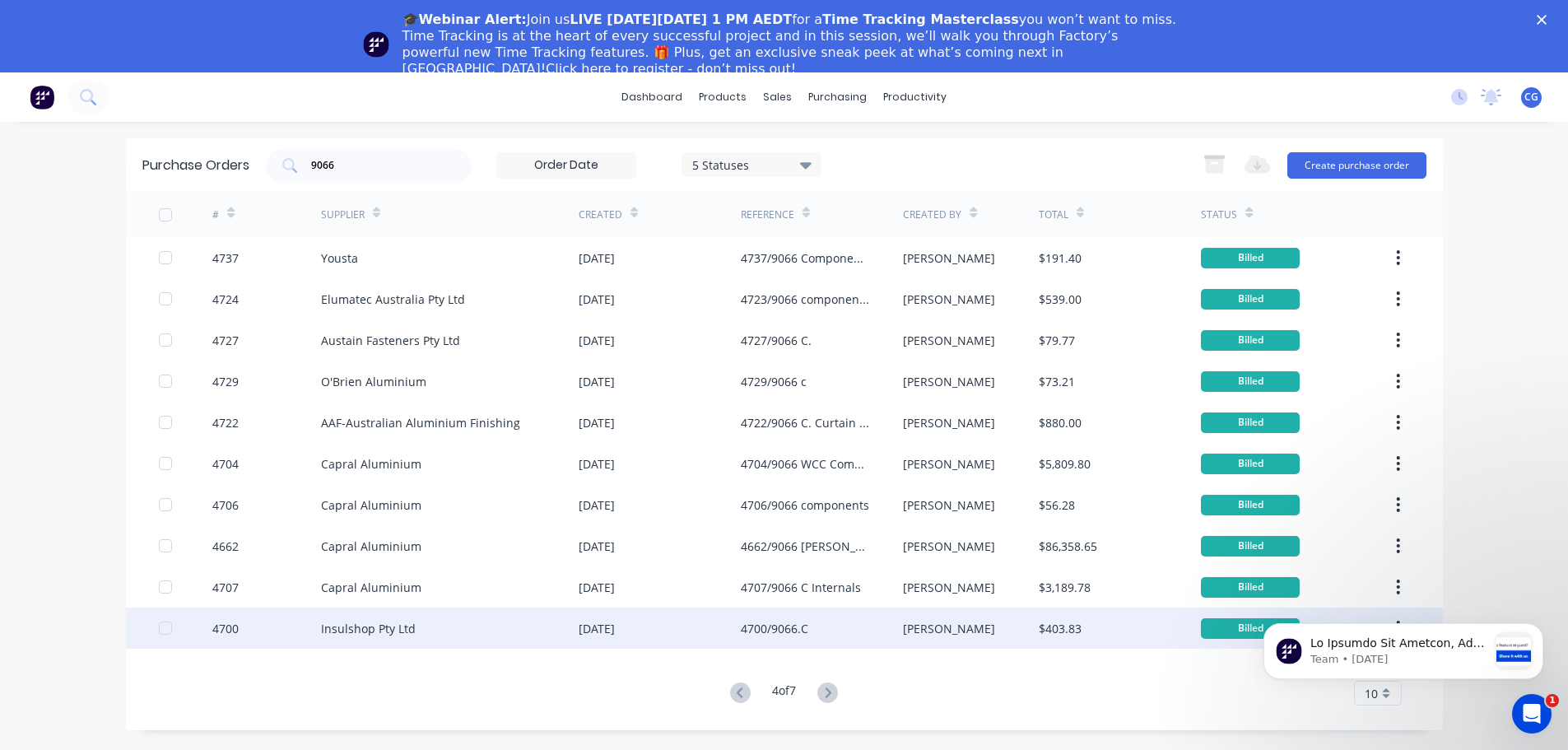
click at [605, 628] on div "[DATE]" at bounding box center [596, 628] width 36 height 17
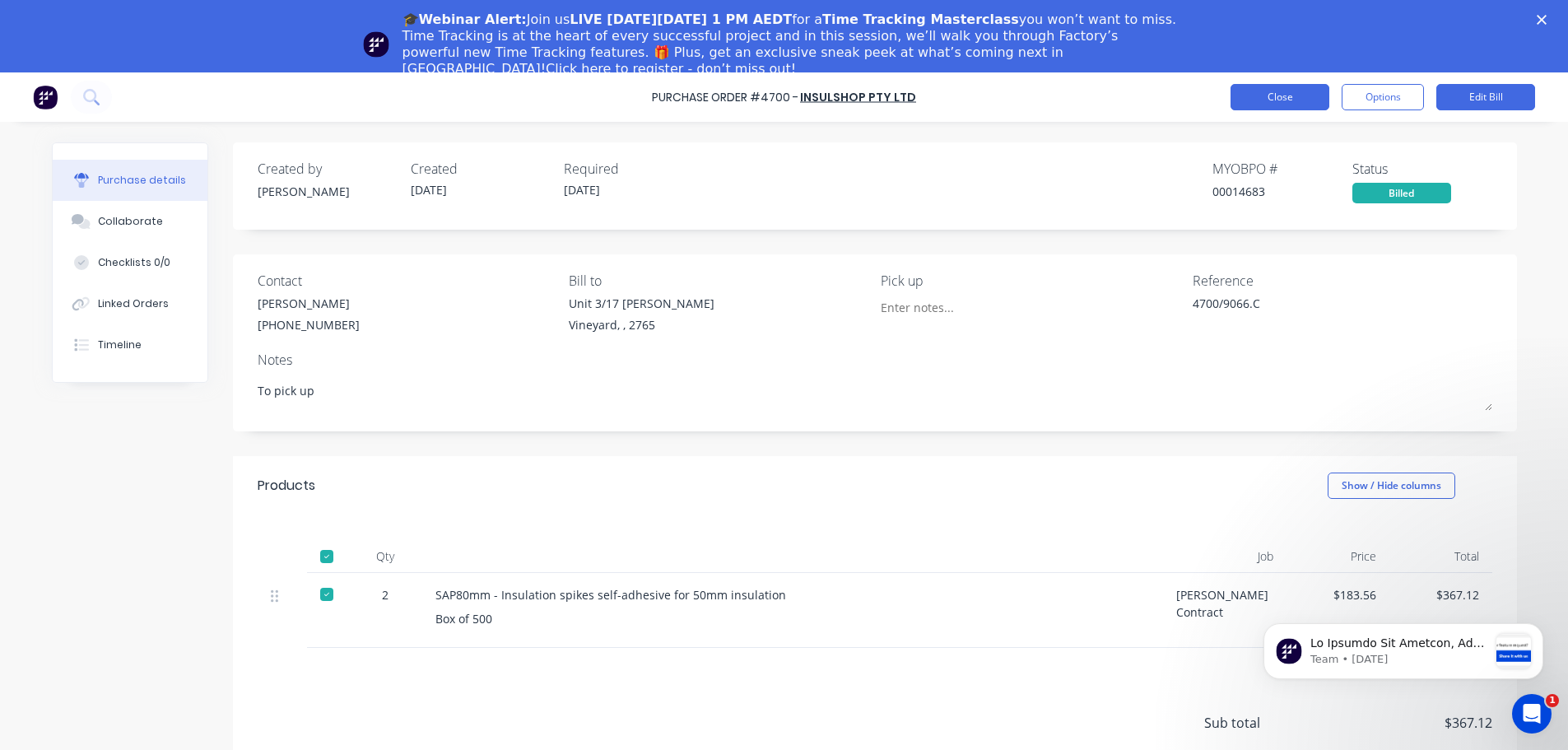
click at [1257, 99] on button "Close" at bounding box center [1280, 97] width 99 height 26
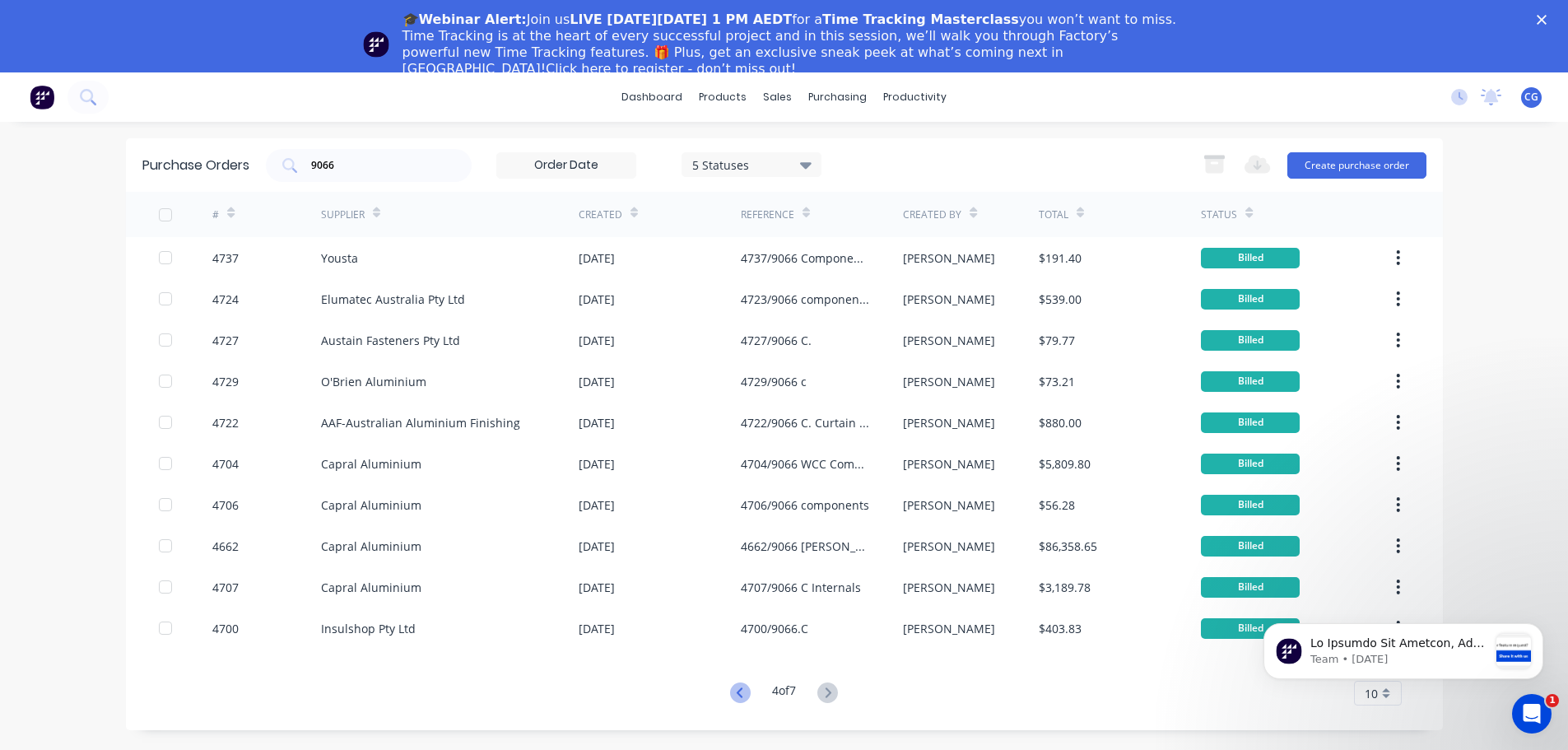
click at [737, 689] on icon at bounding box center [739, 692] width 5 height 10
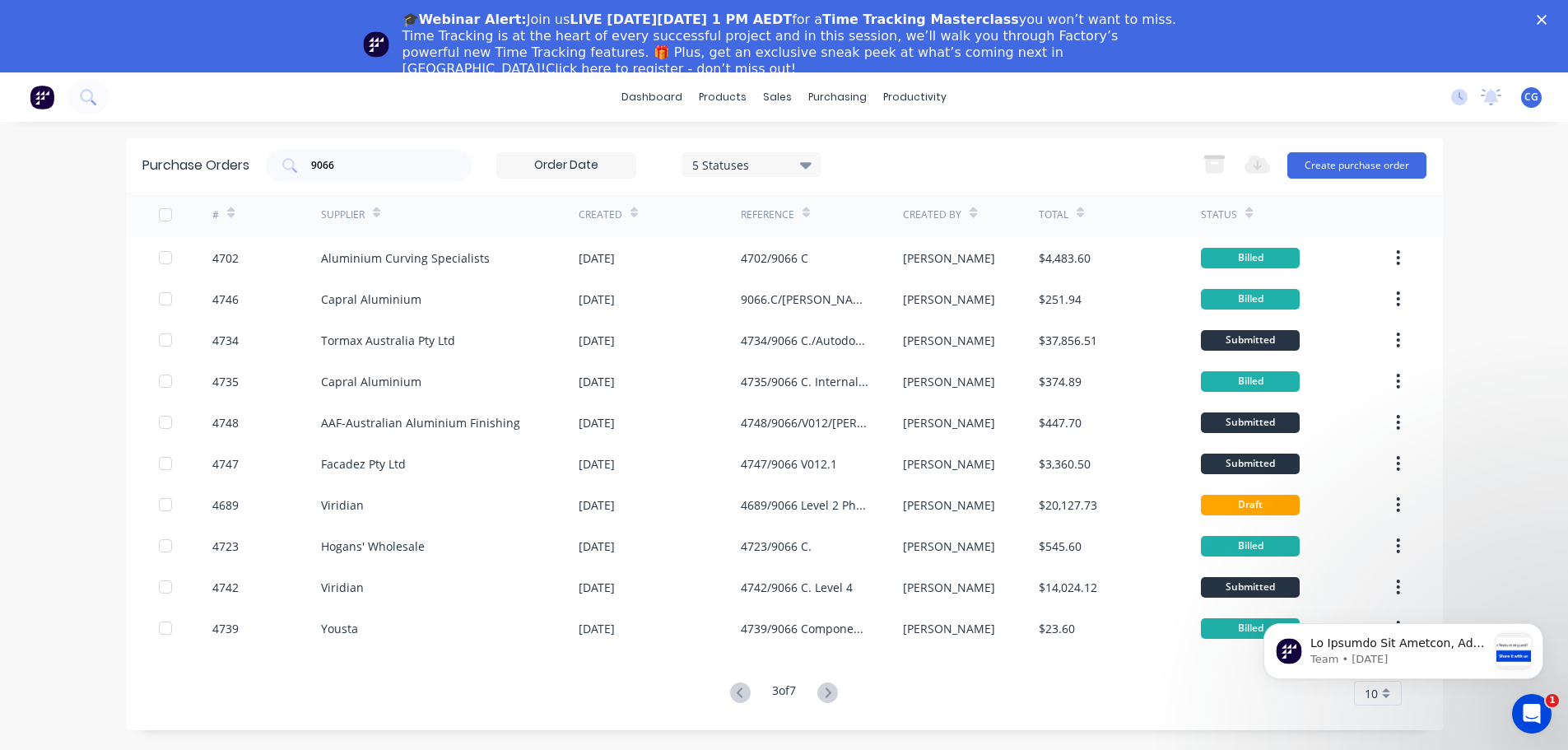
click at [725, 686] on button at bounding box center [741, 694] width 30 height 24
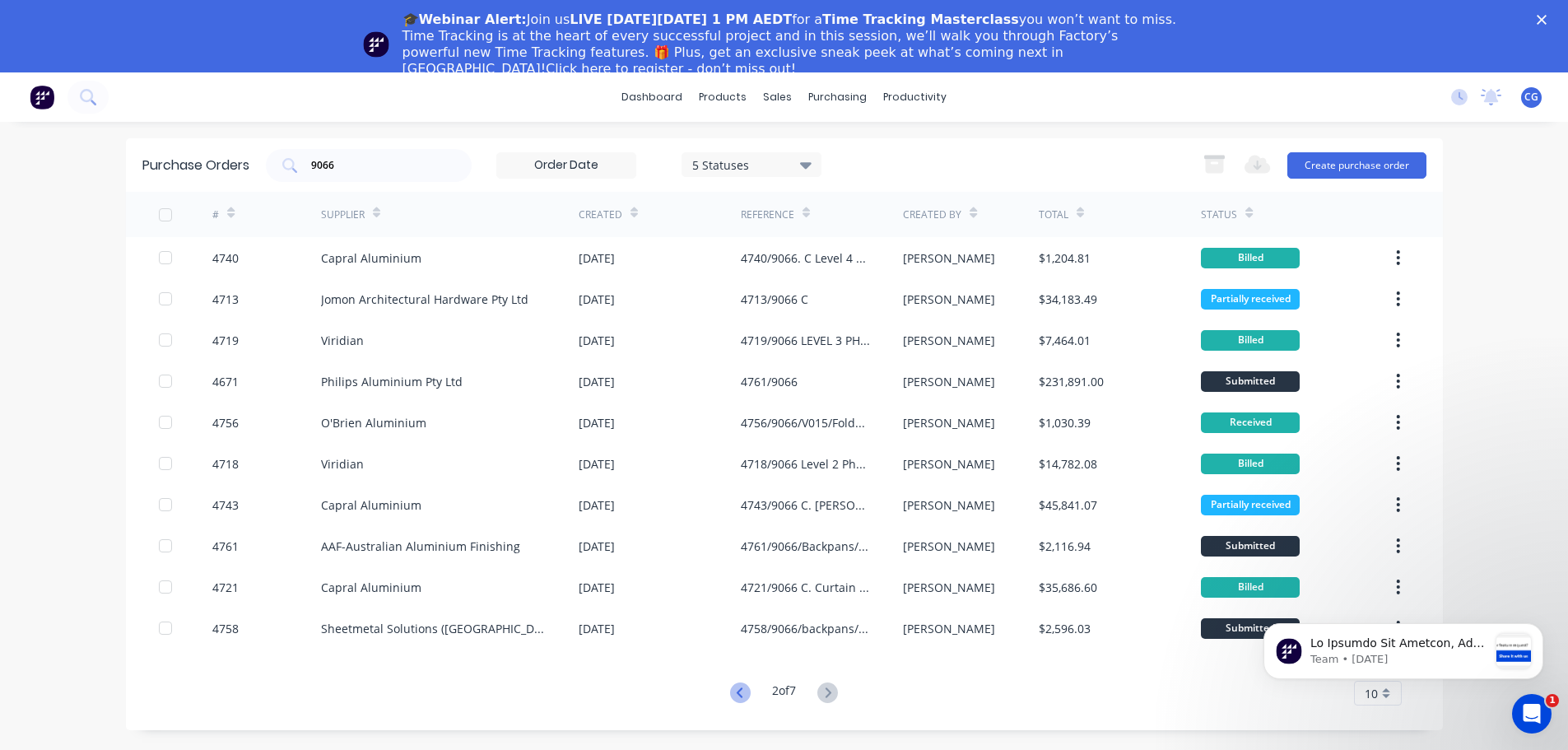
click at [733, 694] on icon at bounding box center [740, 693] width 21 height 21
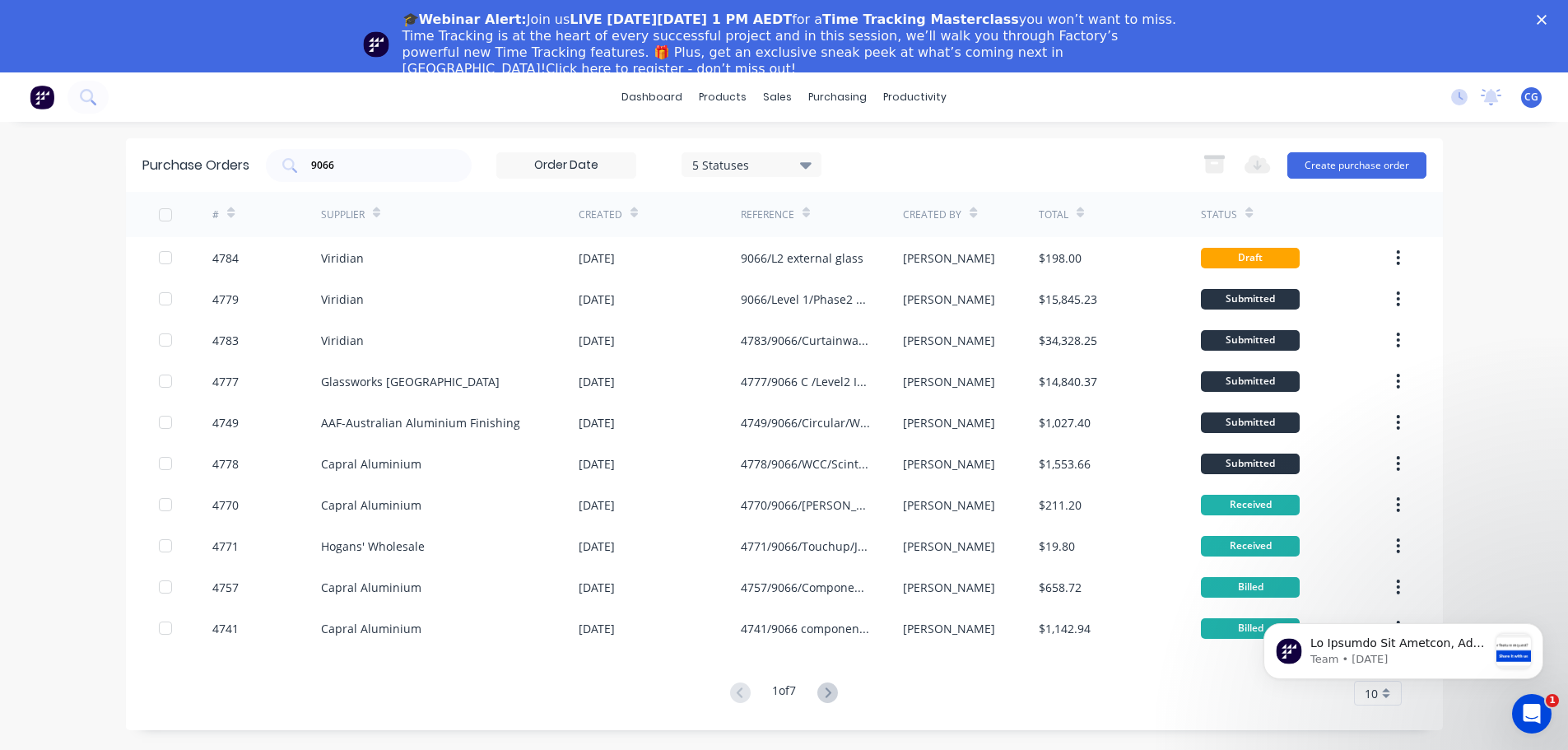
click at [825, 692] on icon at bounding box center [827, 693] width 21 height 21
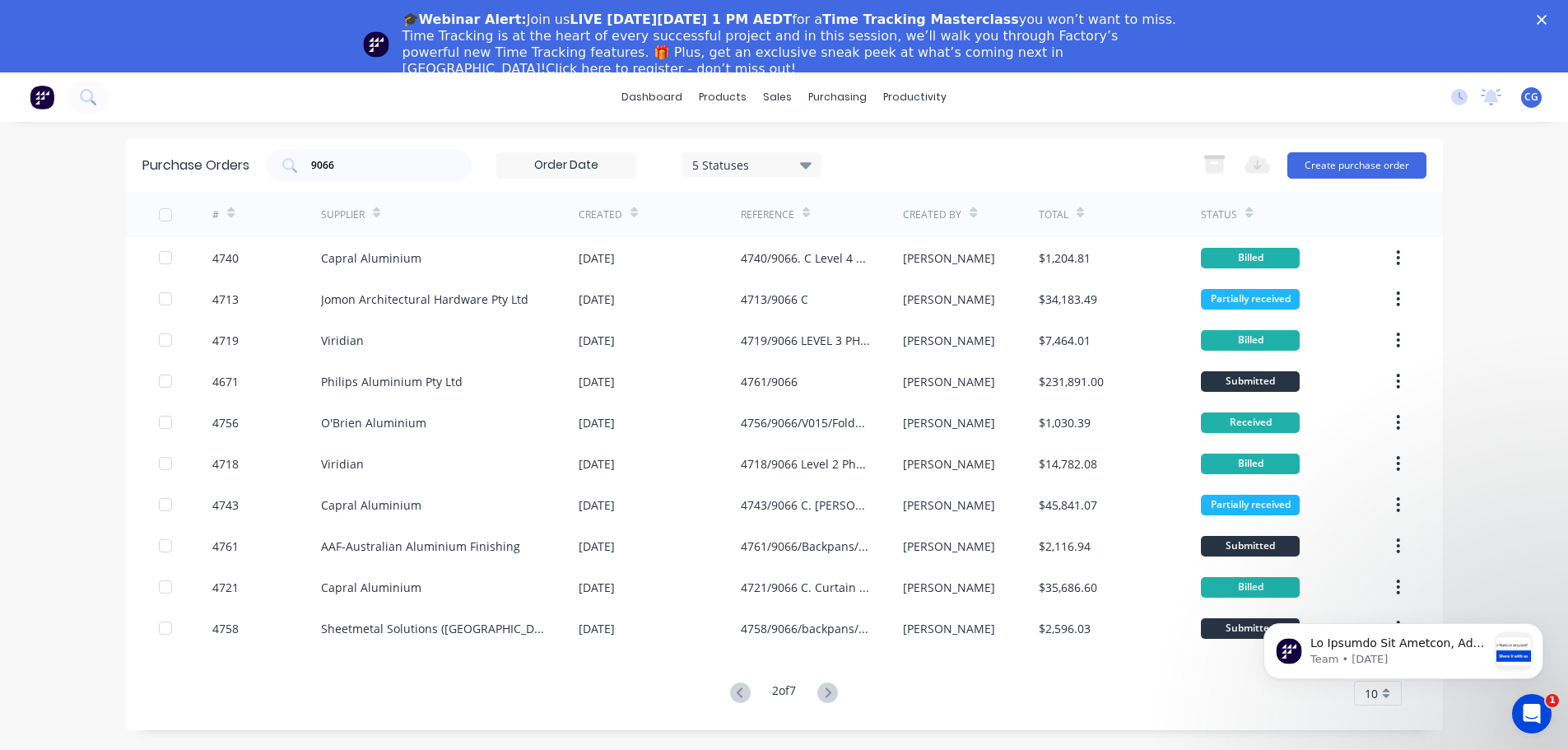
click at [831, 705] on button at bounding box center [827, 694] width 30 height 24
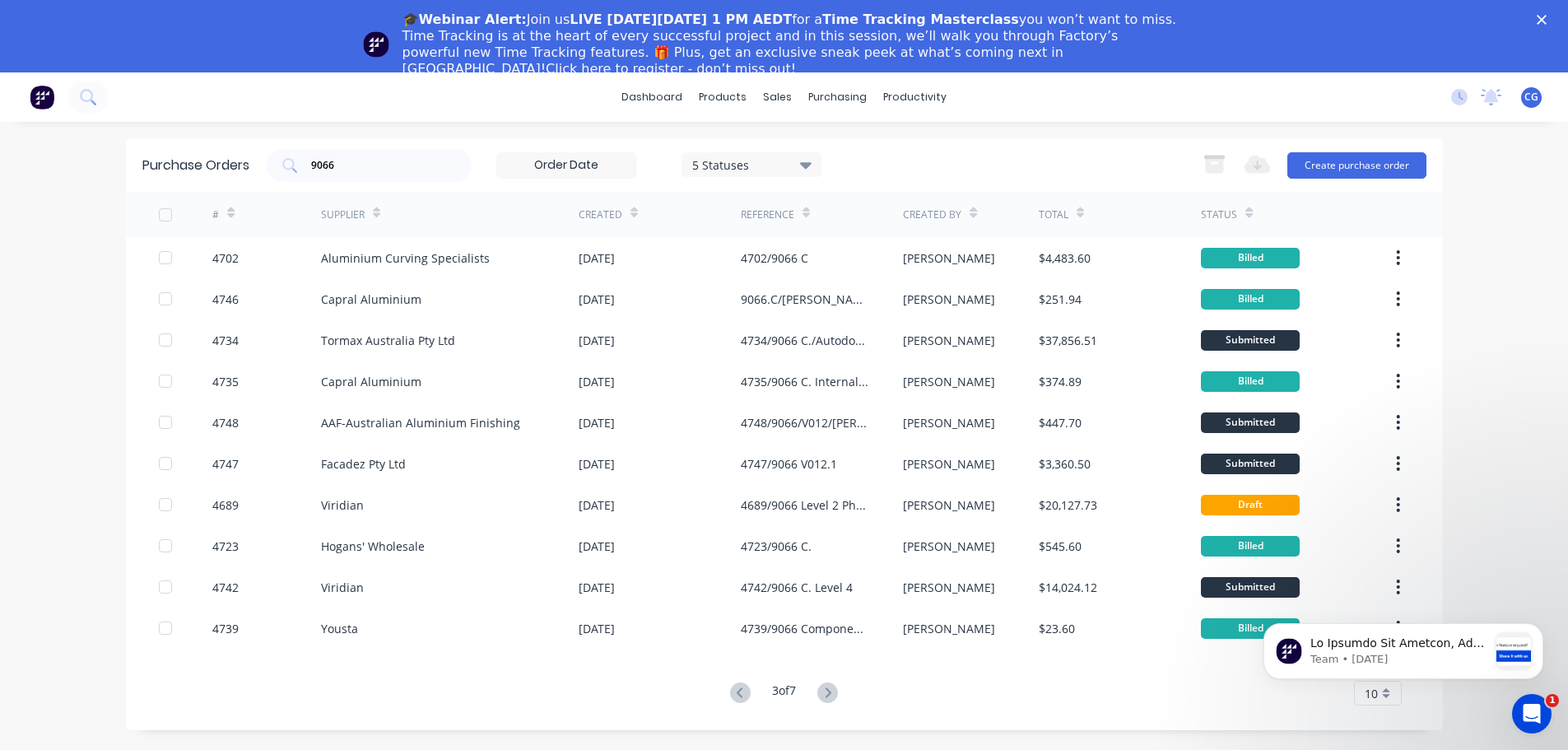
click at [833, 705] on button at bounding box center [827, 694] width 30 height 24
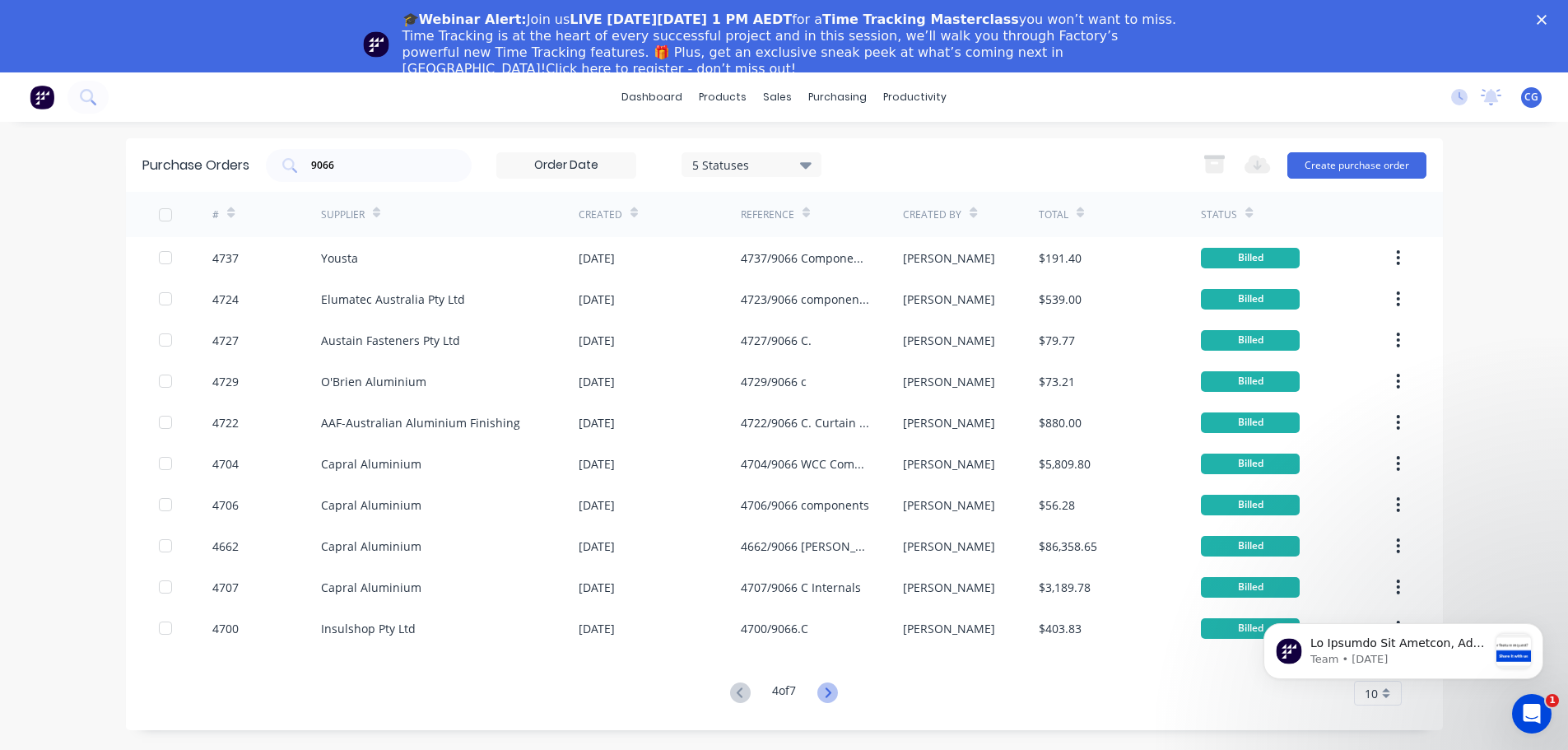
click at [837, 692] on icon at bounding box center [827, 693] width 21 height 21
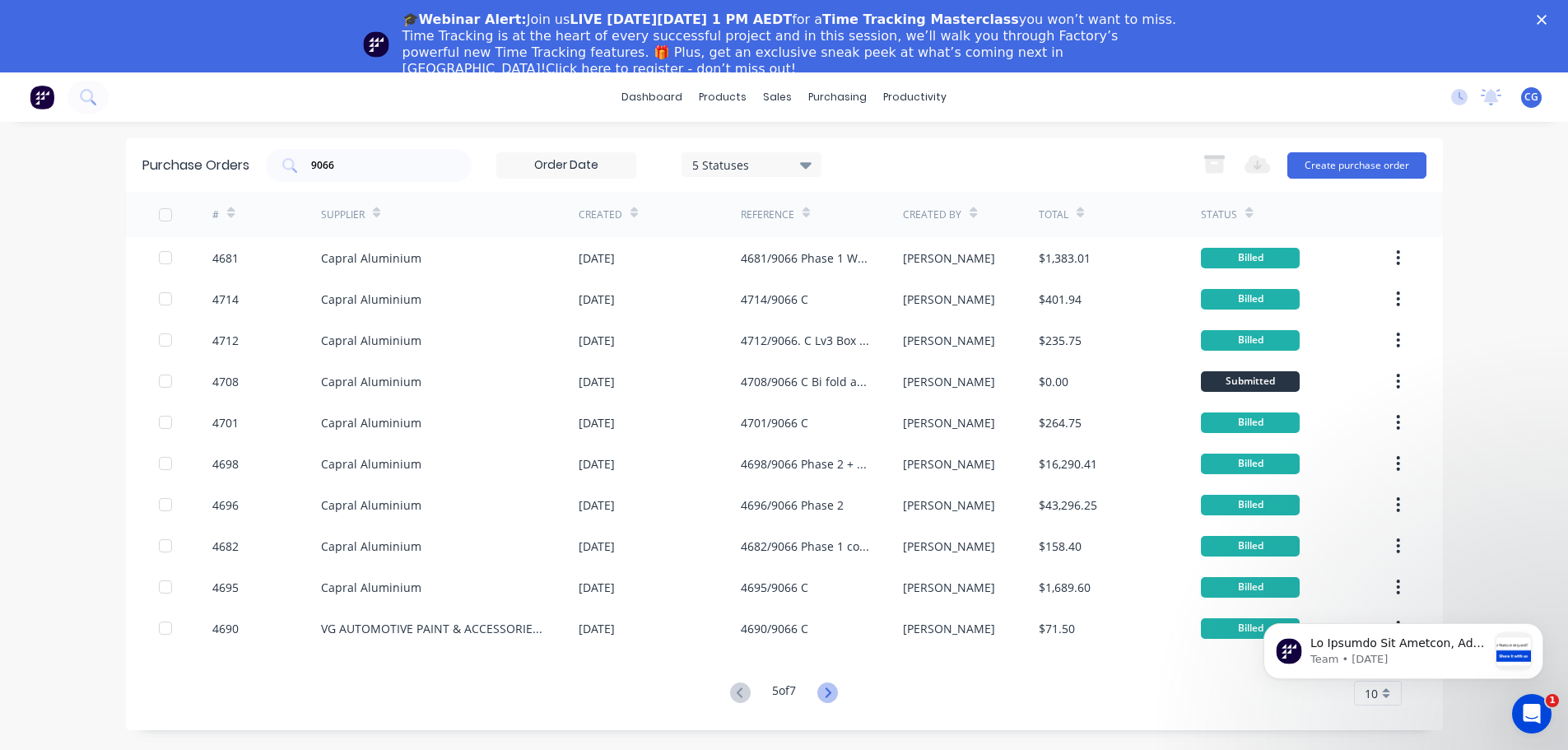
click at [835, 692] on icon at bounding box center [827, 693] width 21 height 21
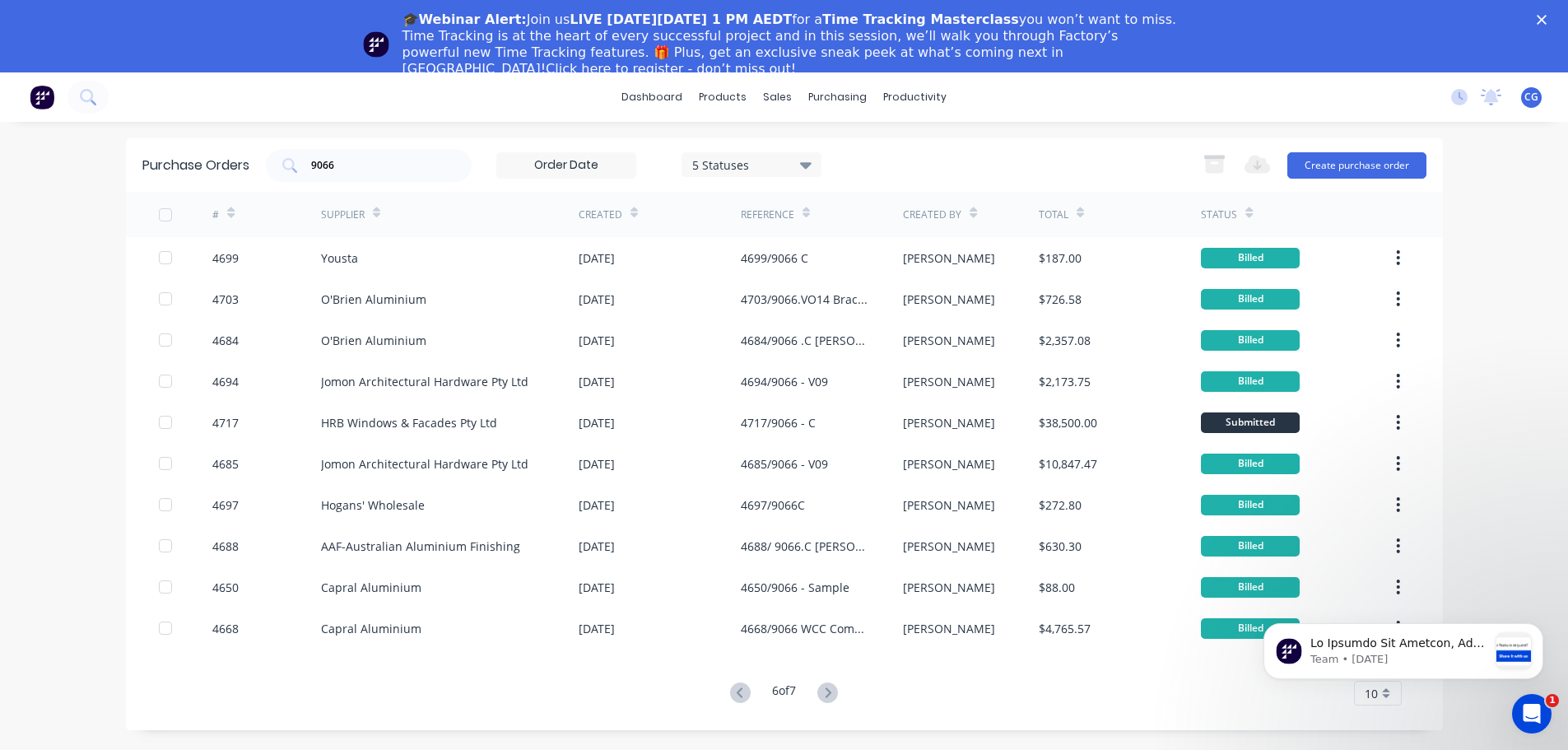
click at [835, 692] on icon at bounding box center [827, 693] width 21 height 21
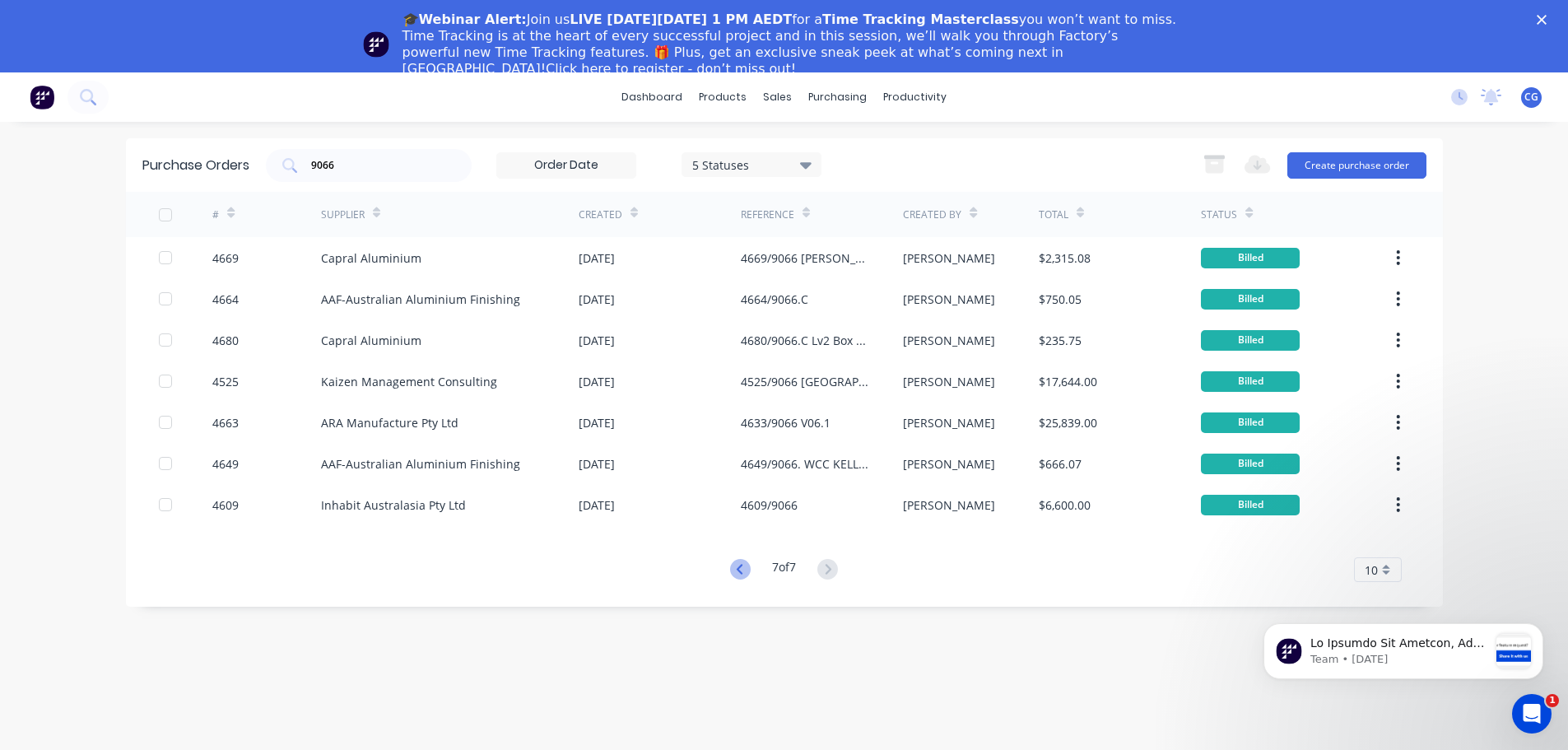
click at [734, 566] on icon at bounding box center [740, 569] width 21 height 21
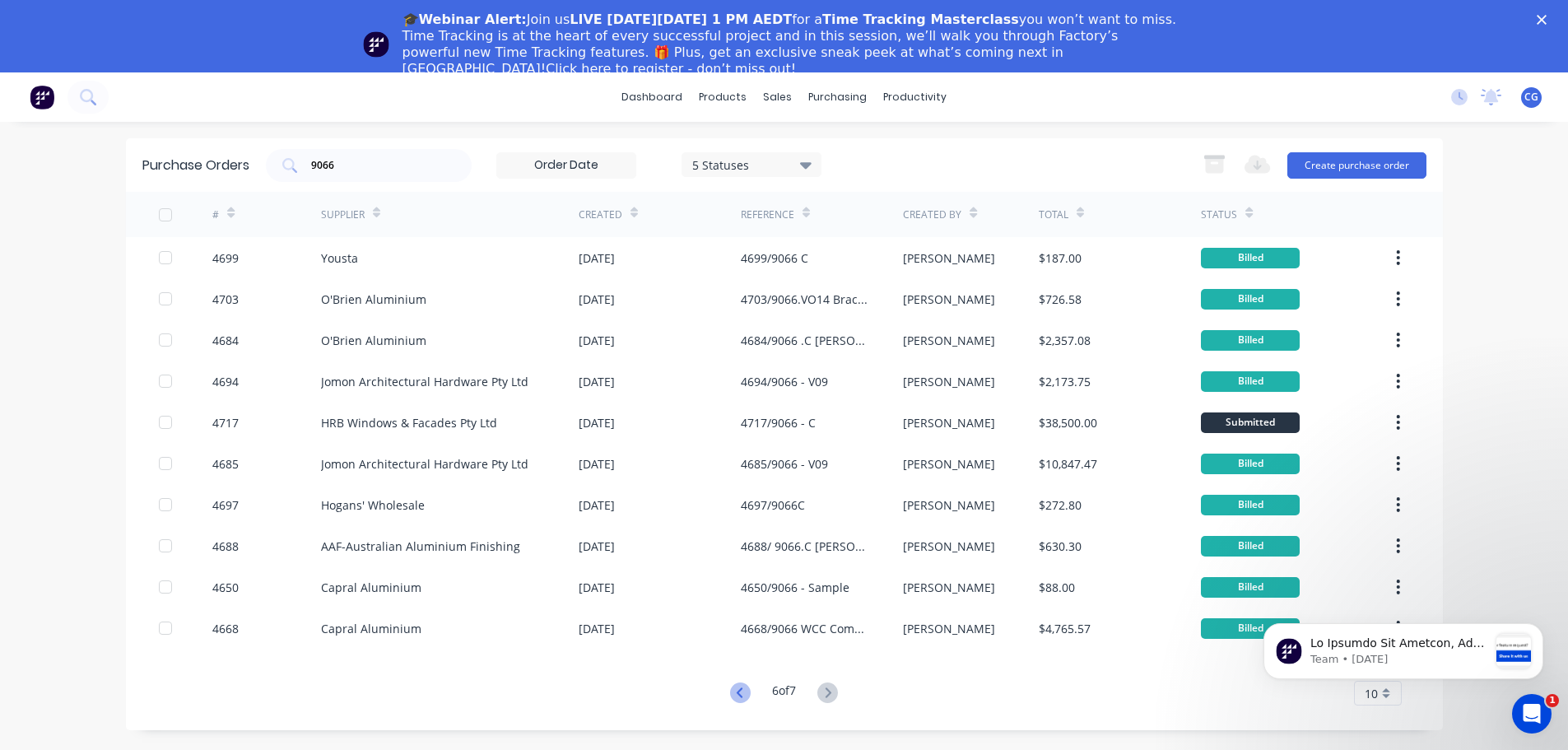
click at [734, 690] on icon at bounding box center [740, 693] width 21 height 21
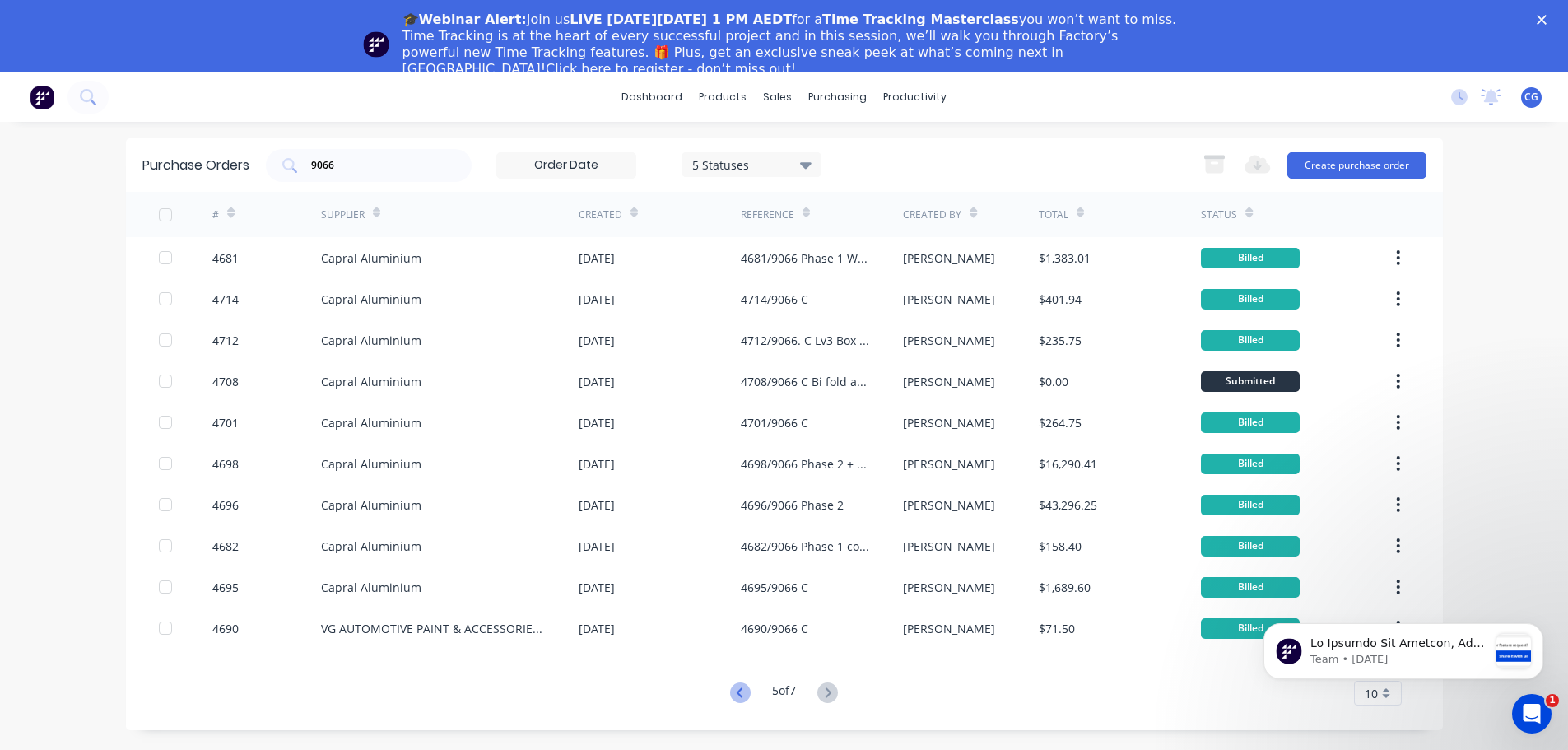
click at [742, 689] on icon at bounding box center [740, 693] width 21 height 21
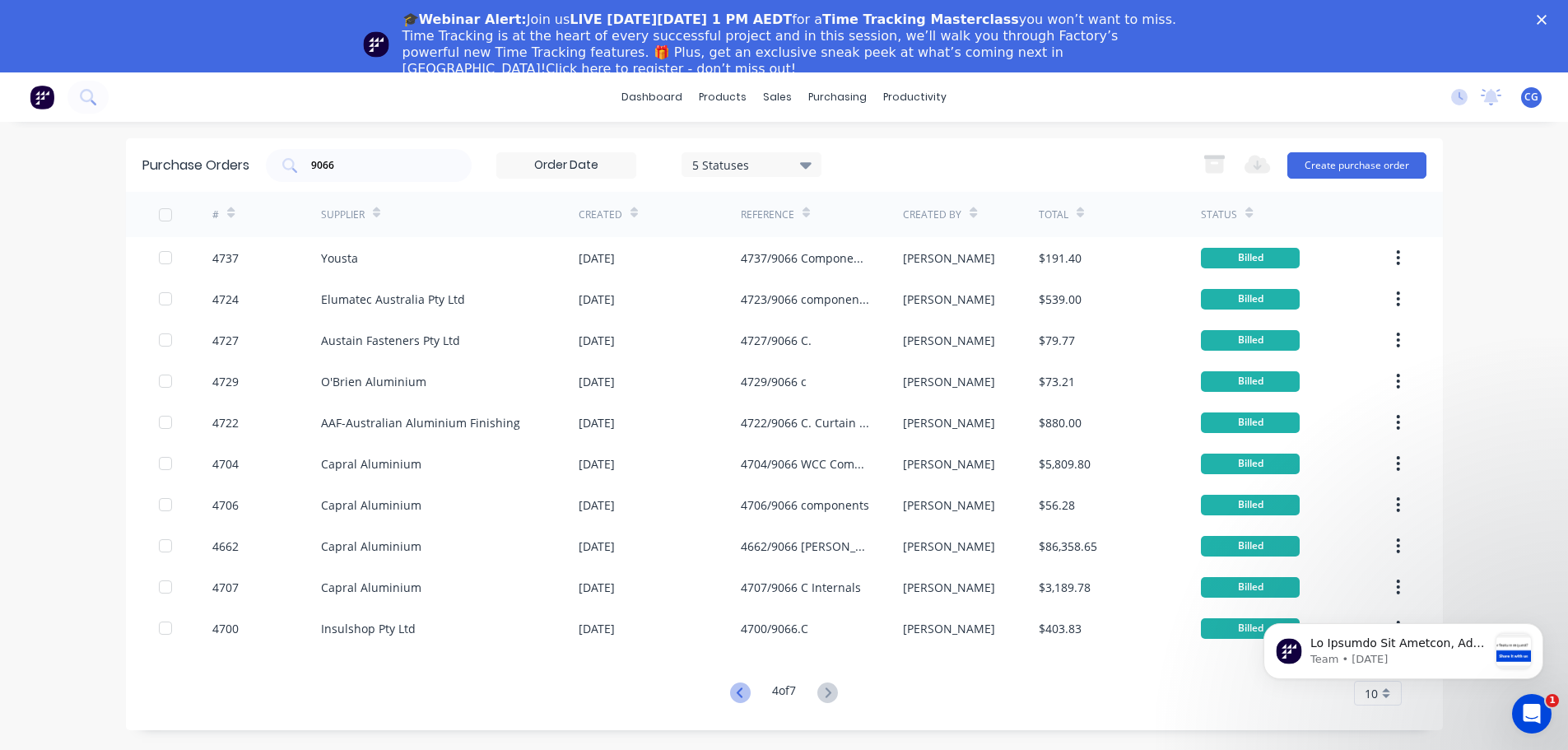
click at [741, 694] on icon at bounding box center [740, 693] width 21 height 21
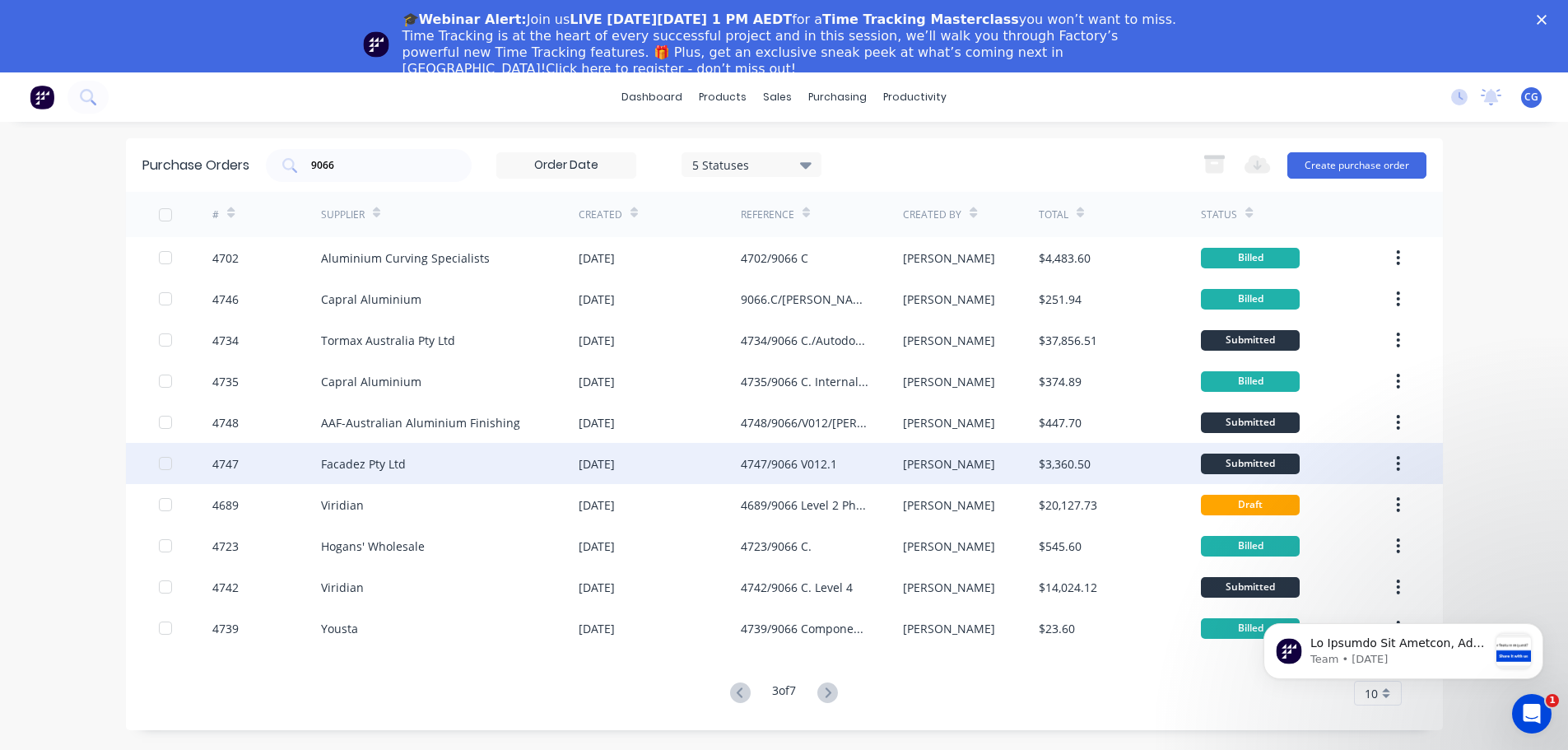
click at [427, 465] on div "Facadez Pty Ltd" at bounding box center [450, 463] width 258 height 41
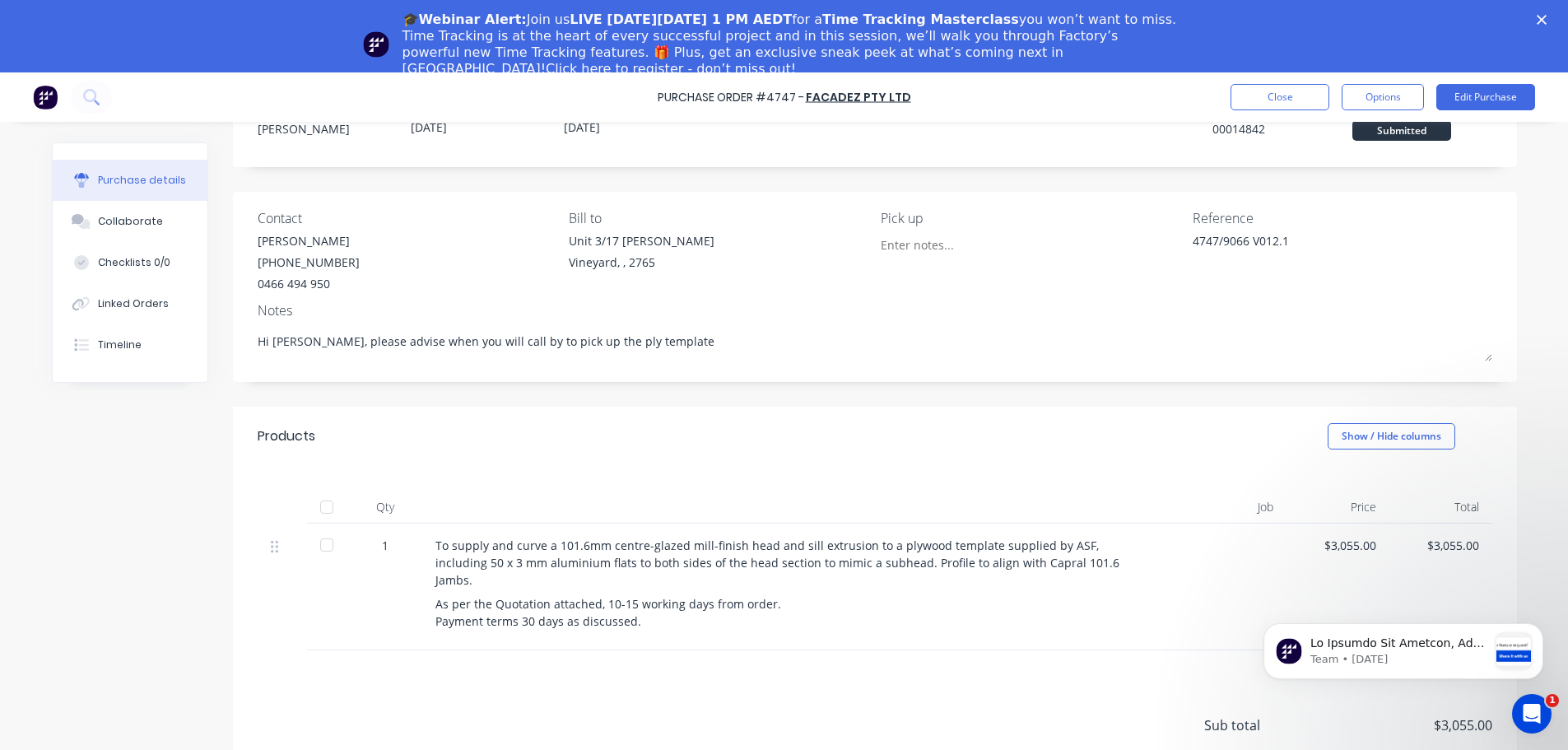
scroll to position [25, 0]
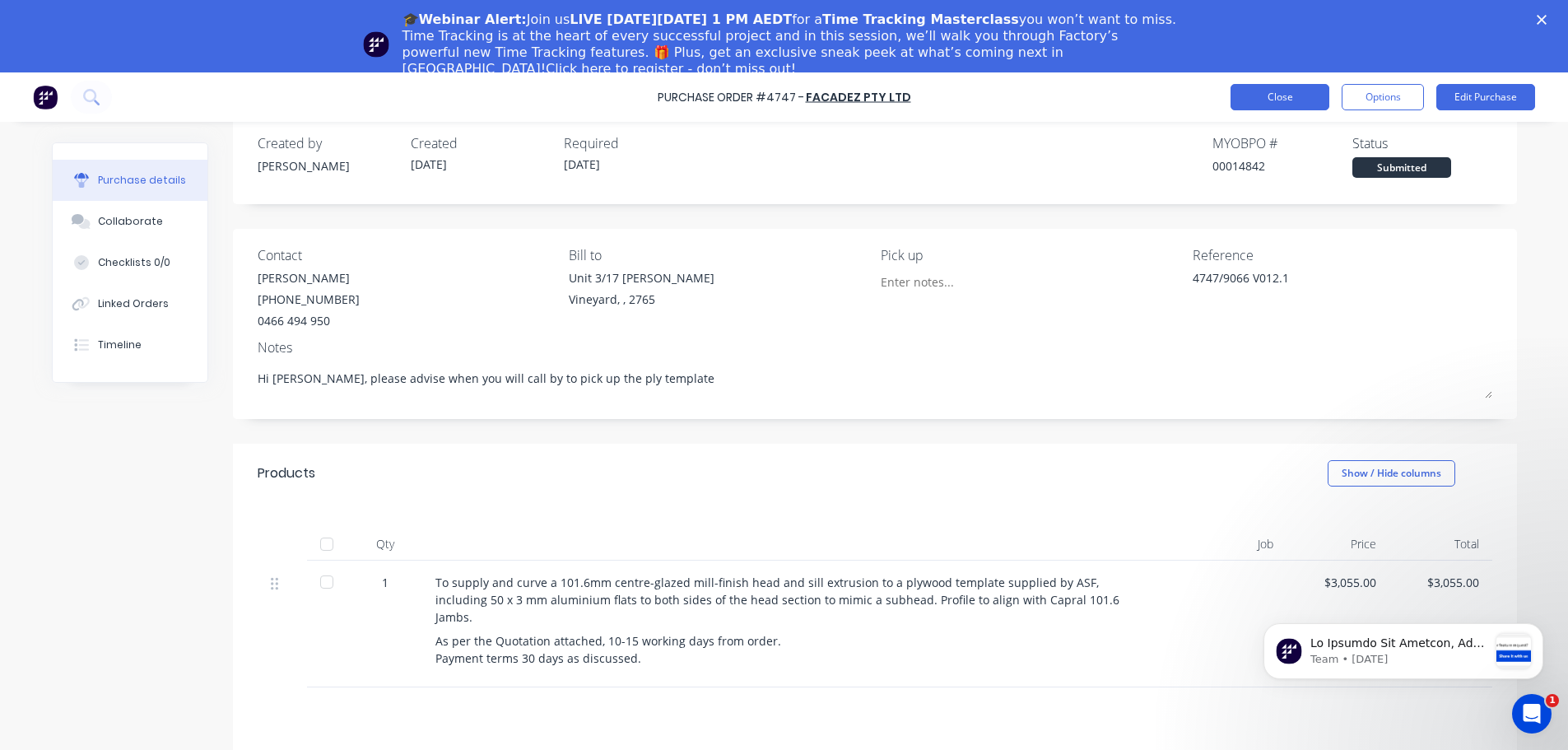
click at [1284, 99] on button "Close" at bounding box center [1280, 97] width 99 height 26
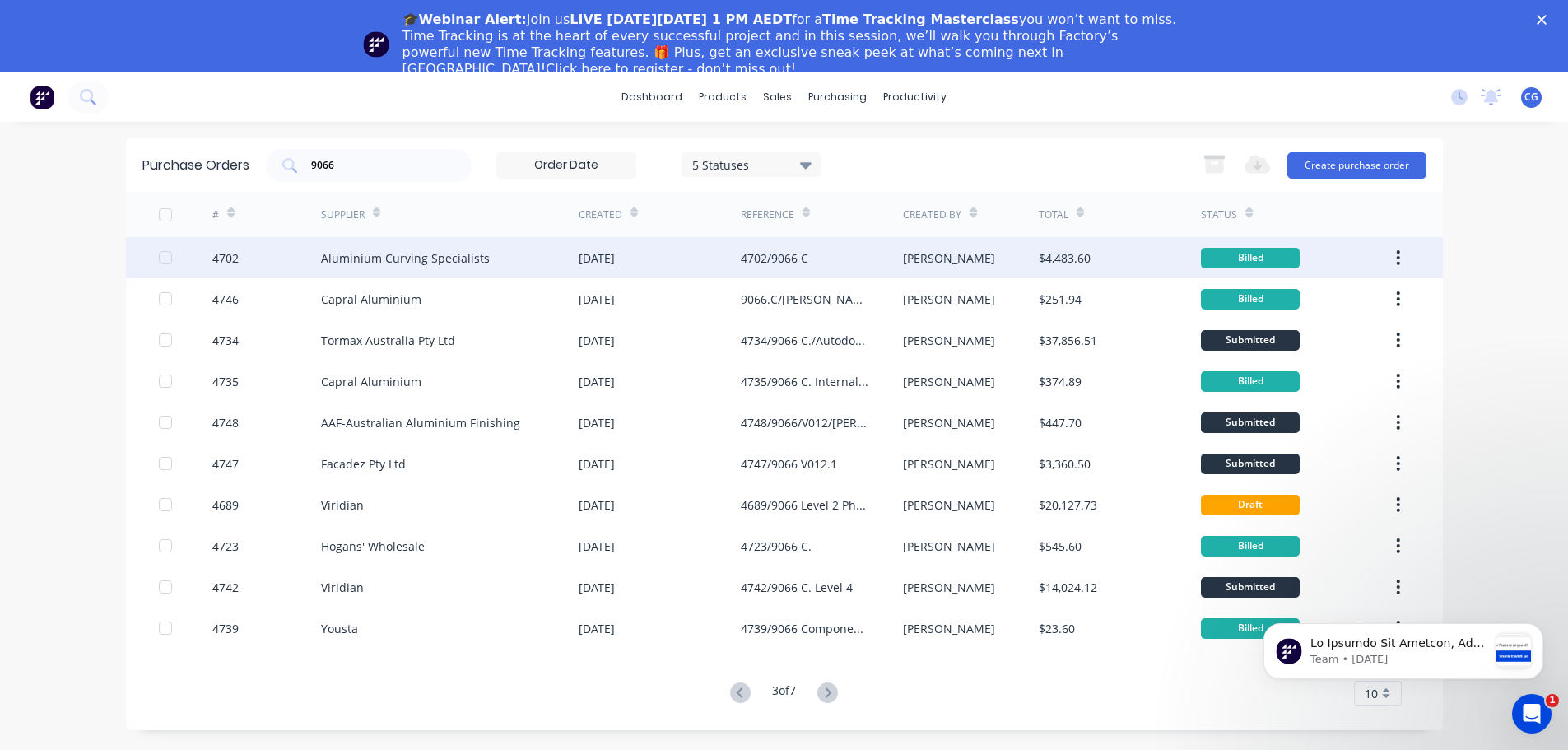
click at [440, 260] on div "Aluminium Curving Specialists" at bounding box center [405, 257] width 168 height 17
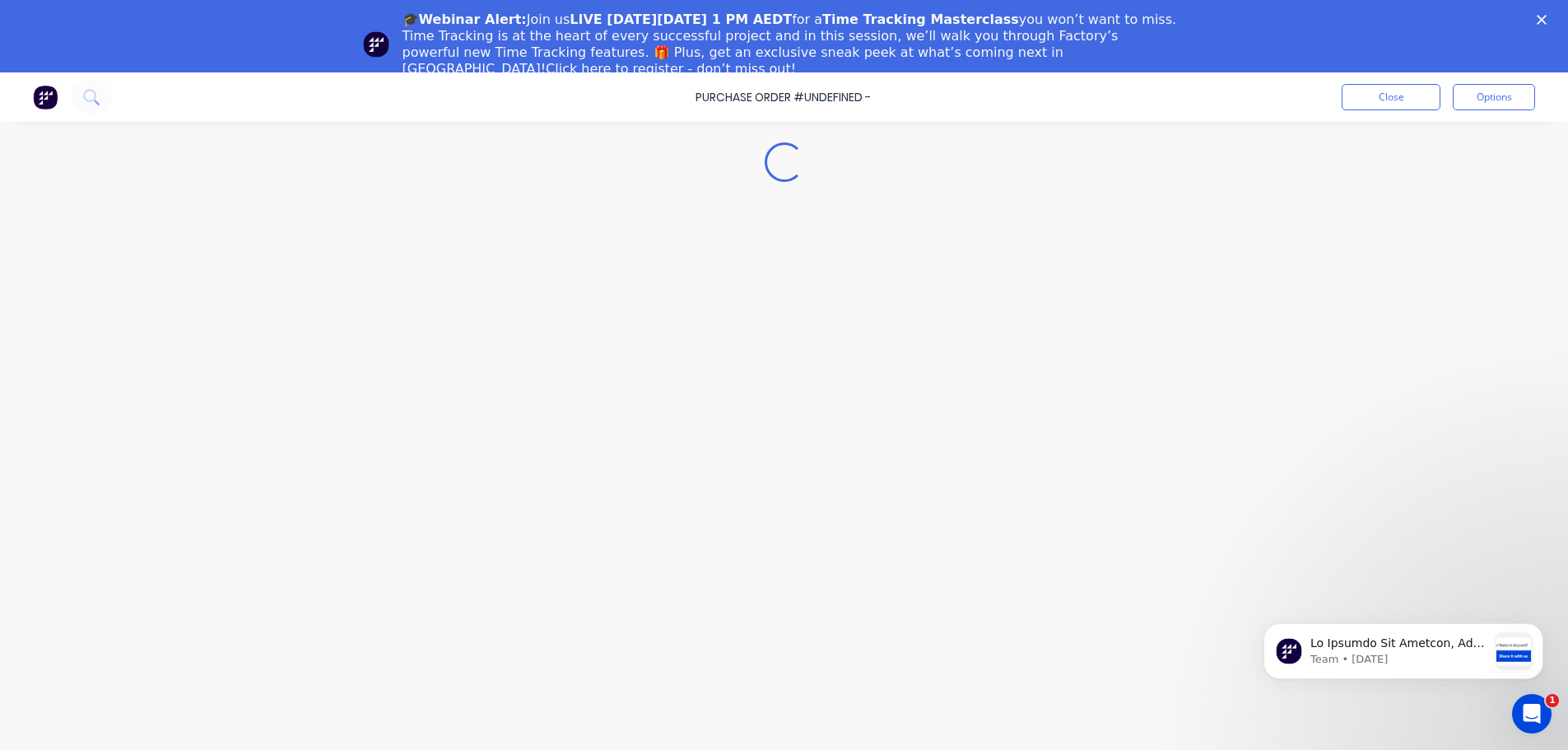
type textarea "x"
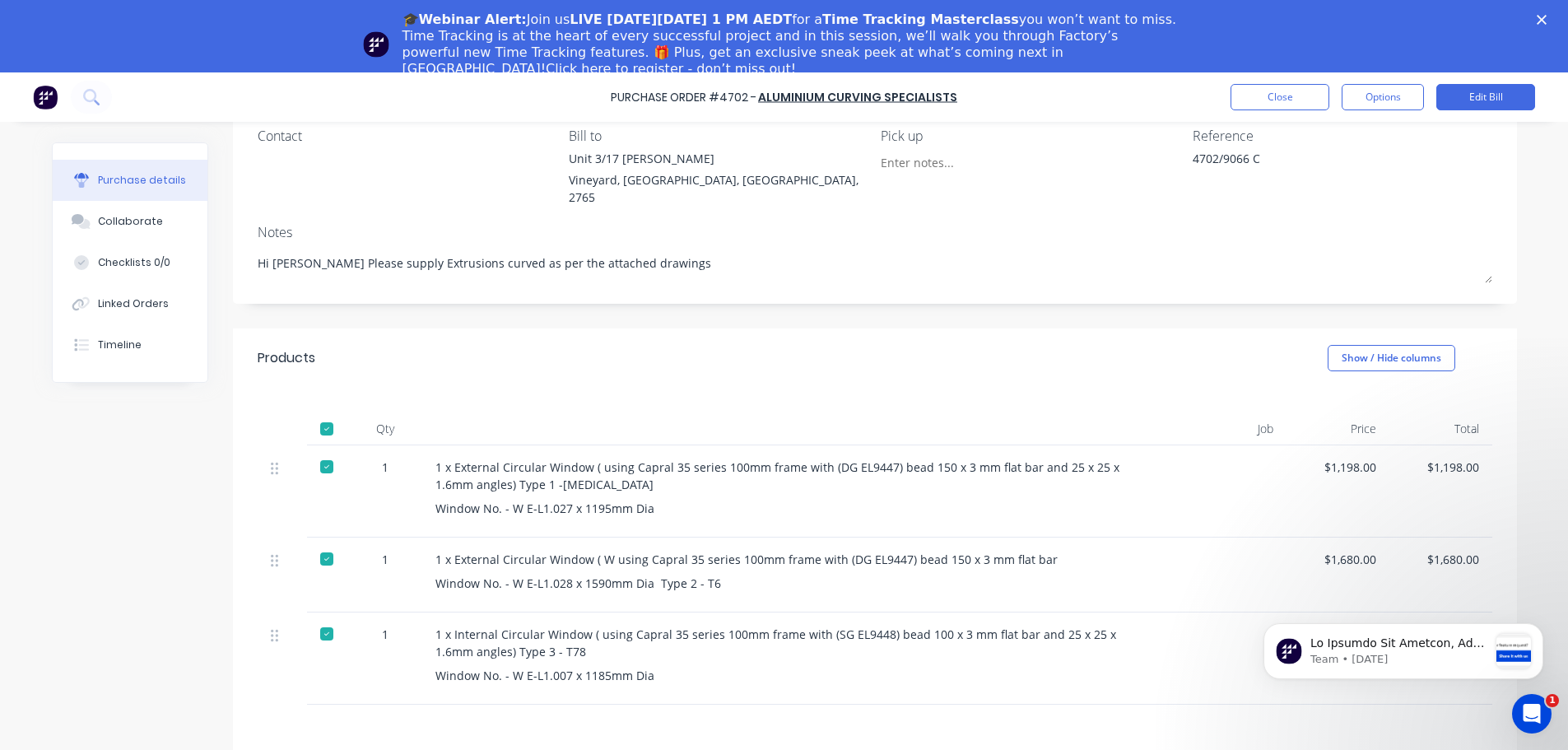
scroll to position [165, 0]
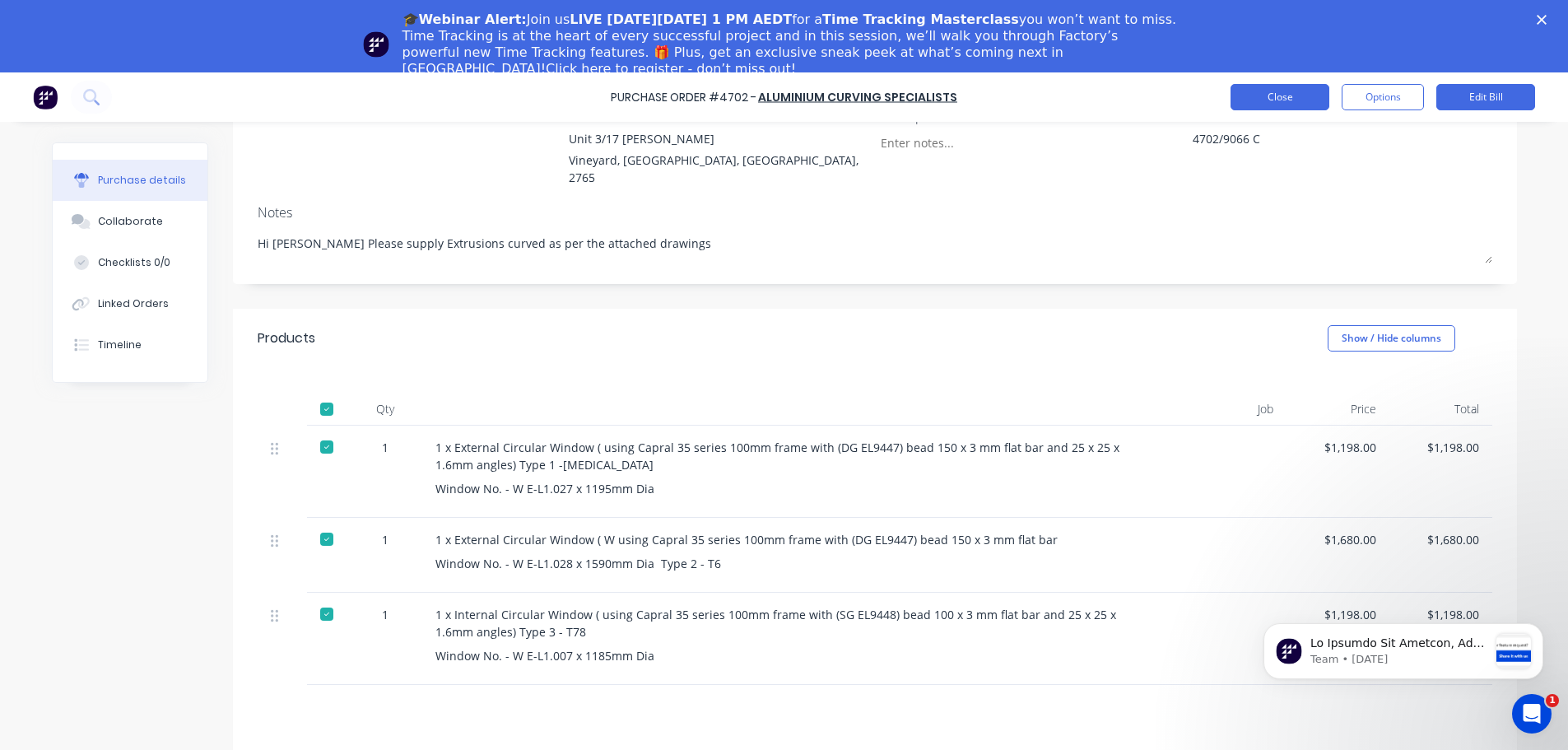
click at [1252, 106] on button "Close" at bounding box center [1280, 97] width 99 height 26
